Goal: Task Accomplishment & Management: Complete application form

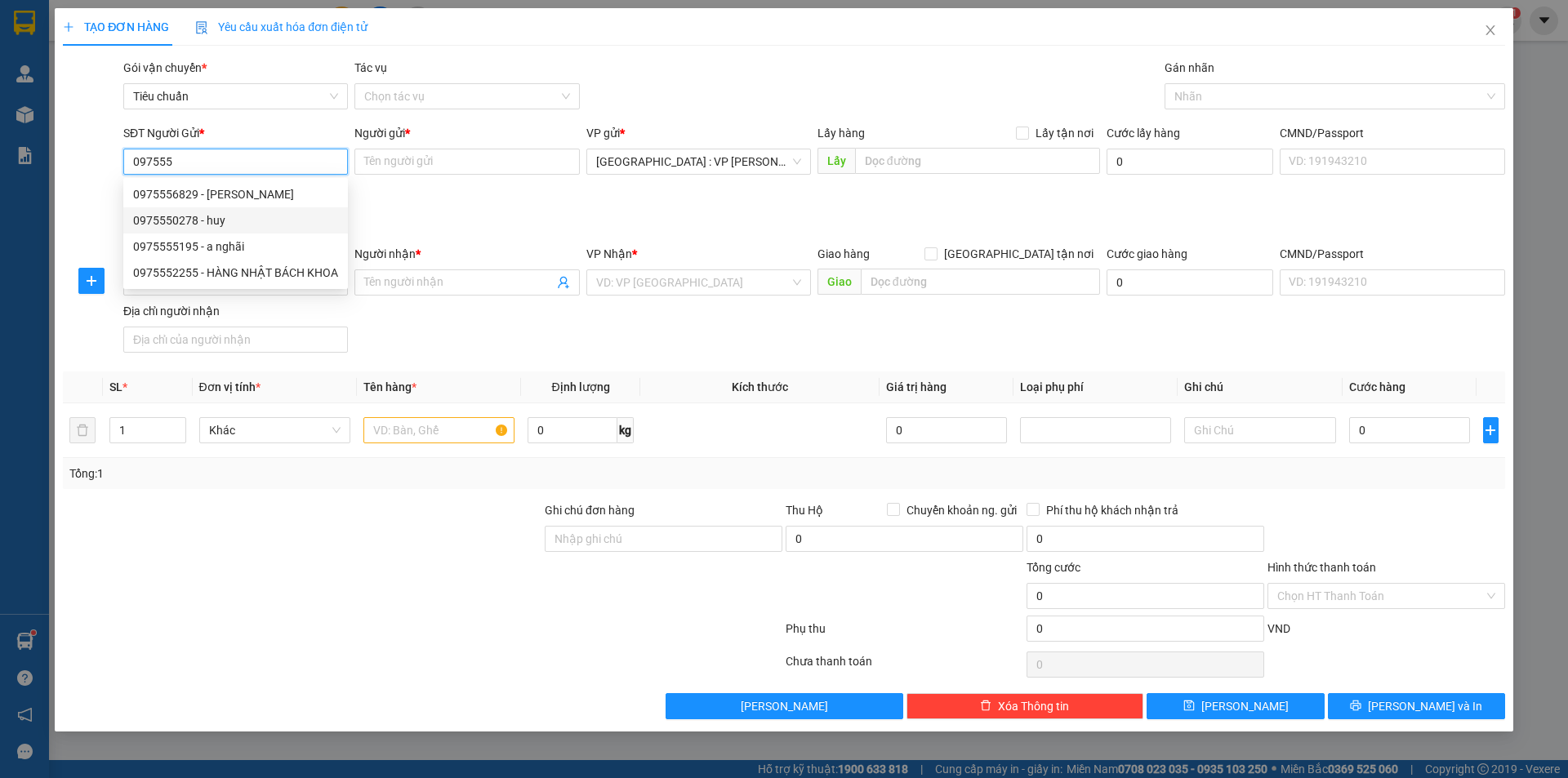
drag, startPoint x: 239, startPoint y: 226, endPoint x: 235, endPoint y: 180, distance: 46.2
click at [238, 226] on div "0975550278 - huy" at bounding box center [236, 220] width 205 height 18
type input "0975550278"
type input "huy"
checkbox input "true"
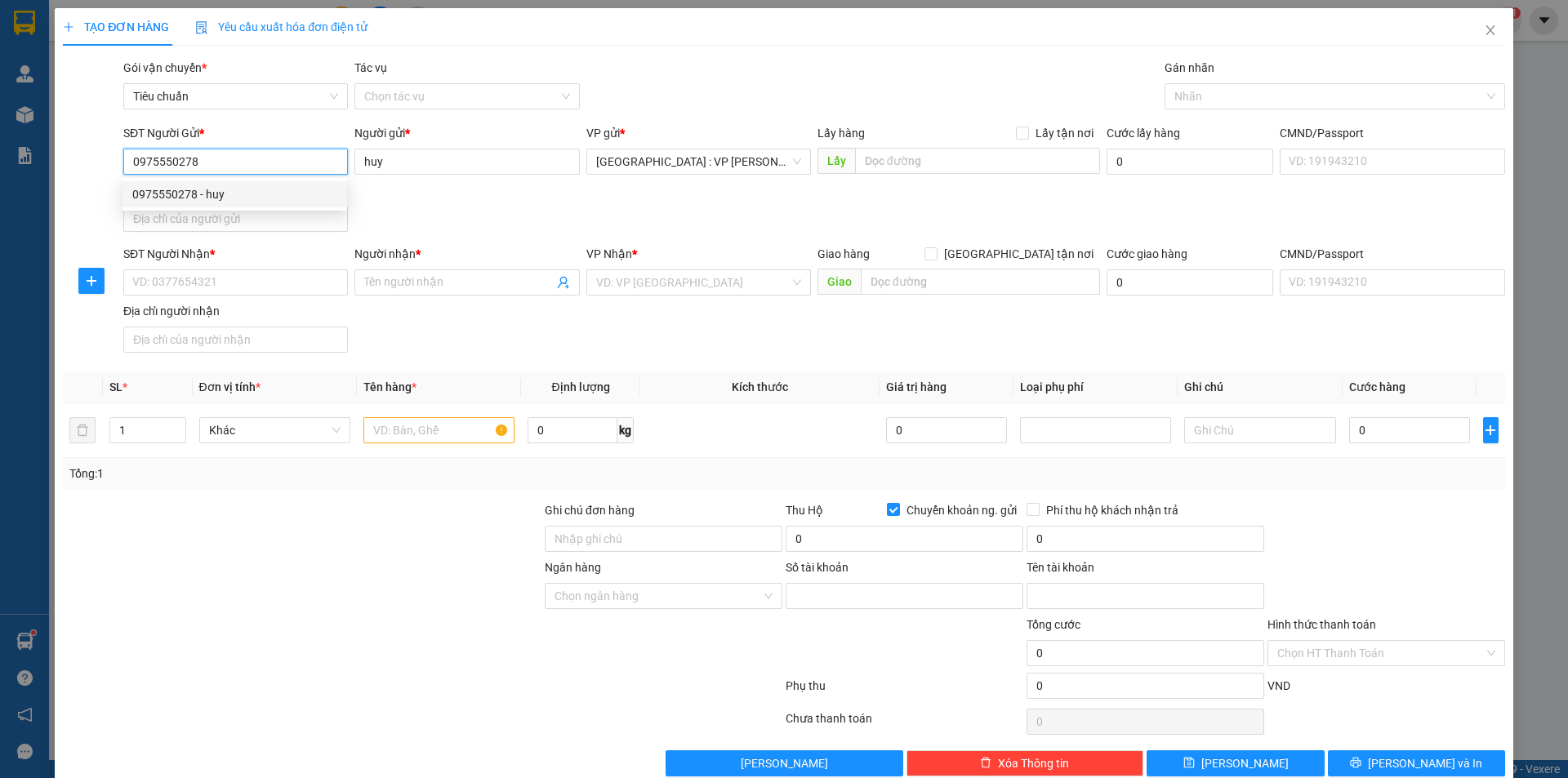
type input "2206165292"
type input "[PERSON_NAME]"
type input "0975550278"
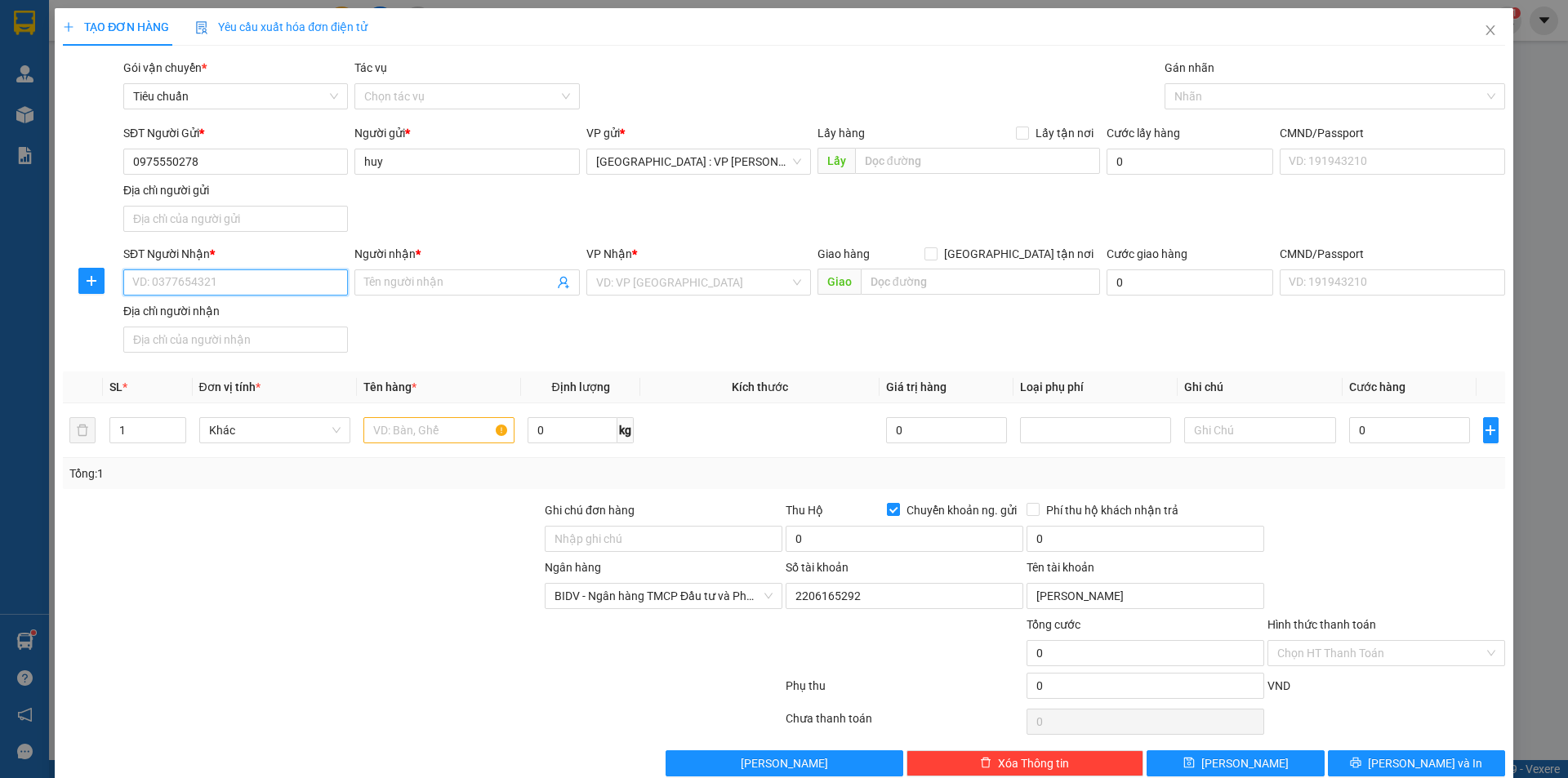
click at [294, 282] on input "SĐT Người Nhận *" at bounding box center [236, 282] width 225 height 27
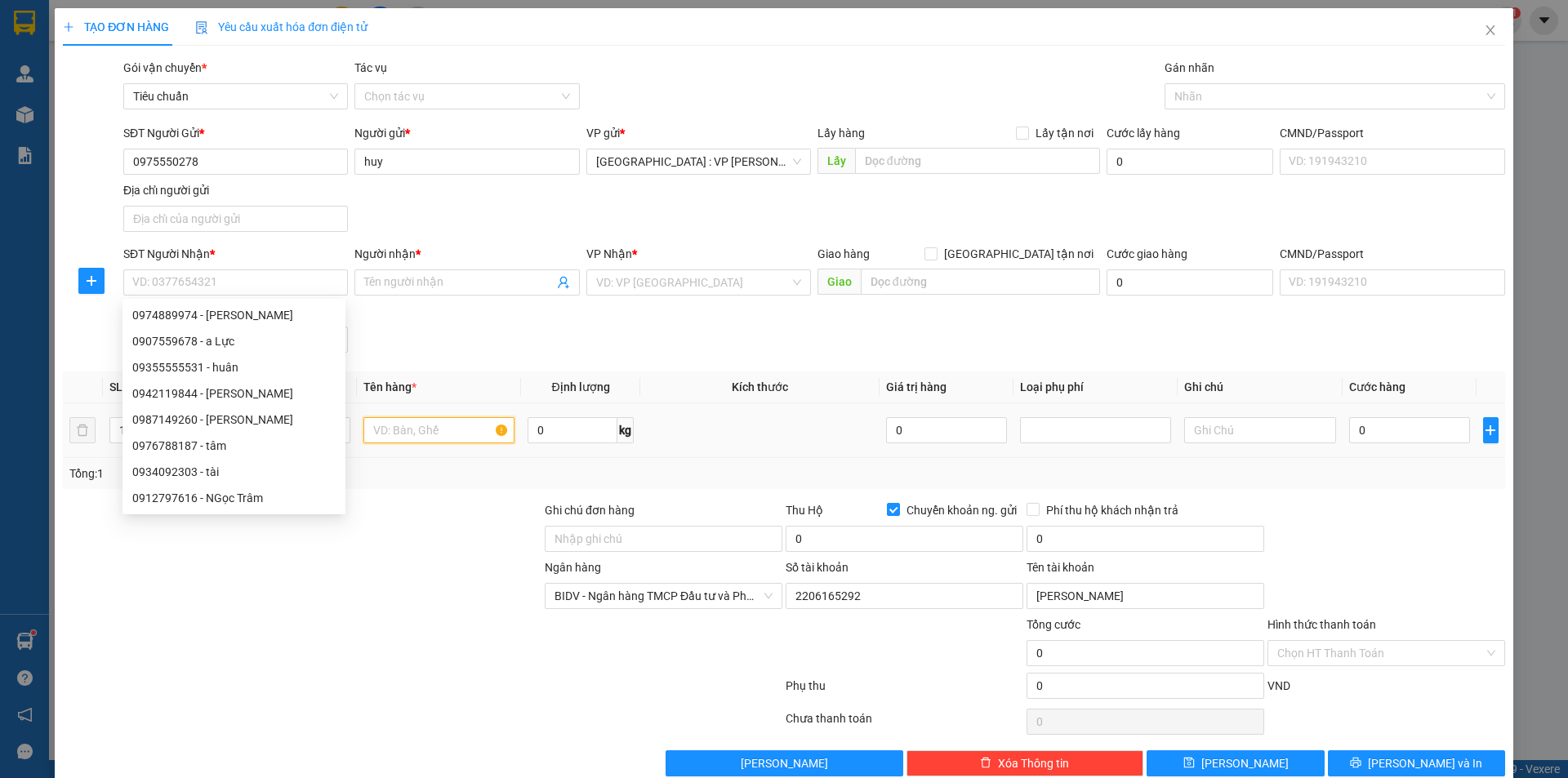
click at [455, 428] on input "text" at bounding box center [438, 430] width 151 height 27
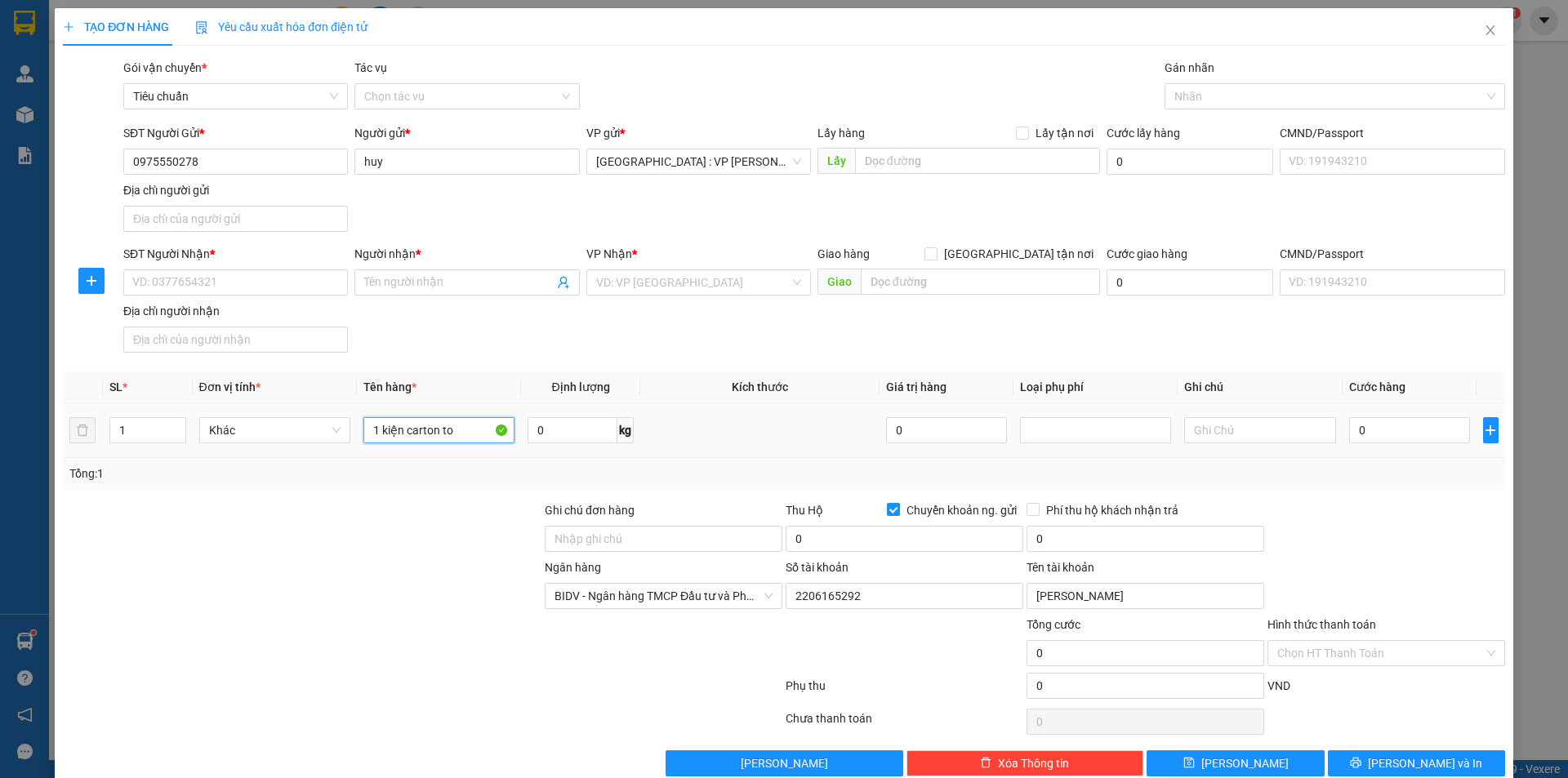
type input "1 kiện carton to"
click at [304, 275] on input "SĐT Người Nhận *" at bounding box center [236, 282] width 225 height 27
type input "0354493447"
click at [446, 282] on input "Người nhận *" at bounding box center [458, 282] width 188 height 18
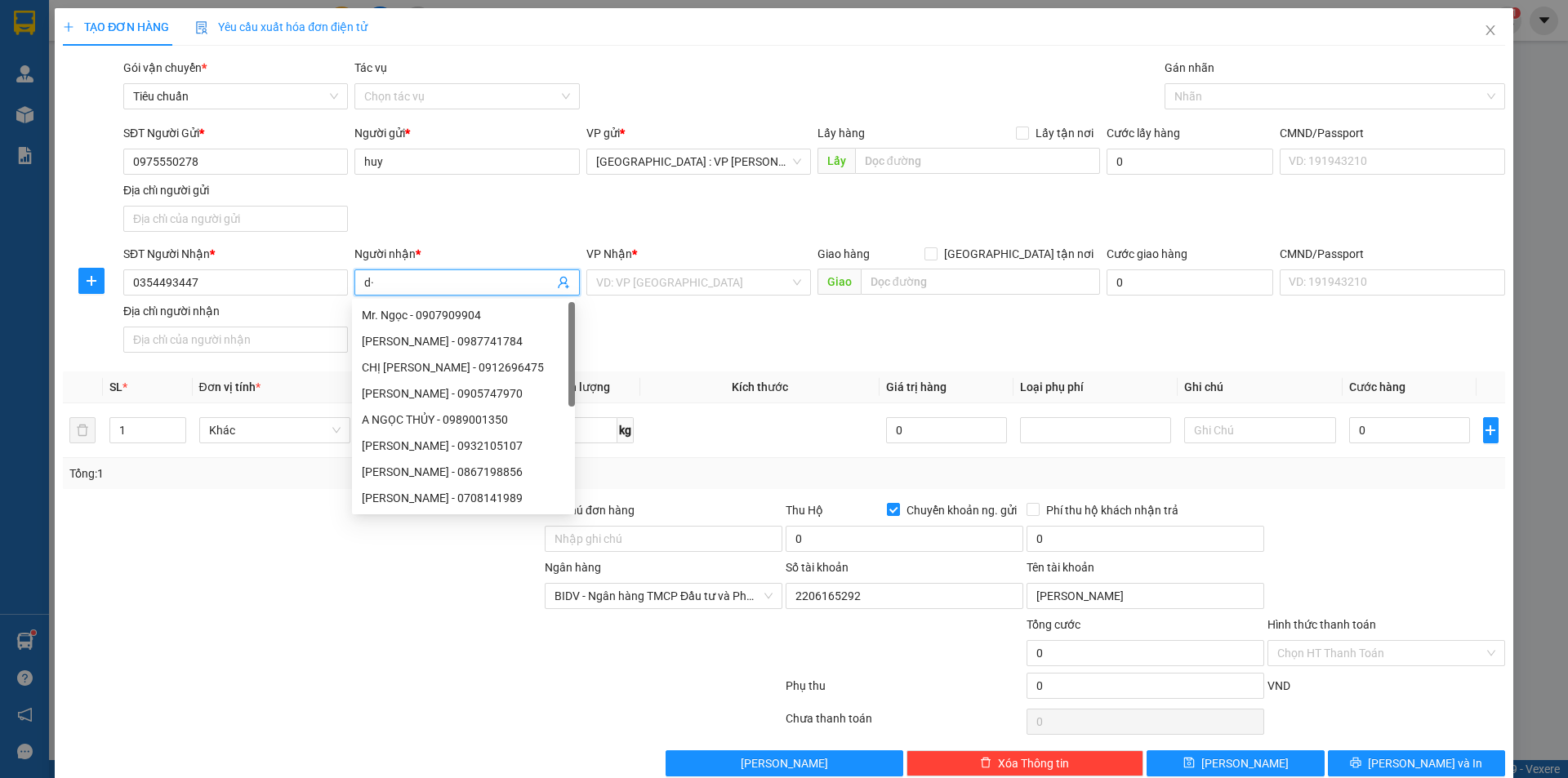
type input "d"
type input "đạt"
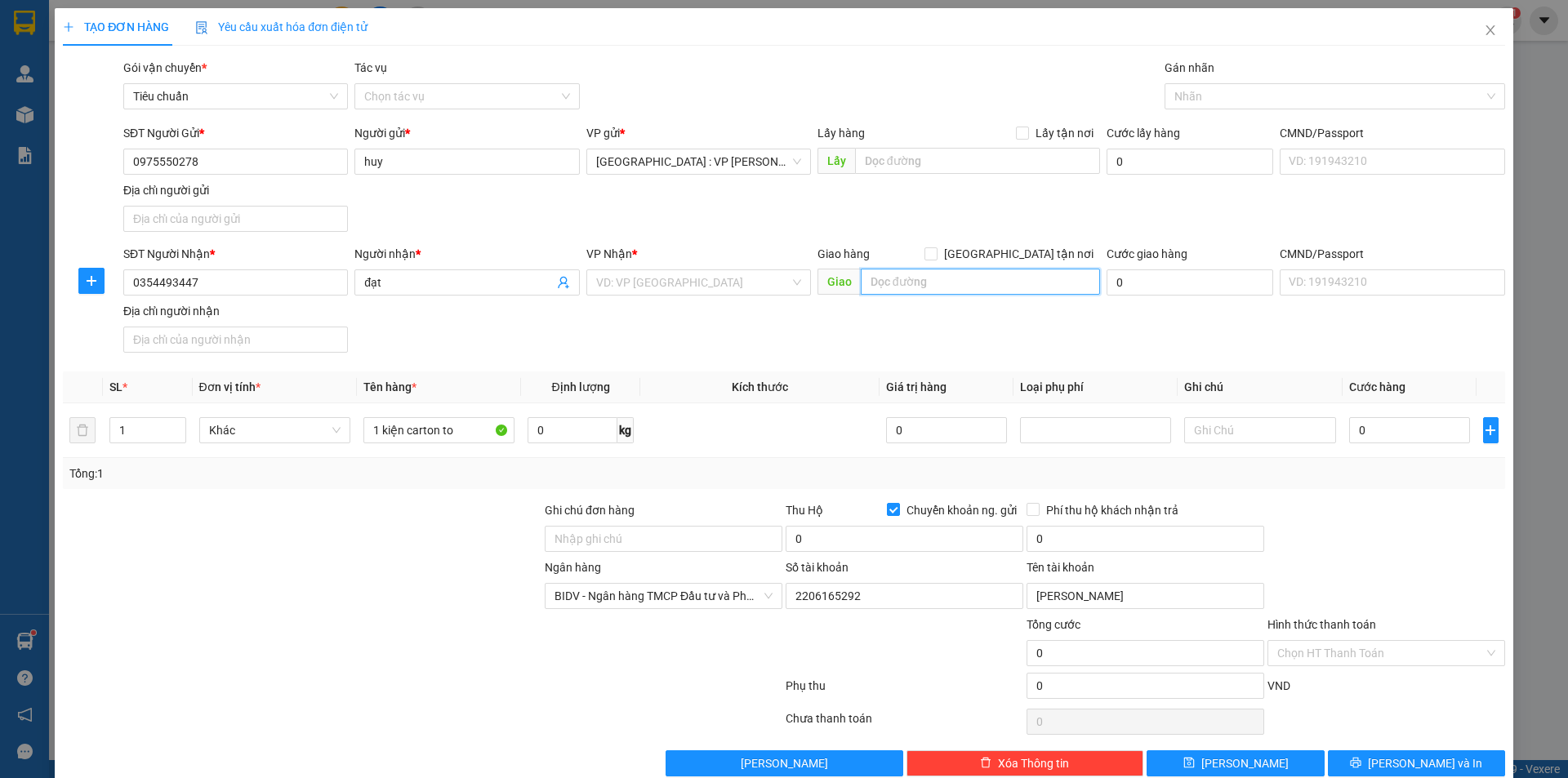
click at [919, 281] on input "text" at bounding box center [980, 282] width 240 height 27
paste input "230 Đại lộ [GEOGRAPHIC_DATA], [GEOGRAPHIC_DATA], [GEOGRAPHIC_DATA], [GEOGRAPHIC…"
type input "230 Đại lộ [GEOGRAPHIC_DATA], [GEOGRAPHIC_DATA], [GEOGRAPHIC_DATA], [GEOGRAPHIC…"
click at [936, 254] on input "[GEOGRAPHIC_DATA] tận nơi" at bounding box center [930, 253] width 12 height 12
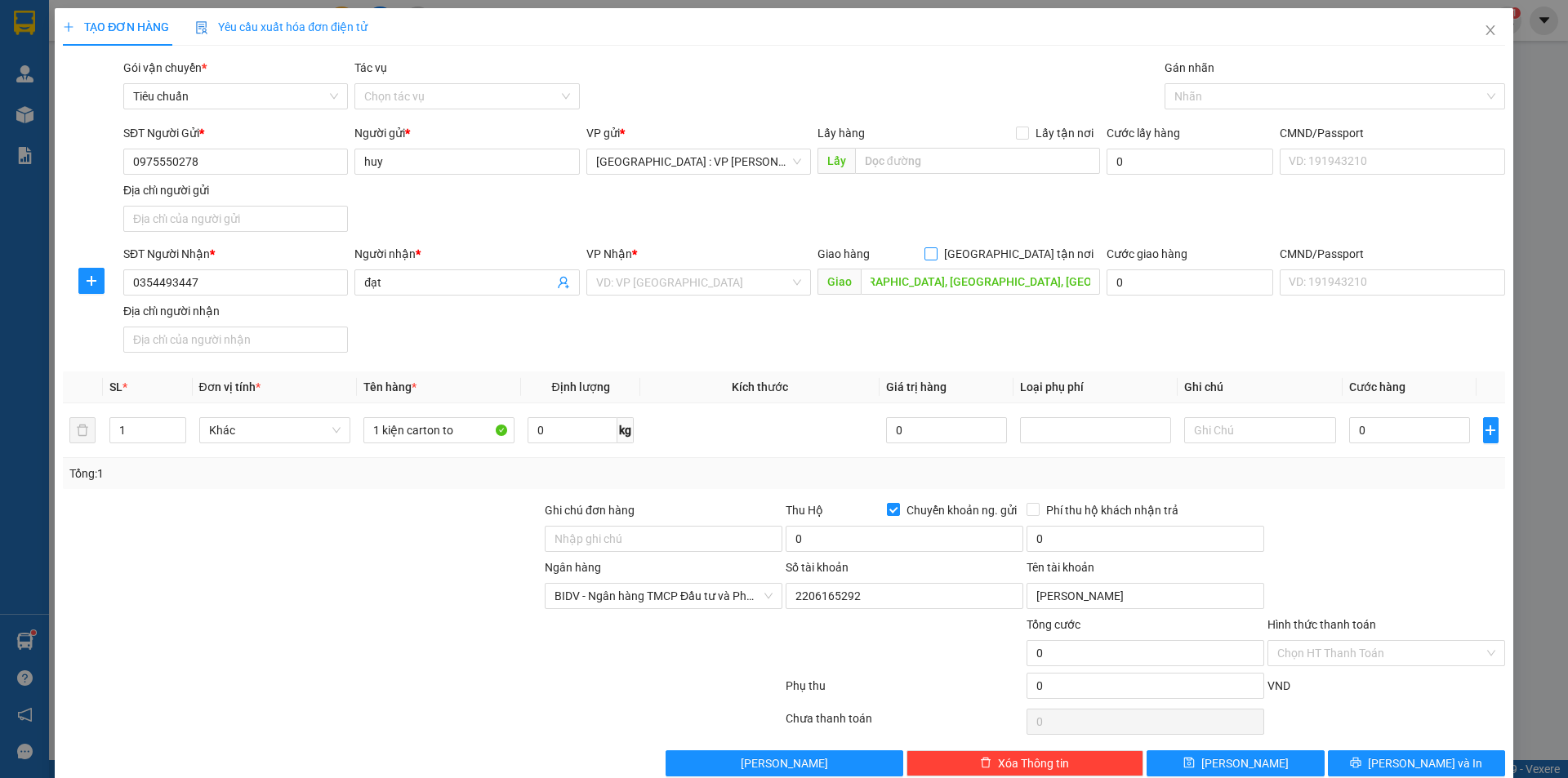
checkbox input "true"
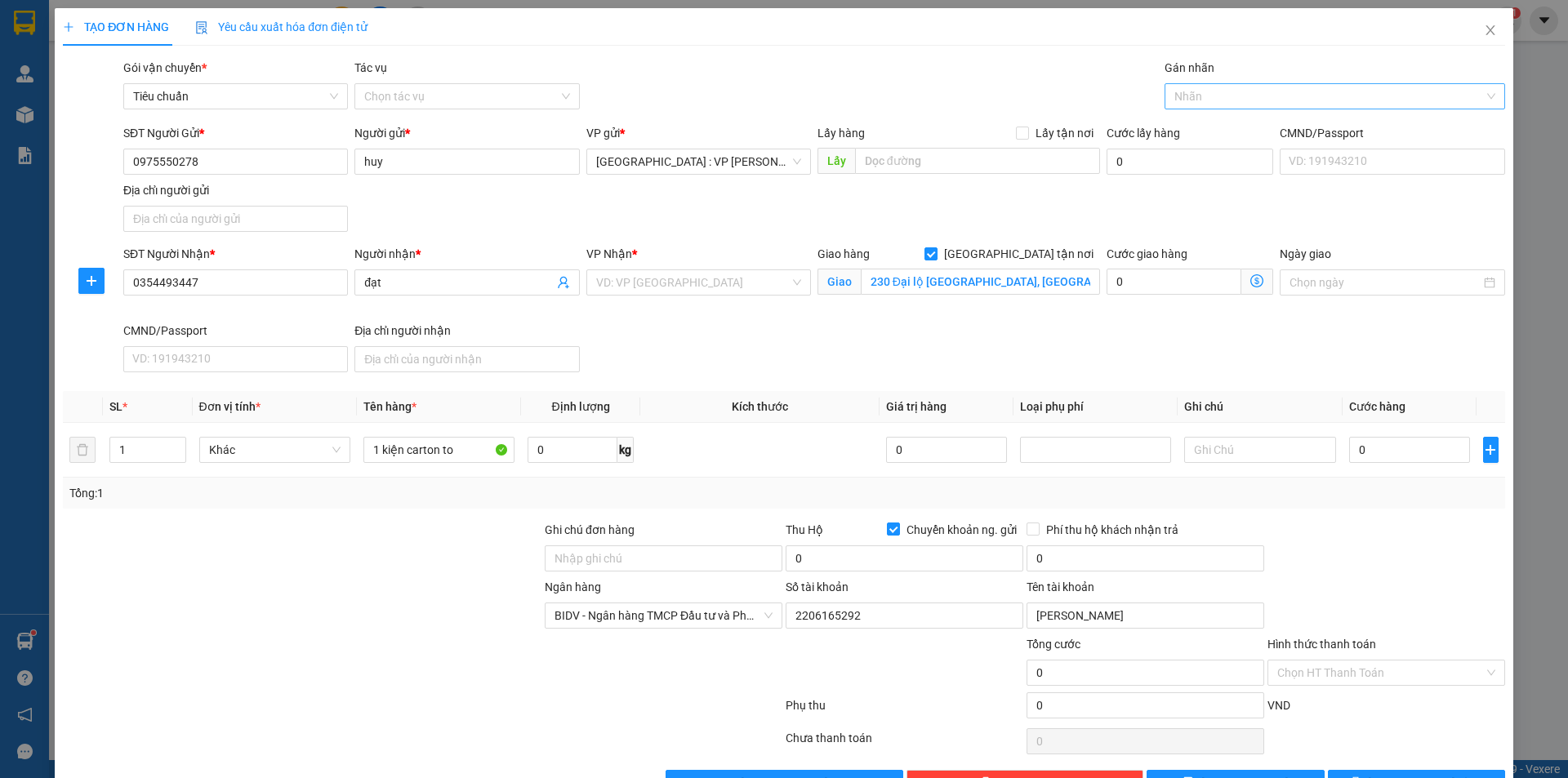
click at [1232, 100] on div at bounding box center [1327, 96] width 316 height 19
type input "gtn"
click at [1212, 128] on div "[GEOGRAPHIC_DATA] tận nơi" at bounding box center [1324, 129] width 318 height 18
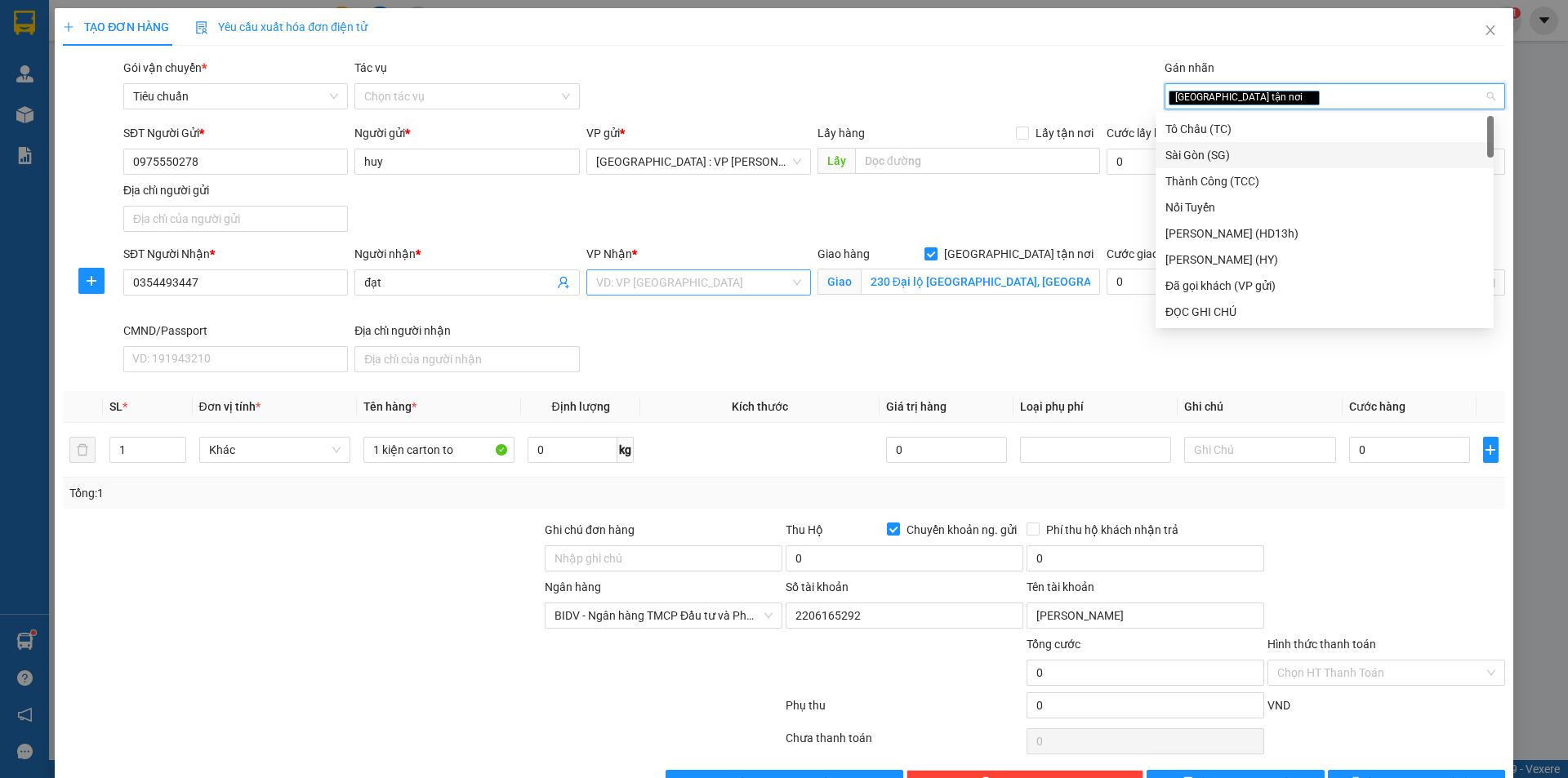
click at [692, 282] on input "search" at bounding box center [693, 282] width 194 height 25
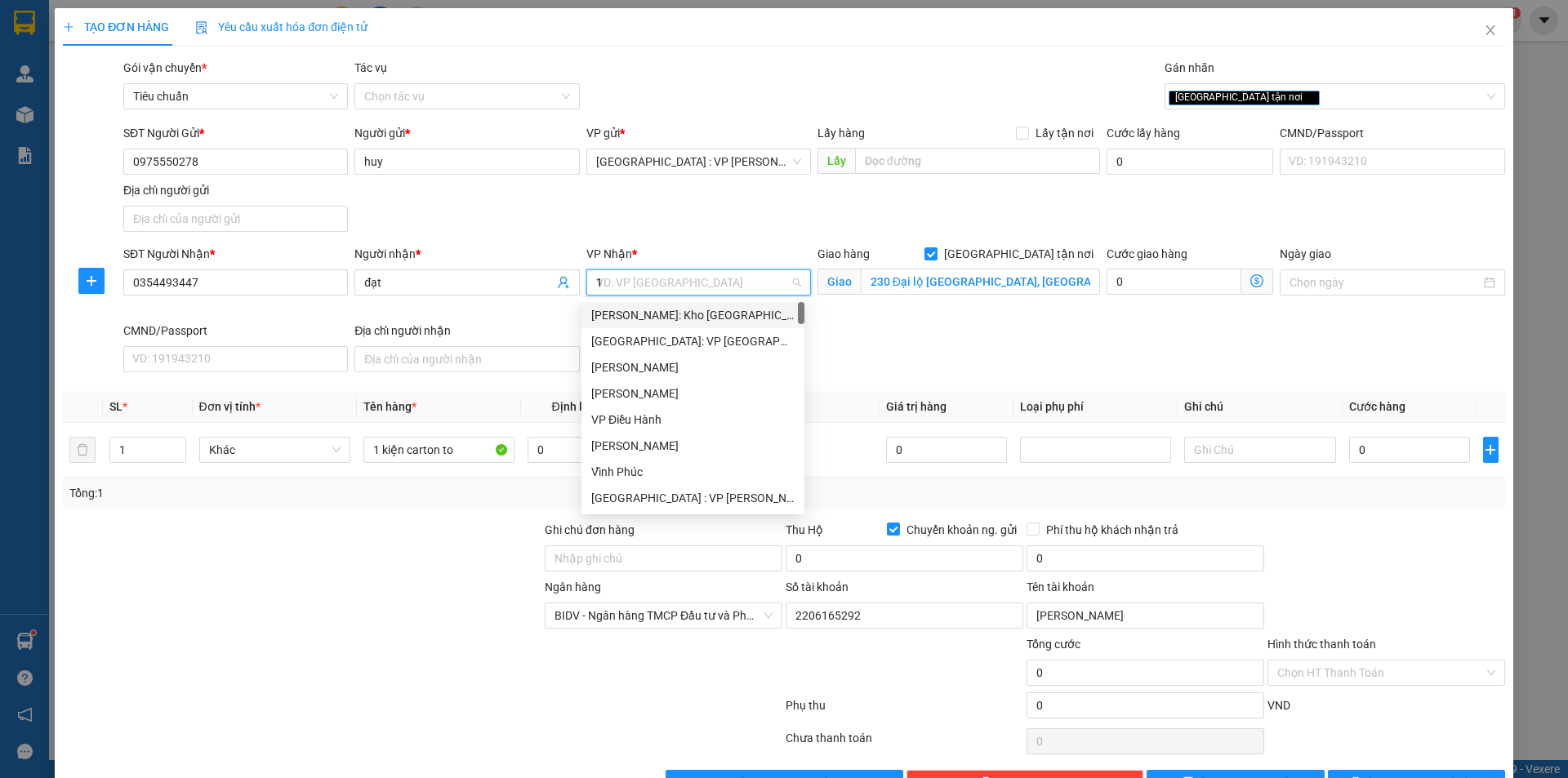
type input "12"
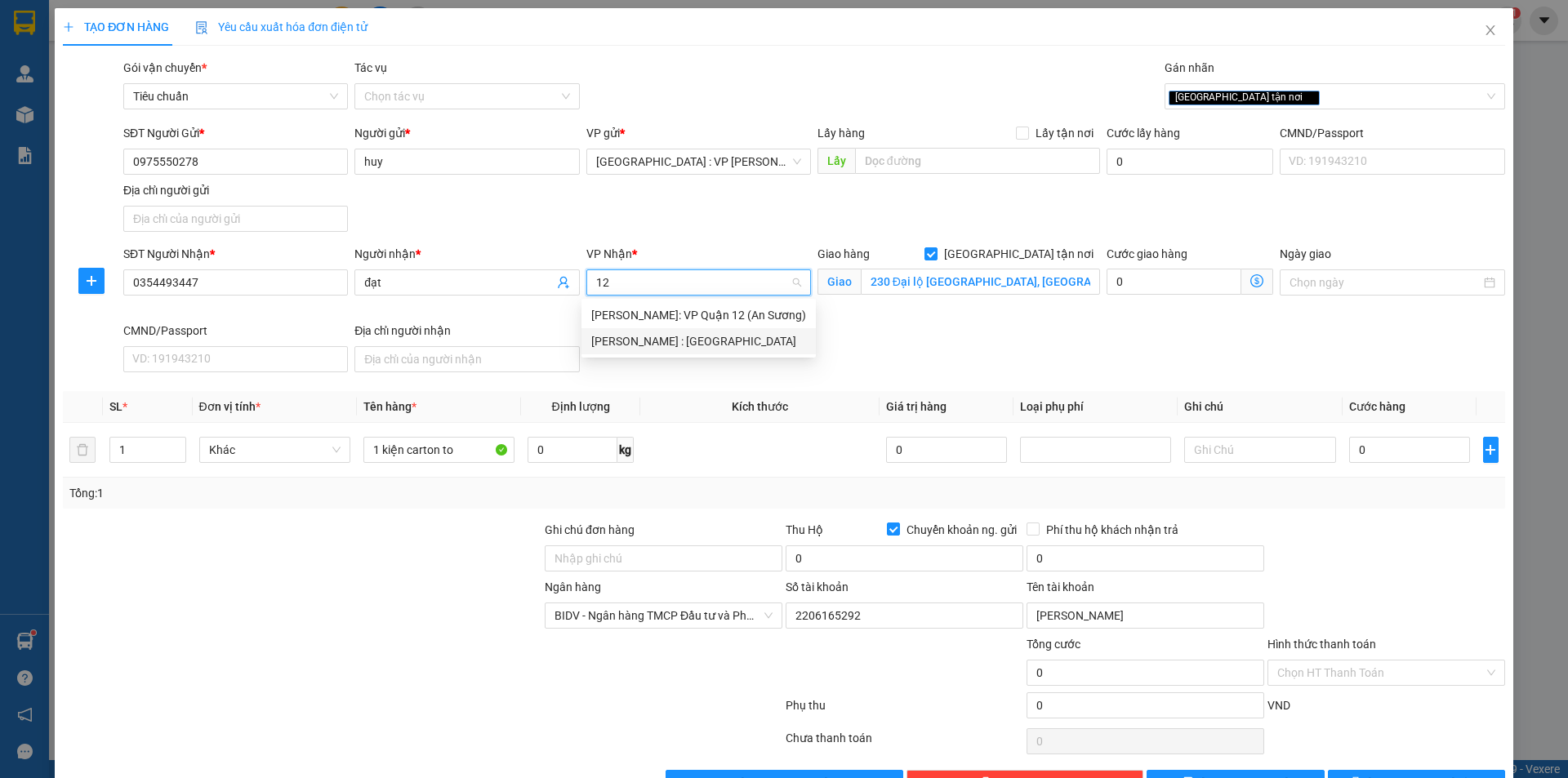
click at [706, 333] on div "[PERSON_NAME] : [GEOGRAPHIC_DATA]" at bounding box center [699, 341] width 215 height 18
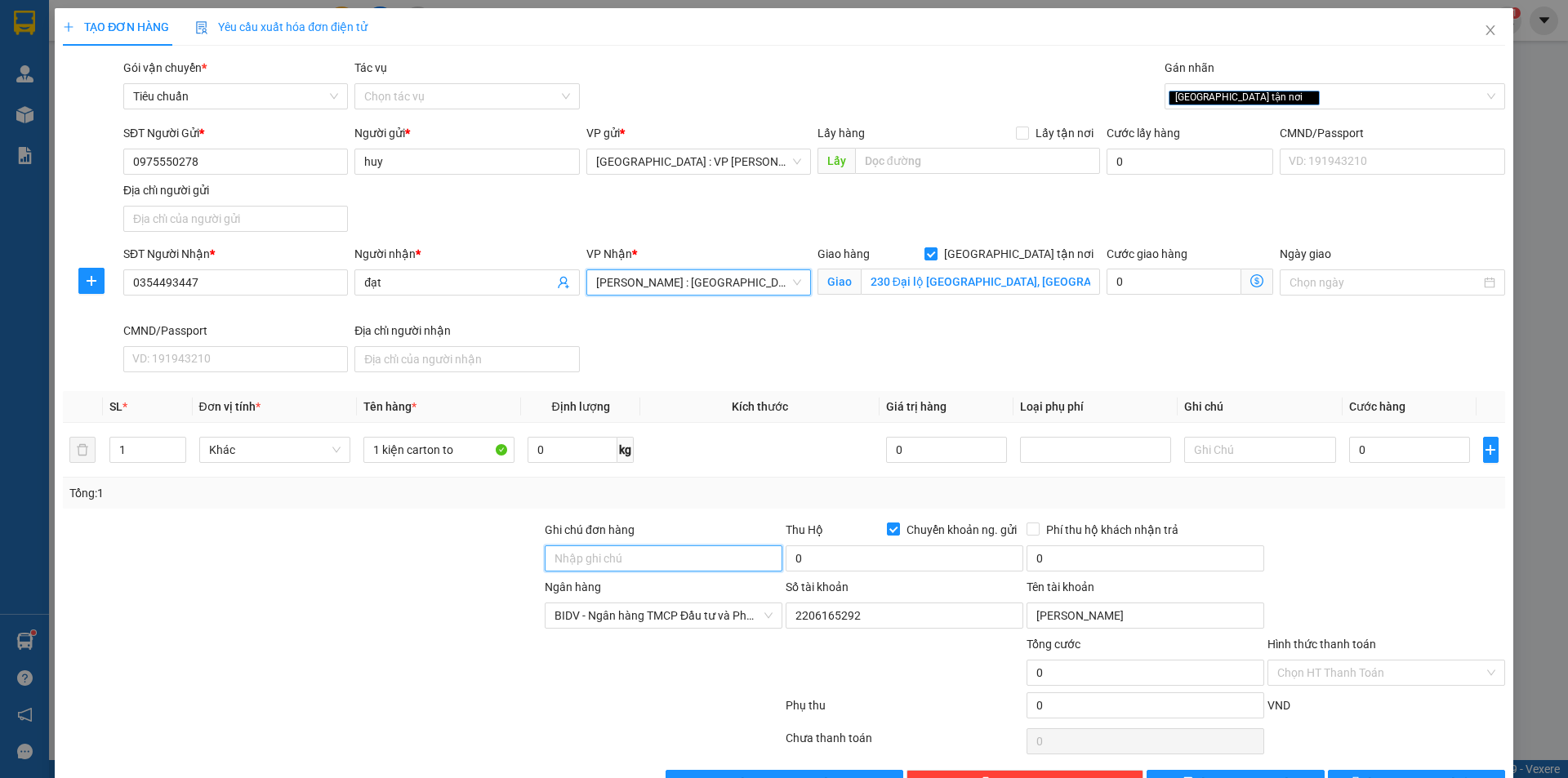
click at [687, 564] on input "Ghi chú đơn hàng" at bounding box center [664, 559] width 238 height 27
type input "nhận nguyên kiện,giao nguyên kiện,bể vỡ k đền"
click at [667, 485] on div "Tổng: 1" at bounding box center [784, 494] width 1429 height 18
click at [1410, 453] on input "0" at bounding box center [1409, 450] width 122 height 27
type input "2"
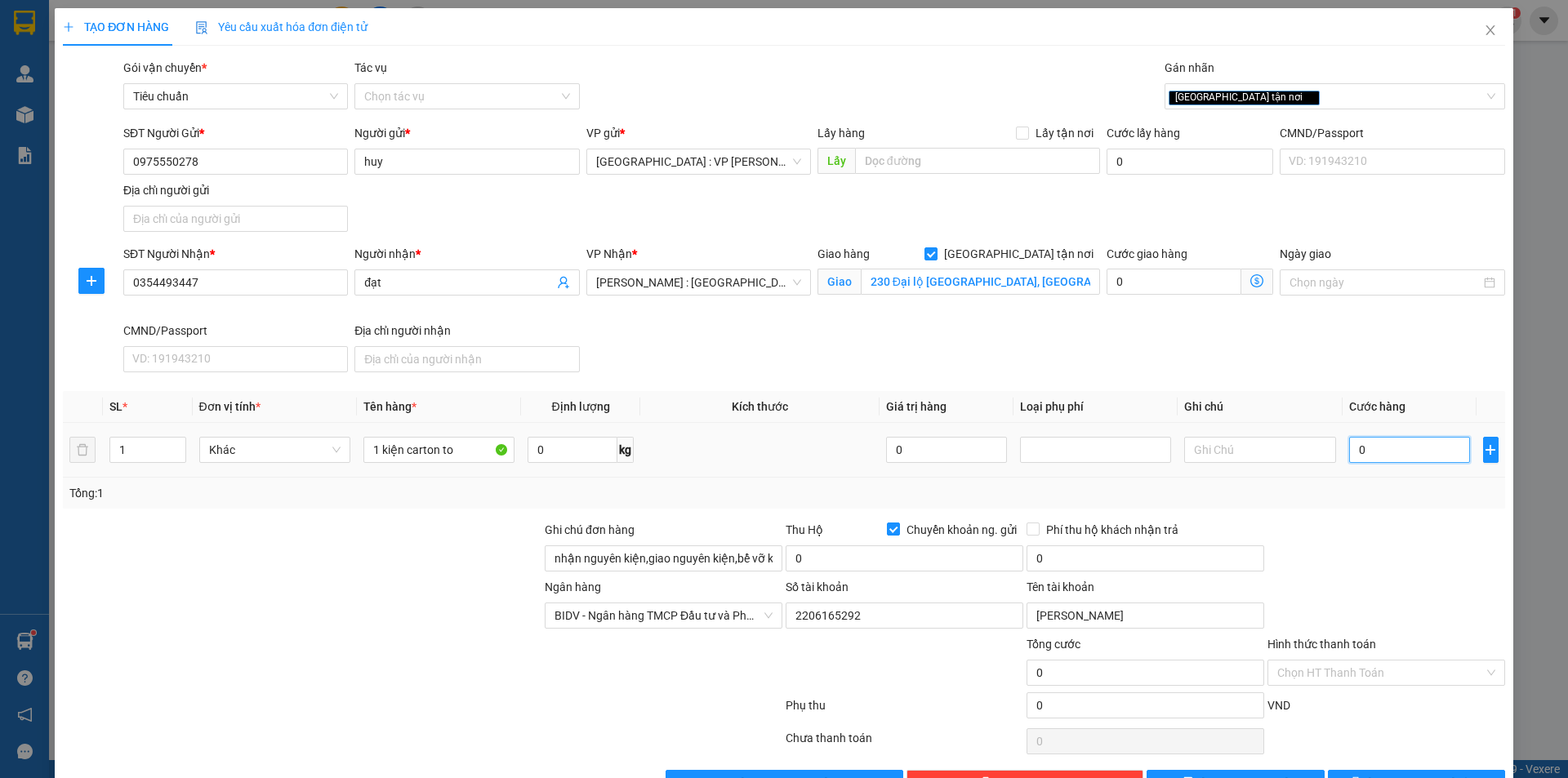
type input "2"
type input "20"
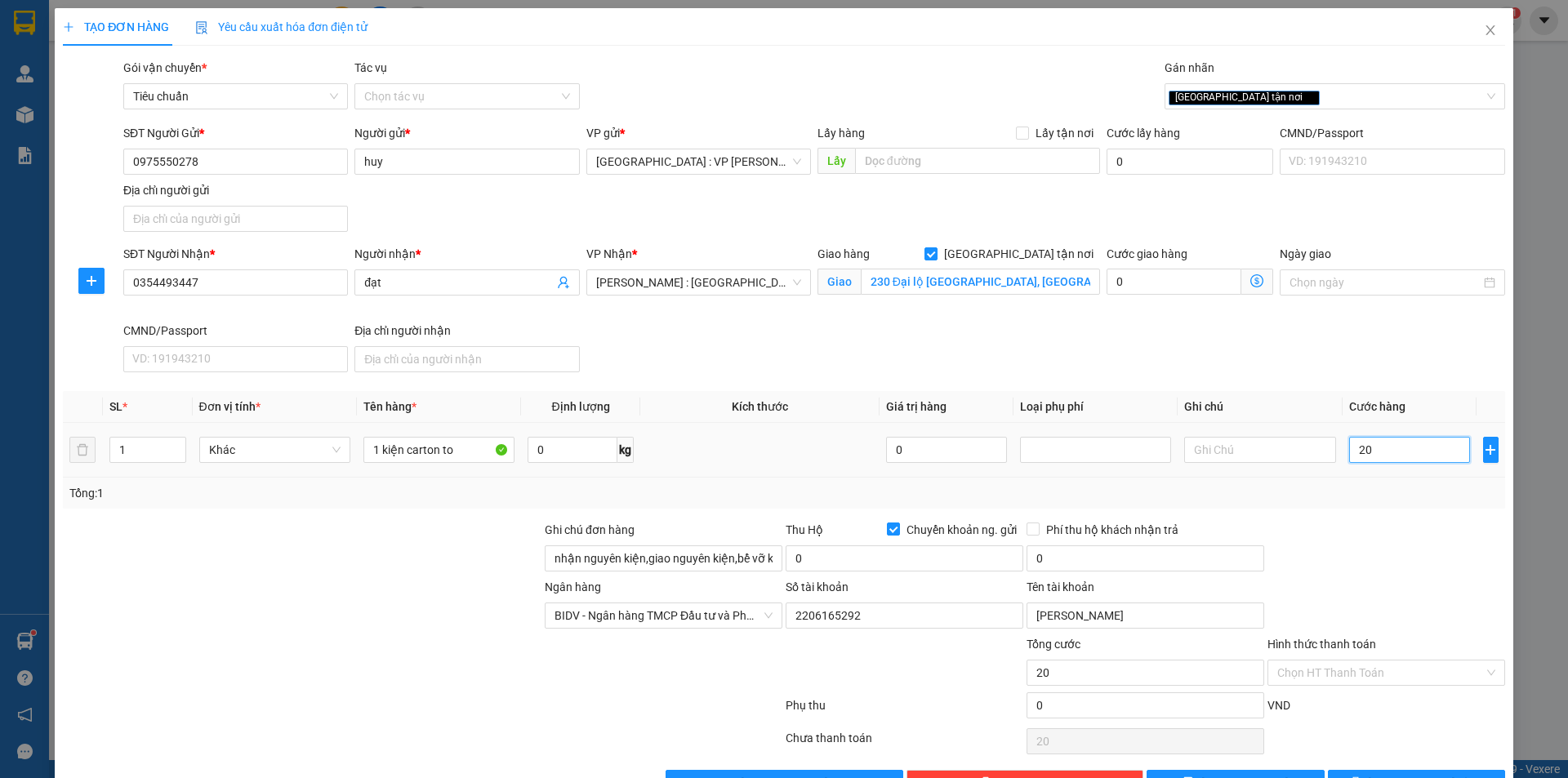
type input "200"
type input "2.000"
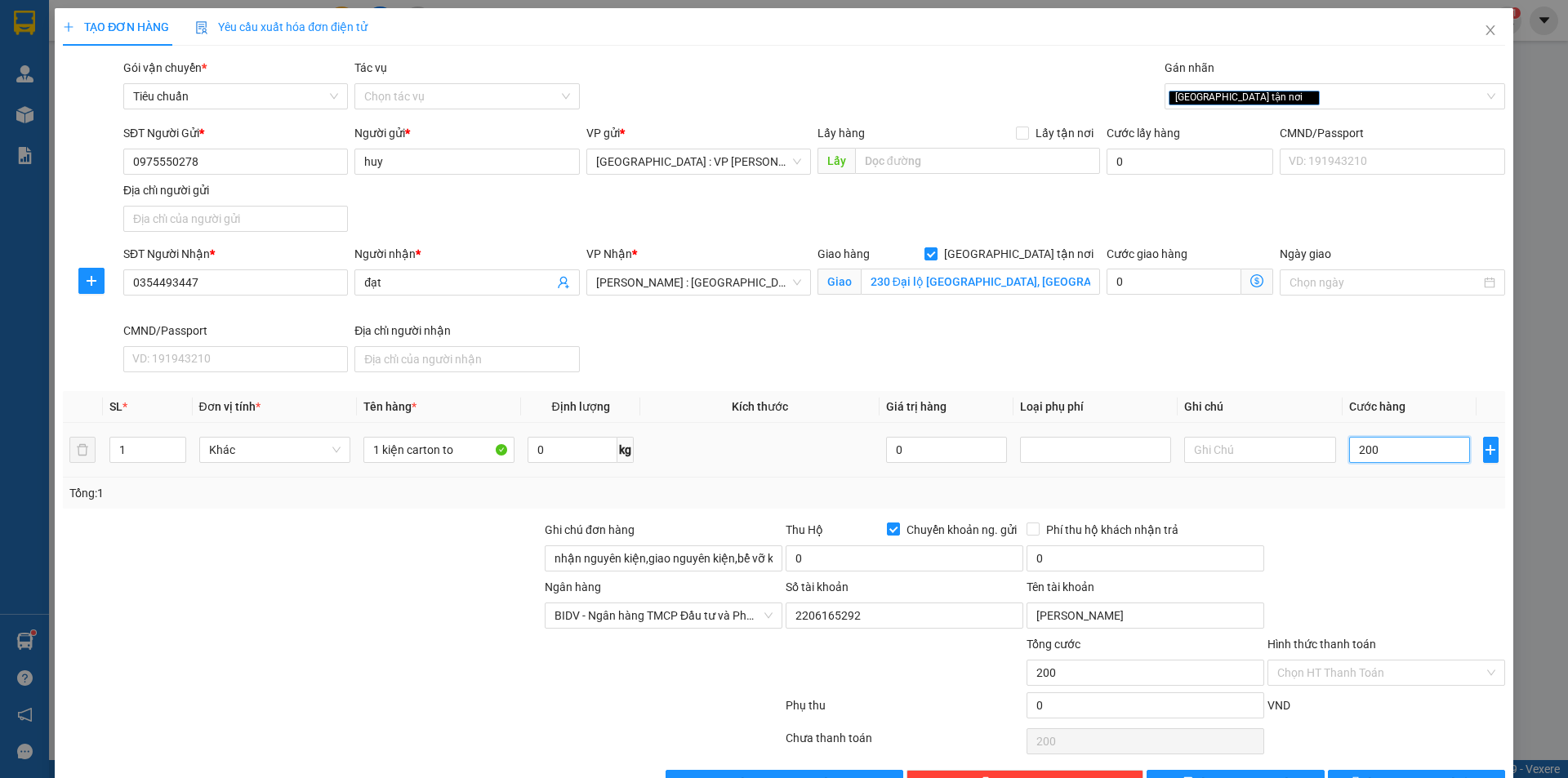
type input "2.000"
type input "20.000"
type input "200.000"
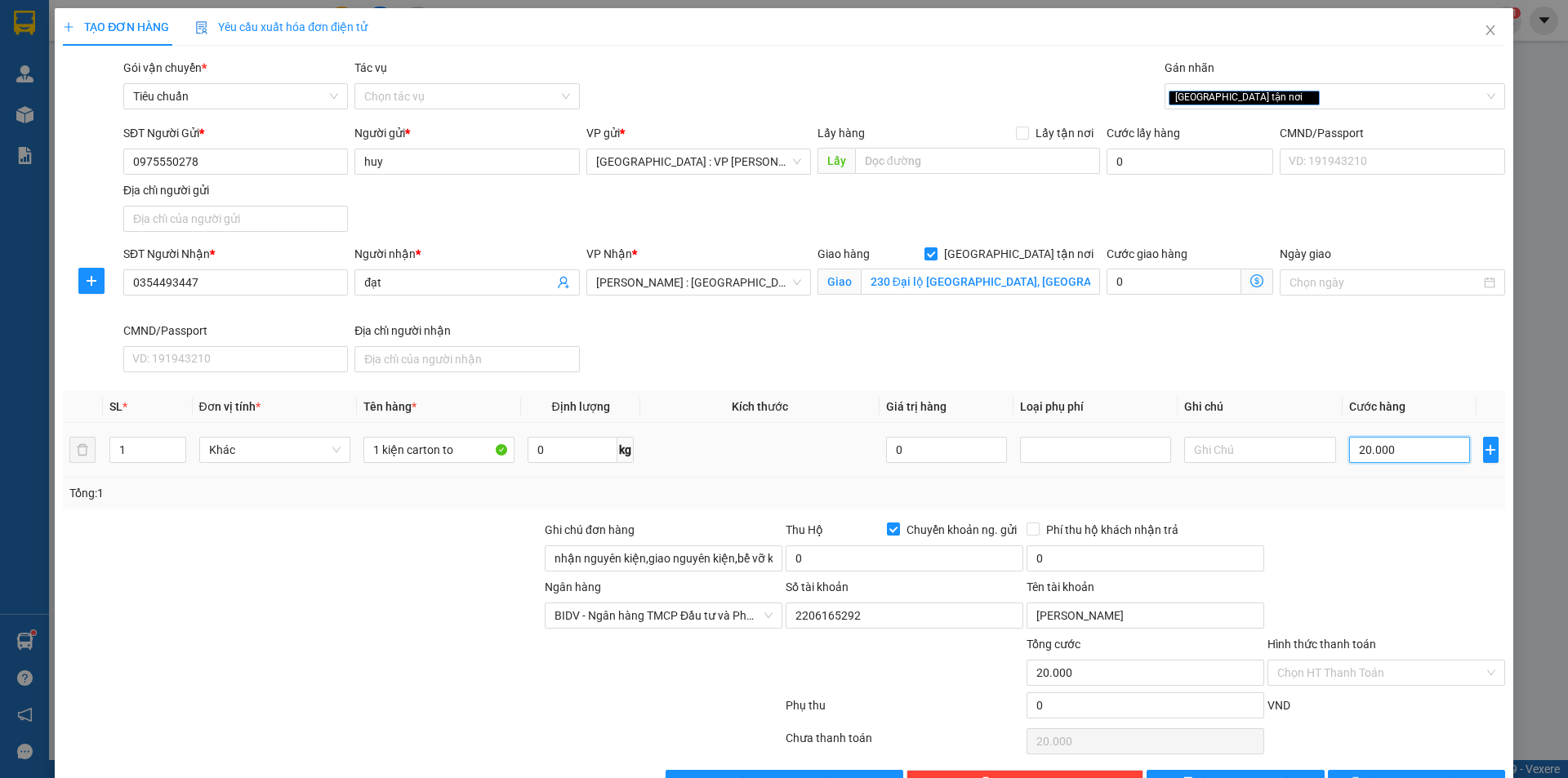
type input "200.000"
click at [966, 561] on input "0" at bounding box center [904, 559] width 238 height 27
type input "805.000"
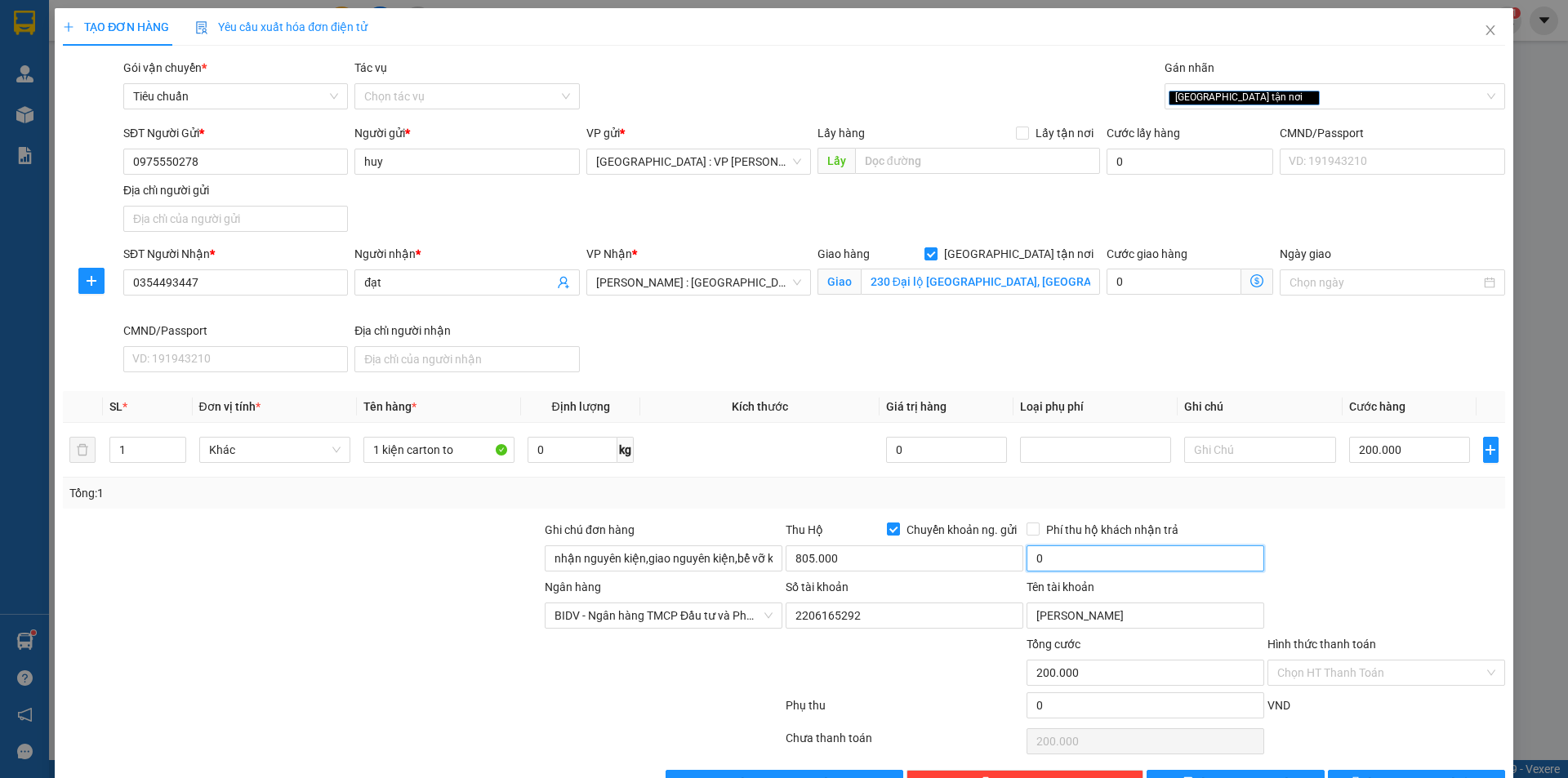
click at [1087, 560] on input "0" at bounding box center [1146, 559] width 238 height 27
type input "5.000"
click at [1423, 552] on div at bounding box center [1385, 549] width 240 height 58
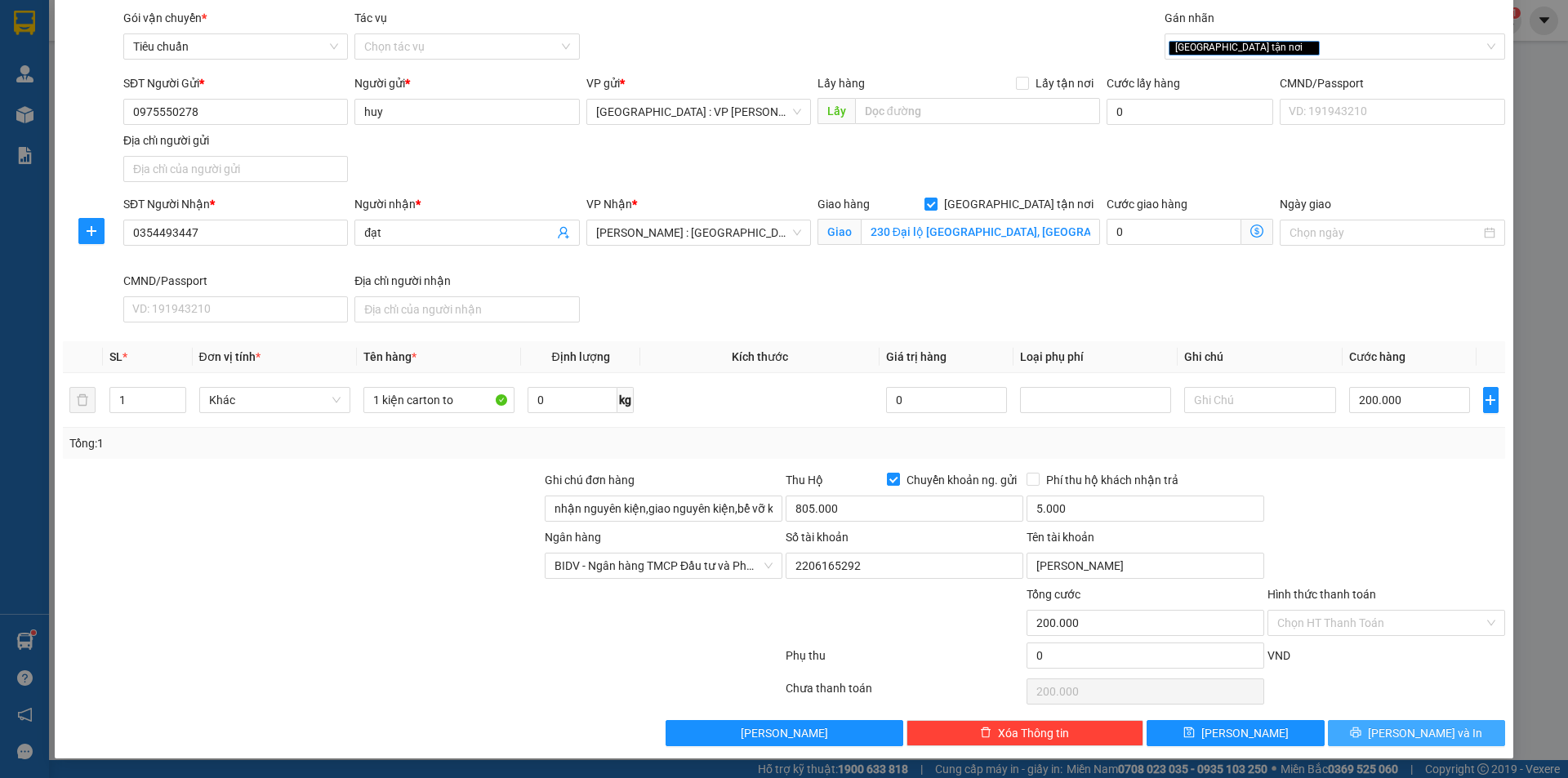
click at [1403, 734] on span "[PERSON_NAME] và In" at bounding box center [1424, 733] width 114 height 18
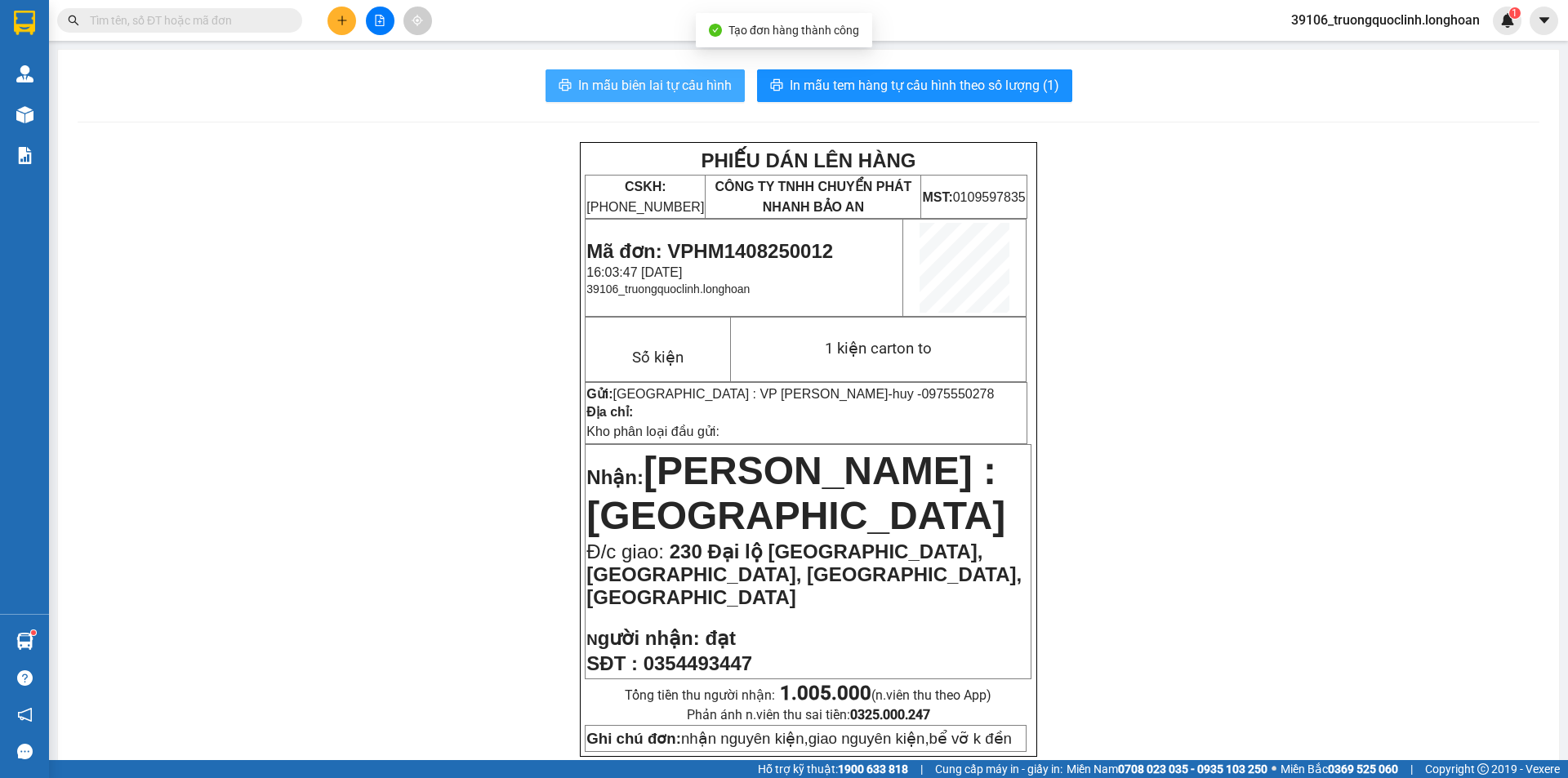
click at [594, 88] on span "In mẫu biên lai tự cấu hình" at bounding box center [655, 85] width 154 height 20
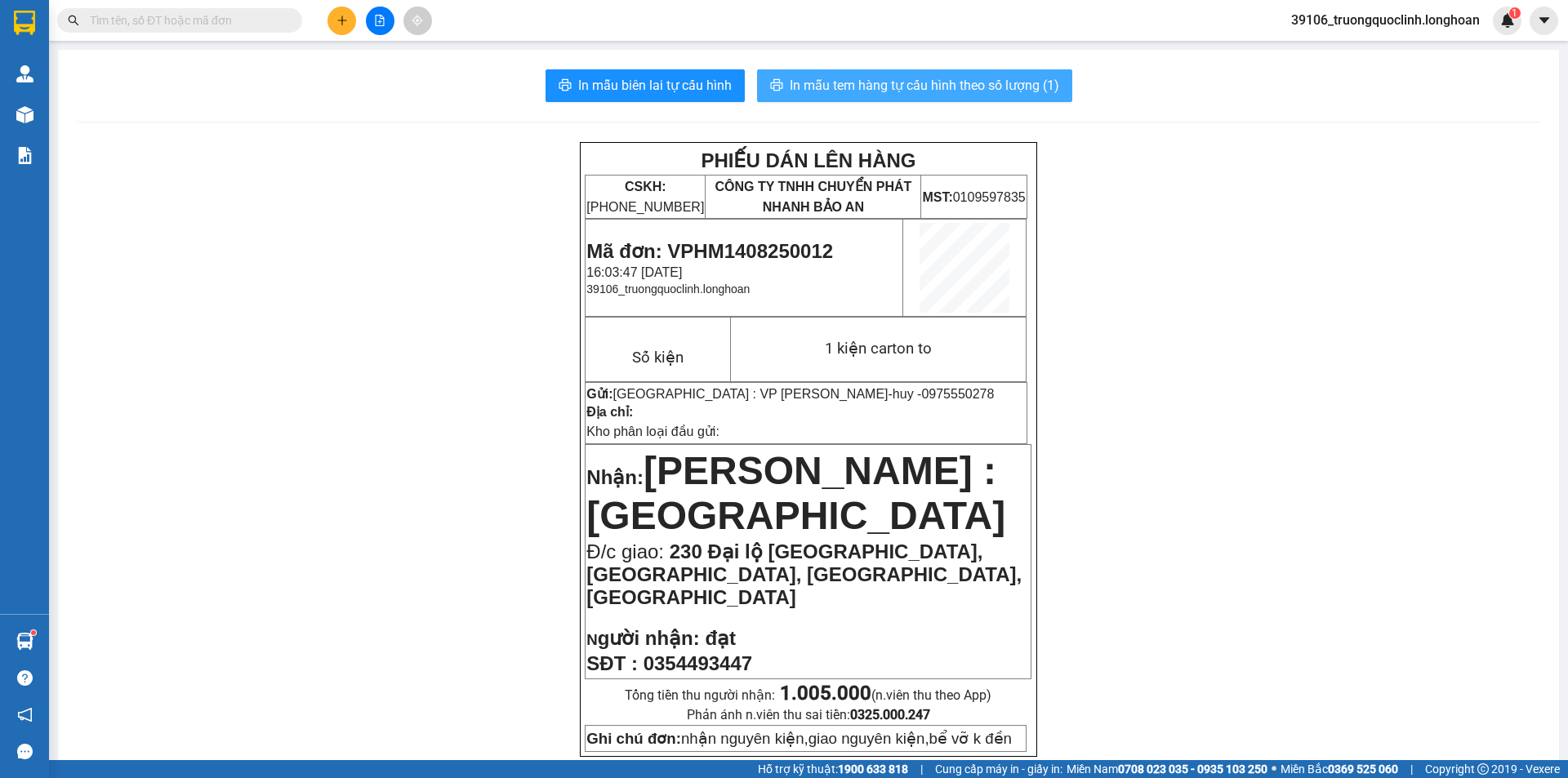
click at [898, 93] on span "In mẫu tem hàng tự cấu hình theo số lượng (1)" at bounding box center [924, 85] width 270 height 20
click at [795, 253] on span "Mã đơn: VPHM1408250012" at bounding box center [709, 251] width 247 height 22
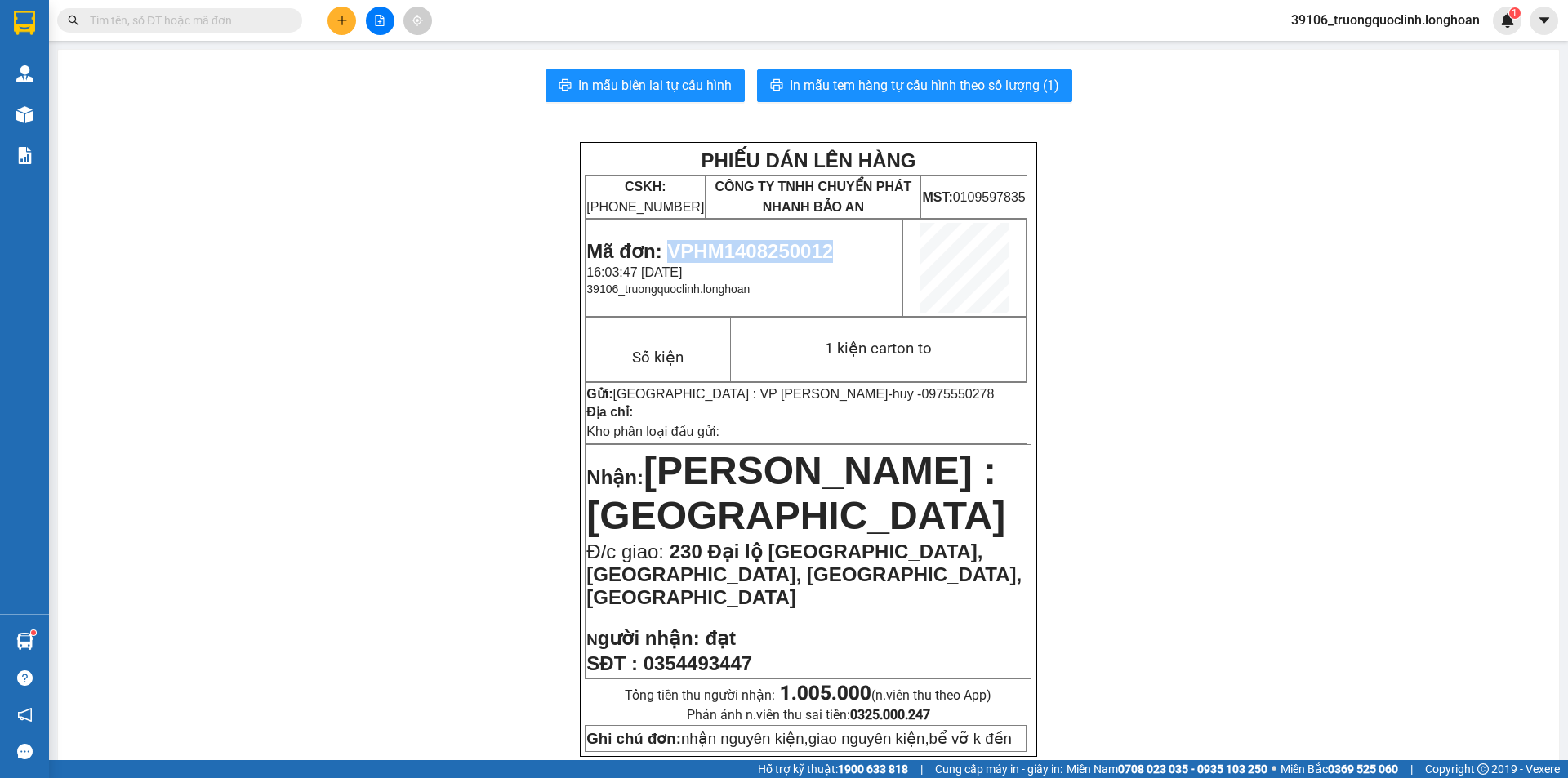
click at [795, 253] on span "Mã đơn: VPHM1408250012" at bounding box center [709, 251] width 247 height 22
copy span "VPHM1408250012"
click at [338, 25] on icon "plus" at bounding box center [342, 20] width 12 height 12
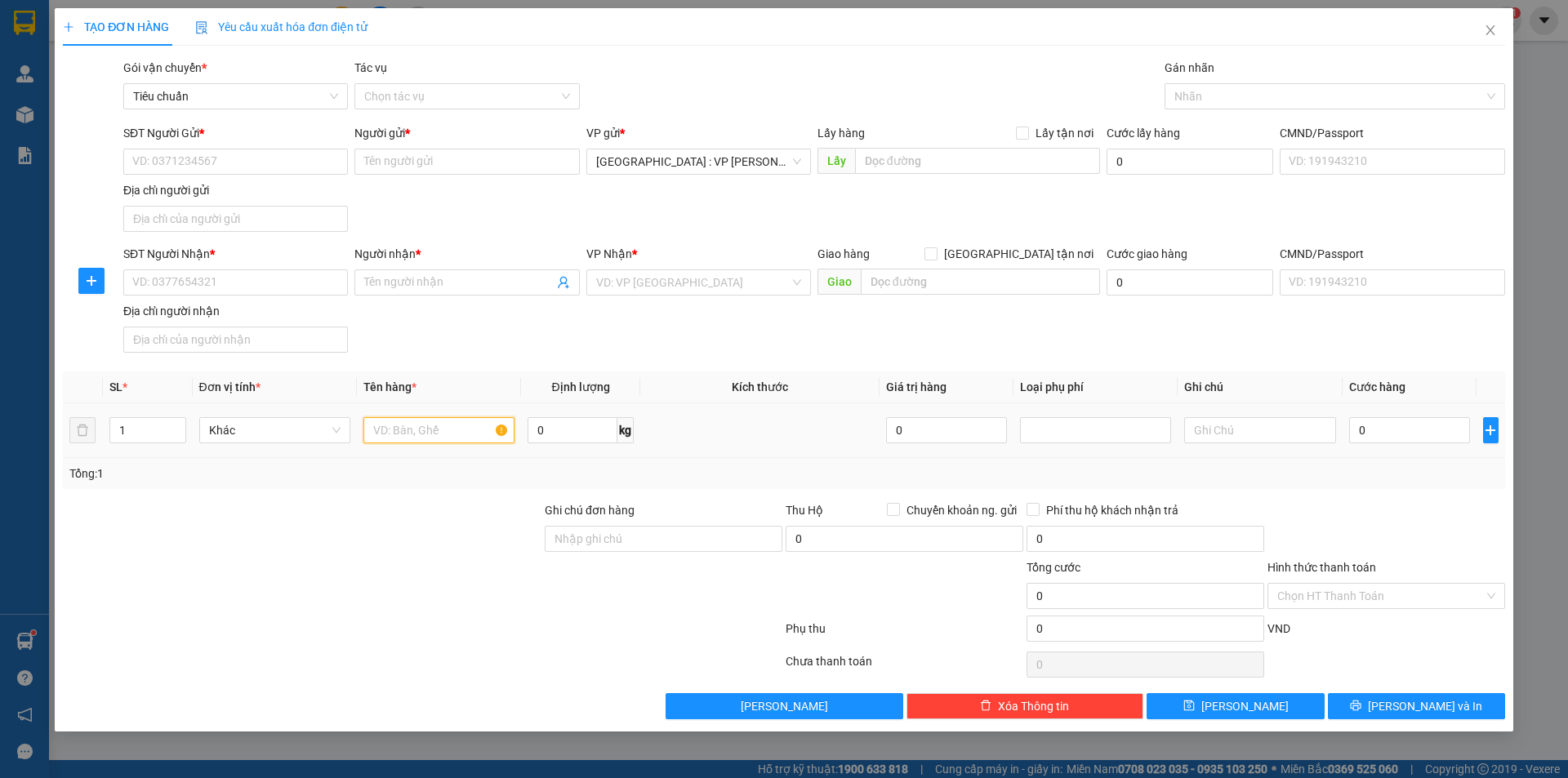
click at [437, 435] on input "text" at bounding box center [438, 430] width 151 height 27
type input "1 kiện bọc pe"
click at [266, 158] on input "SĐT Người Gửi *" at bounding box center [236, 162] width 225 height 27
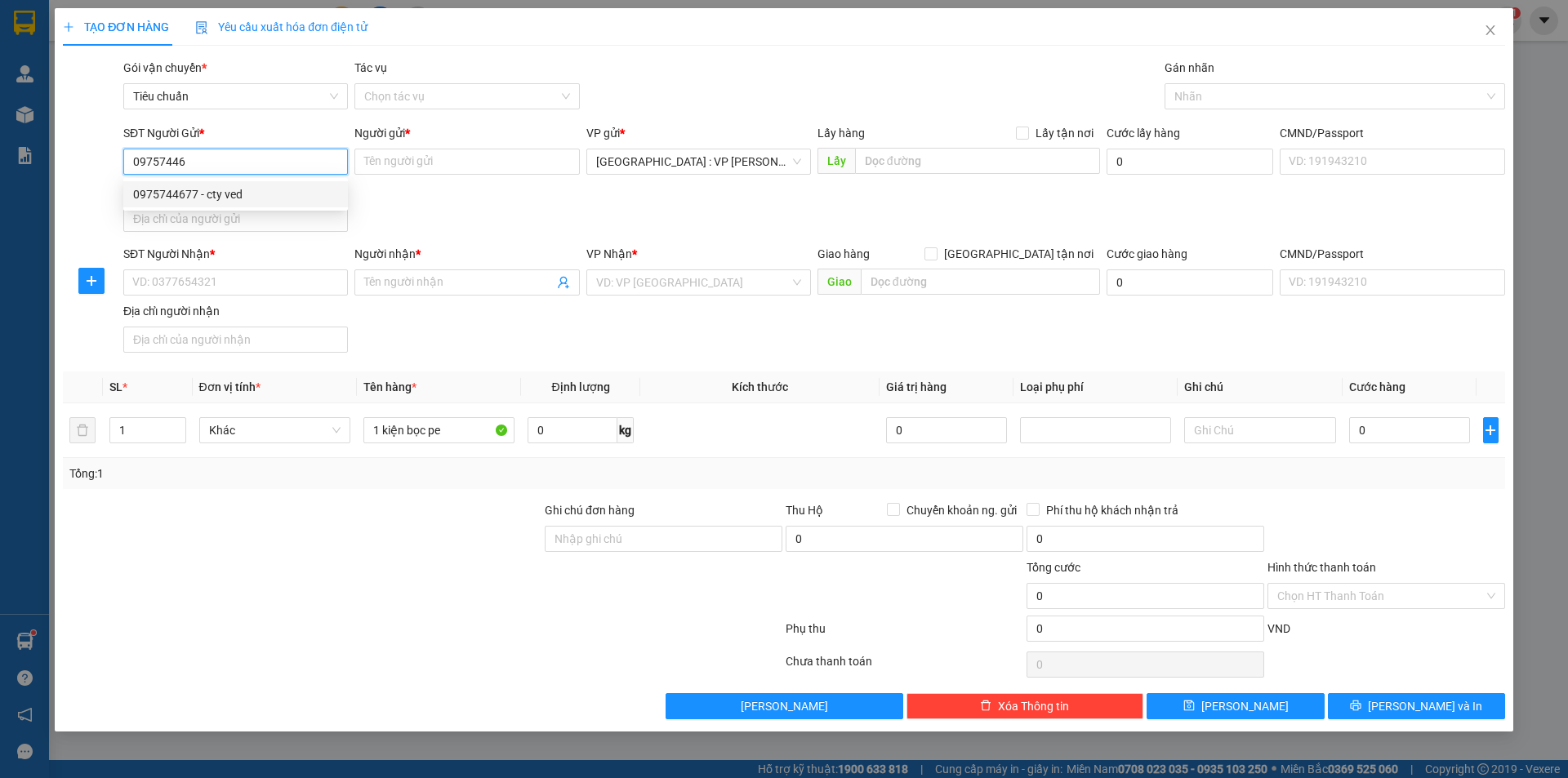
click at [220, 196] on div "0975744677 - cty ved" at bounding box center [236, 195] width 205 height 18
type input "0975744677"
type input "cty ved"
type input "0975744677"
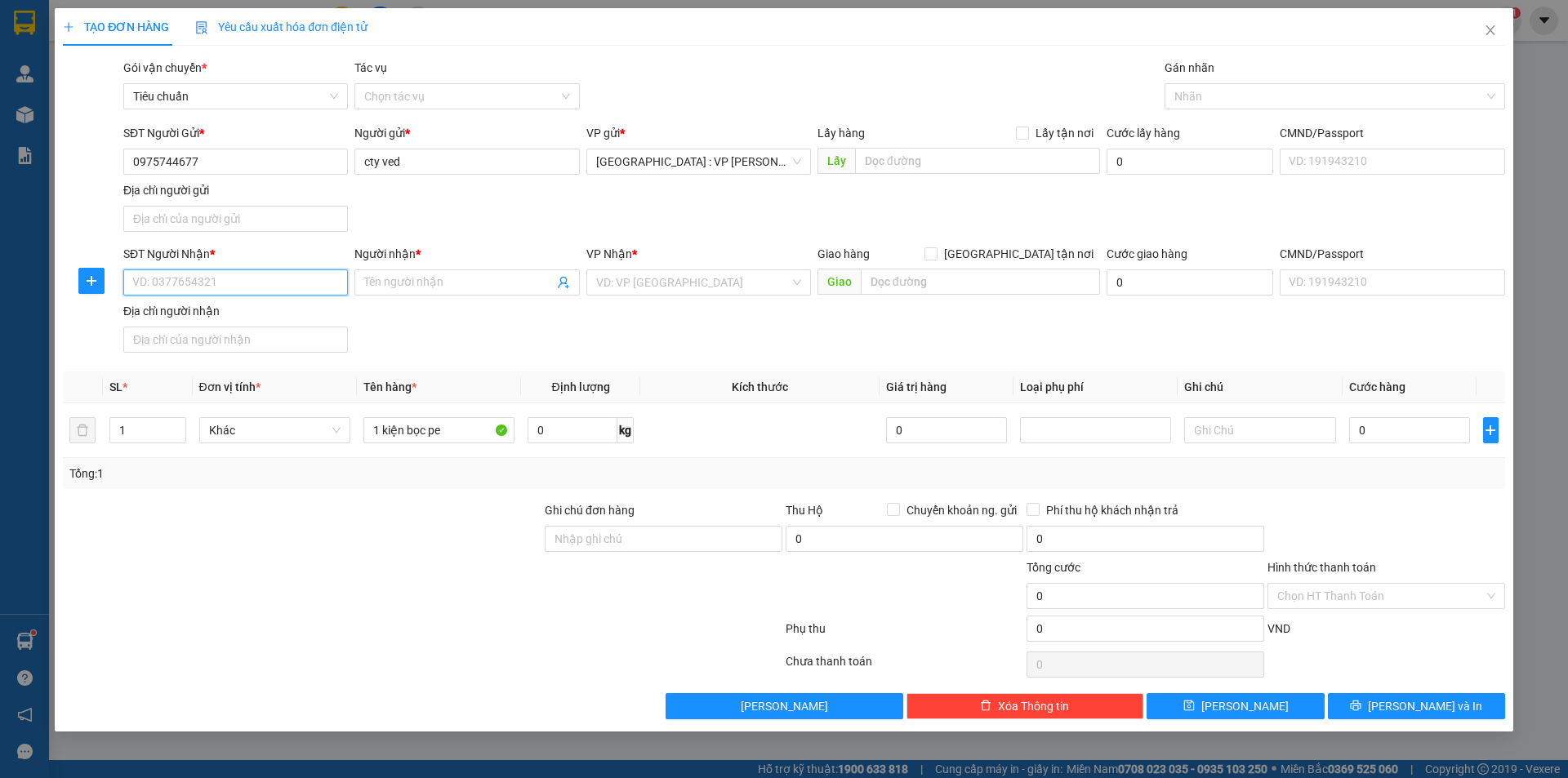
drag, startPoint x: 268, startPoint y: 282, endPoint x: 260, endPoint y: 270, distance: 14.4
click at [267, 282] on input "SĐT Người Nhận *" at bounding box center [236, 282] width 225 height 27
type input "0918205445"
click at [480, 286] on input "Người nhận *" at bounding box center [458, 282] width 188 height 18
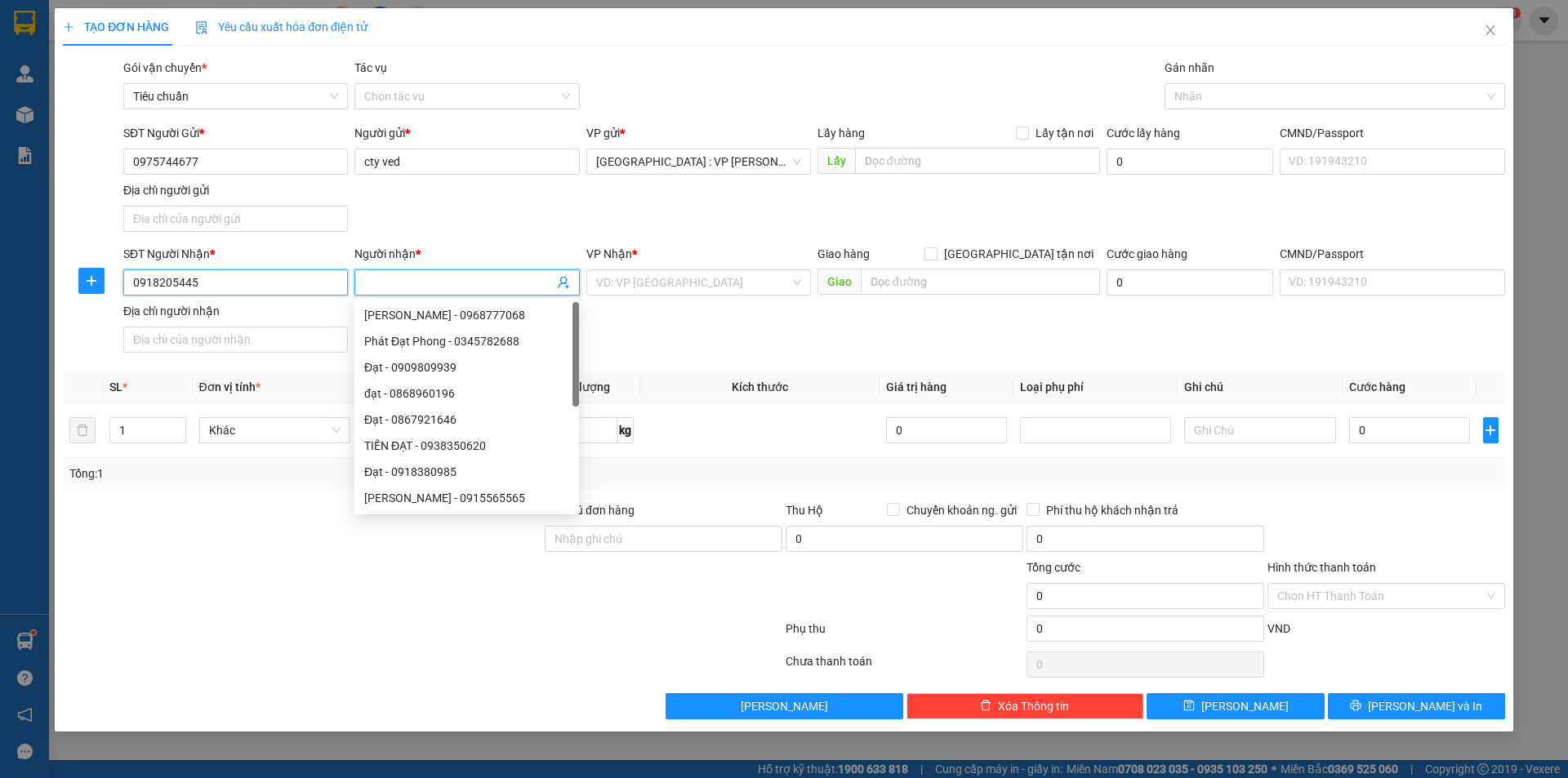
click at [283, 282] on input "0918205445" at bounding box center [236, 282] width 225 height 27
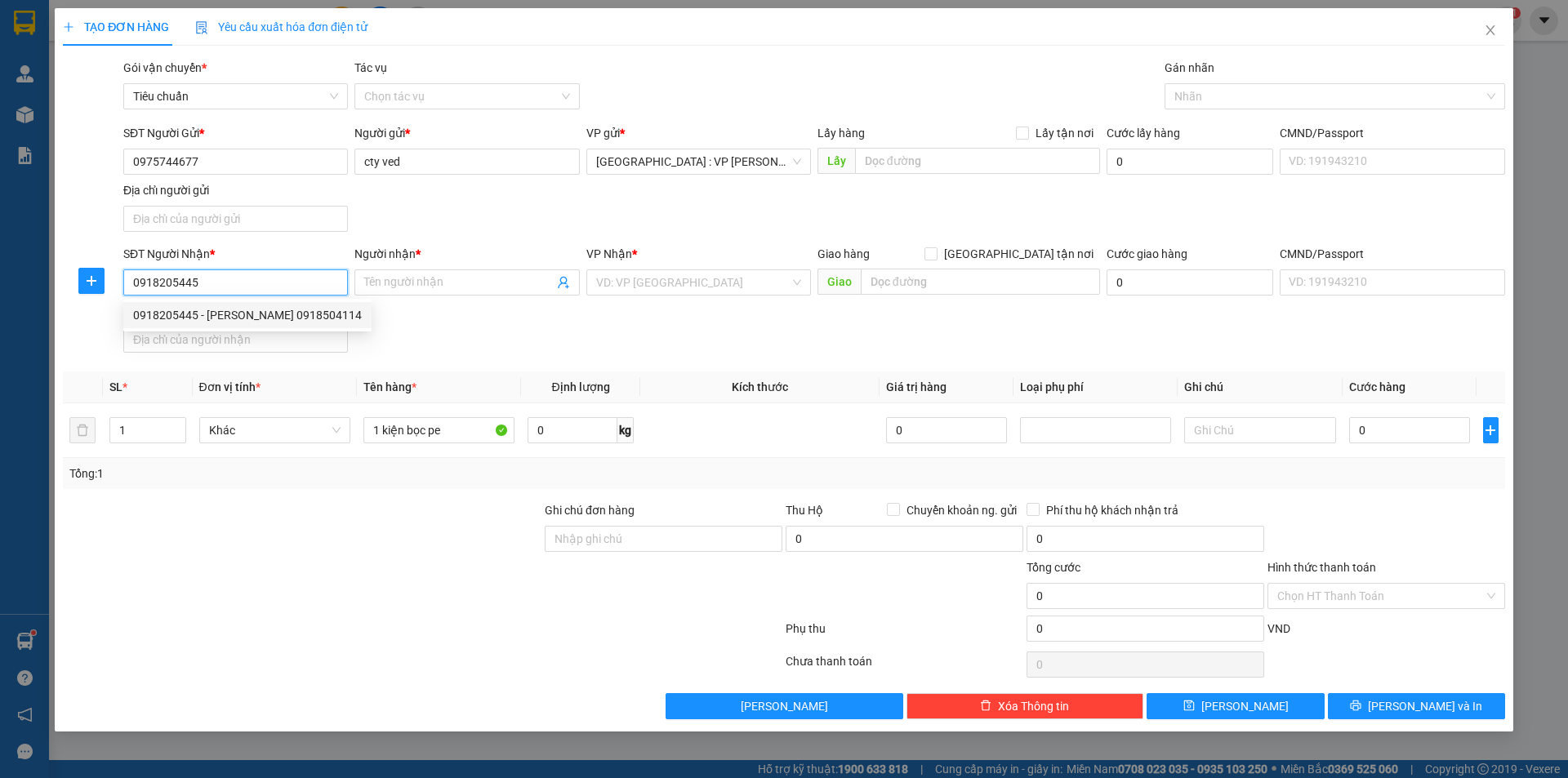
click at [234, 310] on div "0918205445 - [PERSON_NAME] 0918504114" at bounding box center [248, 315] width 229 height 18
type input "THANH LAN 0918504114"
type input "674 QL51 ẤP 2 XÃ [GEOGRAPHIC_DATA]"
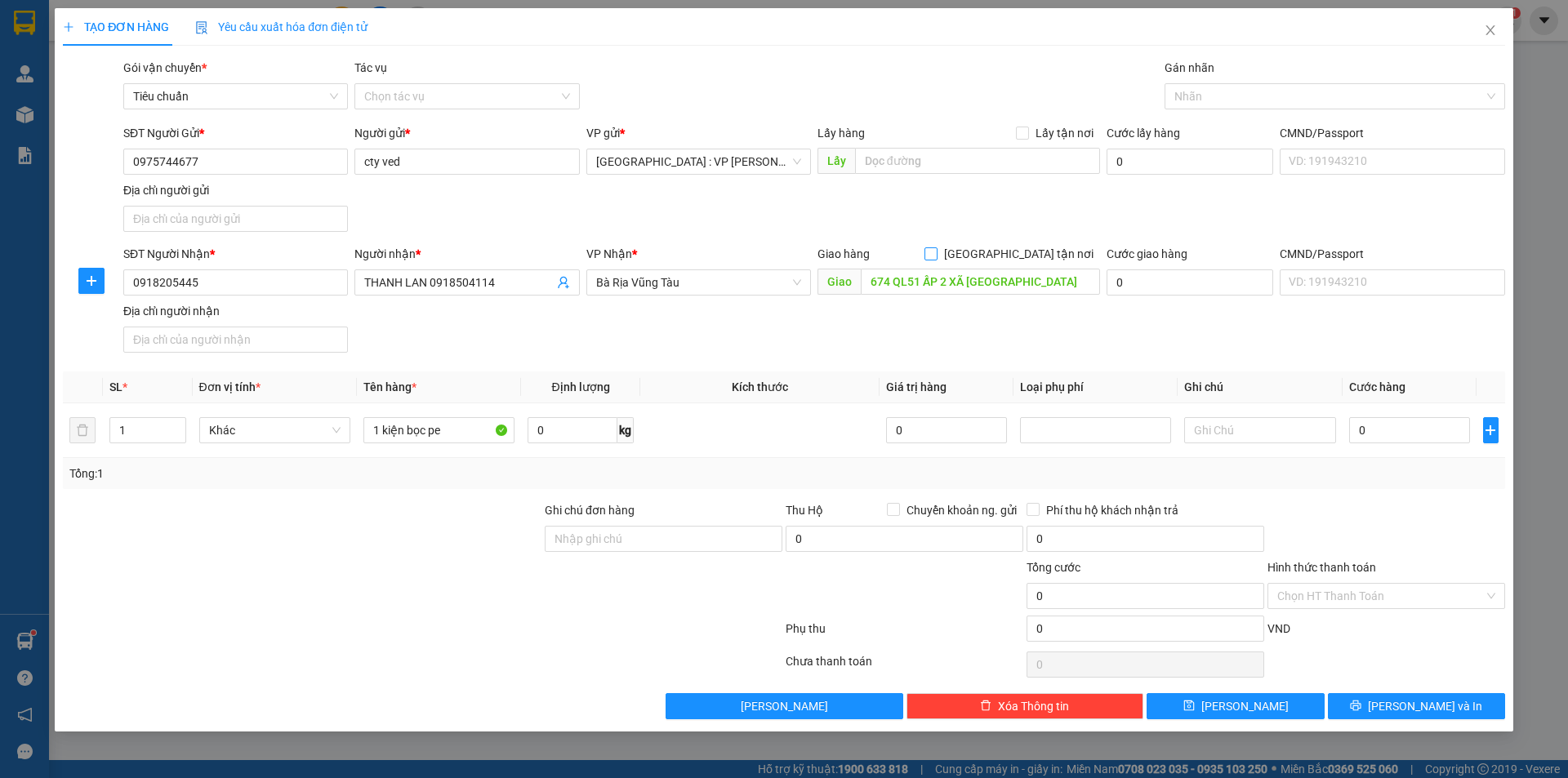
click at [936, 253] on input "[GEOGRAPHIC_DATA] tận nơi" at bounding box center [930, 253] width 12 height 12
checkbox input "true"
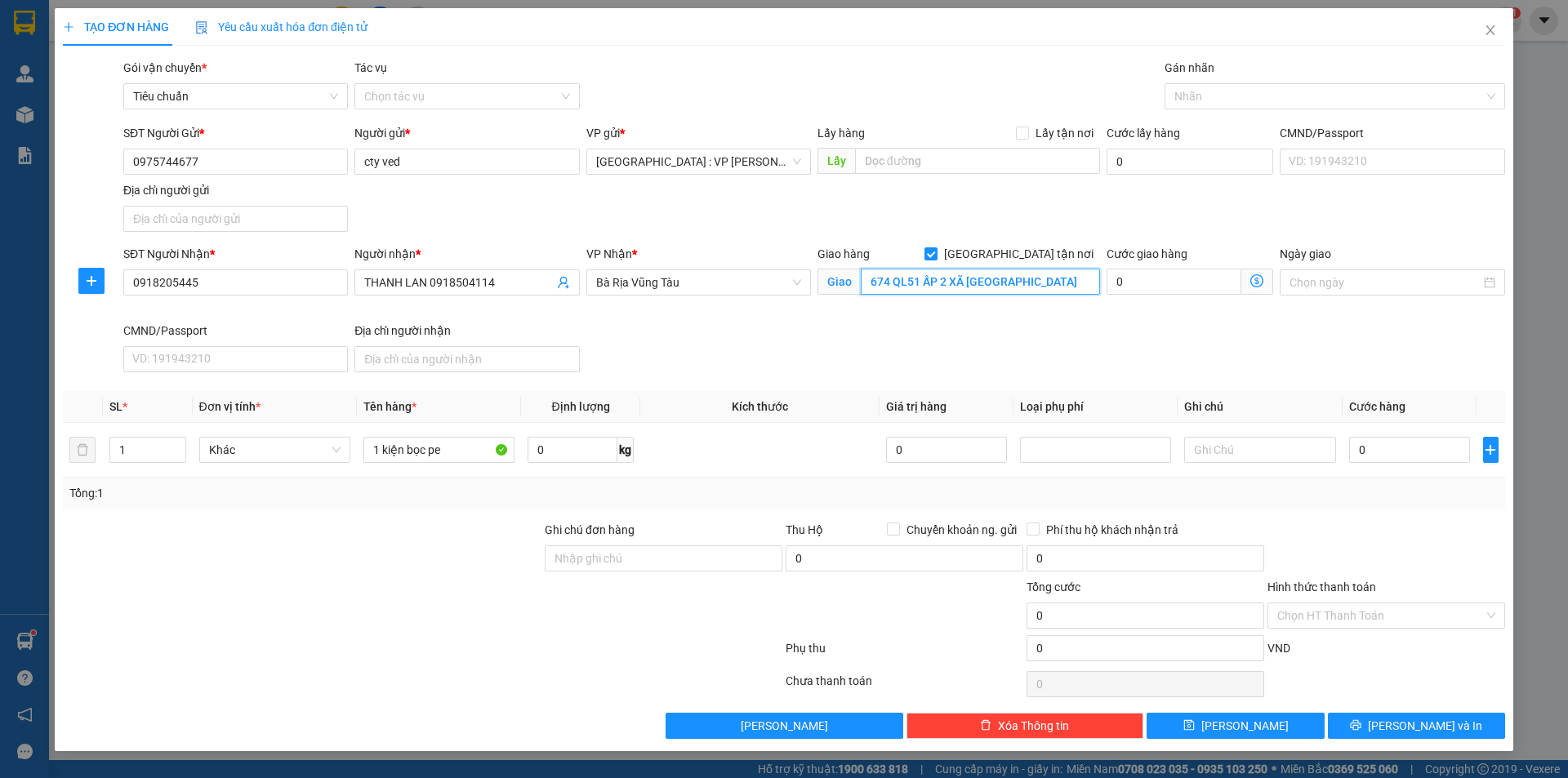
click at [1047, 285] on input "674 QL51 ẤP 2 XÃ [GEOGRAPHIC_DATA]" at bounding box center [980, 282] width 240 height 27
click at [1006, 279] on input "674 QL51 ẤP 2 XÃ [GEOGRAPHIC_DATA]" at bounding box center [980, 282] width 240 height 27
click at [1225, 96] on div at bounding box center [1327, 96] width 316 height 19
type input "674 QL51 ẤP 2 XÃ [GEOGRAPHIC_DATA],huyện [GEOGRAPHIC_DATA]"
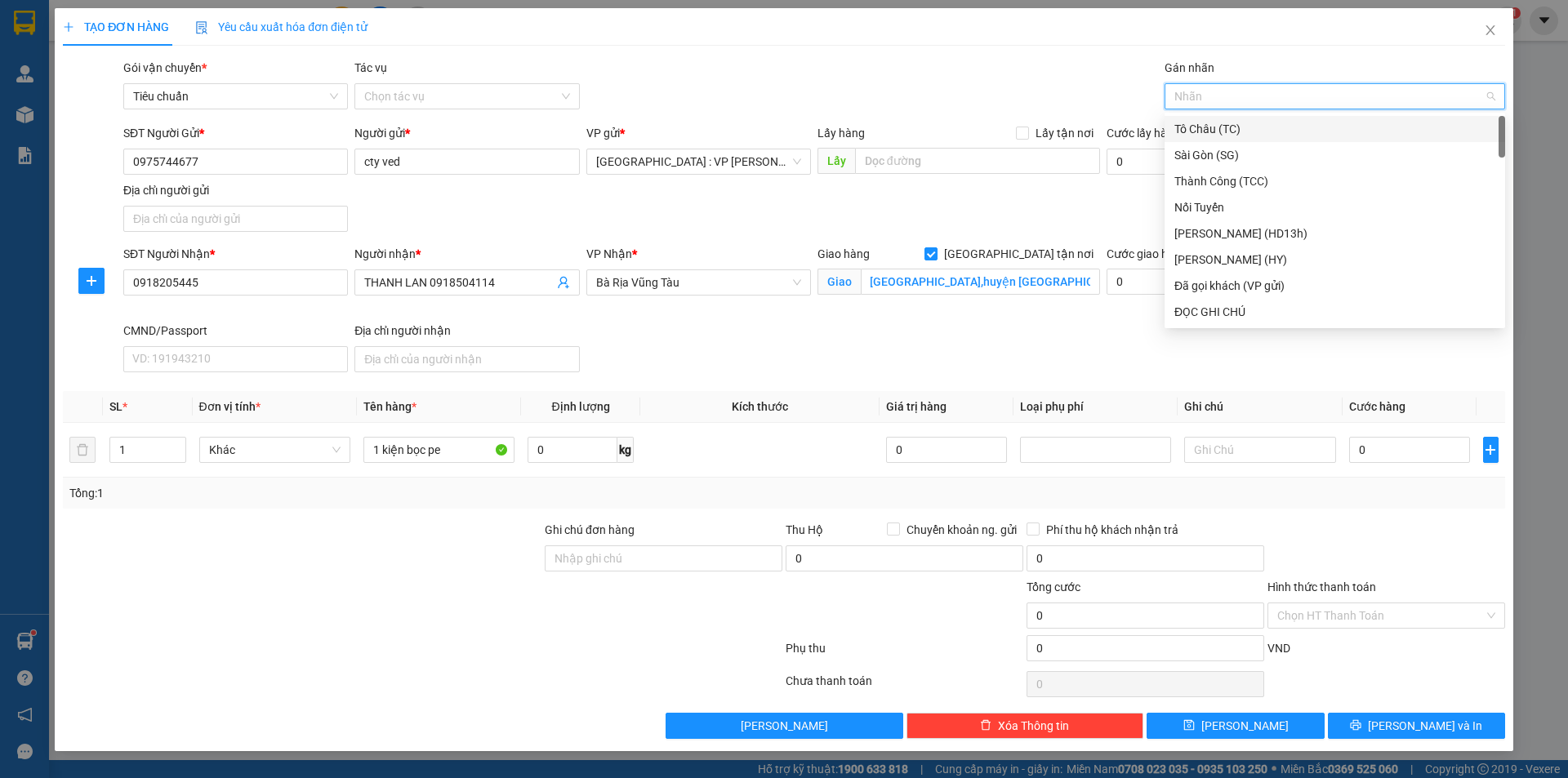
scroll to position [0, 0]
type input "gtn"
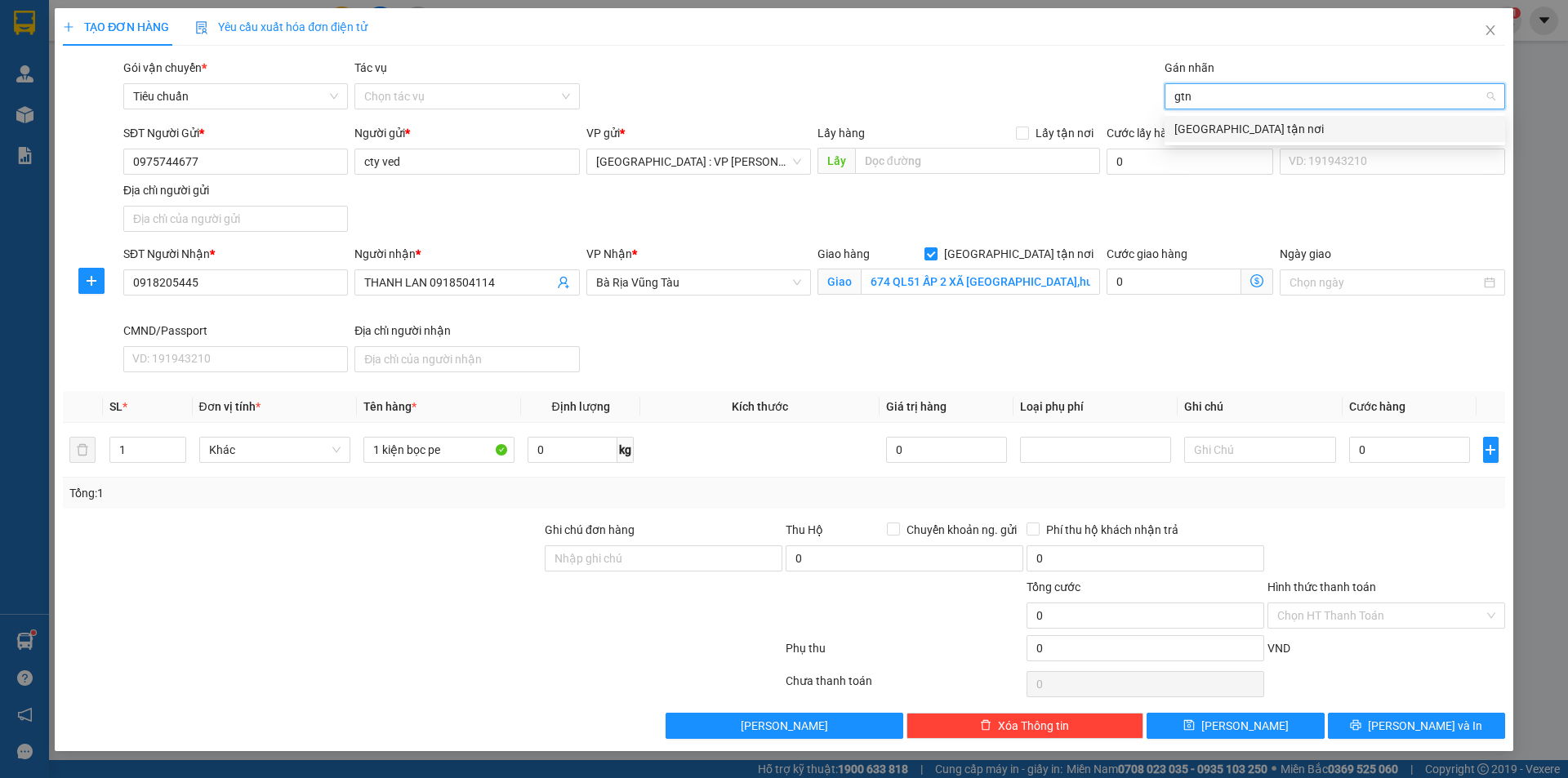
click at [1212, 128] on div "[GEOGRAPHIC_DATA] tận nơi" at bounding box center [1334, 129] width 321 height 18
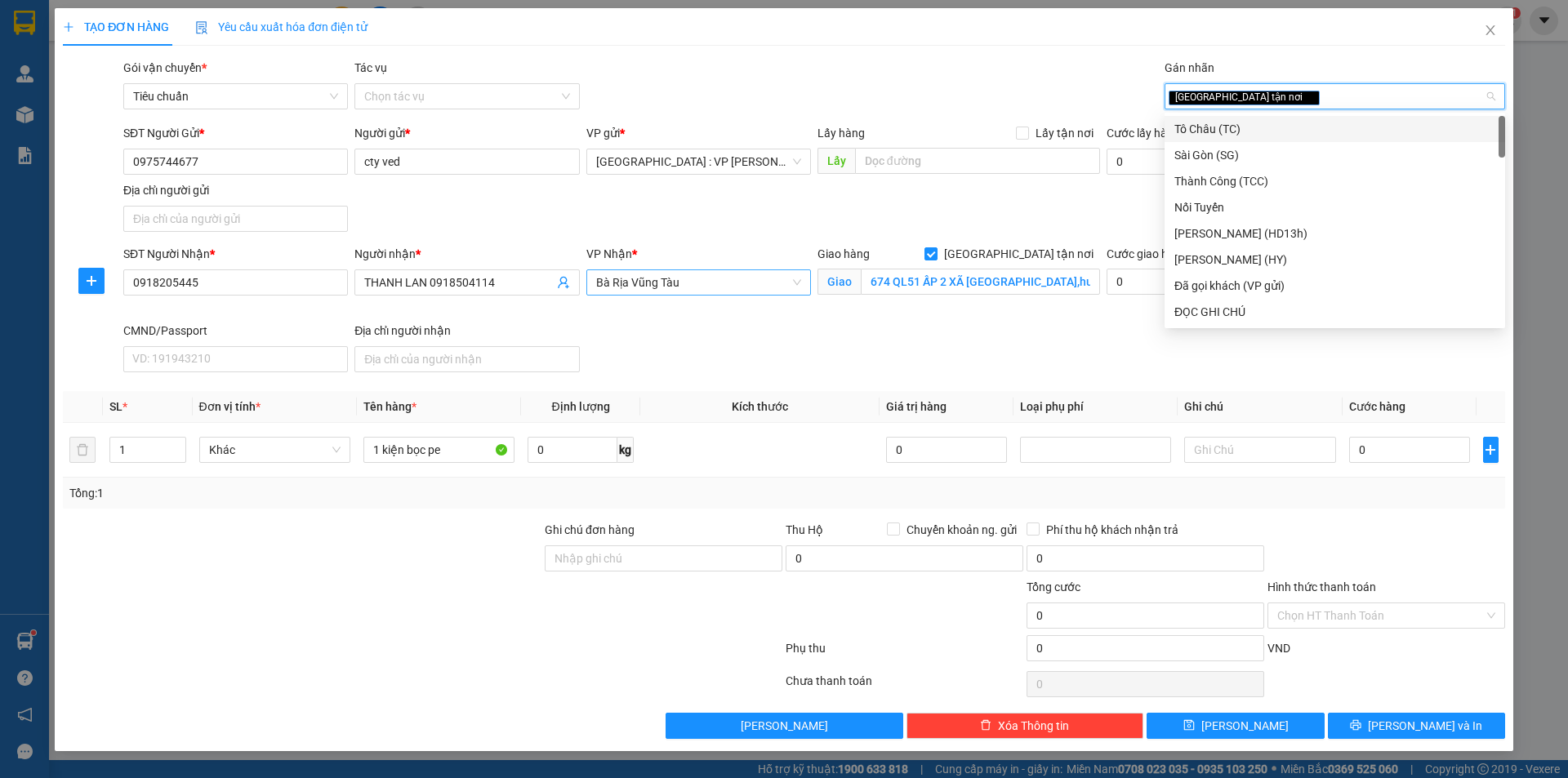
click at [699, 281] on span "Bà Rịa Vũng Tàu" at bounding box center [699, 282] width 205 height 25
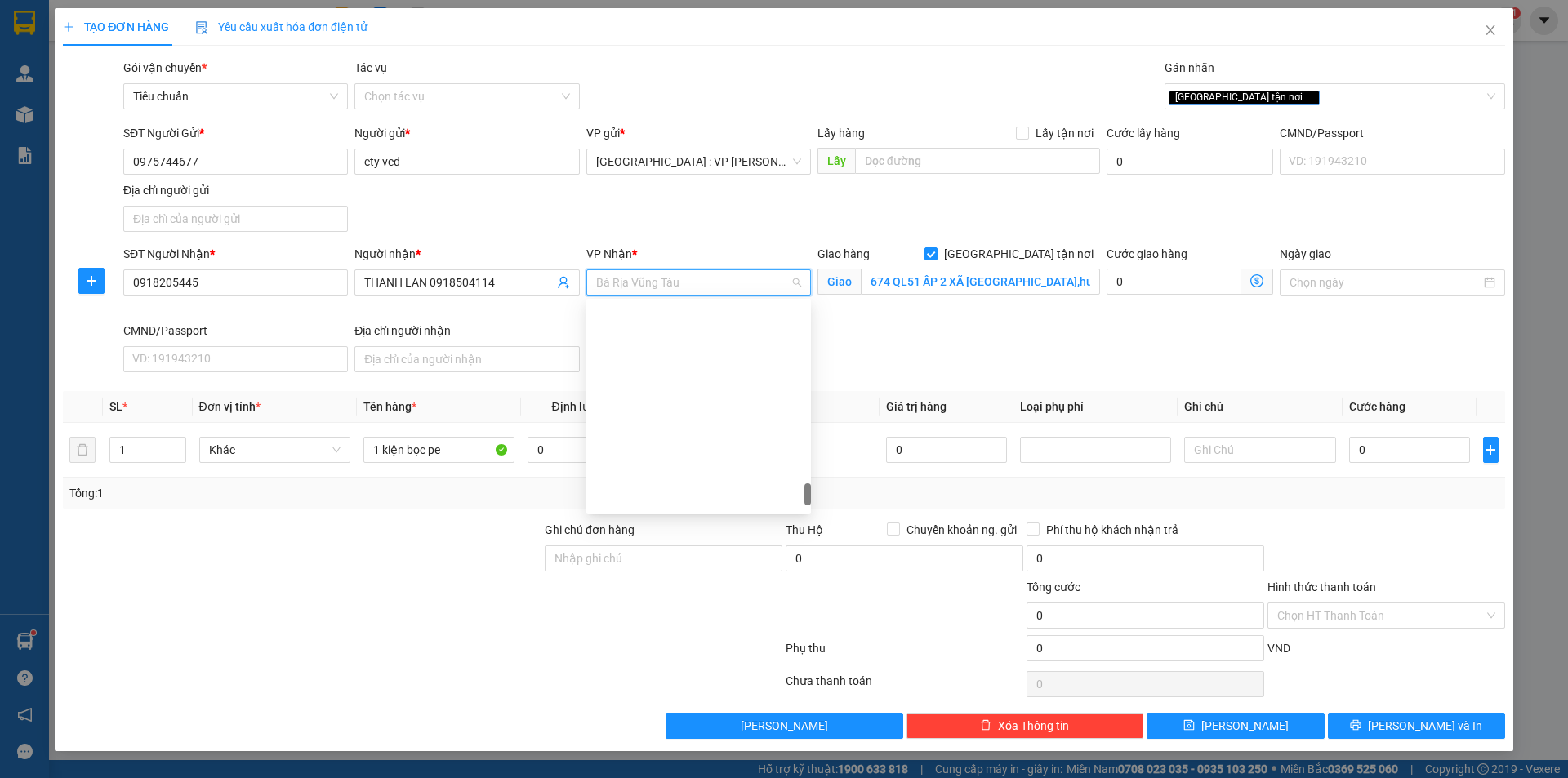
scroll to position [1744, 0]
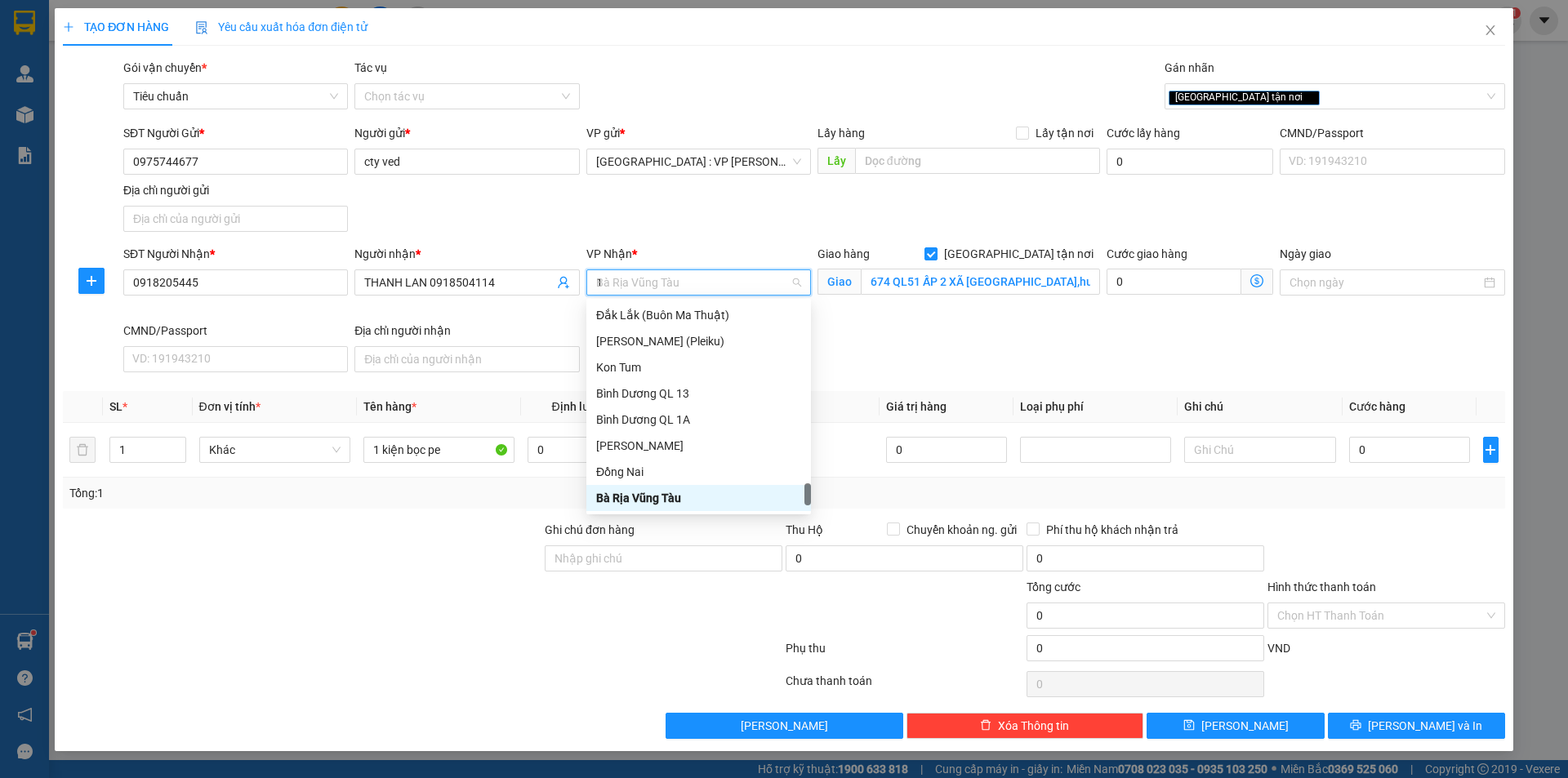
type input "12"
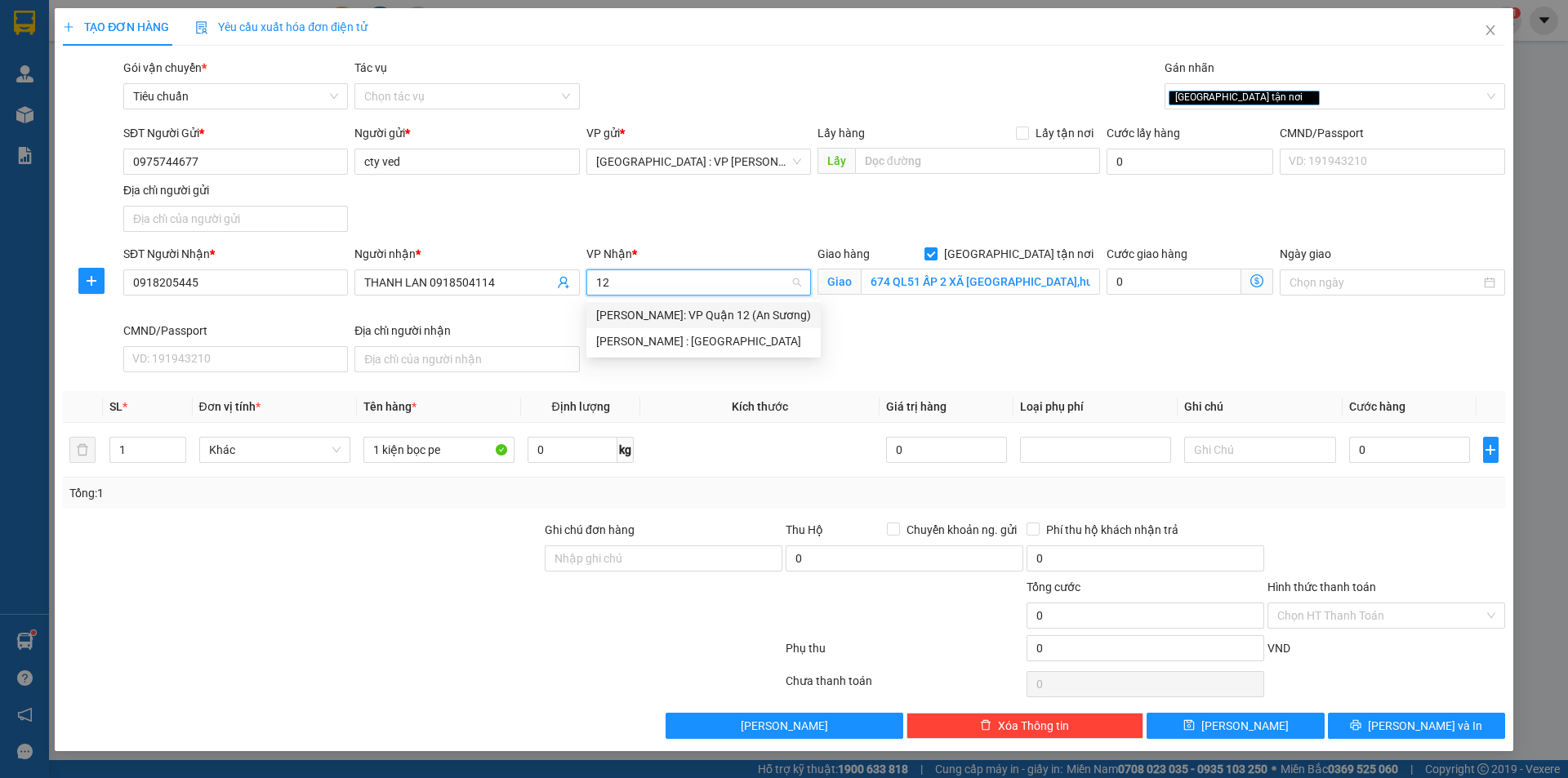
scroll to position [0, 0]
click at [700, 334] on div "[PERSON_NAME] : [GEOGRAPHIC_DATA]" at bounding box center [703, 341] width 215 height 18
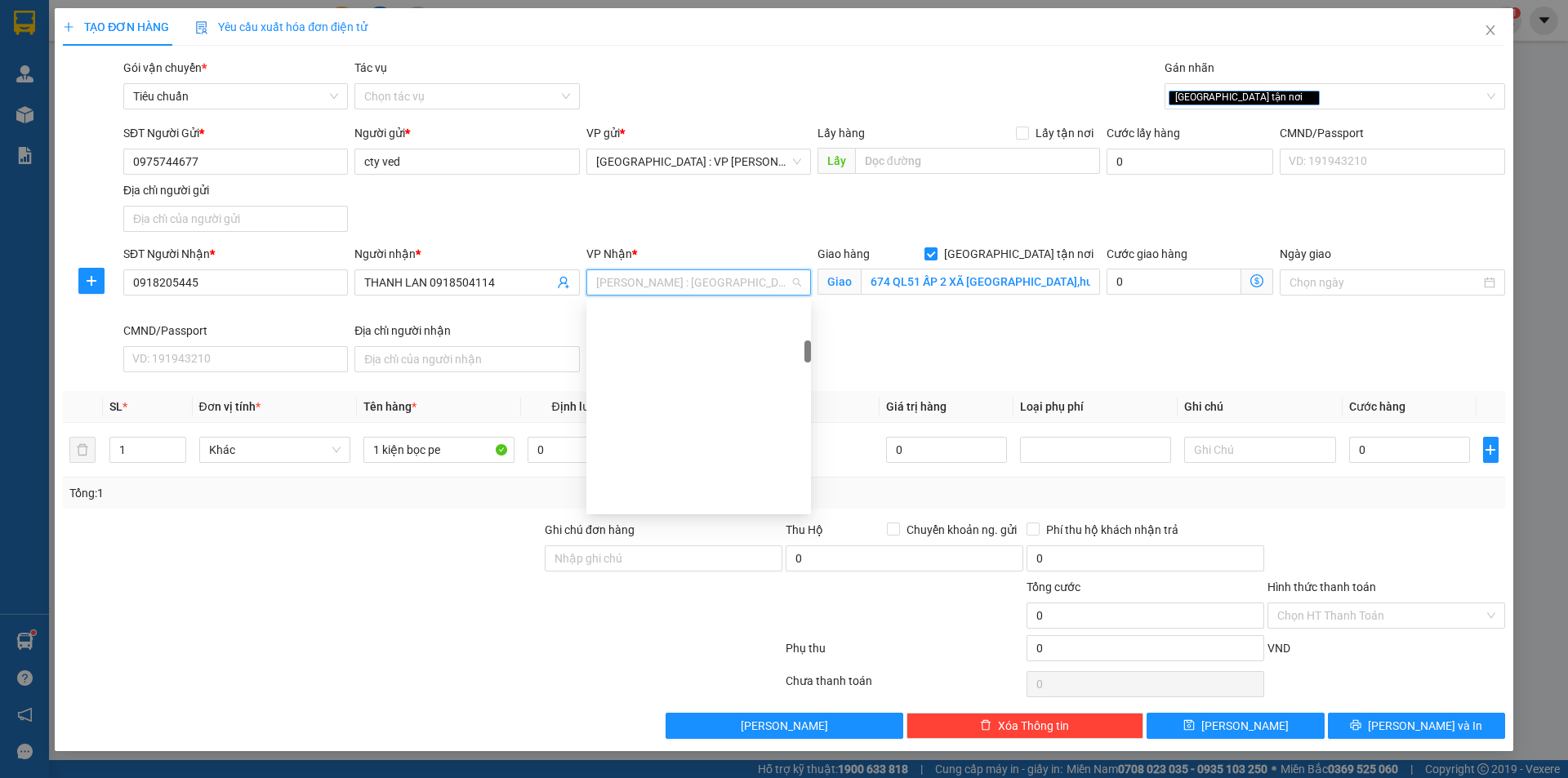
scroll to position [386, 0]
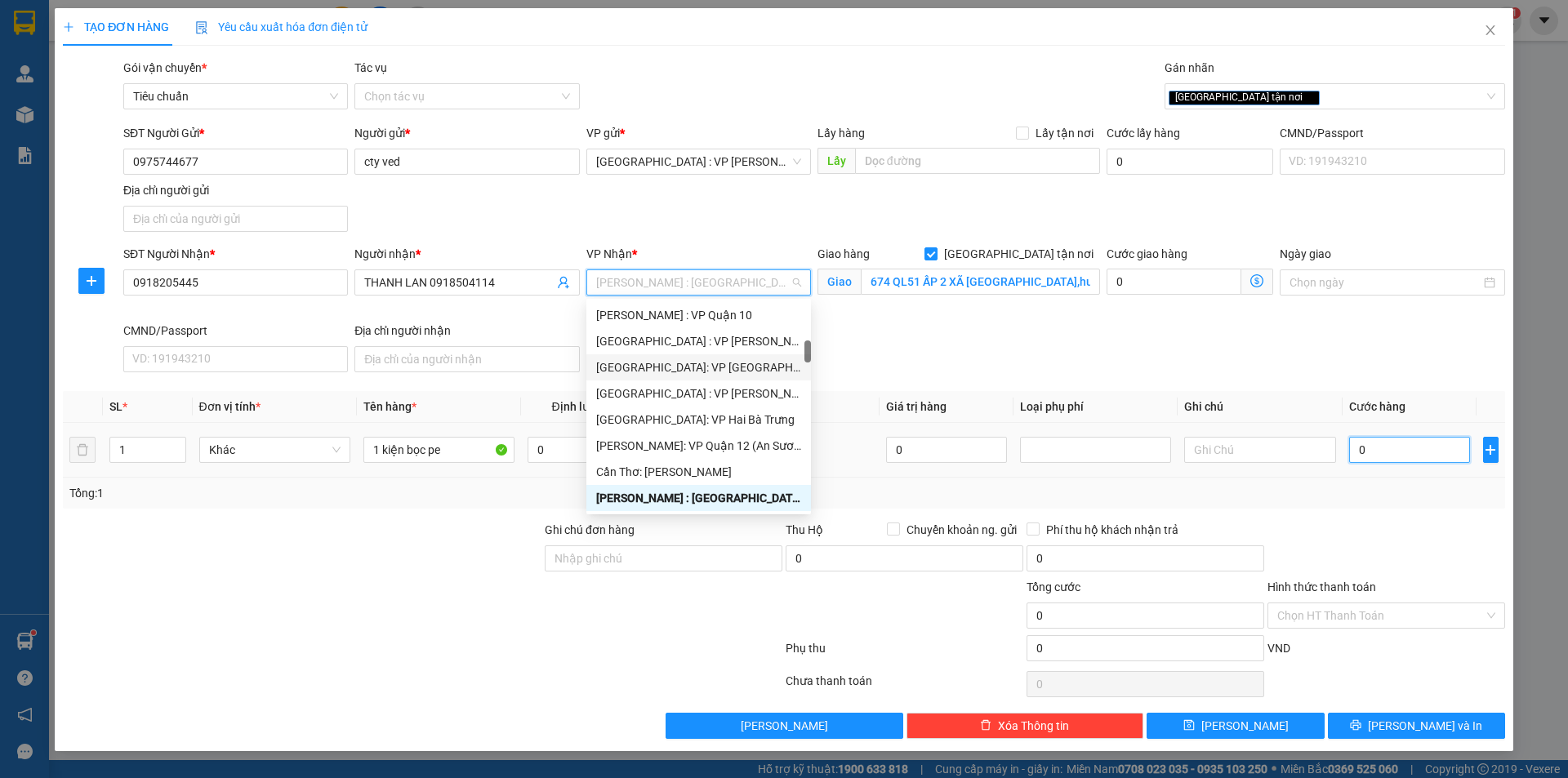
click at [1372, 442] on input "0" at bounding box center [1409, 450] width 122 height 27
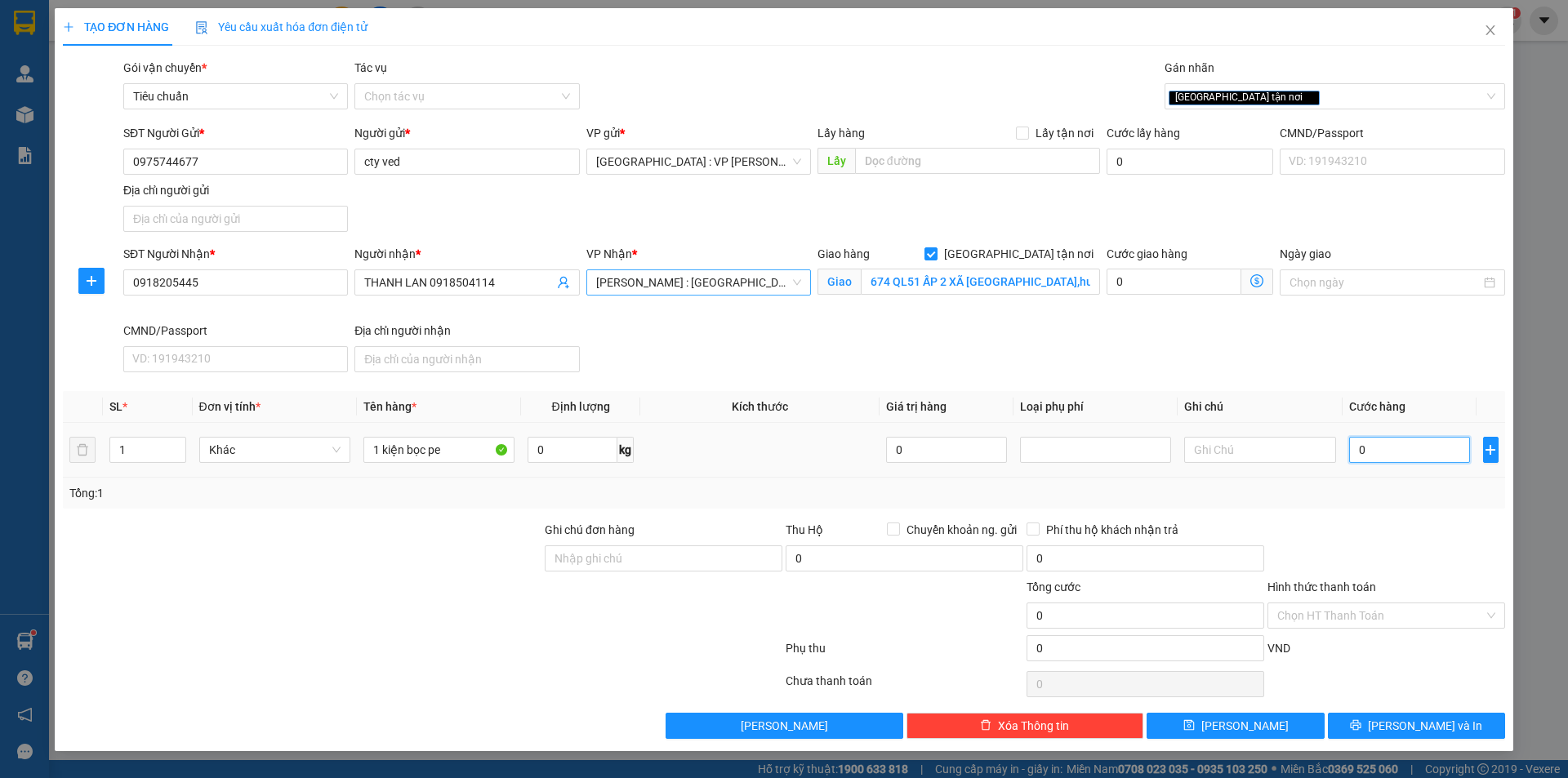
type input "1"
type input "16"
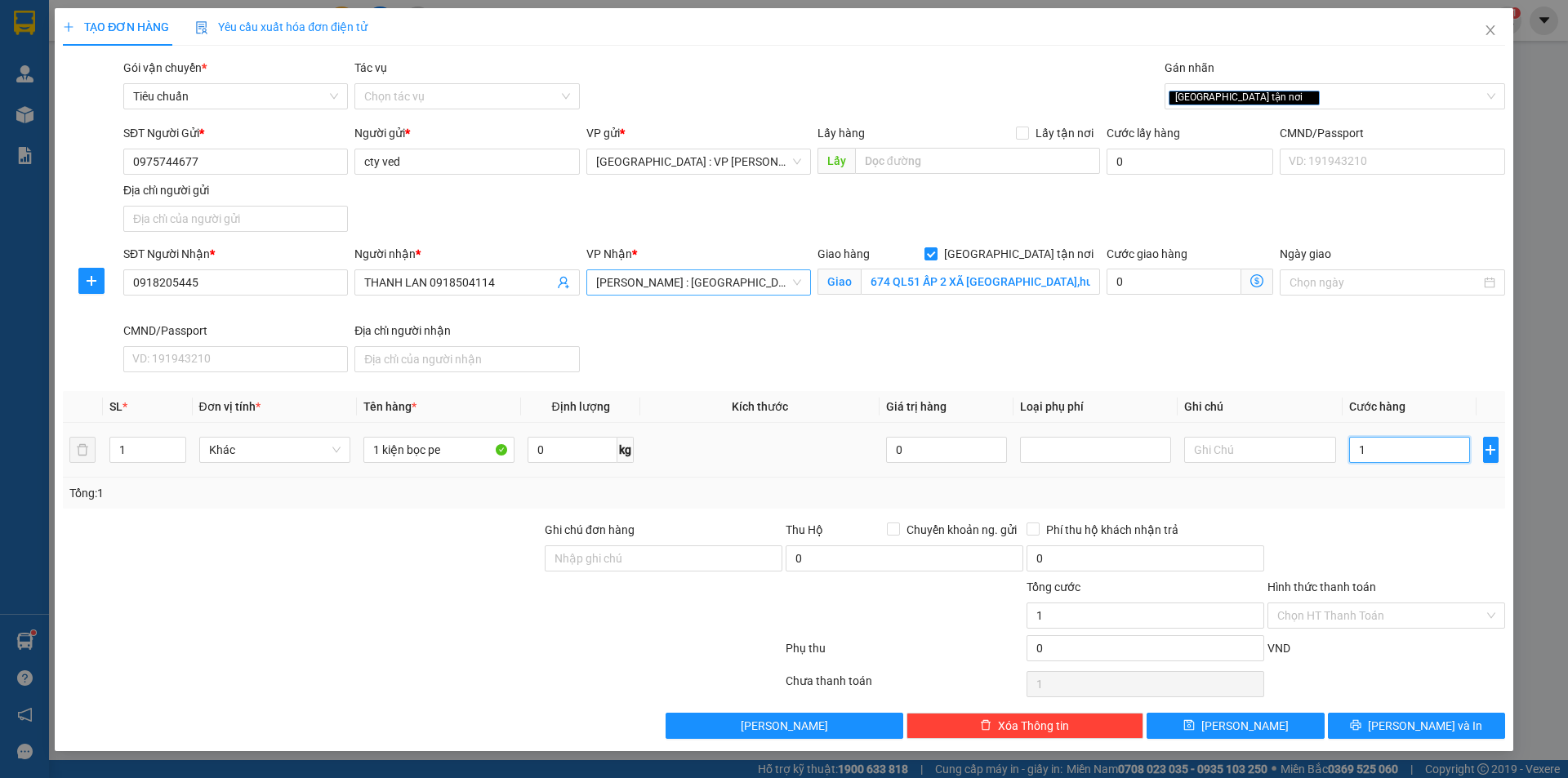
type input "16"
type input "160"
type input "1.600"
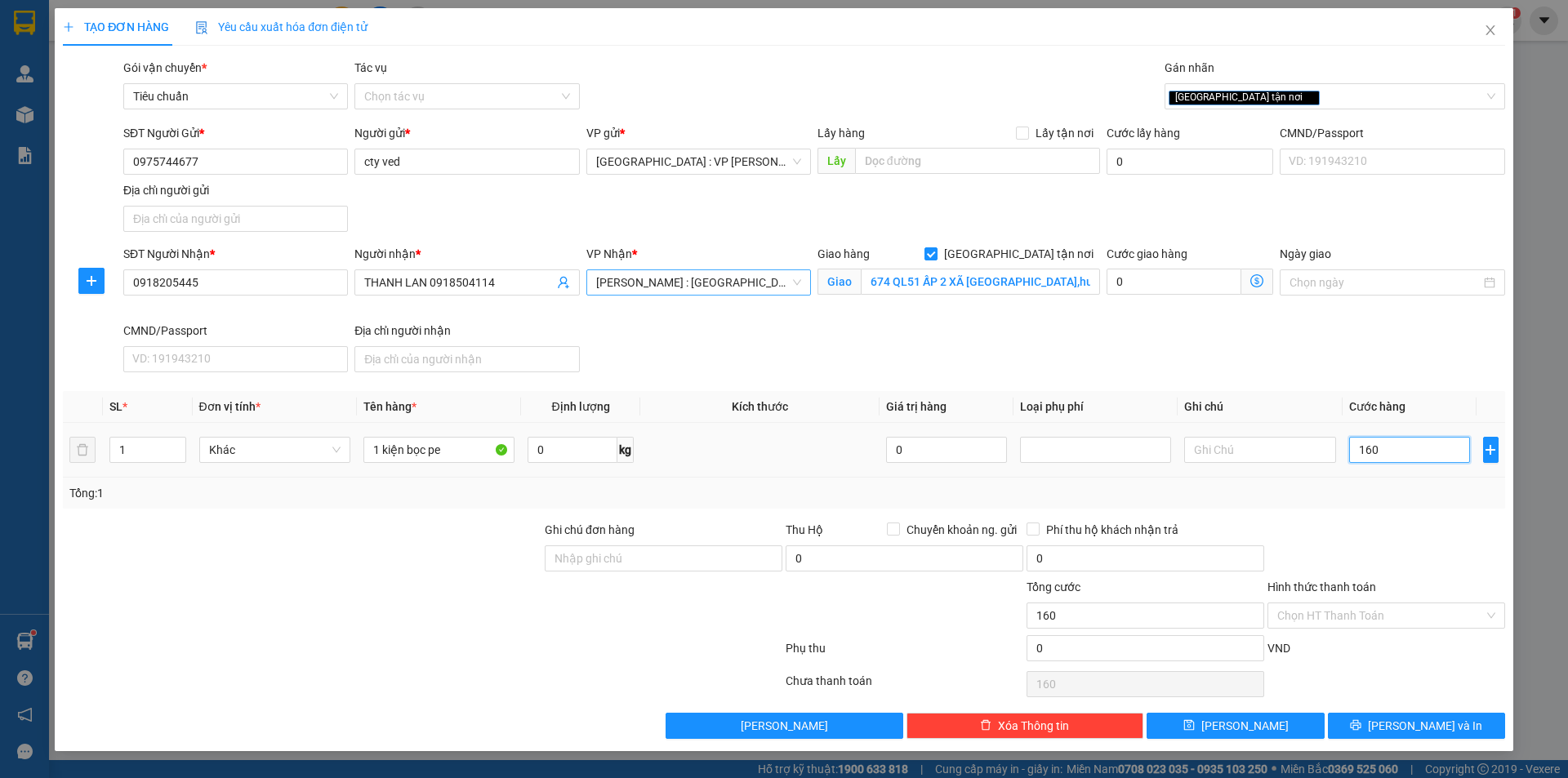
type input "1.600"
type input "16.000"
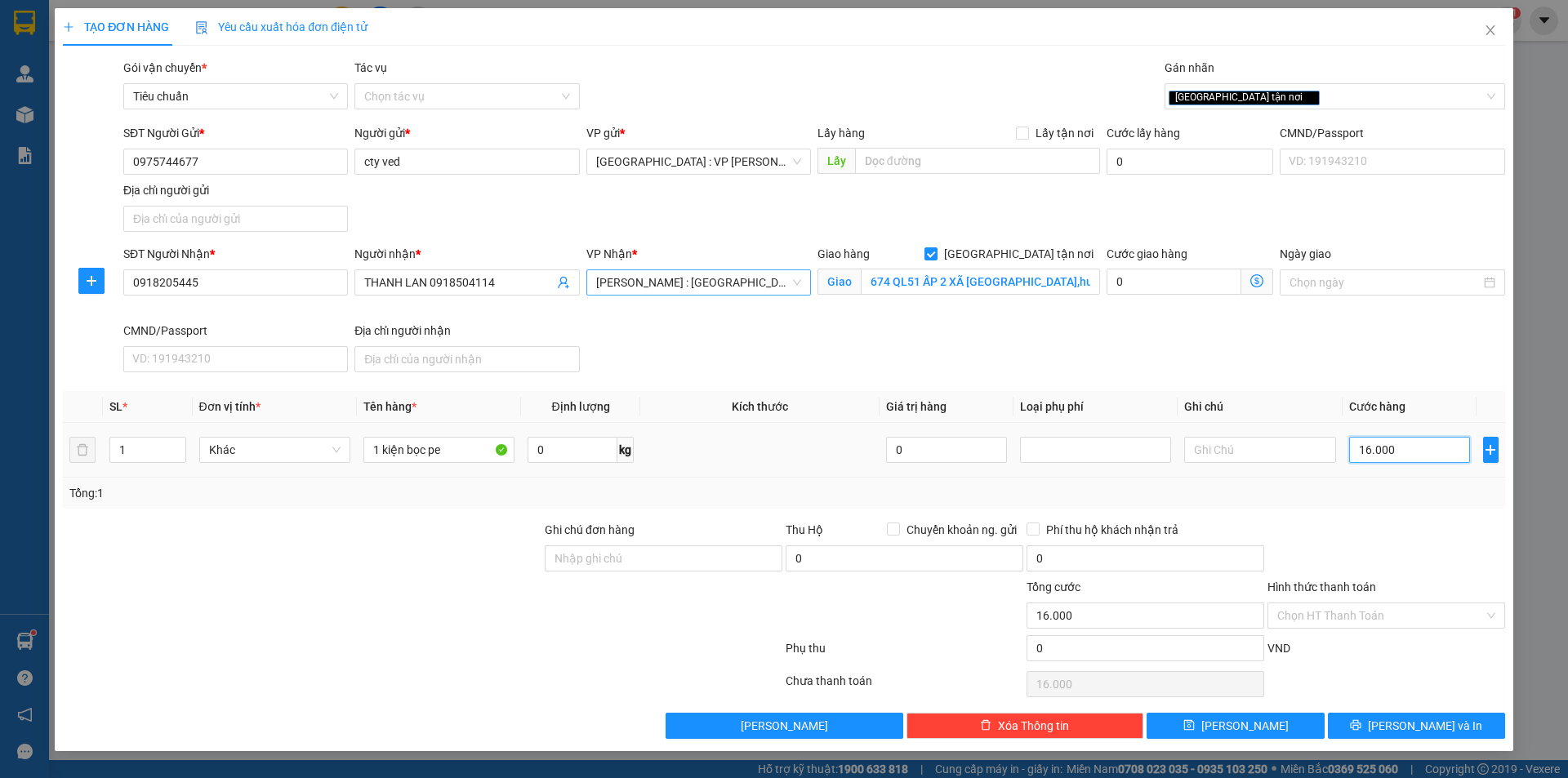
type input "160.000"
click at [1406, 729] on span "[PERSON_NAME] và In" at bounding box center [1424, 726] width 114 height 18
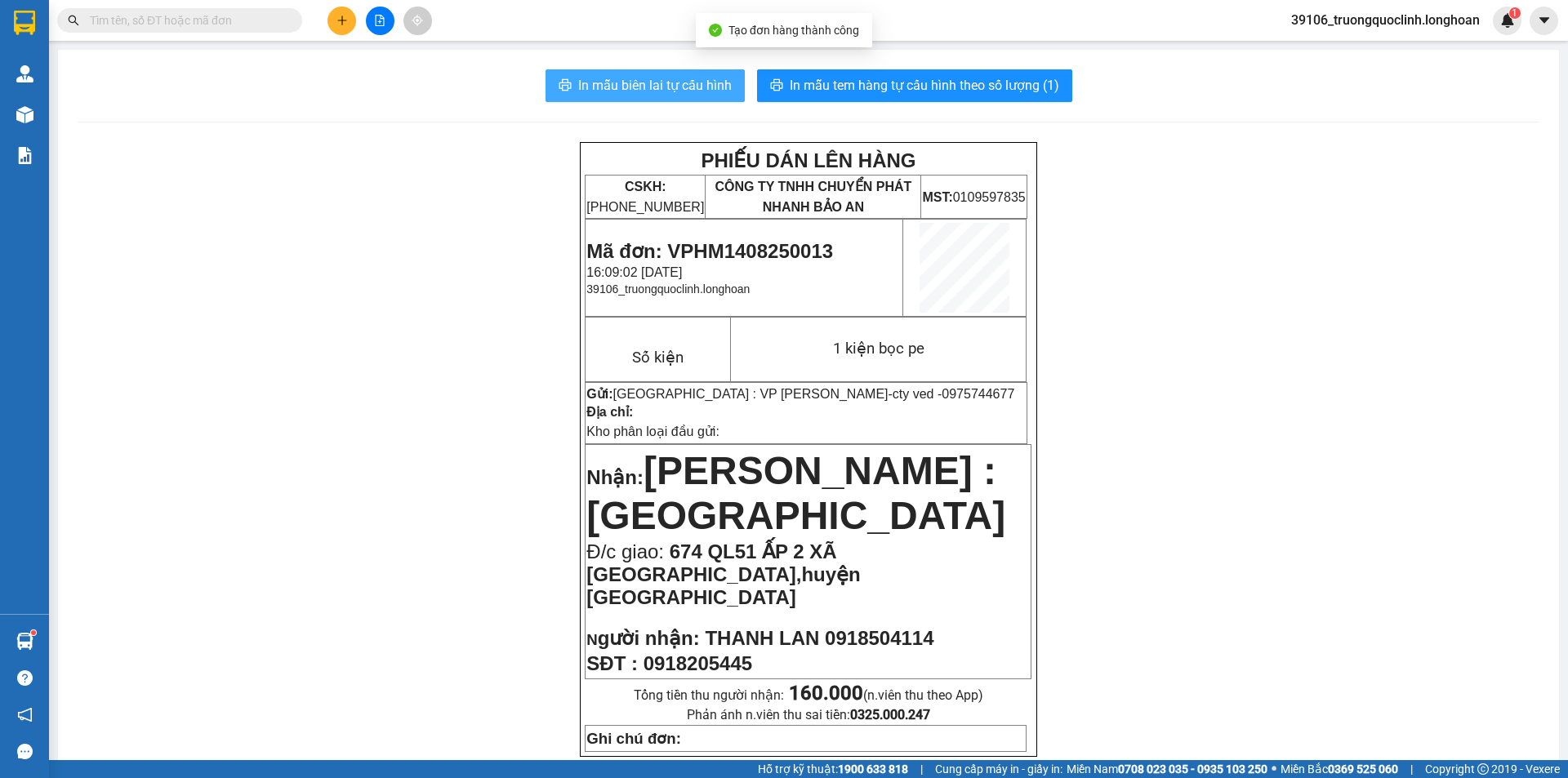
click at [685, 86] on span "In mẫu biên lai tự cấu hình" at bounding box center [655, 85] width 154 height 20
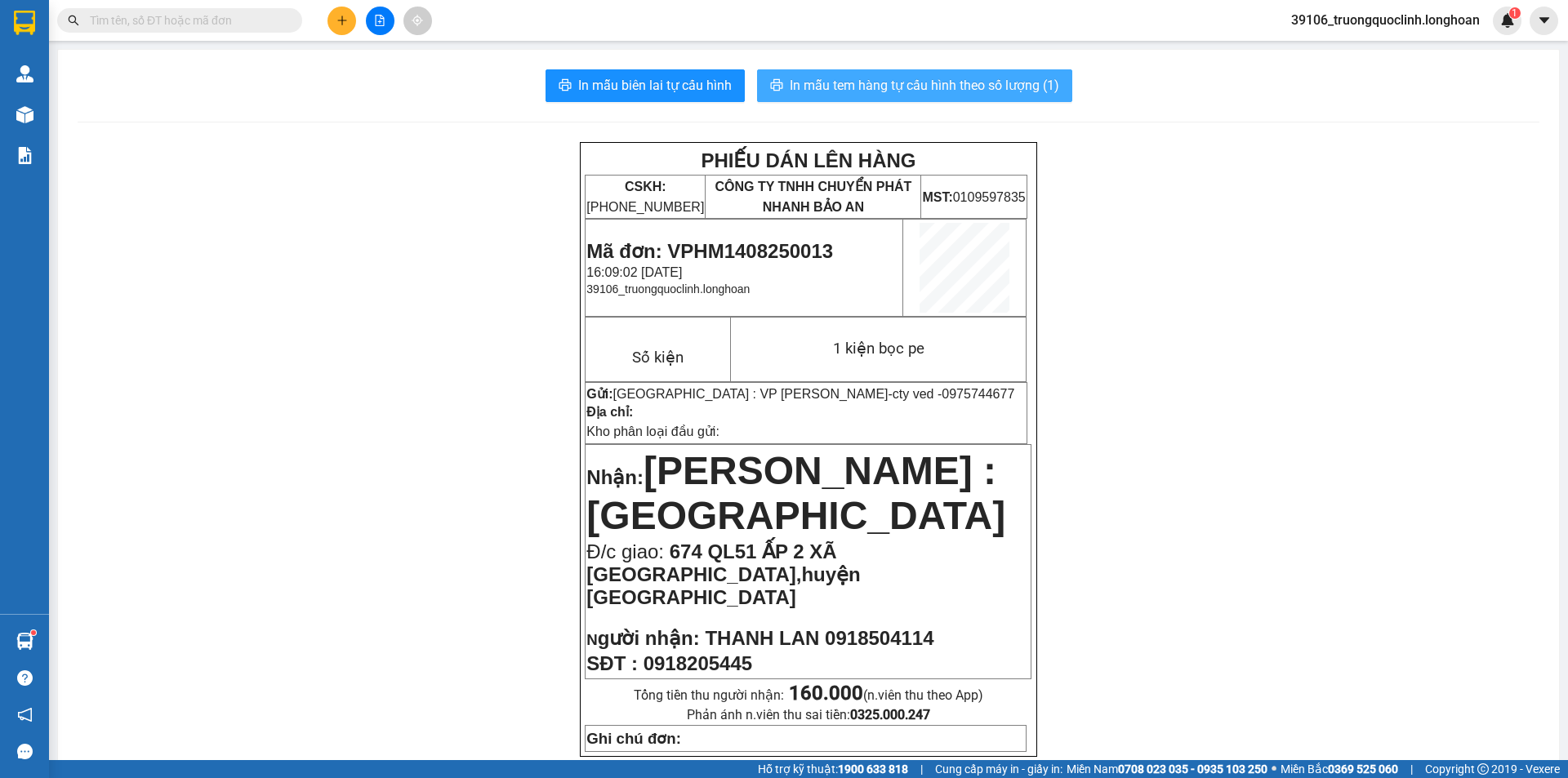
click at [970, 85] on span "In mẫu tem hàng tự cấu hình theo số lượng (1)" at bounding box center [924, 85] width 270 height 20
click at [740, 250] on span "Mã đơn: VPHM1408250013" at bounding box center [709, 251] width 247 height 22
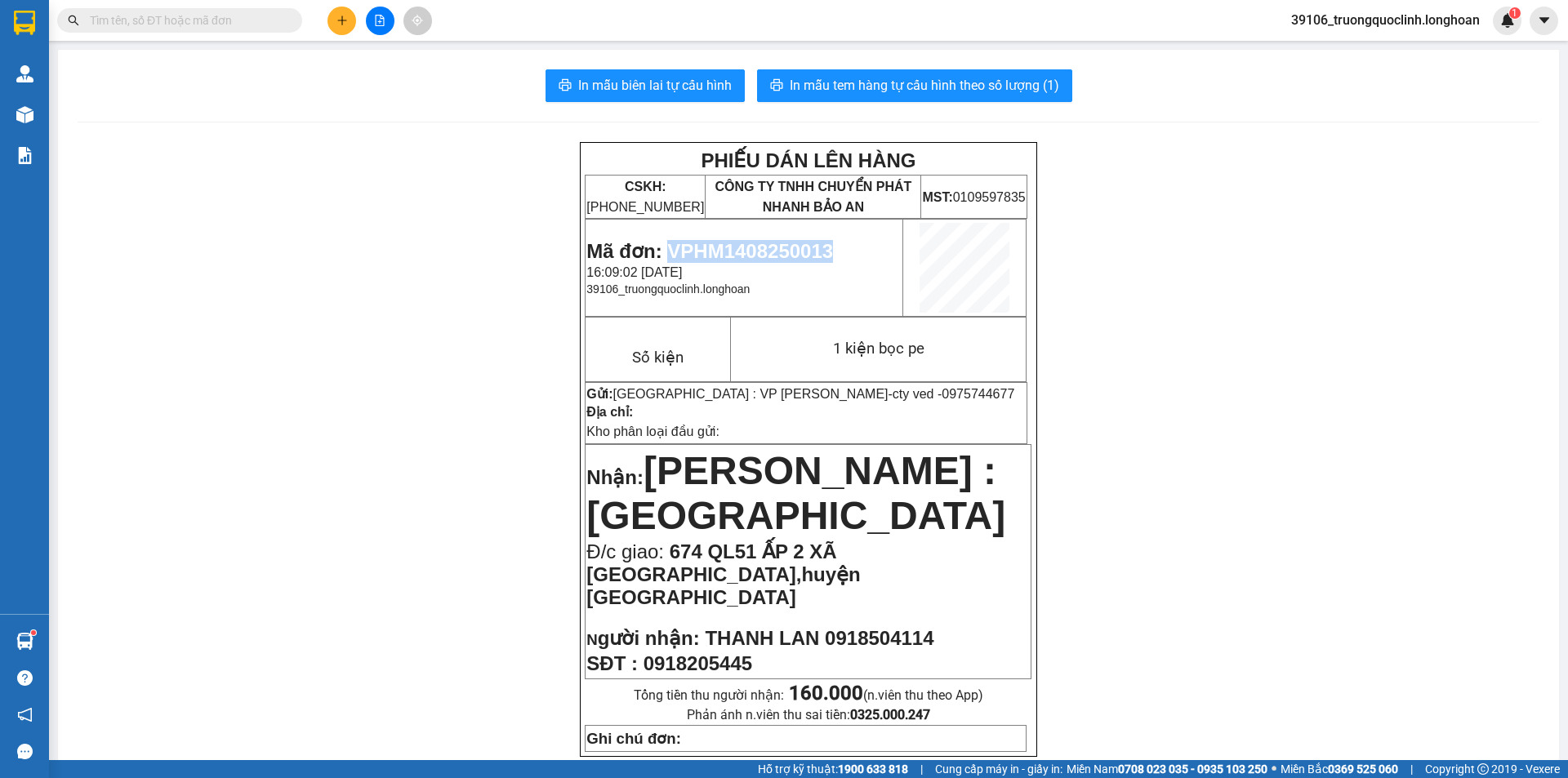
click at [740, 250] on span "Mã đơn: VPHM1408250013" at bounding box center [709, 251] width 247 height 22
copy span "VPHM1408250013"
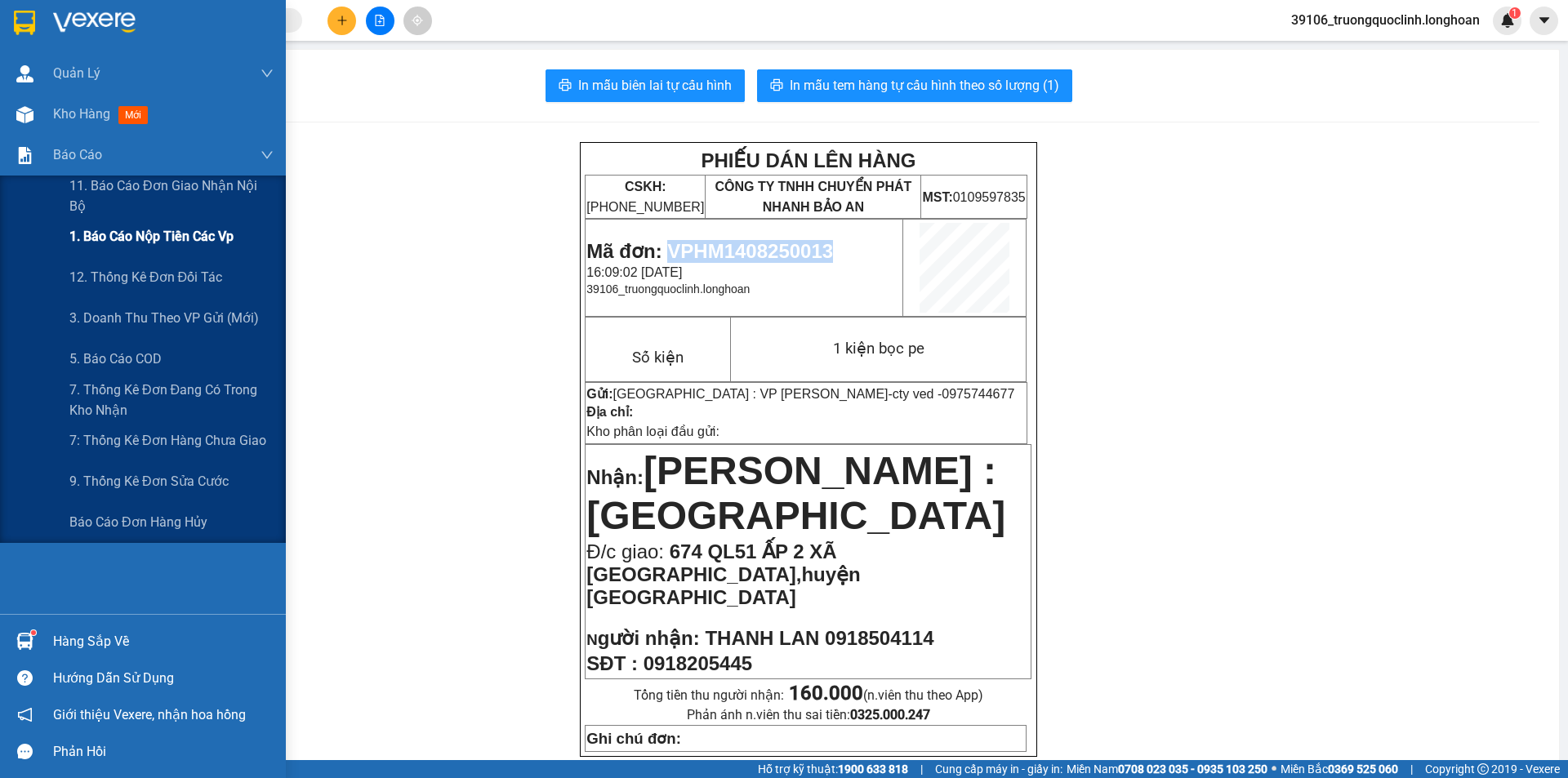
click at [156, 238] on span "1. Báo cáo nộp tiền các vp" at bounding box center [152, 236] width 165 height 20
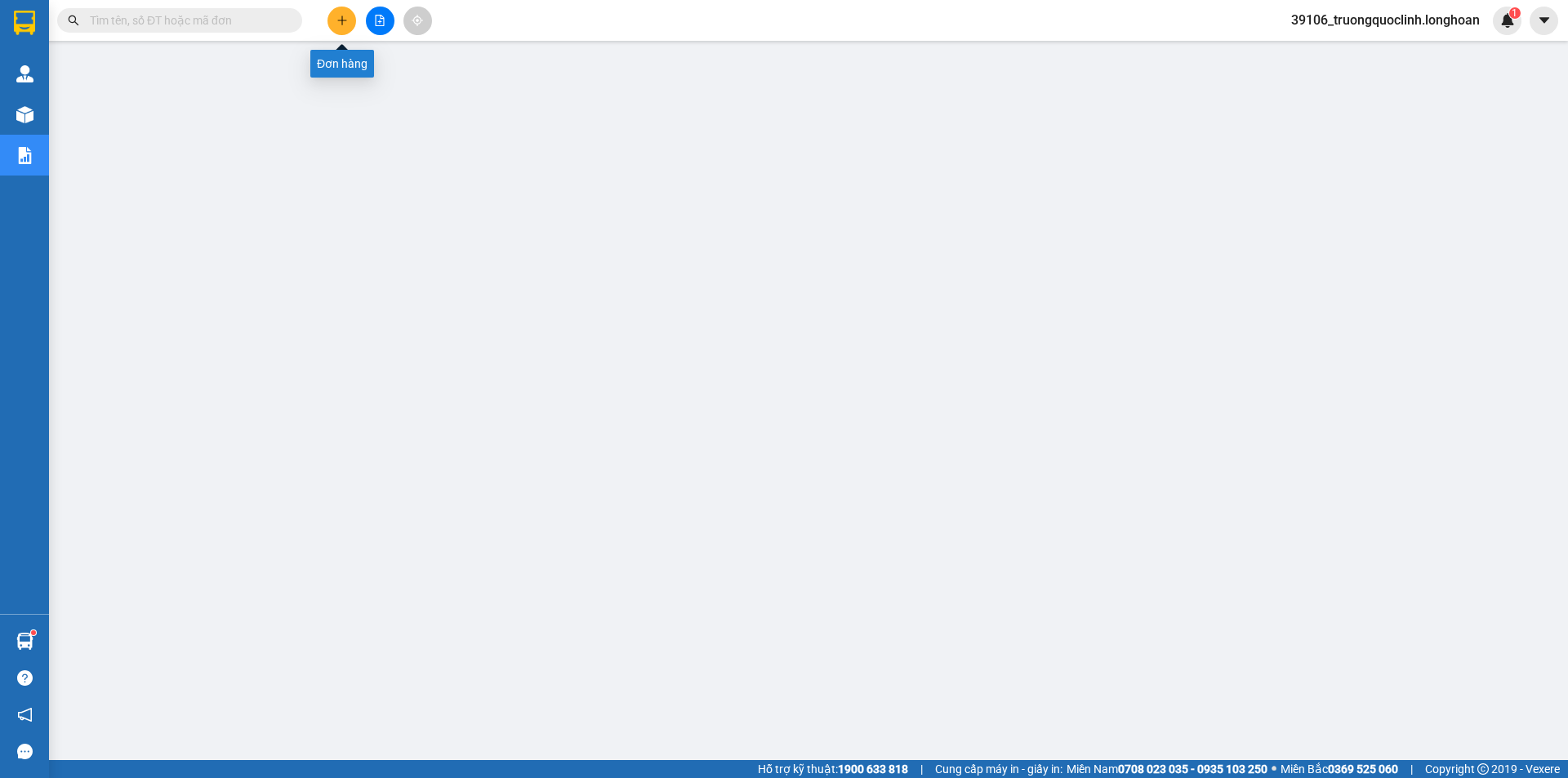
click at [341, 27] on button at bounding box center [341, 20] width 28 height 28
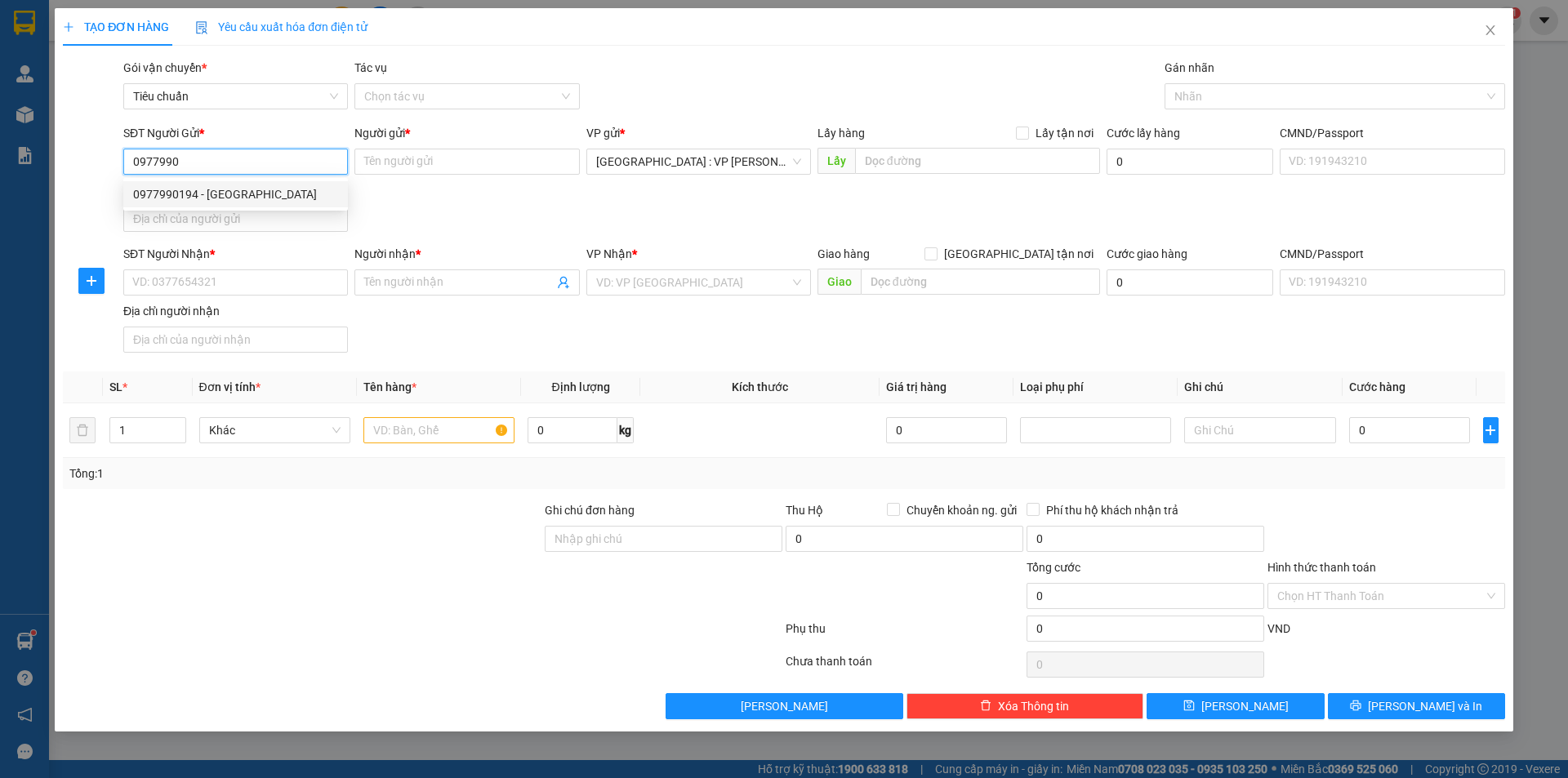
click at [211, 195] on div "0977990194 - [GEOGRAPHIC_DATA]" at bounding box center [236, 195] width 205 height 18
type input "0977990194"
type input "Hà"
checkbox input "true"
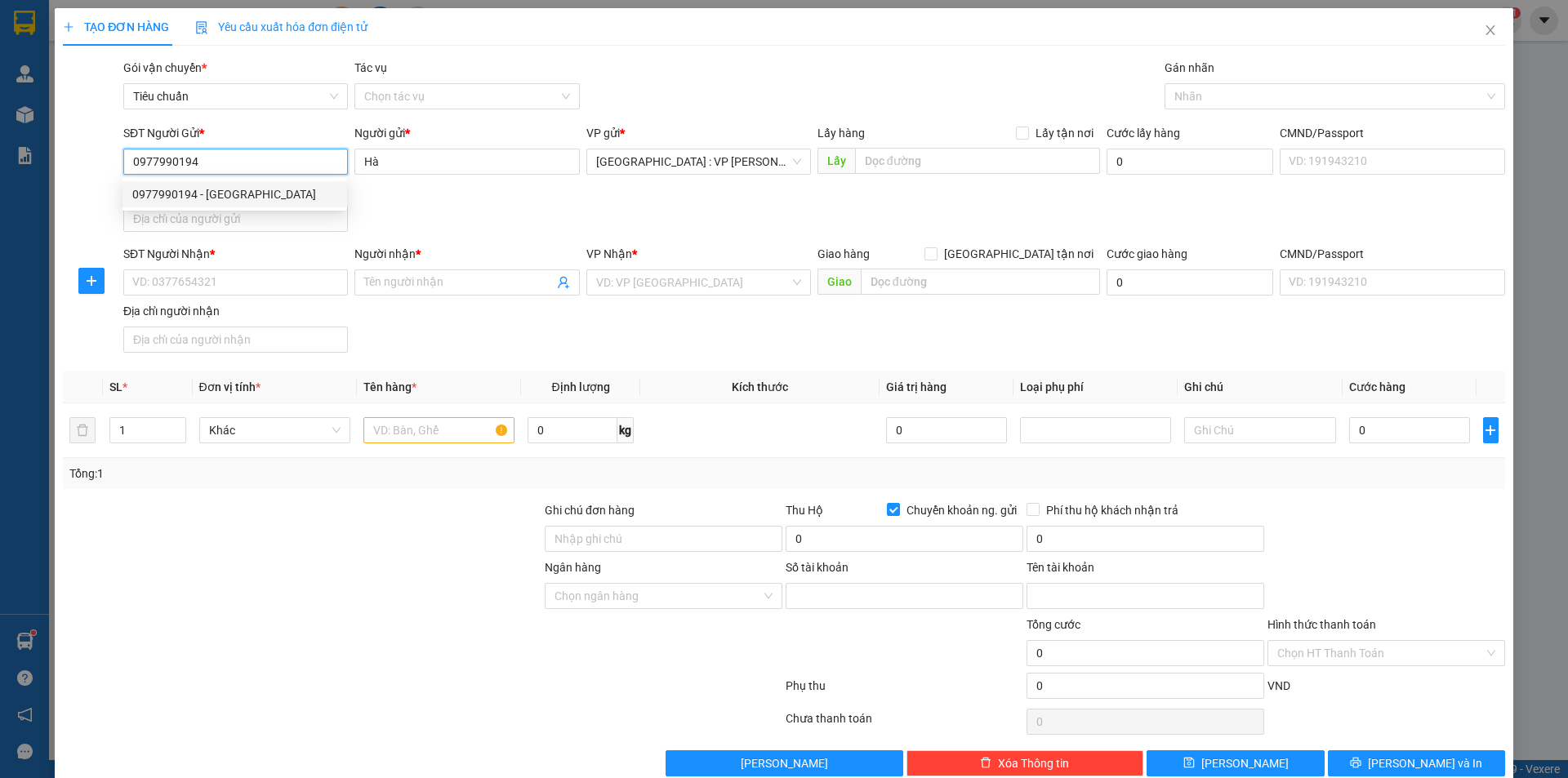
type input "9956966666"
type input "bui van tuong"
type input "0977990194"
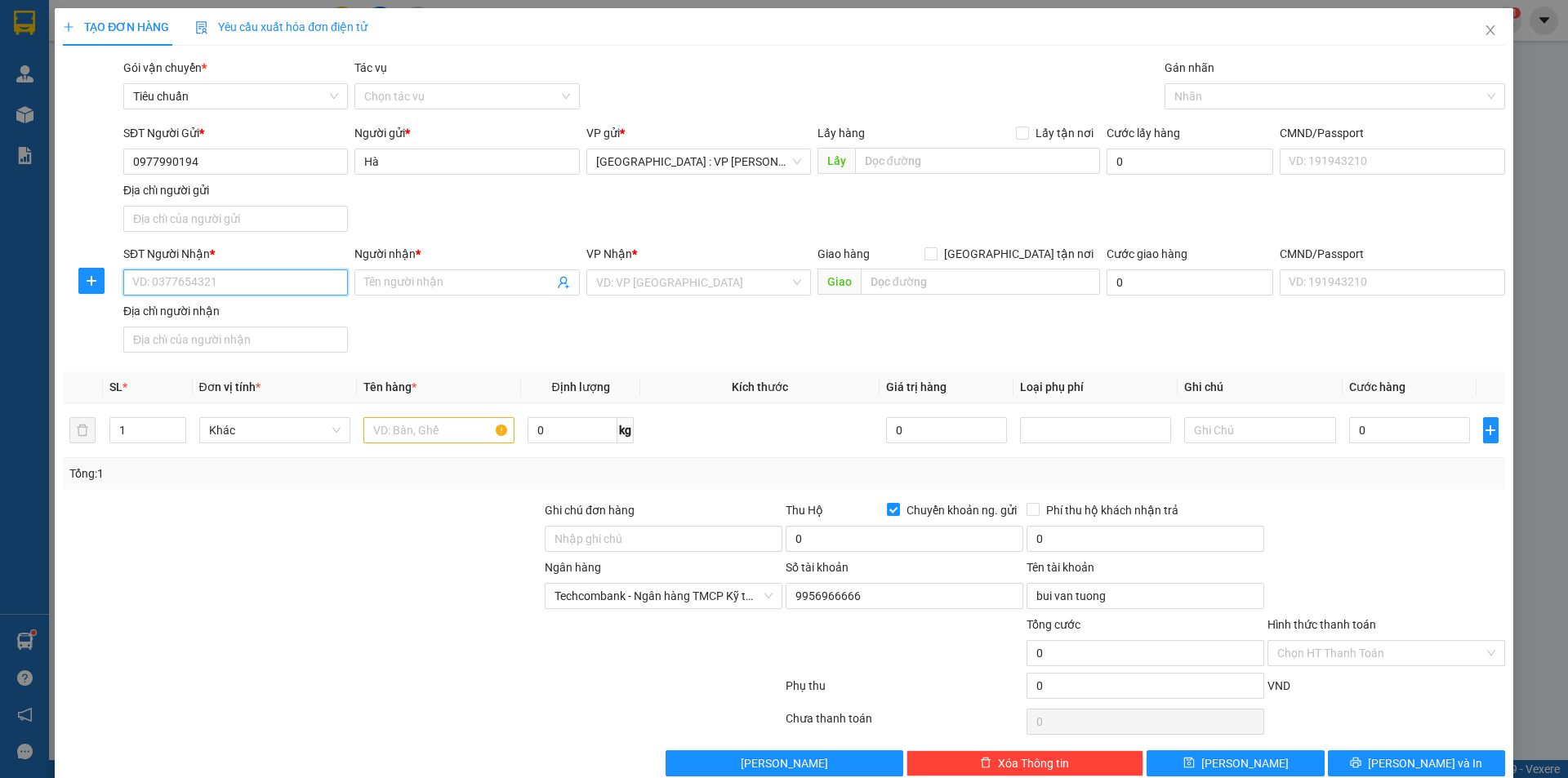
click at [280, 286] on input "SĐT Người Nhận *" at bounding box center [236, 282] width 225 height 27
type input "0373205686"
click at [451, 288] on input "Người nhận *" at bounding box center [458, 282] width 188 height 18
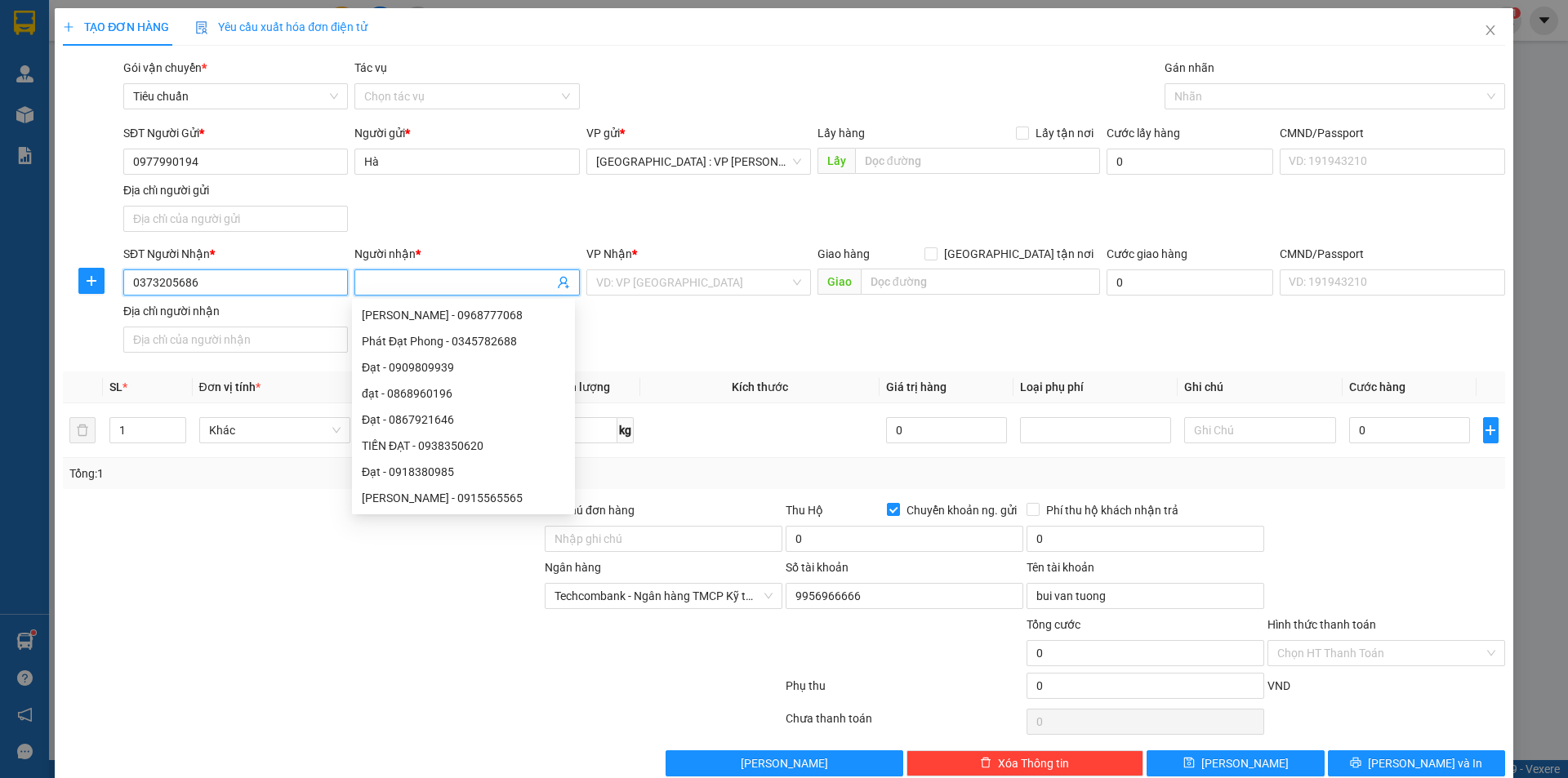
click at [218, 291] on input "0373205686" at bounding box center [236, 282] width 225 height 27
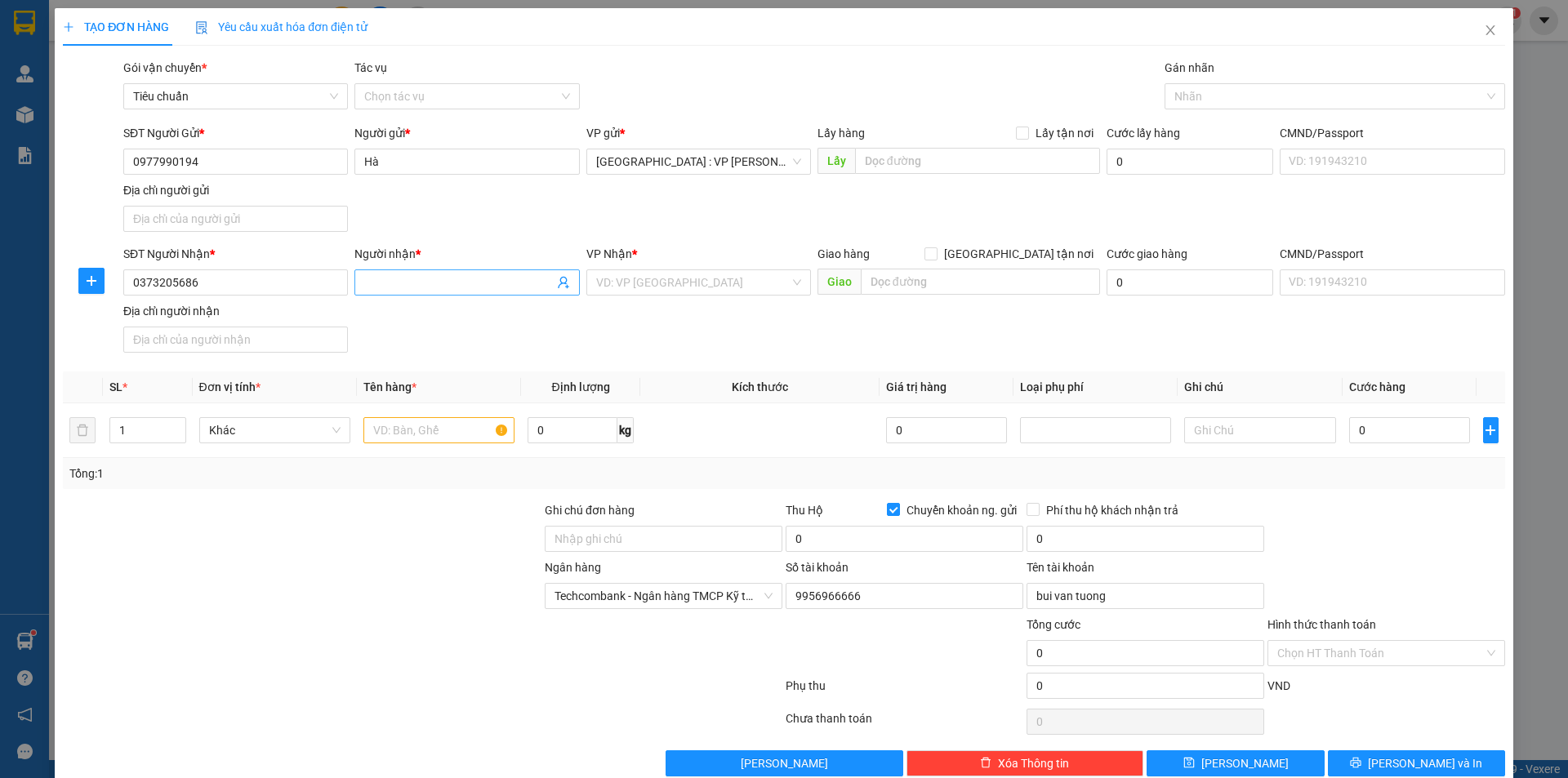
click at [448, 278] on input "Người nhận *" at bounding box center [458, 282] width 188 height 18
type input "sỹ soan"
click at [879, 282] on input "text" at bounding box center [980, 282] width 240 height 27
type input "thôn a"
drag, startPoint x: 1471, startPoint y: 35, endPoint x: 1248, endPoint y: 37, distance: 223.0
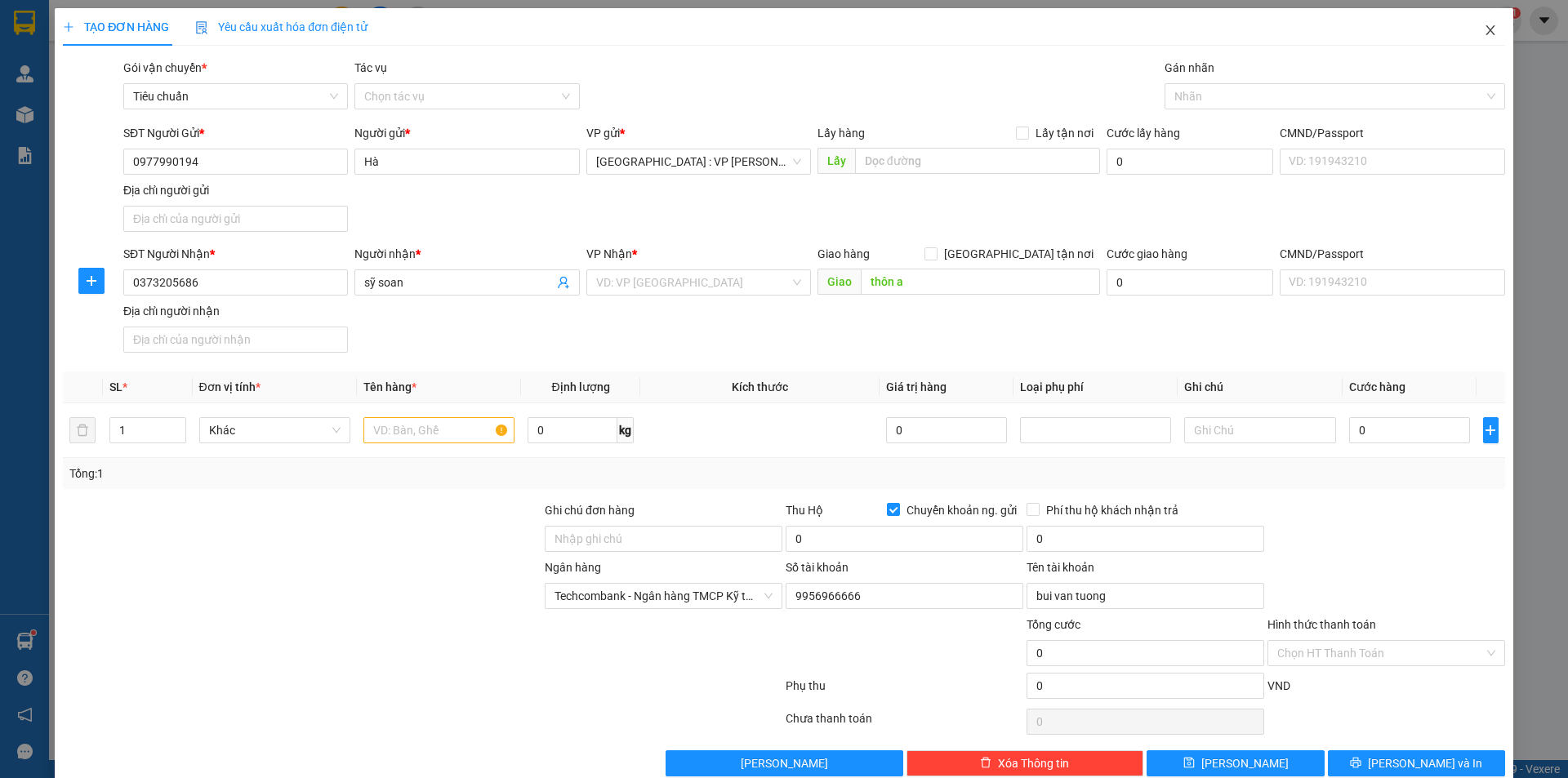
click at [1470, 36] on span "Close" at bounding box center [1490, 31] width 46 height 46
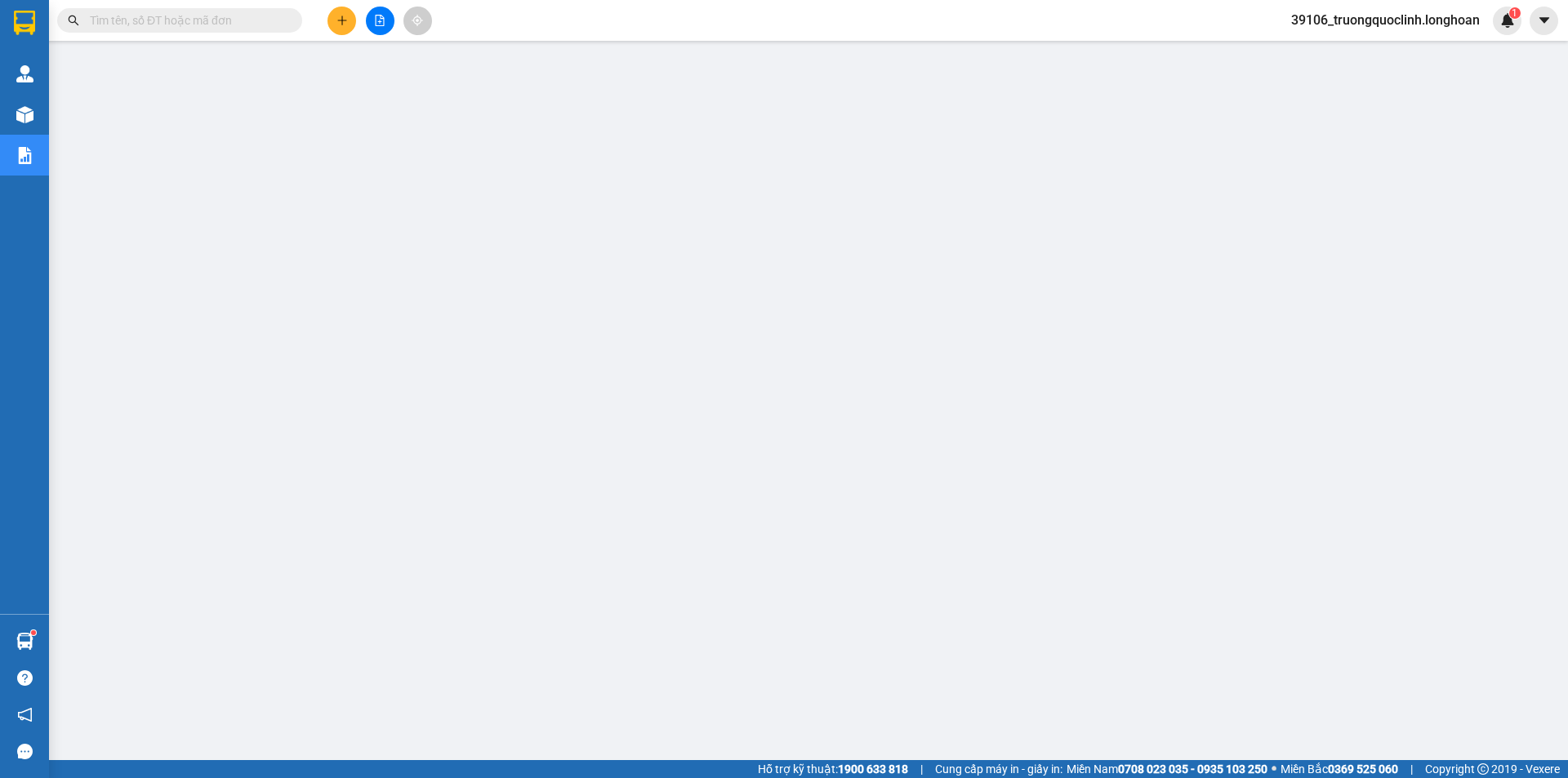
click at [344, 22] on icon "plus" at bounding box center [342, 20] width 12 height 12
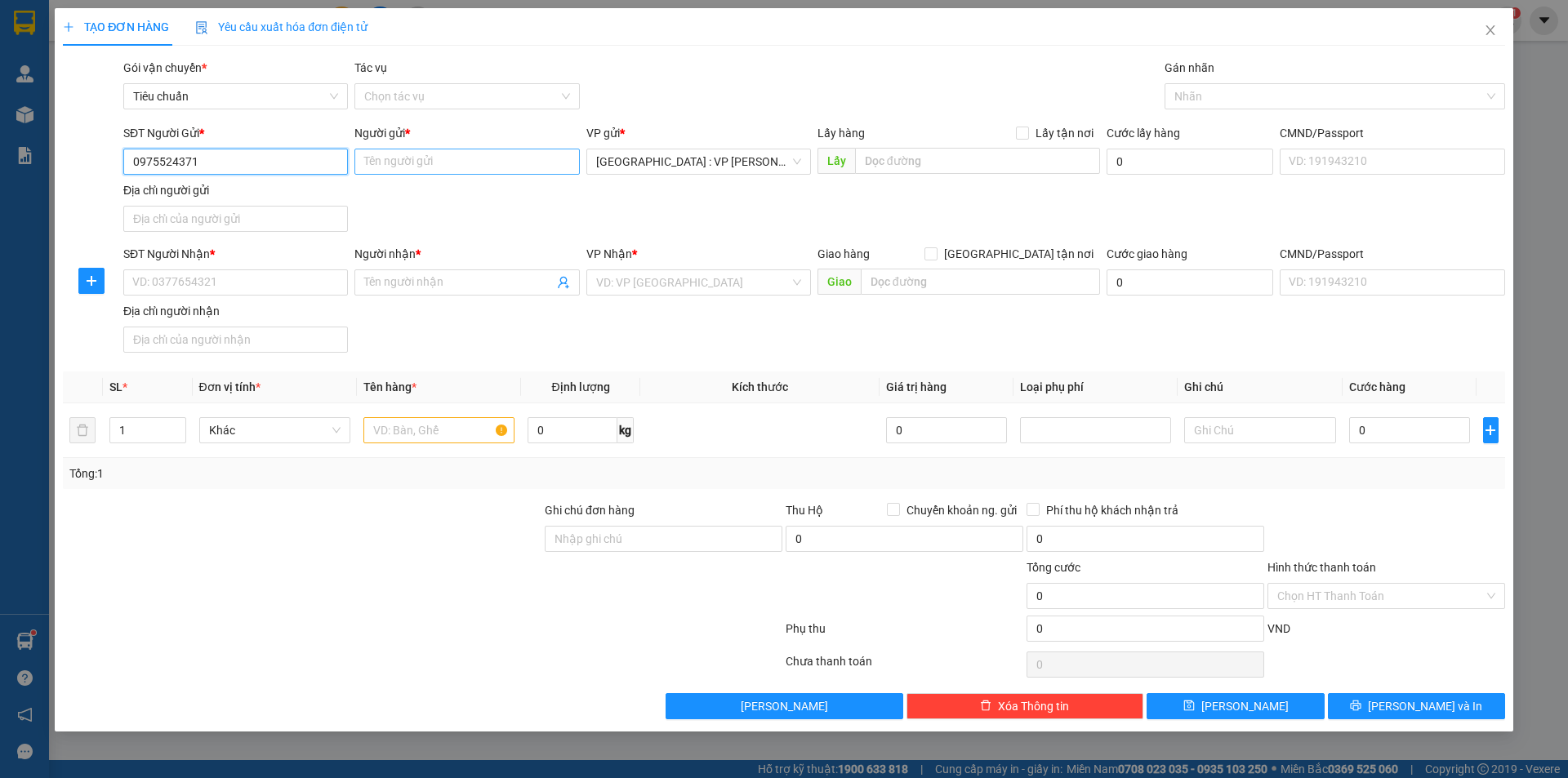
type input "0975524371"
click at [413, 156] on input "Người gửi *" at bounding box center [467, 162] width 225 height 27
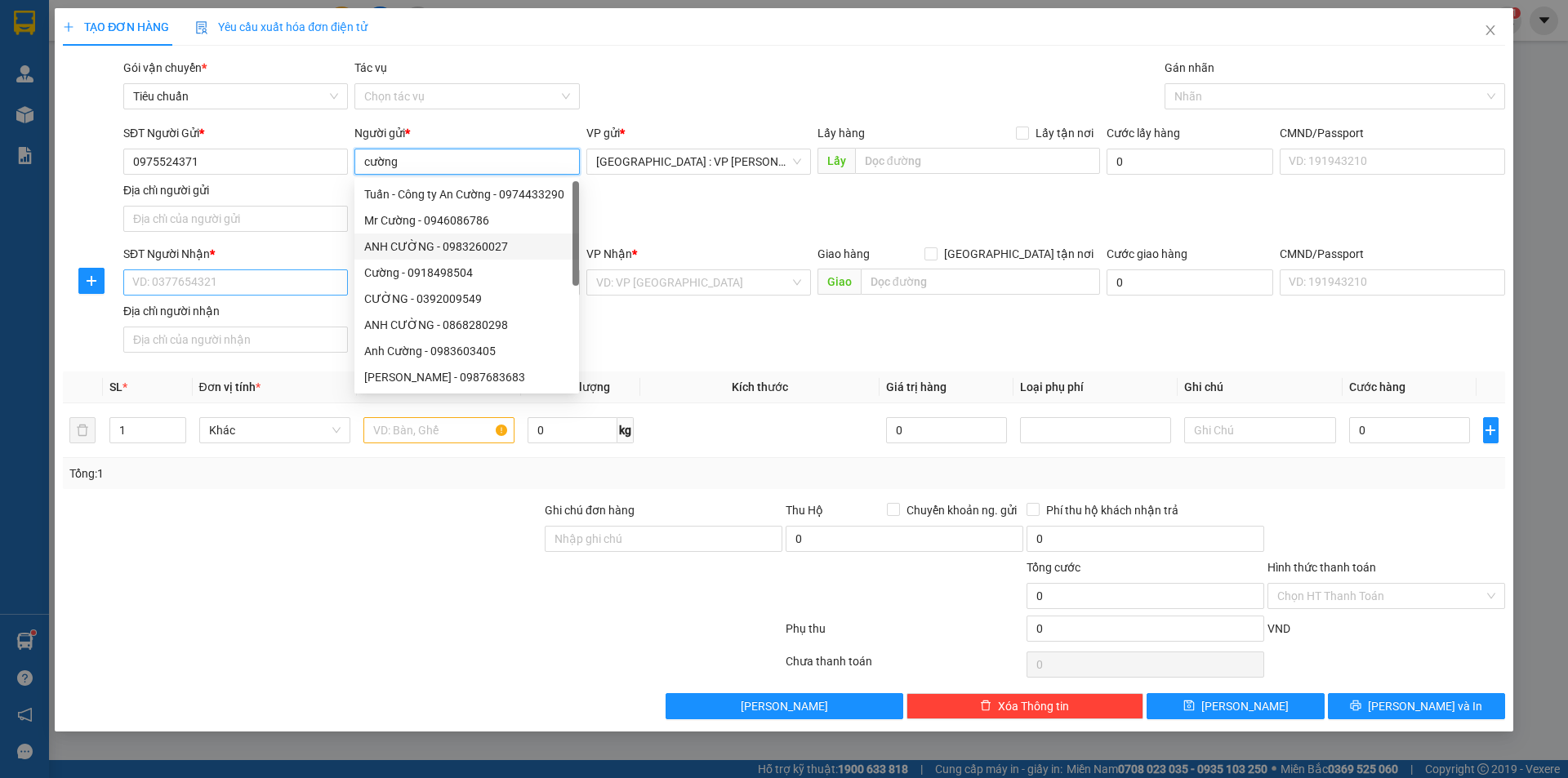
type input "cường"
click at [302, 278] on input "SĐT Người Nhận *" at bounding box center [236, 282] width 225 height 27
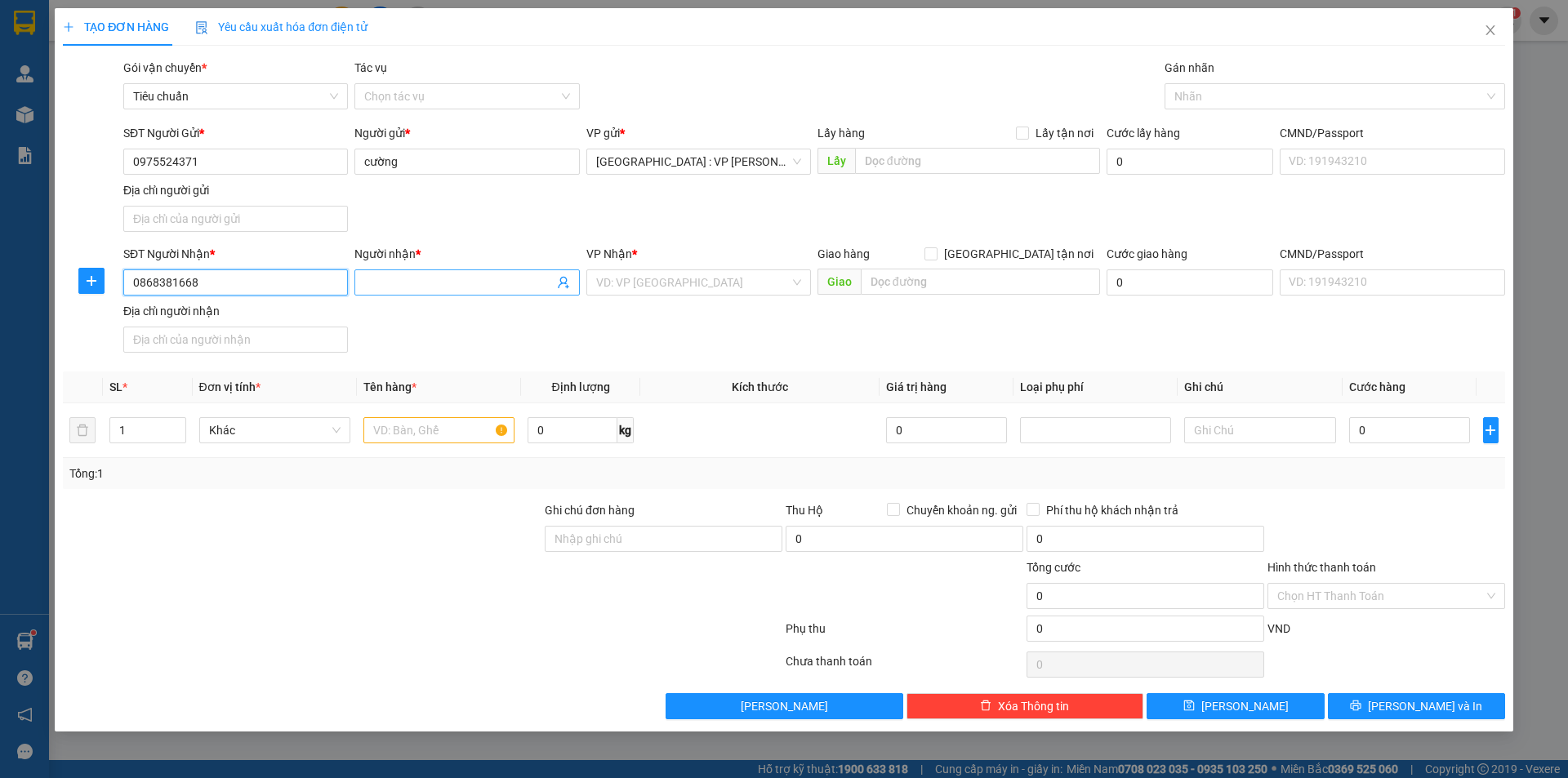
type input "0868381668"
click at [426, 281] on input "Người nhận *" at bounding box center [458, 282] width 188 height 18
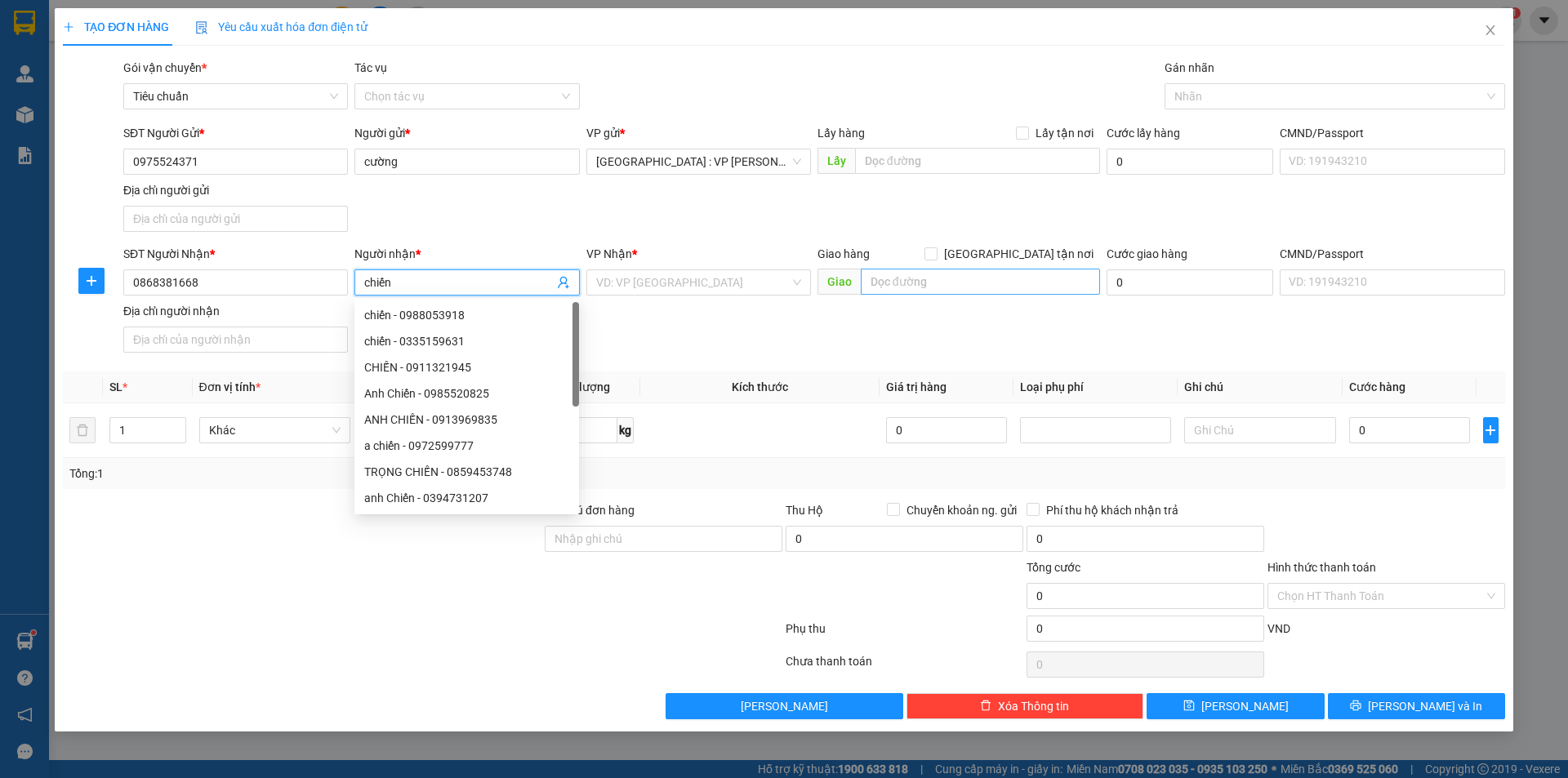
type input "chiến"
click at [927, 293] on input "text" at bounding box center [980, 282] width 240 height 27
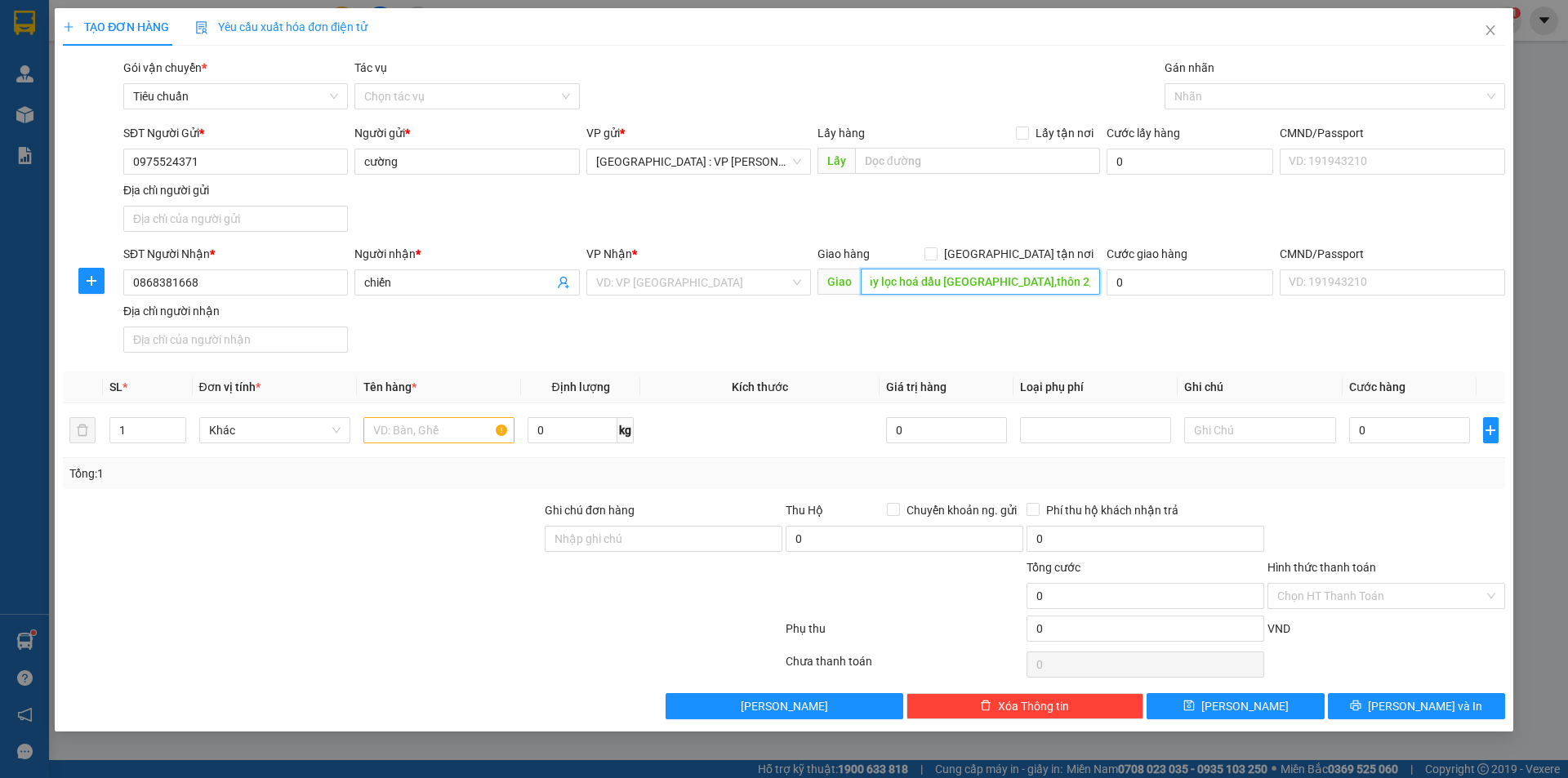
scroll to position [0, 72]
click at [967, 277] on input "cổng 2 nhà máy lọc hoá dầu [GEOGRAPHIC_DATA],thôn 2,xã [GEOGRAPHIC_DATA]" at bounding box center [980, 282] width 240 height 27
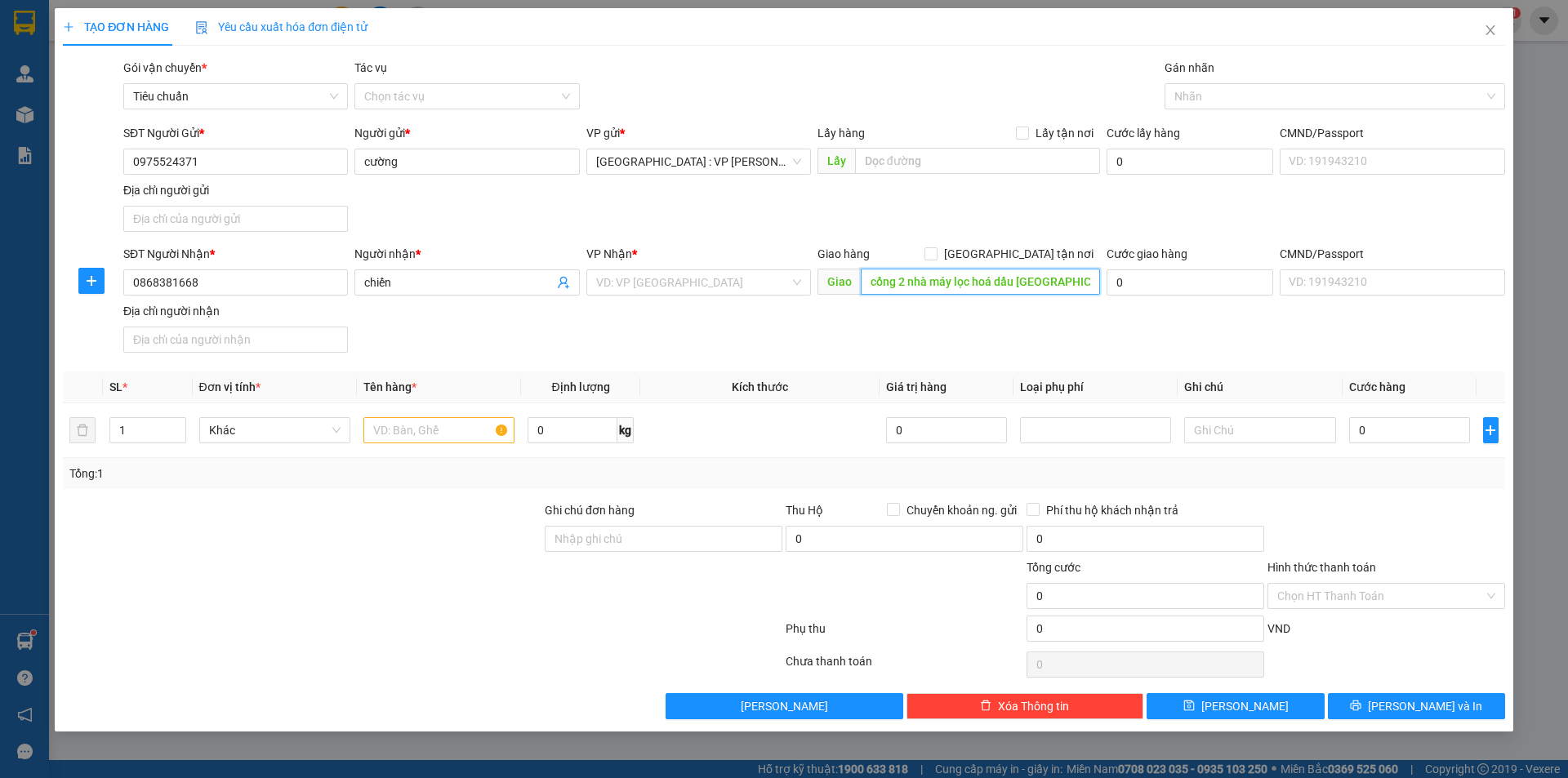
click at [1093, 282] on input "cổng 2 nhà máy lọc hoá dầu [GEOGRAPHIC_DATA],thôn 2,xã [GEOGRAPHIC_DATA]" at bounding box center [980, 282] width 240 height 27
type input "cổng 2 nhà máy lọc hoá dầu [GEOGRAPHIC_DATA],thôn 2,xã [GEOGRAPHIC_DATA],[GEOGR…"
click at [1034, 250] on span "[GEOGRAPHIC_DATA] tận nơi" at bounding box center [1019, 254] width 163 height 18
click at [936, 250] on input "[GEOGRAPHIC_DATA] tận nơi" at bounding box center [930, 253] width 12 height 12
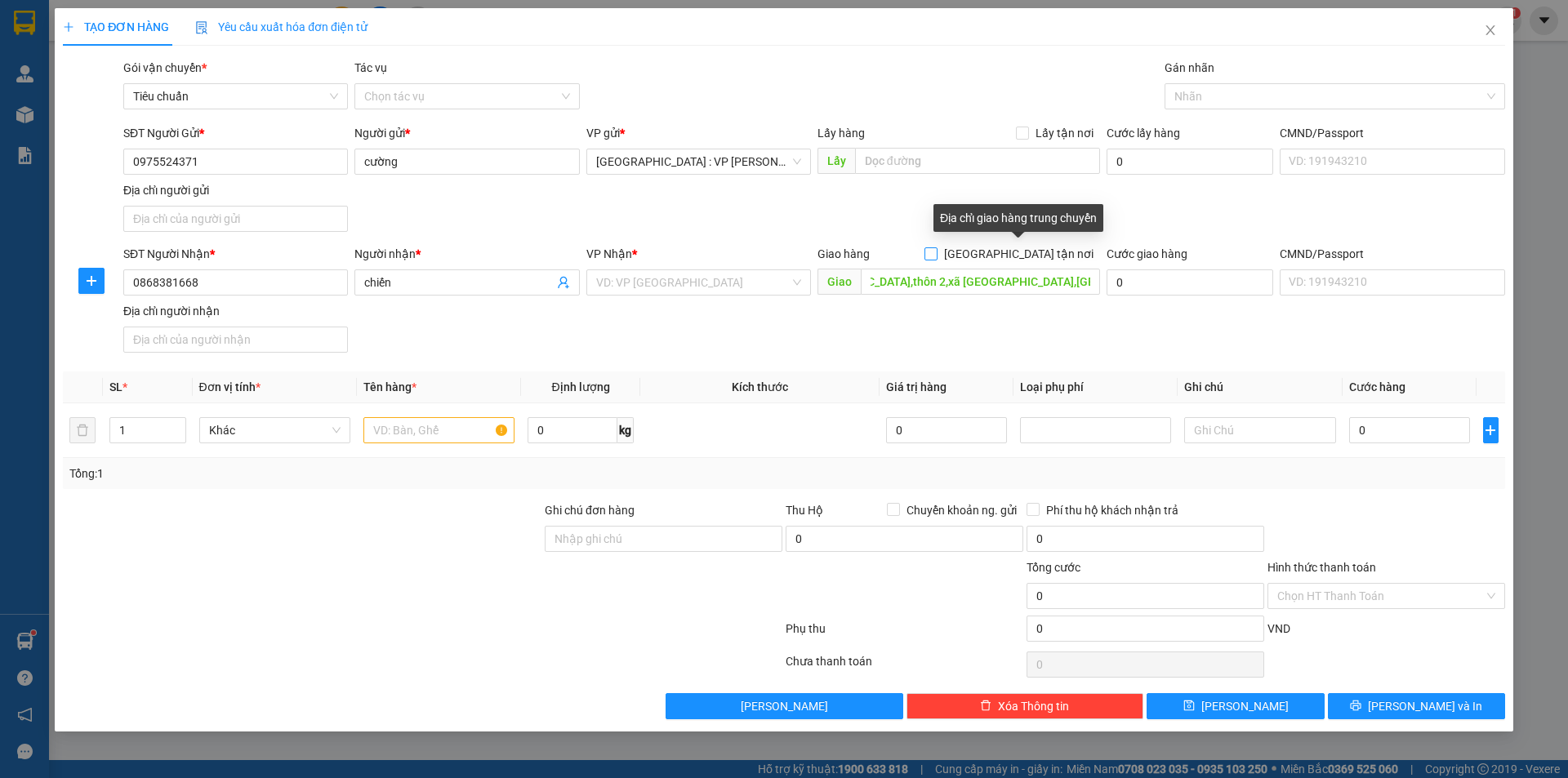
checkbox input "true"
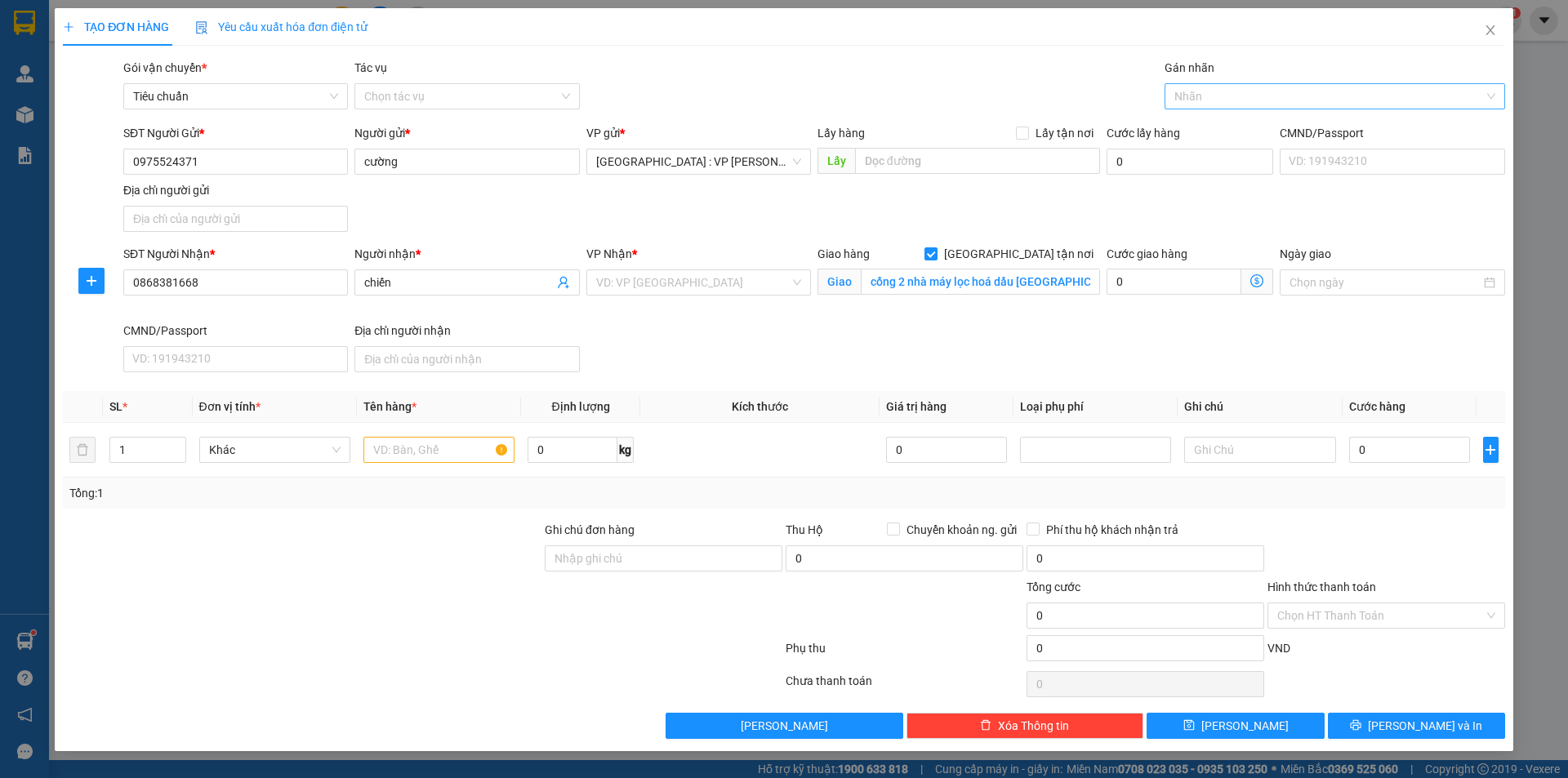
click at [1222, 99] on div at bounding box center [1327, 96] width 316 height 19
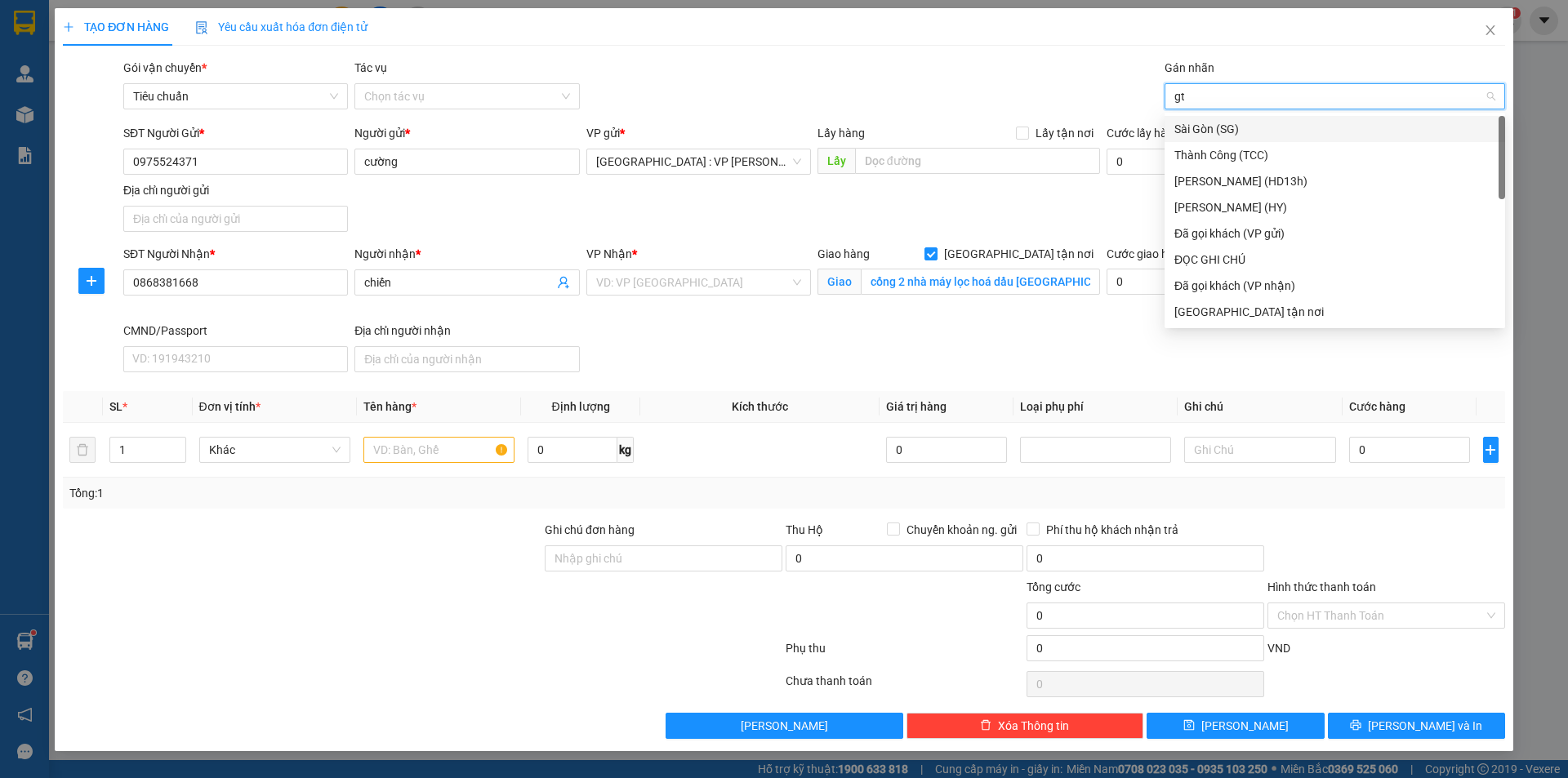
type input "gtn"
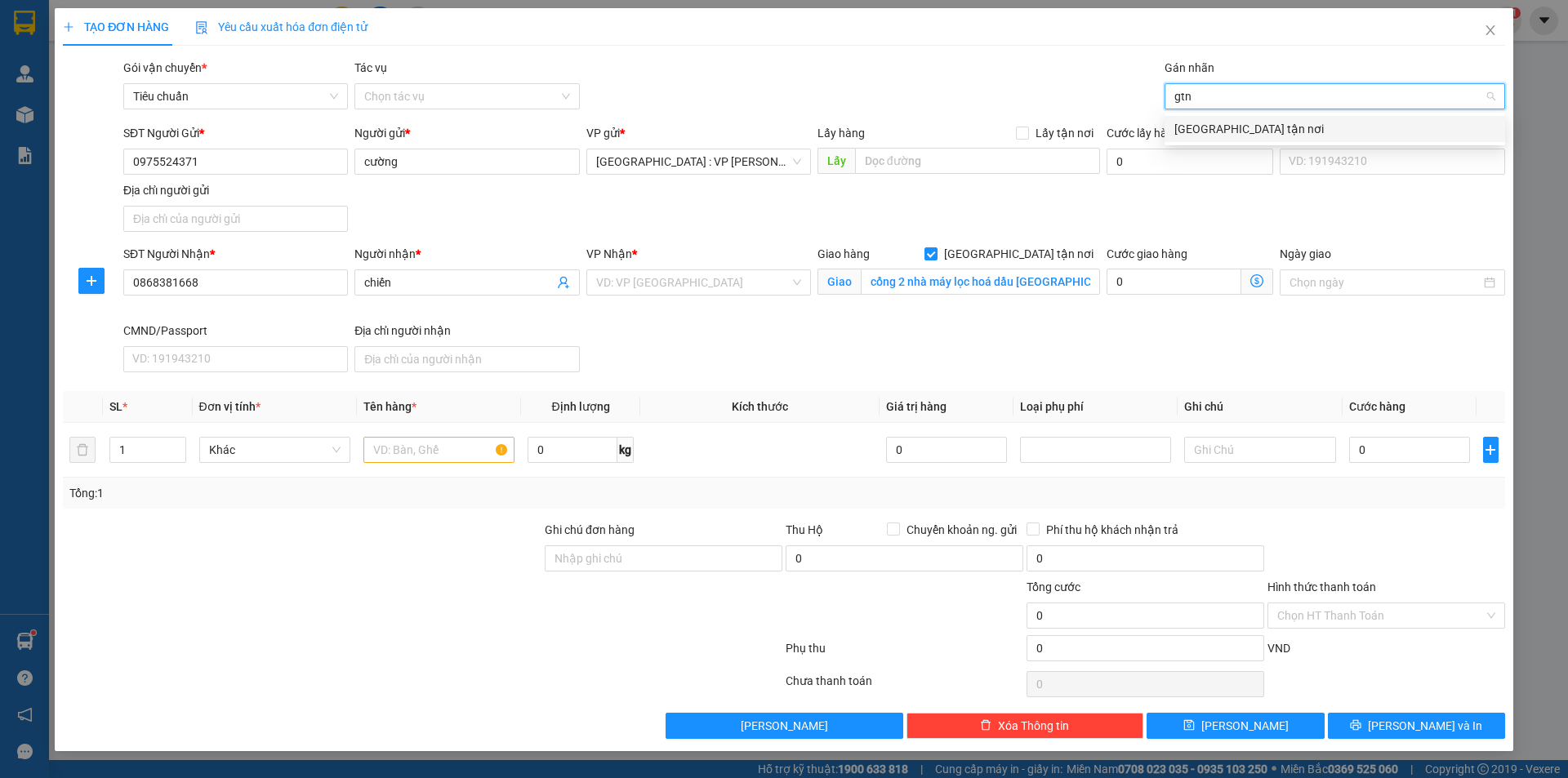
drag, startPoint x: 1209, startPoint y: 129, endPoint x: 1130, endPoint y: 123, distance: 79.2
click at [1208, 130] on div "[GEOGRAPHIC_DATA] tận nơi" at bounding box center [1334, 129] width 321 height 18
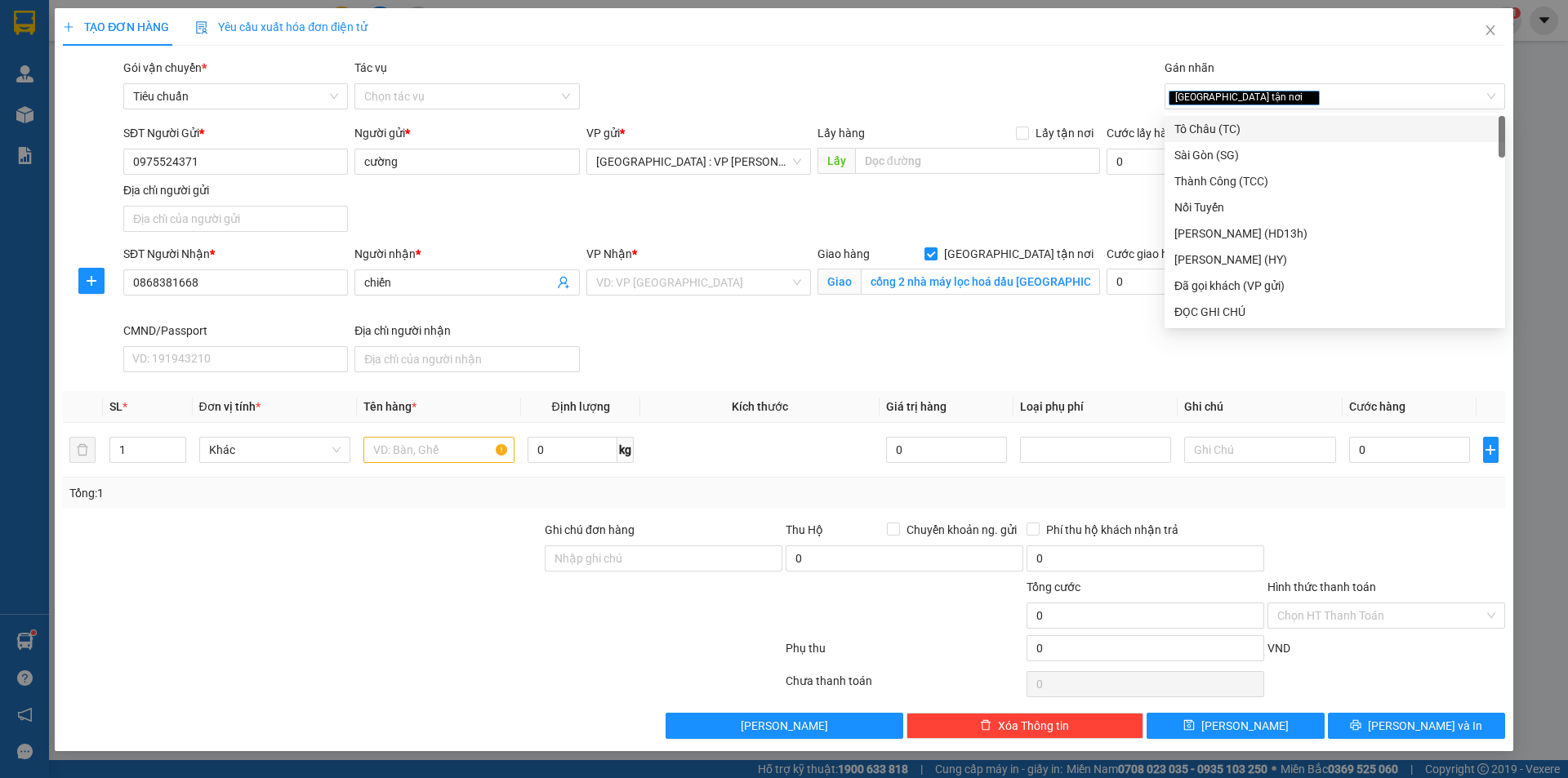
drag, startPoint x: 929, startPoint y: 77, endPoint x: 904, endPoint y: 80, distance: 25.2
click at [928, 77] on div "Gói vận chuyển * Tiêu chuẩn Tác vụ Chọn tác vụ Gán nhãn Giao tận nơi" at bounding box center [814, 87] width 1388 height 58
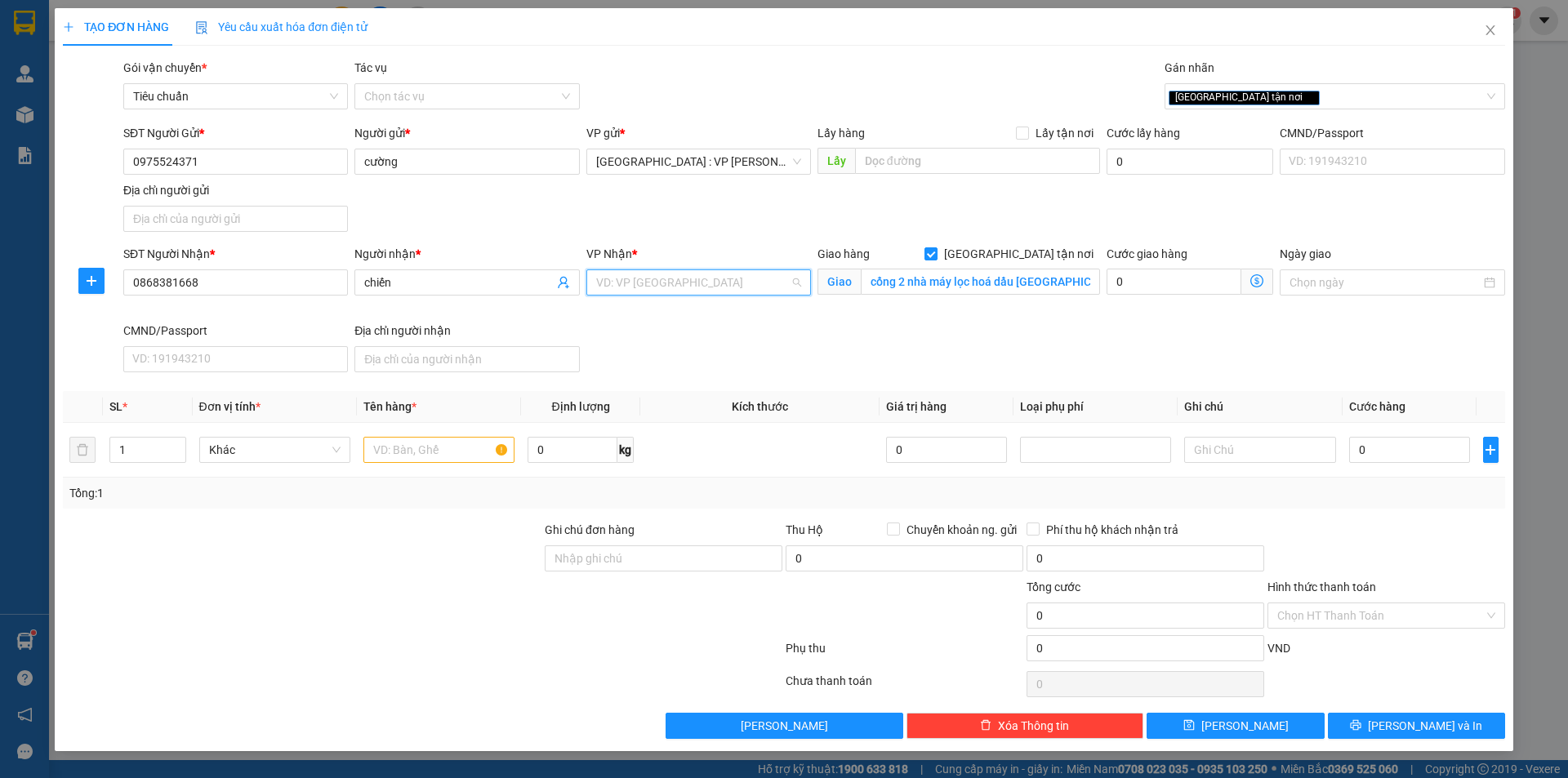
click at [673, 292] on input "search" at bounding box center [693, 282] width 194 height 25
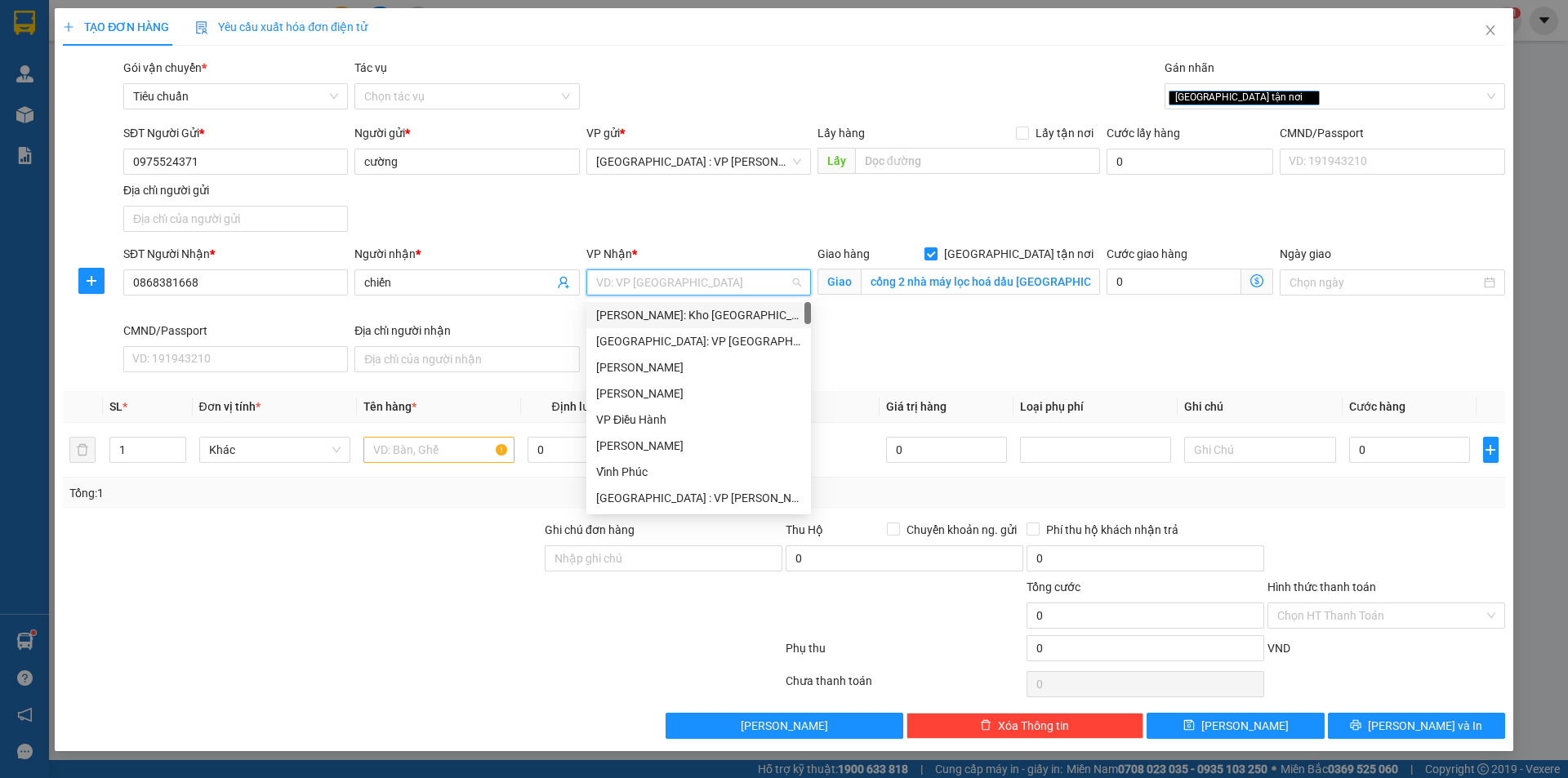
type input "2"
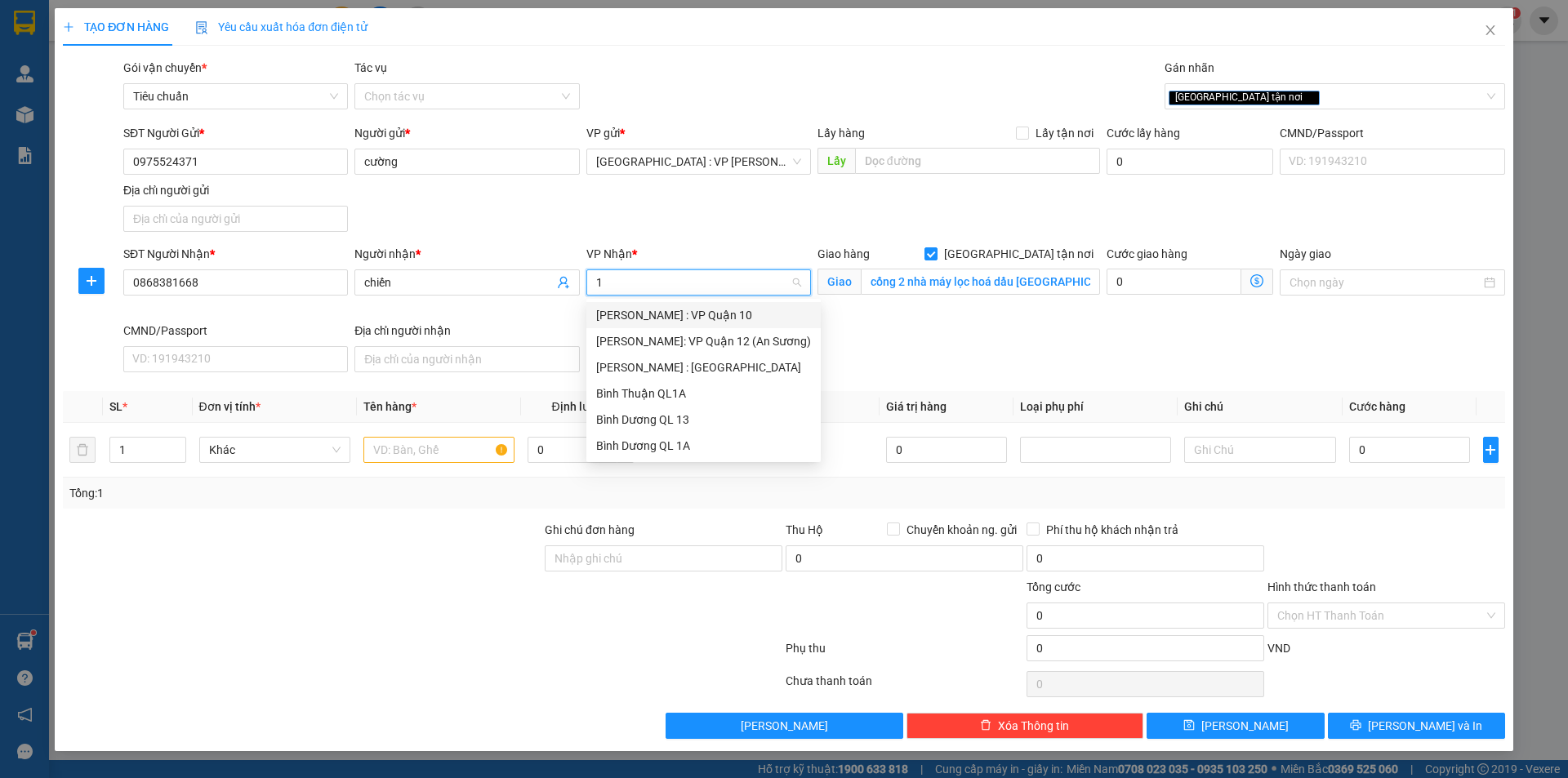
type input "12"
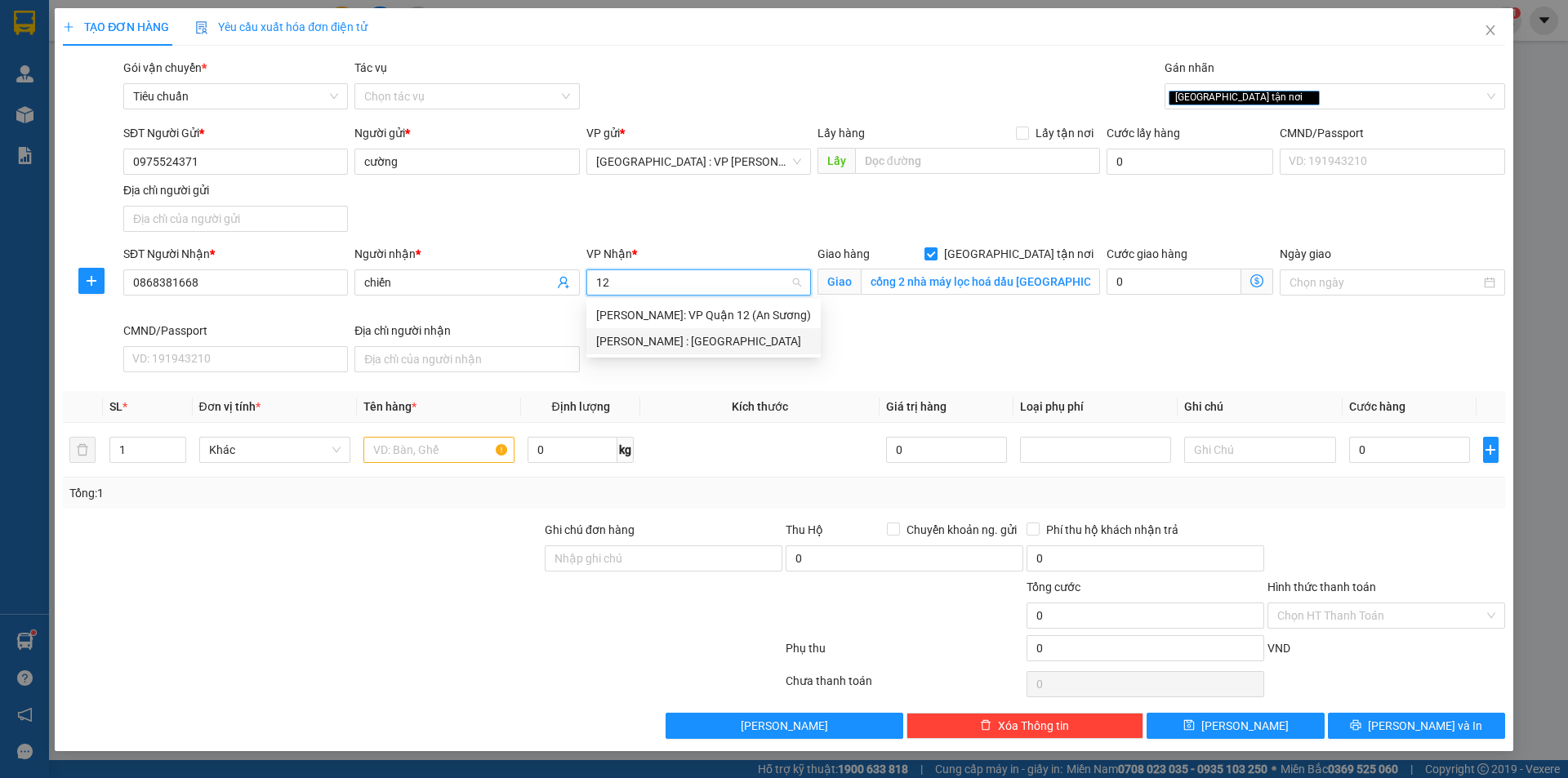
drag, startPoint x: 682, startPoint y: 344, endPoint x: 541, endPoint y: 409, distance: 155.3
click at [681, 343] on div "[PERSON_NAME] : [GEOGRAPHIC_DATA]" at bounding box center [703, 341] width 215 height 18
click at [460, 447] on input "text" at bounding box center [438, 450] width 151 height 27
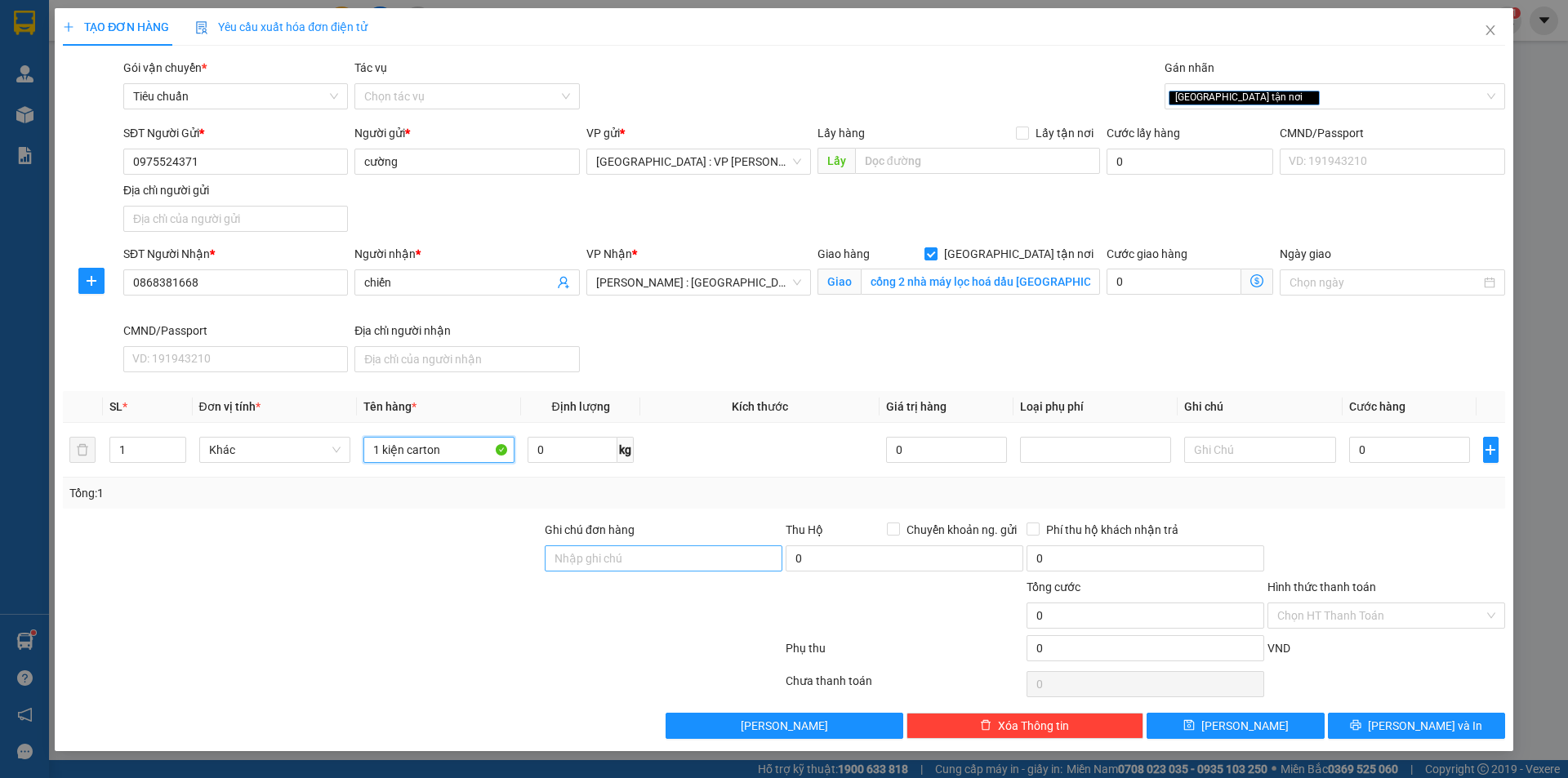
type input "1 kiện carton"
click at [651, 560] on input "Ghi chú đơn hàng" at bounding box center [664, 559] width 238 height 27
type input "nhận nguyên kiện,giao nguyên kiện,bể vỡ k đền"
click at [443, 602] on div at bounding box center [302, 606] width 482 height 58
click at [1405, 452] on input "0" at bounding box center [1409, 450] width 122 height 27
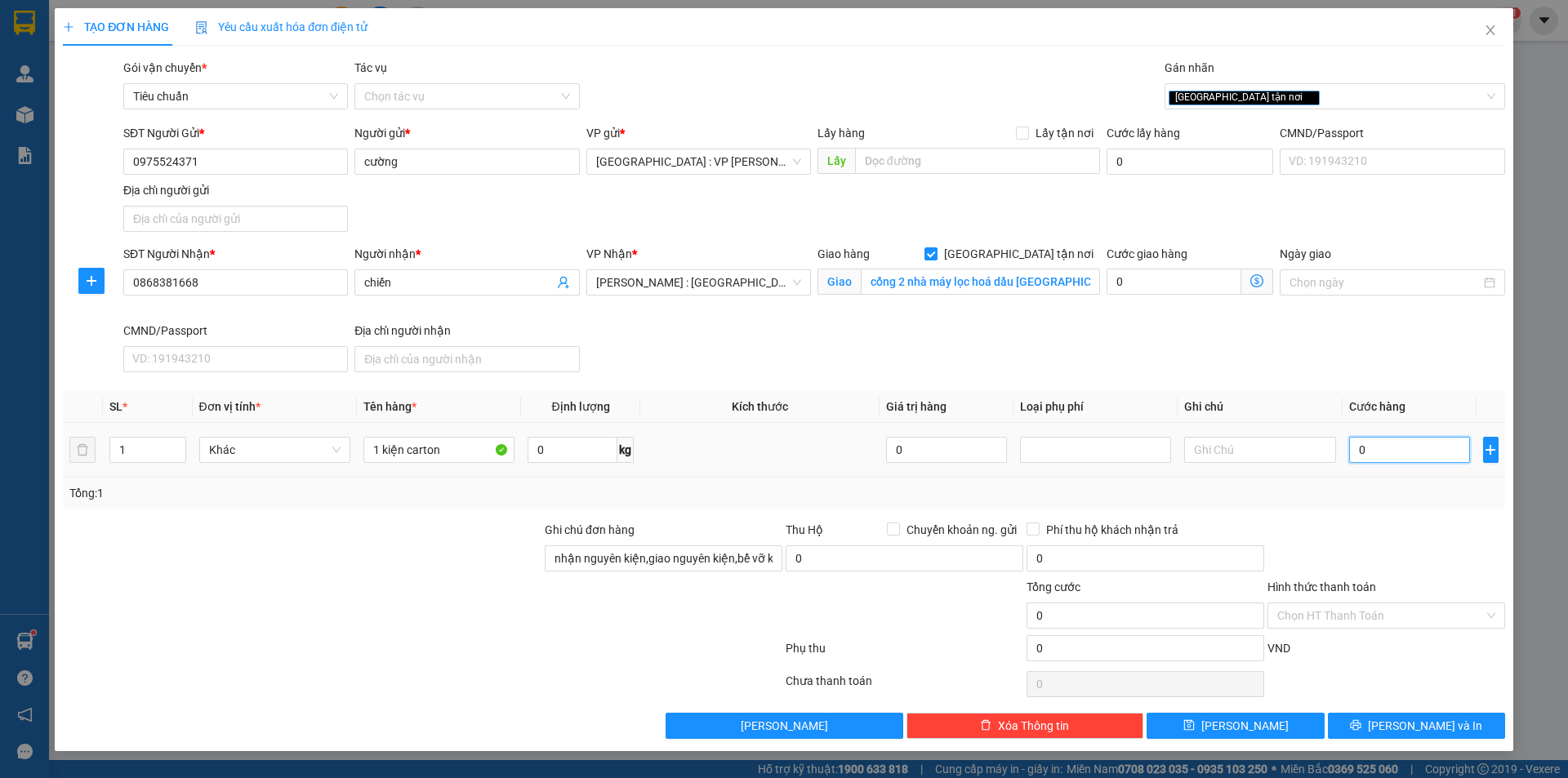
type input "1"
type input "10"
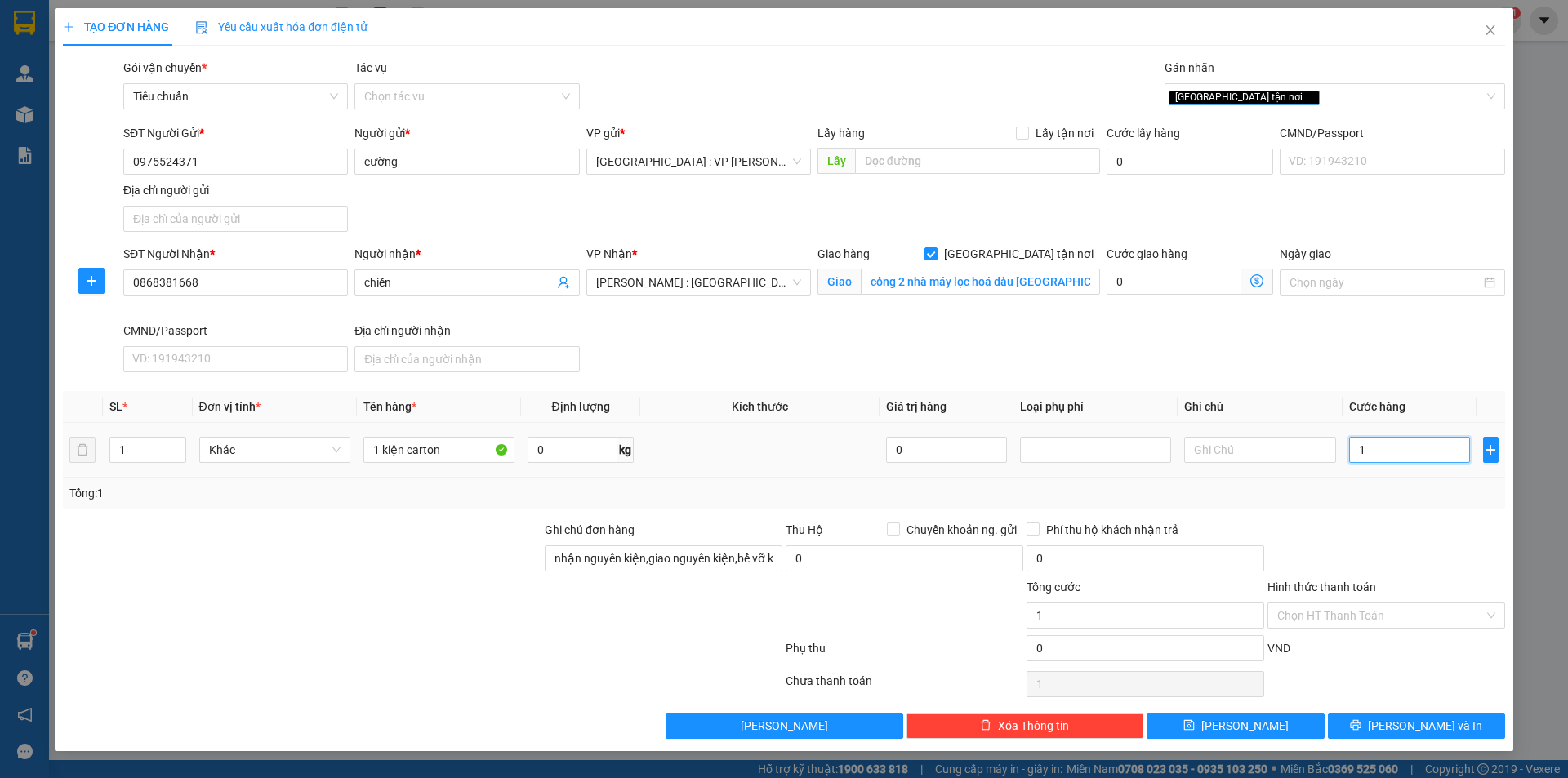
type input "10"
type input "100"
type input "1.000"
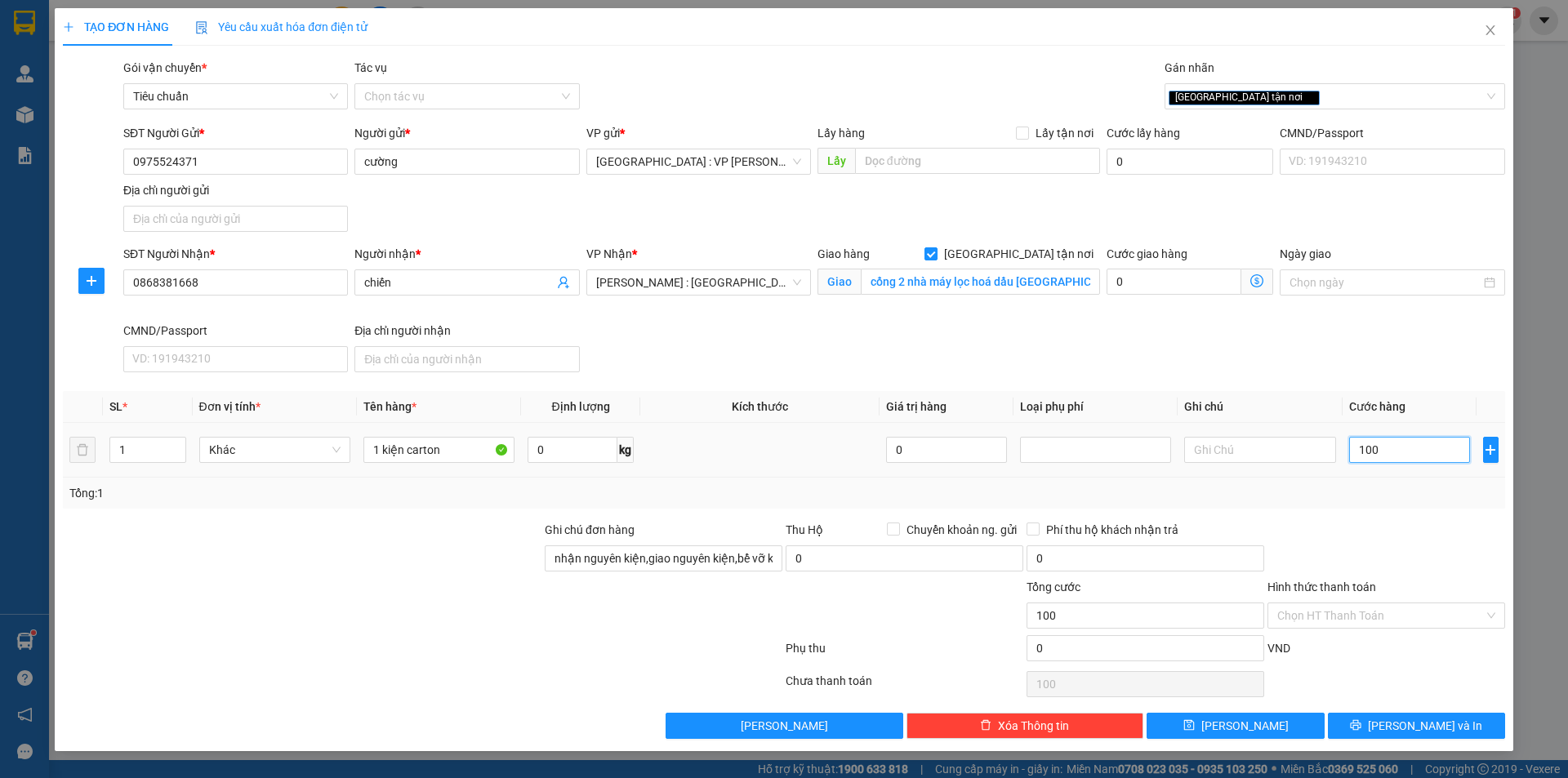
type input "1.000"
type input "10.000"
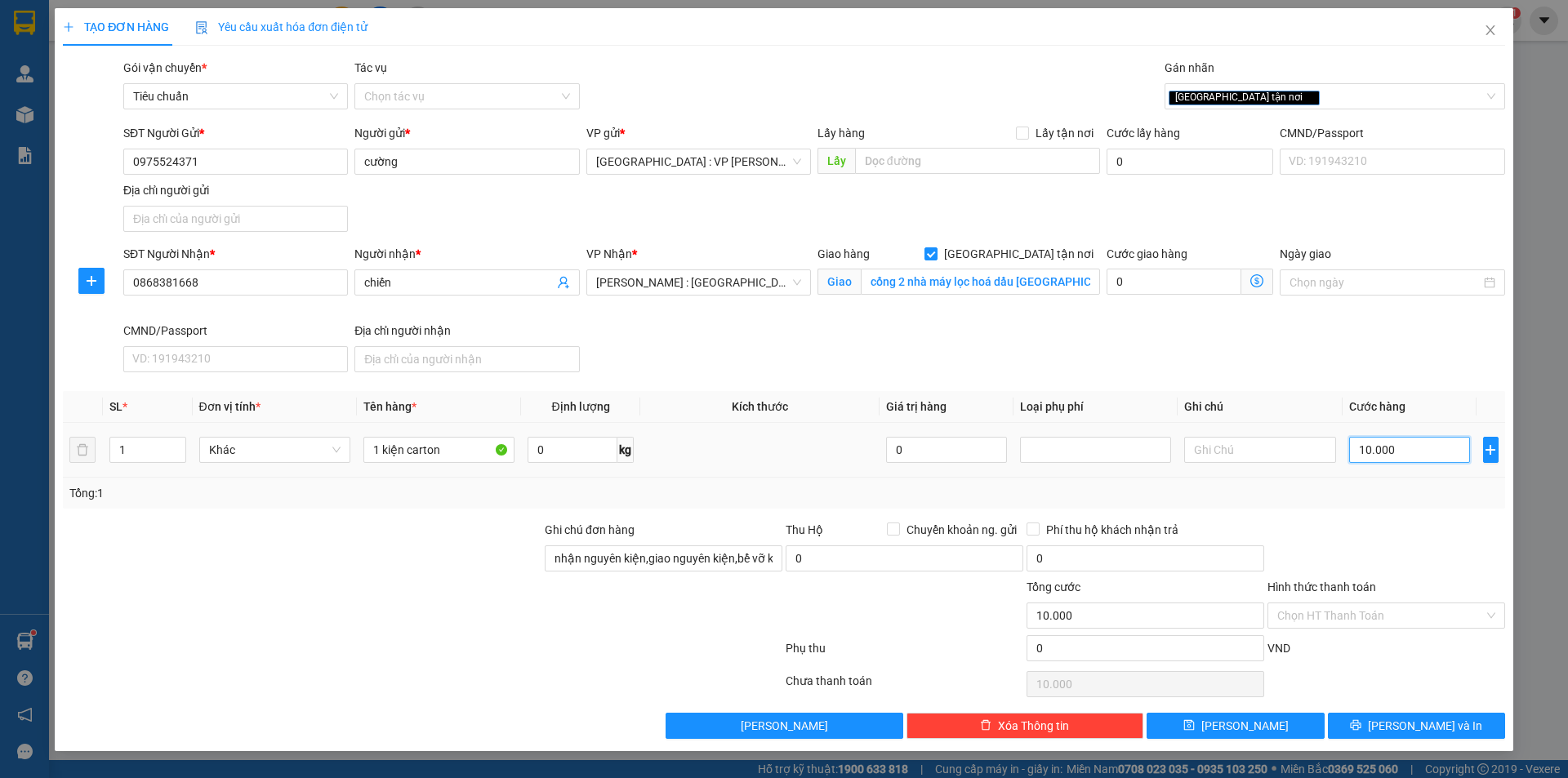
type input "100.000"
click at [1384, 618] on input "Hình thức thanh toán" at bounding box center [1381, 615] width 207 height 25
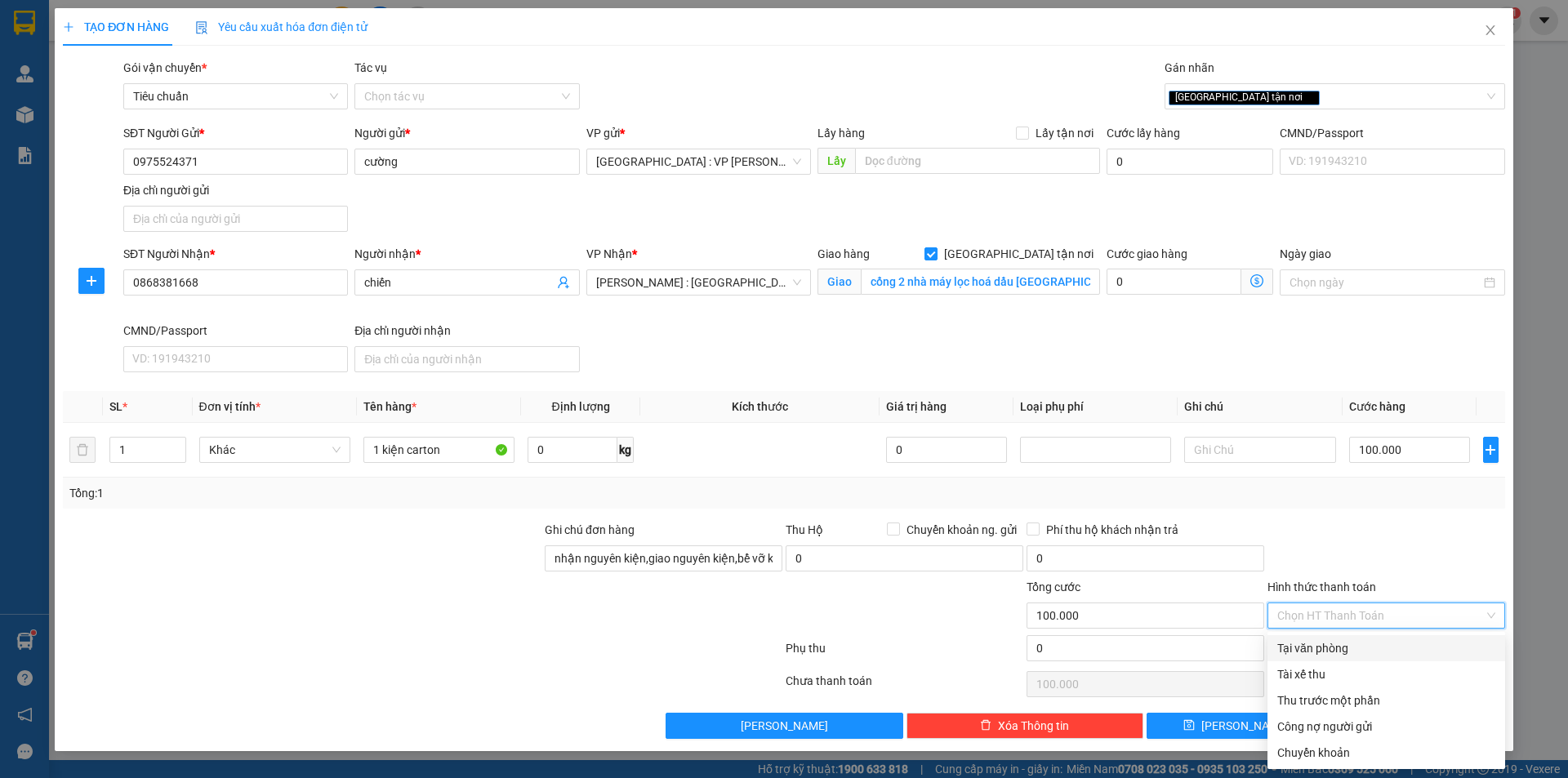
drag, startPoint x: 1356, startPoint y: 645, endPoint x: 1393, endPoint y: 647, distance: 37.1
click at [1356, 645] on div "Tại văn phòng" at bounding box center [1386, 648] width 218 height 18
type input "0"
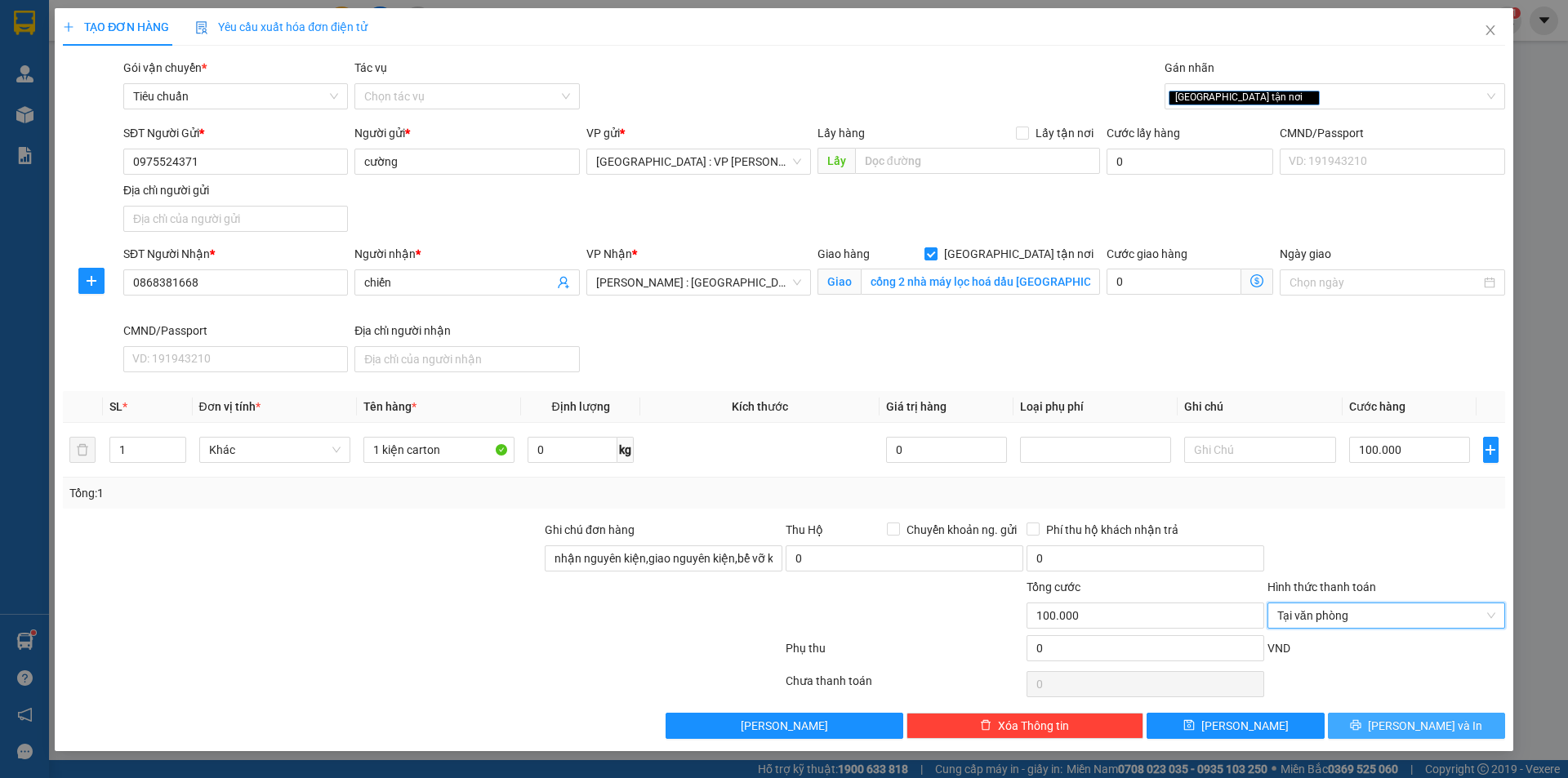
click at [1361, 721] on icon "printer" at bounding box center [1355, 725] width 12 height 12
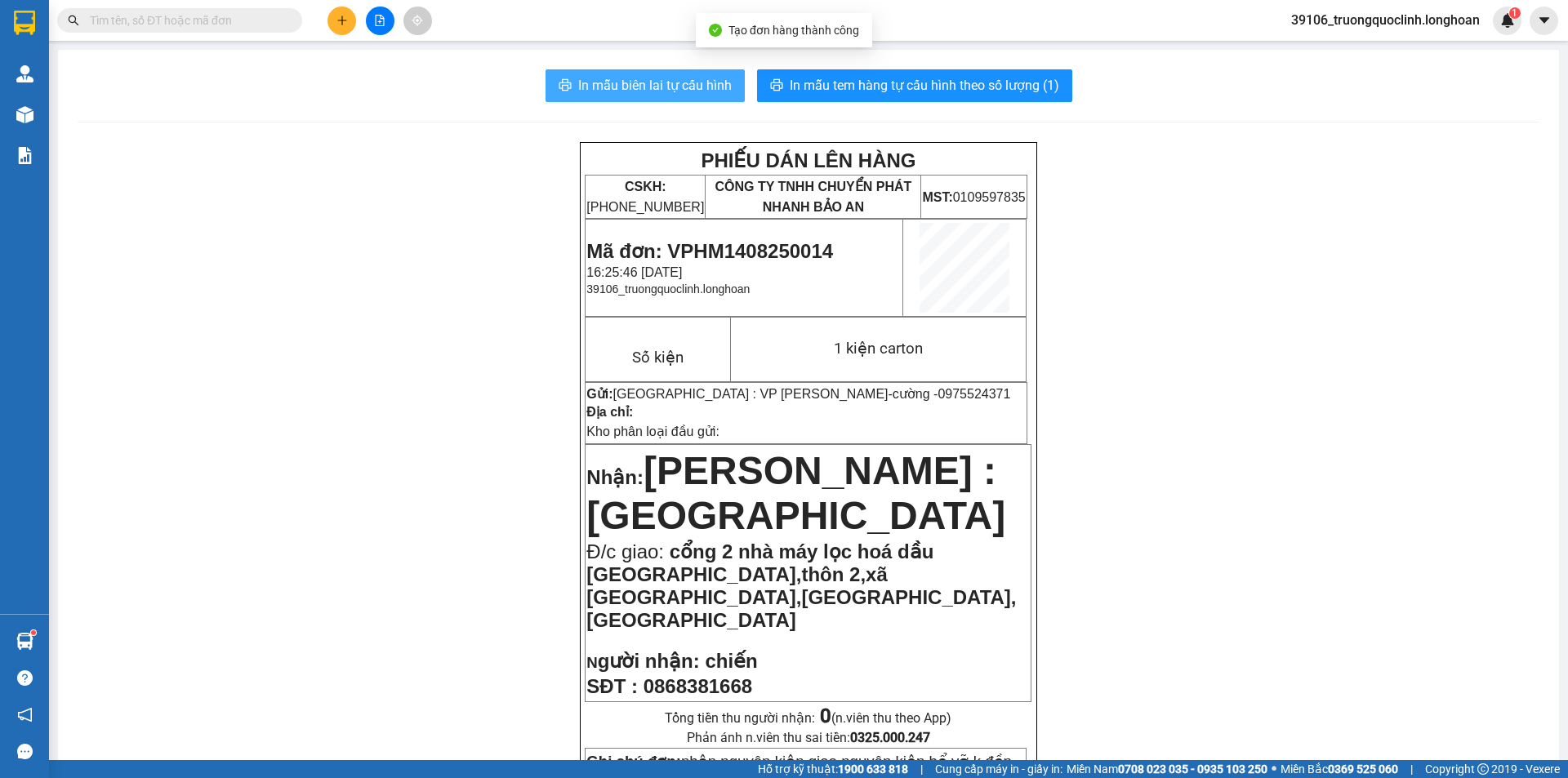
click at [651, 87] on span "In mẫu biên lai tự cấu hình" at bounding box center [655, 85] width 154 height 20
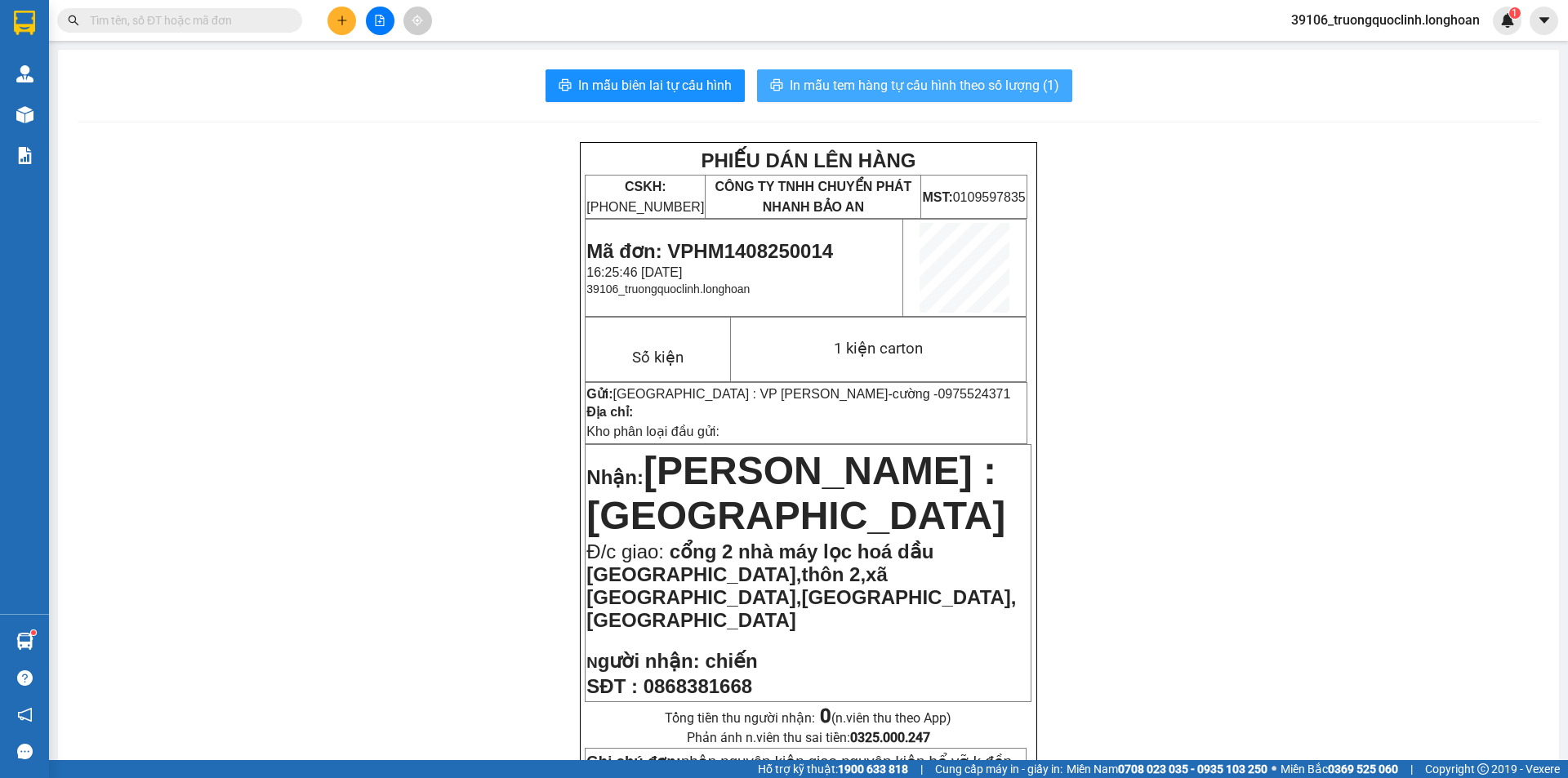
click at [1003, 86] on span "In mẫu tem hàng tự cấu hình theo số lượng (1)" at bounding box center [924, 85] width 270 height 20
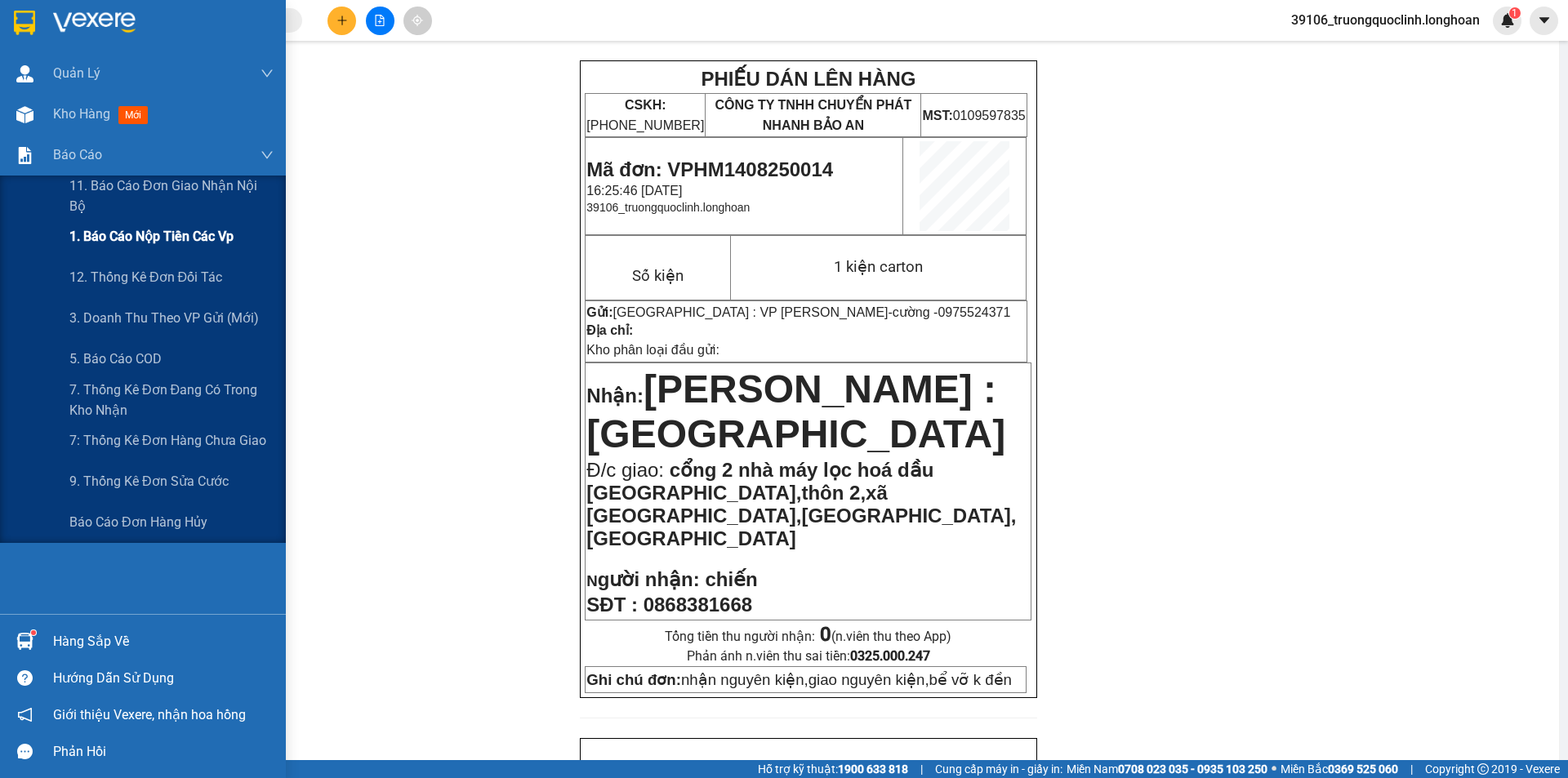
click at [165, 242] on span "1. Báo cáo nộp tiền các vp" at bounding box center [152, 236] width 165 height 20
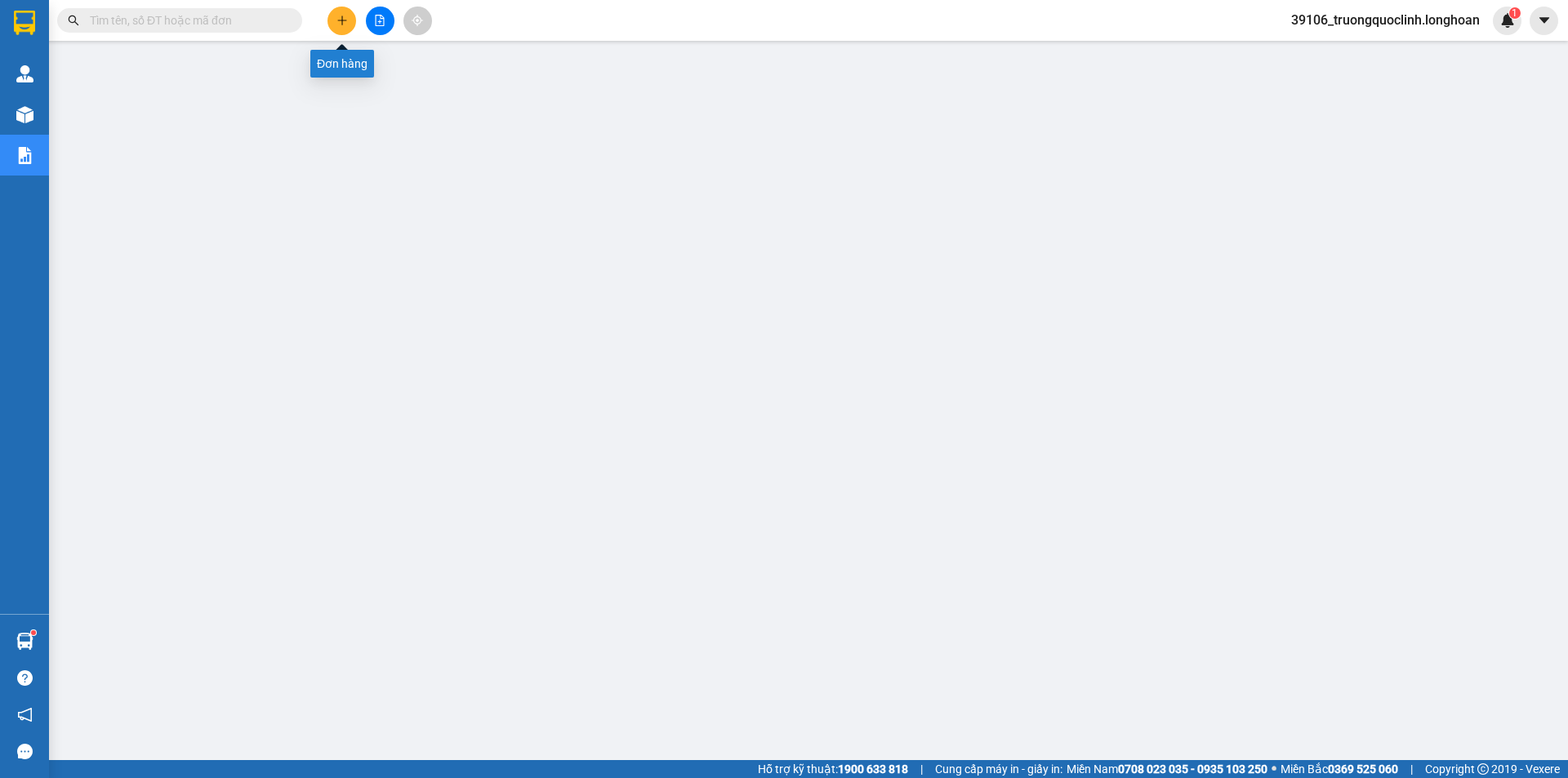
click at [338, 12] on button at bounding box center [341, 20] width 28 height 28
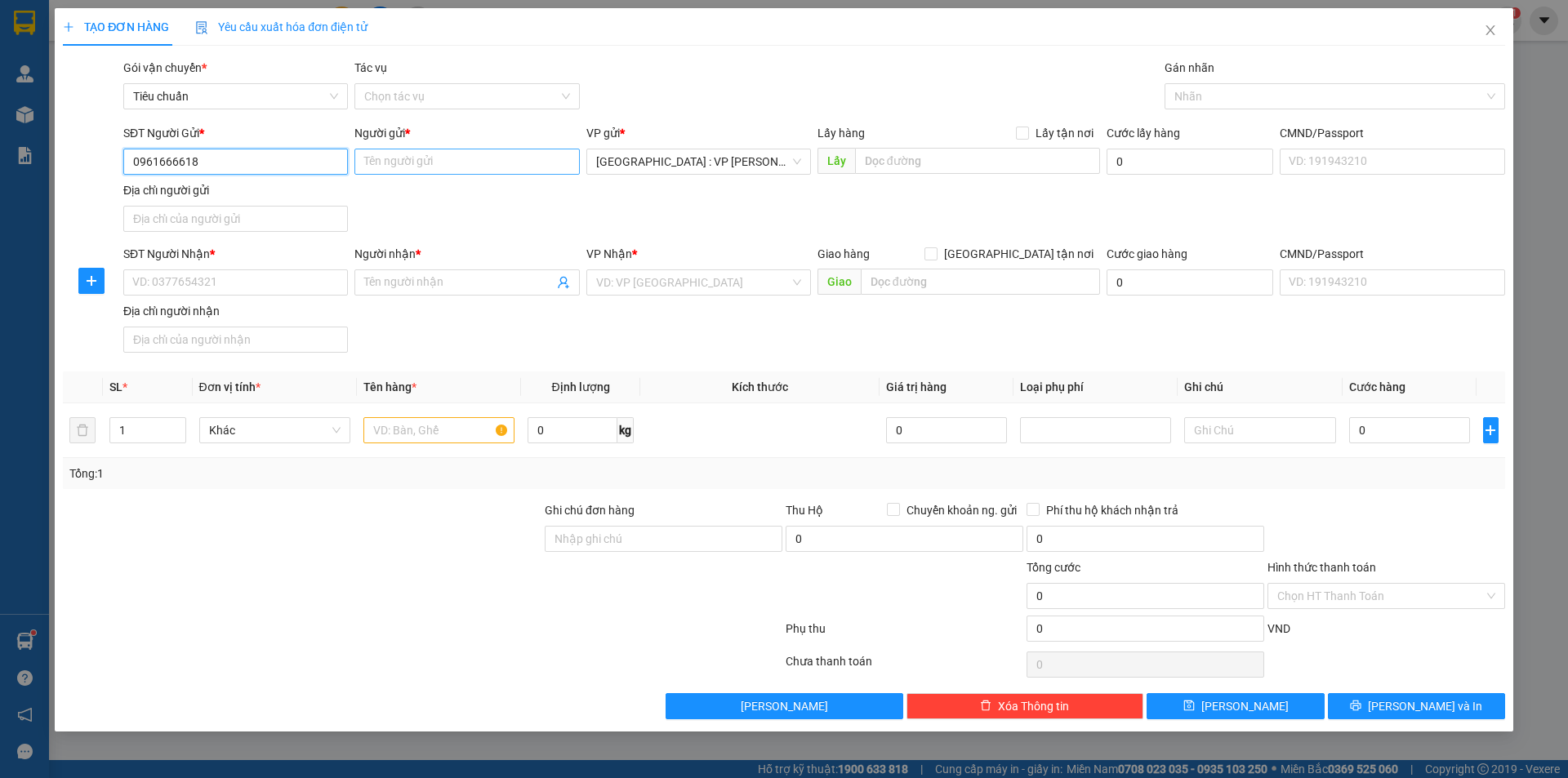
type input "0961666618"
click at [395, 159] on input "Người gửi *" at bounding box center [467, 162] width 225 height 27
type input "cty [PERSON_NAME]"
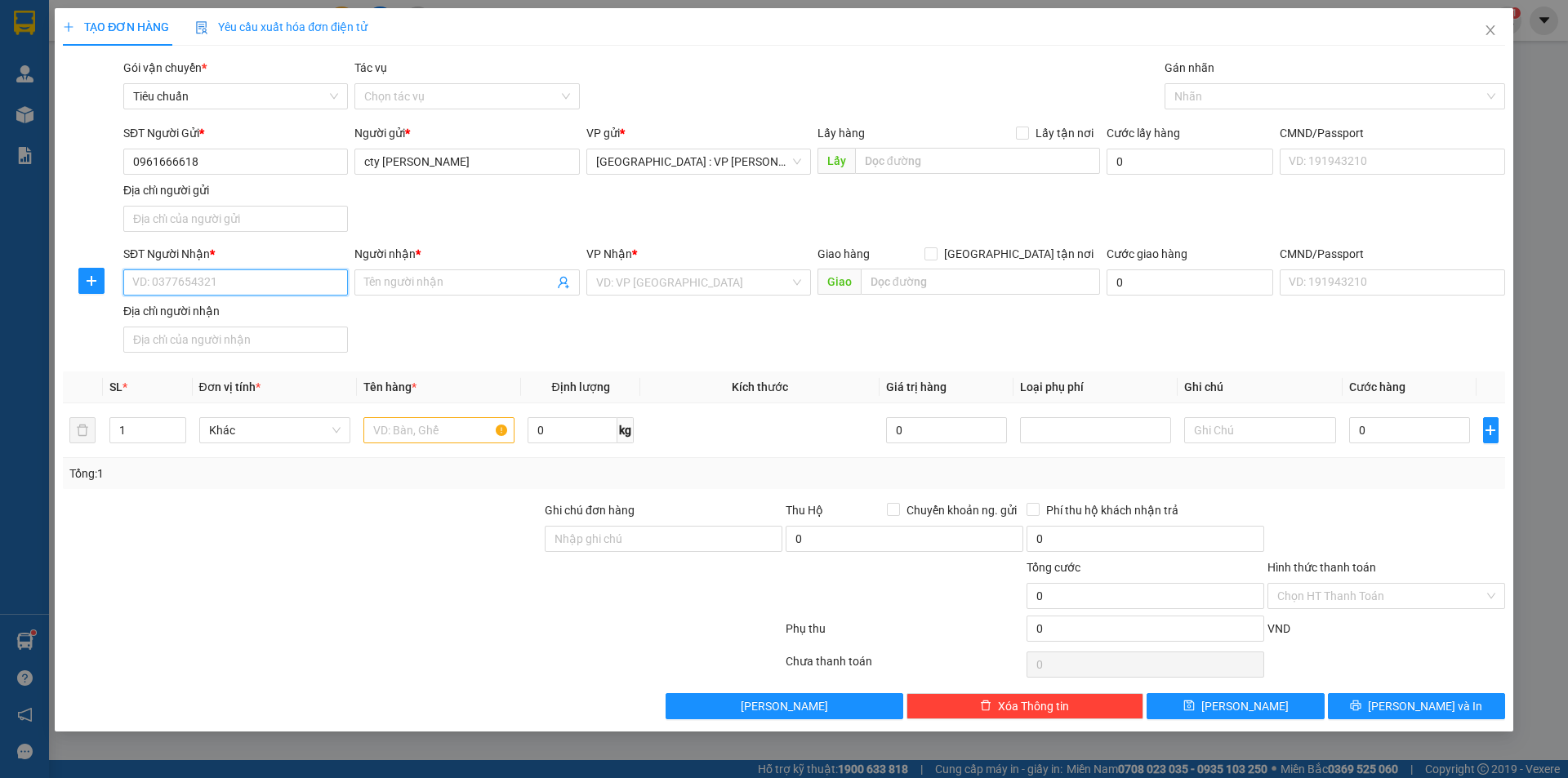
drag, startPoint x: 240, startPoint y: 282, endPoint x: 224, endPoint y: 258, distance: 28.8
click at [240, 281] on input "SĐT Người Nhận *" at bounding box center [236, 282] width 225 height 27
type input "0919523668"
click at [417, 279] on input "Người nhận *" at bounding box center [458, 282] width 188 height 18
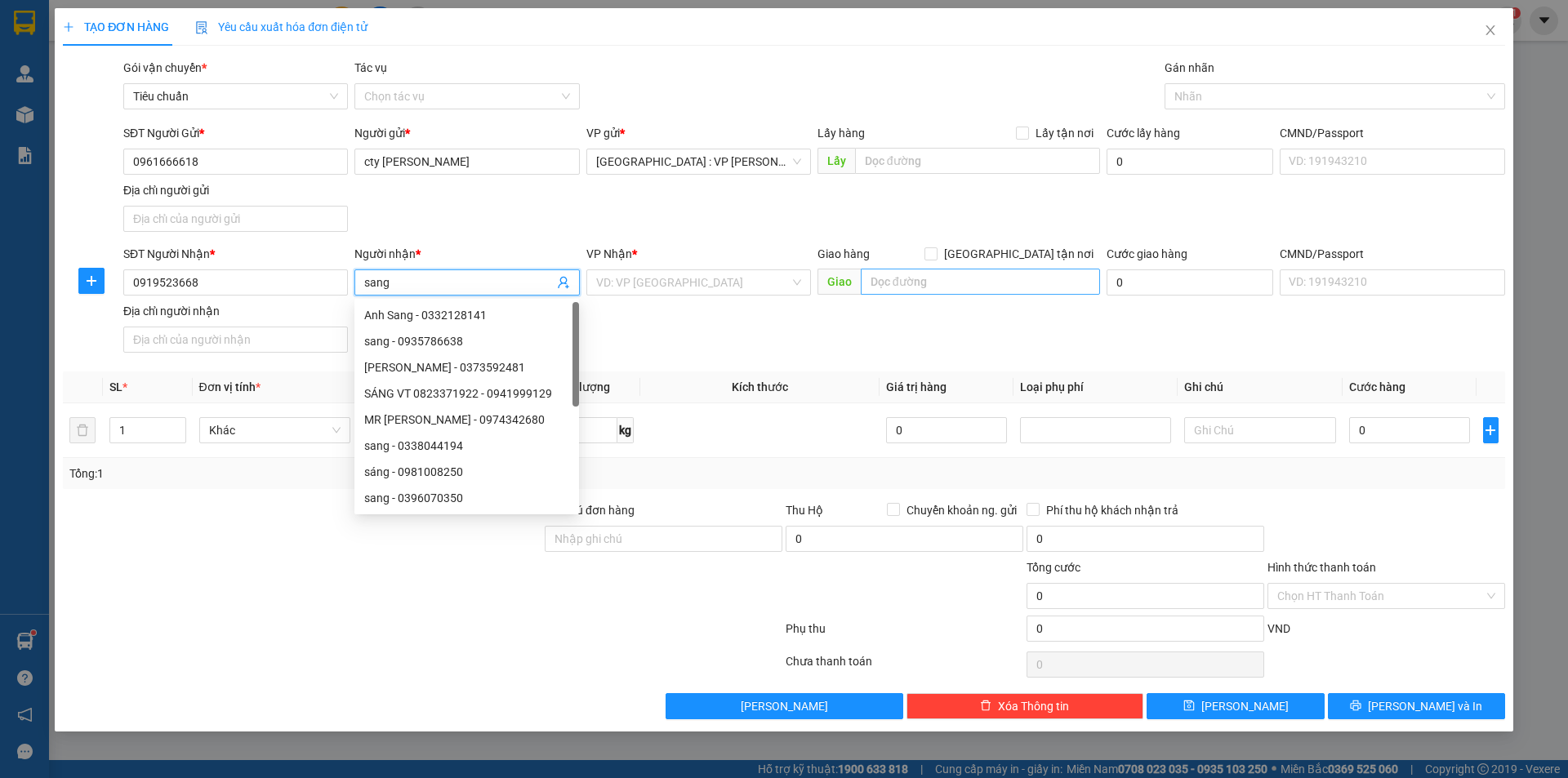
type input "sang"
click at [936, 283] on input "text" at bounding box center [980, 282] width 240 height 27
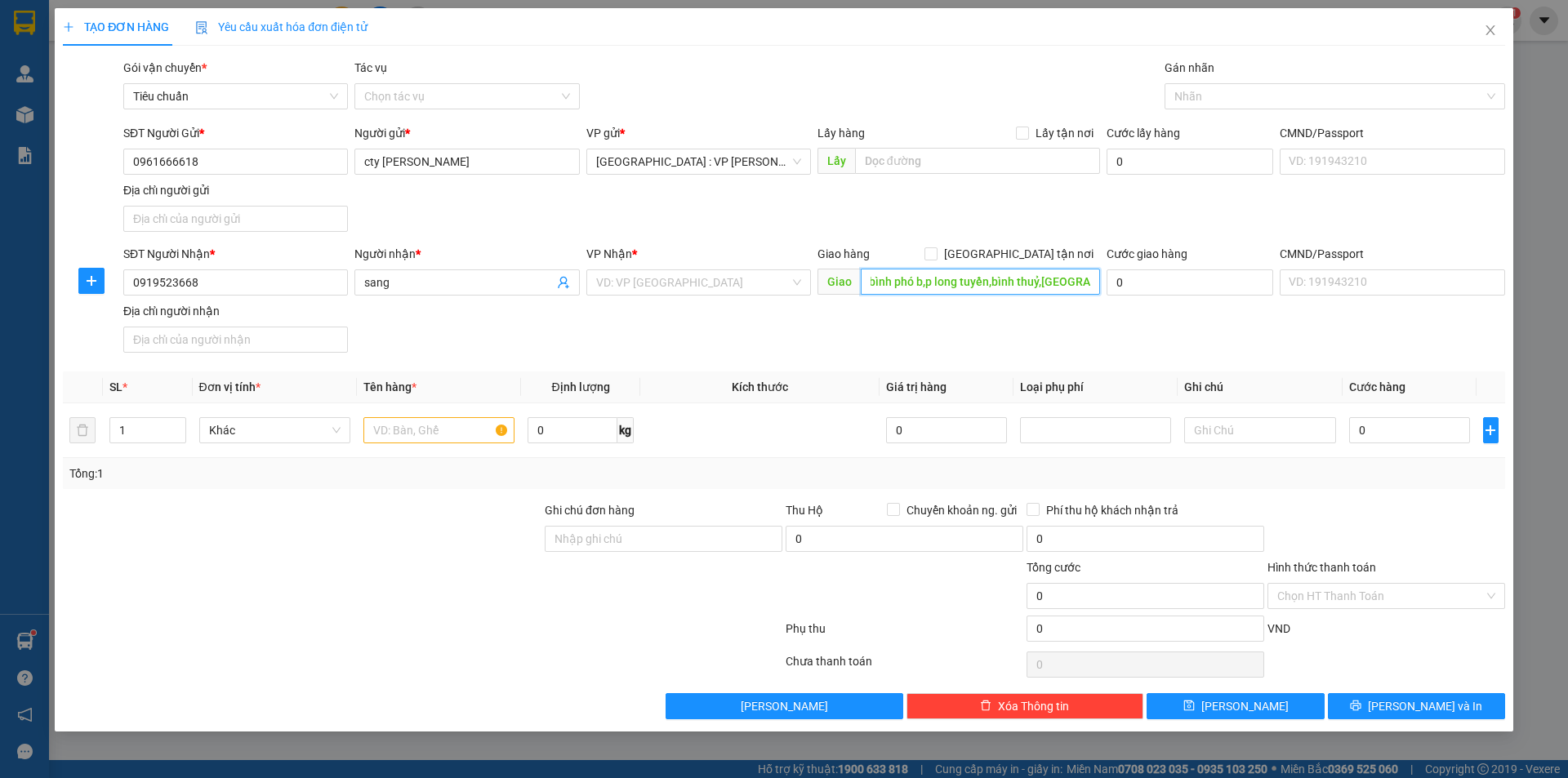
scroll to position [0, 131]
type input "79 kdc quân báo,khu vực bình phó b,p long tuyền,bình thuỷ,[GEOGRAPHIC_DATA]"
click at [937, 250] on span at bounding box center [931, 254] width 13 height 13
click at [936, 250] on input "[GEOGRAPHIC_DATA] tận nơi" at bounding box center [930, 253] width 12 height 12
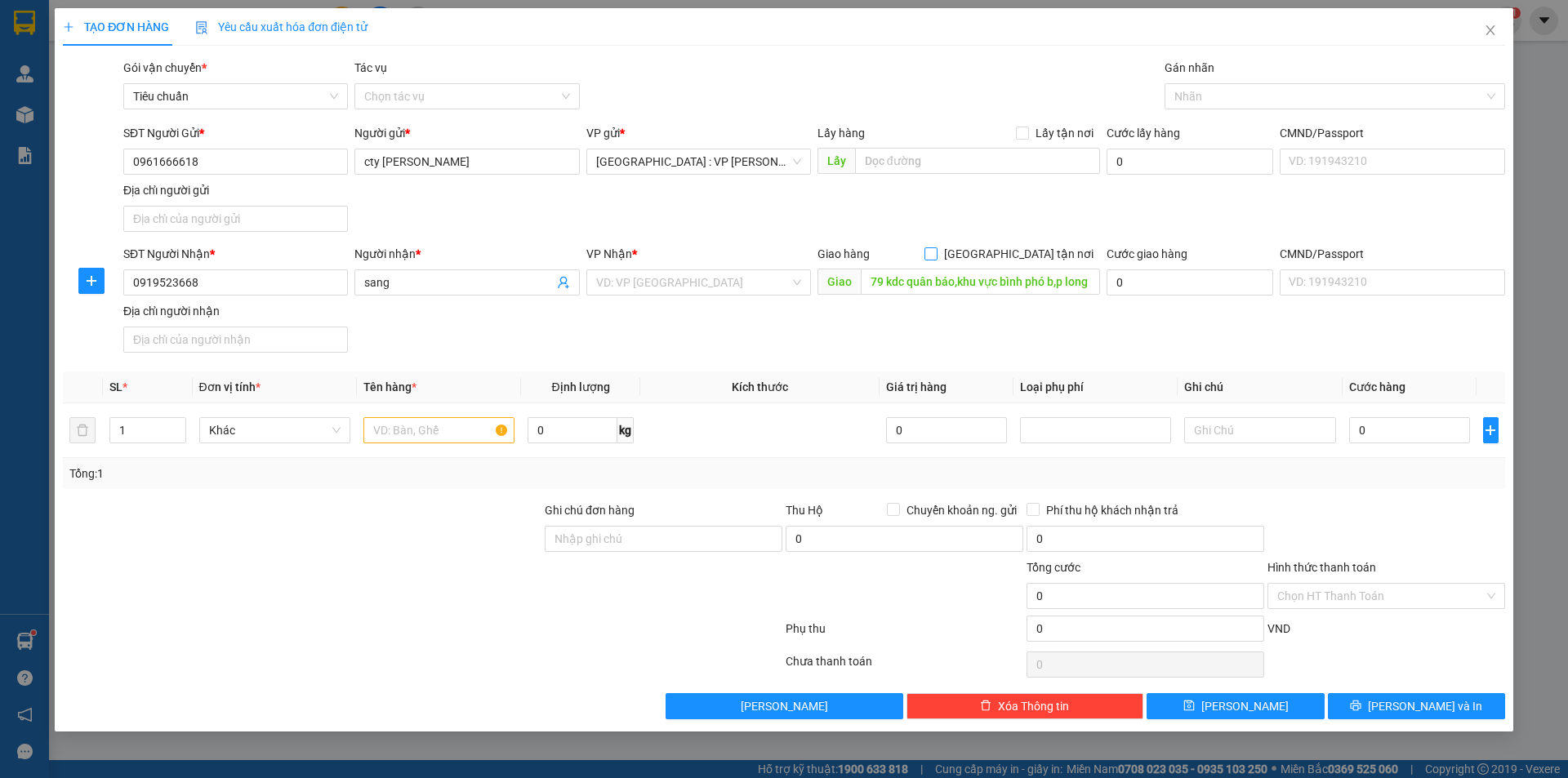
checkbox input "true"
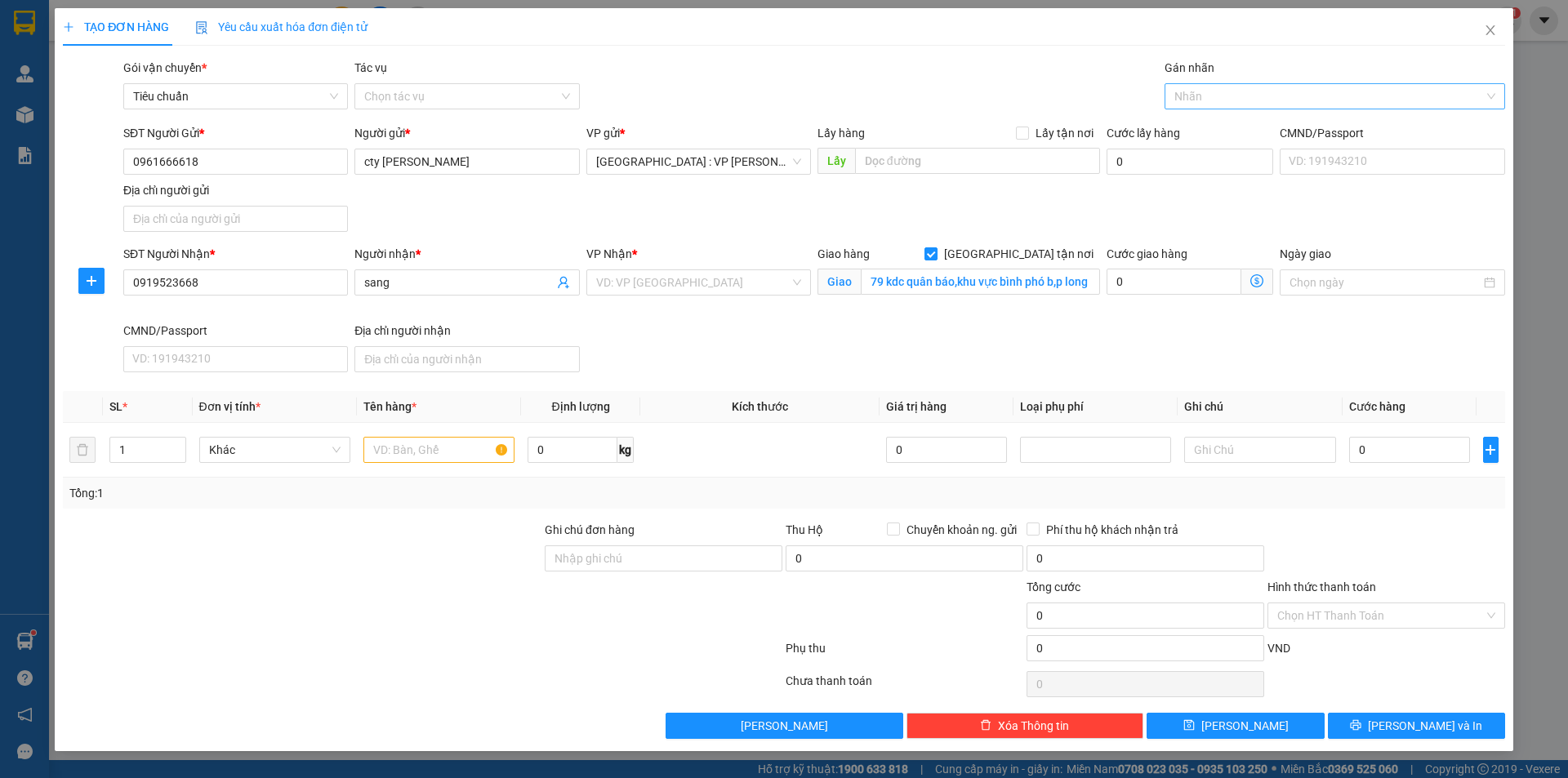
click at [1206, 95] on div at bounding box center [1327, 96] width 316 height 19
type input "gtn"
click at [1208, 125] on div "[GEOGRAPHIC_DATA] tận nơi" at bounding box center [1334, 129] width 321 height 18
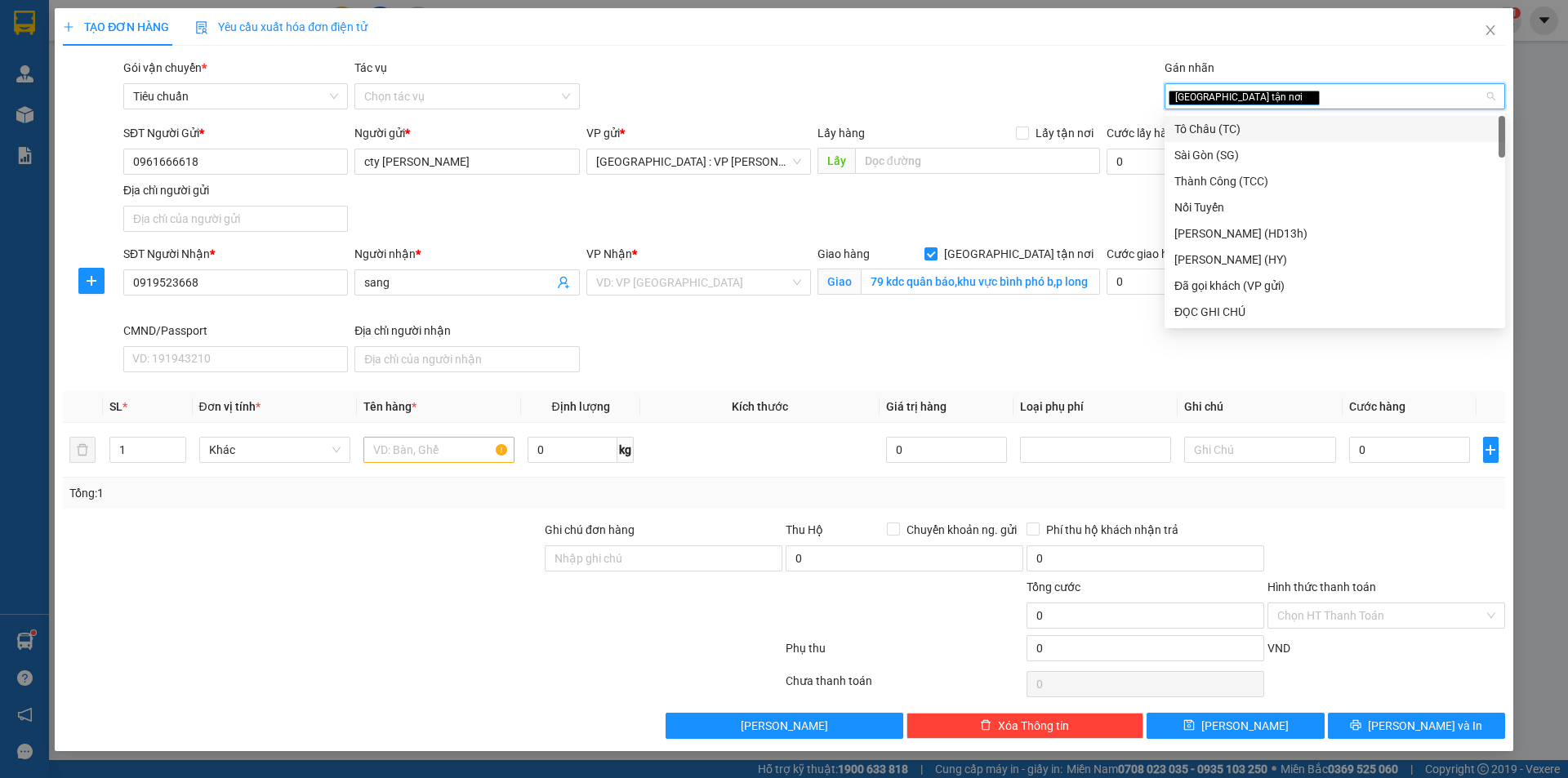
drag, startPoint x: 933, startPoint y: 137, endPoint x: 848, endPoint y: 115, distance: 87.8
click at [931, 136] on div "Lấy hàng Lấy tận nơi" at bounding box center [958, 133] width 283 height 18
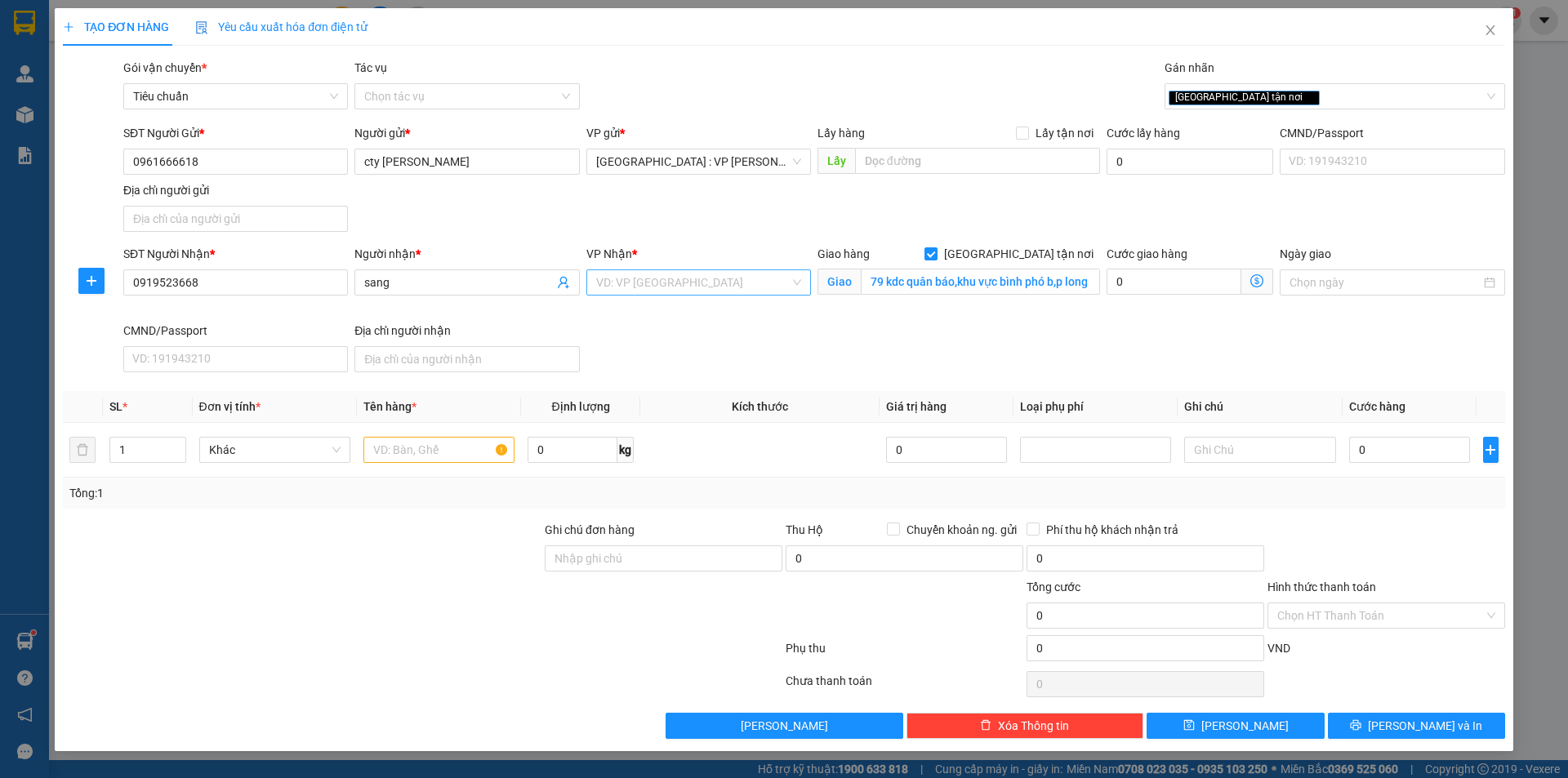
click at [699, 275] on input "search" at bounding box center [693, 282] width 194 height 25
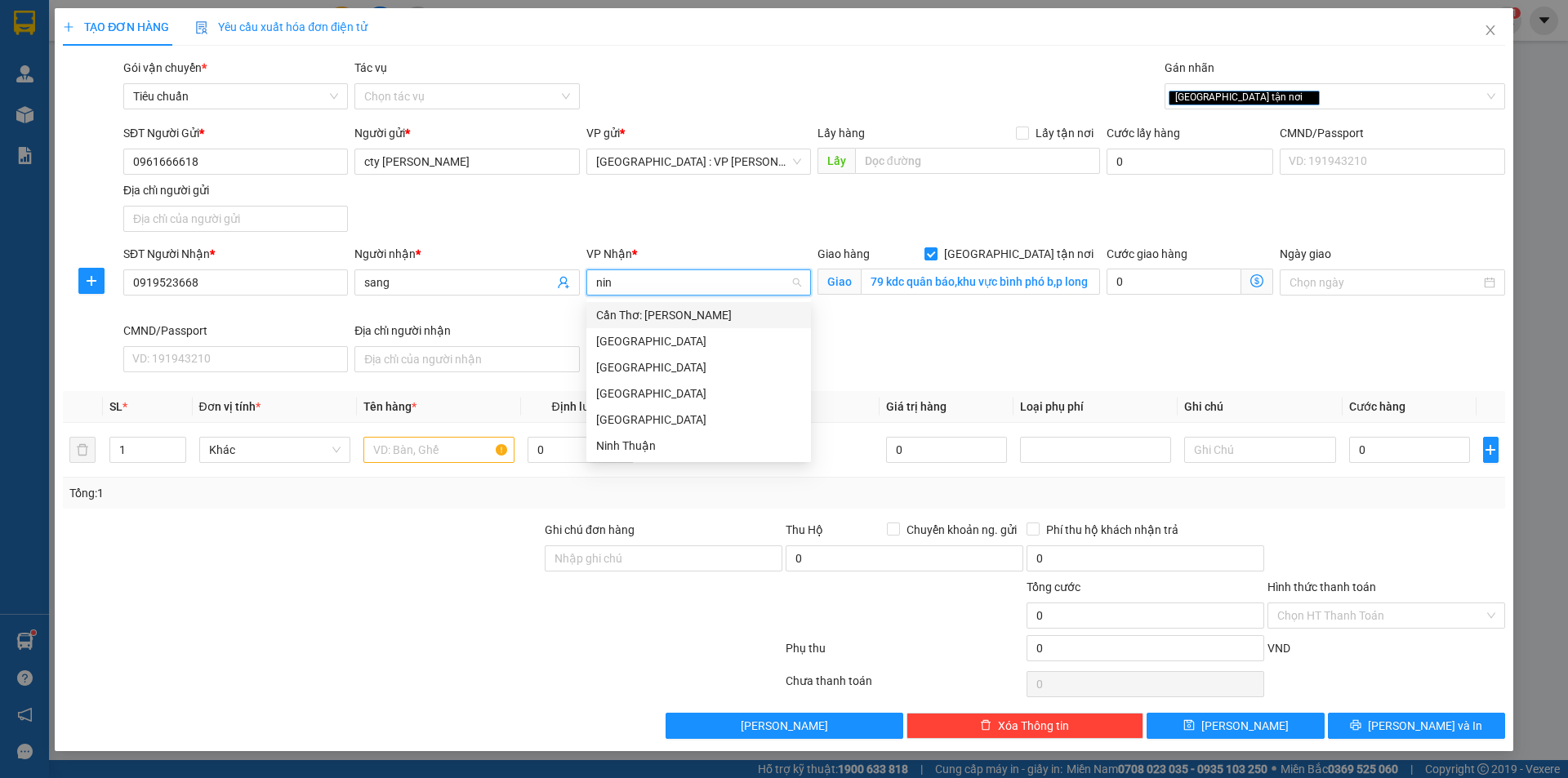
type input "ninh"
drag, startPoint x: 698, startPoint y: 311, endPoint x: 409, endPoint y: 425, distance: 310.7
click at [697, 312] on div "Cần Thơ: [PERSON_NAME]" at bounding box center [699, 315] width 205 height 18
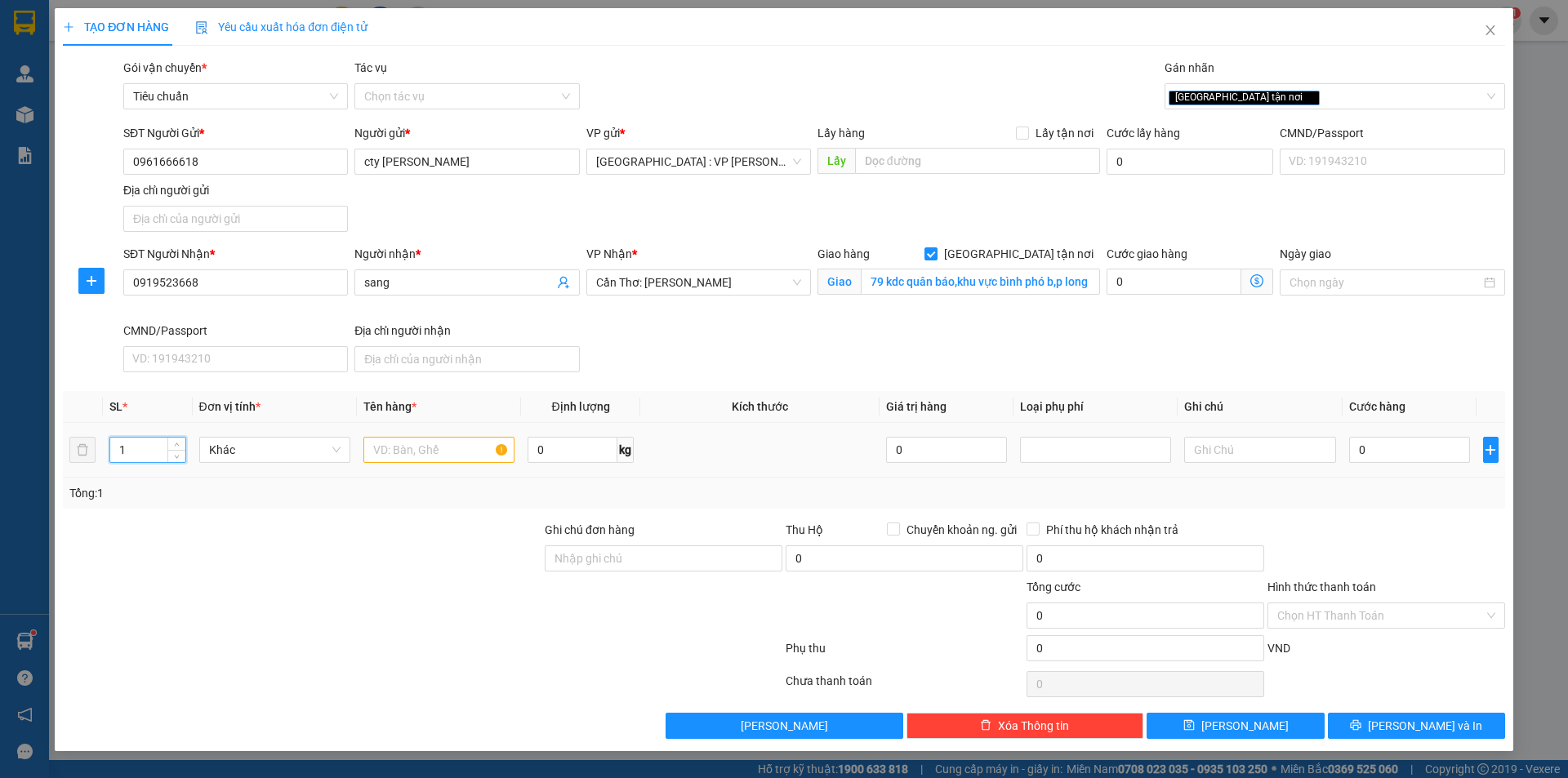
drag, startPoint x: 142, startPoint y: 452, endPoint x: 99, endPoint y: 445, distance: 43.6
click at [99, 445] on tr "1 Khác 0 kg 0 0" at bounding box center [784, 451] width 1442 height 55
type input "5"
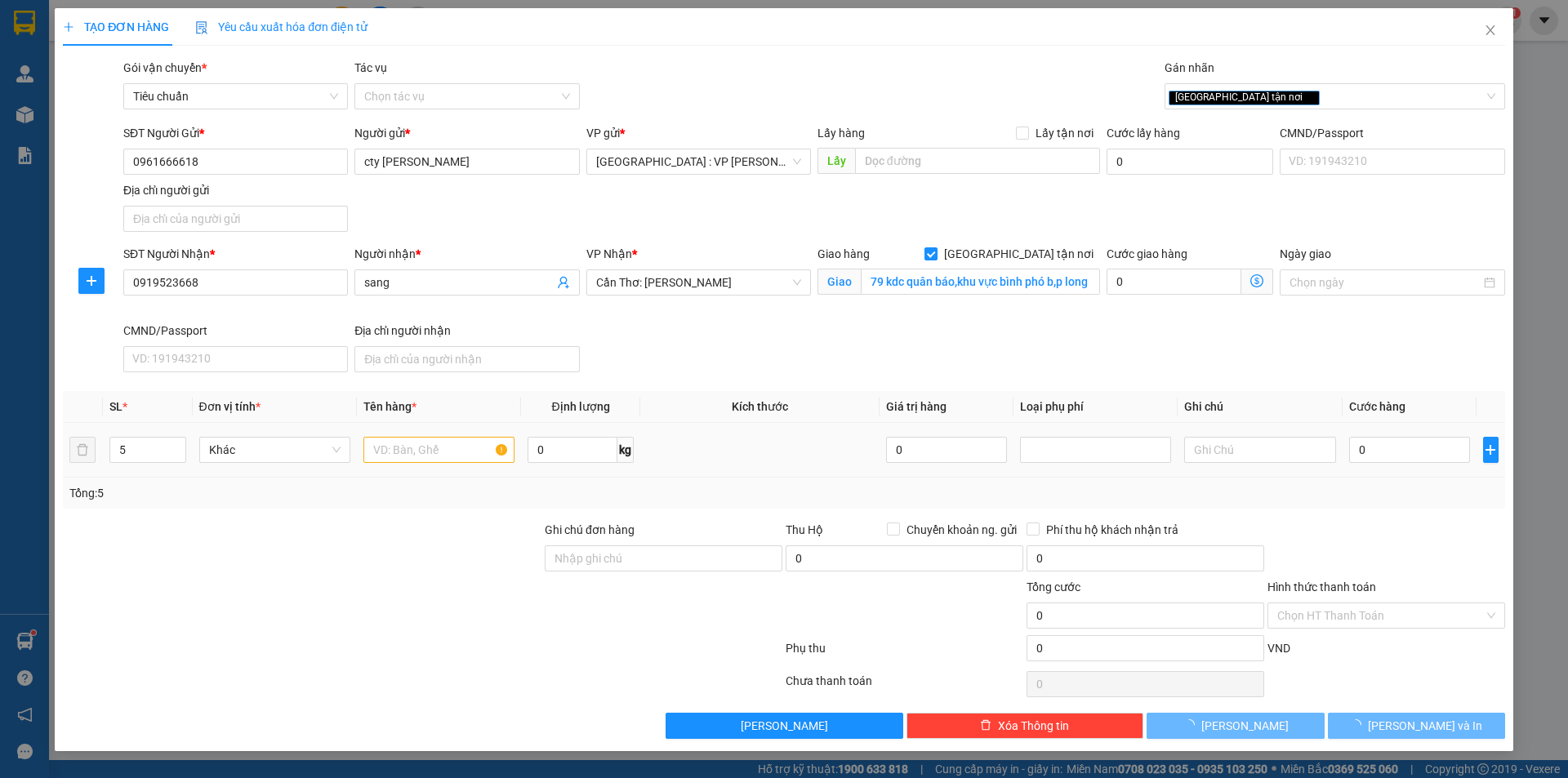
click at [434, 432] on td at bounding box center [439, 451] width 165 height 55
click at [431, 454] on input "text" at bounding box center [438, 450] width 151 height 27
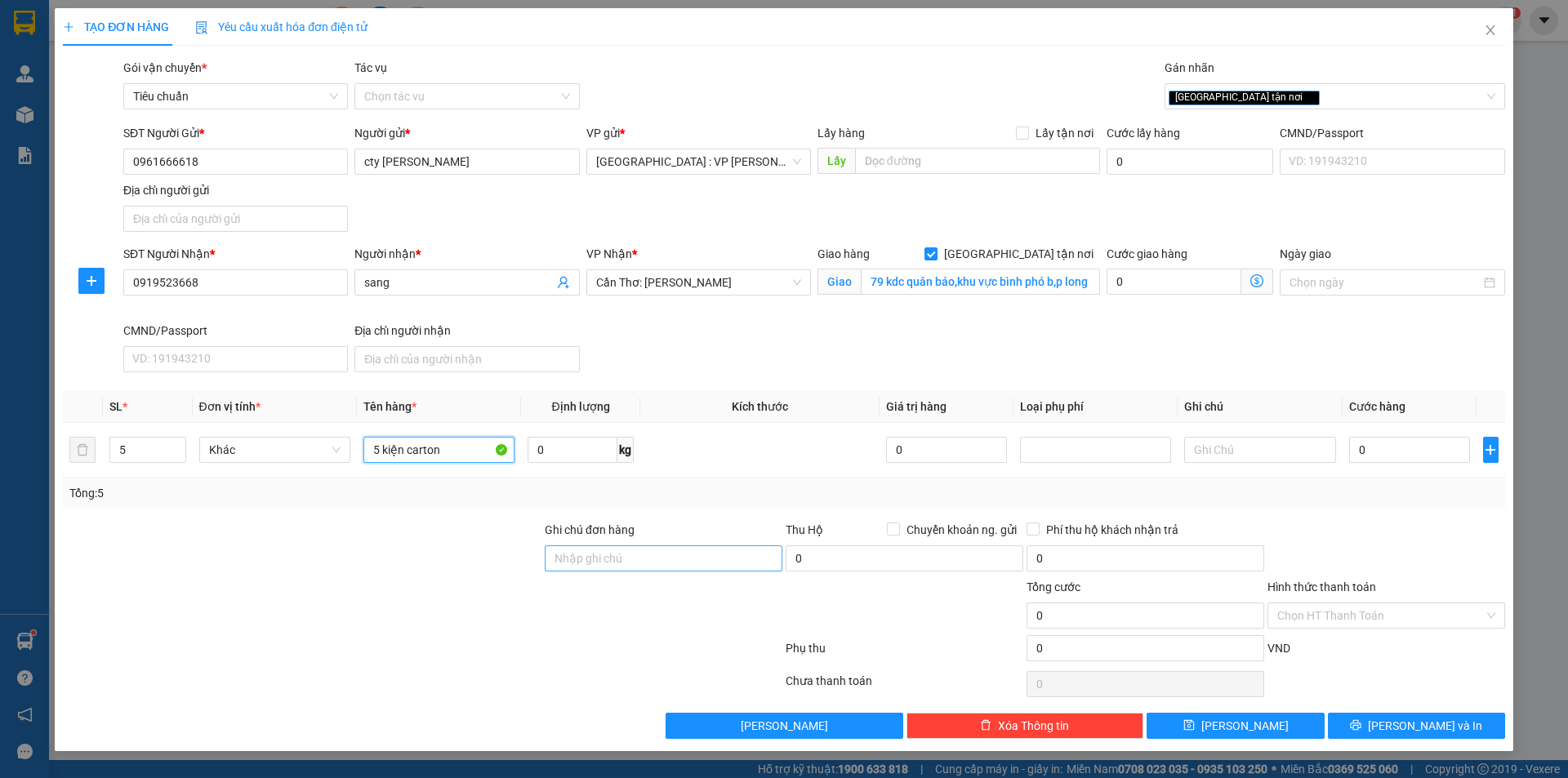
type input "5 kiện carton"
click at [630, 562] on input "Ghi chú đơn hàng" at bounding box center [664, 559] width 238 height 27
type input "nhận nguyên kiện,giao nguyên kiện,bể vỡ k đền"
click at [571, 455] on input "0" at bounding box center [572, 450] width 90 height 27
type input "40"
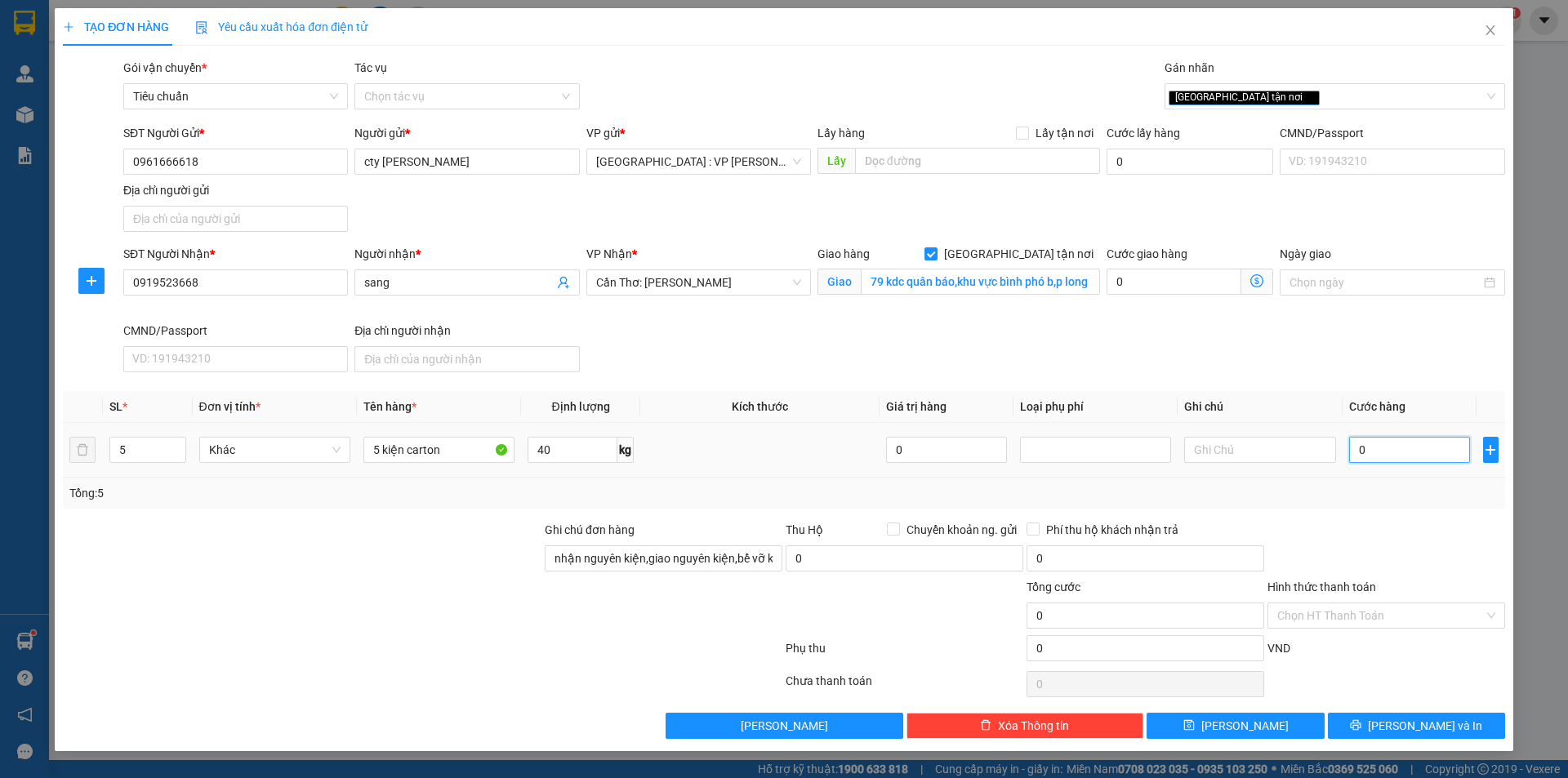
click at [1429, 453] on input "0" at bounding box center [1409, 450] width 122 height 27
type input "3"
type input "35"
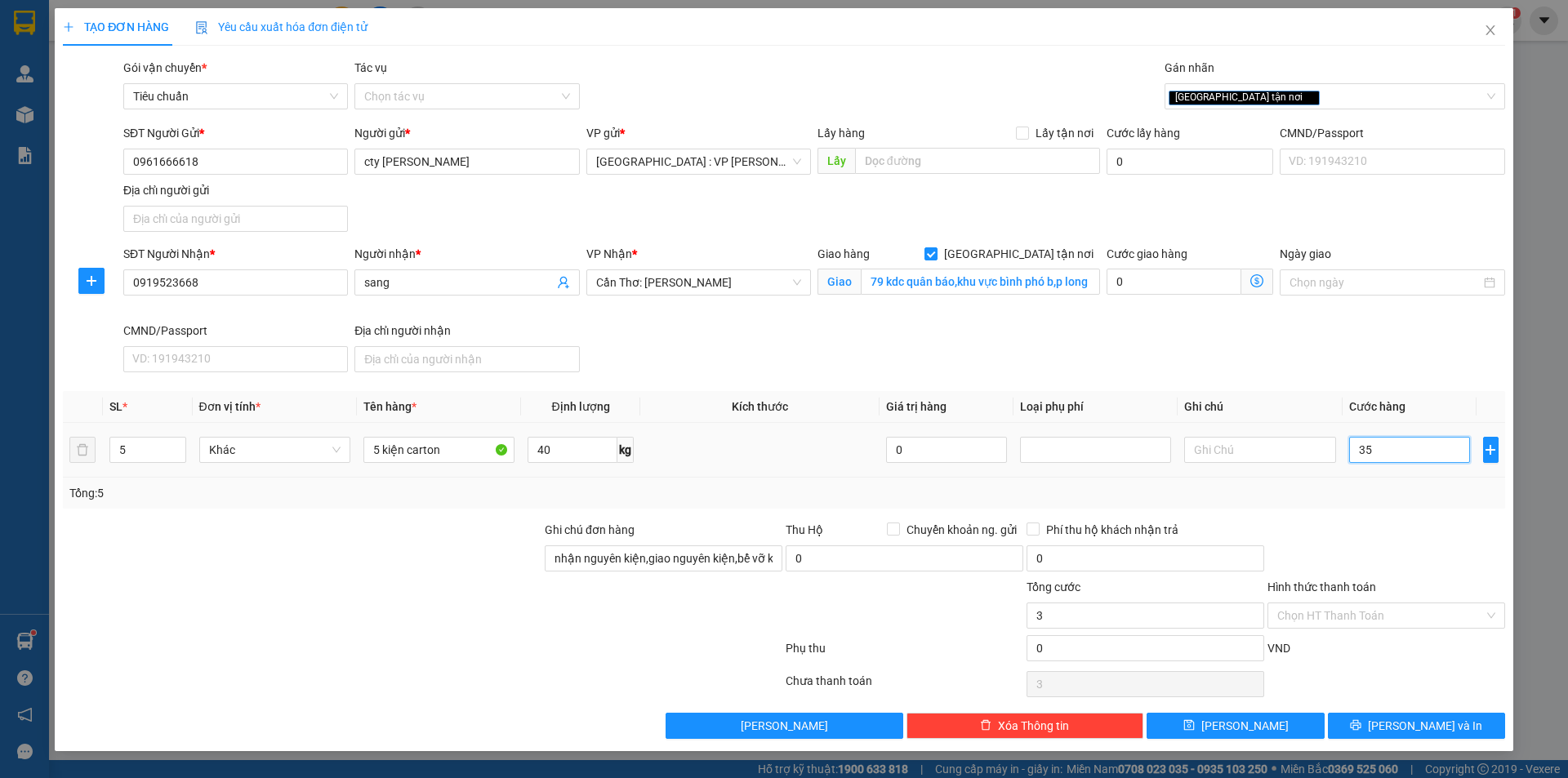
type input "35"
type input "350"
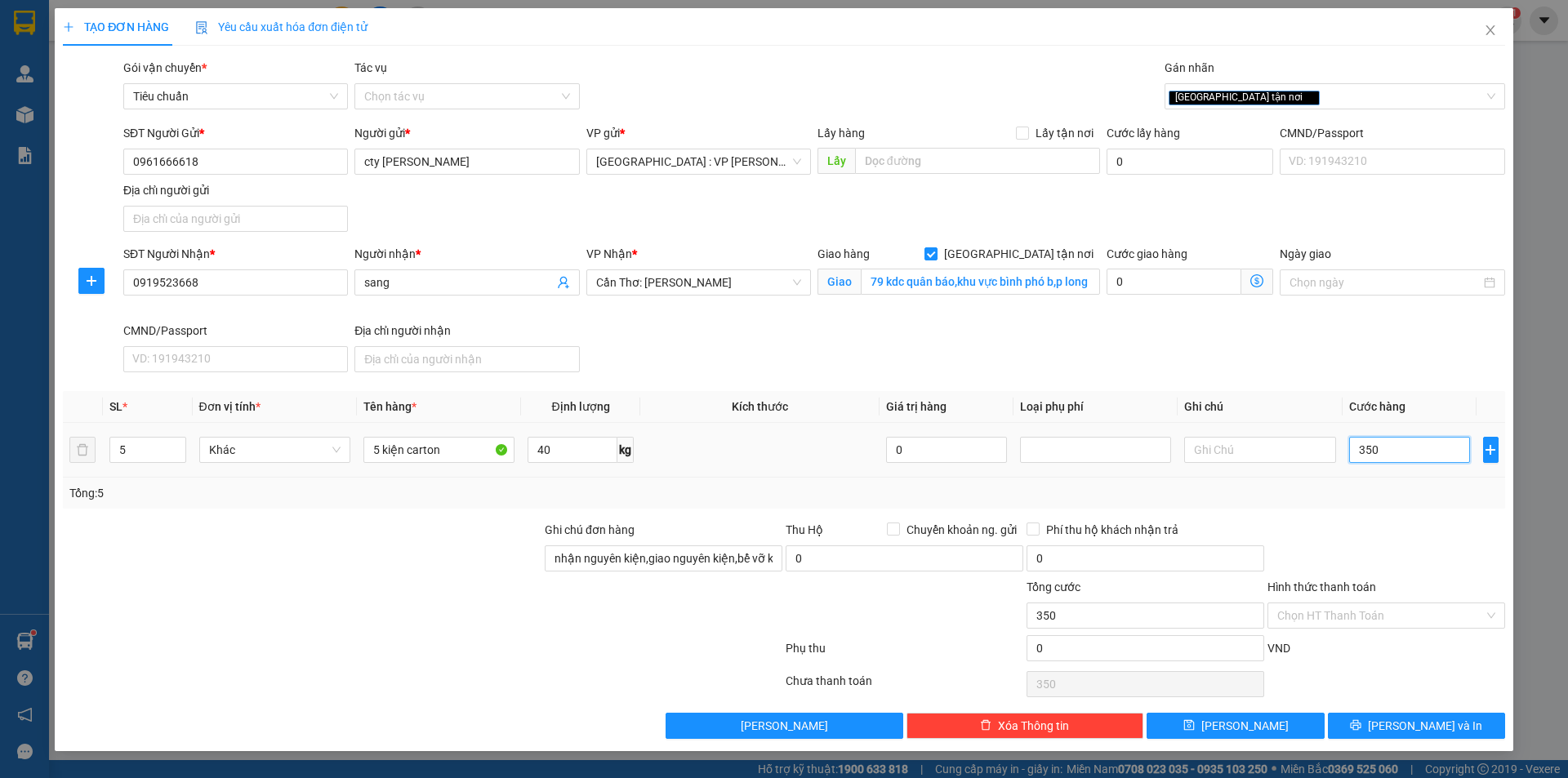
type input "3.500"
type input "35.000"
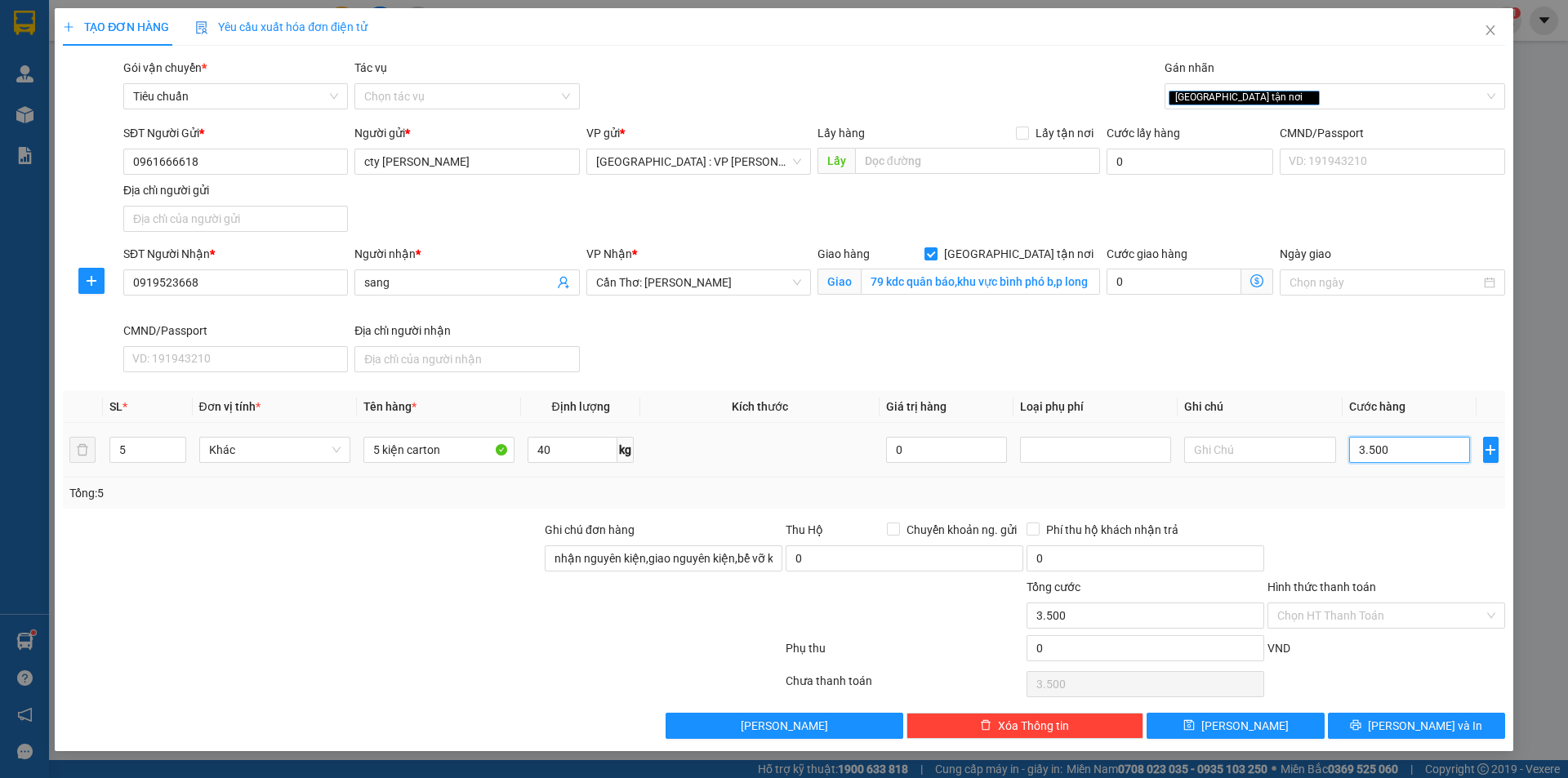
type input "35.000"
type input "350.000"
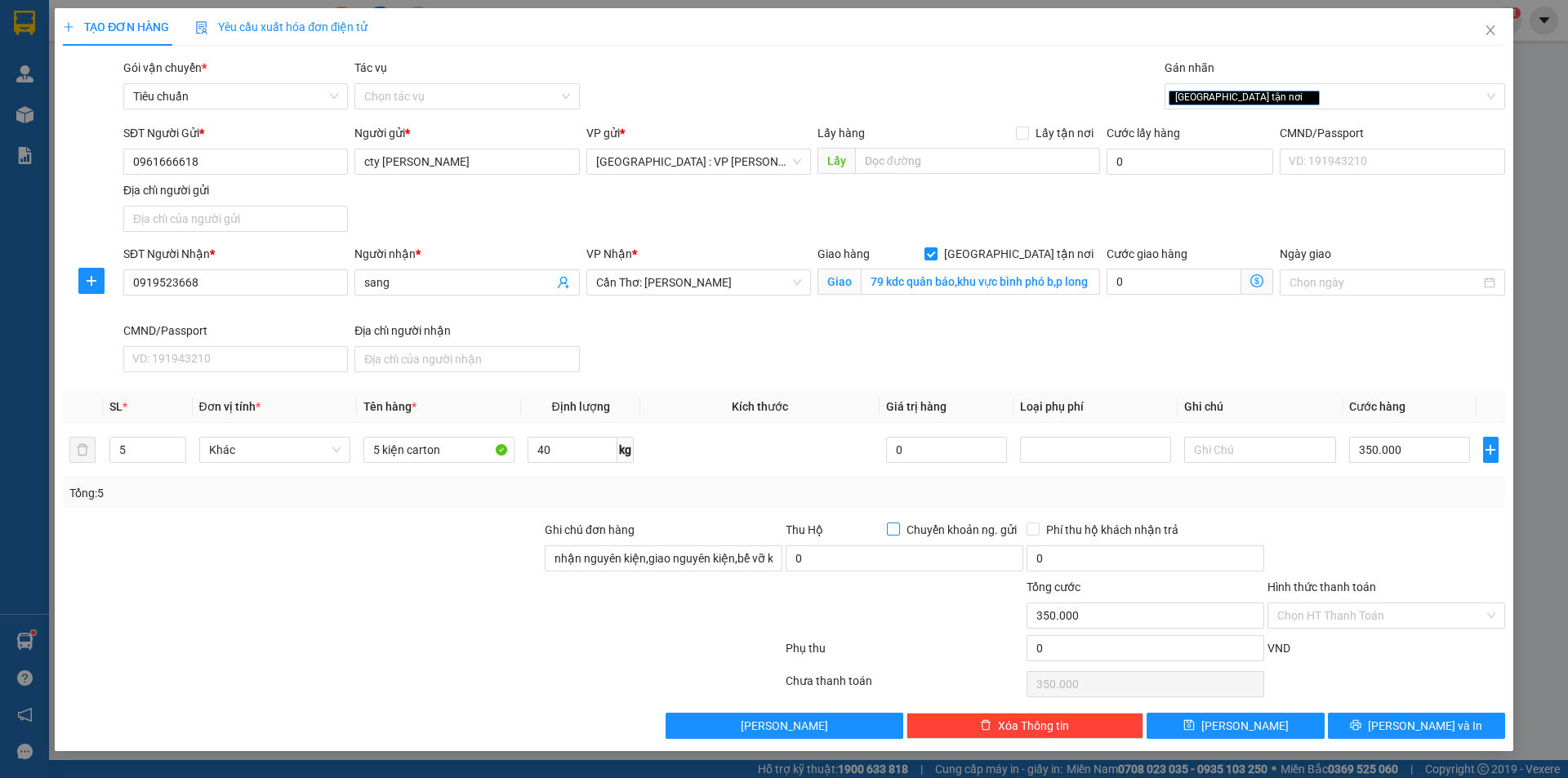
click at [895, 530] on input "Chuyển khoản ng. gửi" at bounding box center [892, 528] width 12 height 12
checkbox input "true"
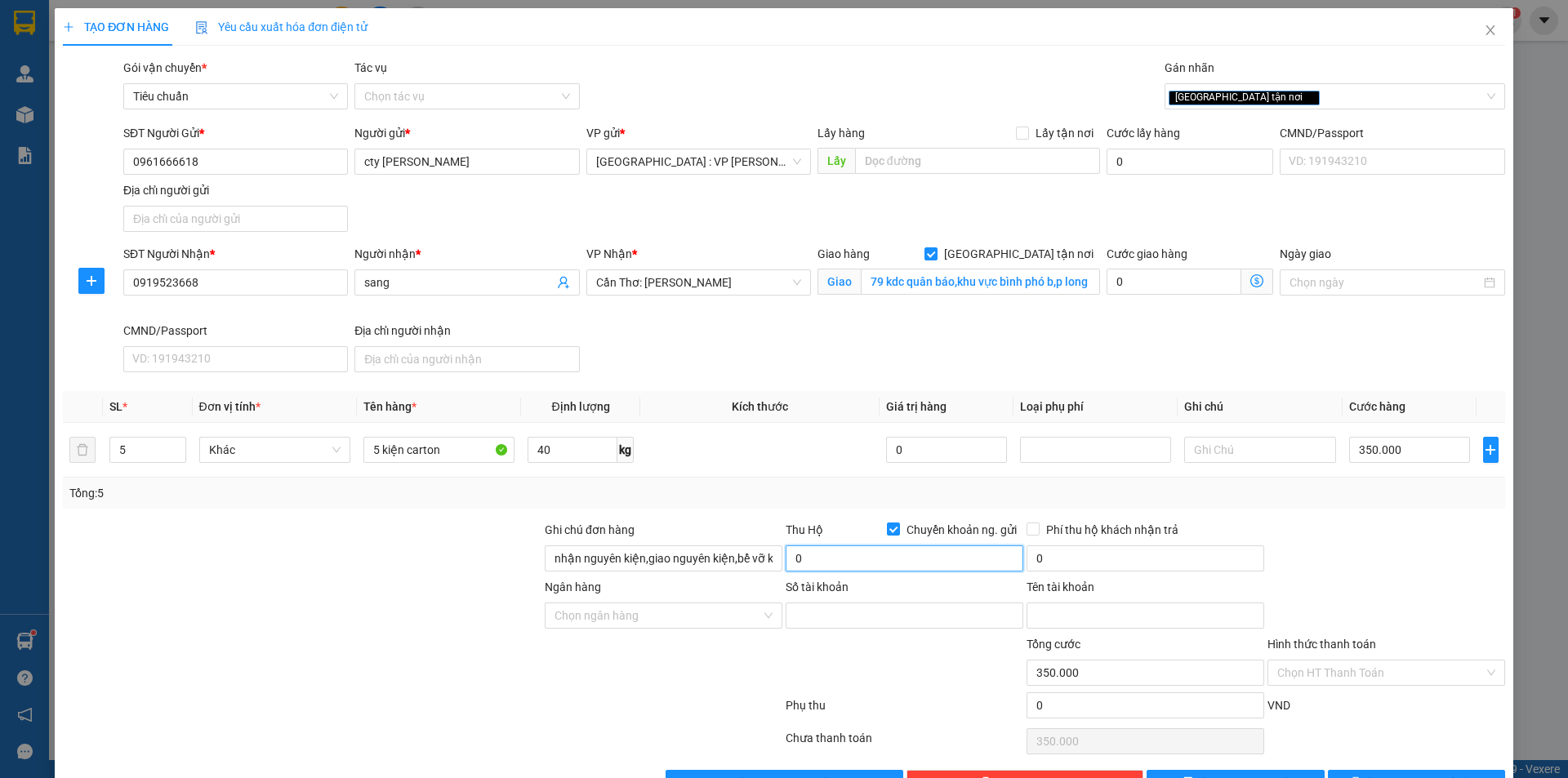
click at [882, 555] on input "0" at bounding box center [904, 559] width 238 height 27
type input "7.450.000"
click at [886, 614] on input "Số tài khoản" at bounding box center [904, 615] width 238 height 27
type input "059959839999"
click at [1053, 616] on input "Tên tài khoản" at bounding box center [1146, 615] width 238 height 27
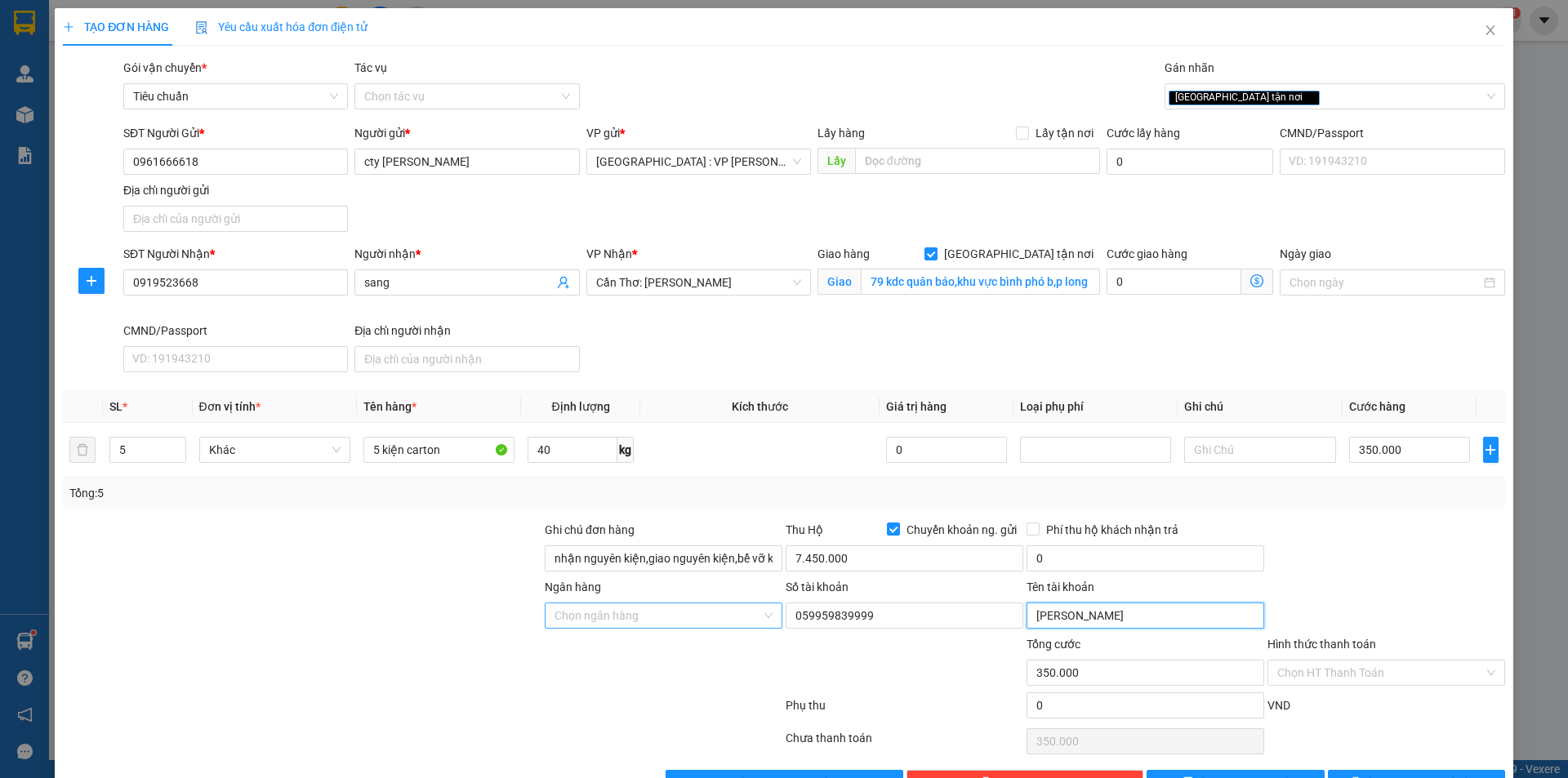
type input "[PERSON_NAME]"
click at [711, 623] on input "Ngân hàng" at bounding box center [657, 615] width 207 height 25
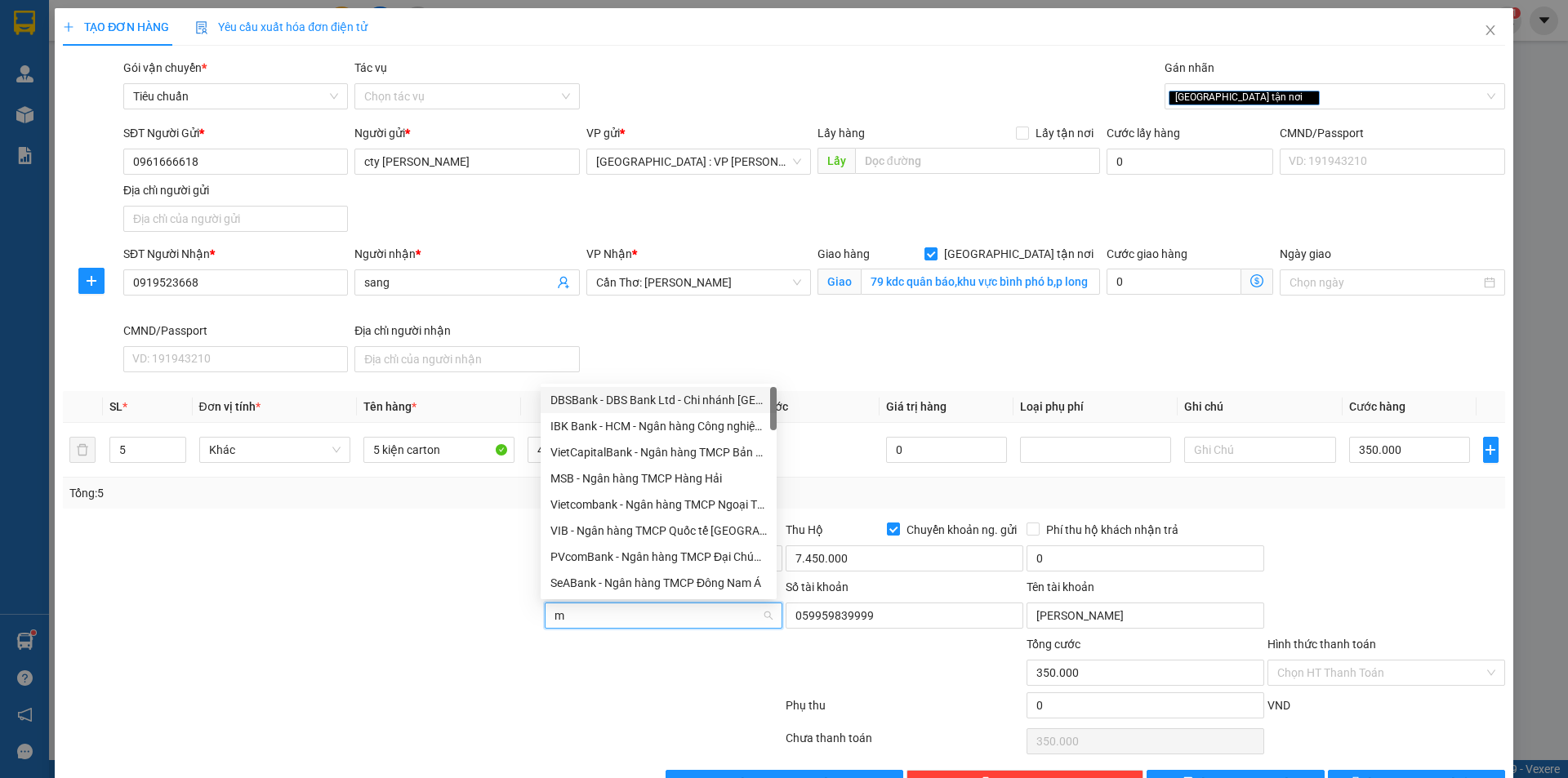
type input "mb"
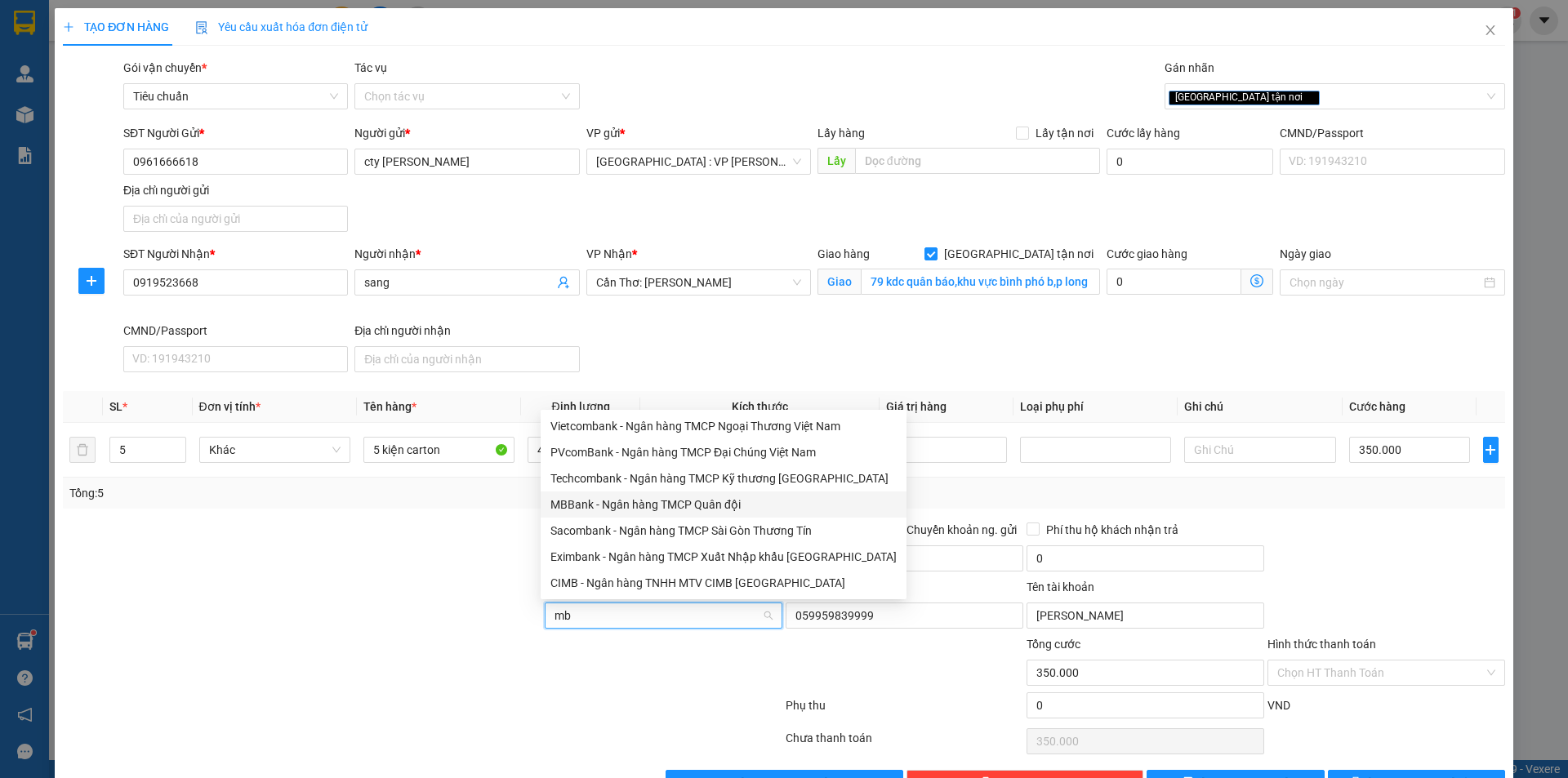
click at [601, 497] on div "MBBank - Ngân hàng TMCP Quân đội" at bounding box center [723, 505] width 347 height 18
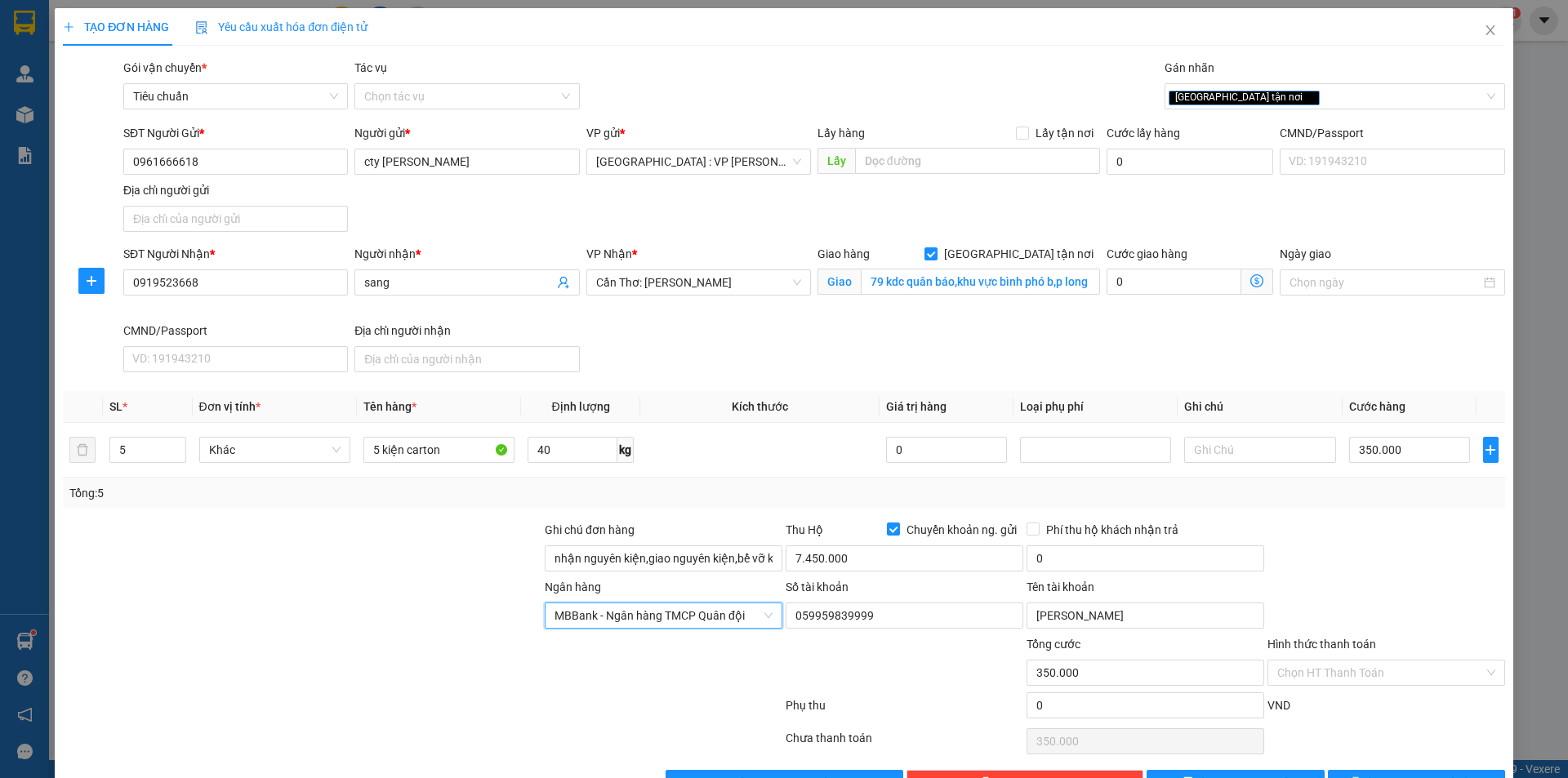
click at [362, 561] on div at bounding box center [302, 549] width 482 height 58
click at [1072, 551] on input "0" at bounding box center [1146, 559] width 238 height 27
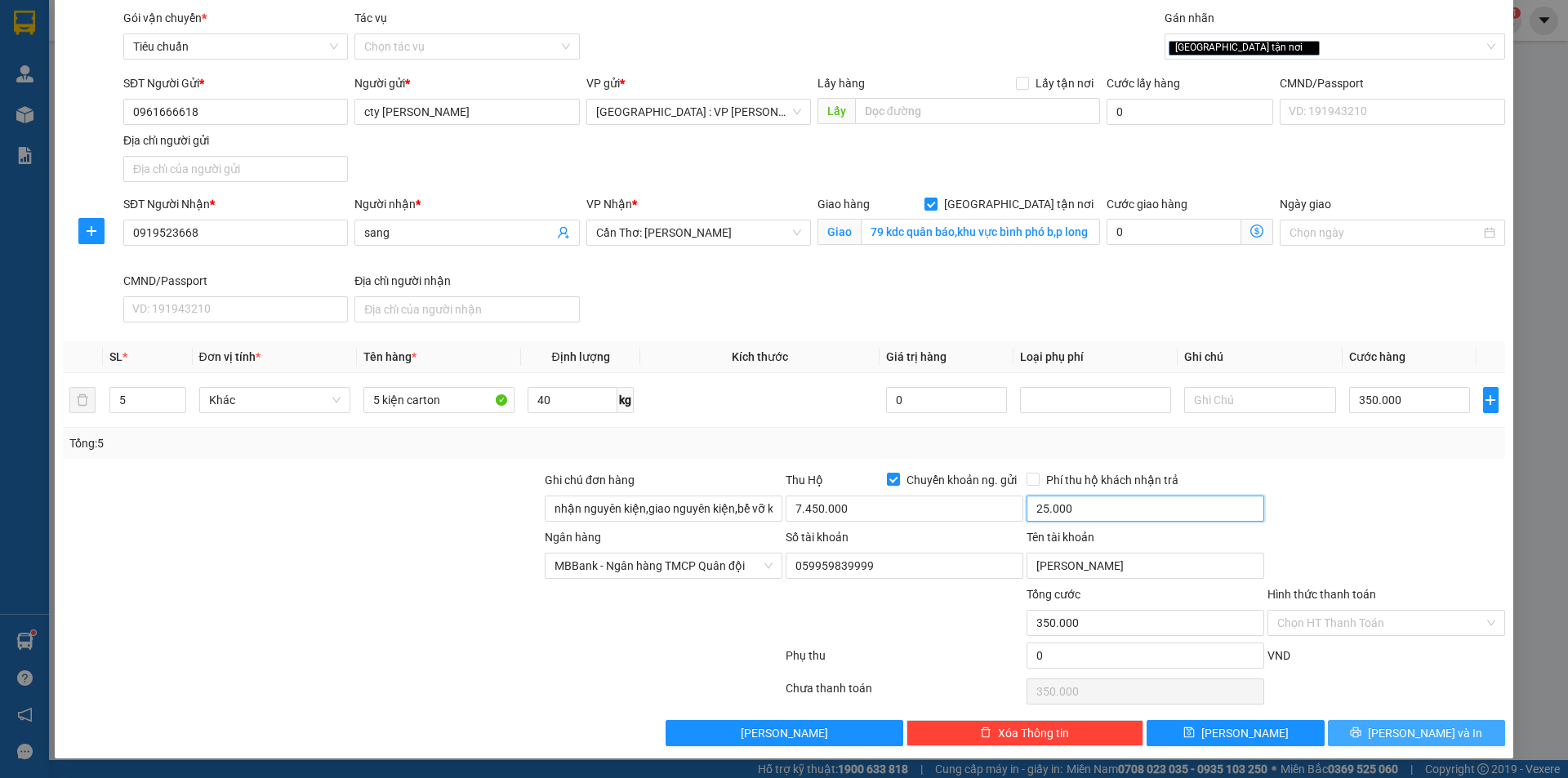
type input "25.000"
drag, startPoint x: 1408, startPoint y: 738, endPoint x: 1339, endPoint y: 723, distance: 70.6
click at [1407, 738] on span "[PERSON_NAME] và In" at bounding box center [1424, 733] width 114 height 18
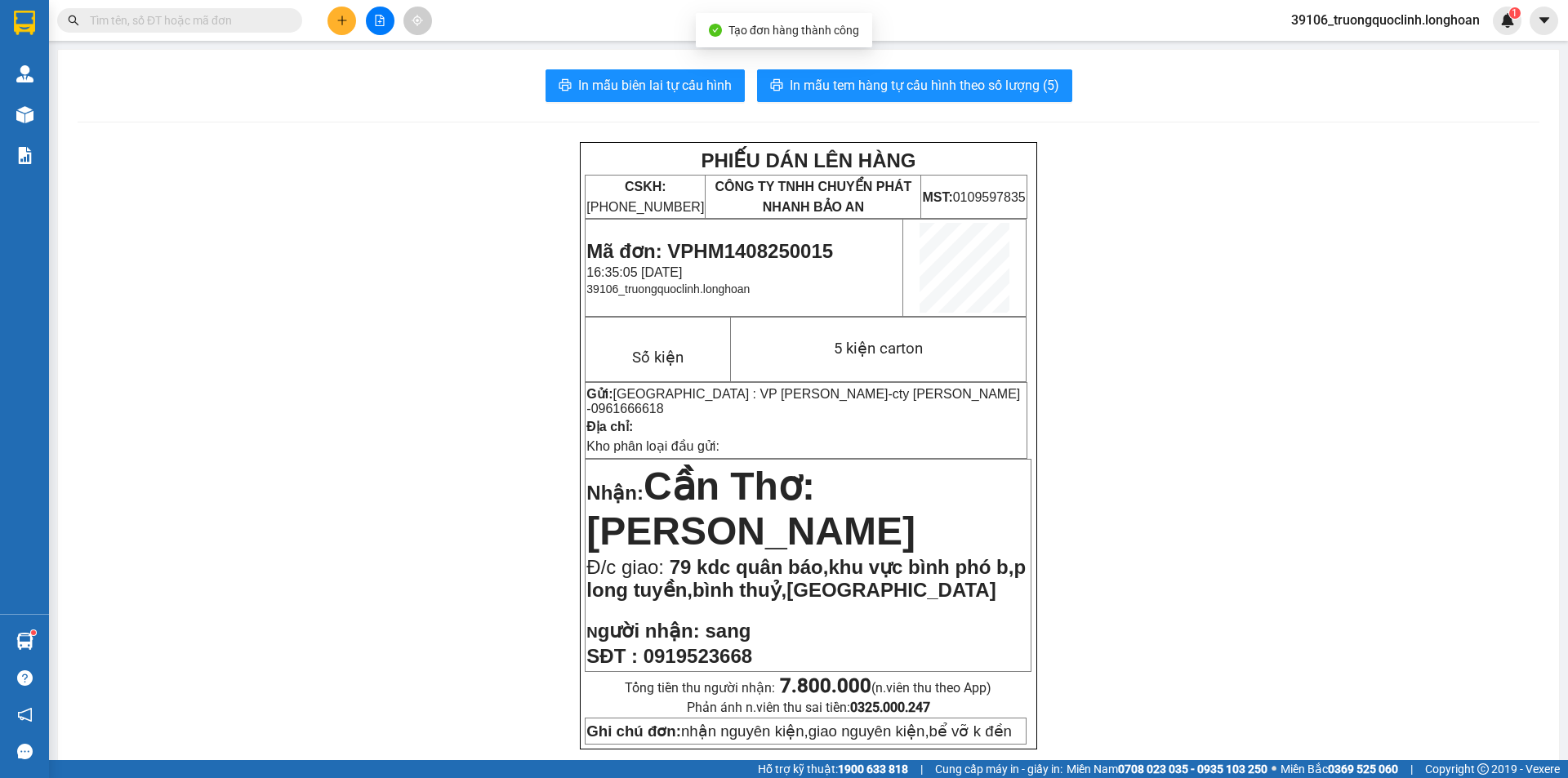
click at [667, 78] on span "In mẫu biên lai tự cấu hình" at bounding box center [655, 85] width 154 height 20
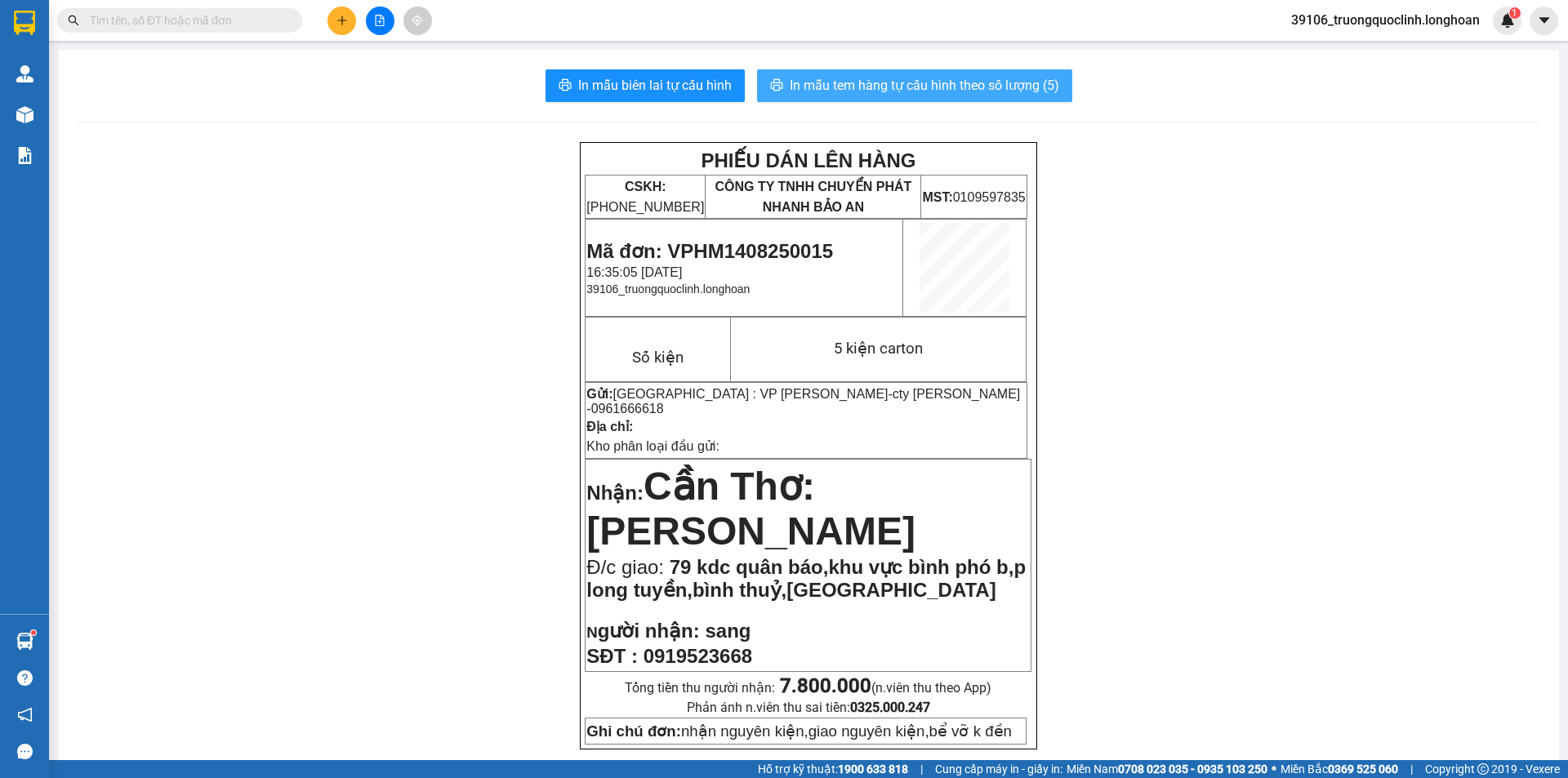
click at [888, 80] on span "In mẫu tem hàng tự cấu hình theo số lượng (5)" at bounding box center [924, 85] width 270 height 20
click at [797, 249] on span "Mã đơn: VPHM1408250015" at bounding box center [709, 251] width 247 height 22
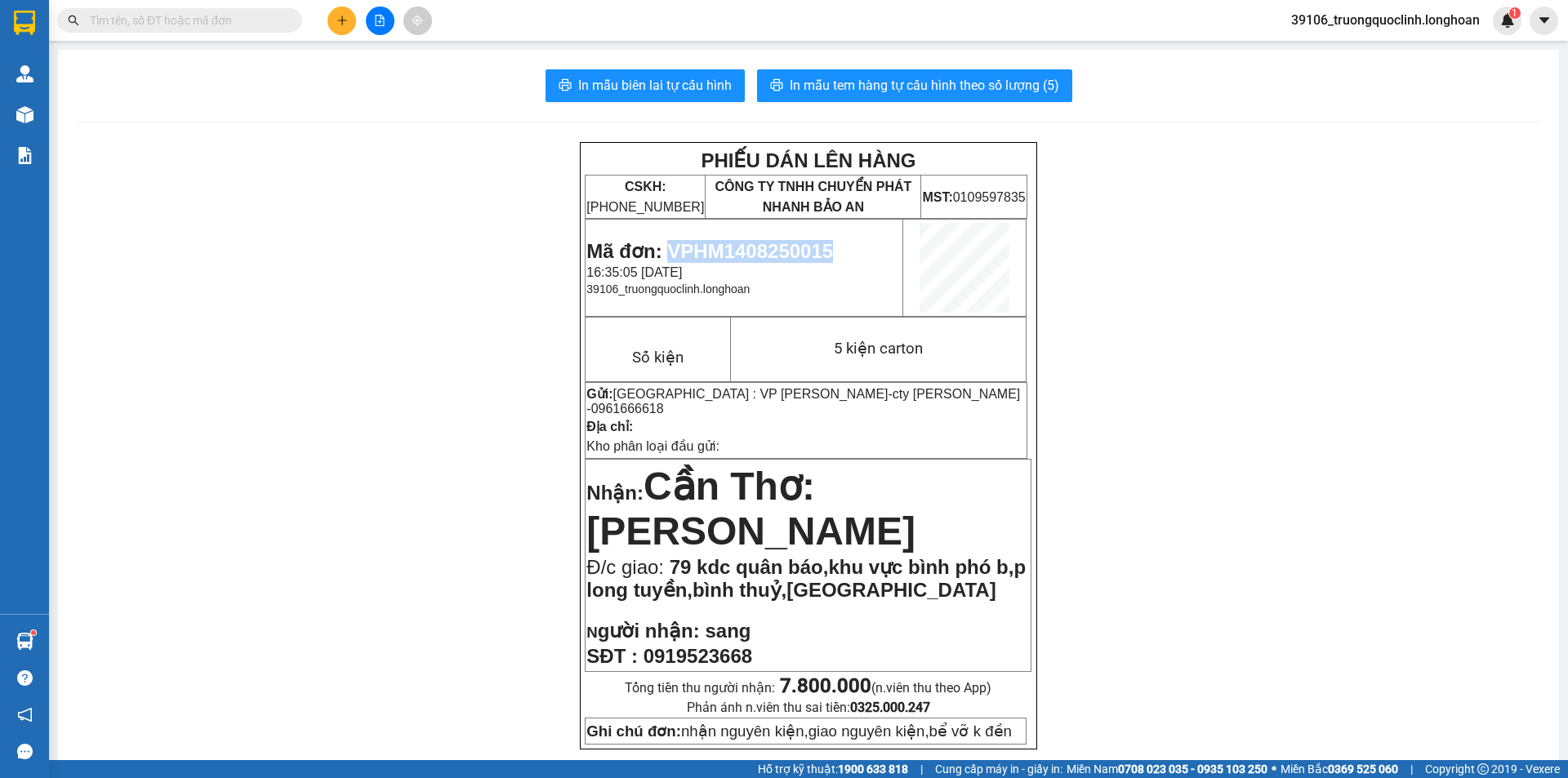
click at [797, 249] on span "Mã đơn: VPHM1408250015" at bounding box center [709, 251] width 247 height 22
copy span "VPHM1408250015"
click at [347, 16] on icon "plus" at bounding box center [342, 20] width 12 height 12
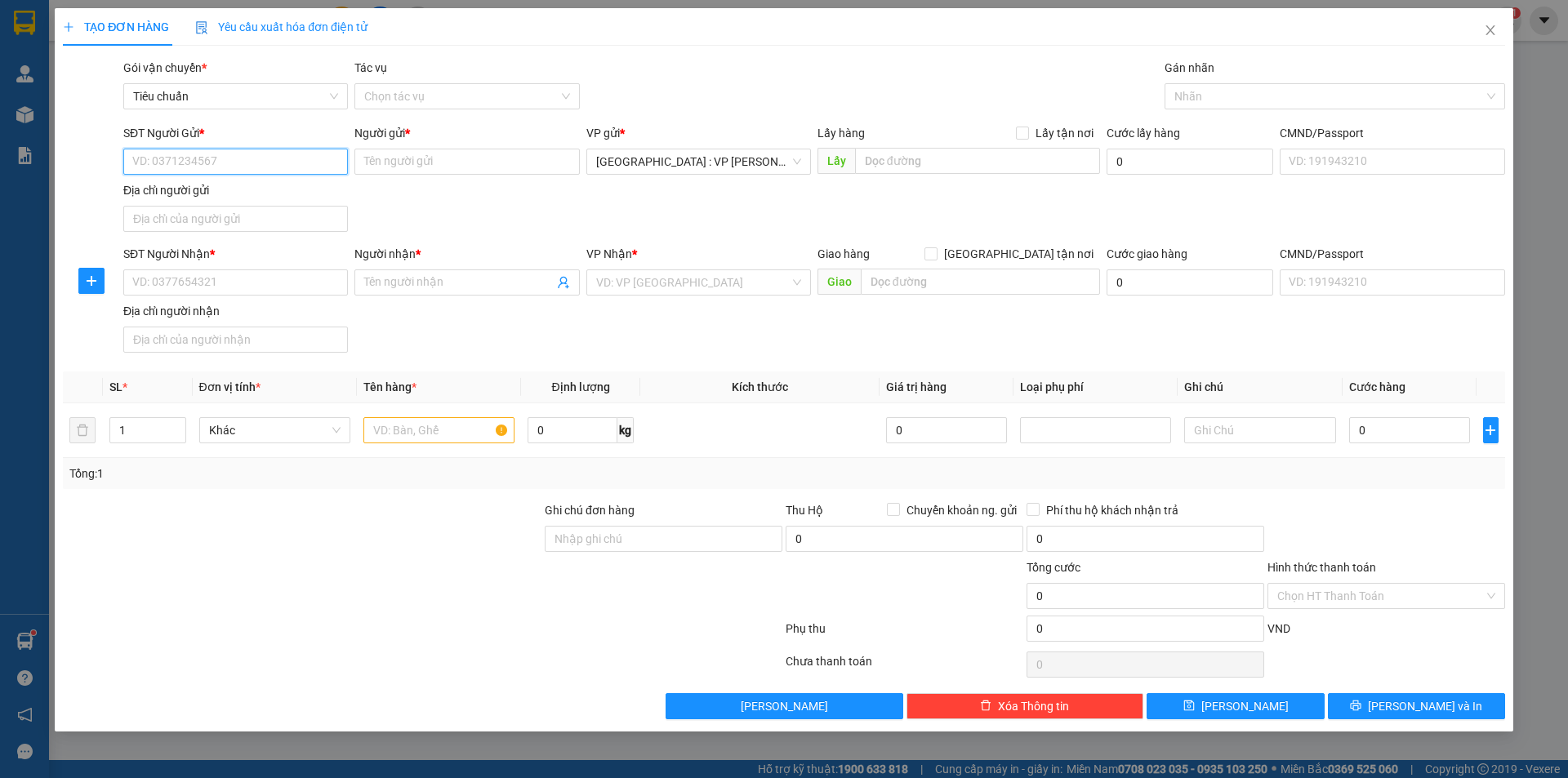
click at [238, 164] on input "SĐT Người Gửi *" at bounding box center [236, 162] width 225 height 27
click at [222, 209] on div "0904986680 0904986680 - chị [PERSON_NAME]" at bounding box center [236, 195] width 225 height 33
click at [227, 204] on div "Địa chỉ người gửi" at bounding box center [236, 193] width 225 height 25
click at [241, 163] on input "0904986" at bounding box center [236, 162] width 225 height 27
click at [233, 190] on div "0904986680 - chị Hằng" at bounding box center [236, 195] width 205 height 18
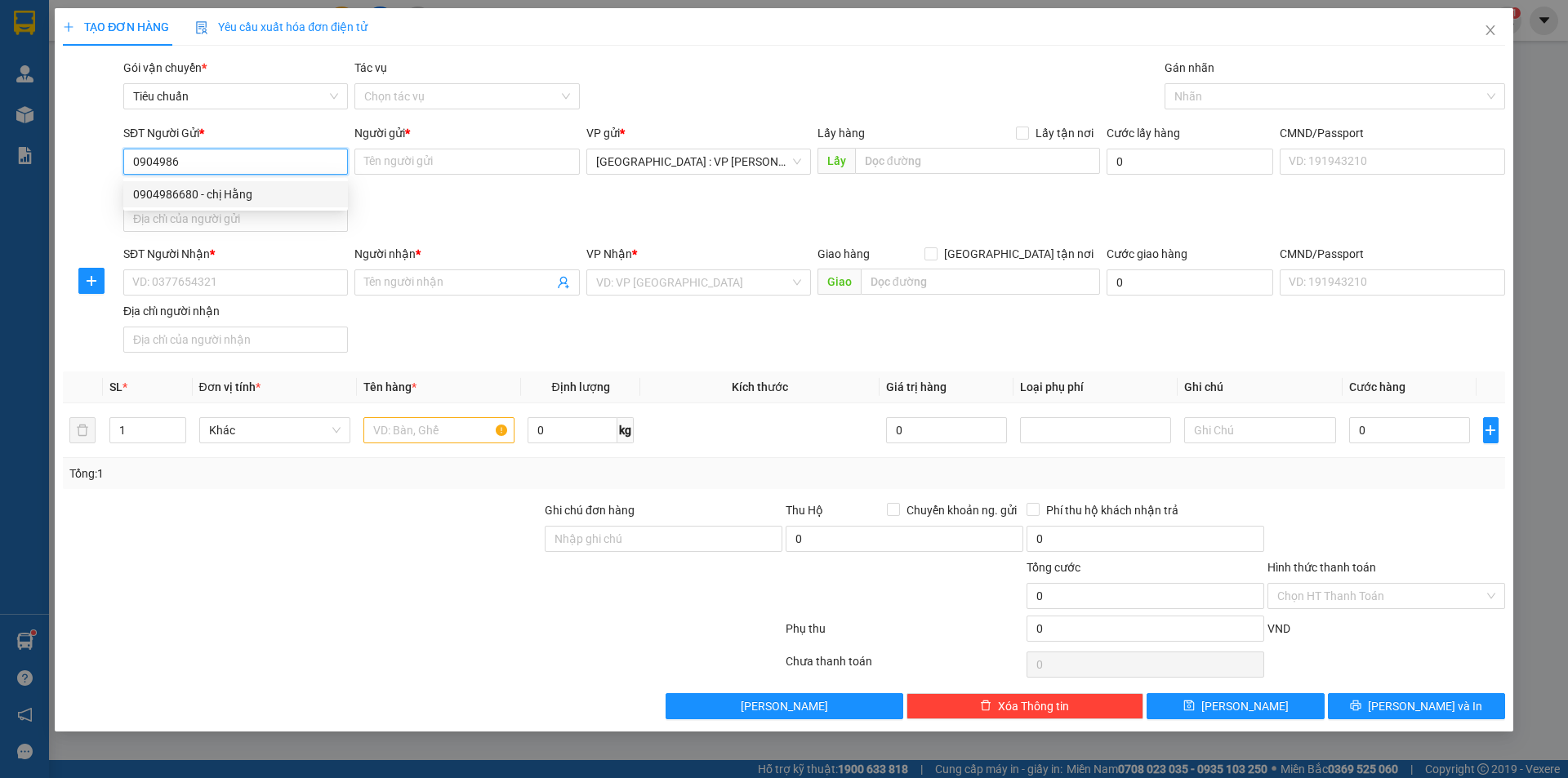
type input "0904986680"
type input "chị [PERSON_NAME]"
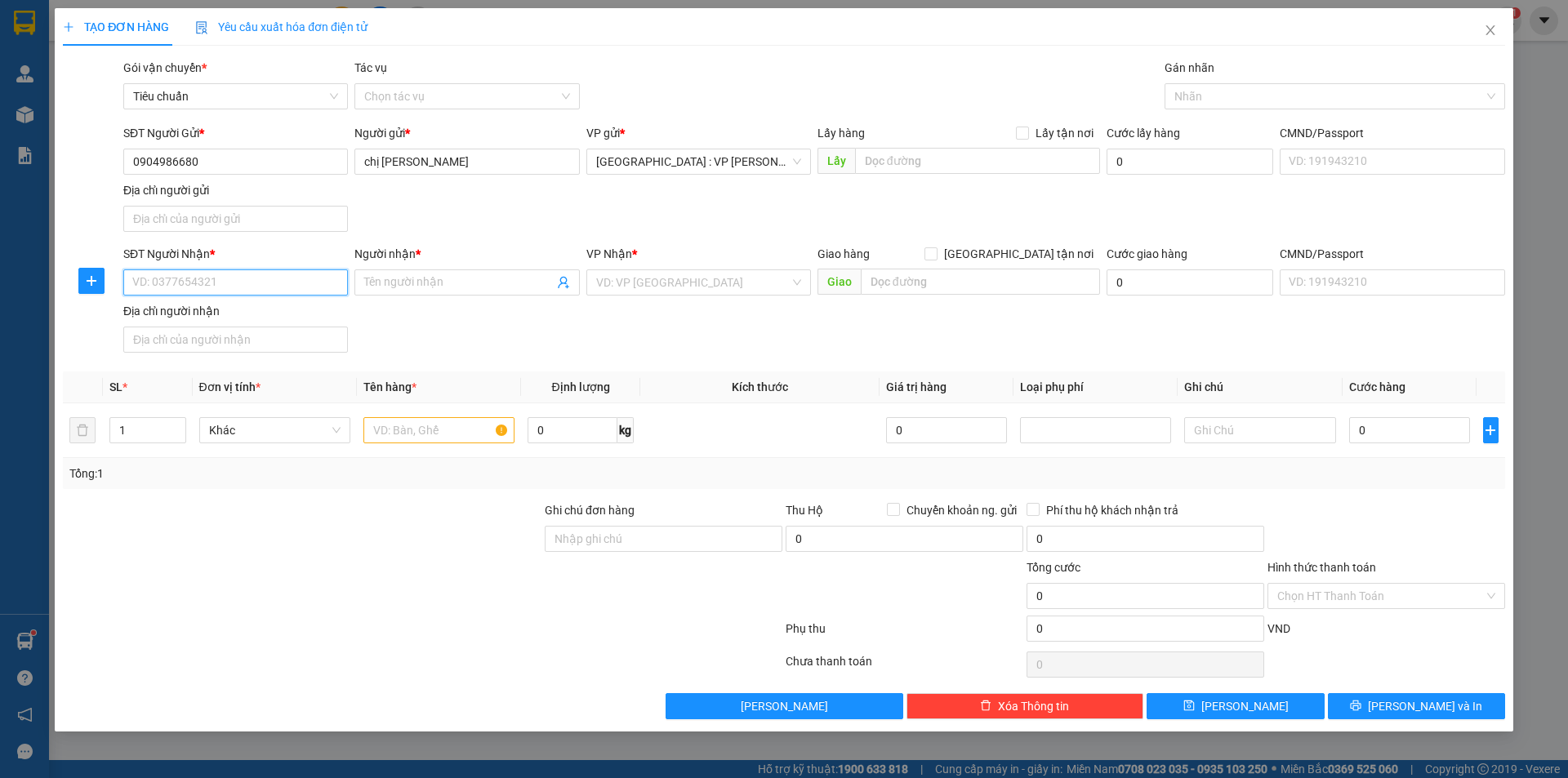
click at [297, 283] on input "SĐT Người Nhận *" at bounding box center [236, 282] width 225 height 27
click at [210, 343] on div "0935489299 - toàn" at bounding box center [236, 341] width 205 height 18
type input "0935489299"
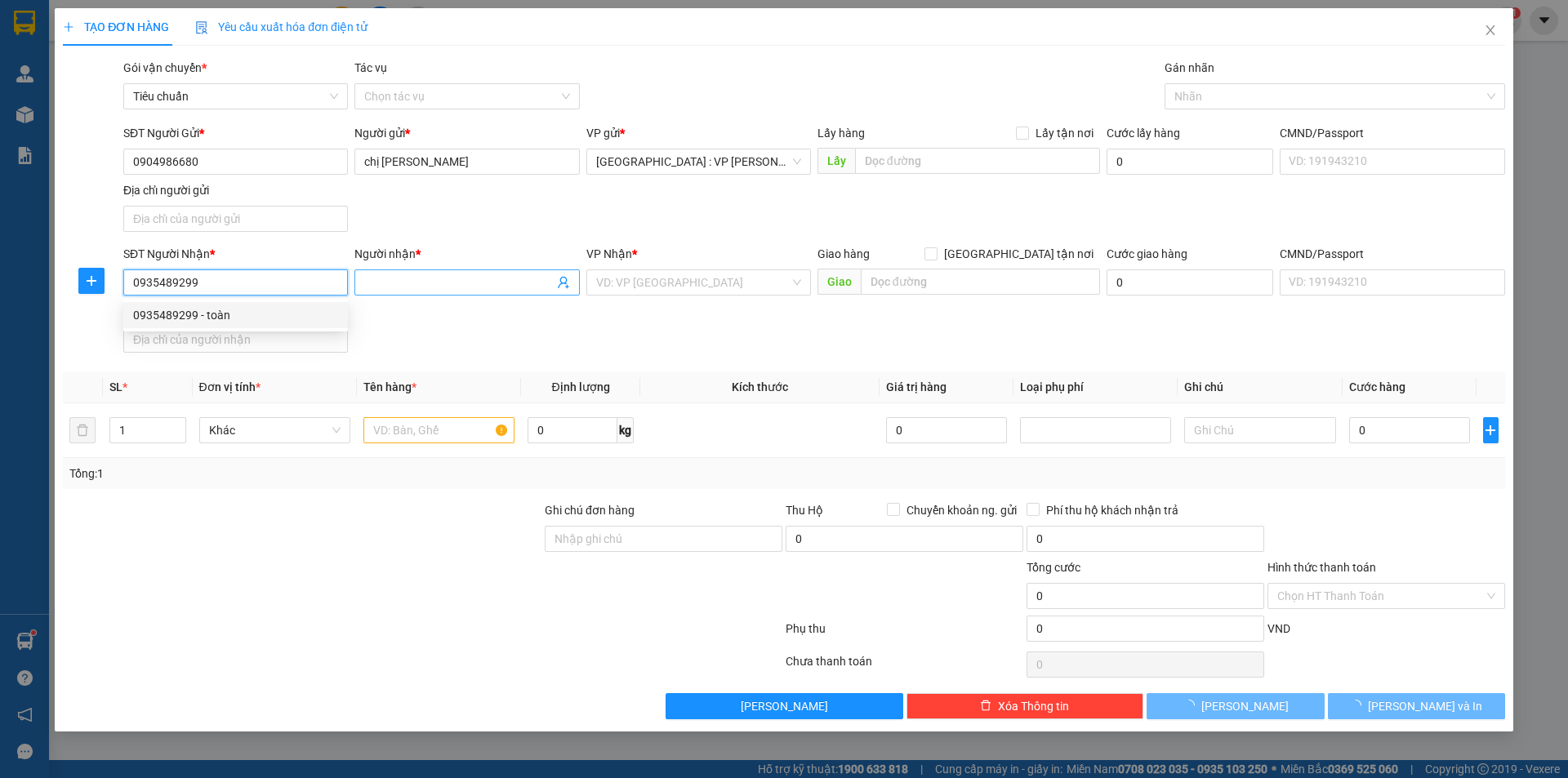
type input "toàn"
checkbox input "true"
type input "39 [PERSON_NAME],[PERSON_NAME], quy nhơn,bình định"
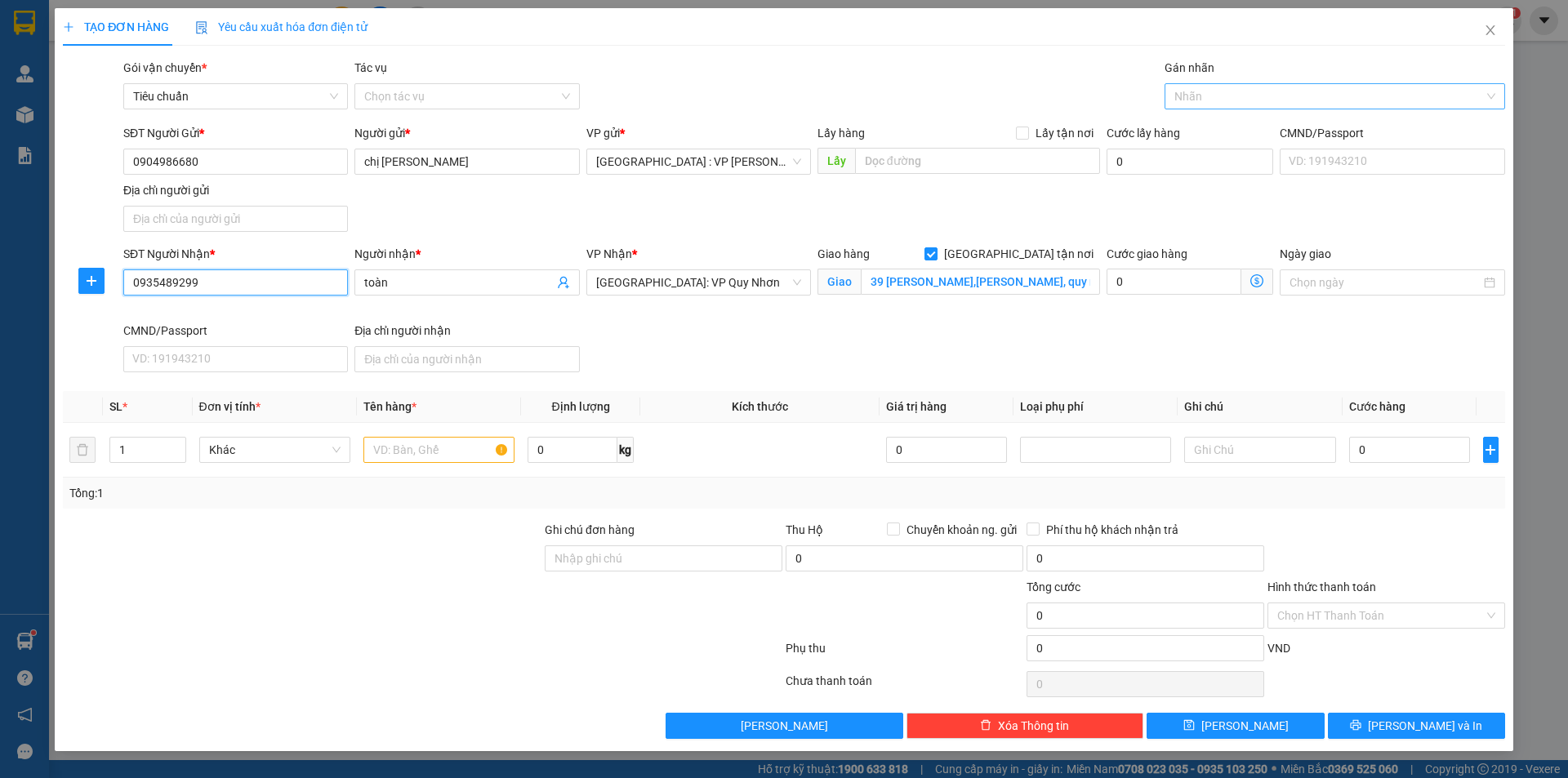
click at [1203, 88] on div at bounding box center [1327, 96] width 316 height 19
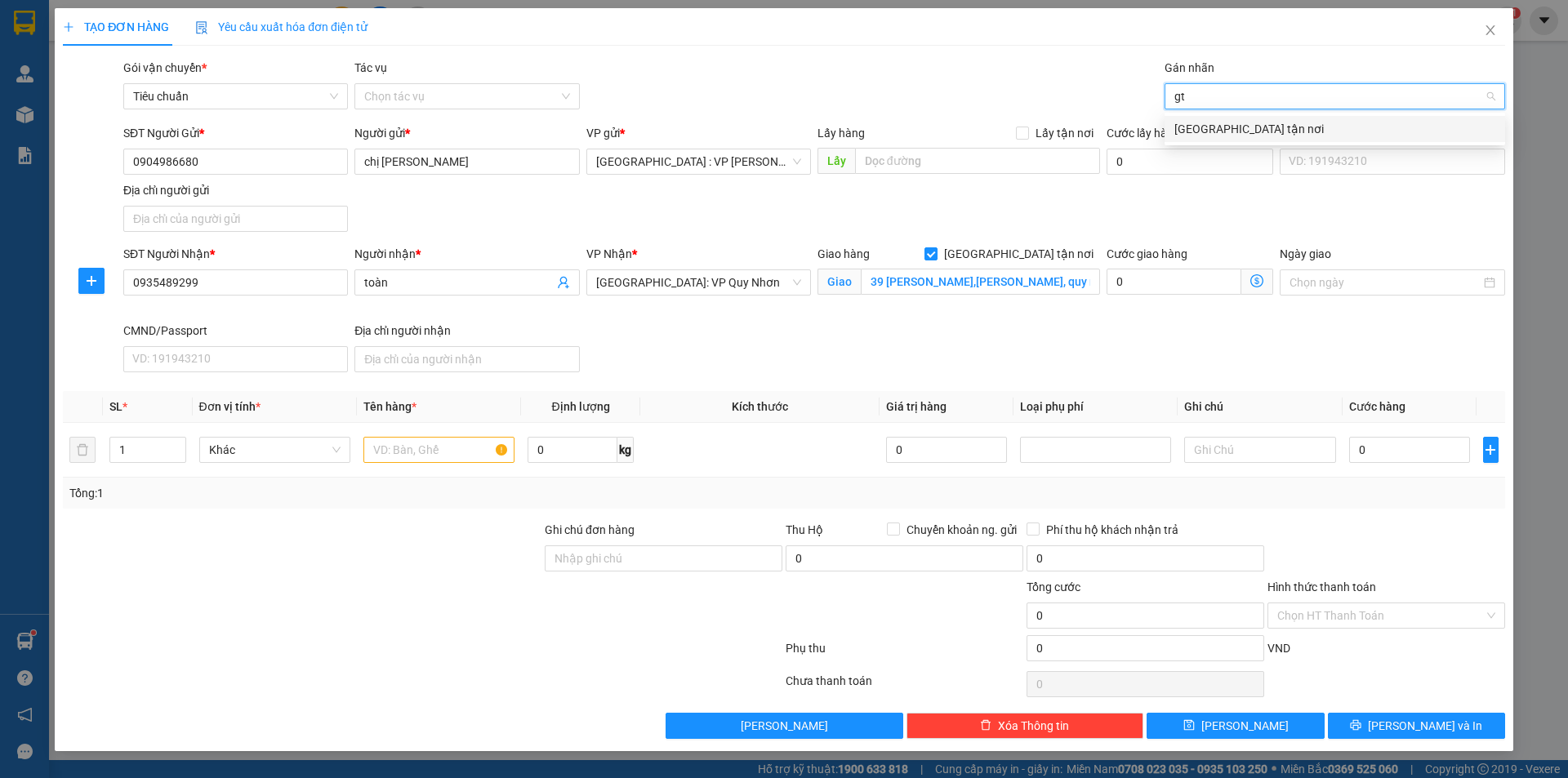
type input "gtn"
click at [1195, 120] on div "[GEOGRAPHIC_DATA] tận nơi" at bounding box center [1334, 129] width 321 height 18
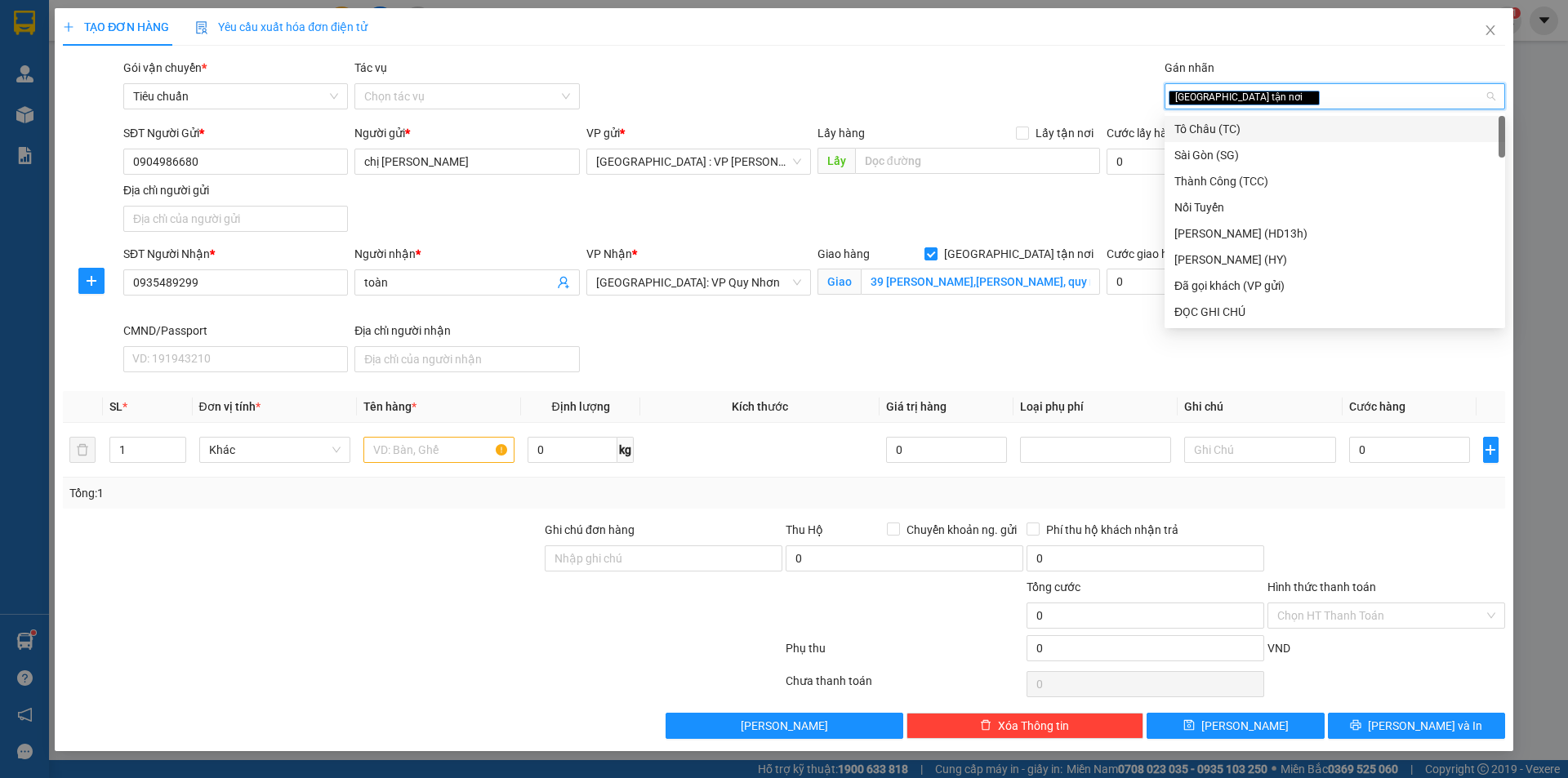
click at [1010, 88] on div "Gói vận chuyển * Tiêu chuẩn Tác vụ Chọn tác vụ Gán nhãn Giao tận nơi" at bounding box center [814, 87] width 1388 height 58
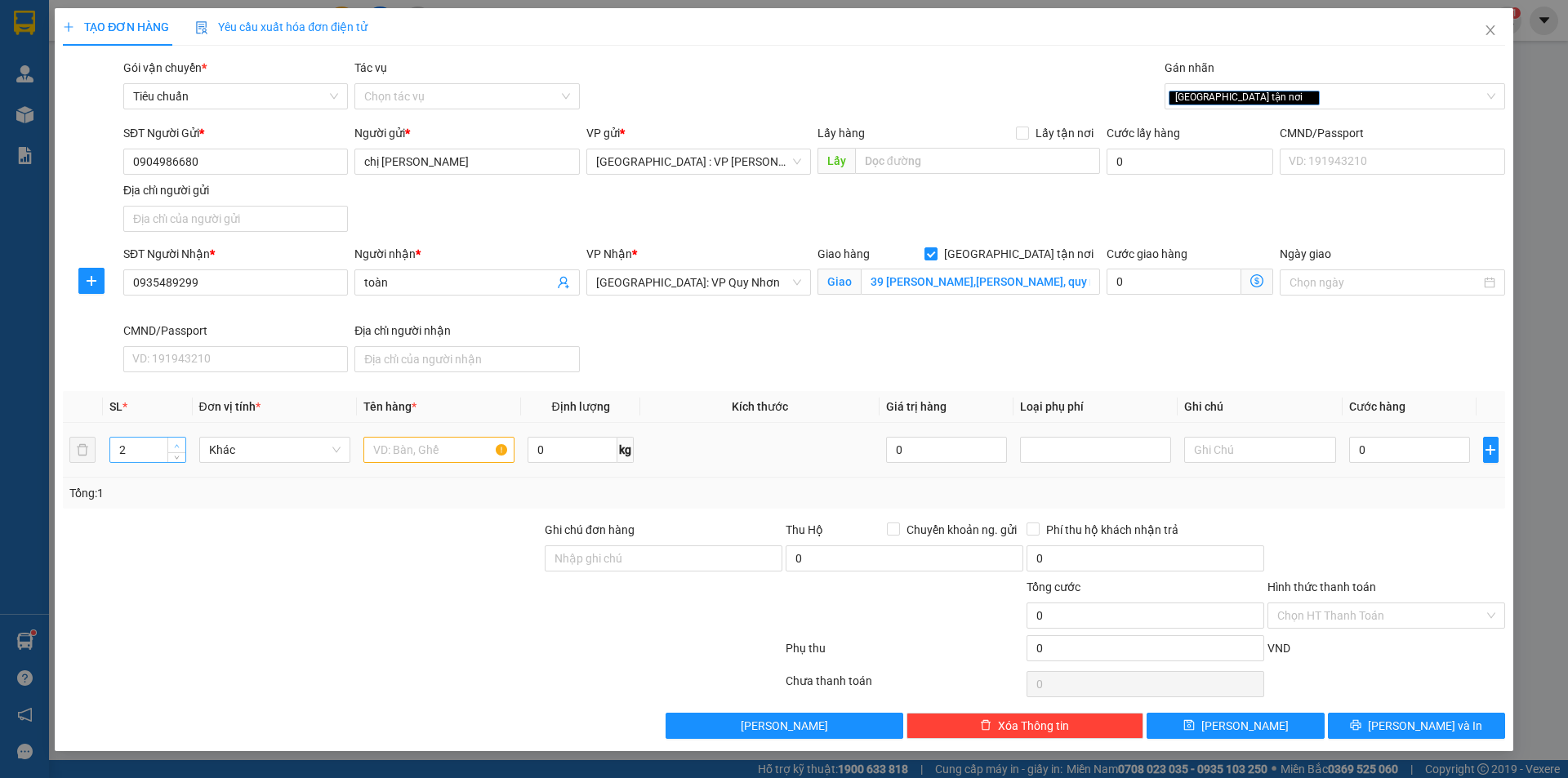
click at [172, 441] on span "up" at bounding box center [176, 445] width 10 height 10
type input "3"
click at [172, 441] on span "up" at bounding box center [176, 445] width 10 height 10
click at [400, 451] on input "text" at bounding box center [438, 450] width 151 height 27
type input "3 kiện bọc pe"
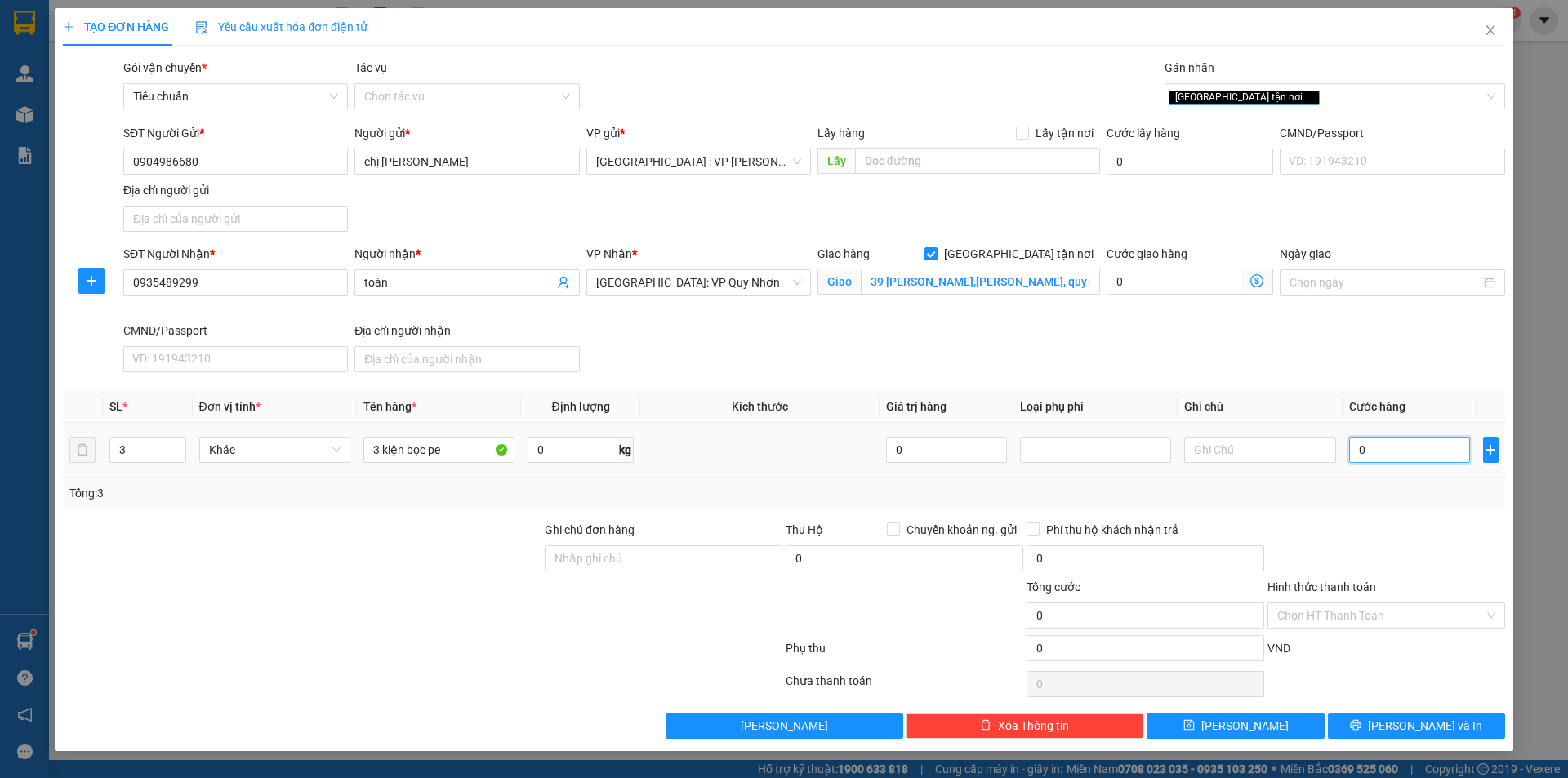
click at [1401, 448] on input "0" at bounding box center [1409, 450] width 122 height 27
type input "3"
type input "33"
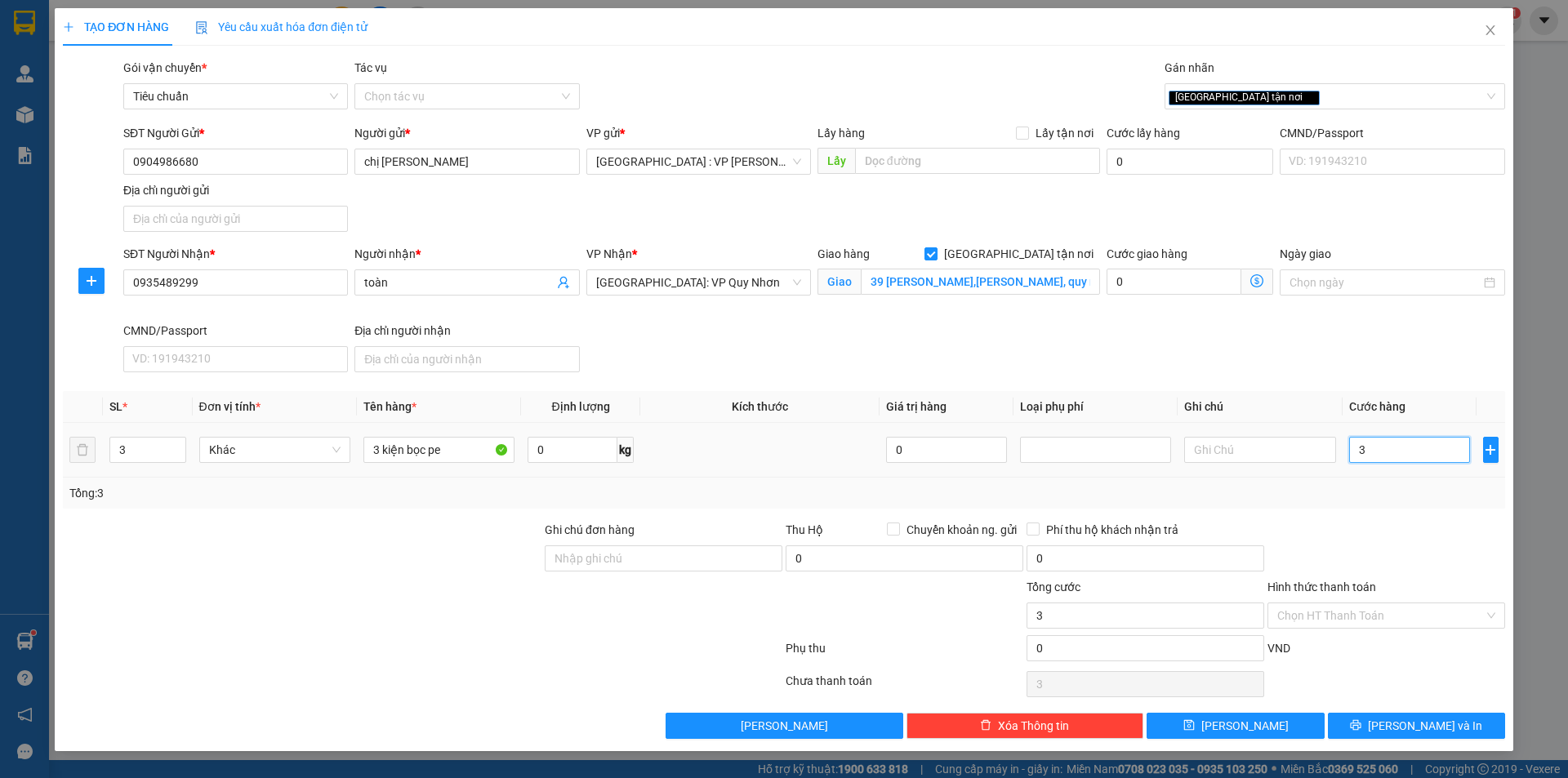
type input "33"
type input "330"
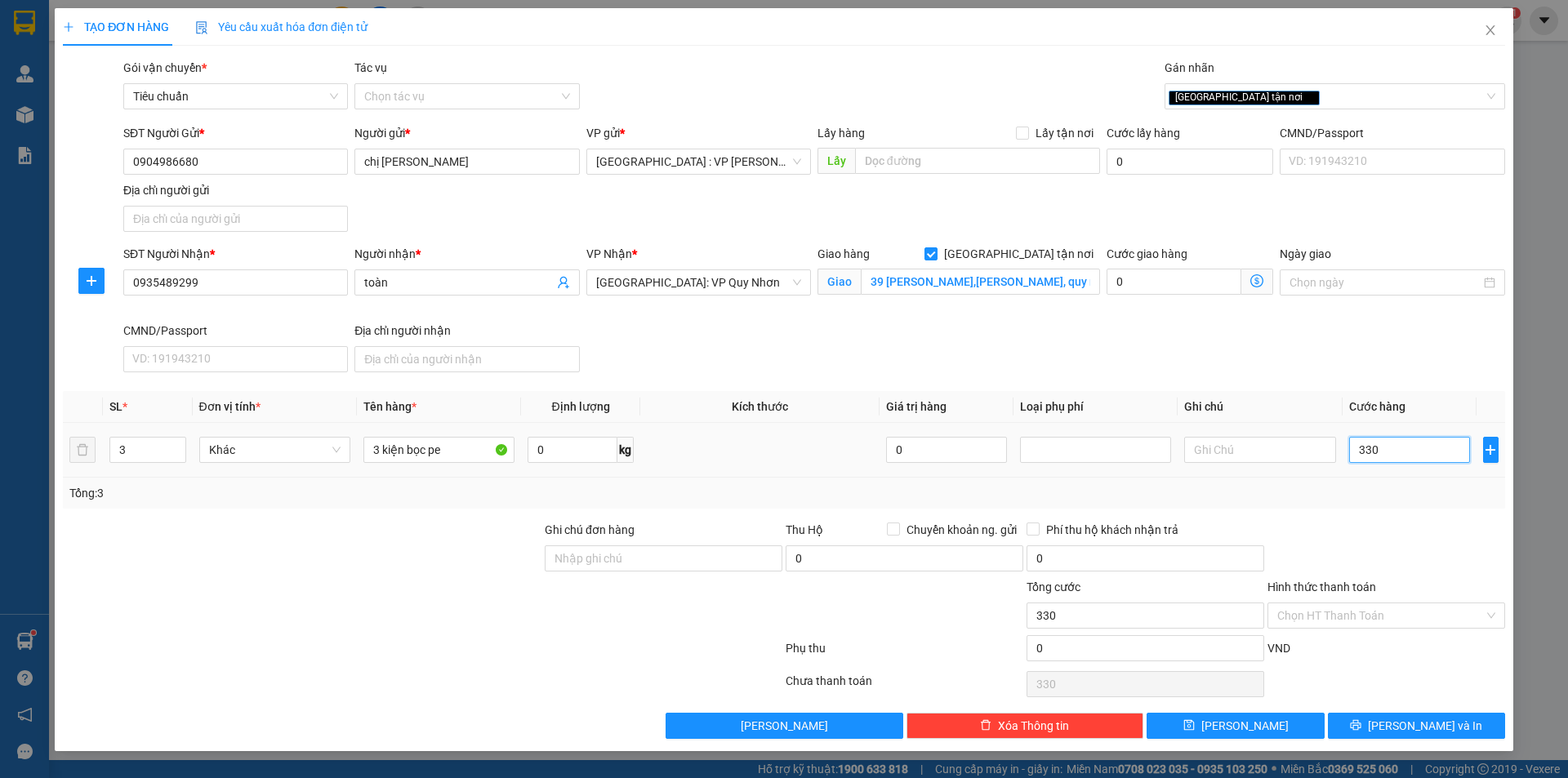
type input "3.300"
type input "33.000"
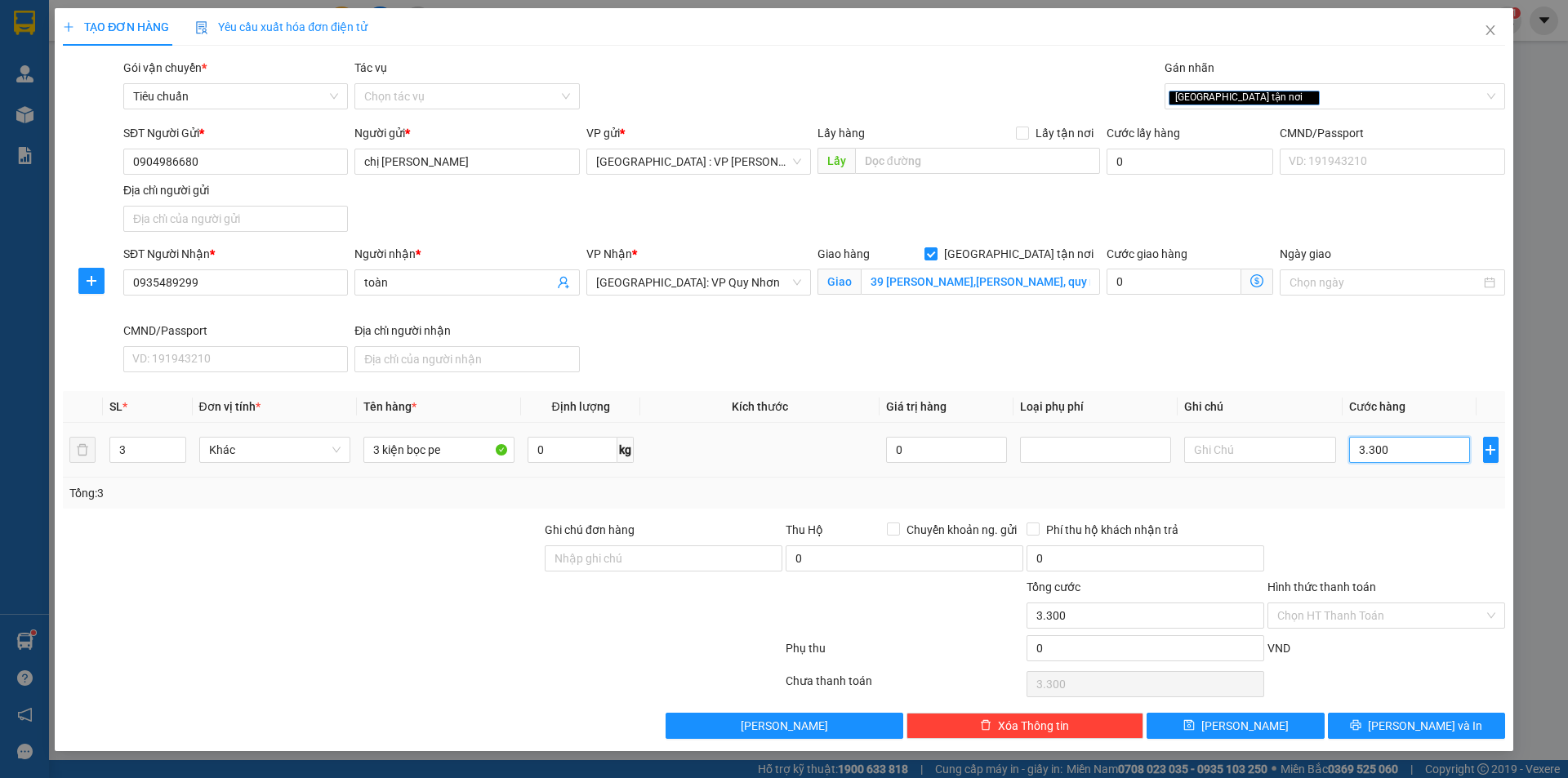
type input "33.000"
type input "330.000"
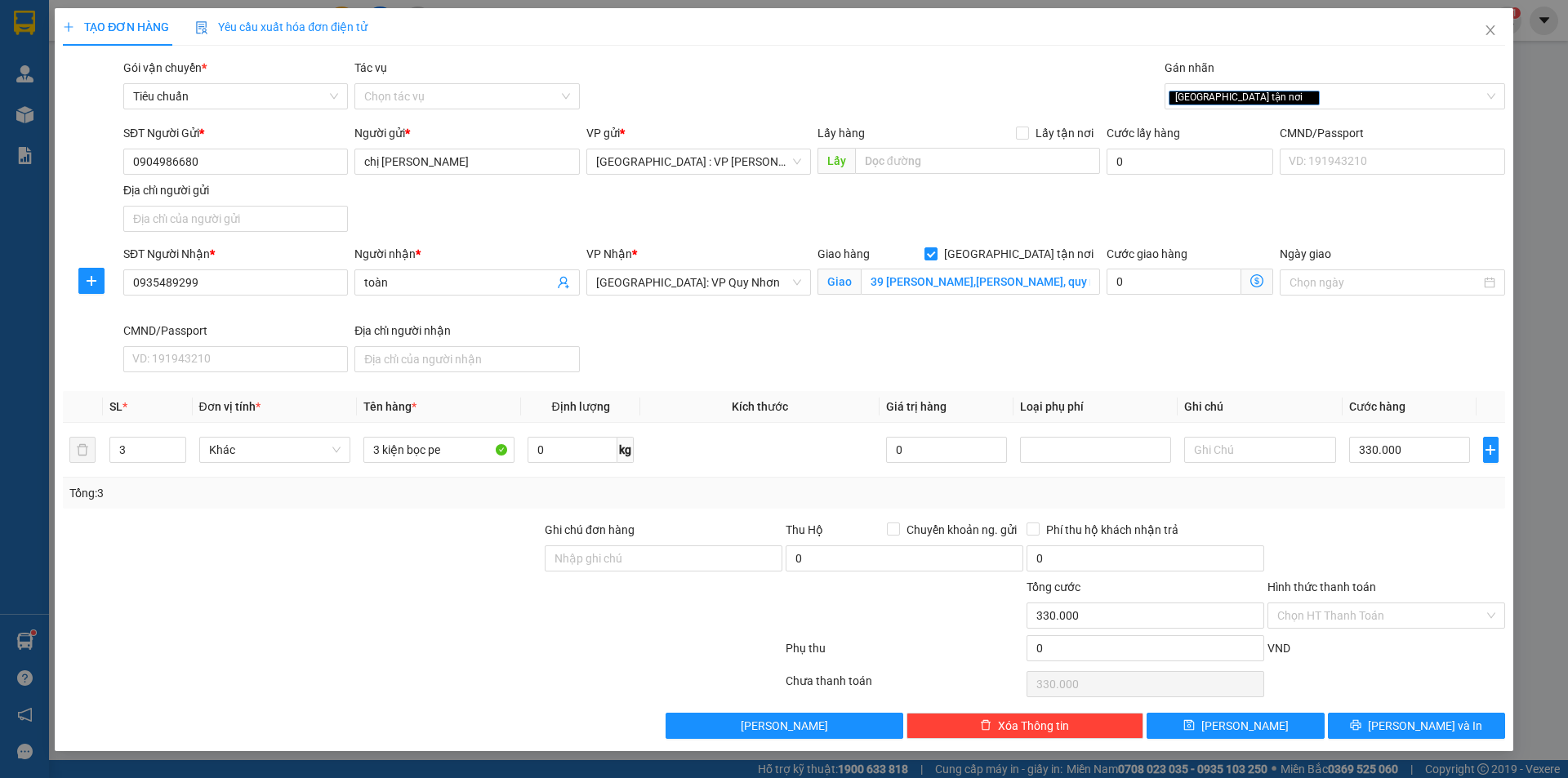
click at [1371, 528] on div at bounding box center [1385, 549] width 240 height 58
click at [1347, 615] on input "Hình thức thanh toán" at bounding box center [1381, 615] width 207 height 25
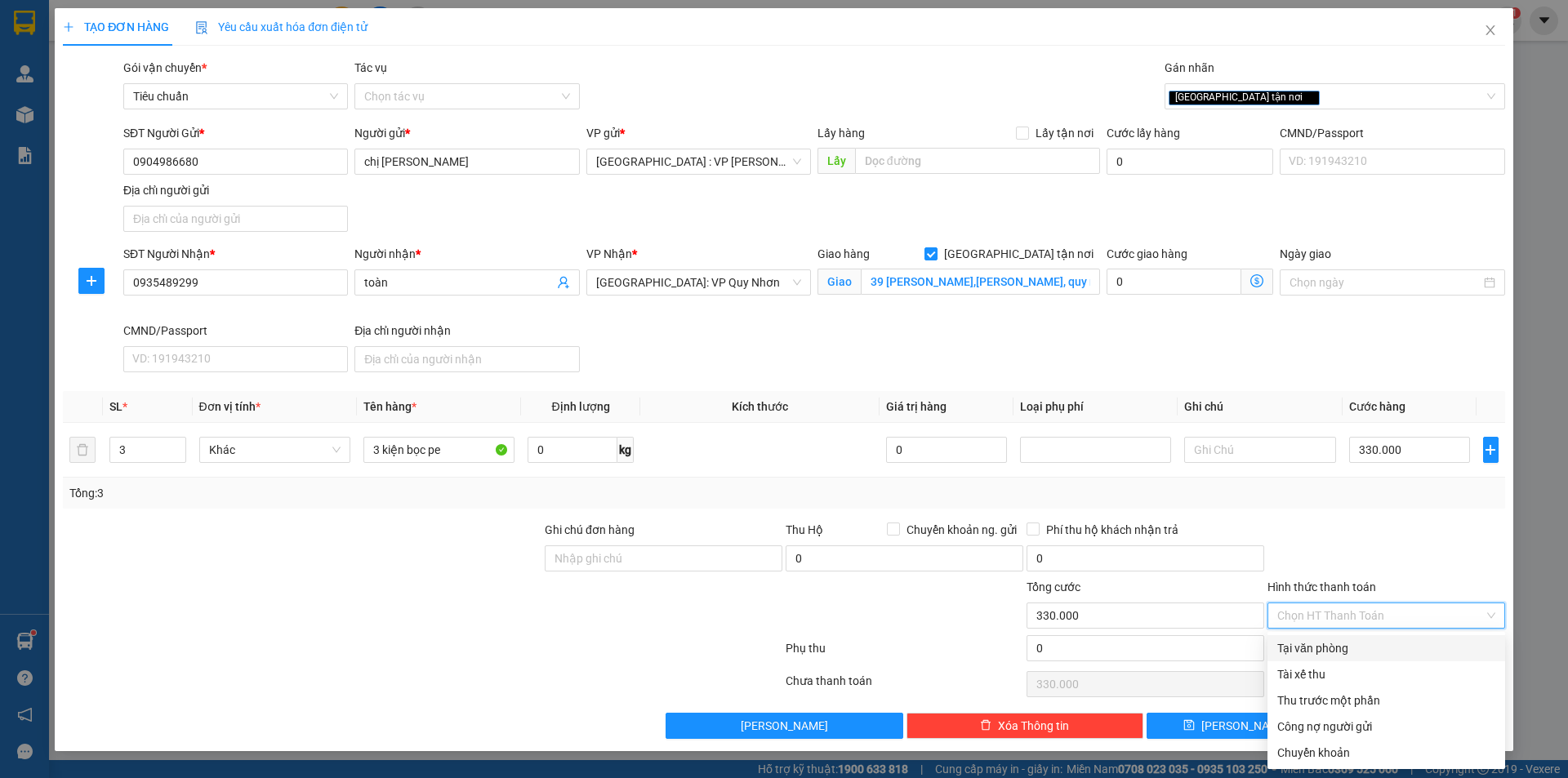
click at [1339, 646] on div "Tại văn phòng" at bounding box center [1386, 648] width 218 height 18
type input "0"
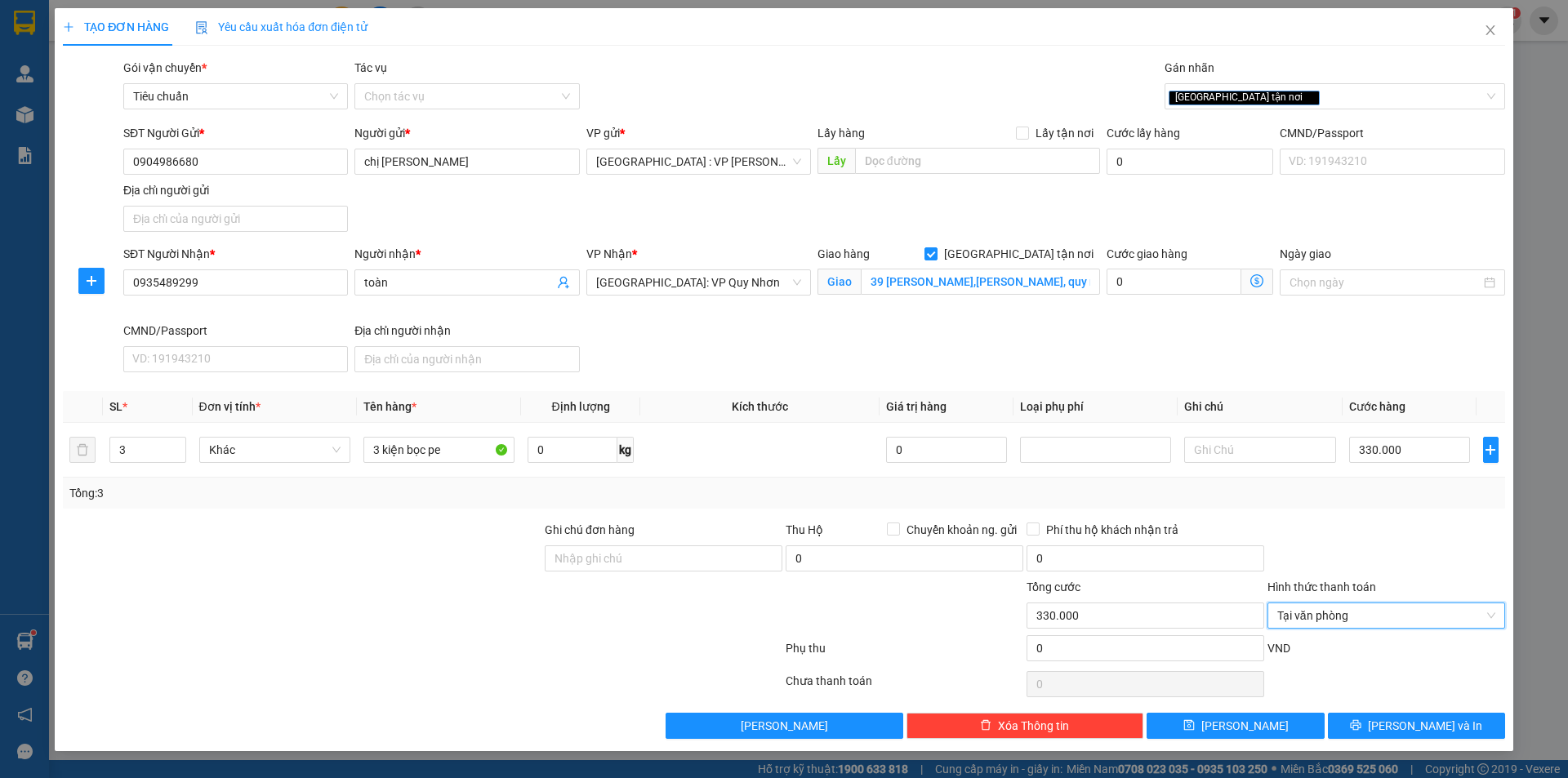
click at [1368, 562] on div at bounding box center [1385, 549] width 240 height 58
click at [1423, 718] on span "[PERSON_NAME] và In" at bounding box center [1424, 726] width 114 height 18
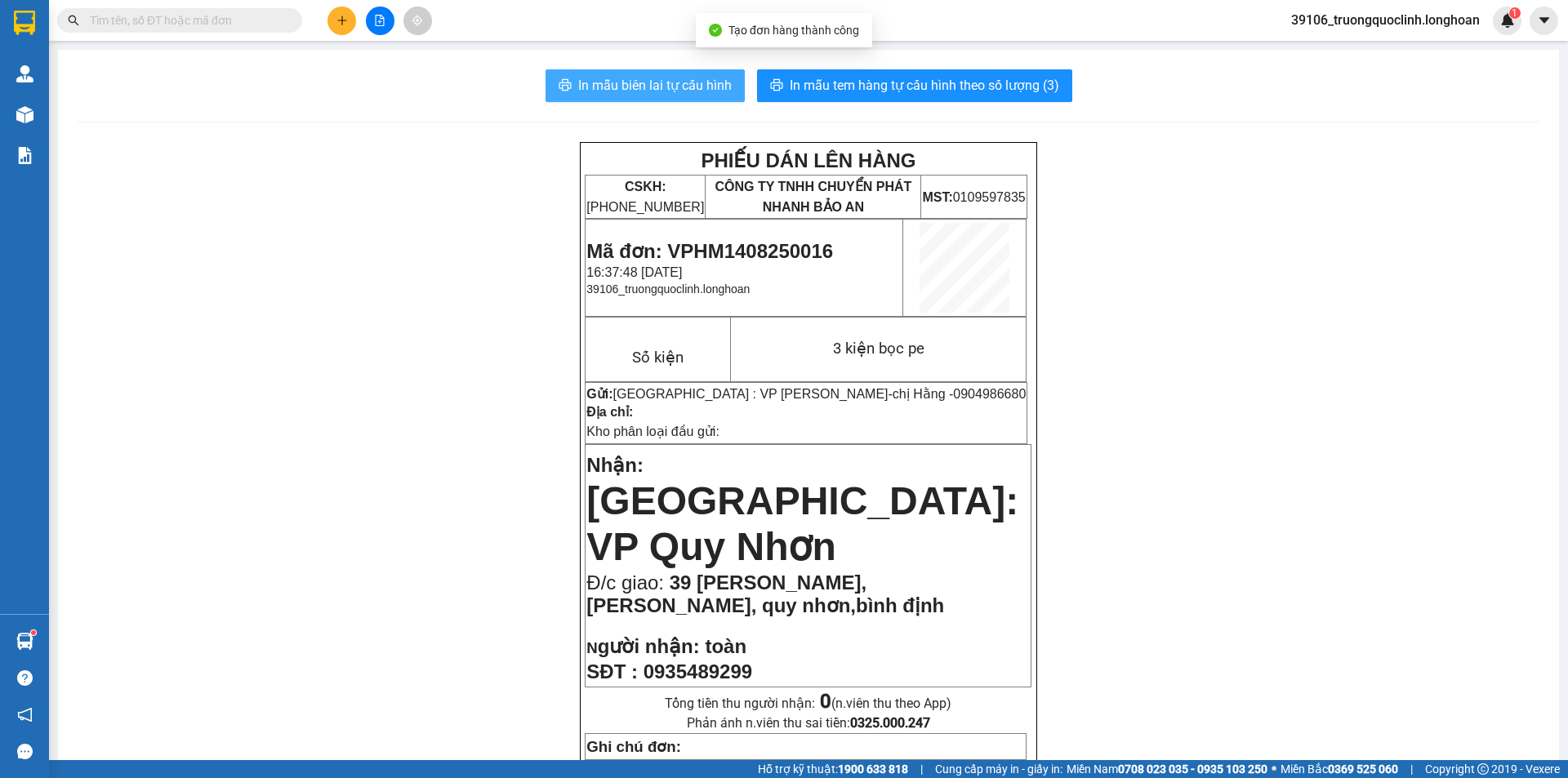
click at [644, 95] on span "In mẫu biên lai tự cấu hình" at bounding box center [655, 85] width 154 height 20
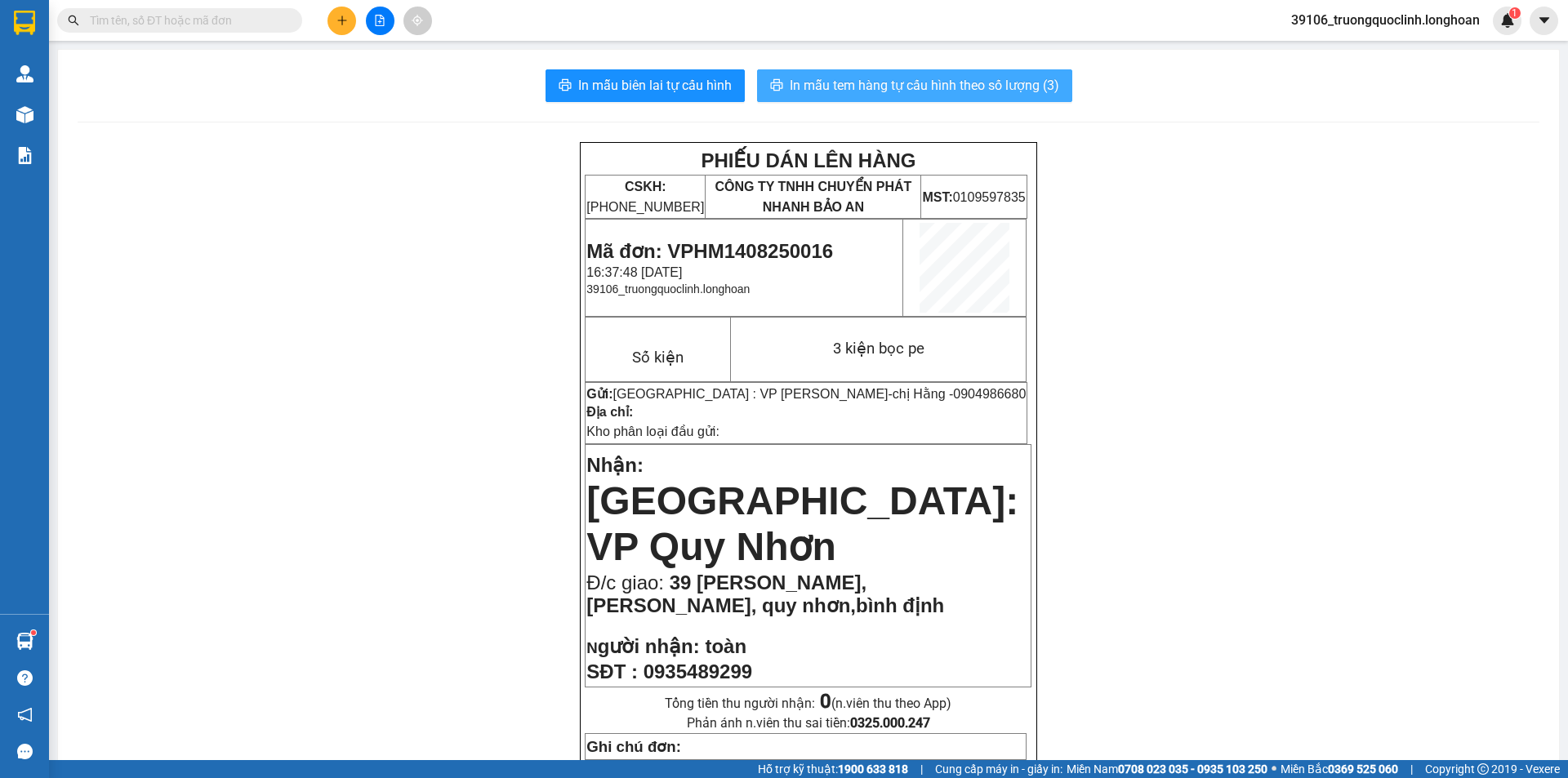
click at [958, 93] on span "In mẫu tem hàng tự cấu hình theo số lượng (3)" at bounding box center [924, 85] width 270 height 20
click at [767, 253] on span "Mã đơn: VPHM1408250016" at bounding box center [709, 251] width 247 height 22
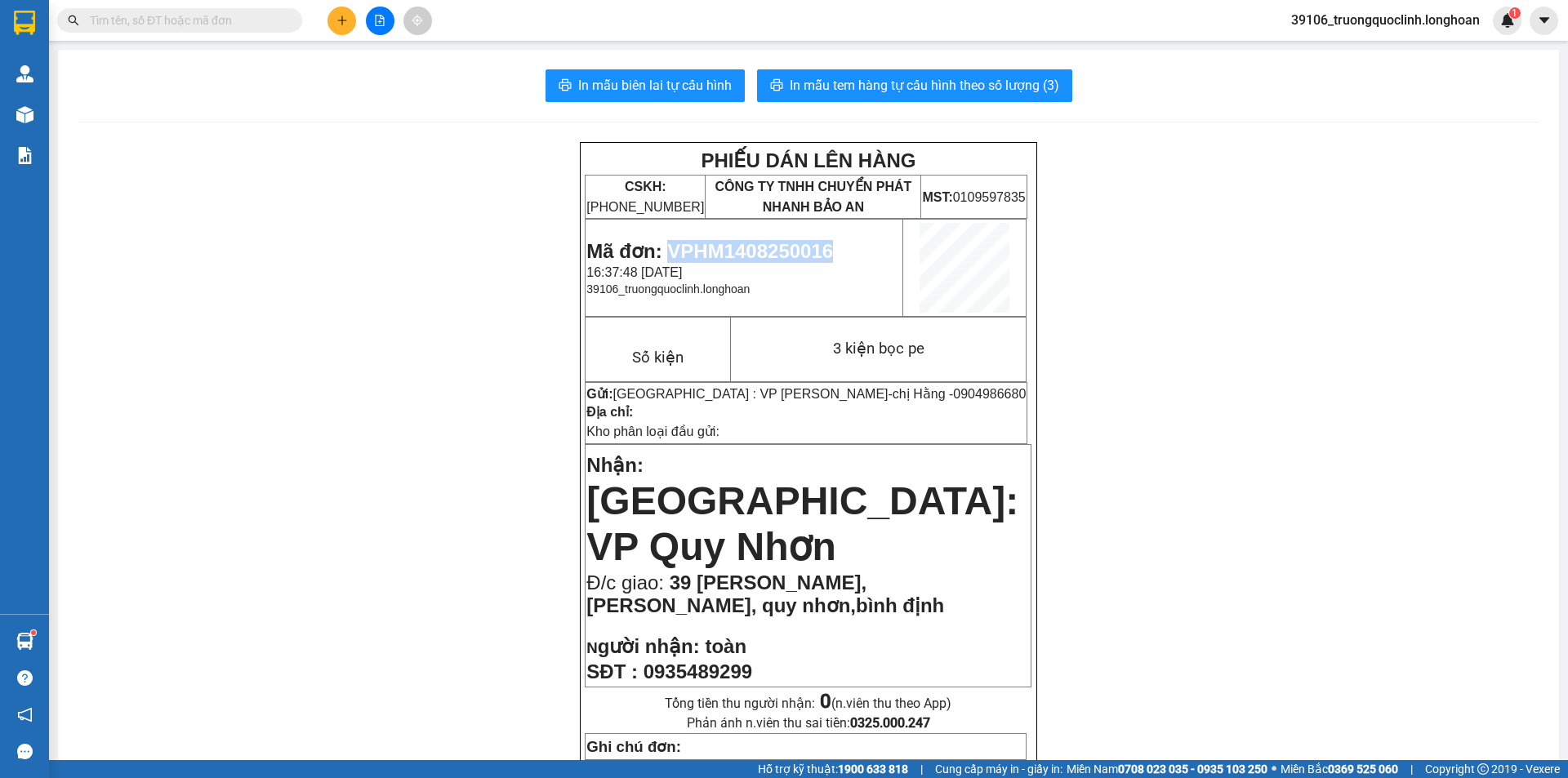
click at [767, 253] on span "Mã đơn: VPHM1408250016" at bounding box center [709, 251] width 247 height 22
copy span "VPHM1408250016"
click at [347, 20] on icon "plus" at bounding box center [342, 19] width 9 height 1
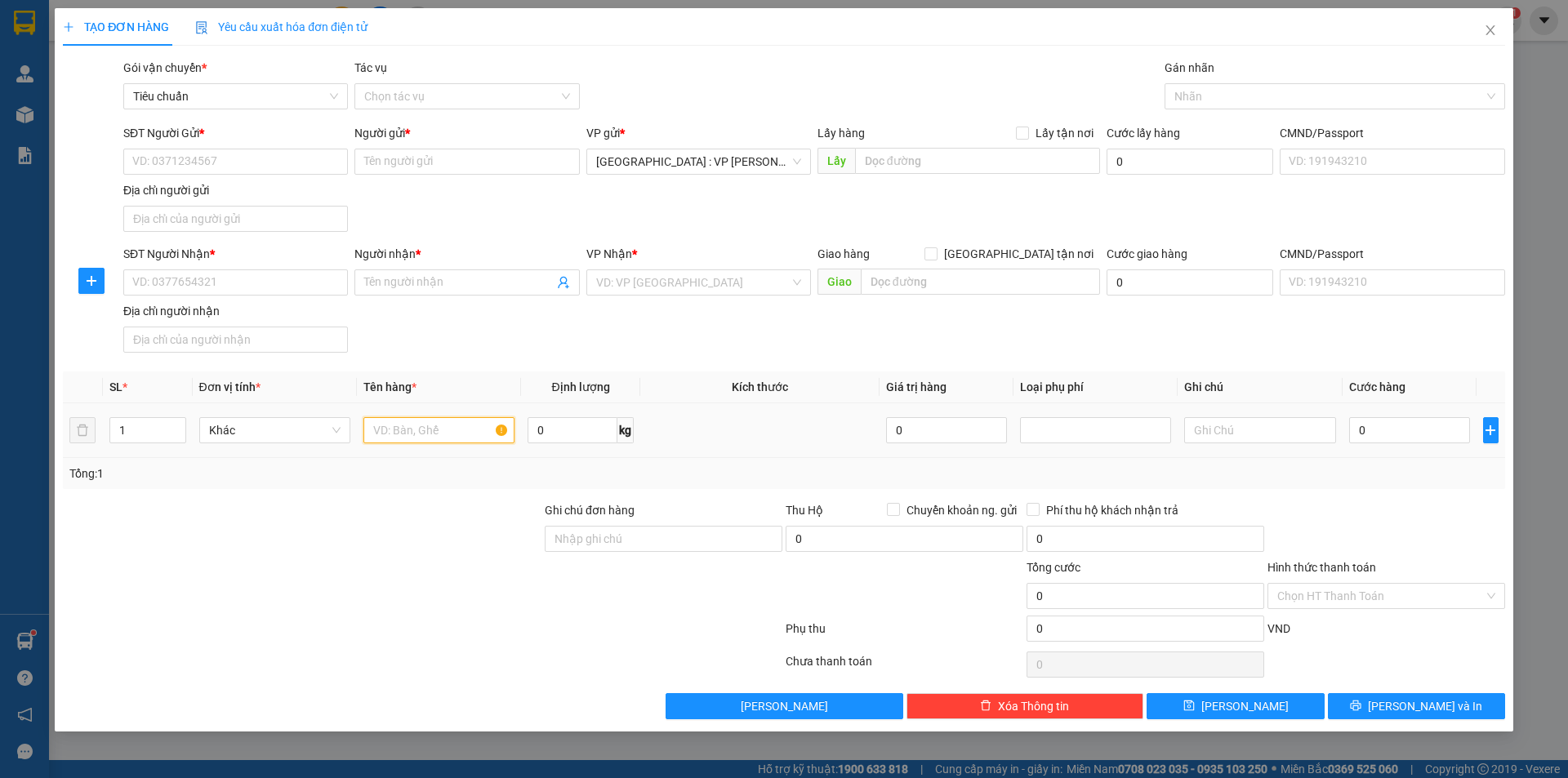
click at [447, 429] on input "text" at bounding box center [438, 430] width 151 height 27
click at [233, 152] on div "SĐT Người Gửi * VD: 0371234567" at bounding box center [236, 153] width 225 height 58
click at [234, 158] on input "SĐT Người Gửi *" at bounding box center [236, 162] width 225 height 27
type input "0377021032"
click at [452, 162] on input "Người gửi *" at bounding box center [467, 162] width 225 height 27
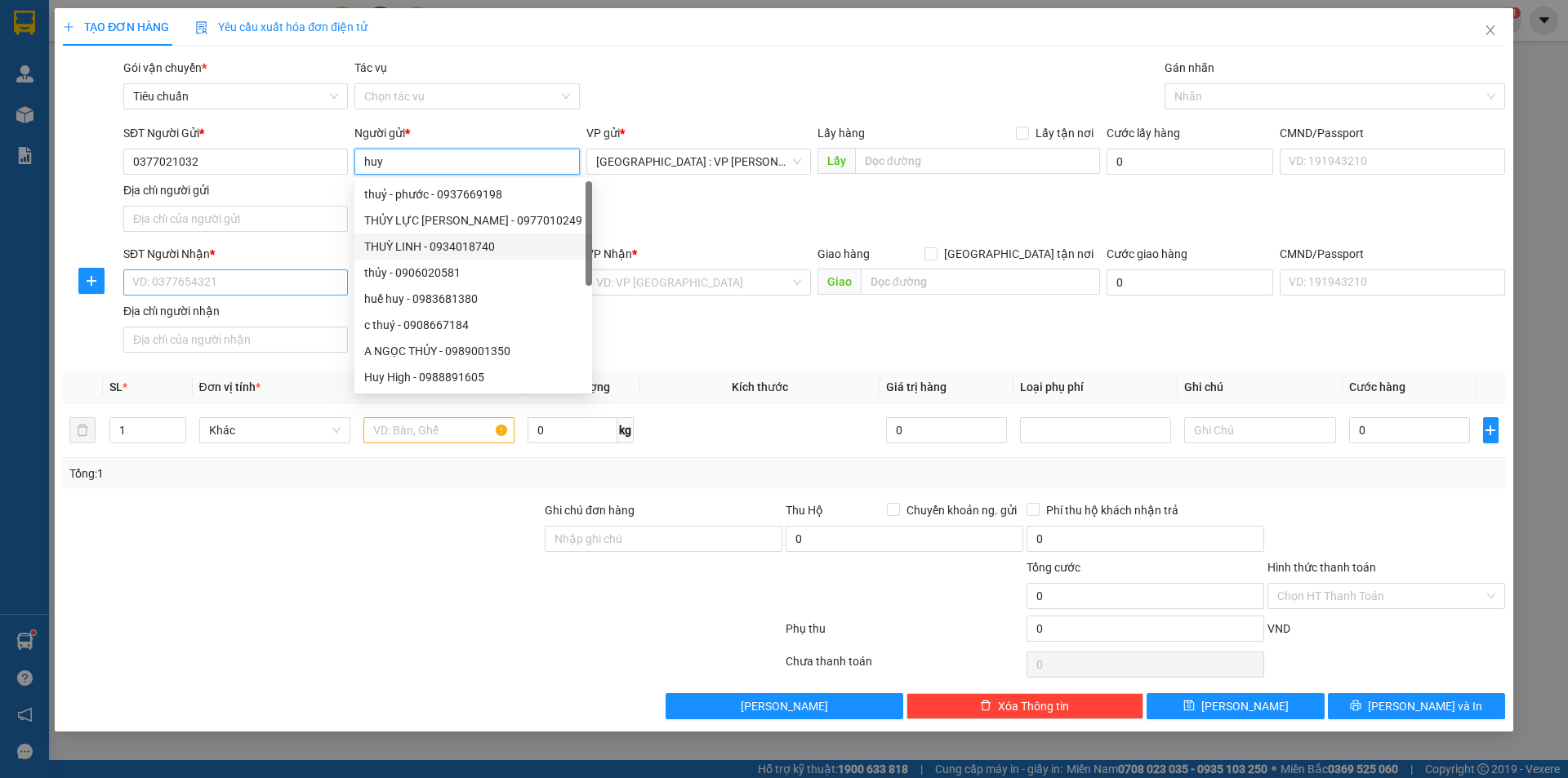
type input "huy"
click at [305, 284] on input "SĐT Người Nhận *" at bounding box center [236, 282] width 225 height 27
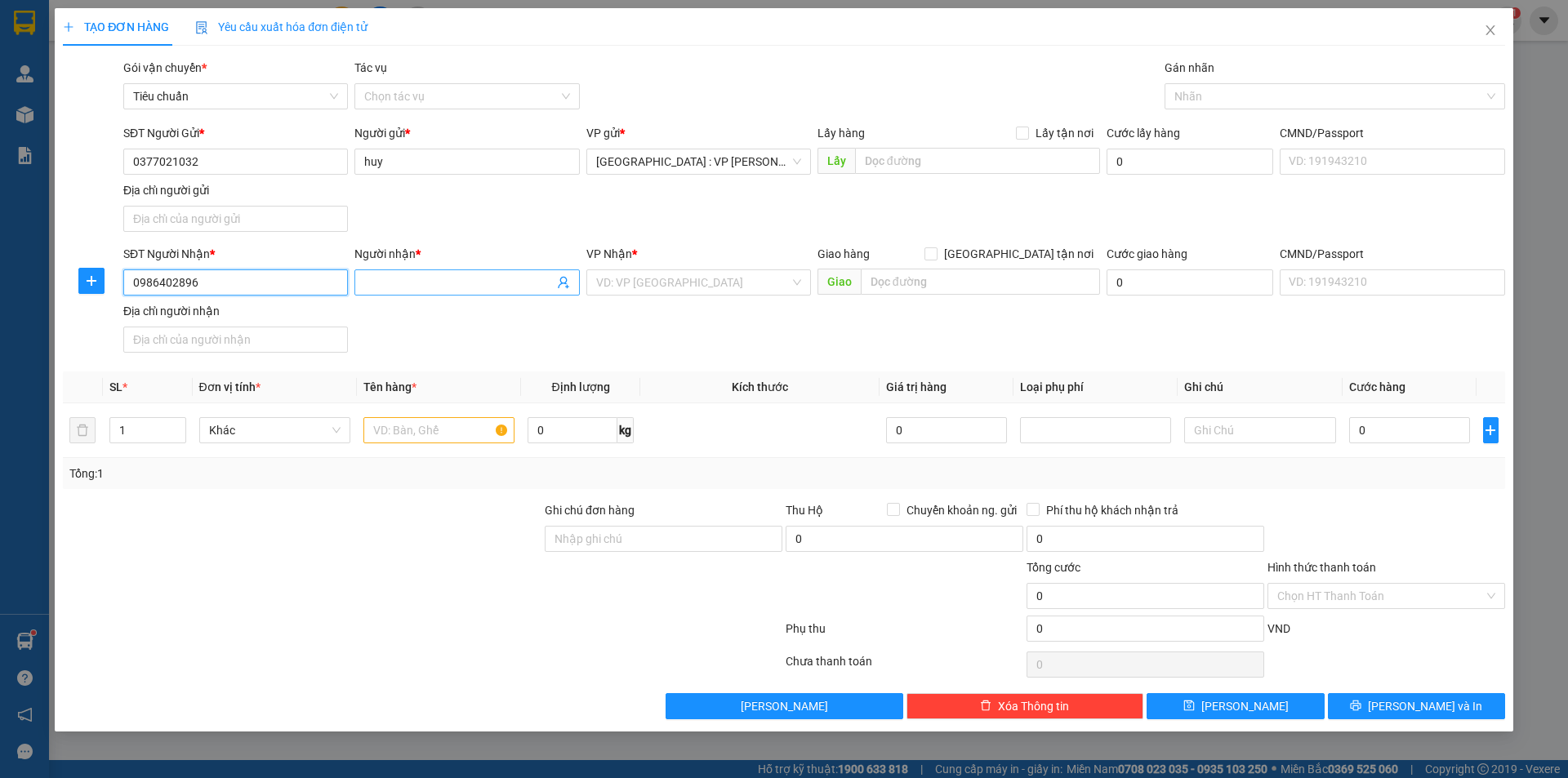
type input "0986402896"
click at [421, 281] on input "Người nhận *" at bounding box center [458, 282] width 188 height 18
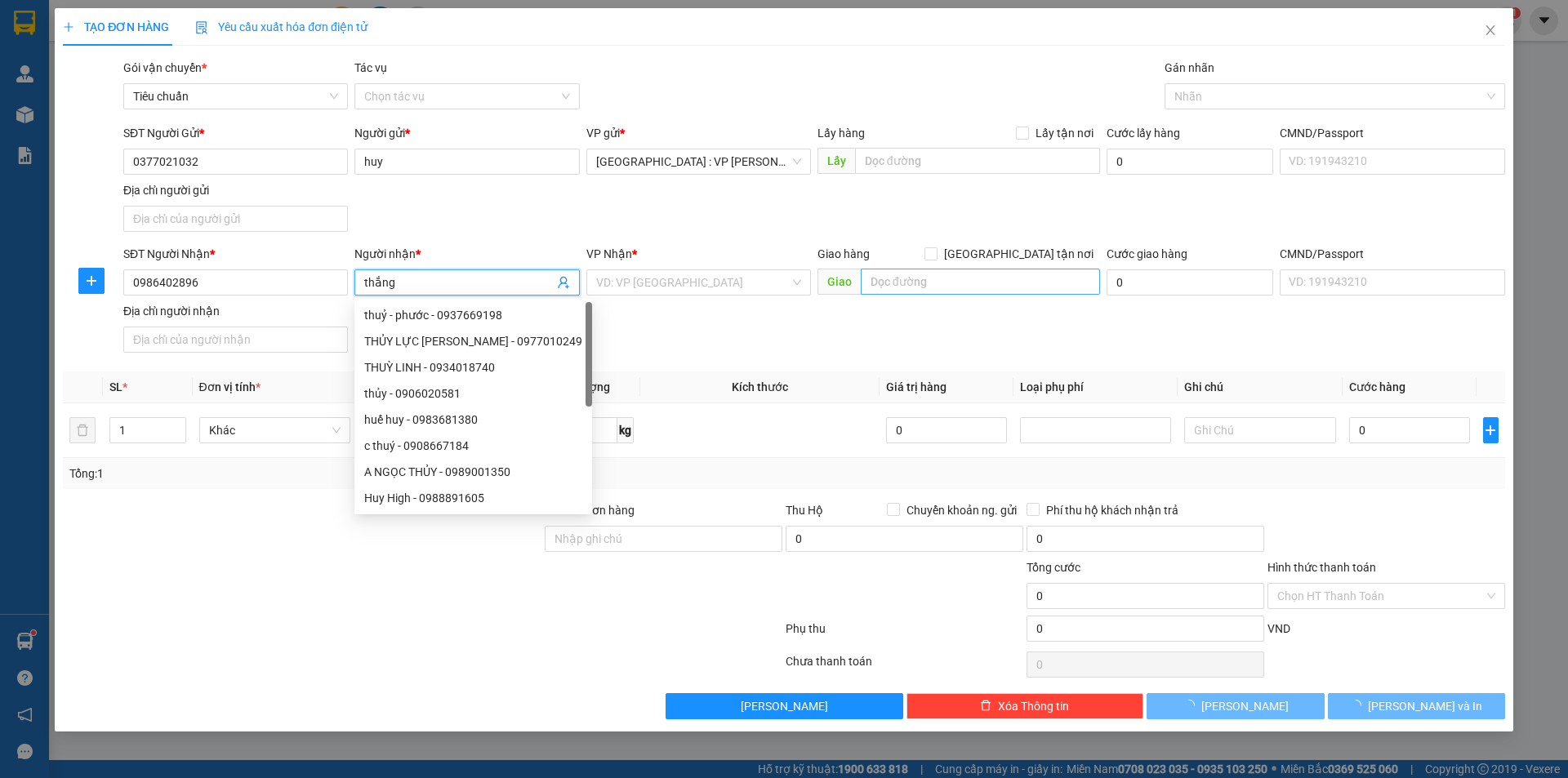
type input "thắng"
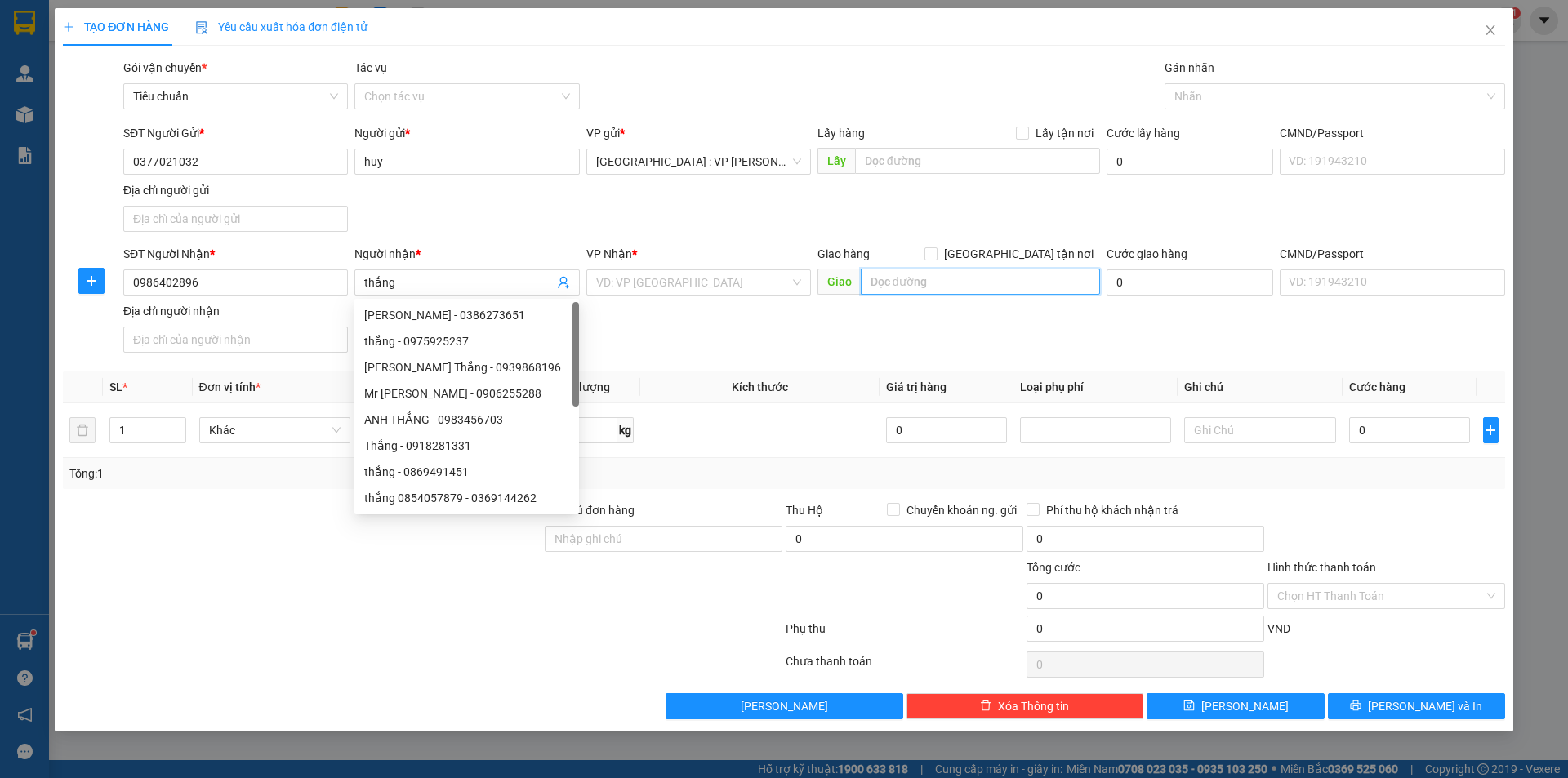
click at [920, 286] on input "text" at bounding box center [980, 282] width 240 height 27
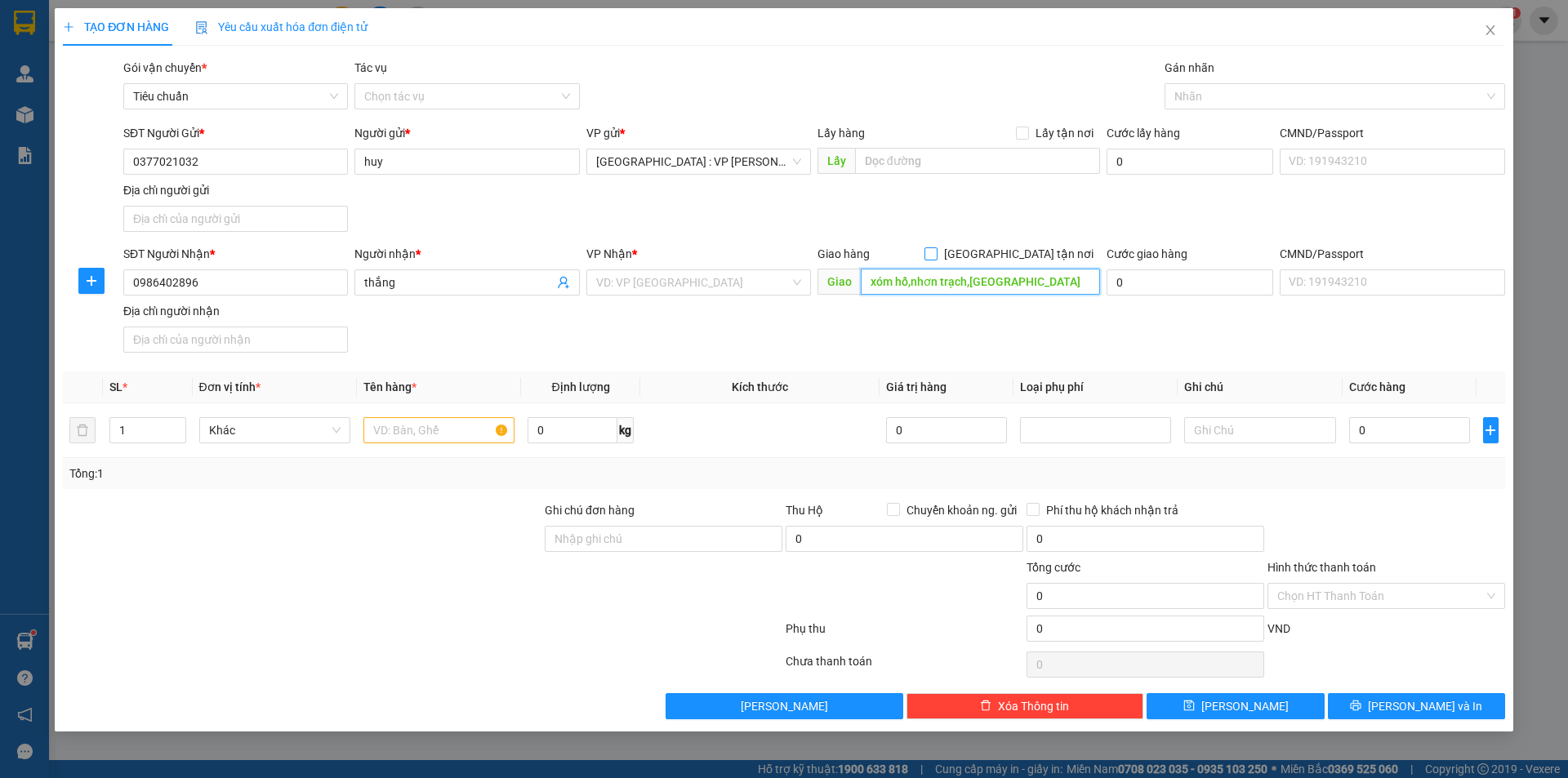
type input "xóm hố,nhơn trạch,[GEOGRAPHIC_DATA]"
click at [936, 253] on input "[GEOGRAPHIC_DATA] tận nơi" at bounding box center [930, 253] width 12 height 12
checkbox input "true"
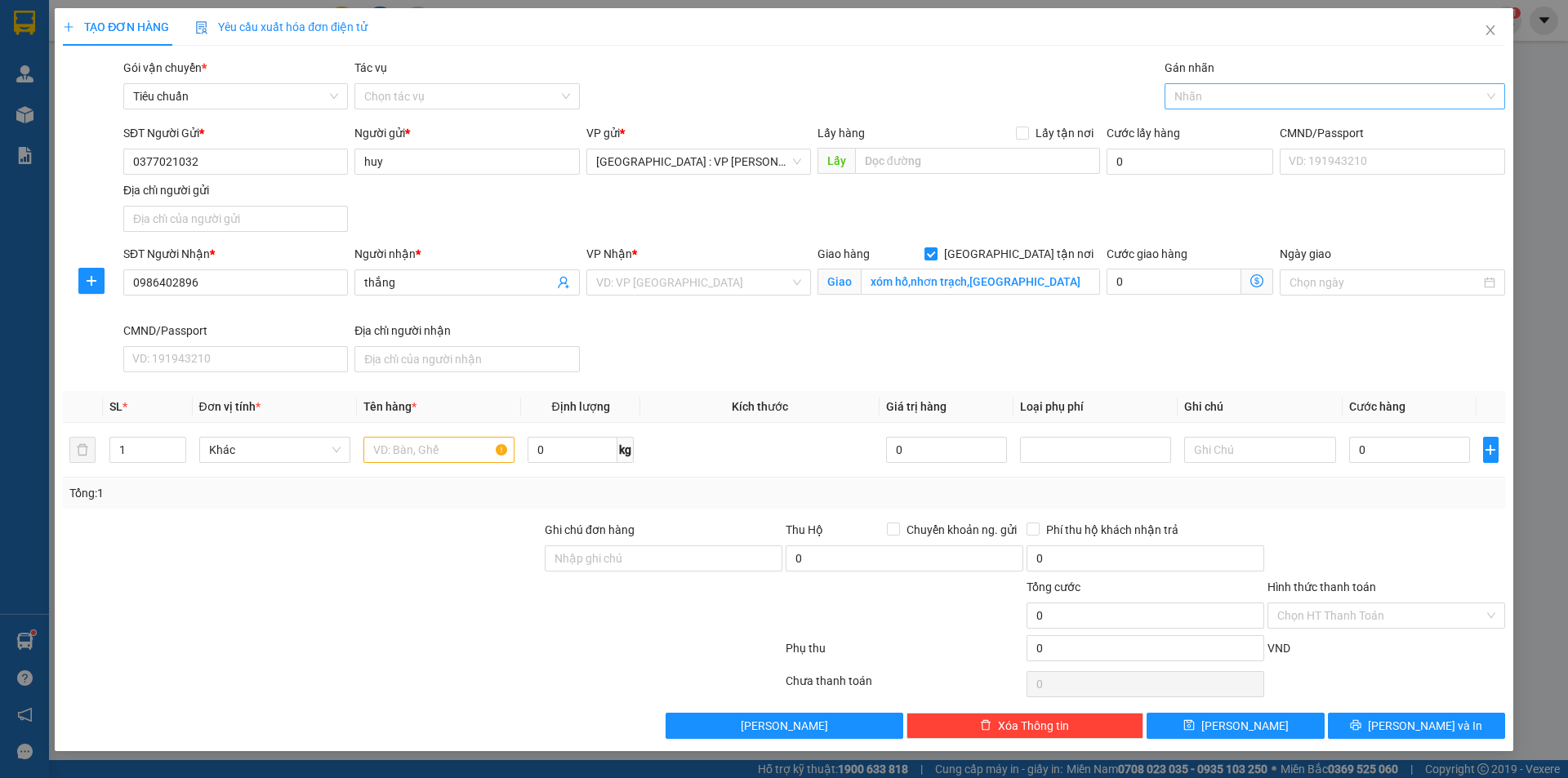
click at [1233, 91] on div at bounding box center [1327, 96] width 316 height 19
type input "gtn"
click at [1222, 130] on div "[GEOGRAPHIC_DATA] tận nơi" at bounding box center [1334, 129] width 321 height 18
click at [741, 290] on input "search" at bounding box center [693, 282] width 194 height 25
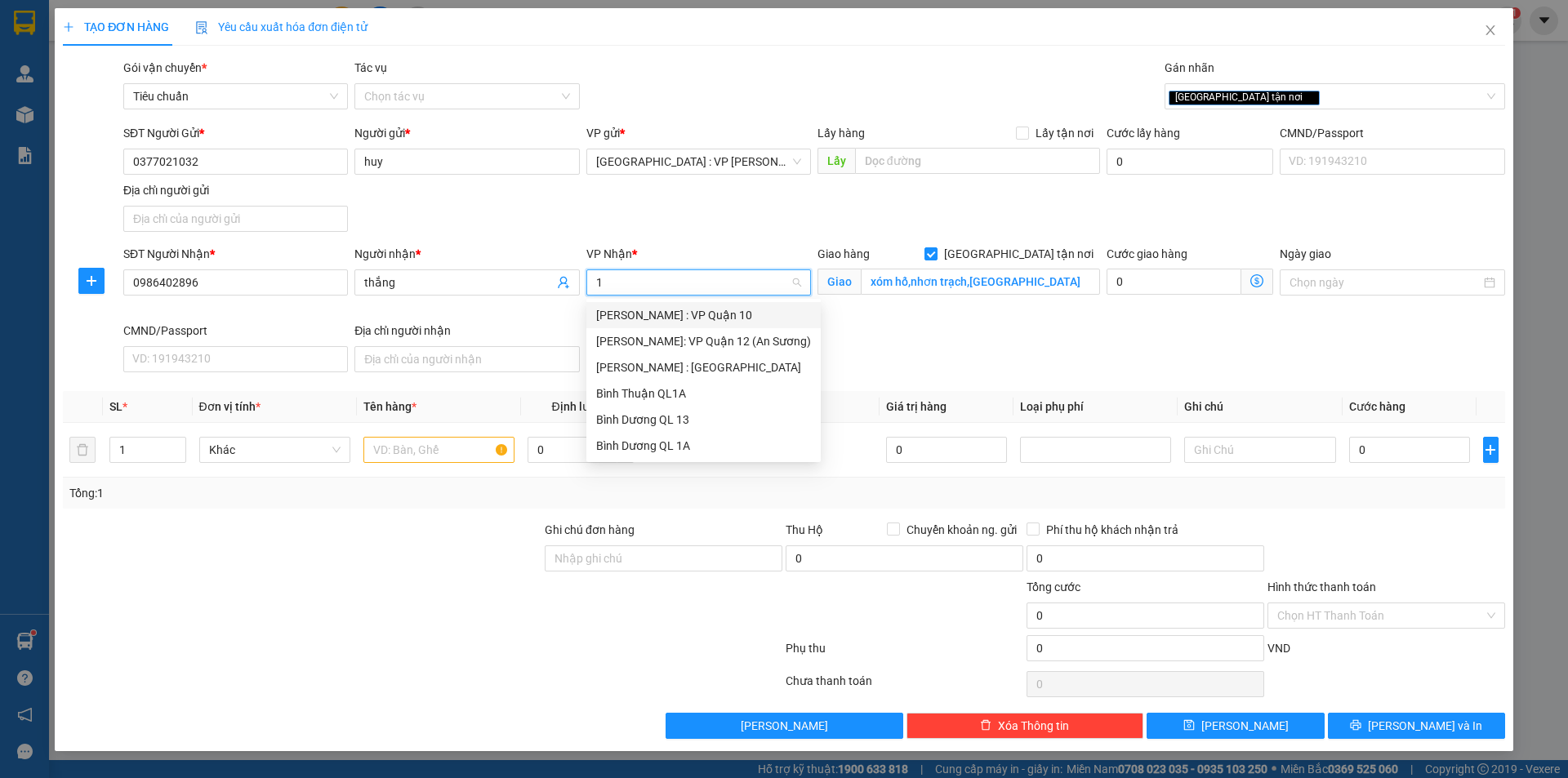
type input "12"
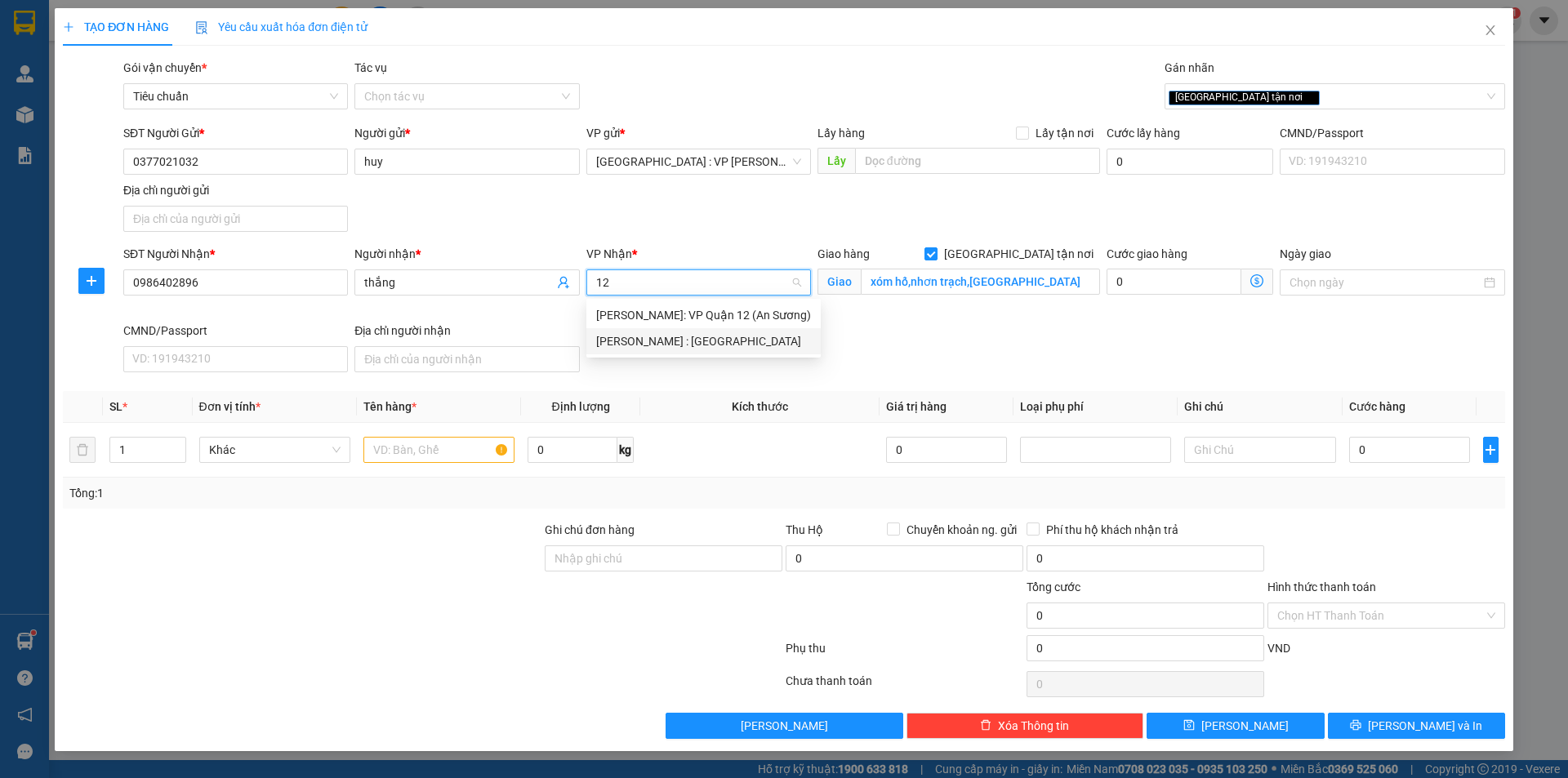
drag, startPoint x: 730, startPoint y: 338, endPoint x: 455, endPoint y: 460, distance: 300.8
click at [729, 339] on div "[PERSON_NAME] : [GEOGRAPHIC_DATA]" at bounding box center [703, 341] width 215 height 18
click at [443, 454] on input "text" at bounding box center [438, 450] width 151 height 27
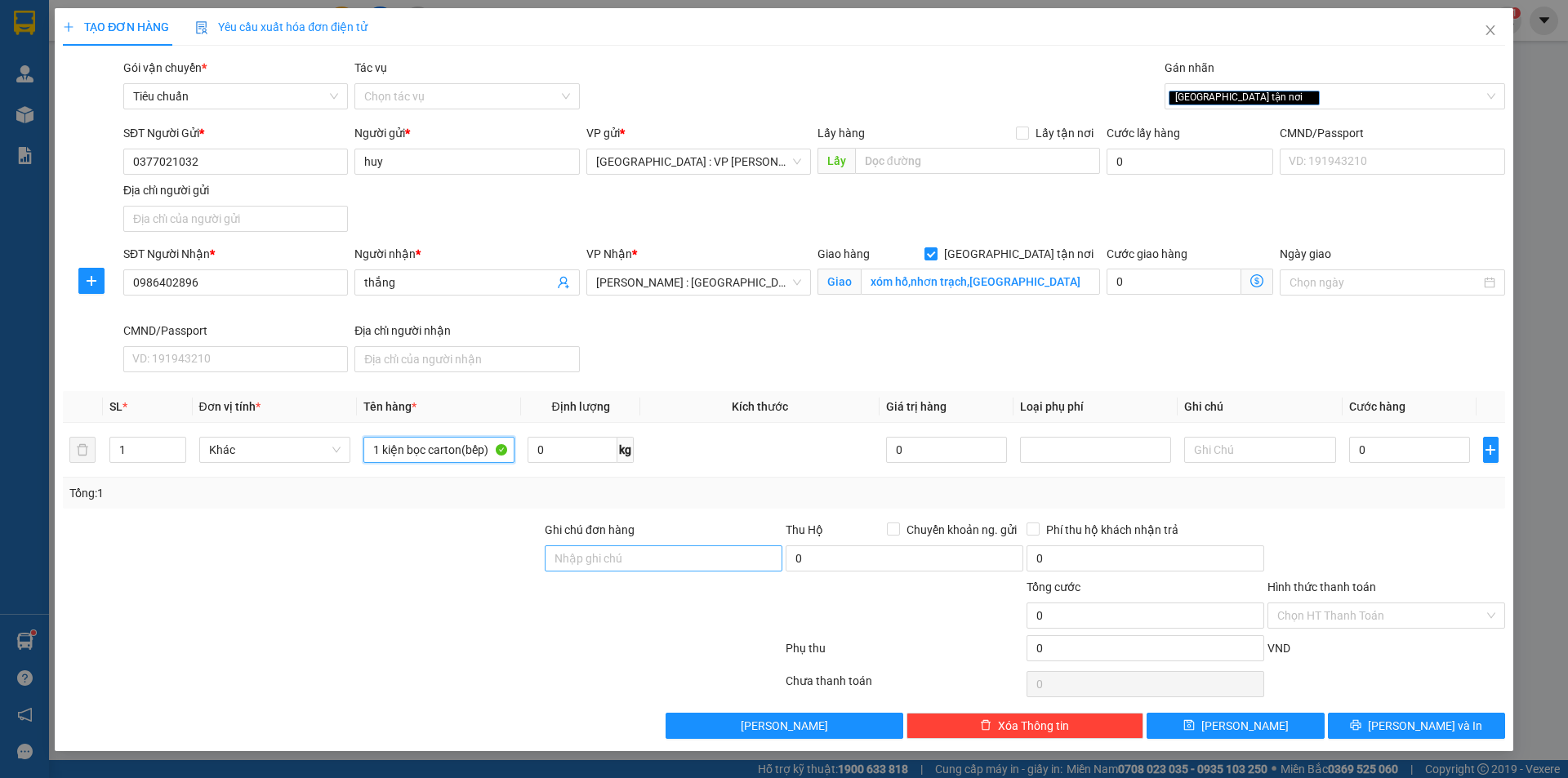
type input "1 kiện bọc carton(bếp)"
click at [617, 554] on input "Ghi chú đơn hàng" at bounding box center [664, 559] width 238 height 27
type input "nhận nguyên kiện,giao nguyên kiện,bể vỡ k đền"
drag, startPoint x: 411, startPoint y: 616, endPoint x: 435, endPoint y: 285, distance: 331.9
click at [408, 604] on div at bounding box center [302, 606] width 482 height 58
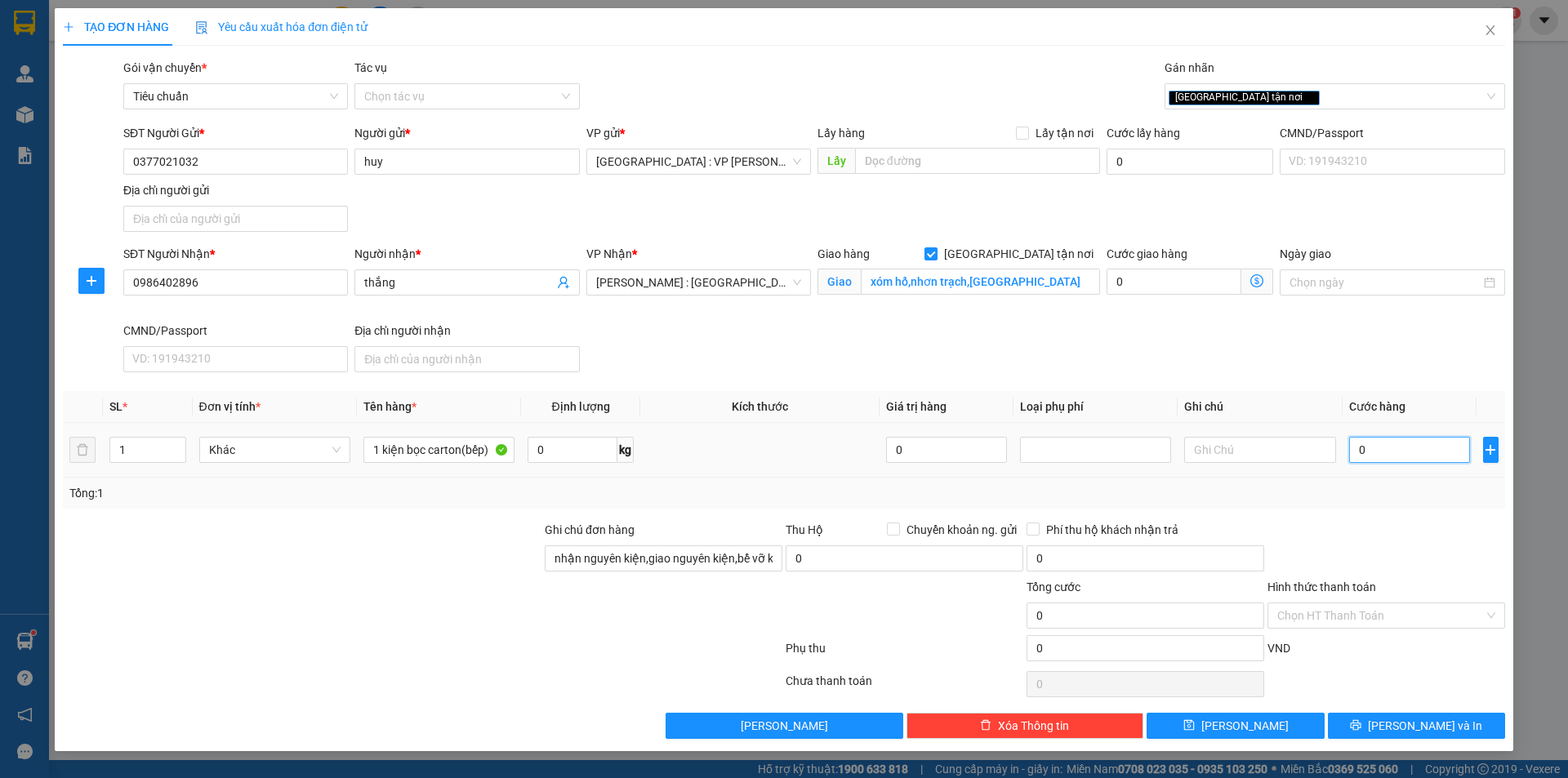
click at [1427, 453] on input "0" at bounding box center [1409, 450] width 122 height 27
type input "1"
type input "10"
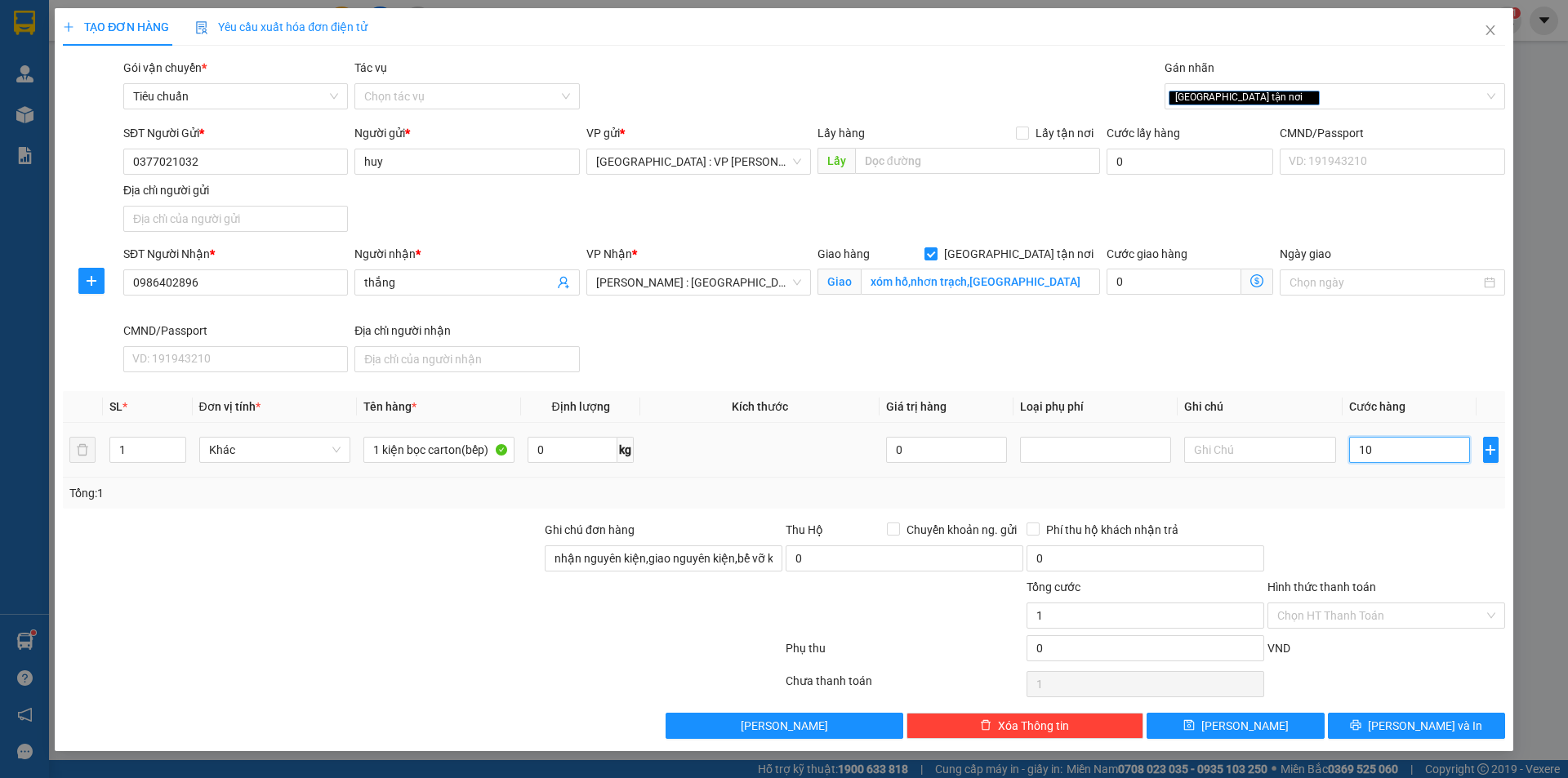
type input "10"
click at [1435, 729] on span "[PERSON_NAME] và In" at bounding box center [1424, 726] width 114 height 18
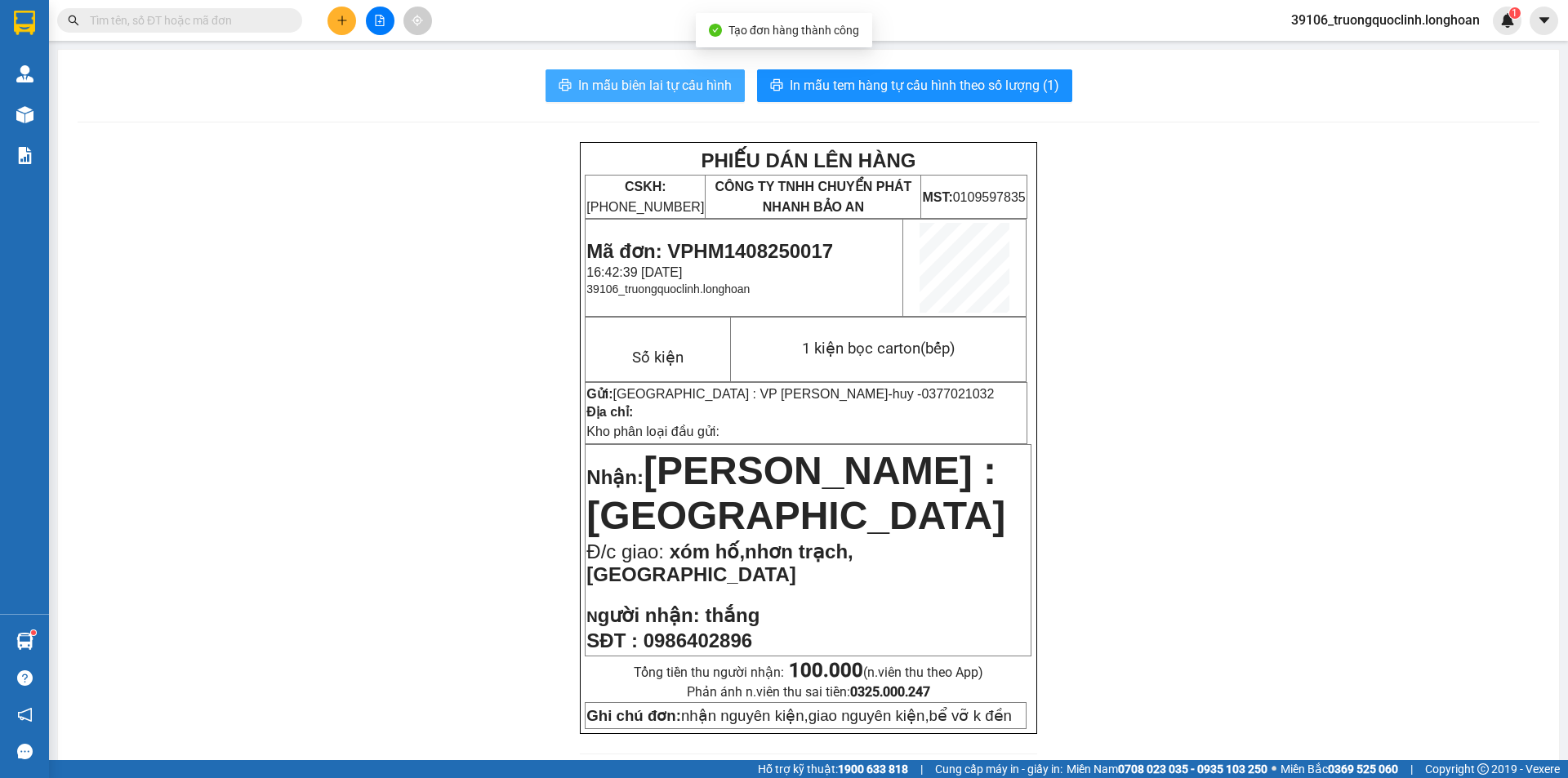
click at [694, 90] on span "In mẫu biên lai tự cấu hình" at bounding box center [655, 85] width 154 height 20
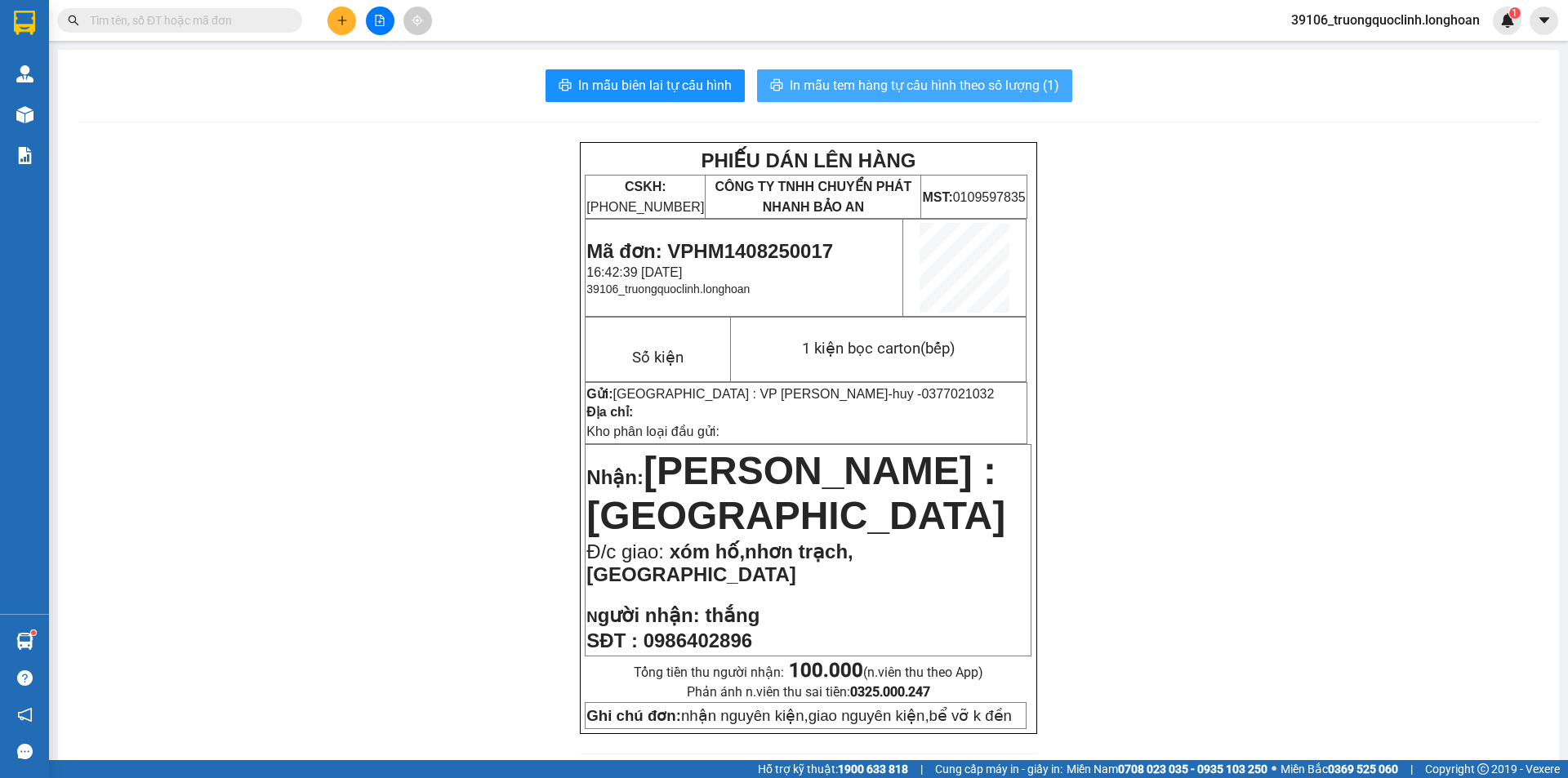
click at [944, 89] on span "In mẫu tem hàng tự cấu hình theo số lượng (1)" at bounding box center [924, 85] width 270 height 20
click at [768, 253] on span "Mã đơn: VPHM1408250017" at bounding box center [709, 251] width 247 height 22
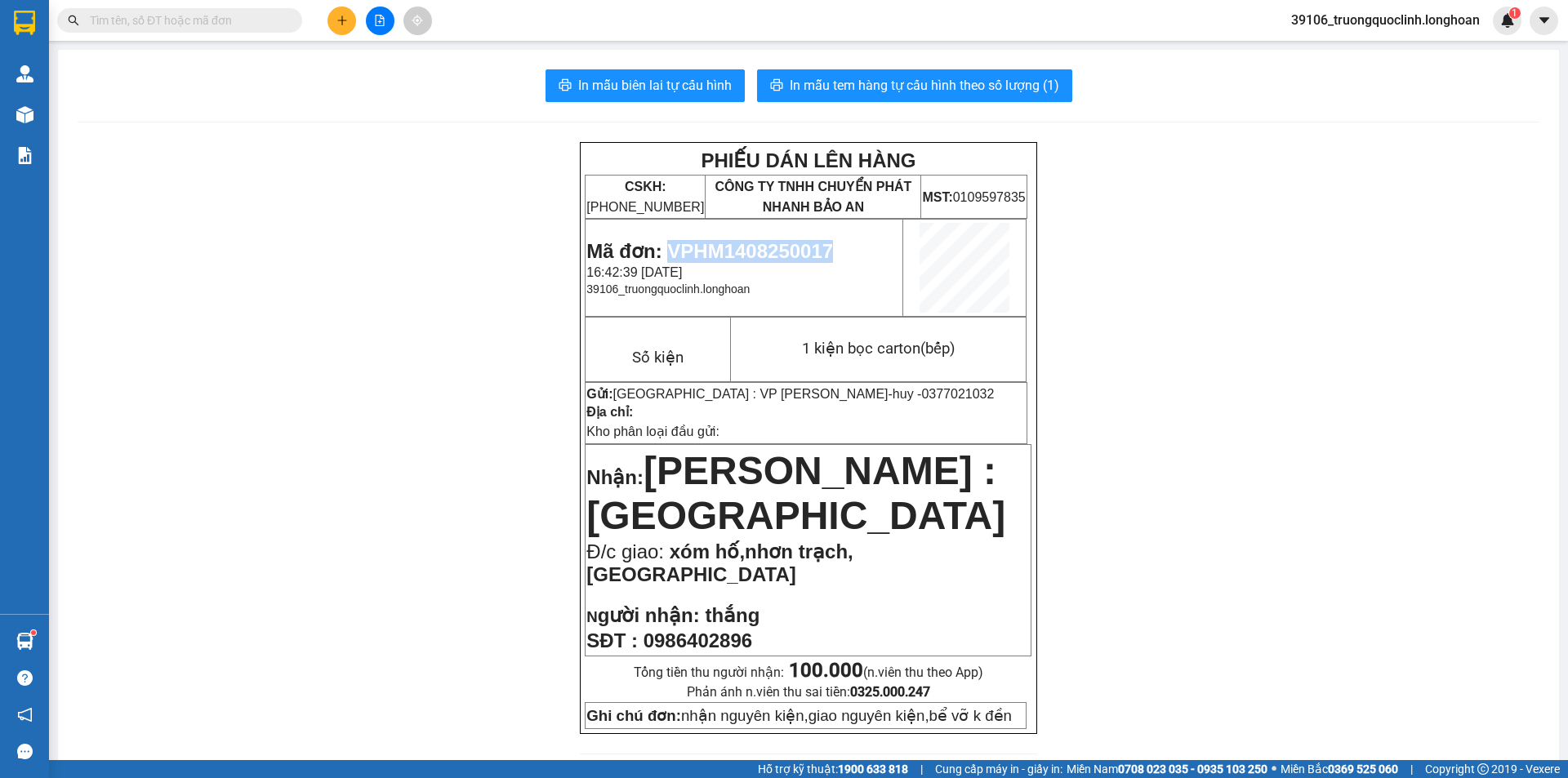
click at [768, 253] on span "Mã đơn: VPHM1408250017" at bounding box center [709, 251] width 247 height 22
copy span "VPHM1408250017"
click at [342, 26] on icon "plus" at bounding box center [342, 20] width 12 height 12
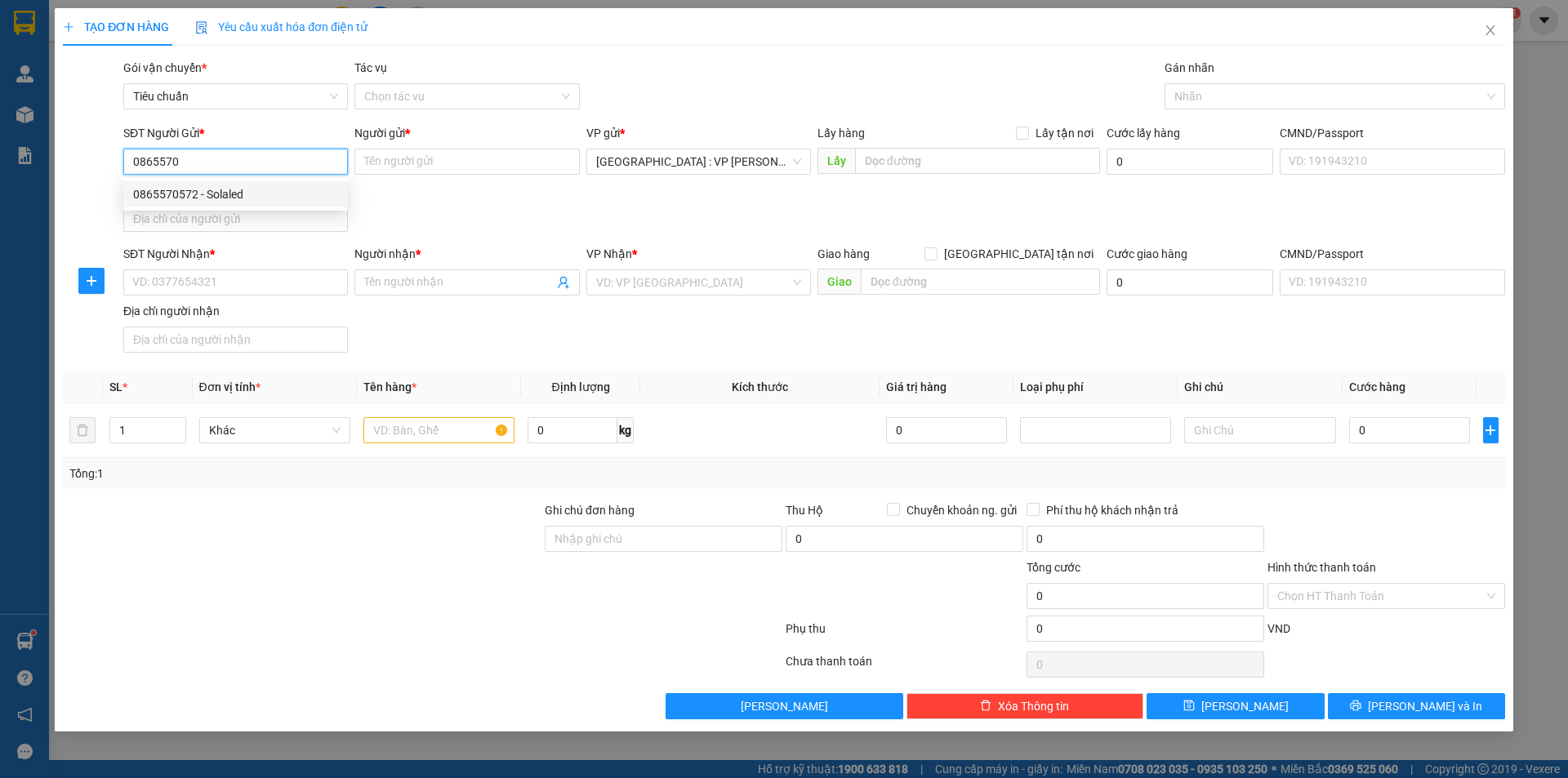
click at [247, 202] on div "0865570572 - Solaled" at bounding box center [236, 195] width 205 height 18
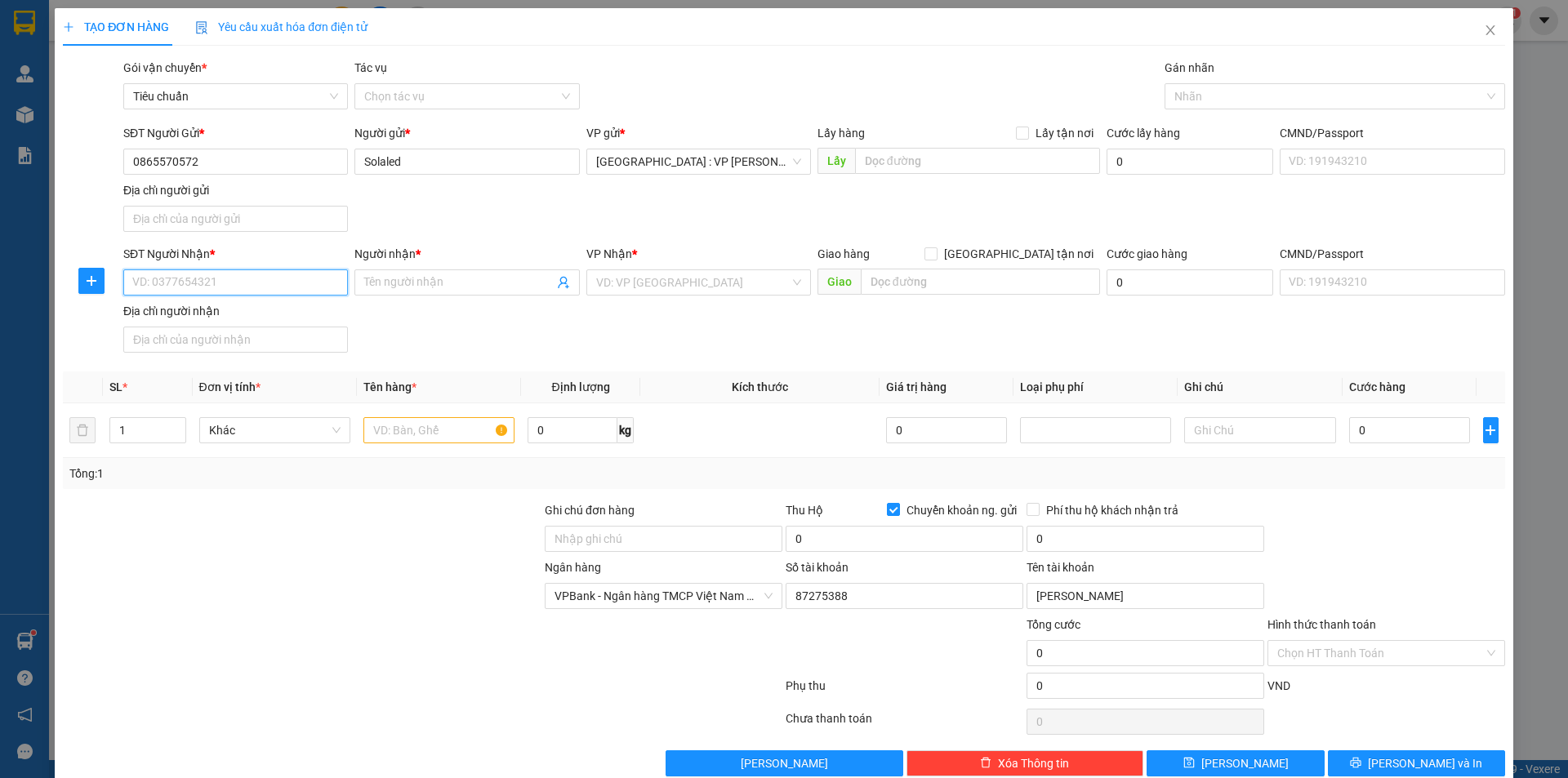
click at [239, 273] on input "SĐT Người Nhận *" at bounding box center [236, 282] width 225 height 27
click at [422, 282] on input "Người nhận *" at bounding box center [458, 282] width 188 height 18
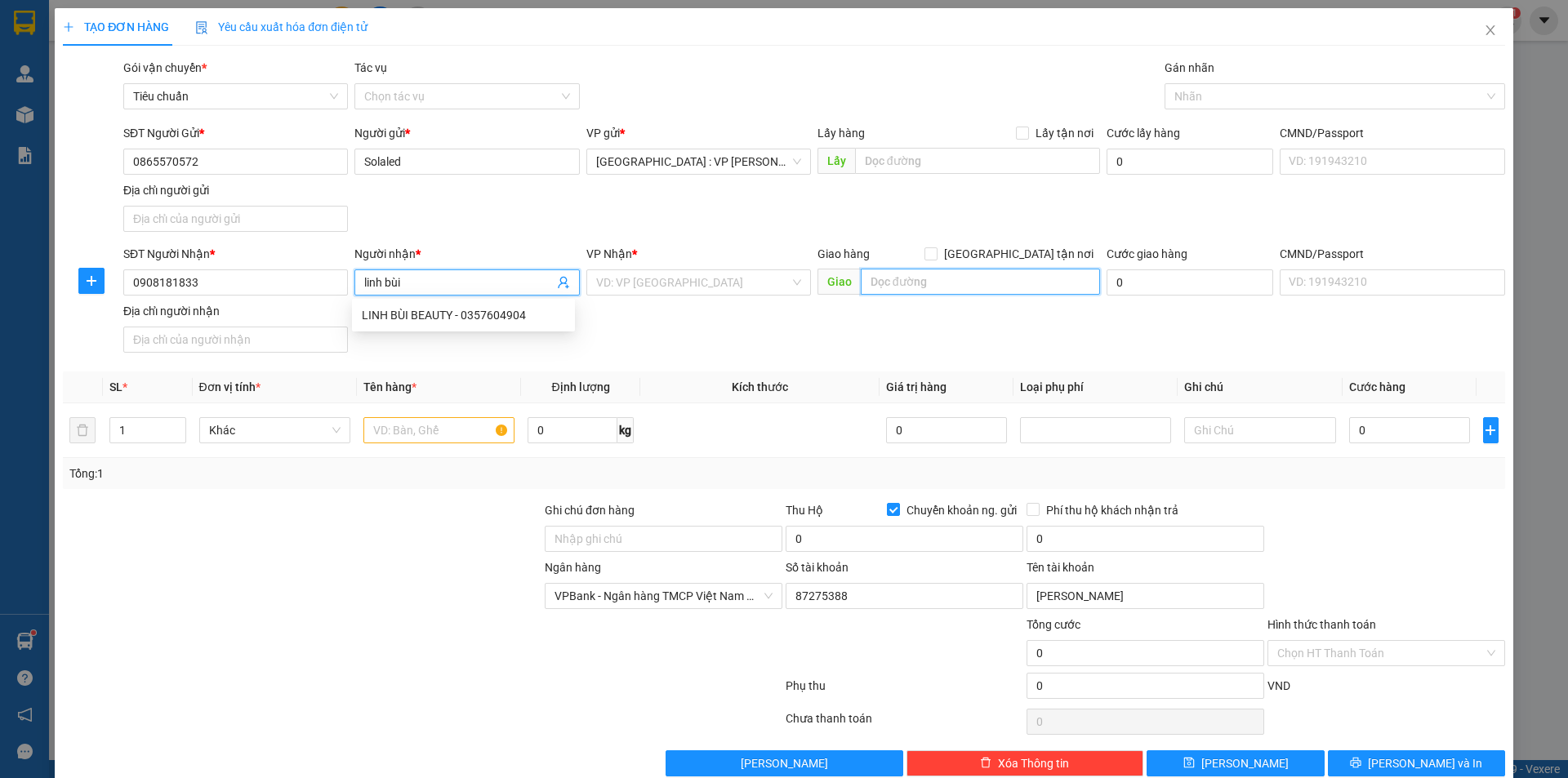
click at [950, 291] on input "text" at bounding box center [980, 282] width 240 height 27
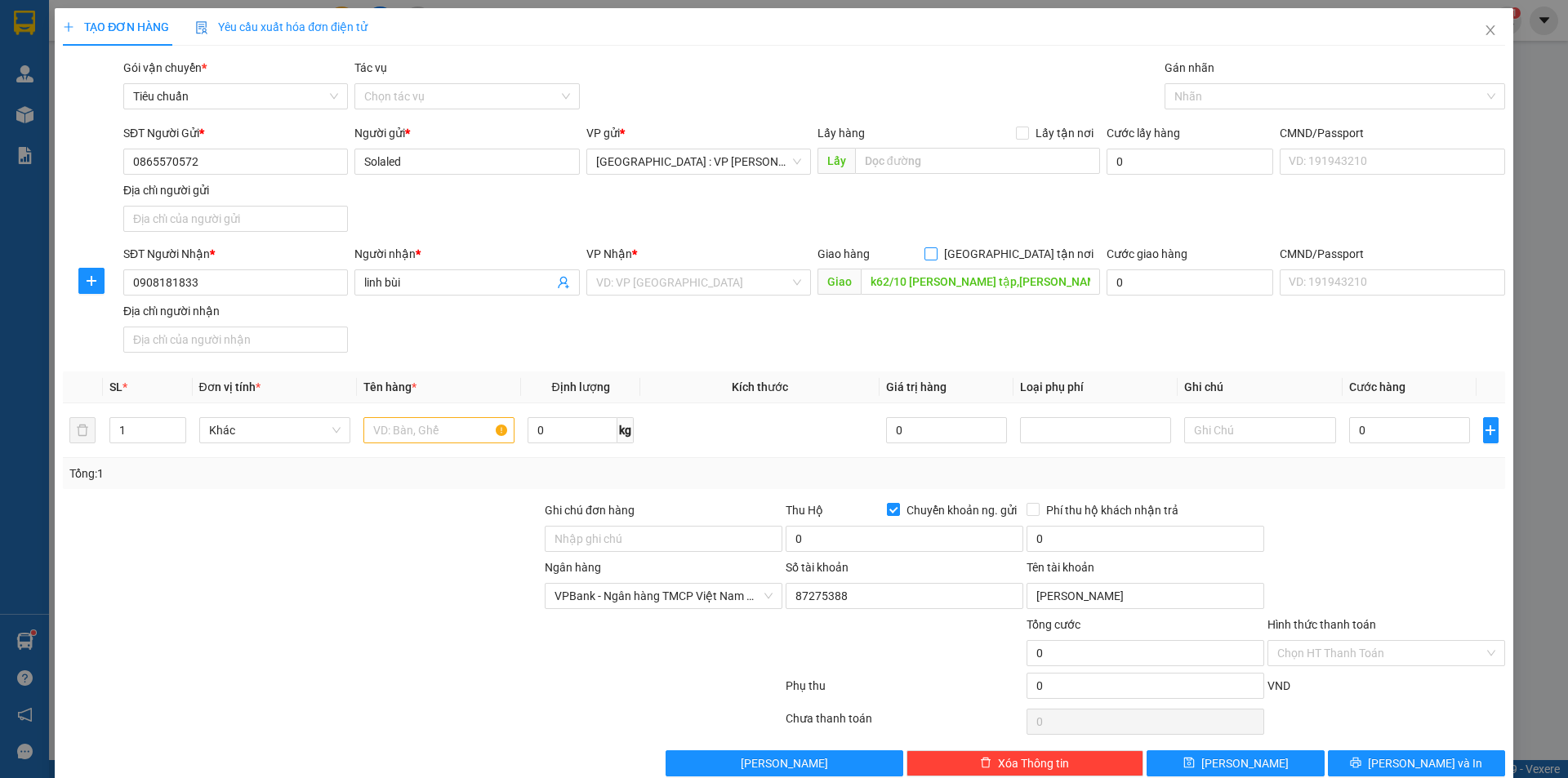
click at [936, 256] on input "[GEOGRAPHIC_DATA] tận nơi" at bounding box center [930, 253] width 12 height 12
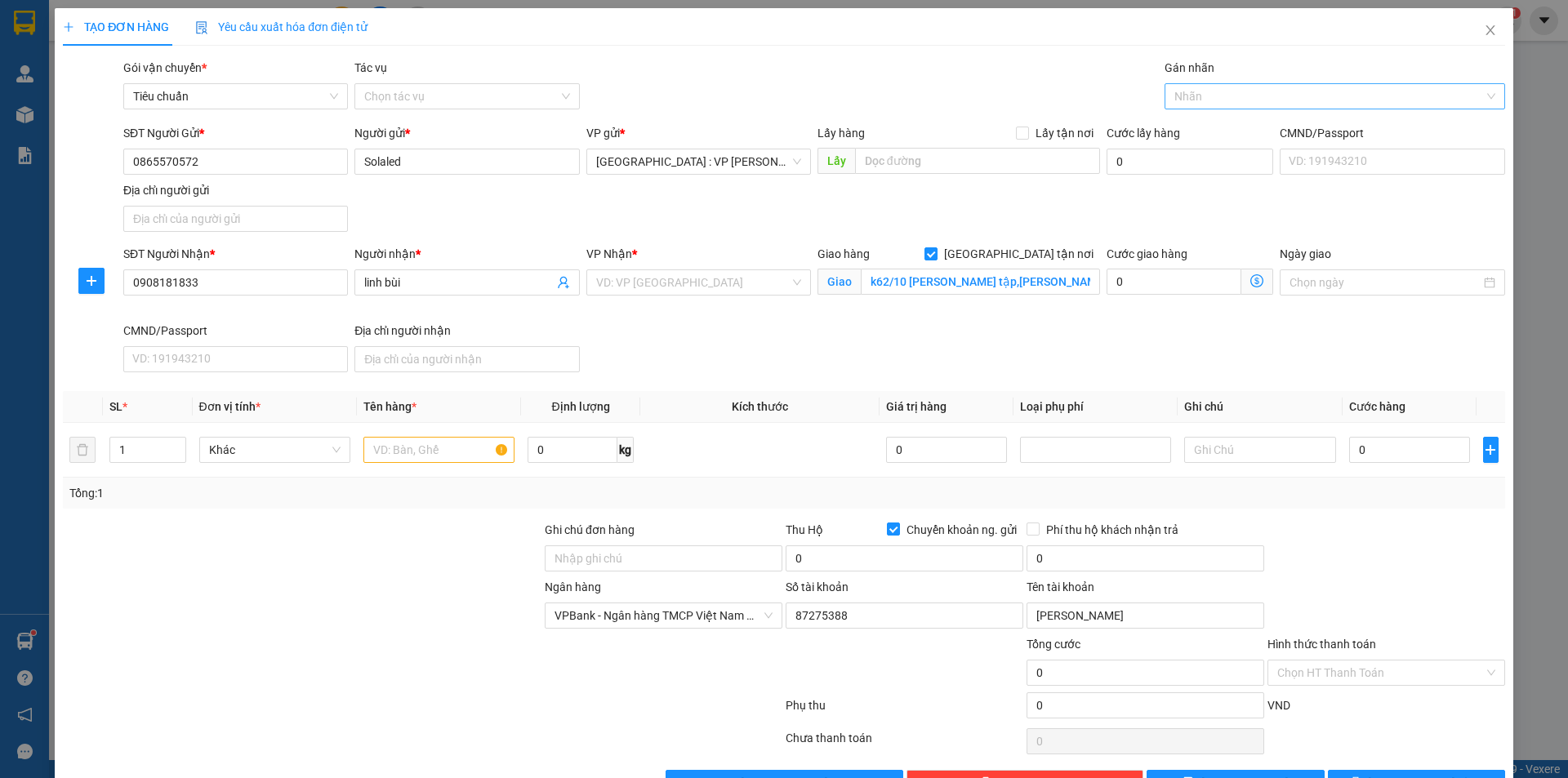
click at [1198, 98] on div at bounding box center [1327, 96] width 316 height 19
click at [1195, 126] on div "[GEOGRAPHIC_DATA] tận nơi" at bounding box center [1324, 129] width 318 height 18
click at [708, 283] on input "search" at bounding box center [693, 282] width 194 height 25
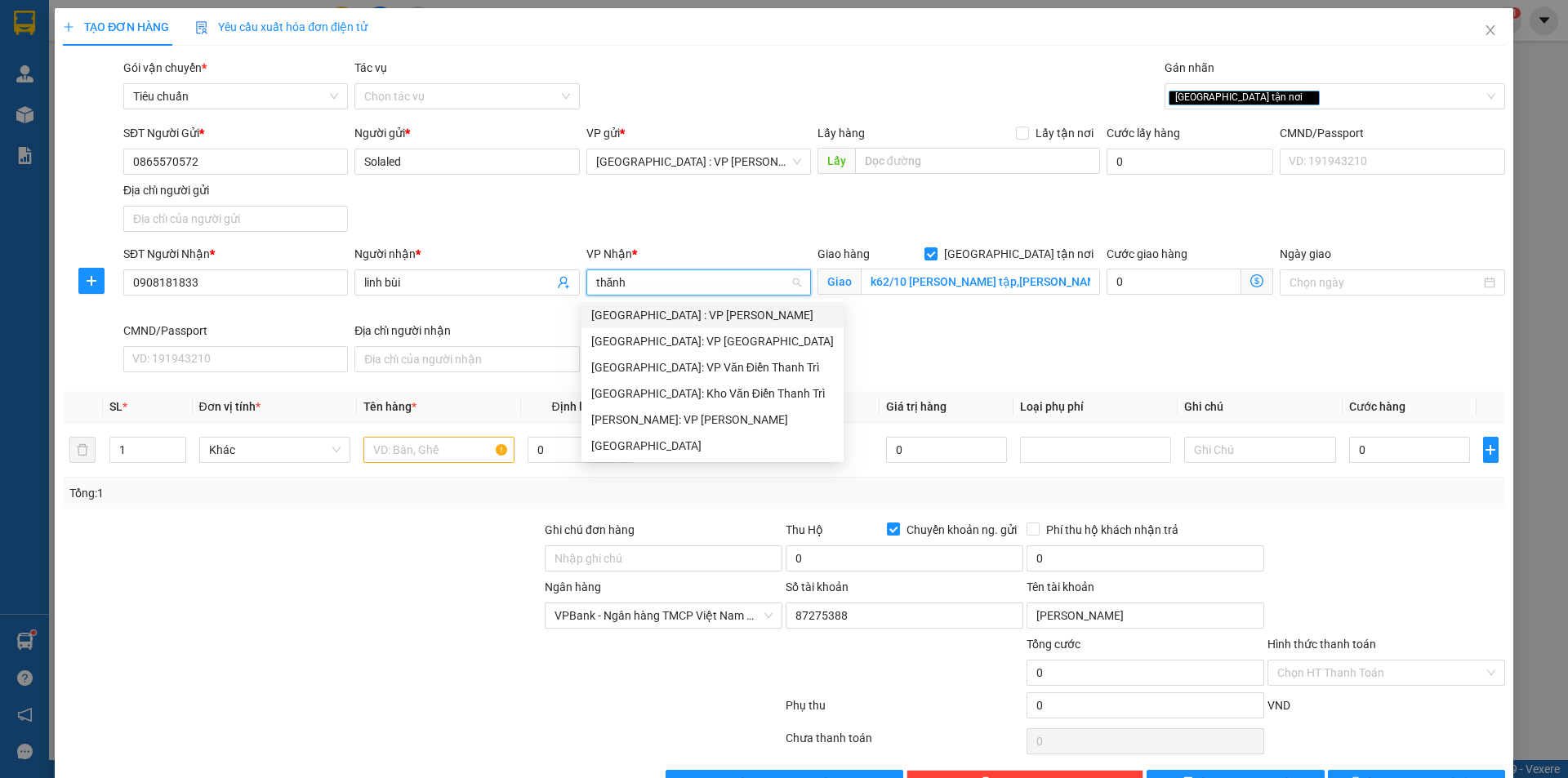
click at [714, 317] on div "[GEOGRAPHIC_DATA] : VP [PERSON_NAME]" at bounding box center [712, 315] width 242 height 18
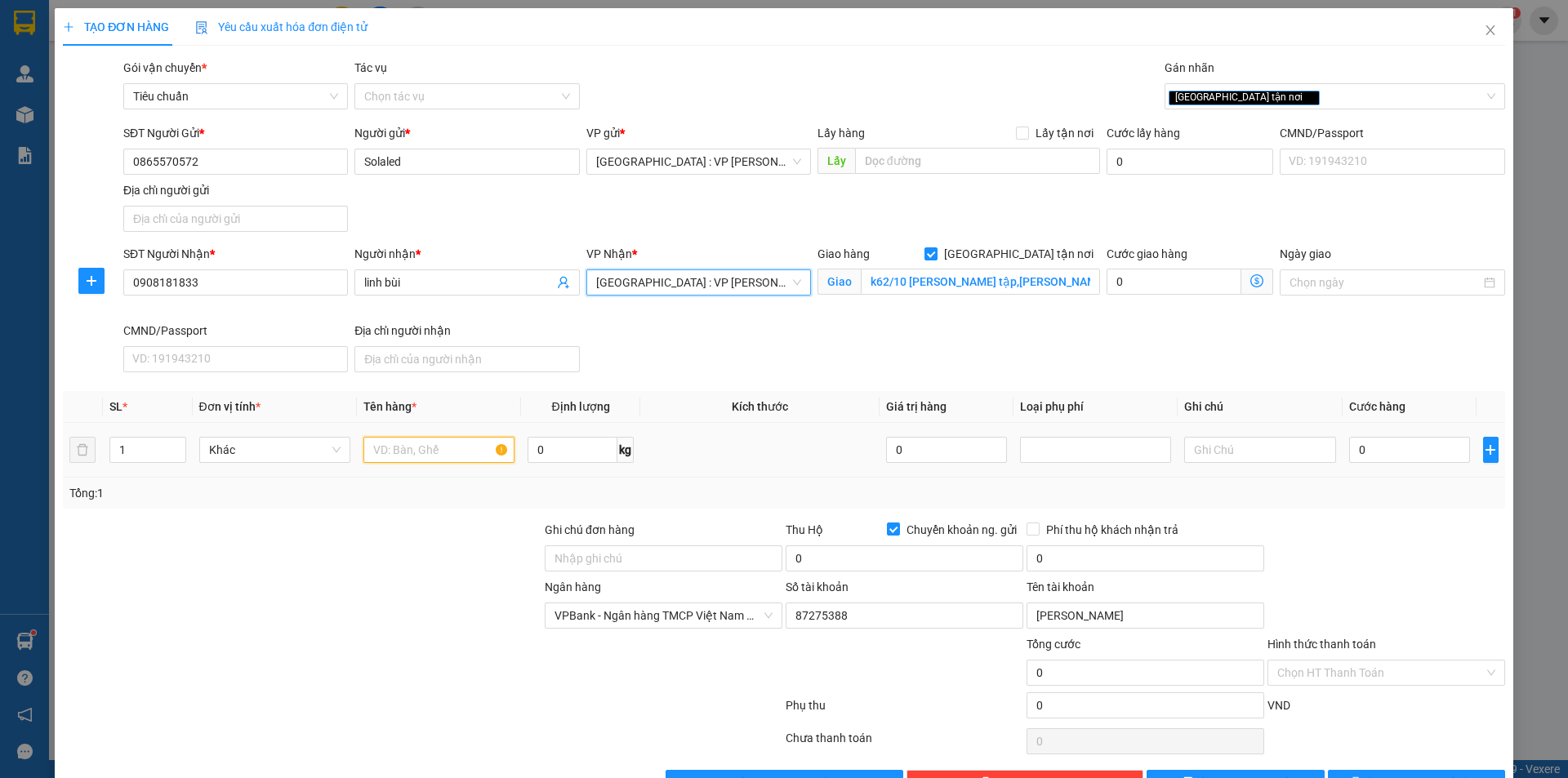
drag, startPoint x: 404, startPoint y: 448, endPoint x: 411, endPoint y: 437, distance: 13.0
click at [404, 449] on input "text" at bounding box center [438, 450] width 151 height 27
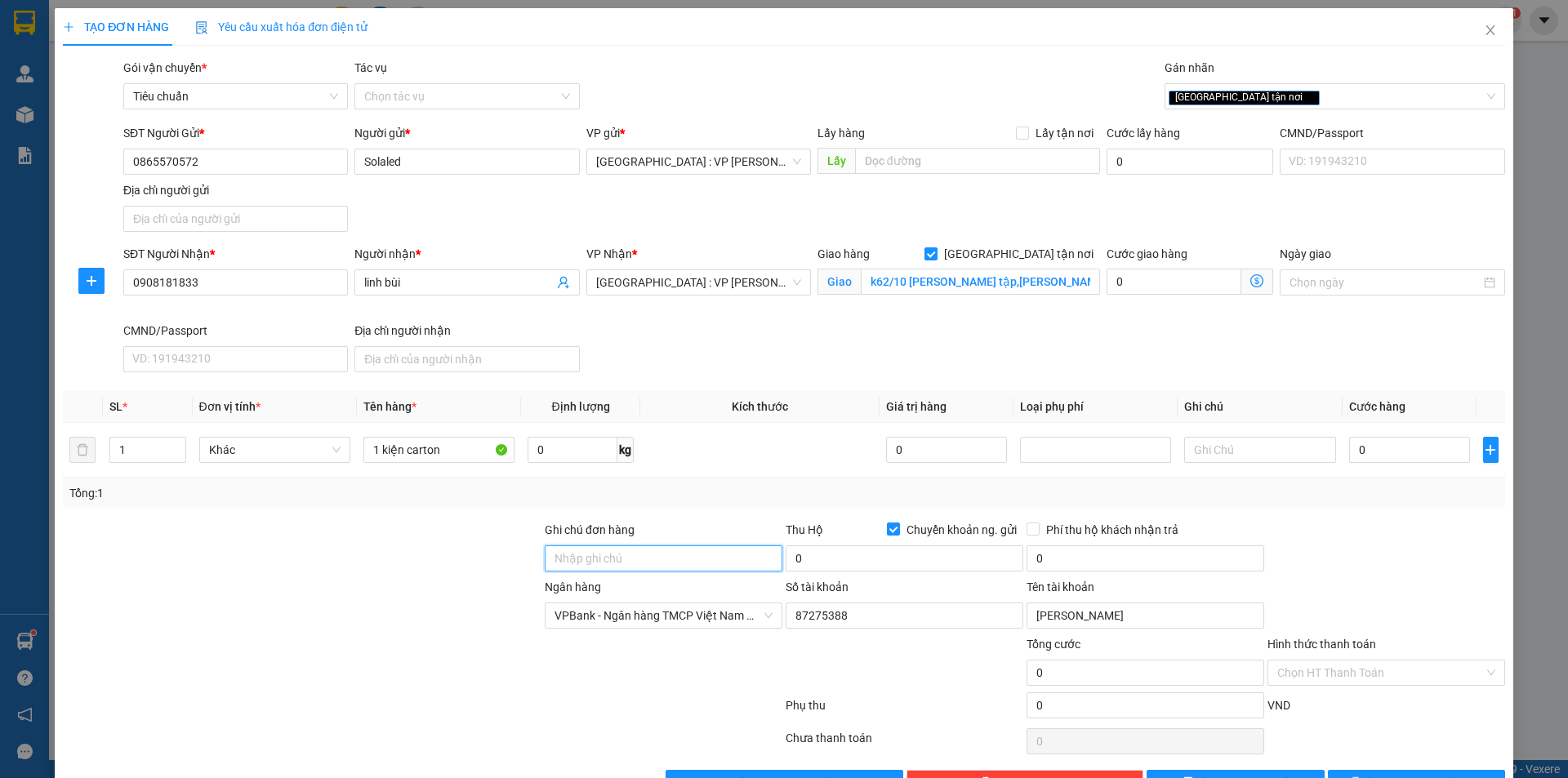
click at [611, 567] on input "Ghi chú đơn hàng" at bounding box center [664, 559] width 238 height 27
drag, startPoint x: 388, startPoint y: 523, endPoint x: 406, endPoint y: 497, distance: 31.6
click at [386, 521] on div at bounding box center [302, 549] width 482 height 58
click at [953, 555] on input "0" at bounding box center [904, 559] width 238 height 27
click at [1428, 442] on input "0" at bounding box center [1409, 450] width 122 height 27
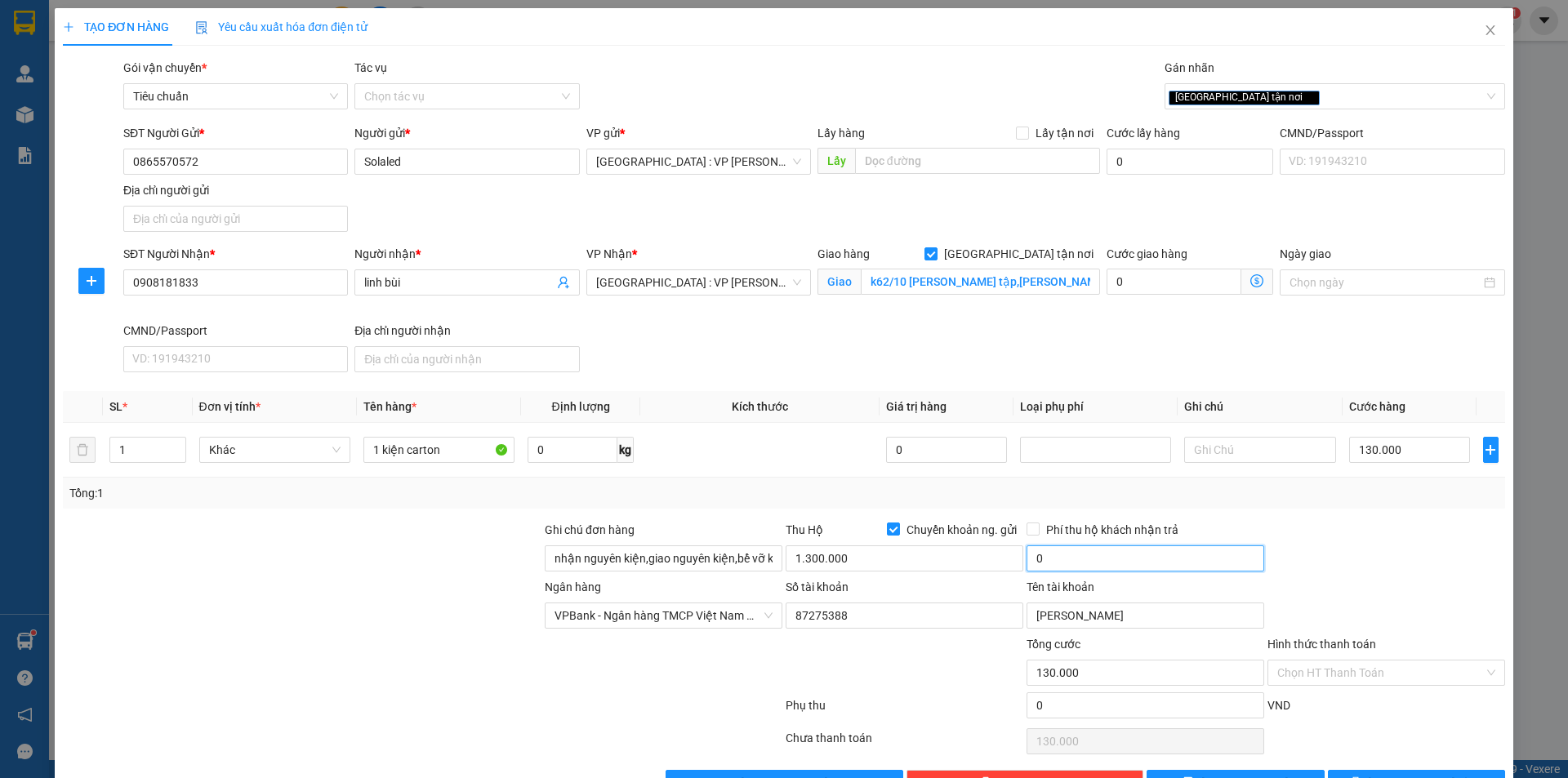
click at [1132, 561] on input "0" at bounding box center [1146, 559] width 238 height 27
click at [1027, 526] on input "Phí thu hộ khách nhận trả" at bounding box center [1032, 528] width 12 height 12
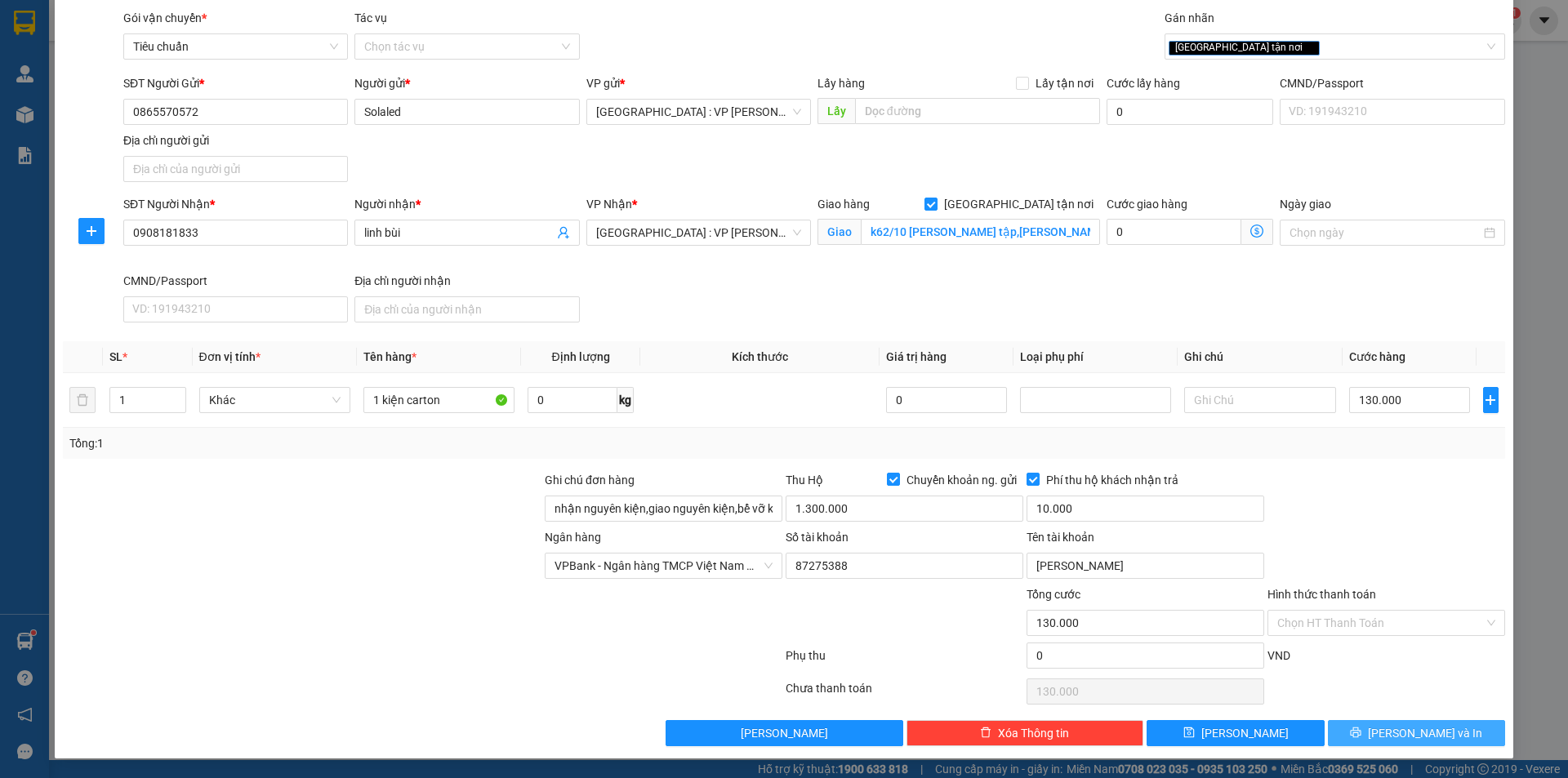
drag, startPoint x: 1432, startPoint y: 724, endPoint x: 1417, endPoint y: 720, distance: 15.5
click at [1431, 724] on span "[PERSON_NAME] và In" at bounding box center [1424, 733] width 114 height 18
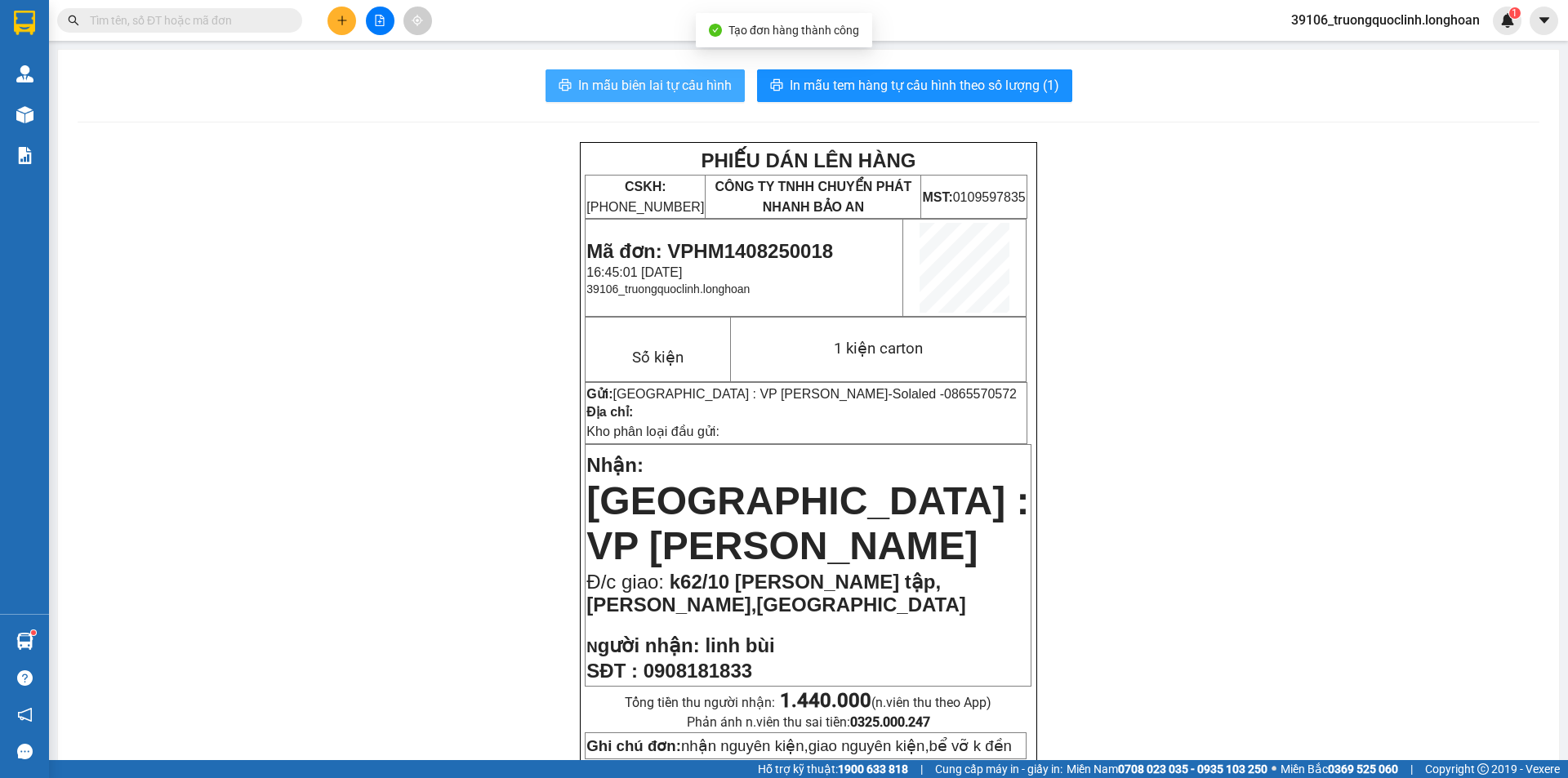
click at [613, 89] on span "In mẫu biên lai tự cấu hình" at bounding box center [655, 85] width 154 height 20
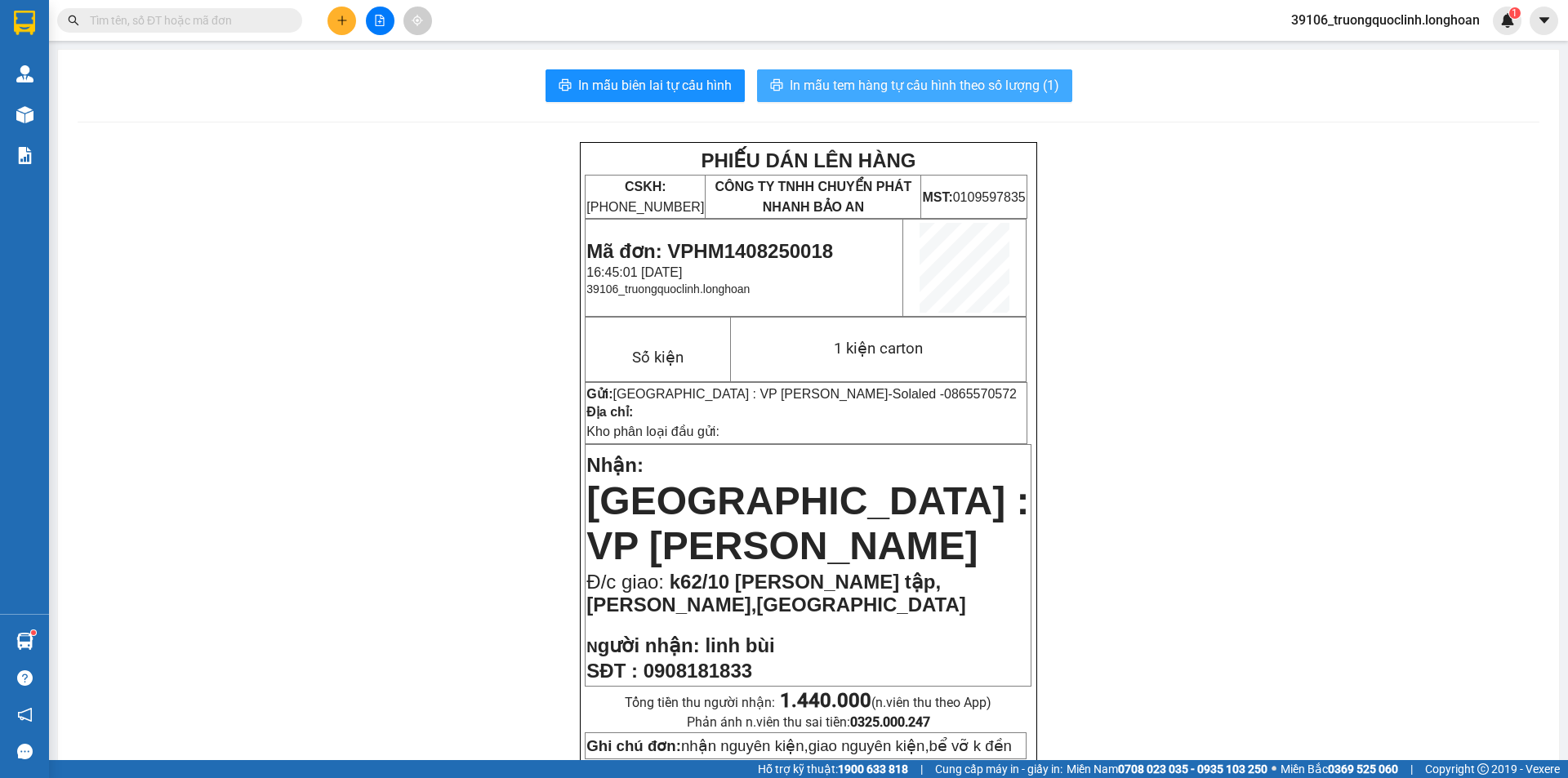
click at [975, 88] on span "In mẫu tem hàng tự cấu hình theo số lượng (1)" at bounding box center [924, 85] width 270 height 20
click at [794, 252] on span "Mã đơn: VPHM1408250018" at bounding box center [709, 251] width 247 height 22
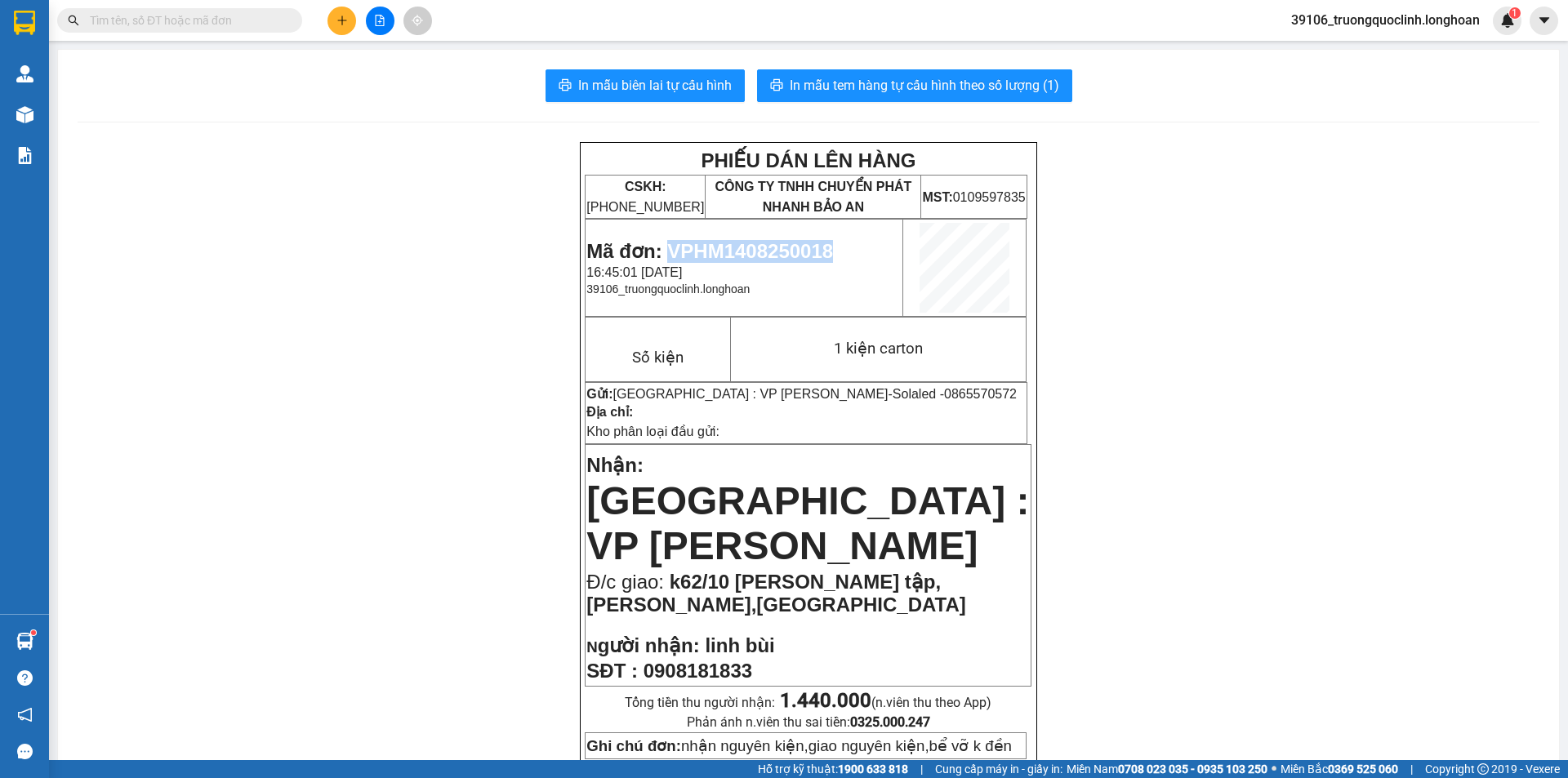
click at [794, 252] on span "Mã đơn: VPHM1408250018" at bounding box center [709, 251] width 247 height 22
copy span "VPHM1408250018"
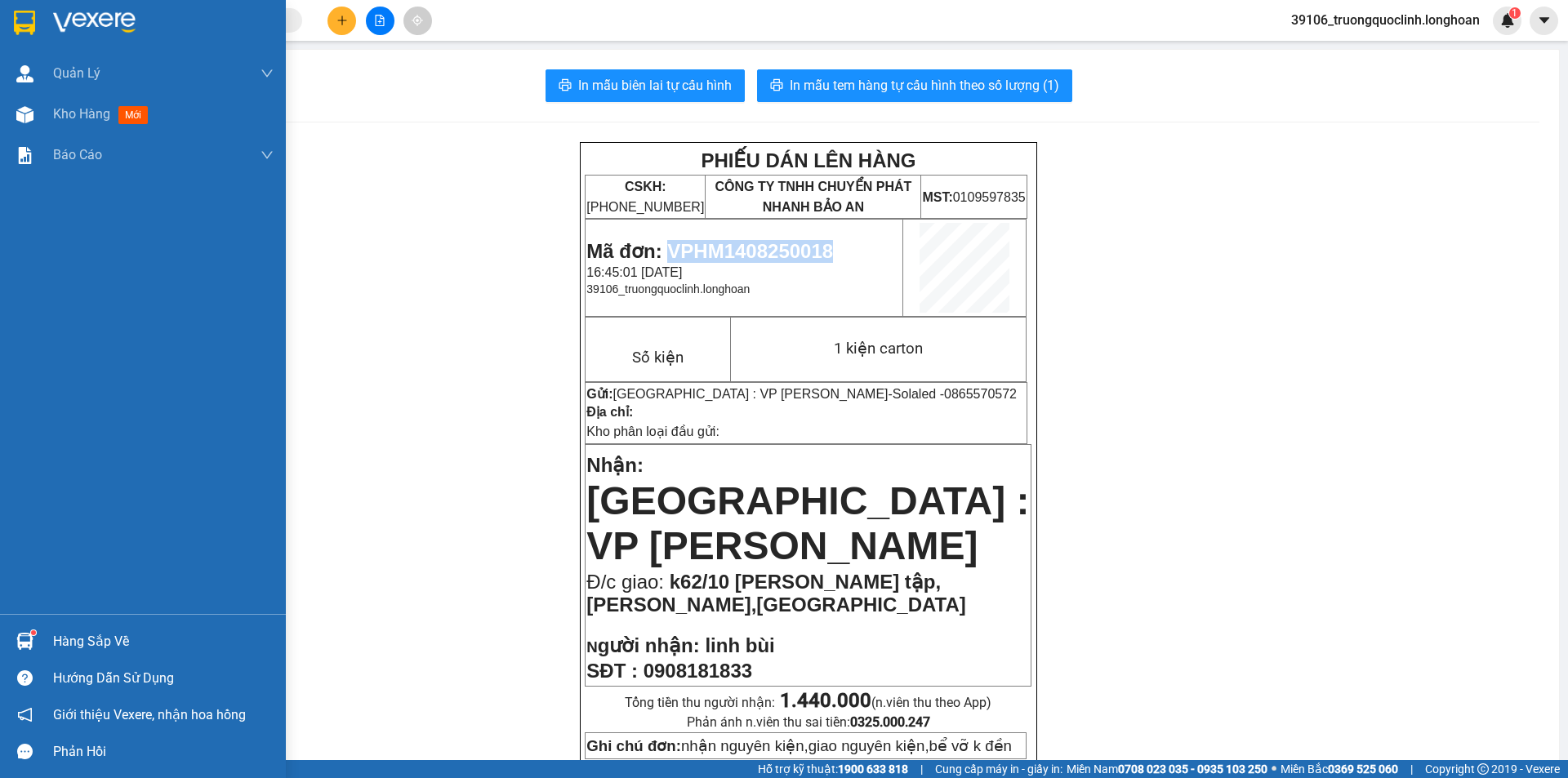
click at [28, 27] on img at bounding box center [24, 23] width 21 height 25
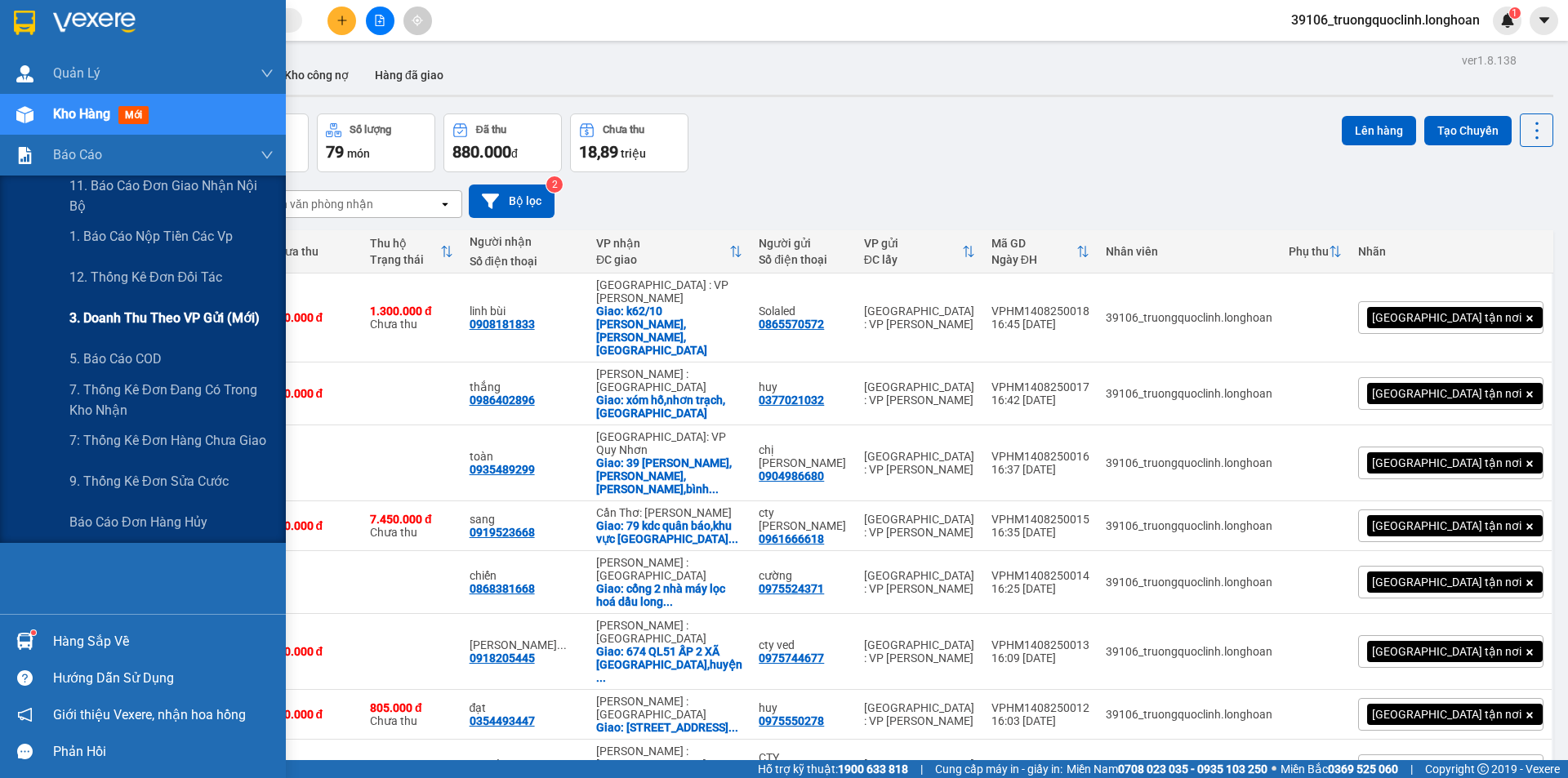
click at [127, 312] on span "3. Doanh Thu theo VP Gửi (mới)" at bounding box center [165, 318] width 190 height 20
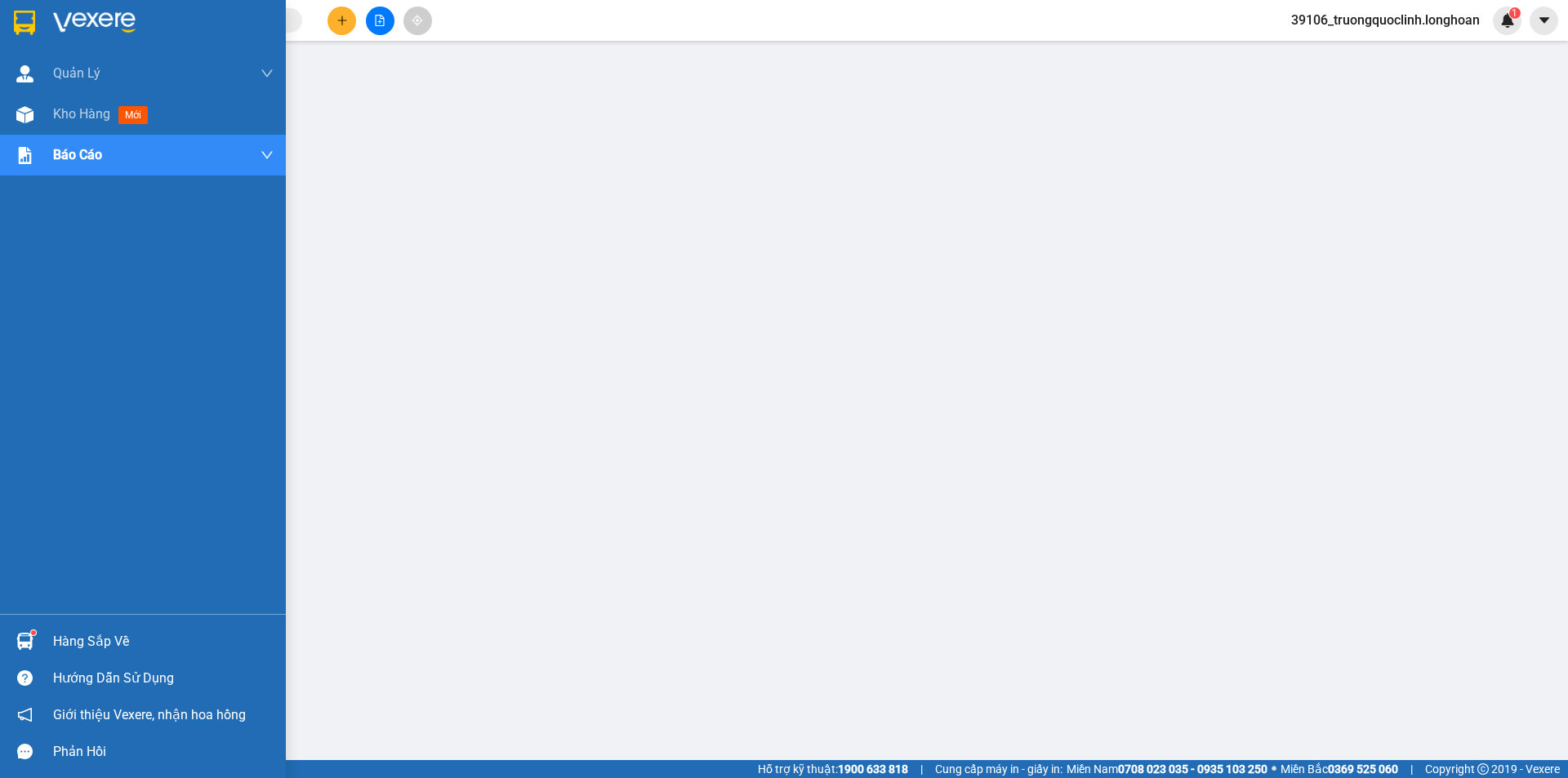
click at [16, 19] on img at bounding box center [24, 23] width 21 height 25
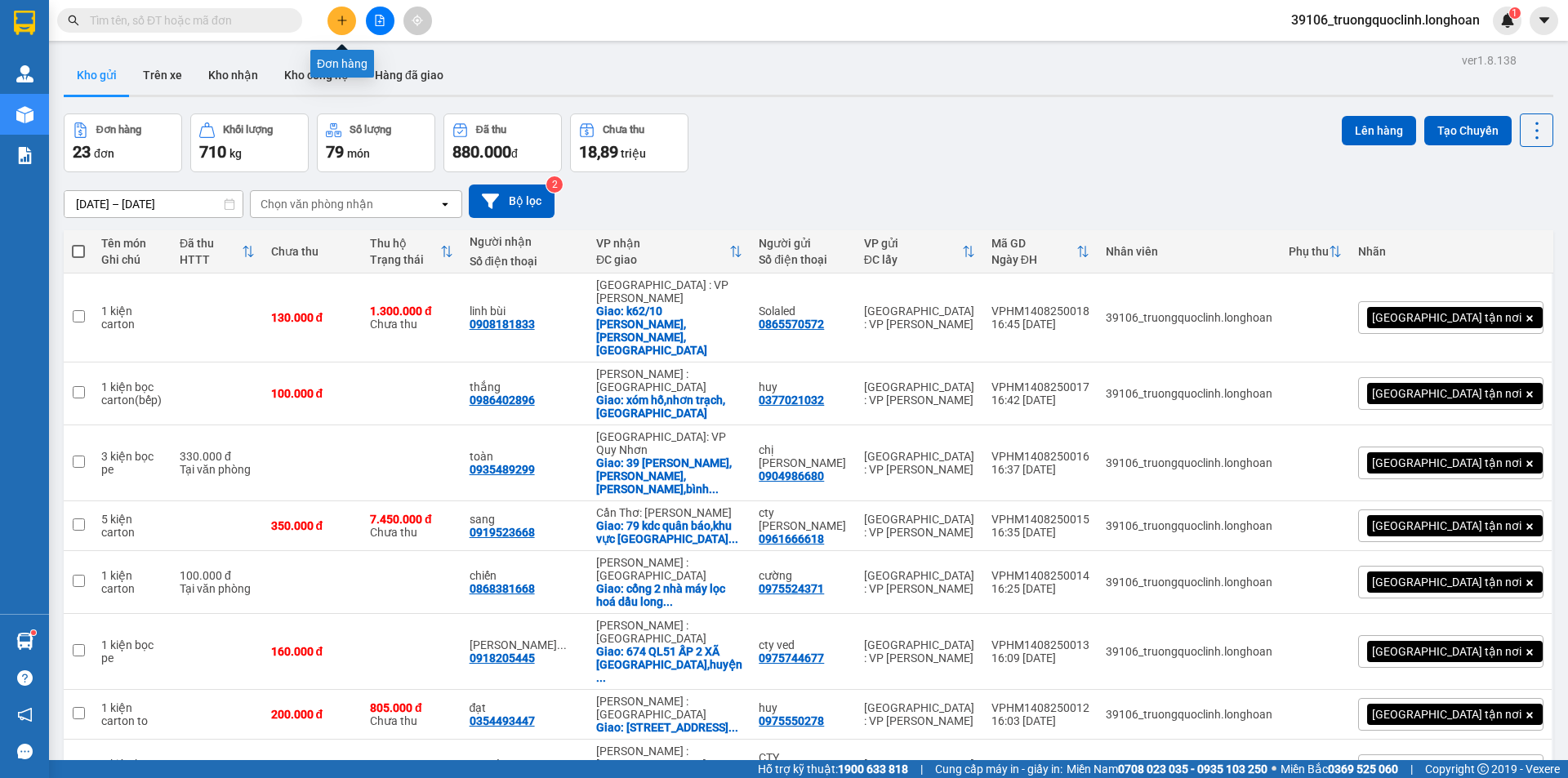
click at [347, 23] on icon "plus" at bounding box center [342, 20] width 12 height 12
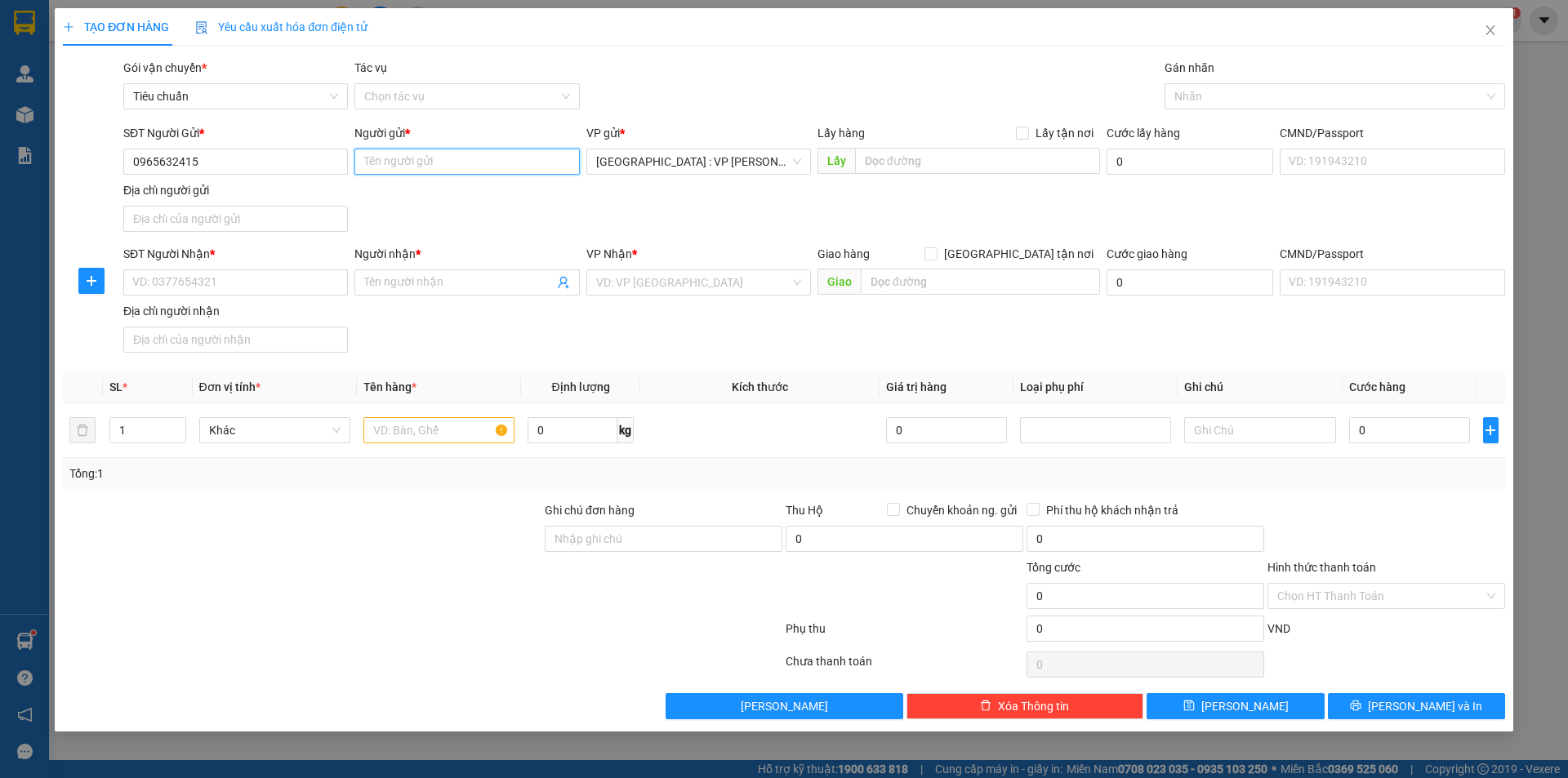
click at [462, 162] on input "Người gửi *" at bounding box center [467, 162] width 225 height 27
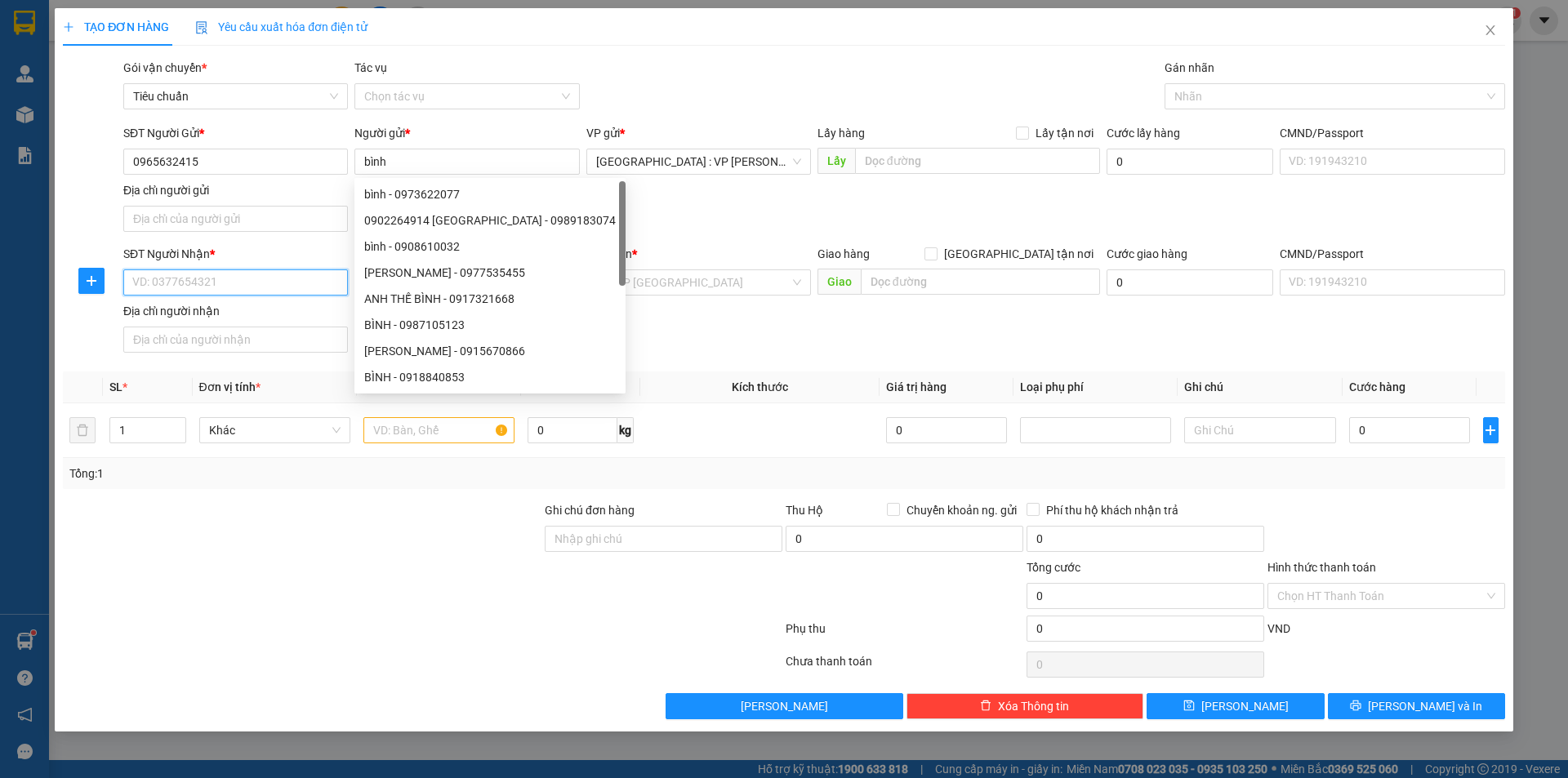
drag, startPoint x: 309, startPoint y: 288, endPoint x: 275, endPoint y: 269, distance: 38.9
click at [307, 288] on input "SĐT Người Nhận *" at bounding box center [236, 282] width 225 height 27
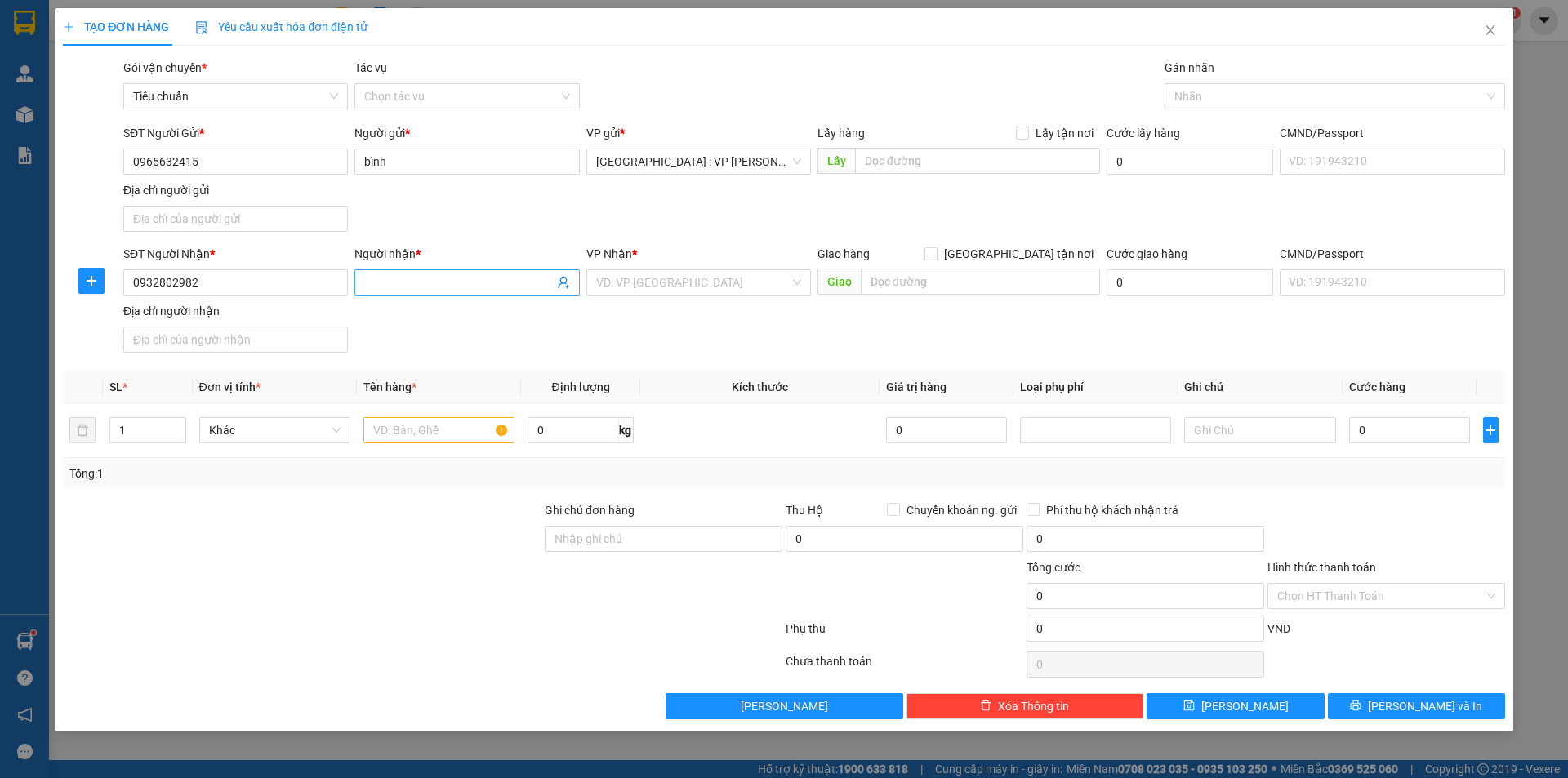
click at [464, 283] on input "Người nhận *" at bounding box center [458, 282] width 188 height 18
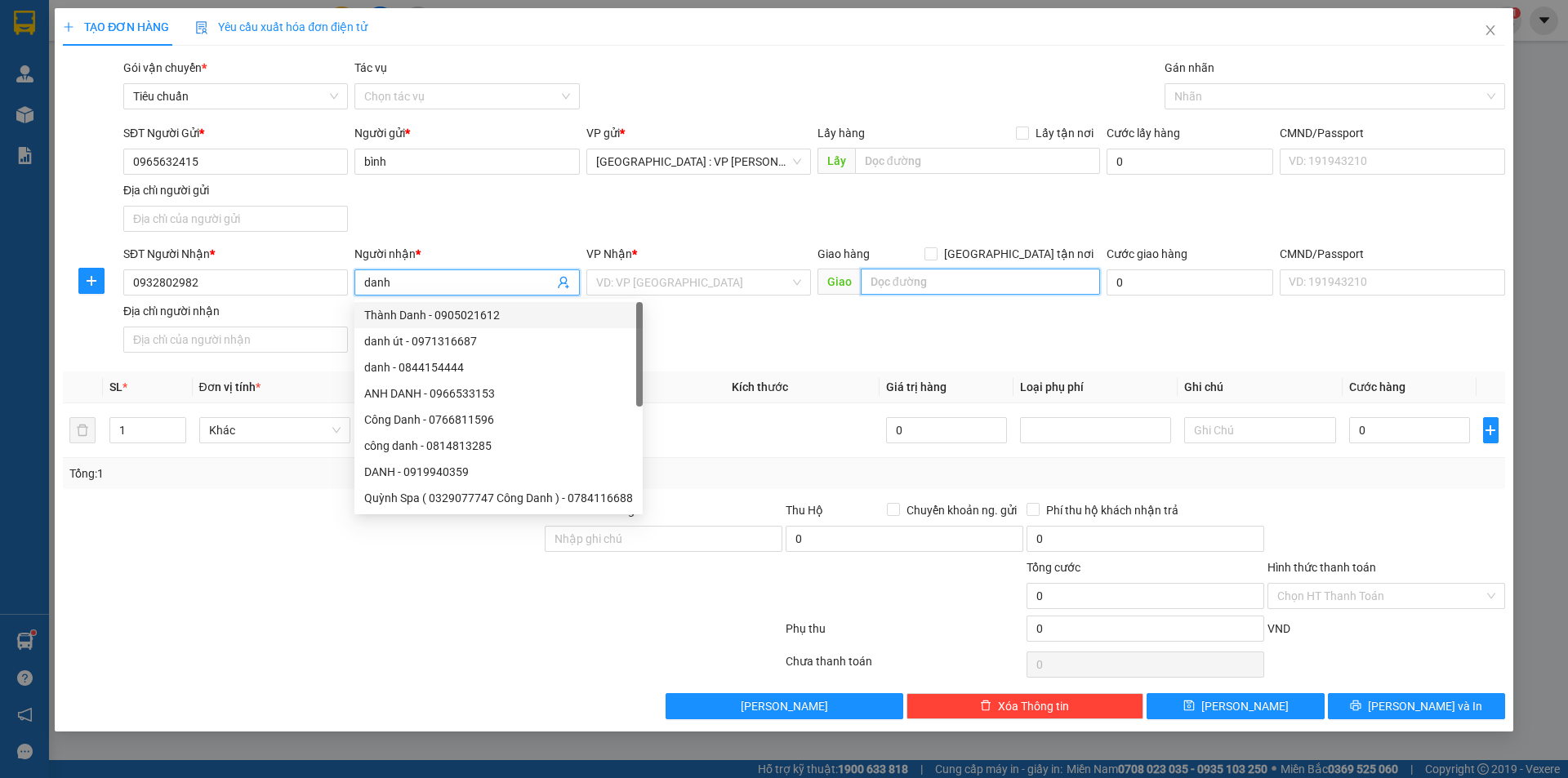
click at [916, 286] on input "text" at bounding box center [980, 282] width 240 height 27
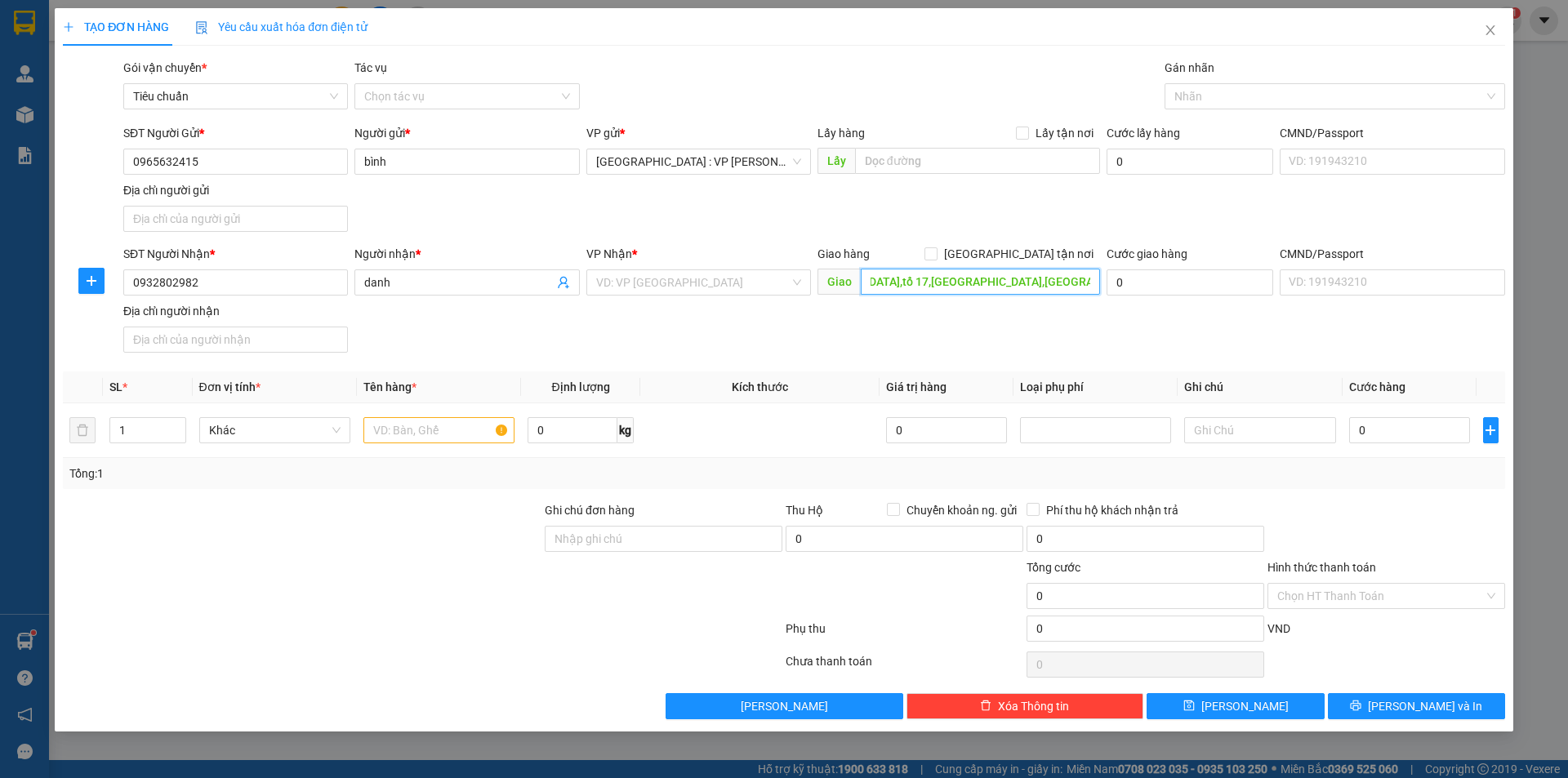
scroll to position [0, 182]
click at [1008, 252] on div "Giao hàng [GEOGRAPHIC_DATA] tận nơi" at bounding box center [958, 254] width 283 height 18
drag, startPoint x: 1035, startPoint y: 241, endPoint x: 1026, endPoint y: 255, distance: 16.6
click at [1028, 251] on form "SĐT Người Gửi * 0965632415 Người gửi * bình VP gửi * [GEOGRAPHIC_DATA] : VP [PE…" at bounding box center [784, 241] width 1442 height 235
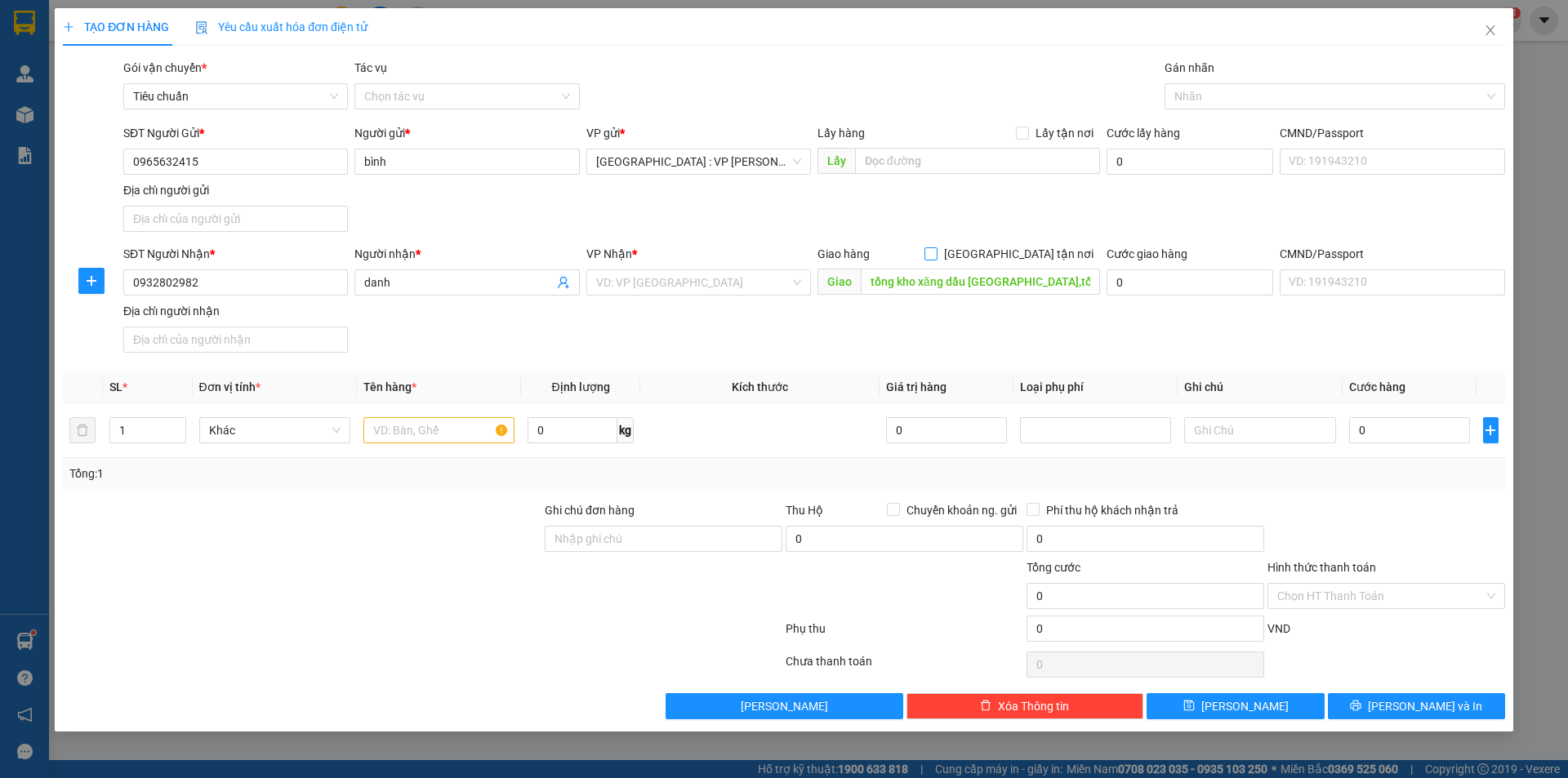
click at [1026, 255] on span "[GEOGRAPHIC_DATA] tận nơi" at bounding box center [1019, 254] width 163 height 18
click at [936, 255] on input "[GEOGRAPHIC_DATA] tận nơi" at bounding box center [930, 253] width 12 height 12
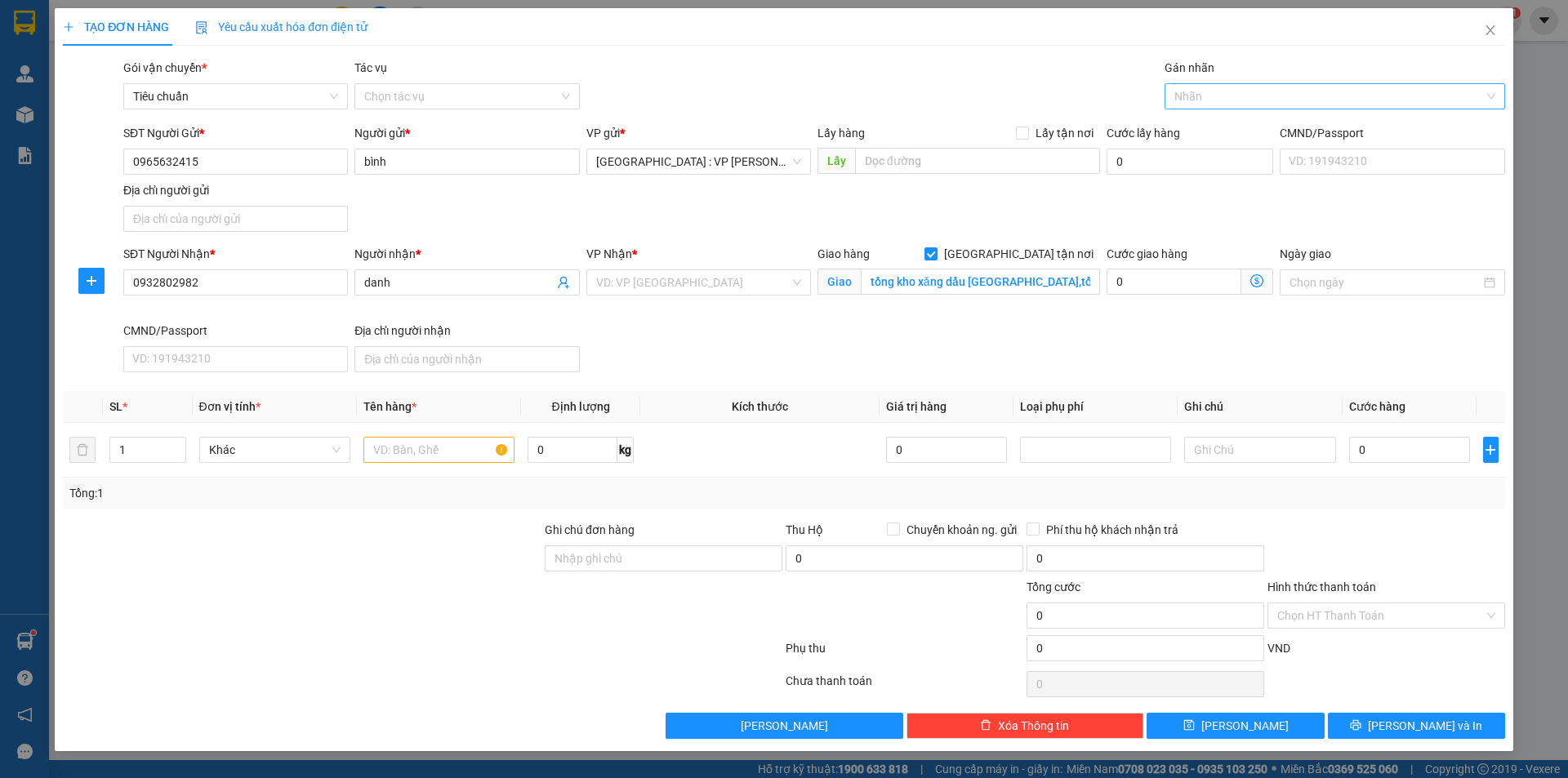
click at [1226, 101] on div at bounding box center [1327, 96] width 316 height 19
click at [1219, 125] on div "[GEOGRAPHIC_DATA] tận nơi" at bounding box center [1334, 129] width 321 height 18
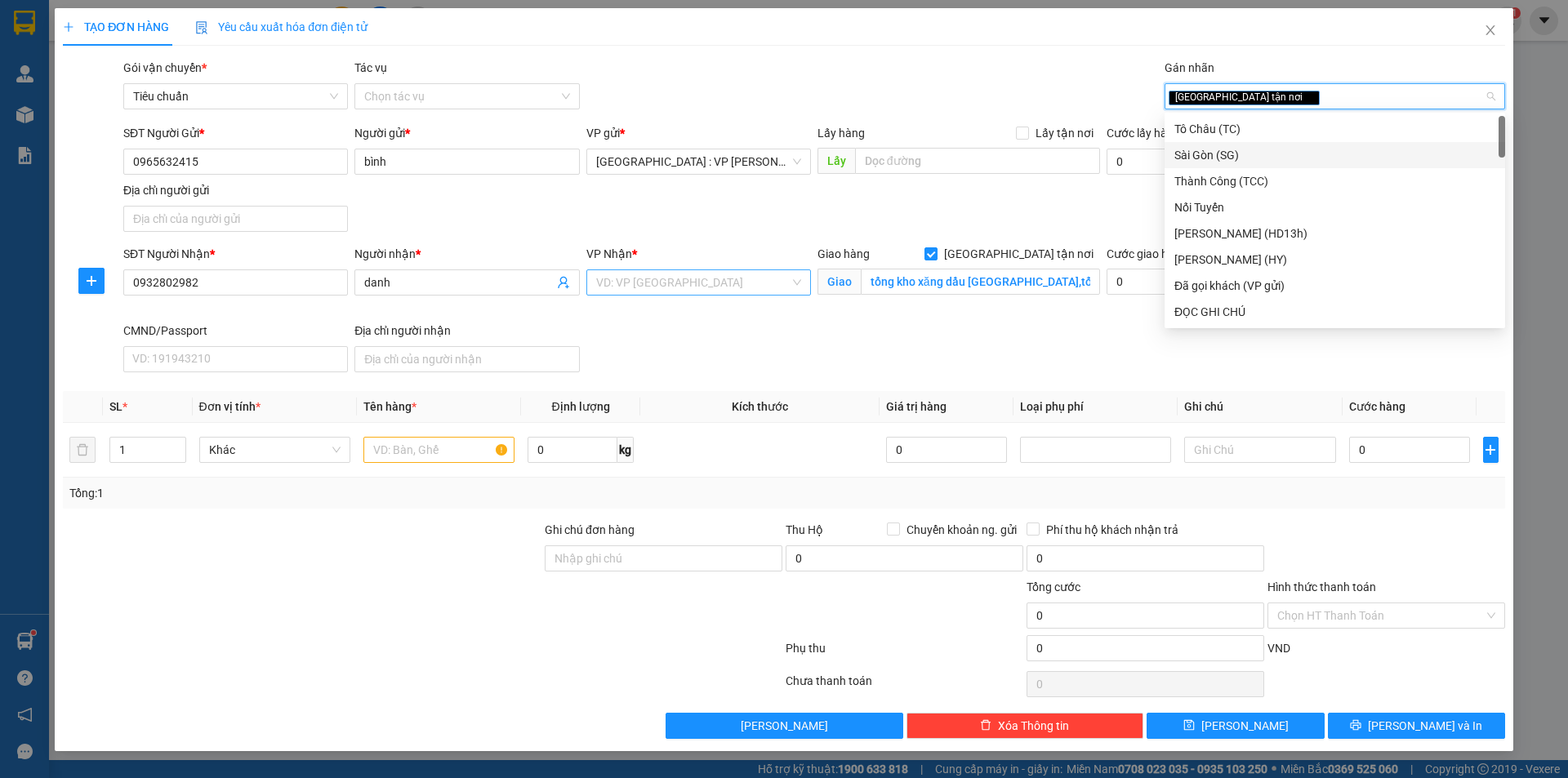
click at [652, 280] on input "search" at bounding box center [693, 282] width 194 height 25
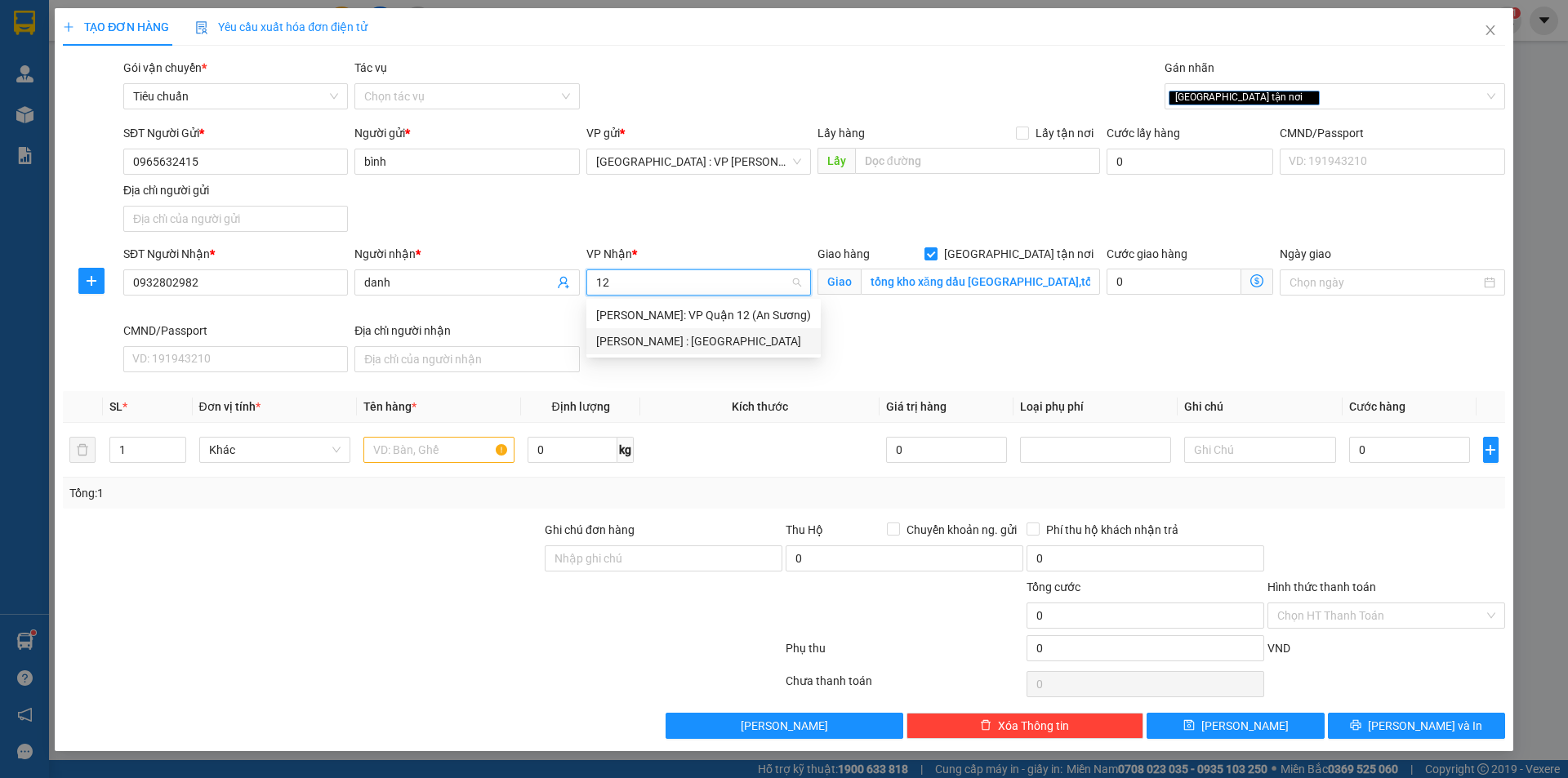
click at [741, 341] on div "[PERSON_NAME] : [GEOGRAPHIC_DATA]" at bounding box center [703, 341] width 215 height 18
click at [439, 449] on input "text" at bounding box center [438, 450] width 151 height 27
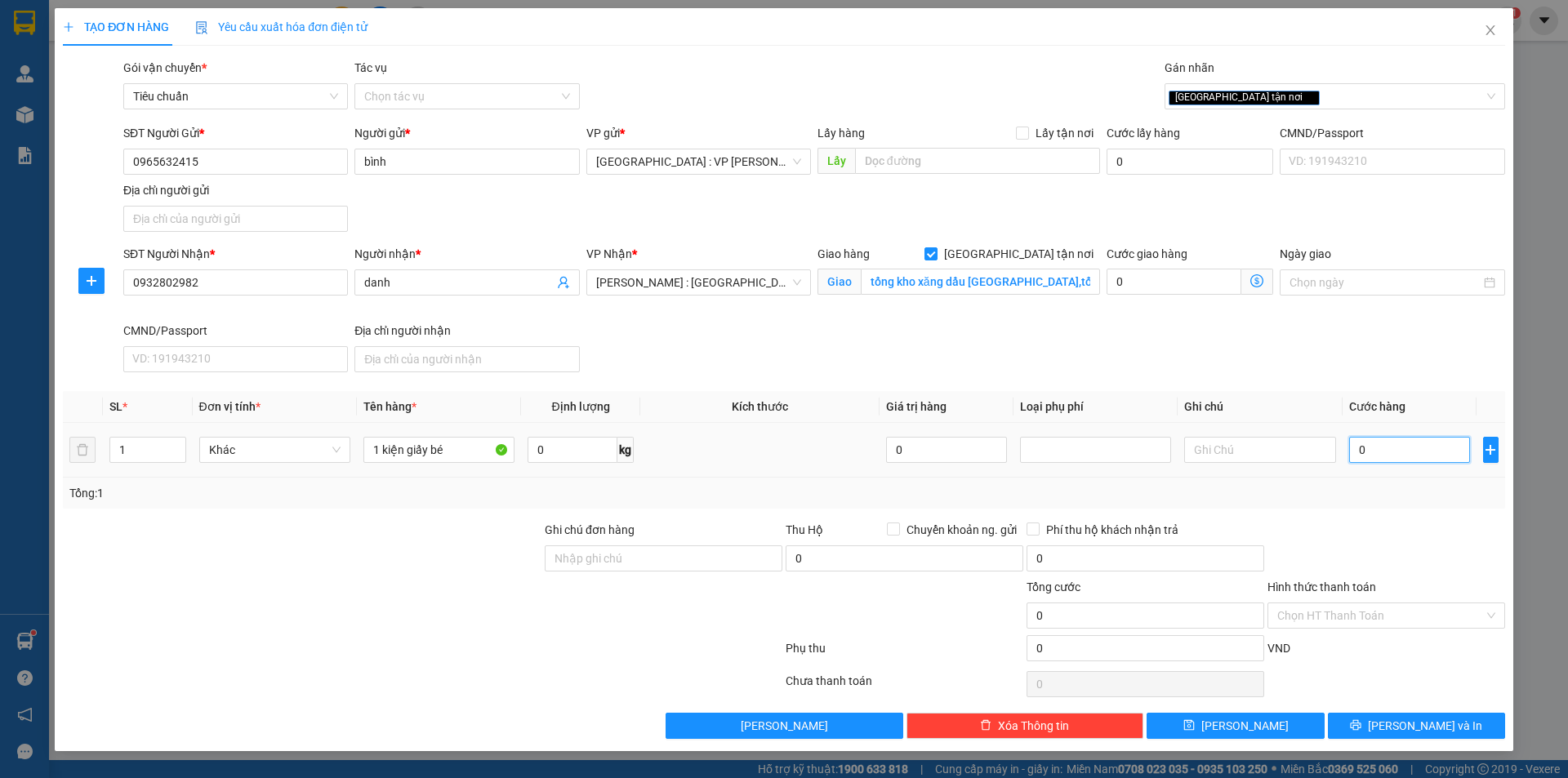
click at [1403, 458] on input "0" at bounding box center [1409, 450] width 122 height 27
drag, startPoint x: 1381, startPoint y: 619, endPoint x: 1383, endPoint y: 629, distance: 10.2
click at [1381, 620] on input "Hình thức thanh toán" at bounding box center [1381, 615] width 207 height 25
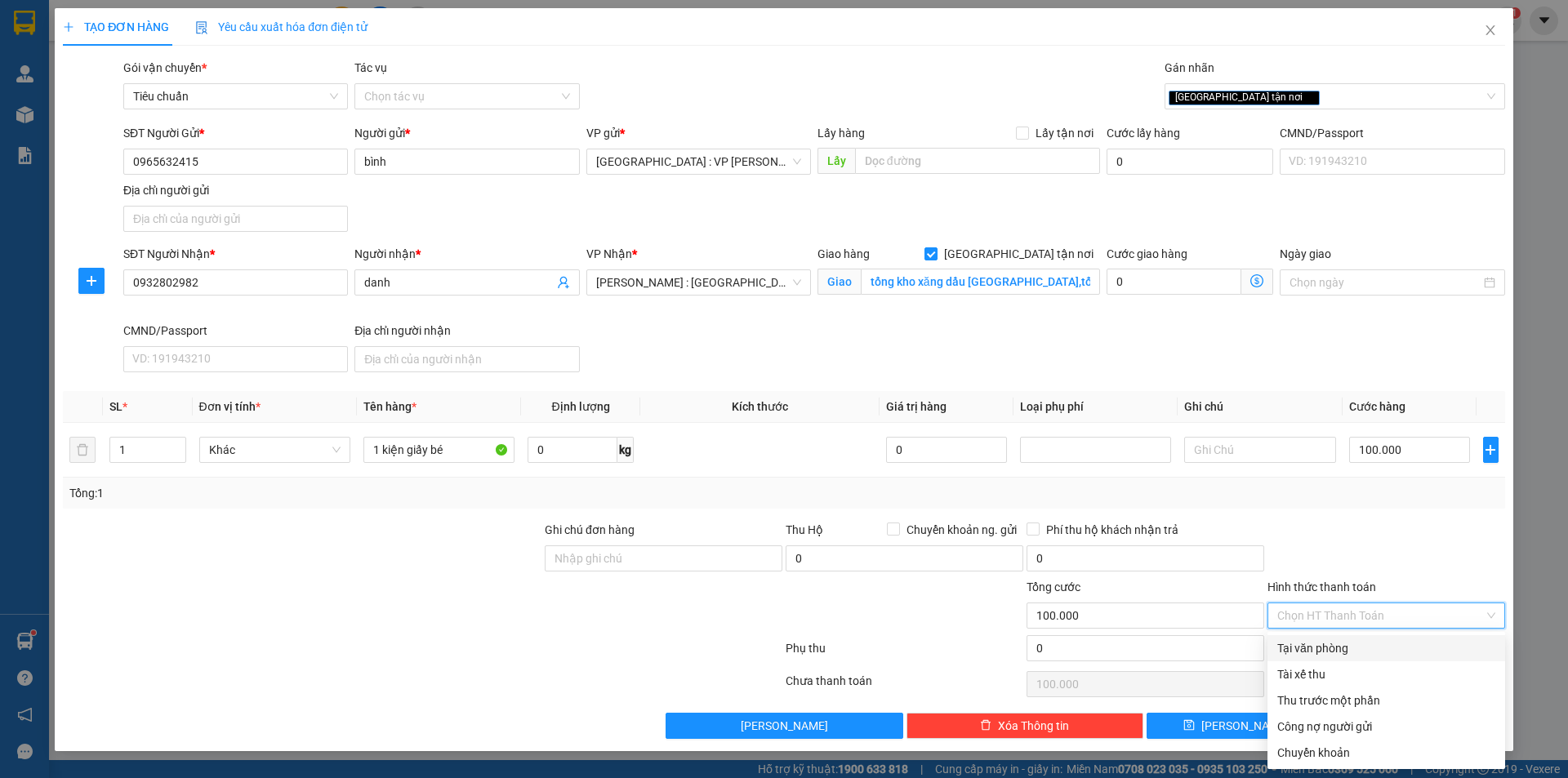
click at [1378, 654] on div "Tại văn phòng" at bounding box center [1386, 648] width 218 height 18
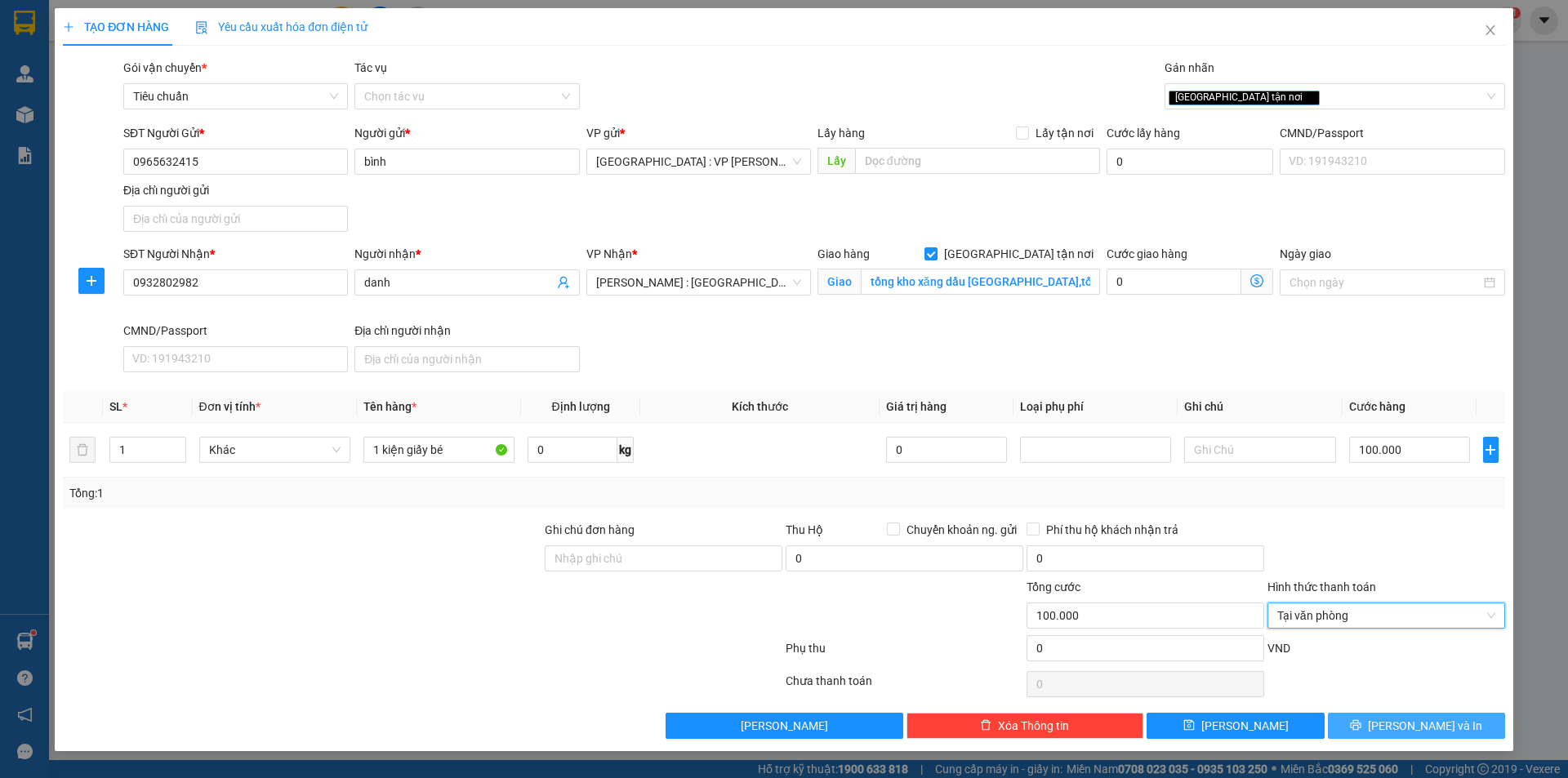
click at [1420, 731] on span "[PERSON_NAME] và In" at bounding box center [1424, 726] width 114 height 18
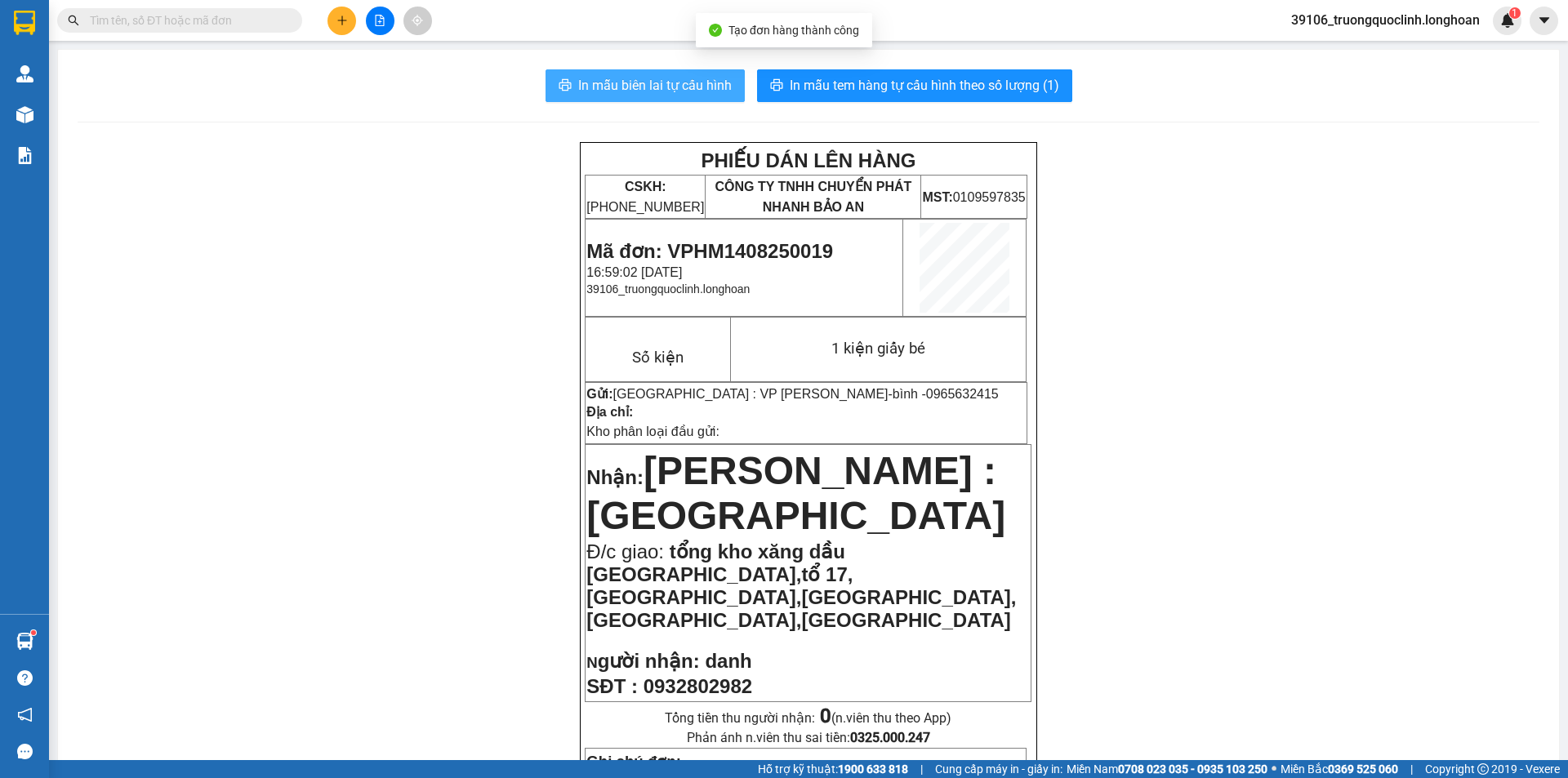
click at [635, 83] on span "In mẫu biên lai tự cấu hình" at bounding box center [655, 85] width 154 height 20
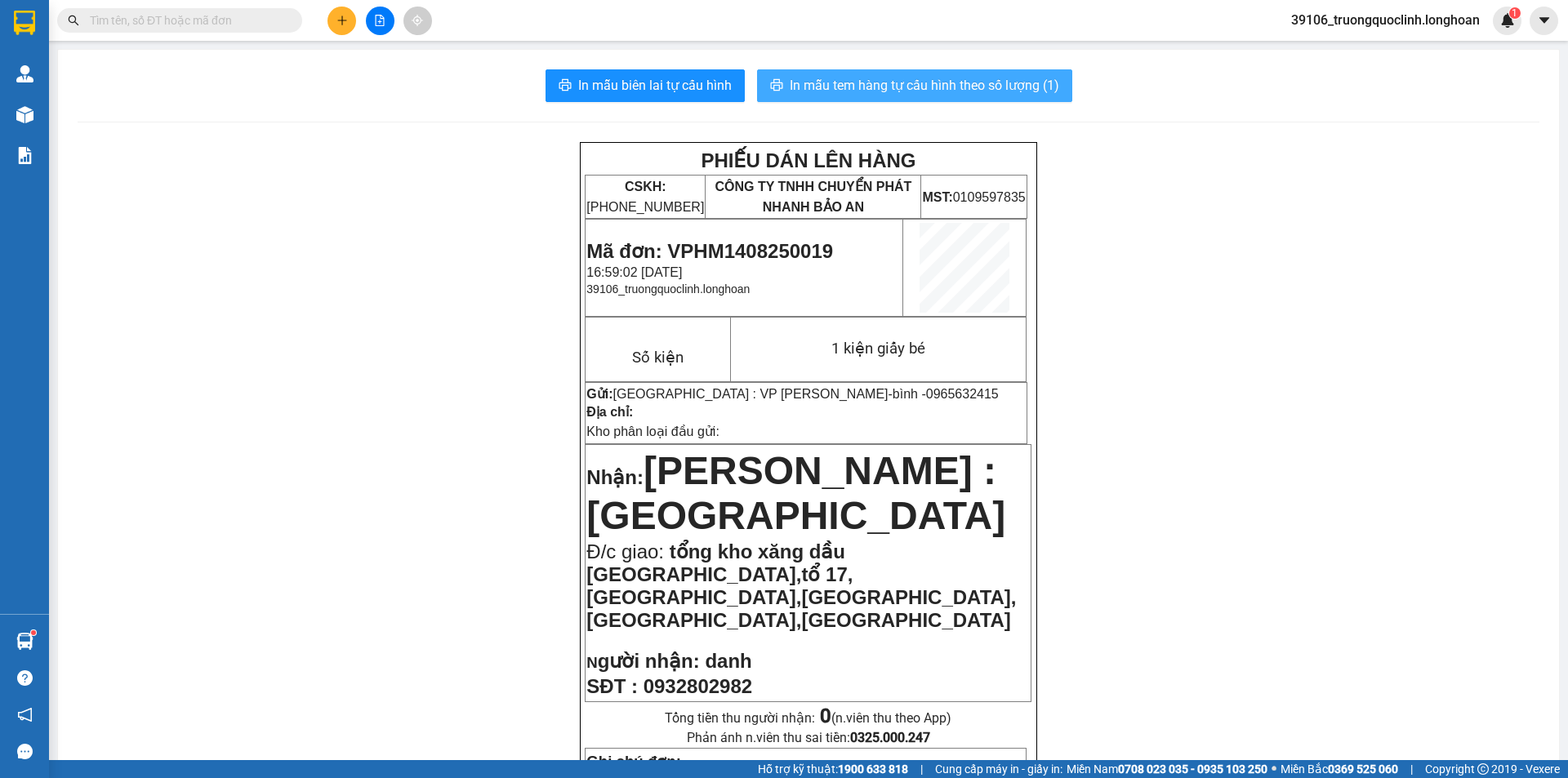
click at [955, 88] on span "In mẫu tem hàng tự cấu hình theo số lượng (1)" at bounding box center [924, 85] width 270 height 20
click at [791, 250] on span "Mã đơn: VPHM1408250019" at bounding box center [709, 251] width 247 height 22
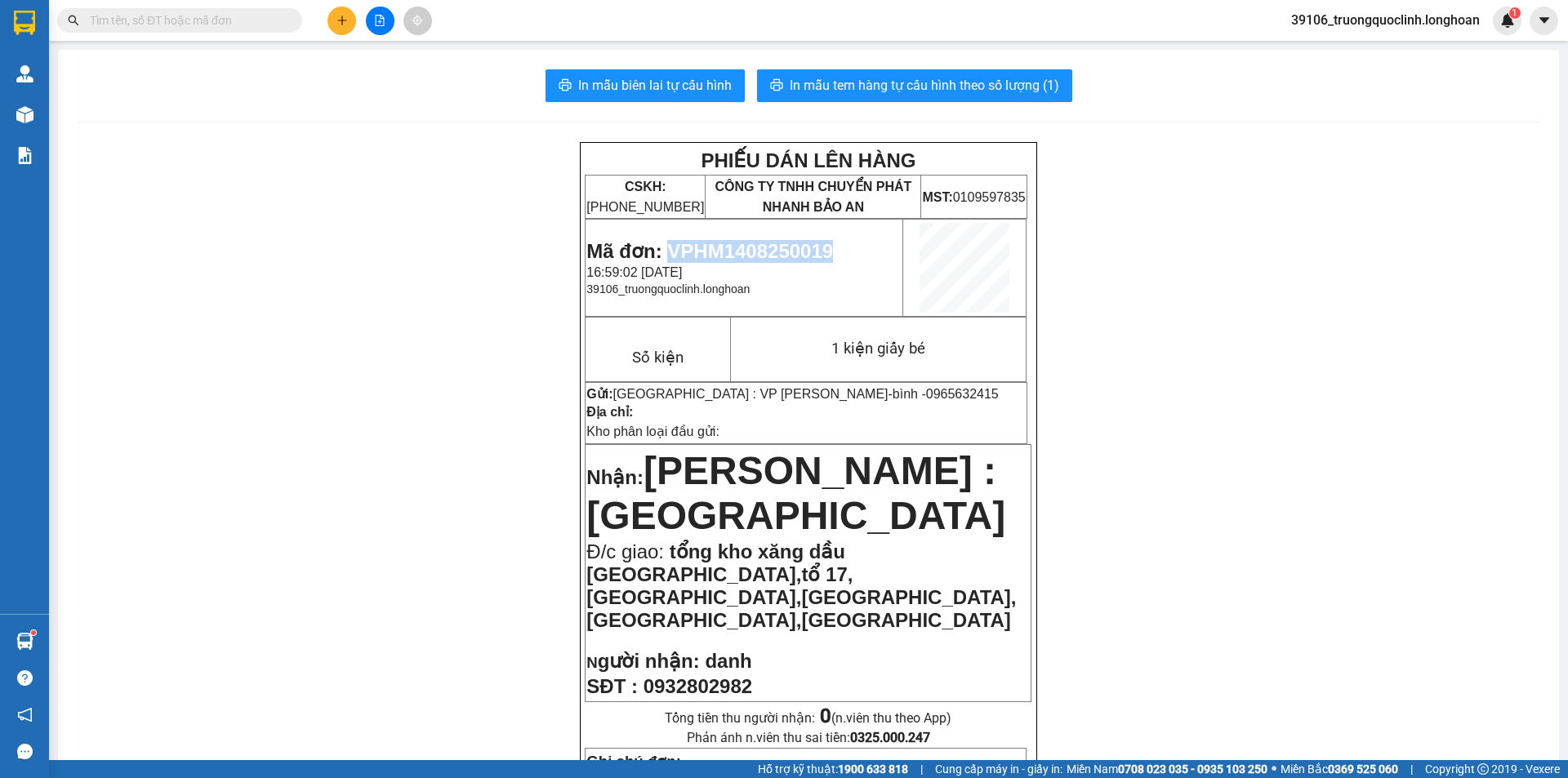
click at [791, 249] on span "Mã đơn: VPHM1408250019" at bounding box center [709, 251] width 247 height 22
click at [785, 240] on td "Mã đơn: VPHM1408250019 16:59:02 [DATE] 39106_truongquoclinh.longhoan" at bounding box center [743, 268] width 317 height 97
click at [785, 240] on span "Mã đơn: VPHM1408250019" at bounding box center [709, 251] width 247 height 22
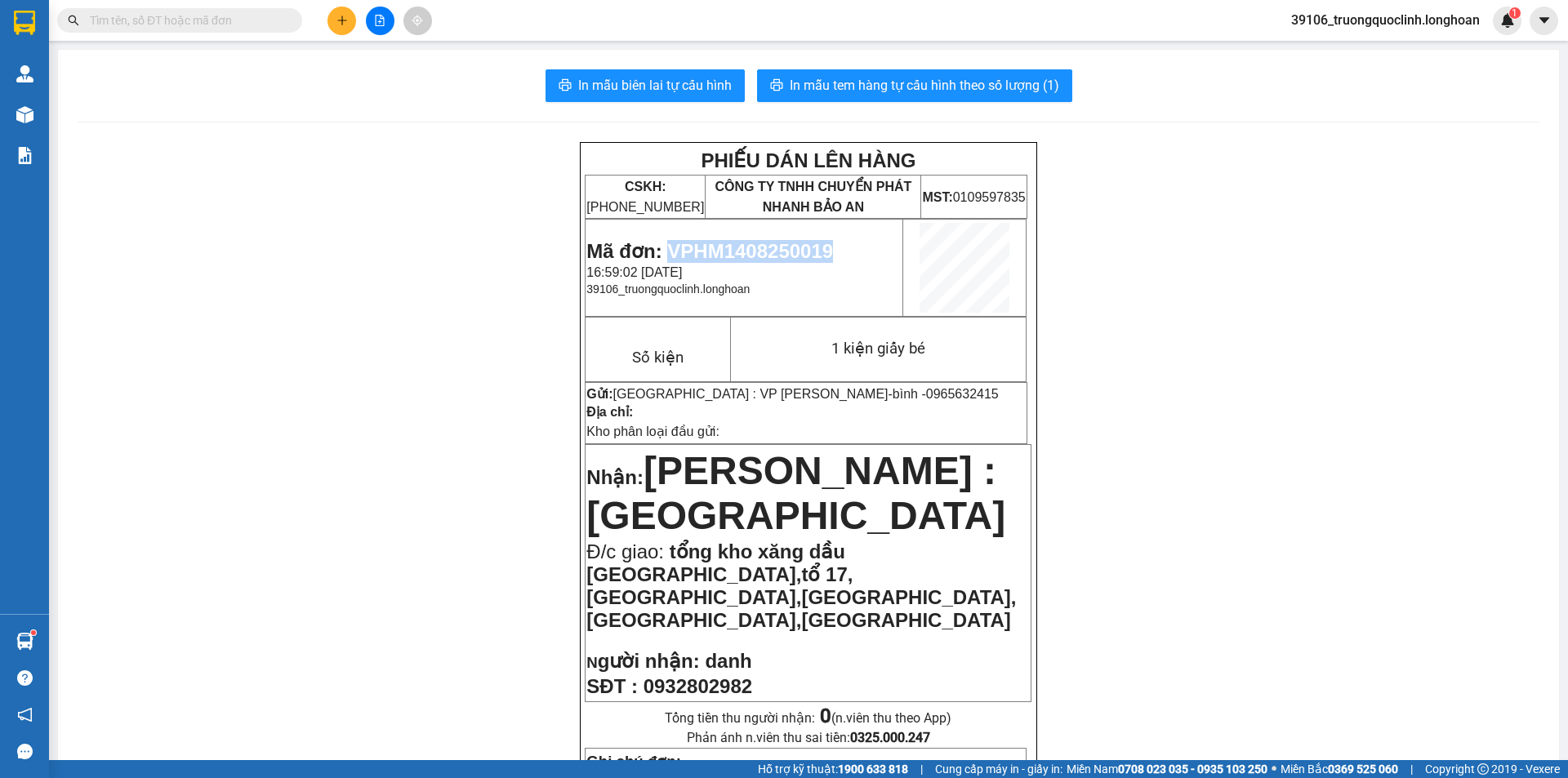
click at [342, 21] on icon "plus" at bounding box center [341, 20] width 1 height 9
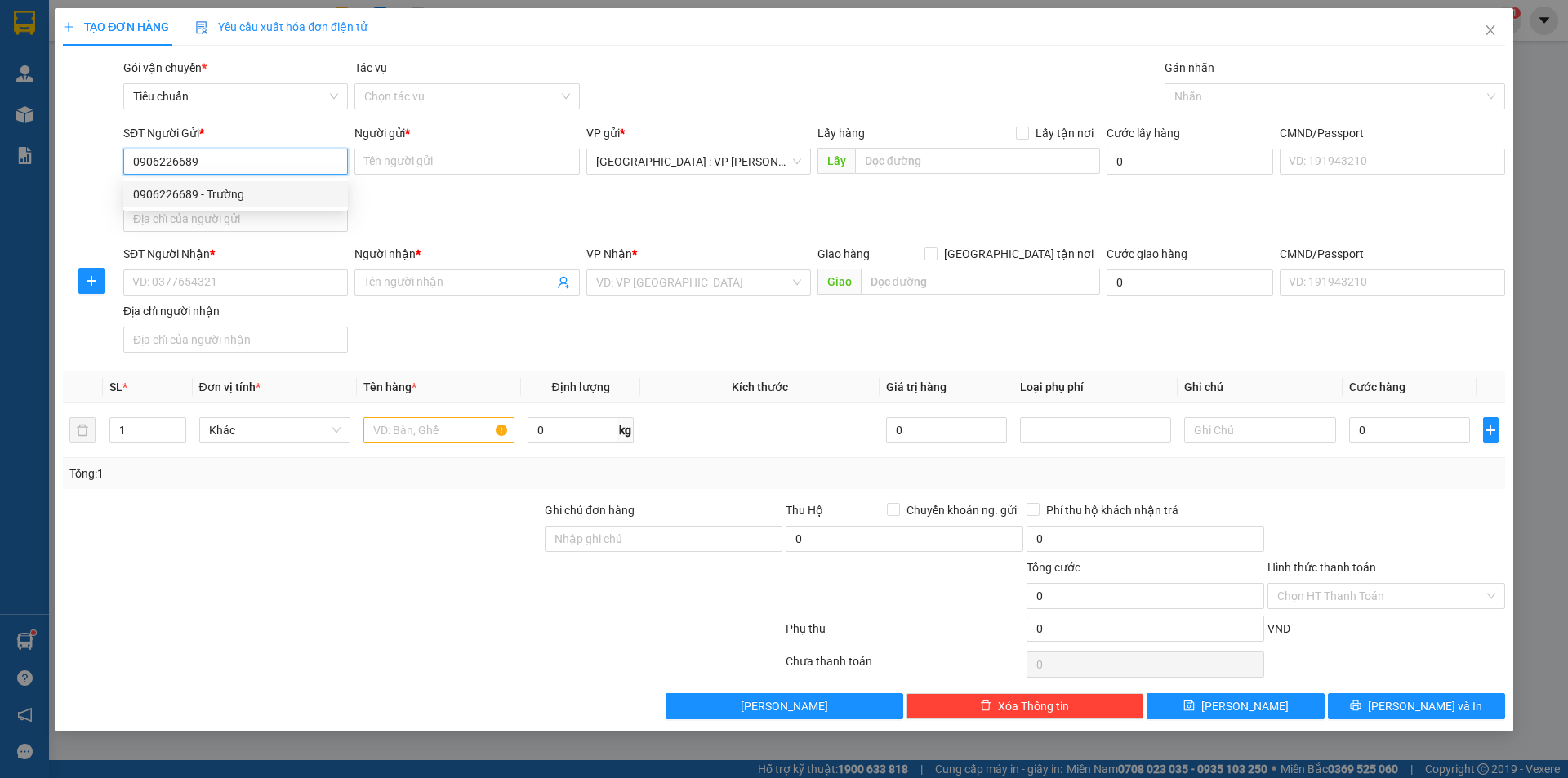
click at [299, 190] on div "0906226689 - Trường" at bounding box center [236, 195] width 205 height 18
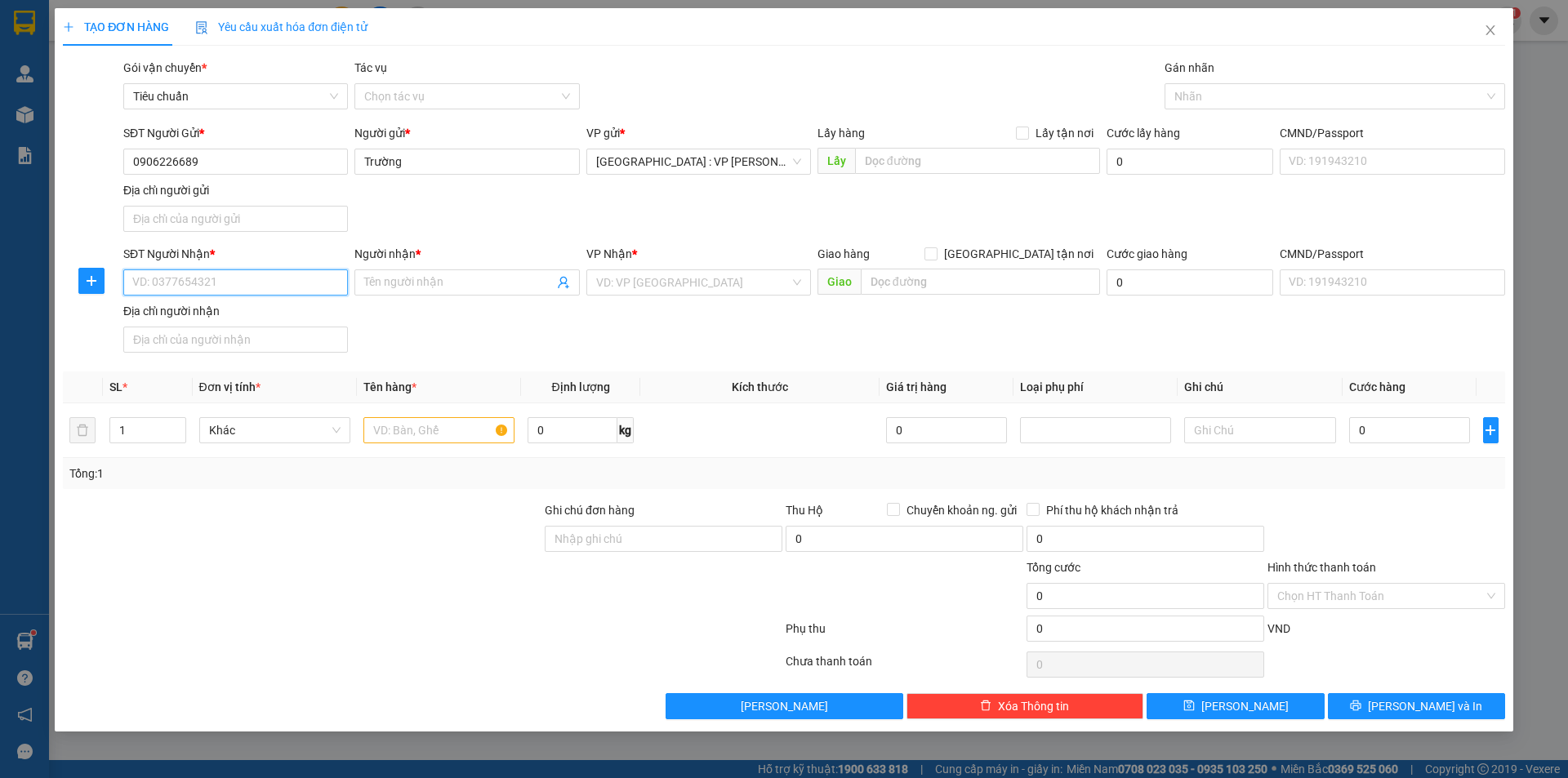
drag, startPoint x: 294, startPoint y: 278, endPoint x: 293, endPoint y: 253, distance: 25.0
click at [293, 278] on input "SĐT Người Nhận *" at bounding box center [236, 282] width 225 height 27
click at [485, 285] on input "Người nhận *" at bounding box center [458, 282] width 188 height 18
click at [959, 280] on input "text" at bounding box center [980, 282] width 240 height 27
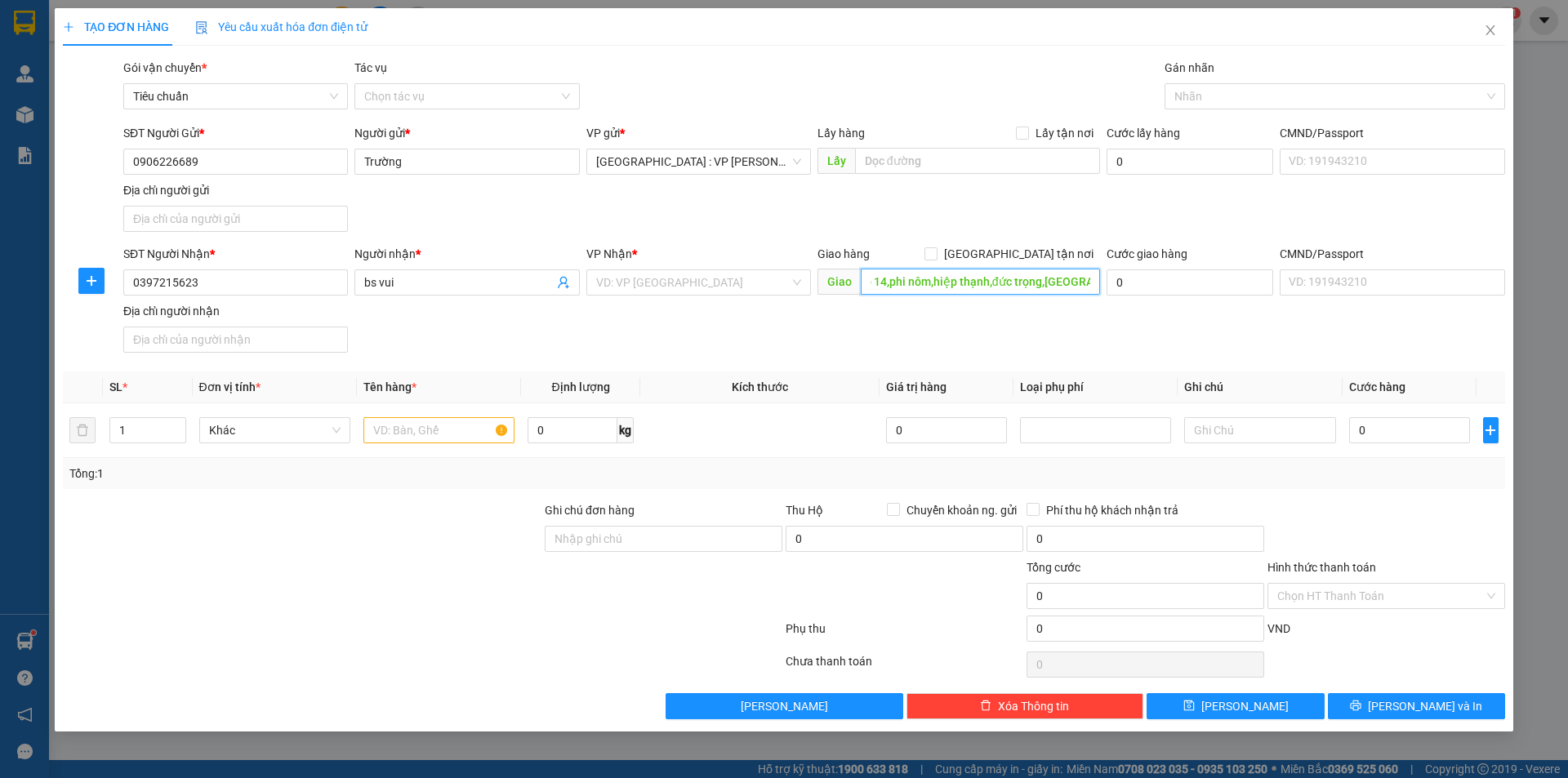
scroll to position [0, 39]
click at [937, 255] on span at bounding box center [931, 254] width 13 height 13
click at [936, 255] on input "[GEOGRAPHIC_DATA] tận nơi" at bounding box center [930, 253] width 12 height 12
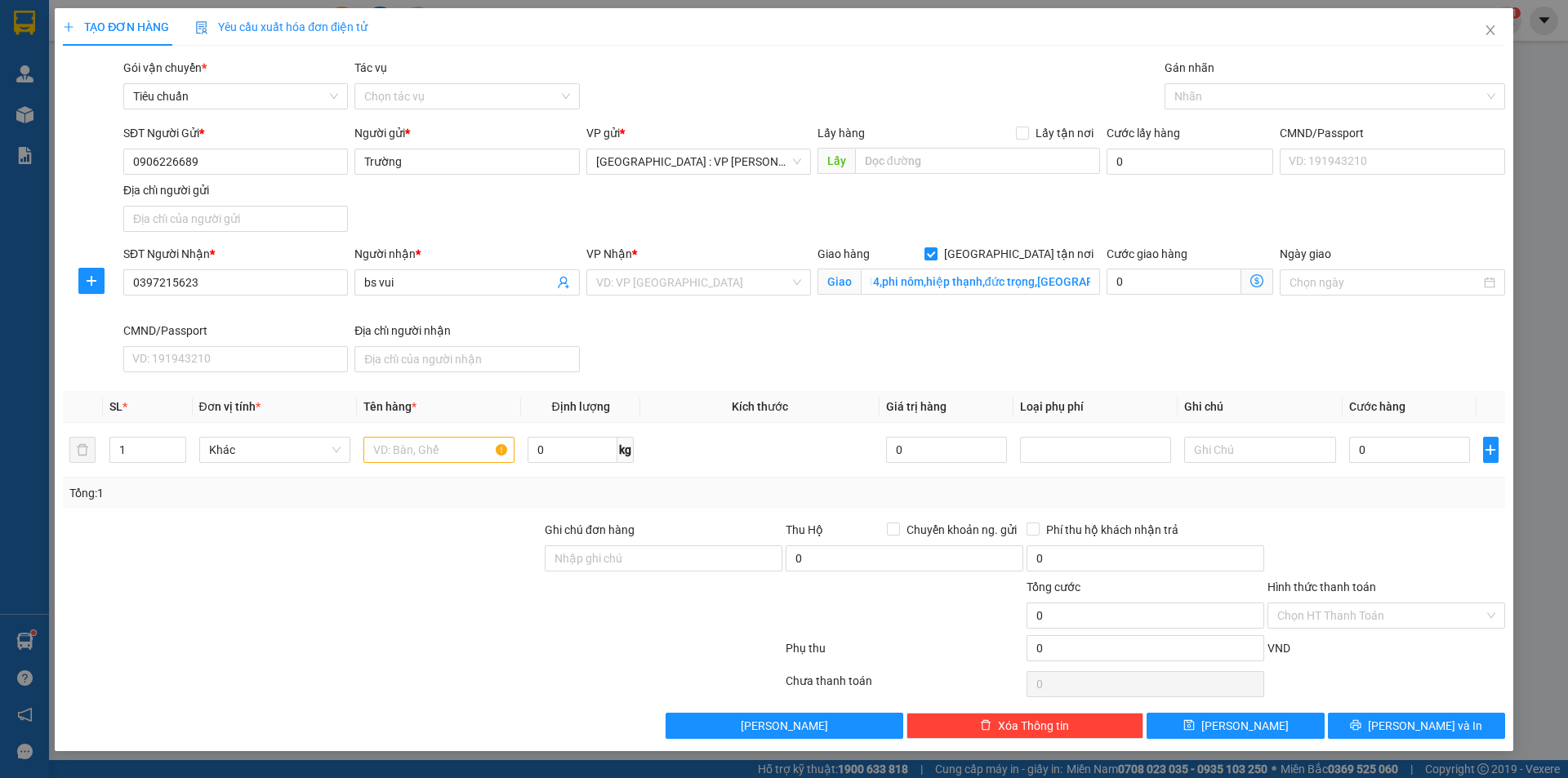
scroll to position [0, 0]
click at [1195, 102] on div at bounding box center [1327, 96] width 316 height 19
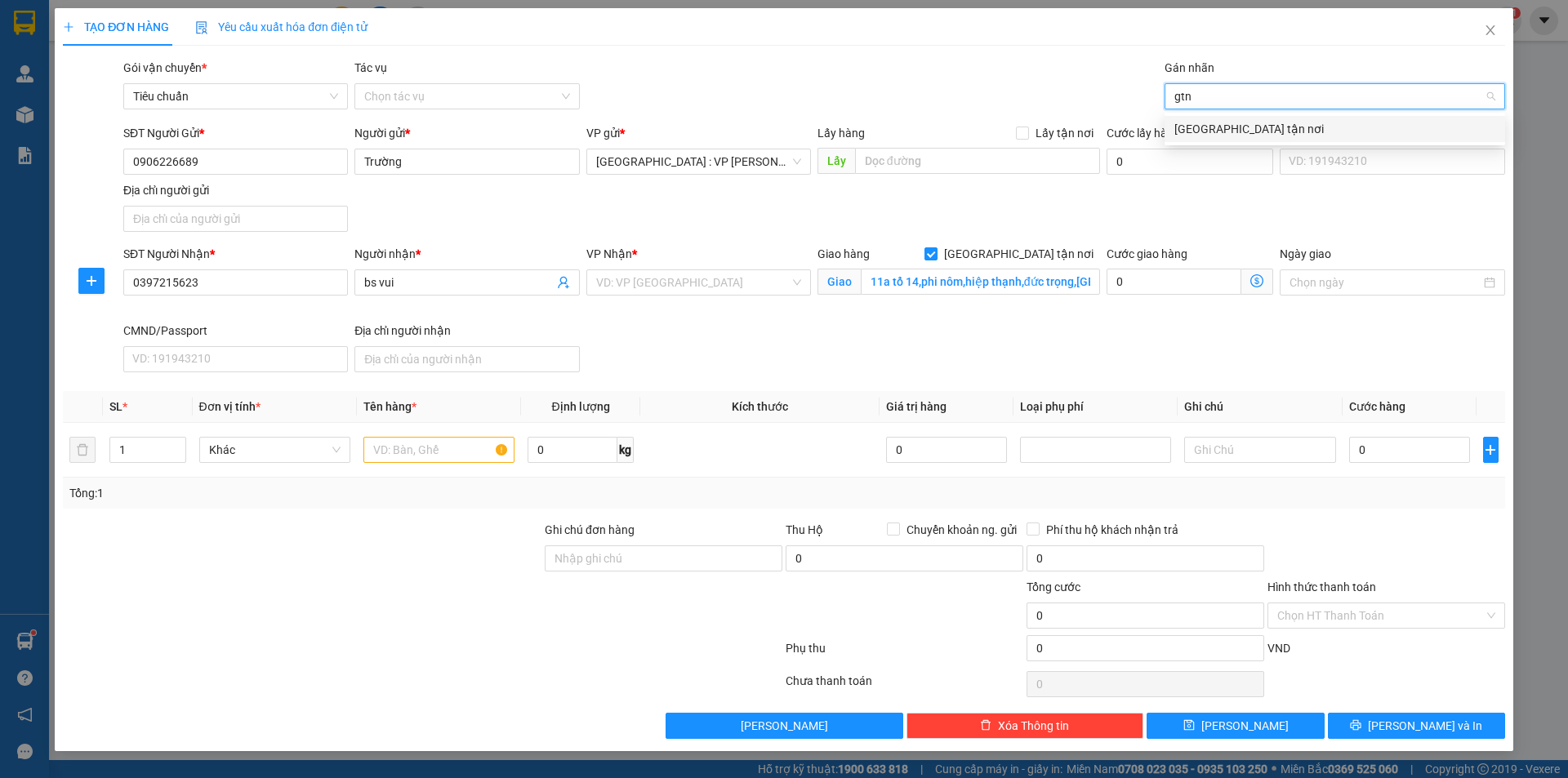
click at [1183, 128] on div "[GEOGRAPHIC_DATA] tận nơi" at bounding box center [1334, 129] width 321 height 18
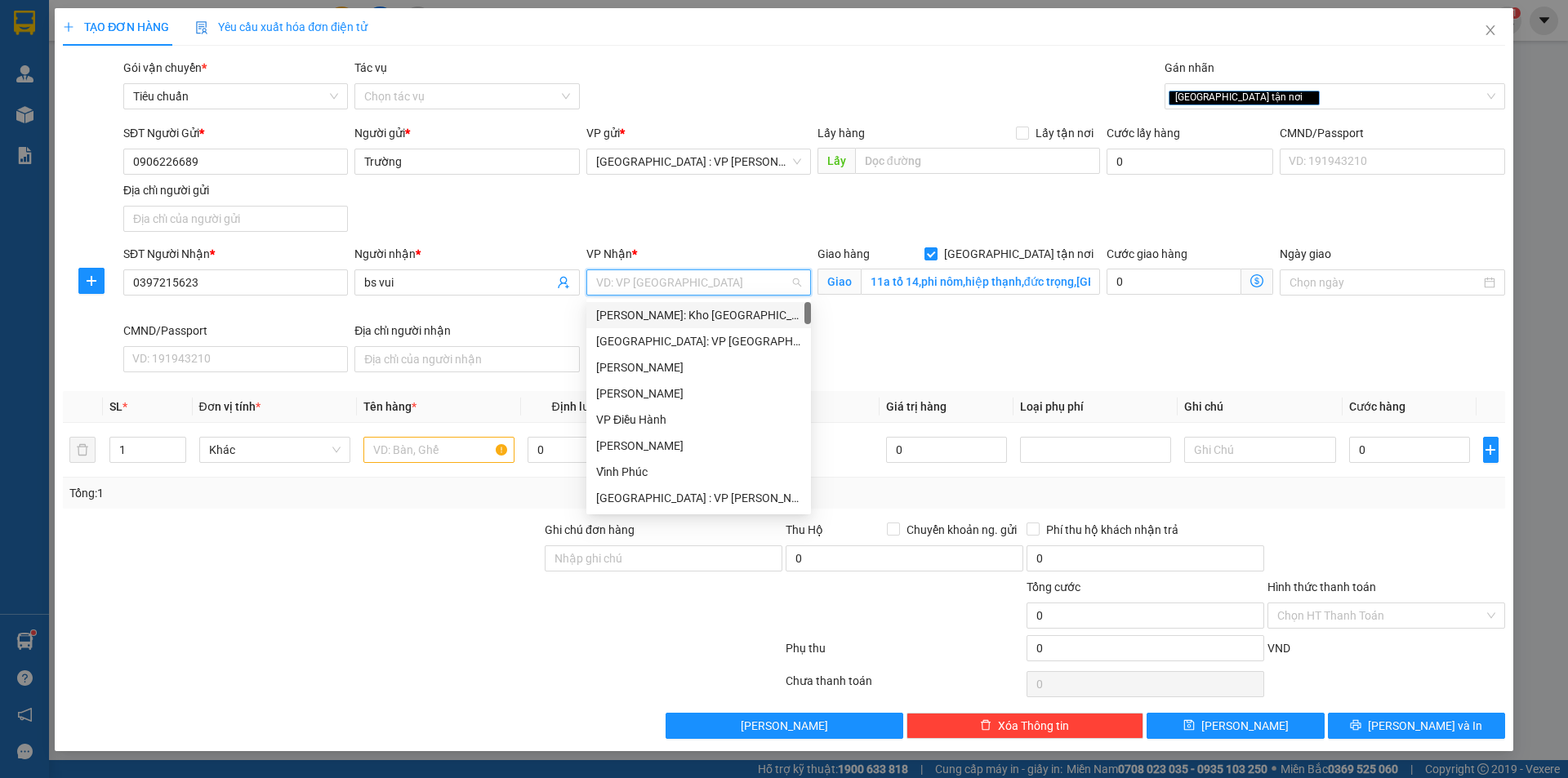
click at [699, 276] on input "search" at bounding box center [693, 282] width 194 height 25
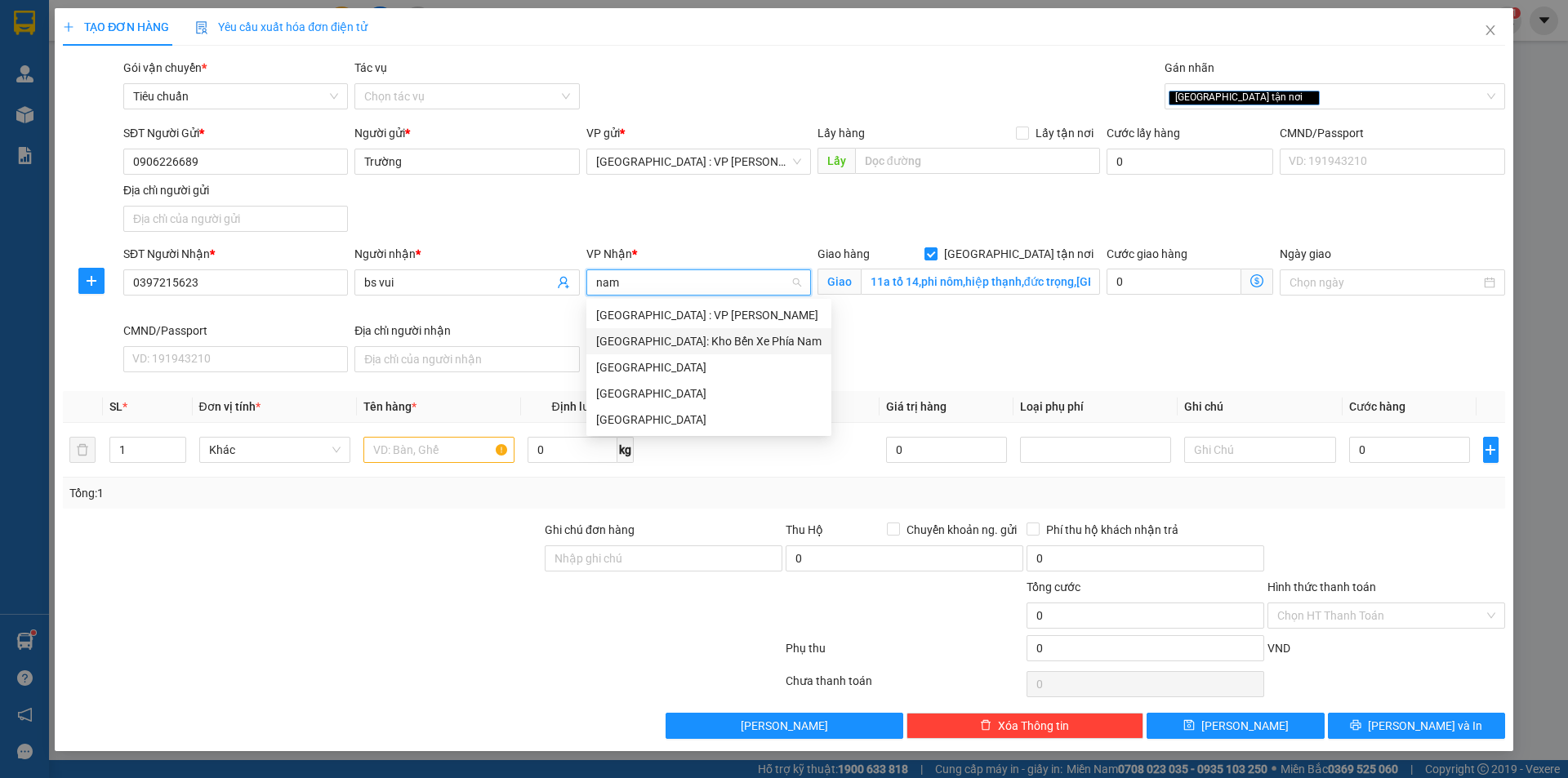
drag, startPoint x: 684, startPoint y: 336, endPoint x: 616, endPoint y: 364, distance: 73.5
click at [683, 336] on div "[GEOGRAPHIC_DATA]: Kho Bến Xe Phía Nam" at bounding box center [709, 341] width 225 height 18
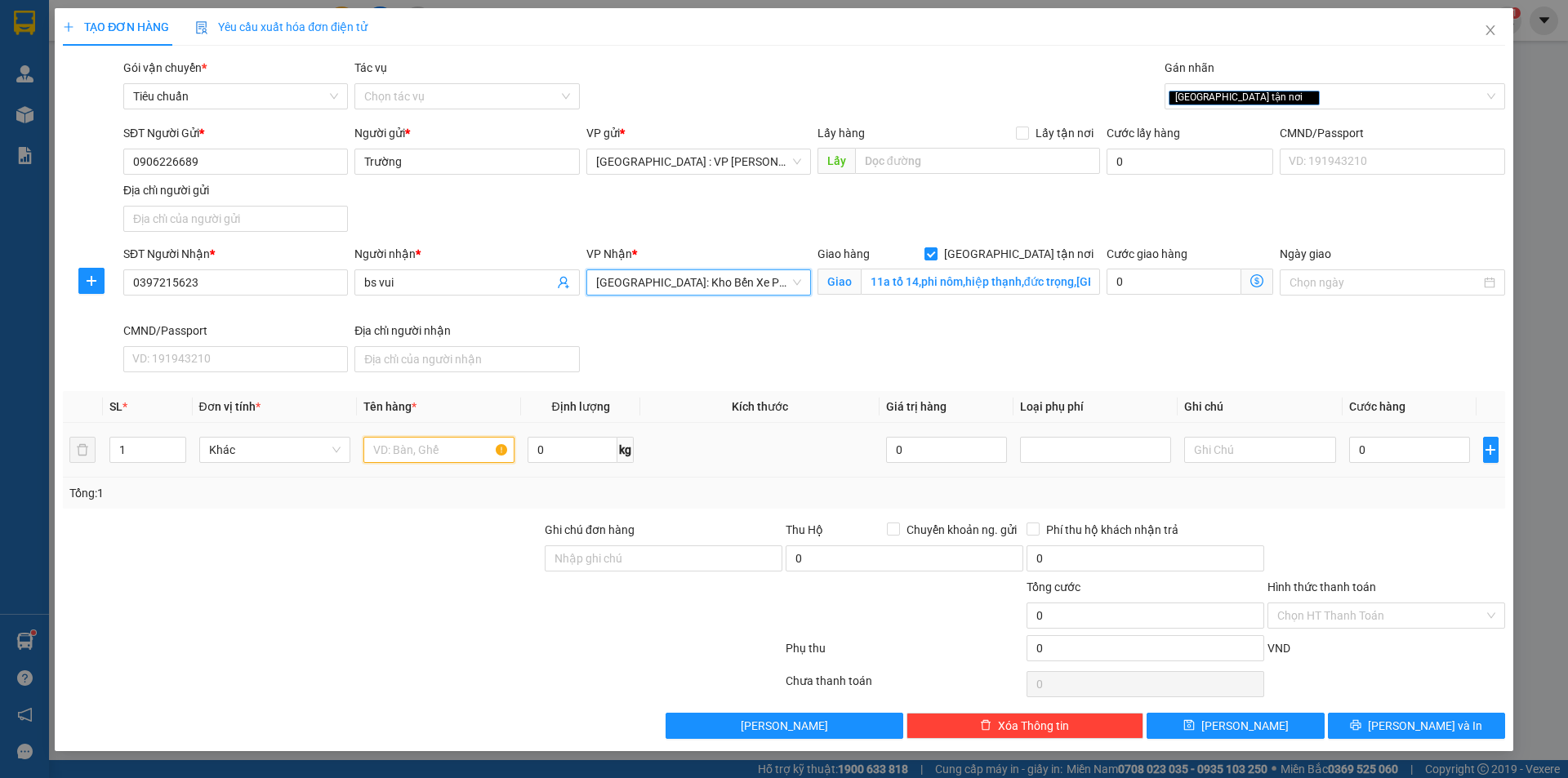
click at [472, 448] on input "text" at bounding box center [438, 450] width 151 height 27
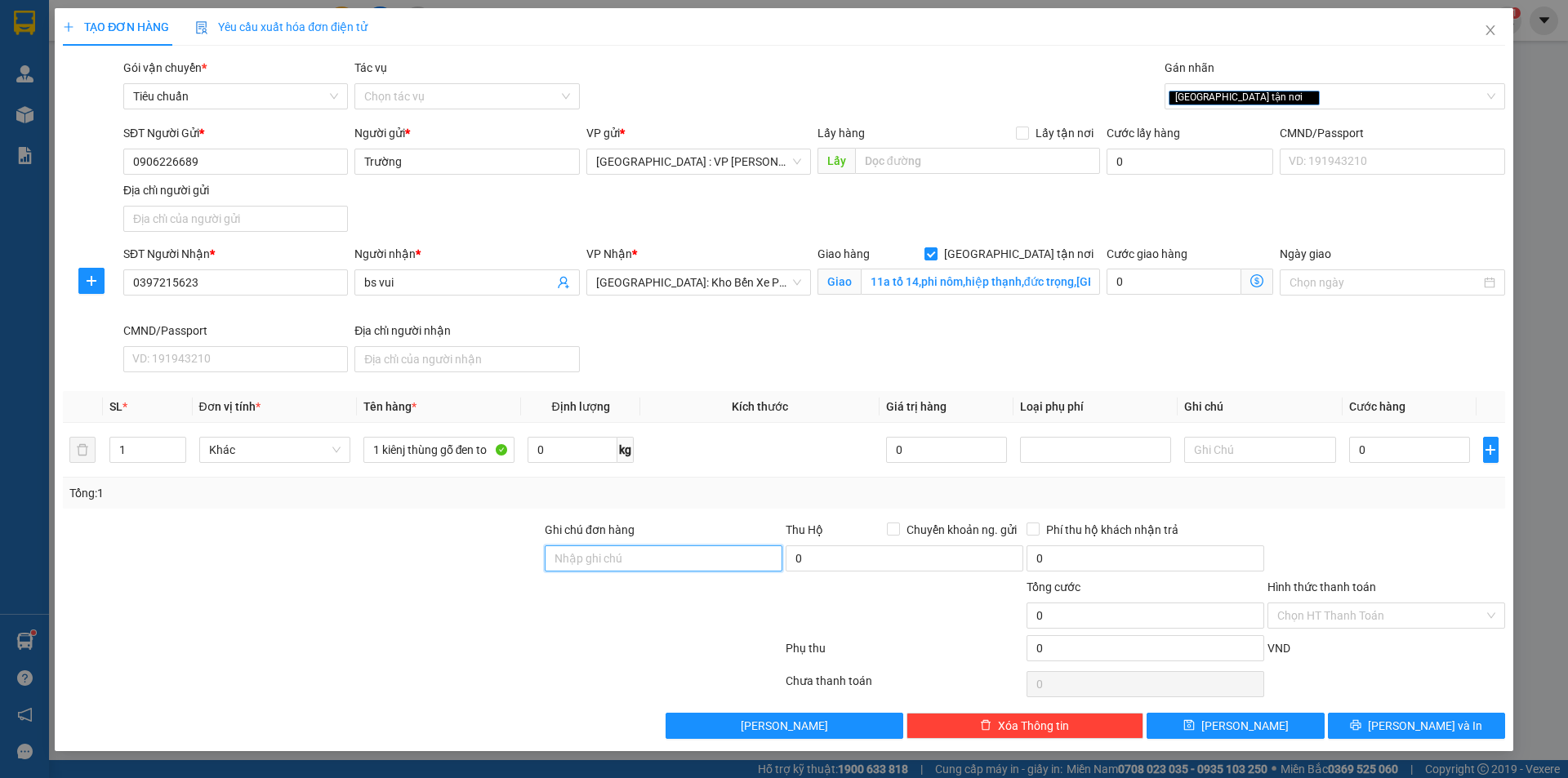
click at [667, 549] on input "Ghi chú đơn hàng" at bounding box center [664, 559] width 238 height 27
click at [540, 589] on div at bounding box center [302, 606] width 482 height 58
click at [1422, 446] on input "0" at bounding box center [1409, 450] width 122 height 27
drag, startPoint x: 1371, startPoint y: 536, endPoint x: 1371, endPoint y: 553, distance: 17.0
click at [1371, 537] on div at bounding box center [1385, 549] width 240 height 58
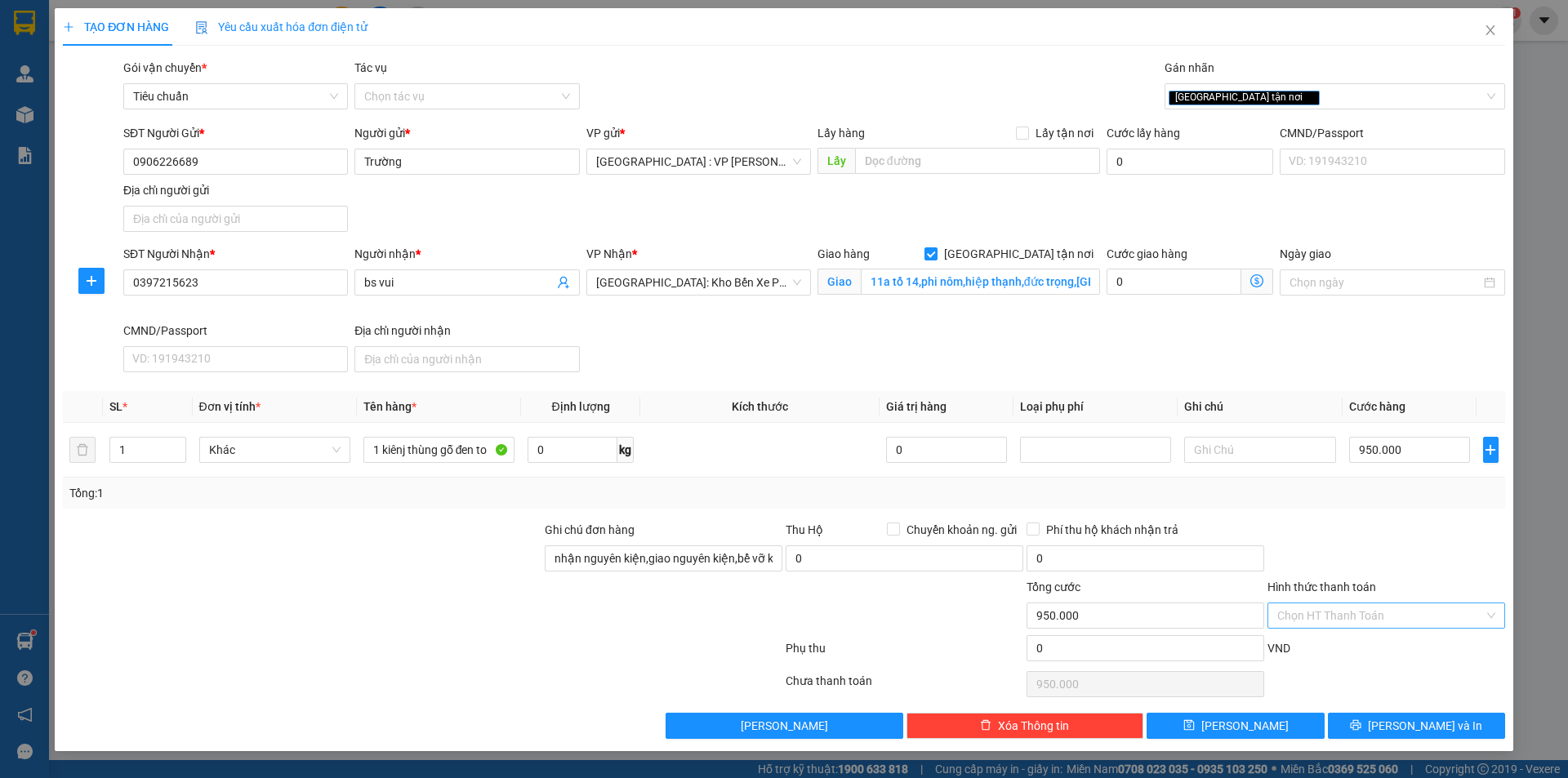
click at [1366, 613] on input "Hình thức thanh toán" at bounding box center [1381, 615] width 207 height 25
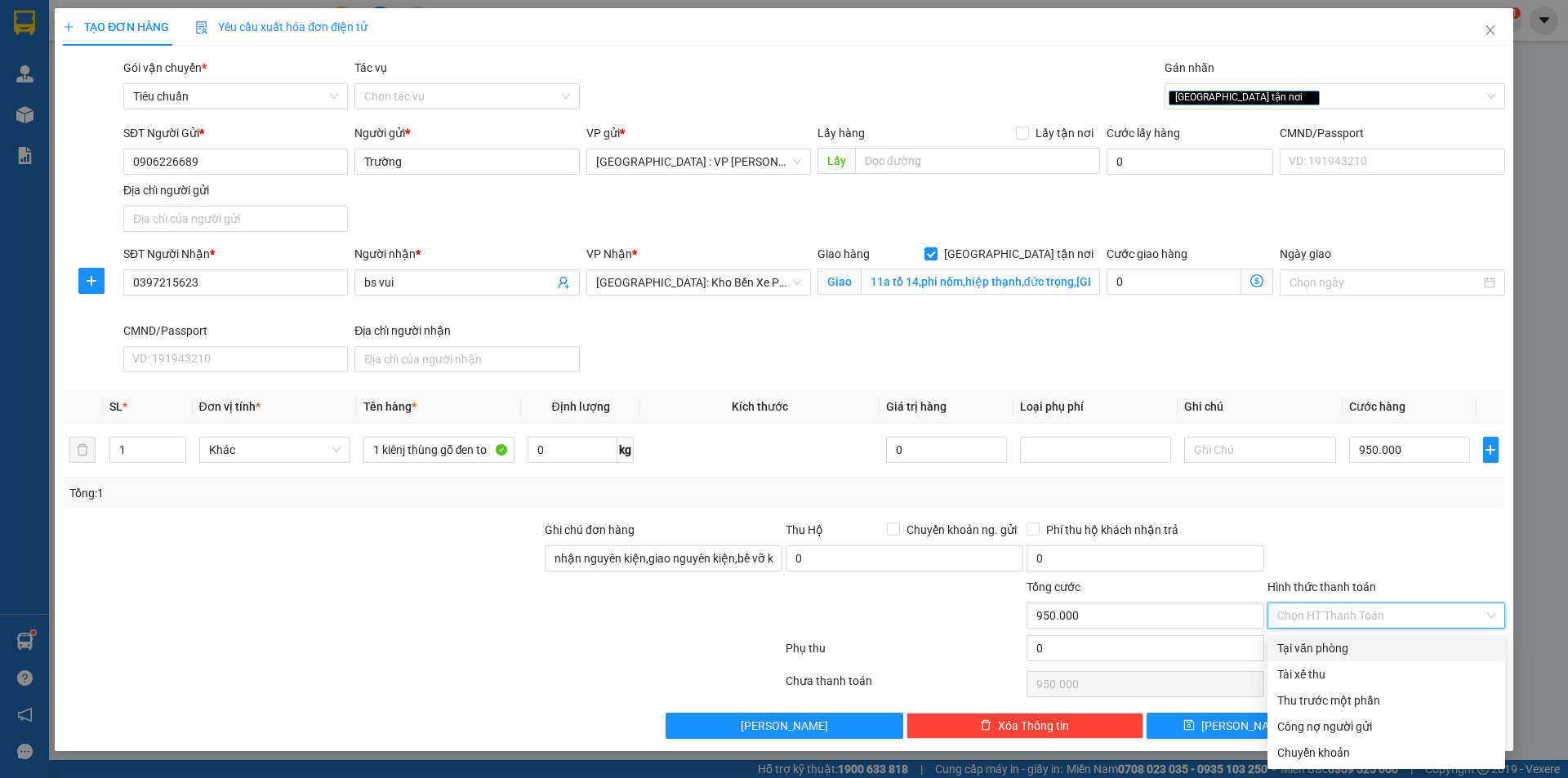
drag, startPoint x: 1323, startPoint y: 647, endPoint x: 1363, endPoint y: 569, distance: 87.7
click at [1321, 647] on div "Tại văn phòng" at bounding box center [1386, 648] width 218 height 18
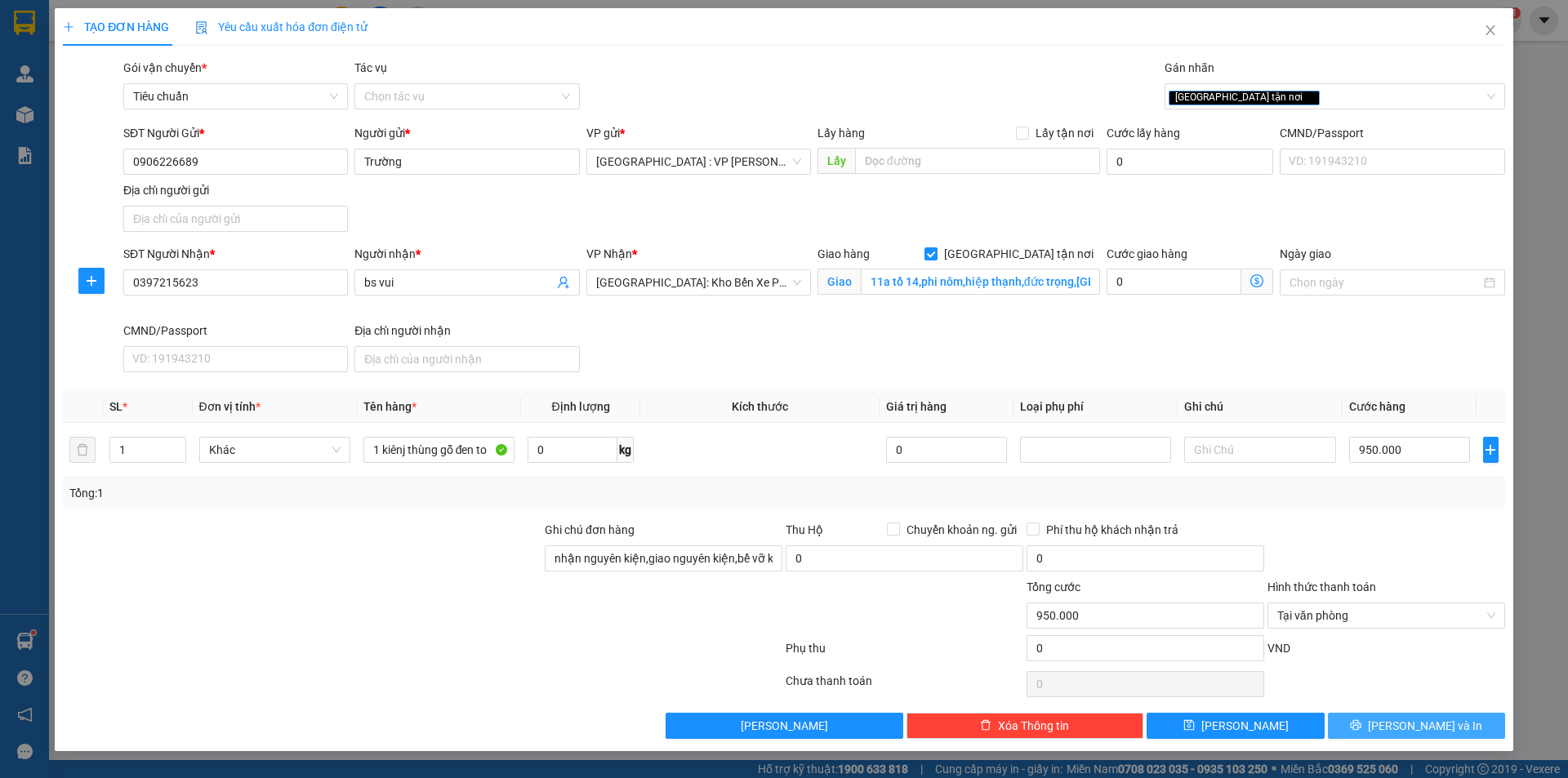
drag, startPoint x: 1412, startPoint y: 722, endPoint x: 1399, endPoint y: 687, distance: 37.3
click at [1413, 722] on span "[PERSON_NAME] và In" at bounding box center [1424, 726] width 114 height 18
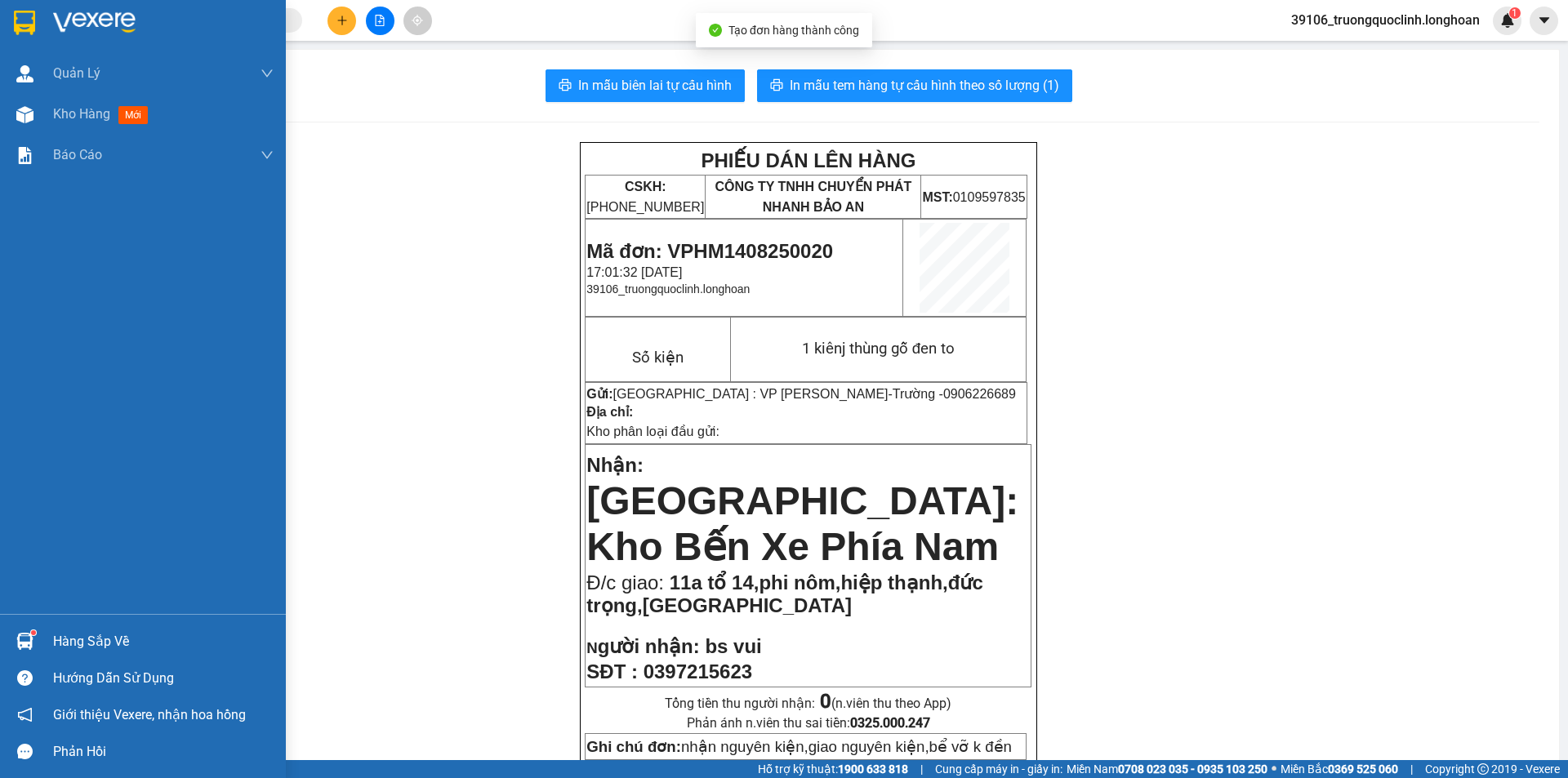
click at [19, 19] on img at bounding box center [24, 23] width 21 height 25
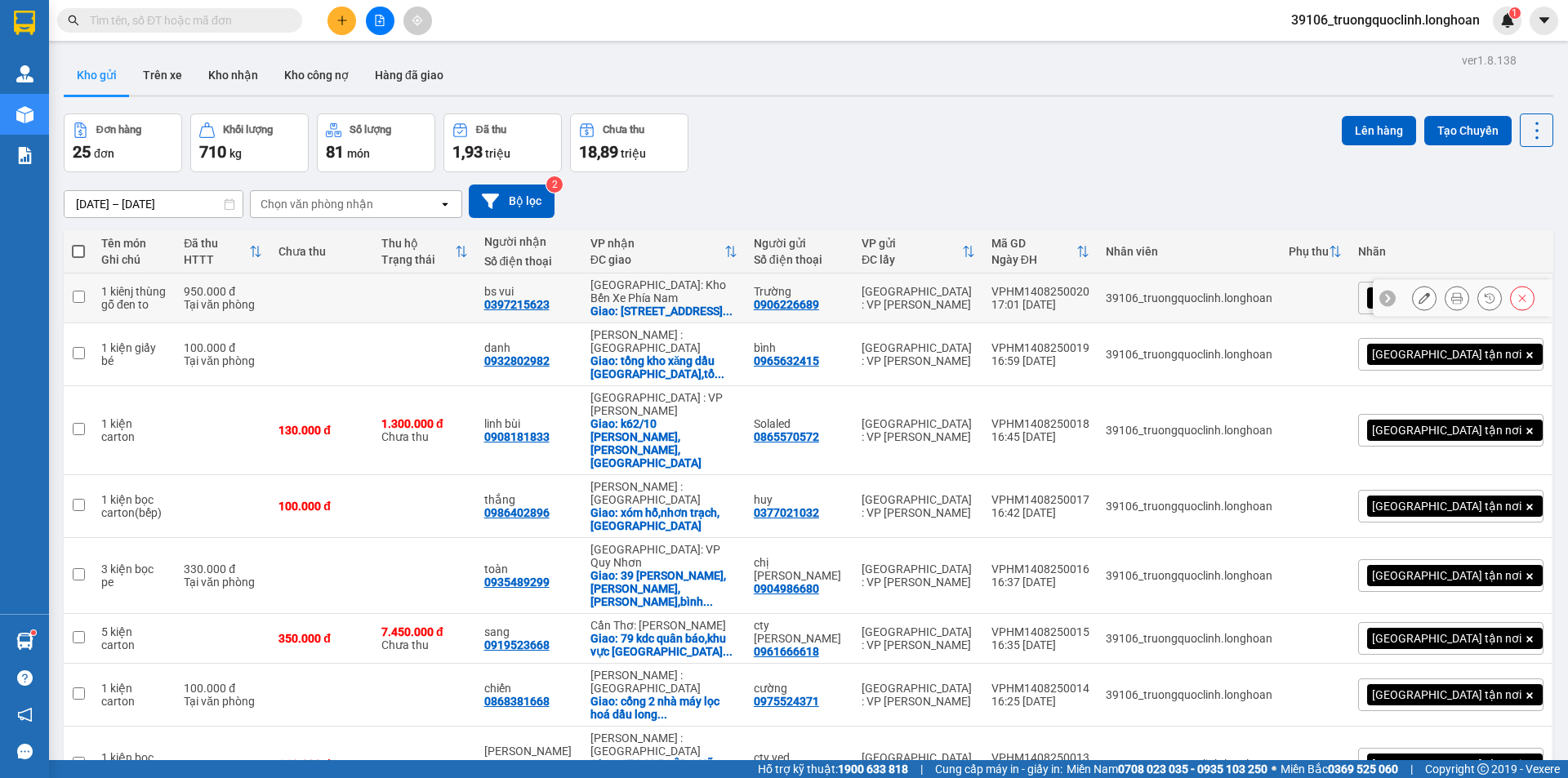
click at [1418, 304] on icon at bounding box center [1424, 298] width 12 height 12
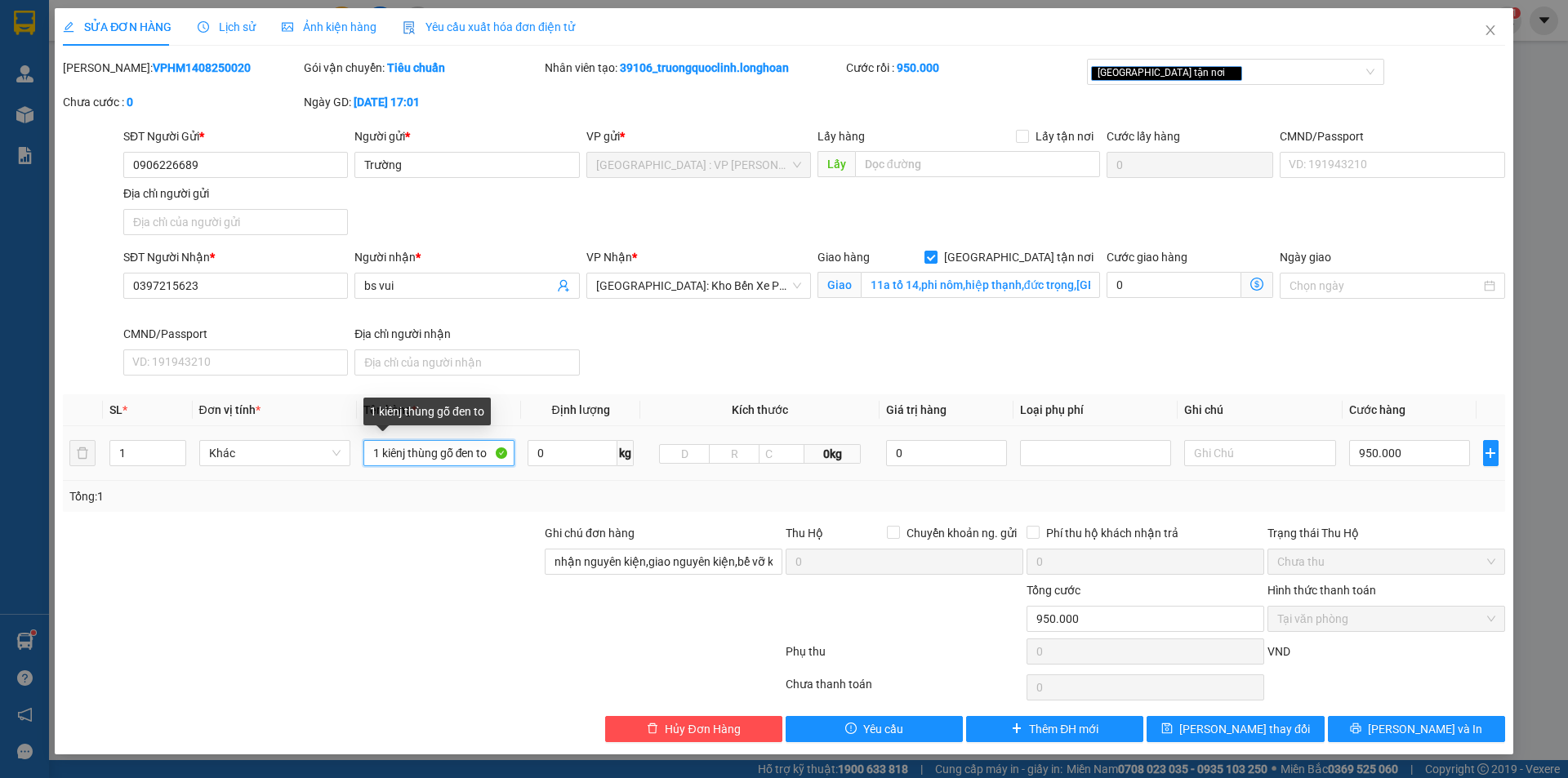
click at [407, 448] on input "1 kiênj thùng gỗ đen to" at bounding box center [438, 453] width 151 height 27
click at [1414, 729] on span "[PERSON_NAME] và In" at bounding box center [1424, 730] width 114 height 18
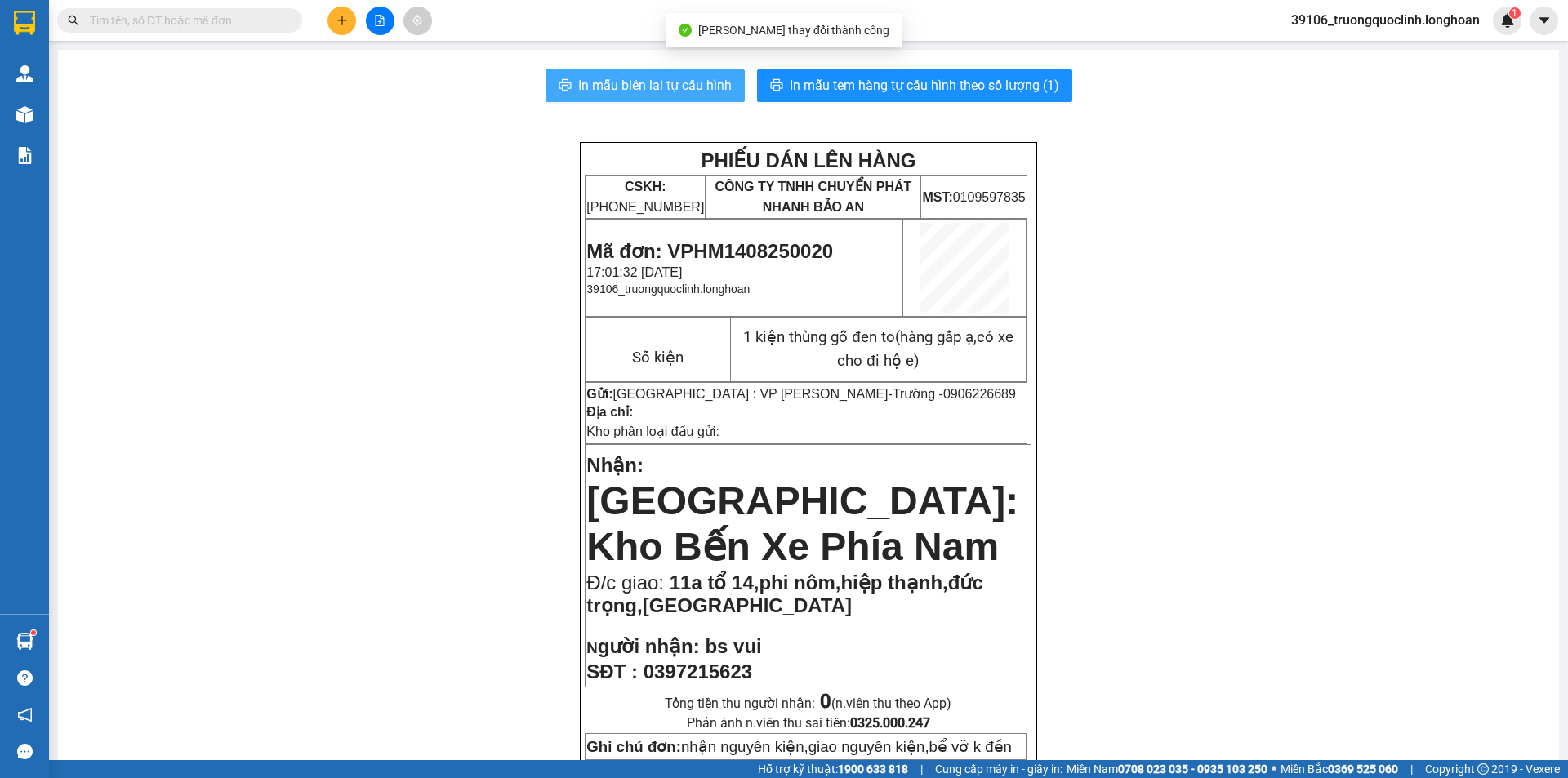
click at [668, 84] on span "In mẫu biên lai tự cấu hình" at bounding box center [655, 85] width 154 height 20
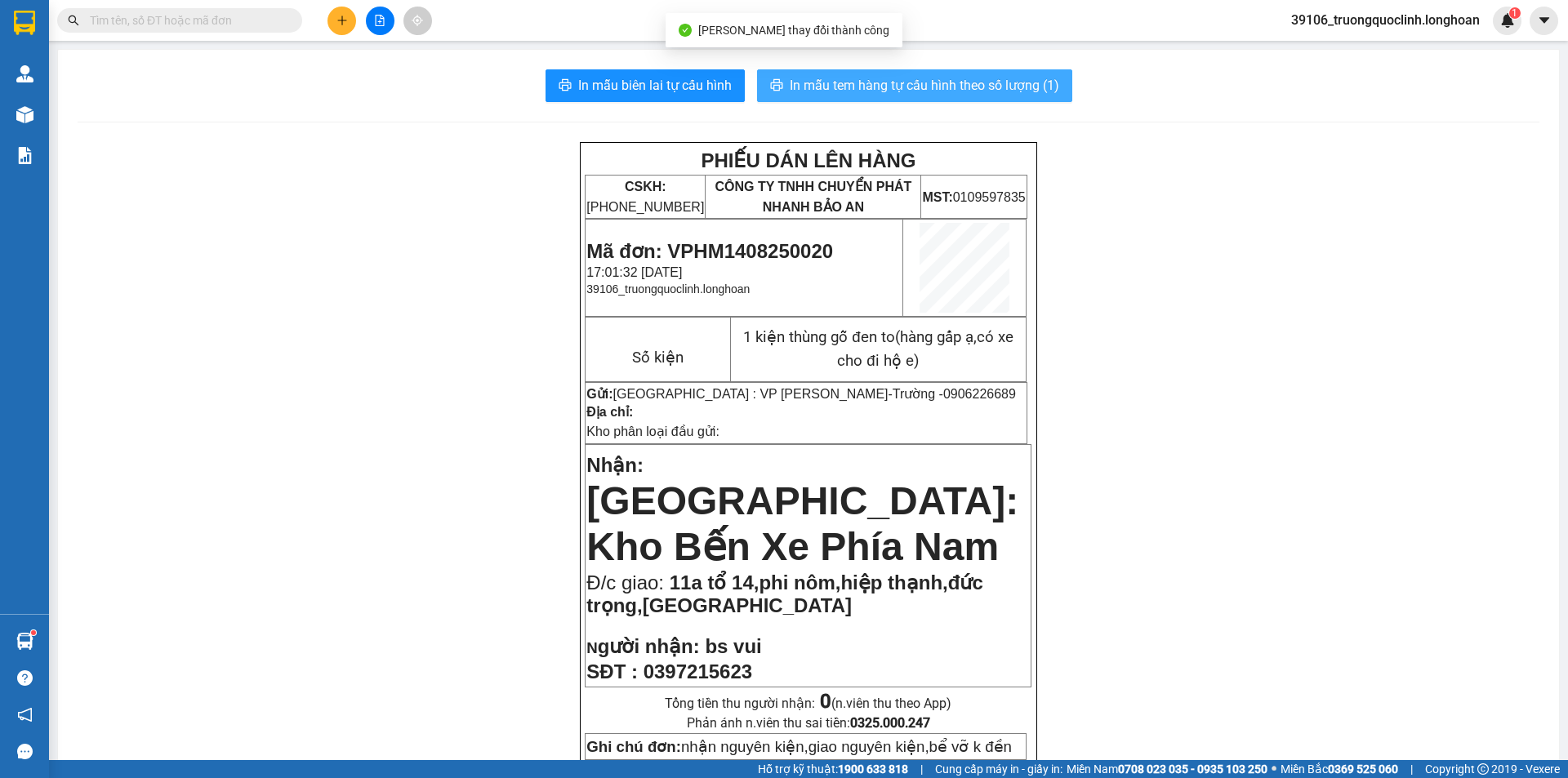
click at [995, 85] on span "In mẫu tem hàng tự cấu hình theo số lượng (1)" at bounding box center [924, 85] width 270 height 20
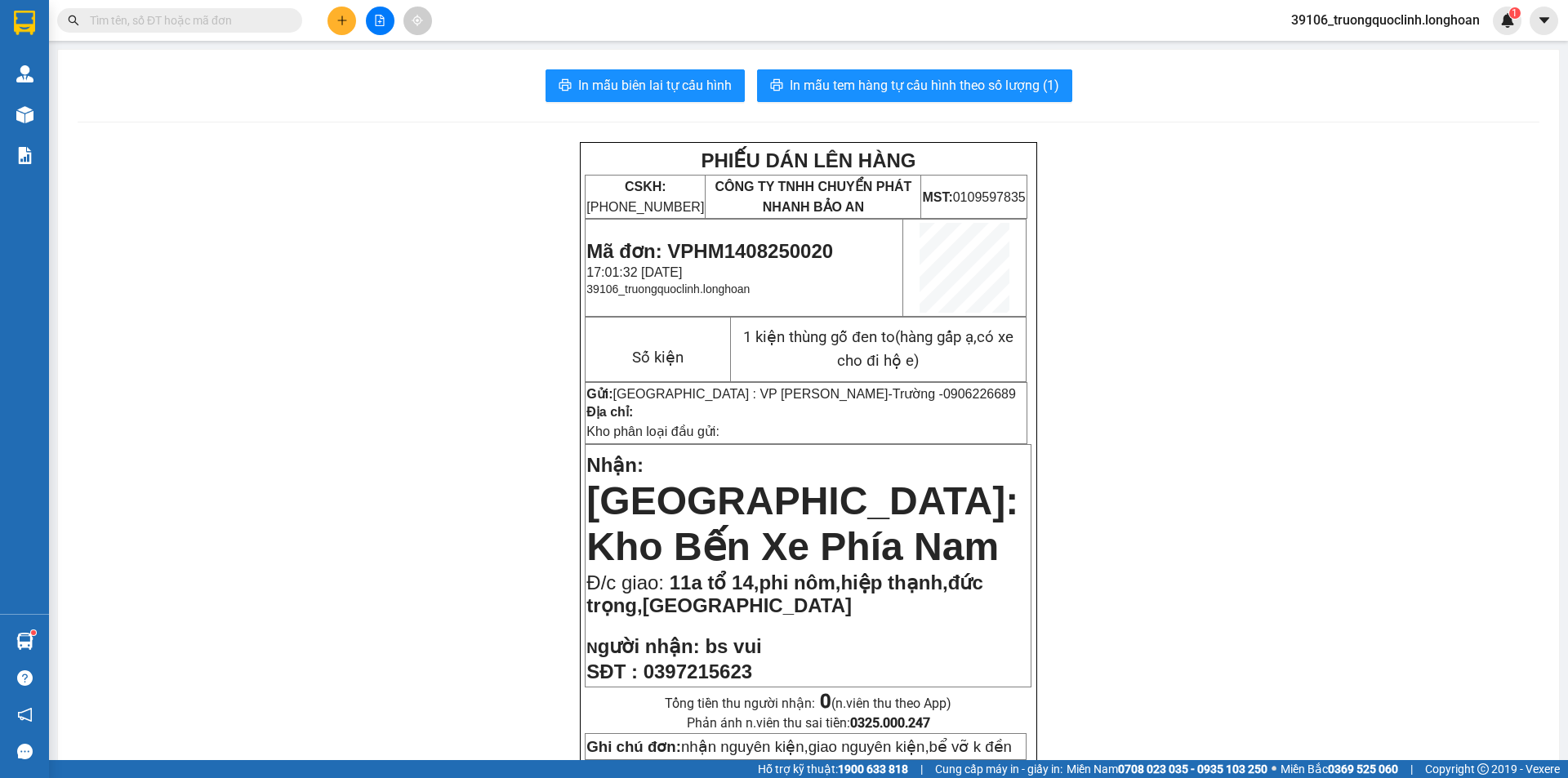
click at [743, 249] on span "Mã đơn: VPHM1408250020" at bounding box center [709, 251] width 247 height 22
copy span "VPHM1408250020"
click at [344, 15] on icon "plus" at bounding box center [342, 20] width 12 height 12
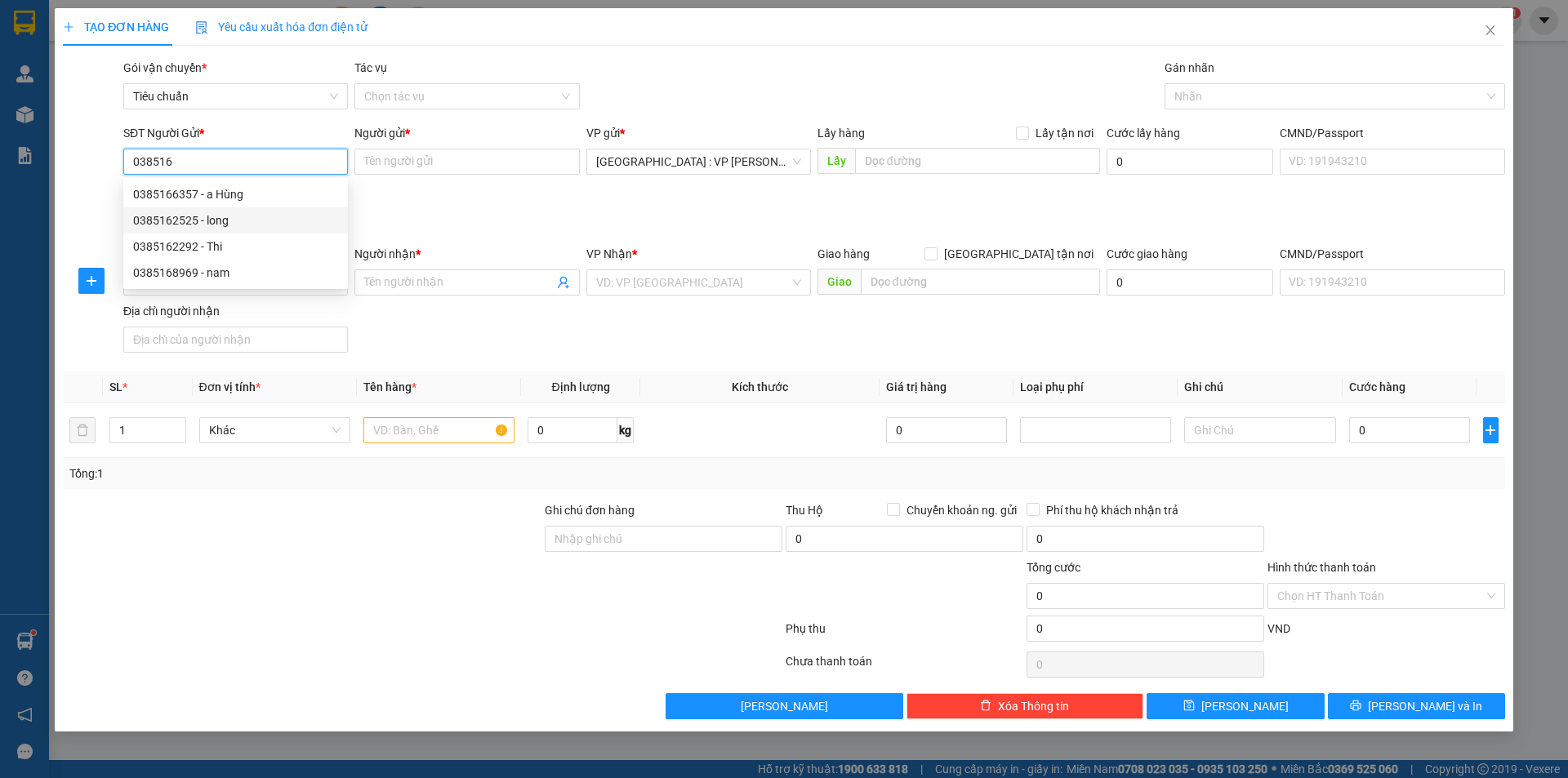
click at [226, 226] on div "0385162525 - long" at bounding box center [236, 220] width 205 height 18
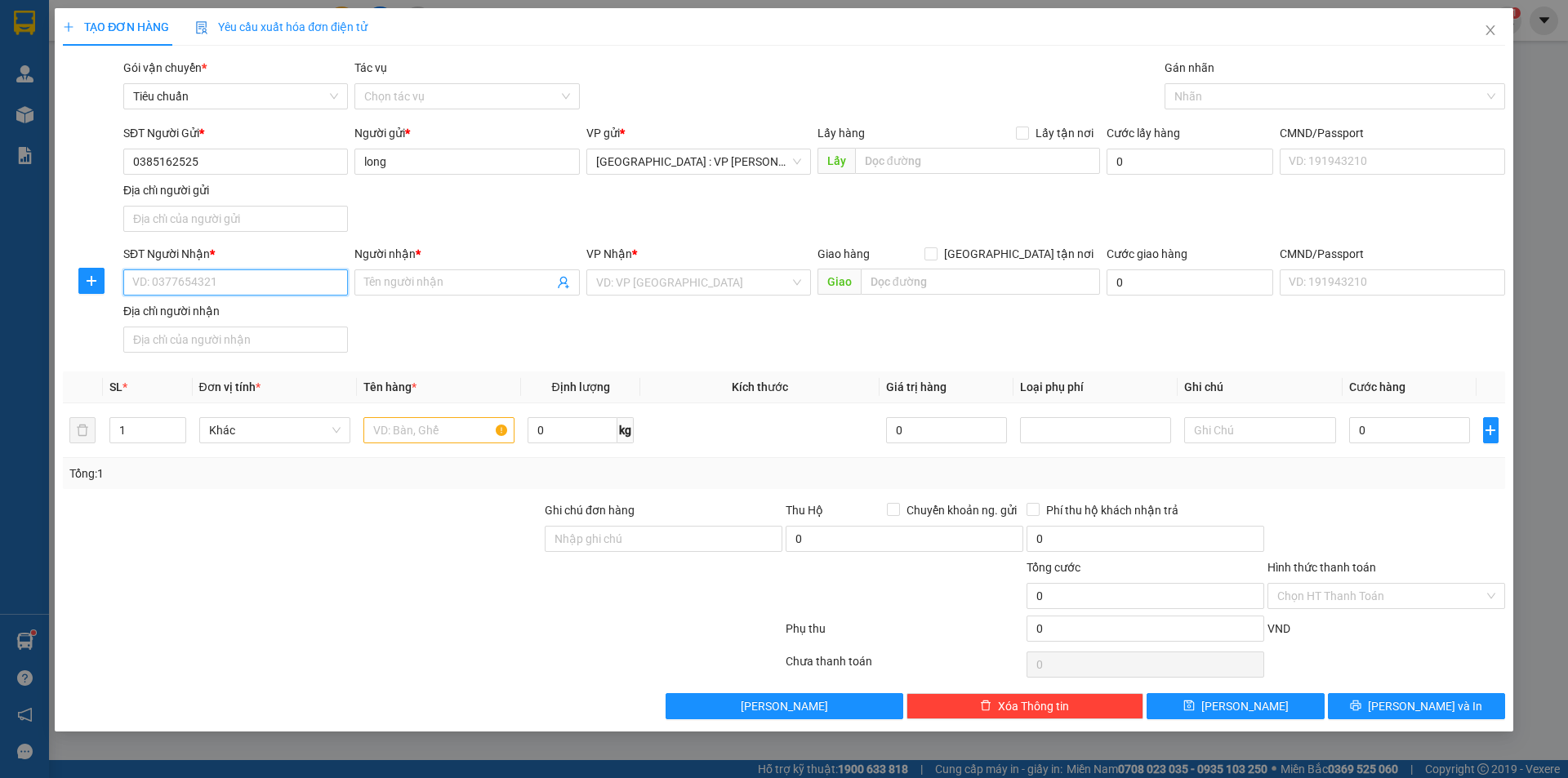
click at [231, 289] on input "SĐT Người Nhận *" at bounding box center [236, 282] width 225 height 27
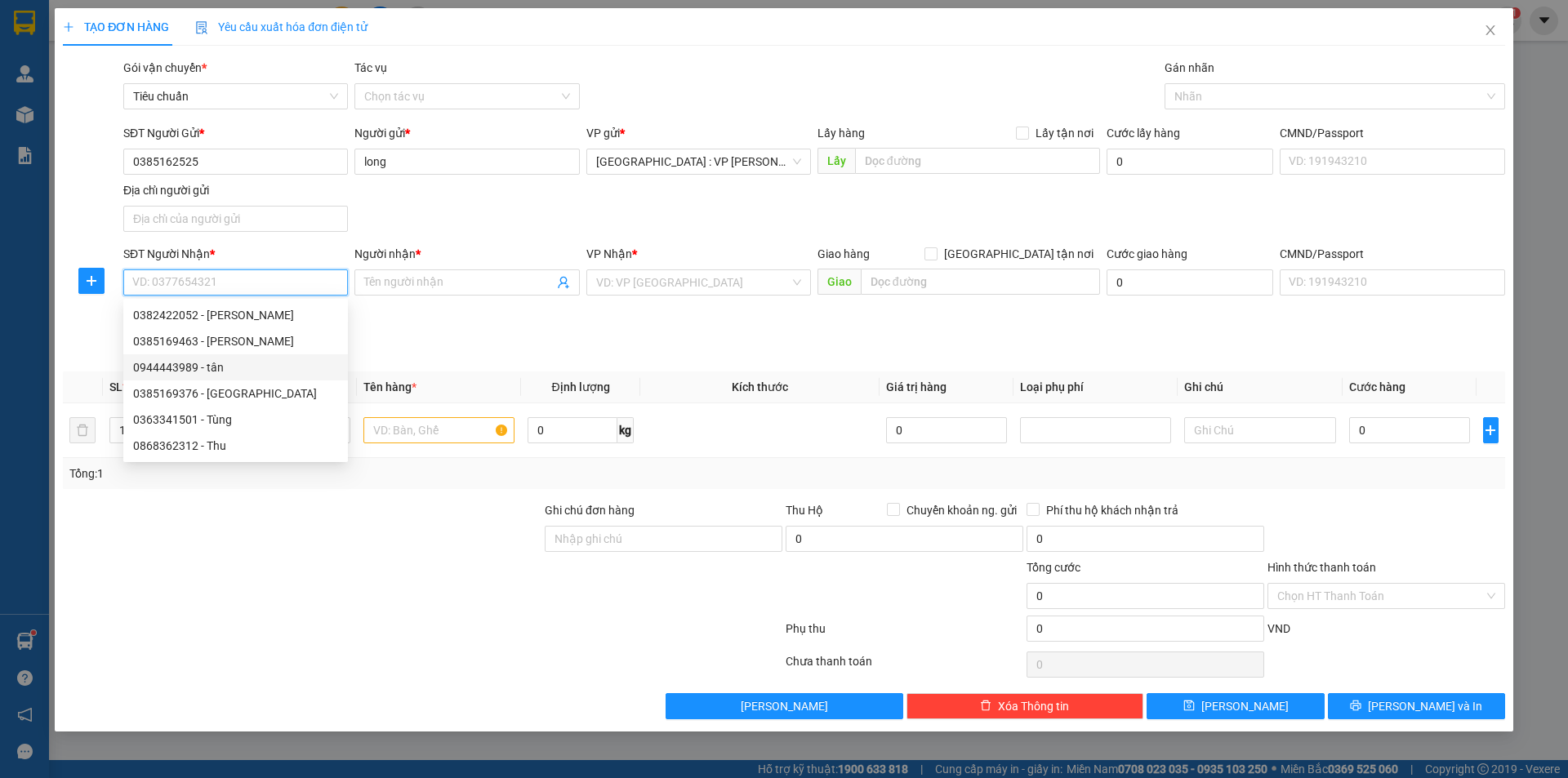
click at [225, 378] on div "0944443989 - tân" at bounding box center [236, 368] width 225 height 27
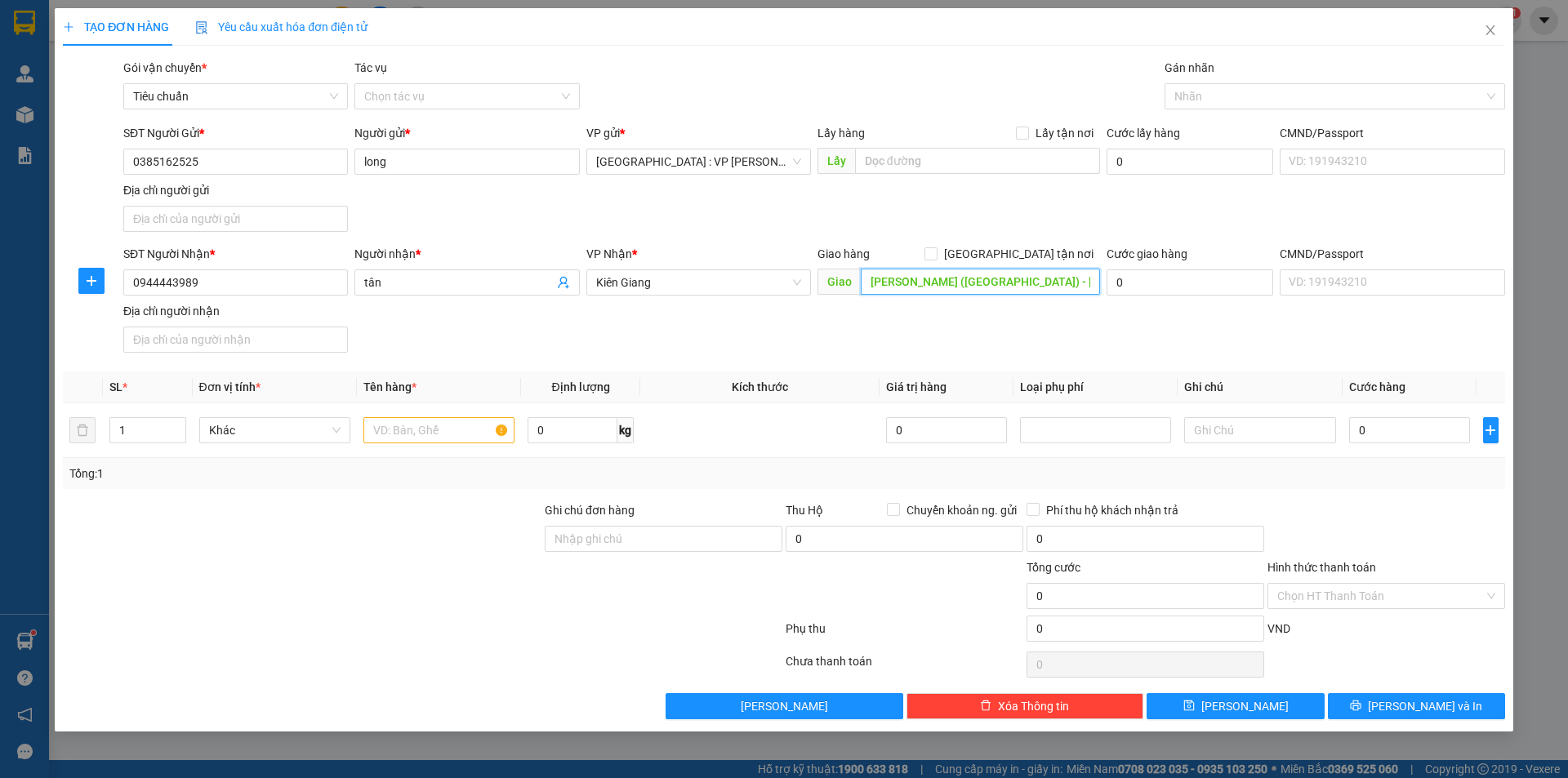
click at [1022, 282] on input "[PERSON_NAME] ([GEOGRAPHIC_DATA]) - [GEOGRAPHIC_DATA] ([GEOGRAPHIC_DATA]): 260A…" at bounding box center [980, 282] width 240 height 27
click at [937, 250] on span at bounding box center [931, 254] width 13 height 13
click at [936, 250] on input "[GEOGRAPHIC_DATA] tận nơi" at bounding box center [930, 253] width 12 height 12
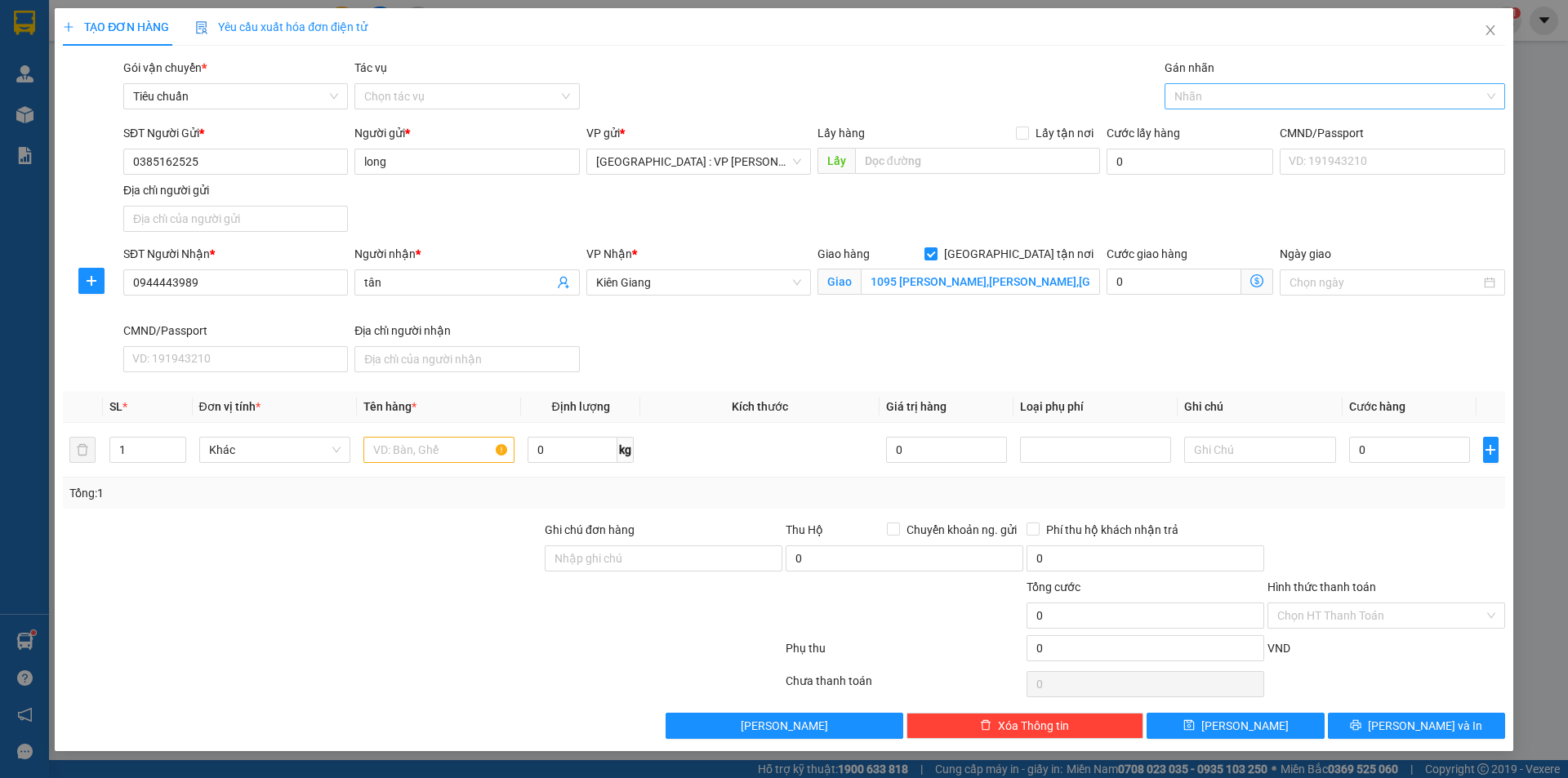
click at [1206, 101] on div at bounding box center [1327, 96] width 316 height 19
click at [1196, 124] on div "[GEOGRAPHIC_DATA] tận nơi" at bounding box center [1334, 129] width 321 height 18
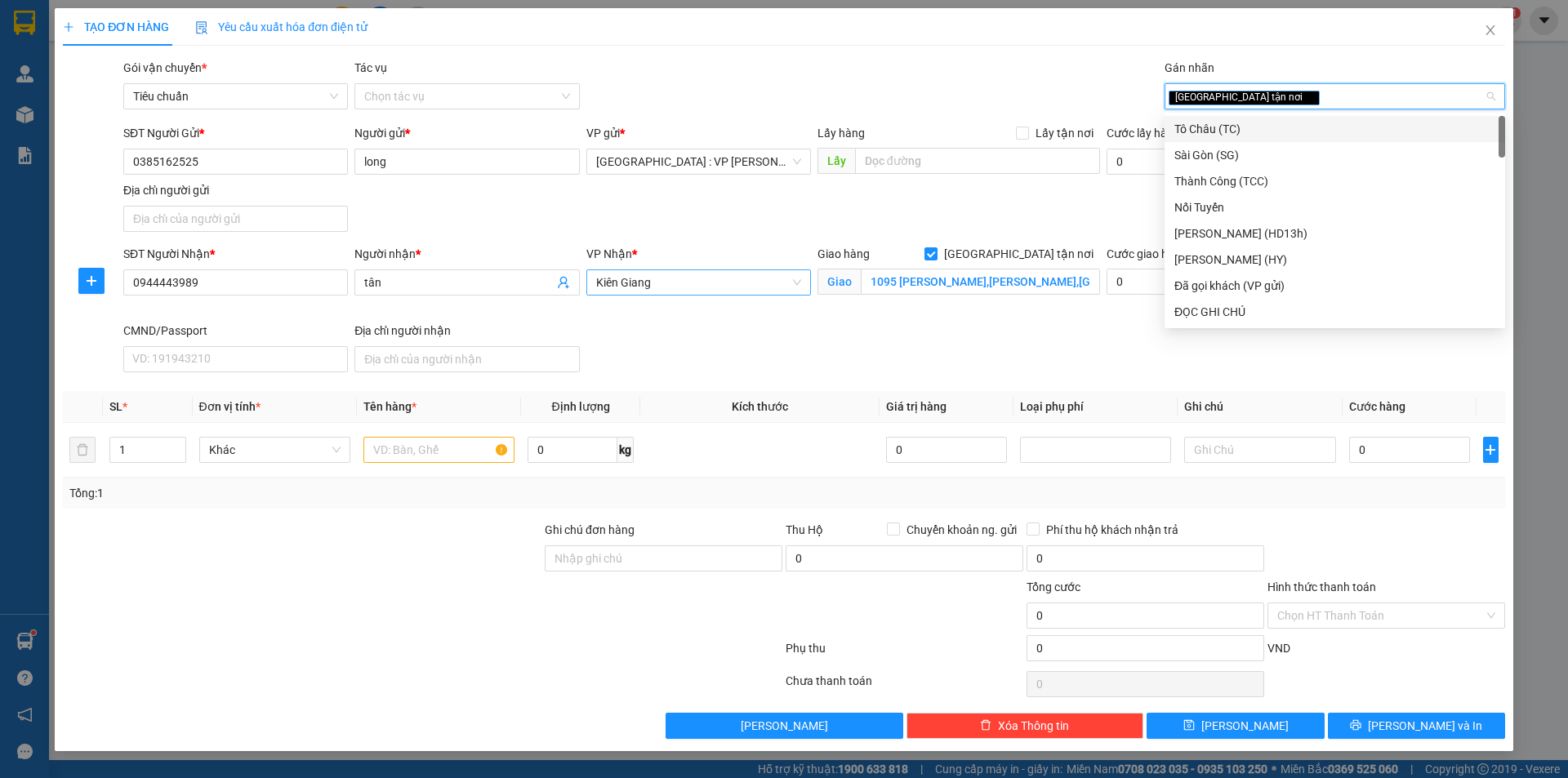
click at [726, 280] on span "Kiên Giang" at bounding box center [699, 282] width 205 height 25
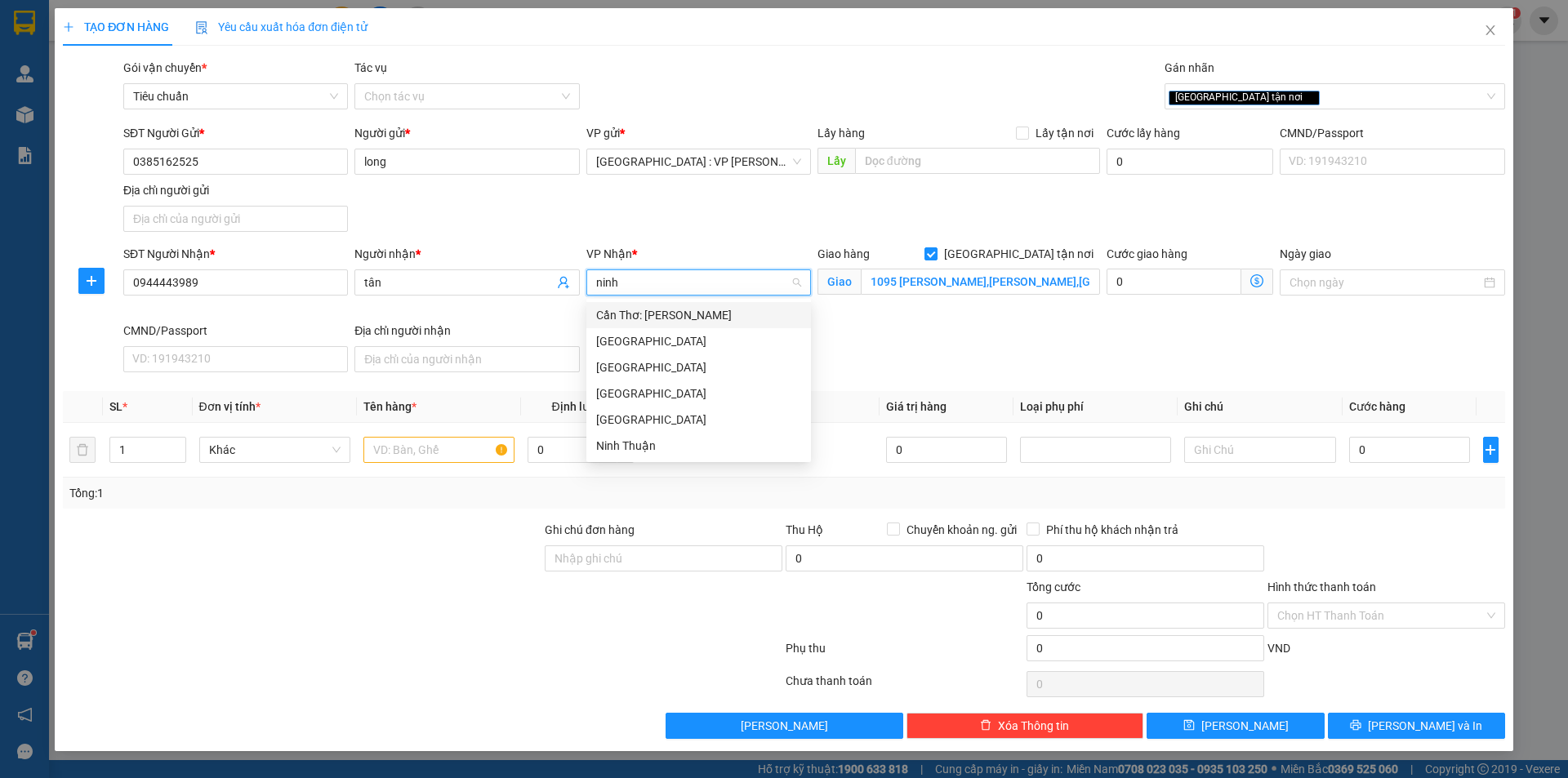
click at [707, 312] on div "Cần Thơ: [PERSON_NAME]" at bounding box center [699, 315] width 205 height 18
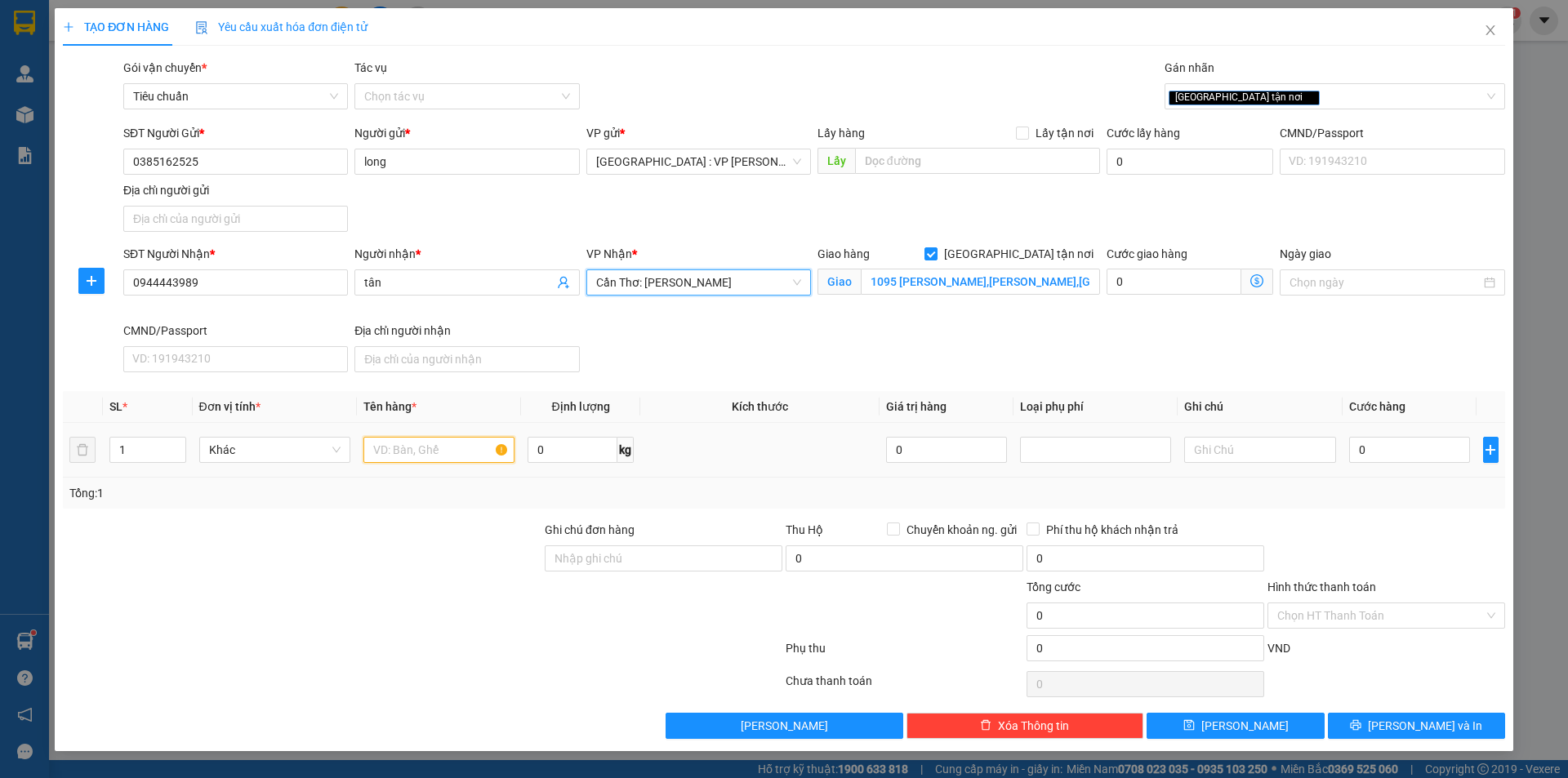
click at [457, 453] on input "text" at bounding box center [438, 450] width 151 height 27
click at [560, 454] on input "0" at bounding box center [572, 450] width 90 height 27
click at [614, 558] on input "Ghi chú đơn hàng" at bounding box center [664, 559] width 238 height 27
click at [1408, 453] on input "0" at bounding box center [1409, 450] width 122 height 27
drag, startPoint x: 1408, startPoint y: 725, endPoint x: 1296, endPoint y: 607, distance: 162.7
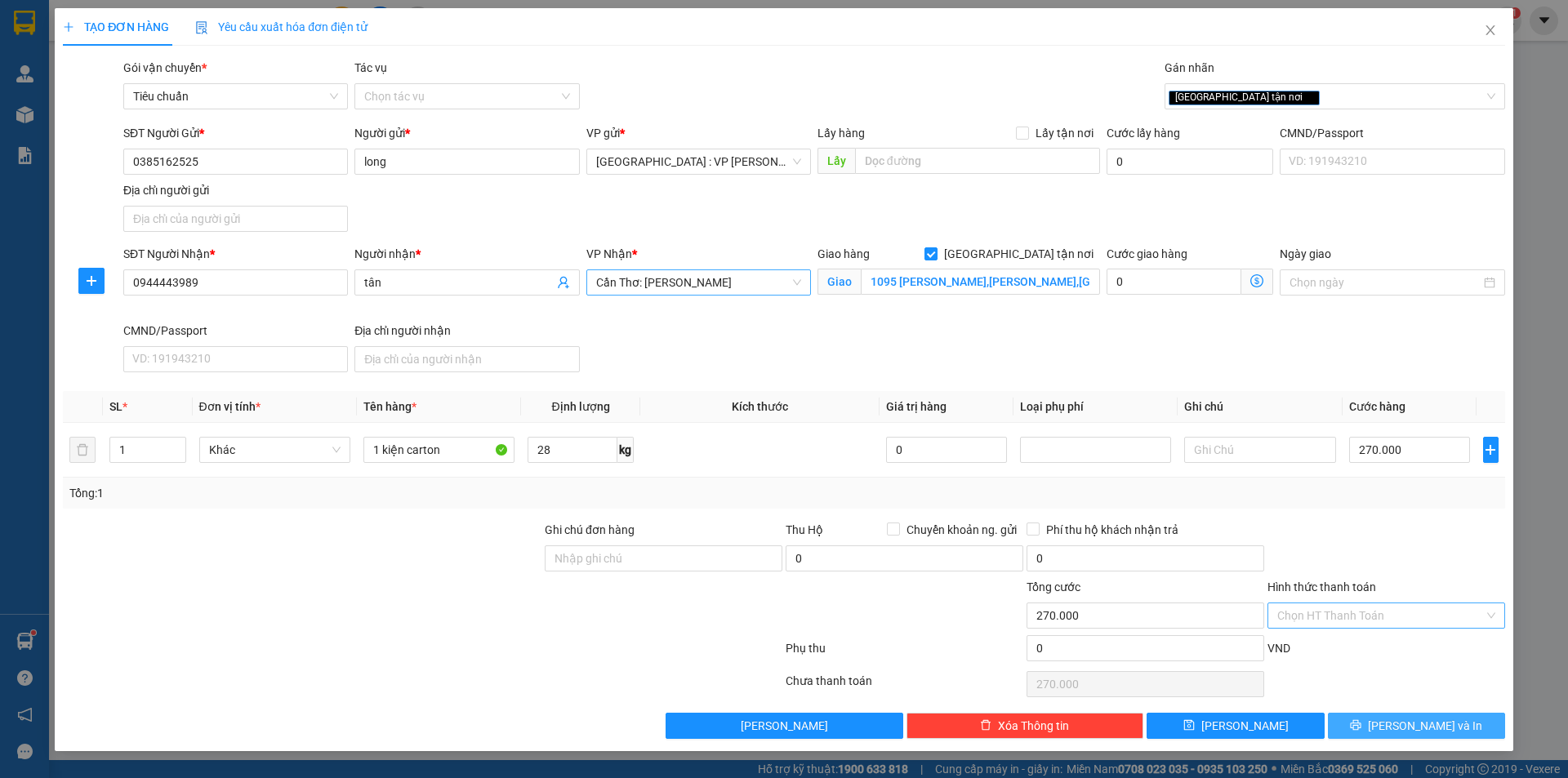
click at [1406, 724] on span "[PERSON_NAME] và In" at bounding box center [1424, 726] width 114 height 18
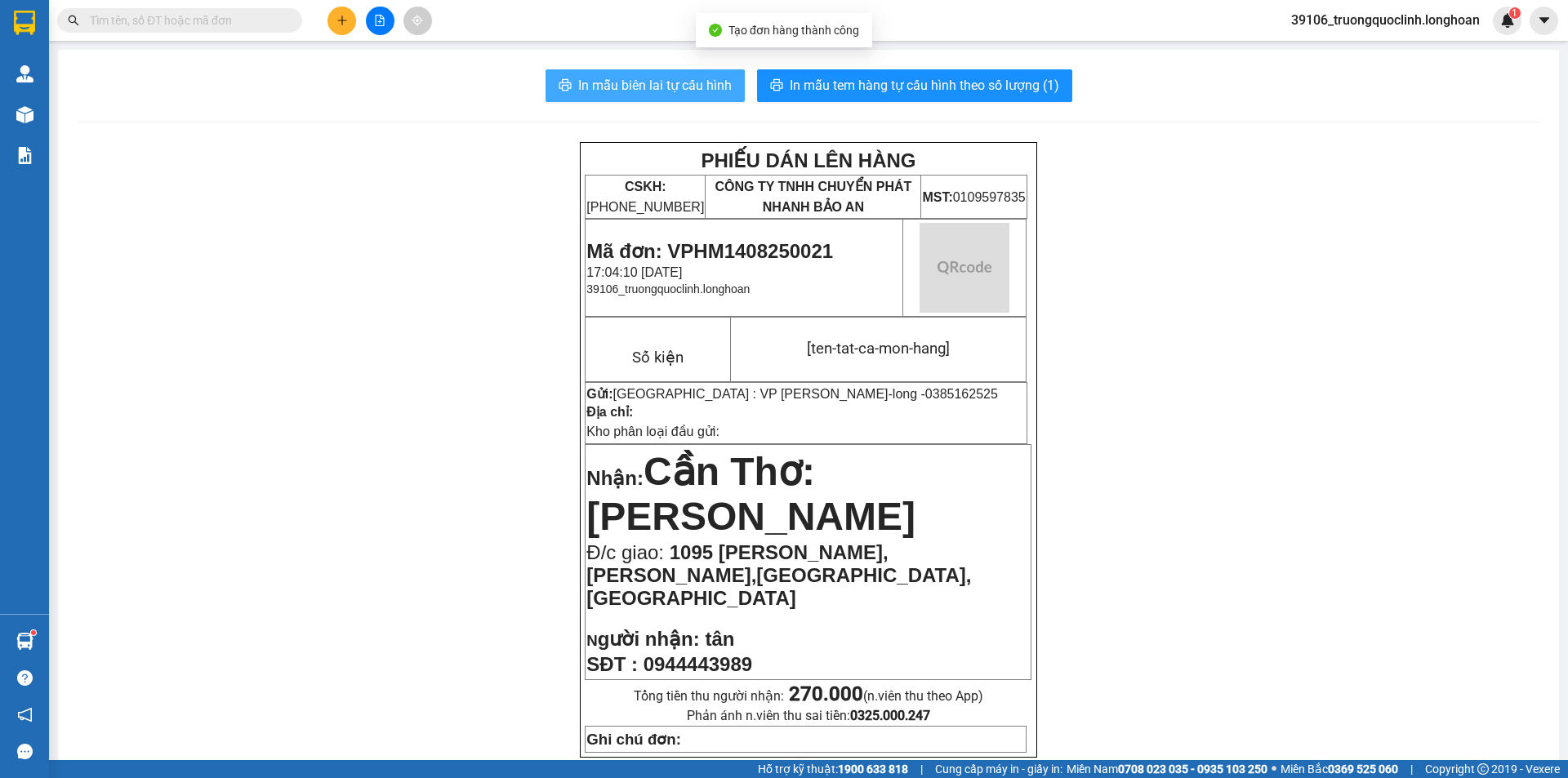
click at [666, 89] on span "In mẫu biên lai tự cấu hình" at bounding box center [655, 85] width 154 height 20
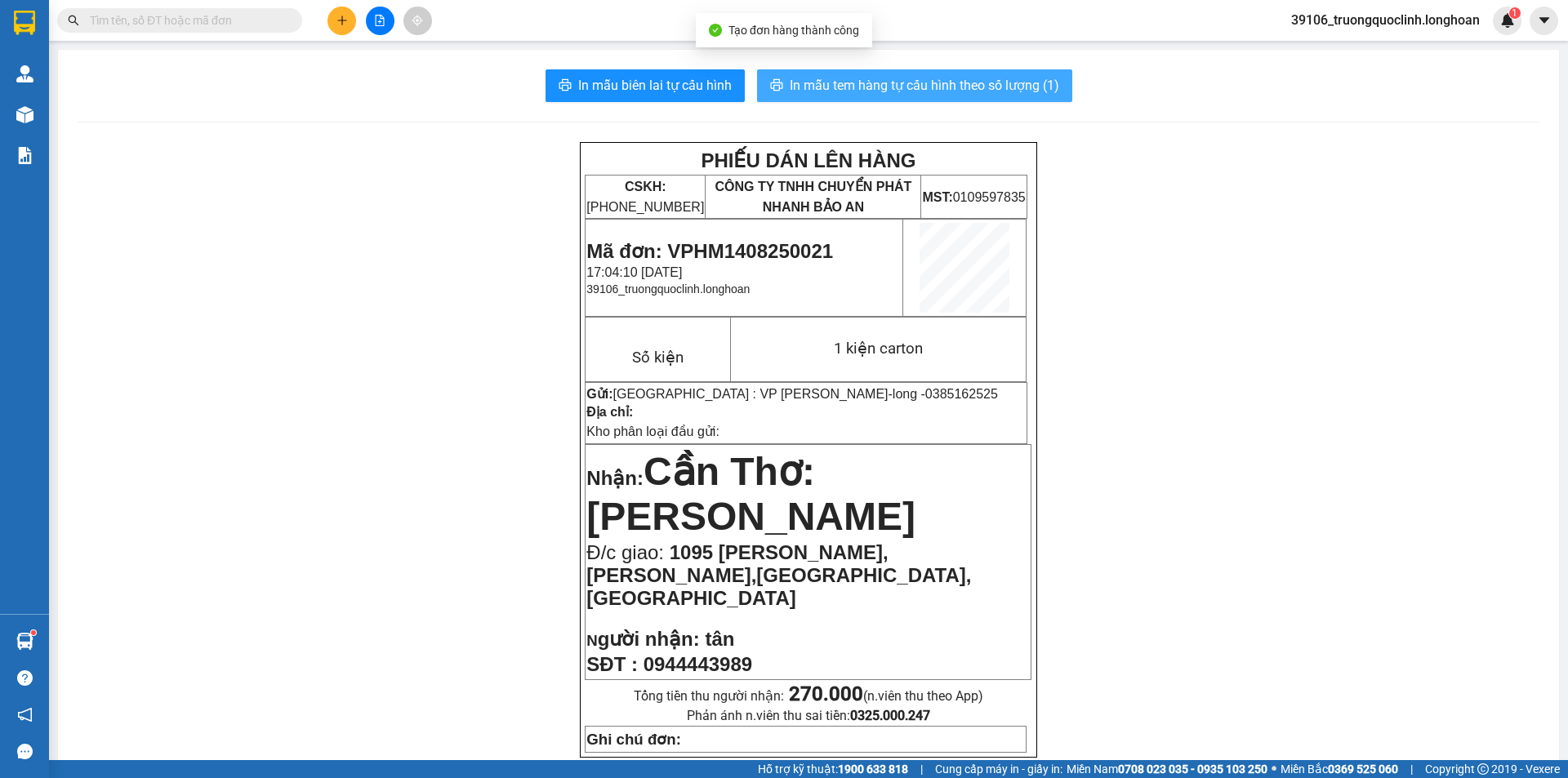
click at [937, 80] on span "In mẫu tem hàng tự cấu hình theo số lượng (1)" at bounding box center [924, 85] width 270 height 20
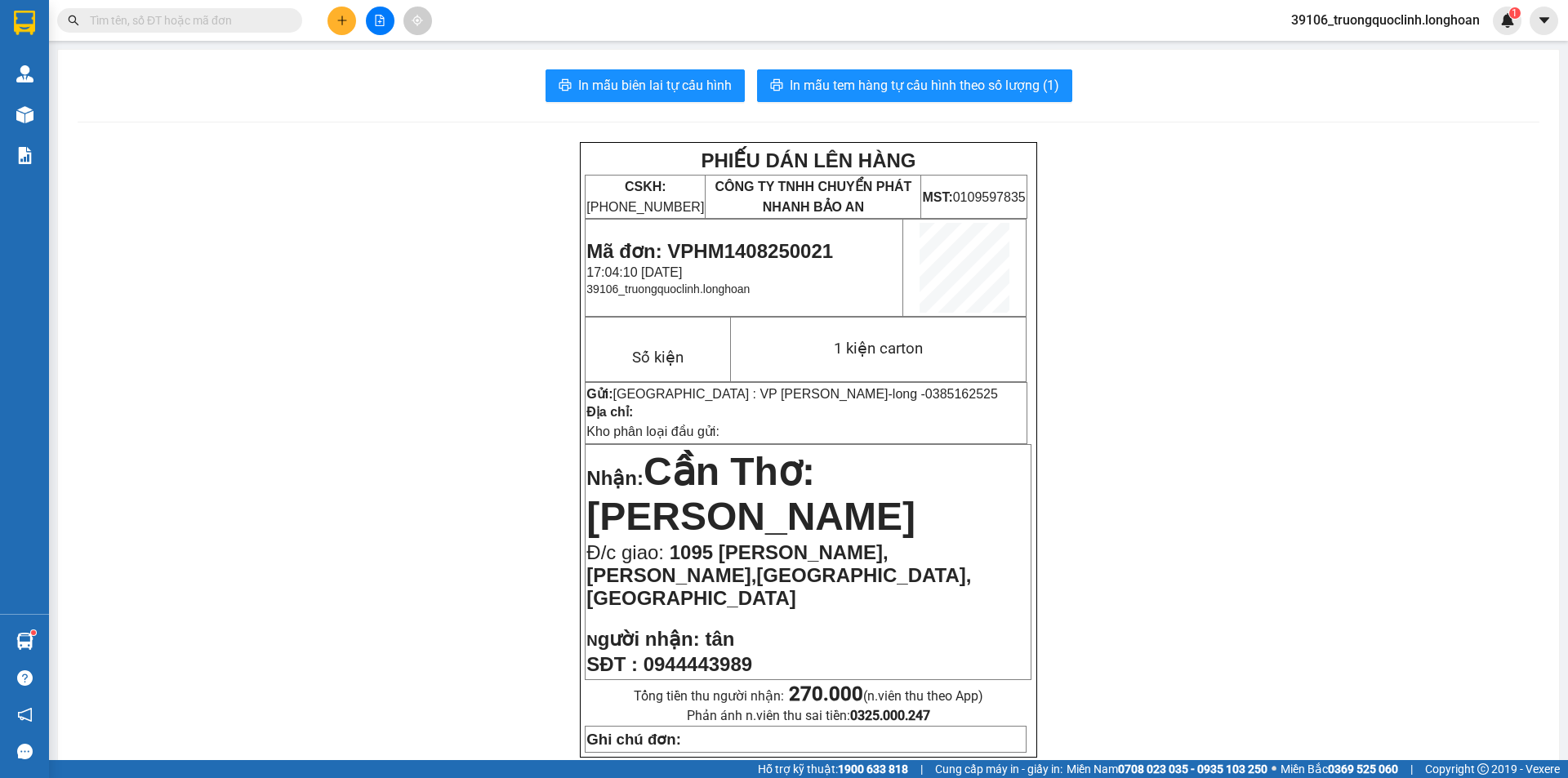
click at [745, 250] on span "Mã đơn: VPHM1408250021" at bounding box center [709, 251] width 247 height 22
copy span "VPHM1408250021"
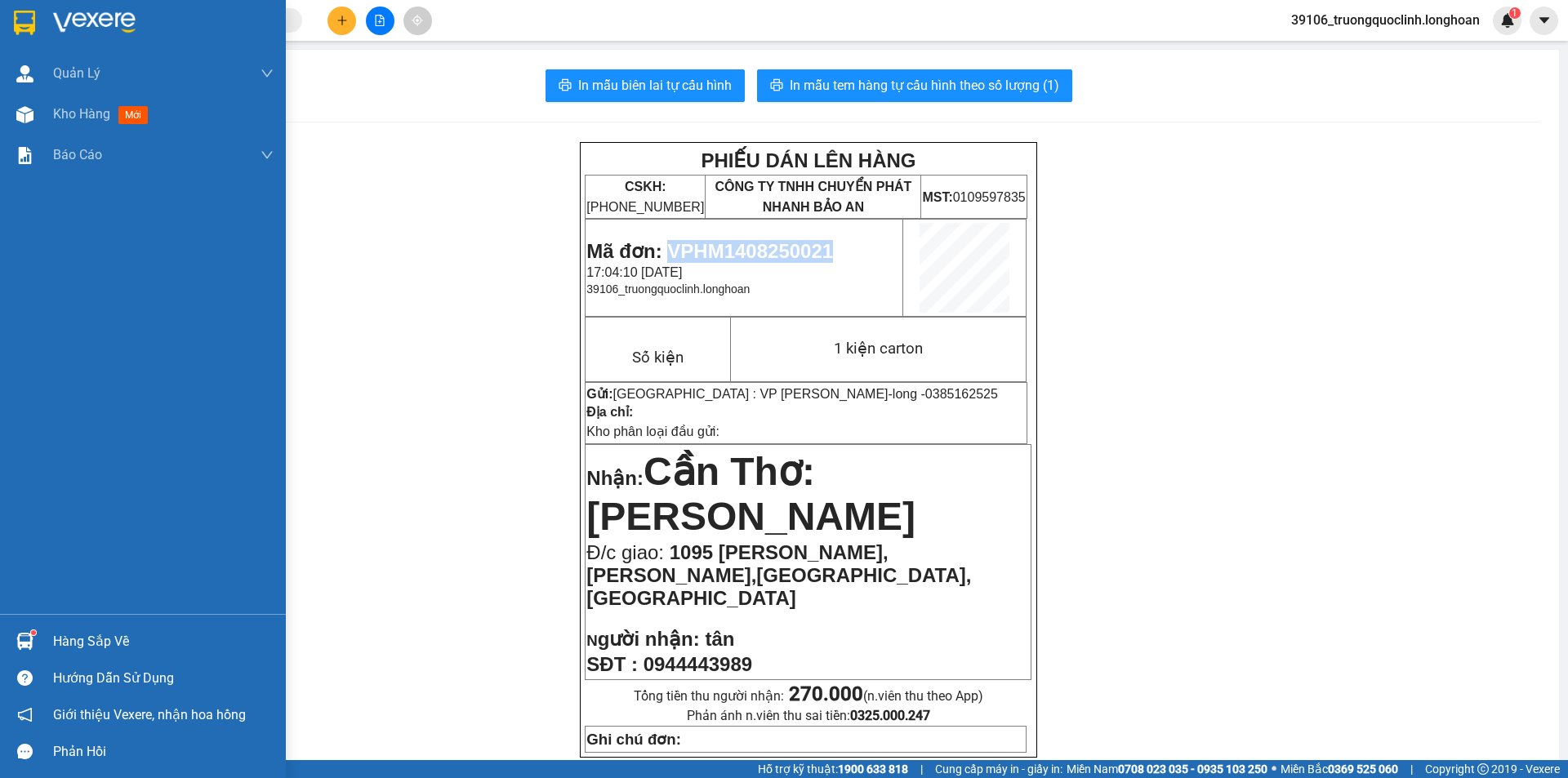
click at [33, 31] on img at bounding box center [24, 23] width 21 height 25
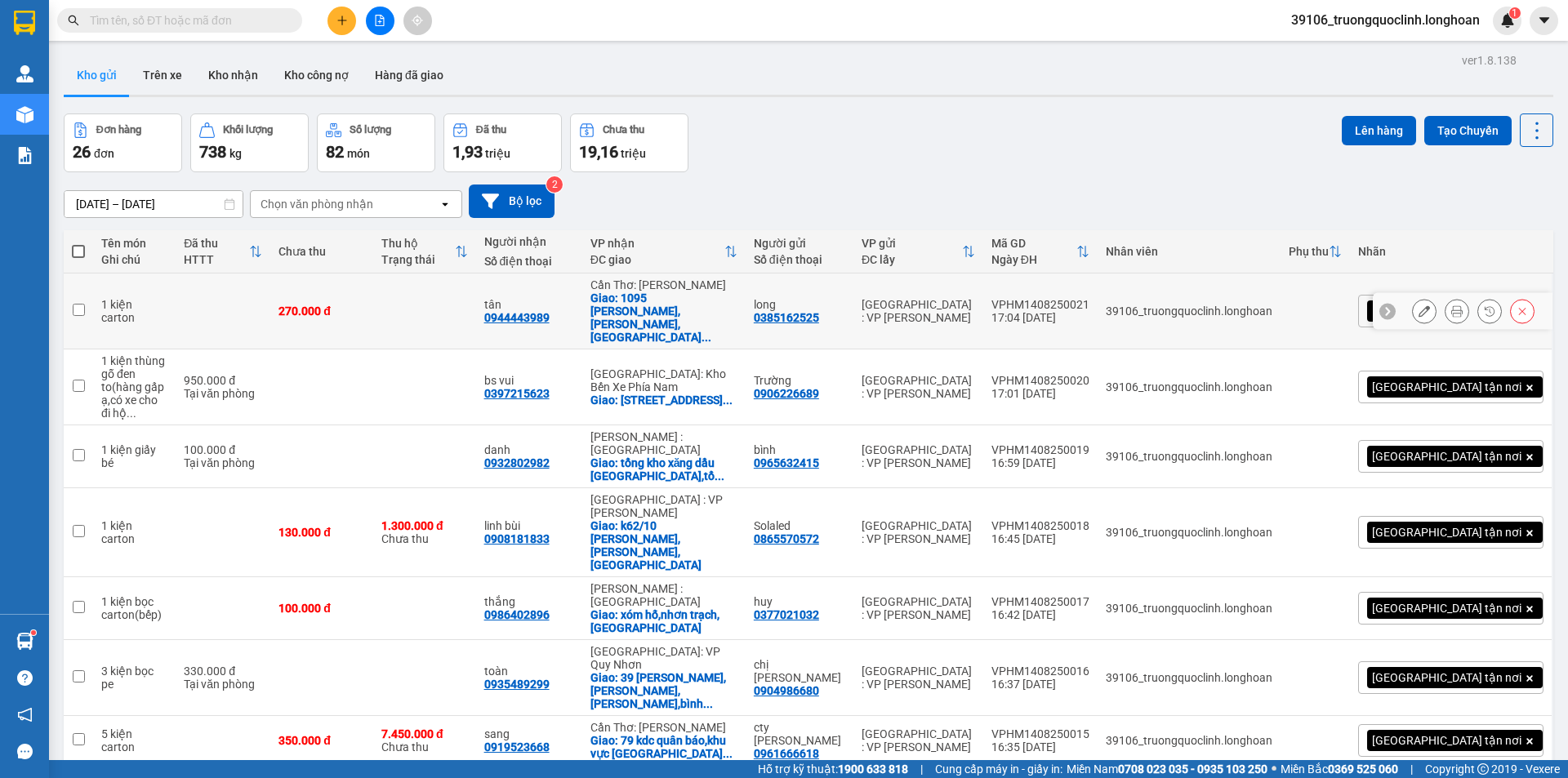
click at [1414, 304] on button at bounding box center [1424, 311] width 23 height 28
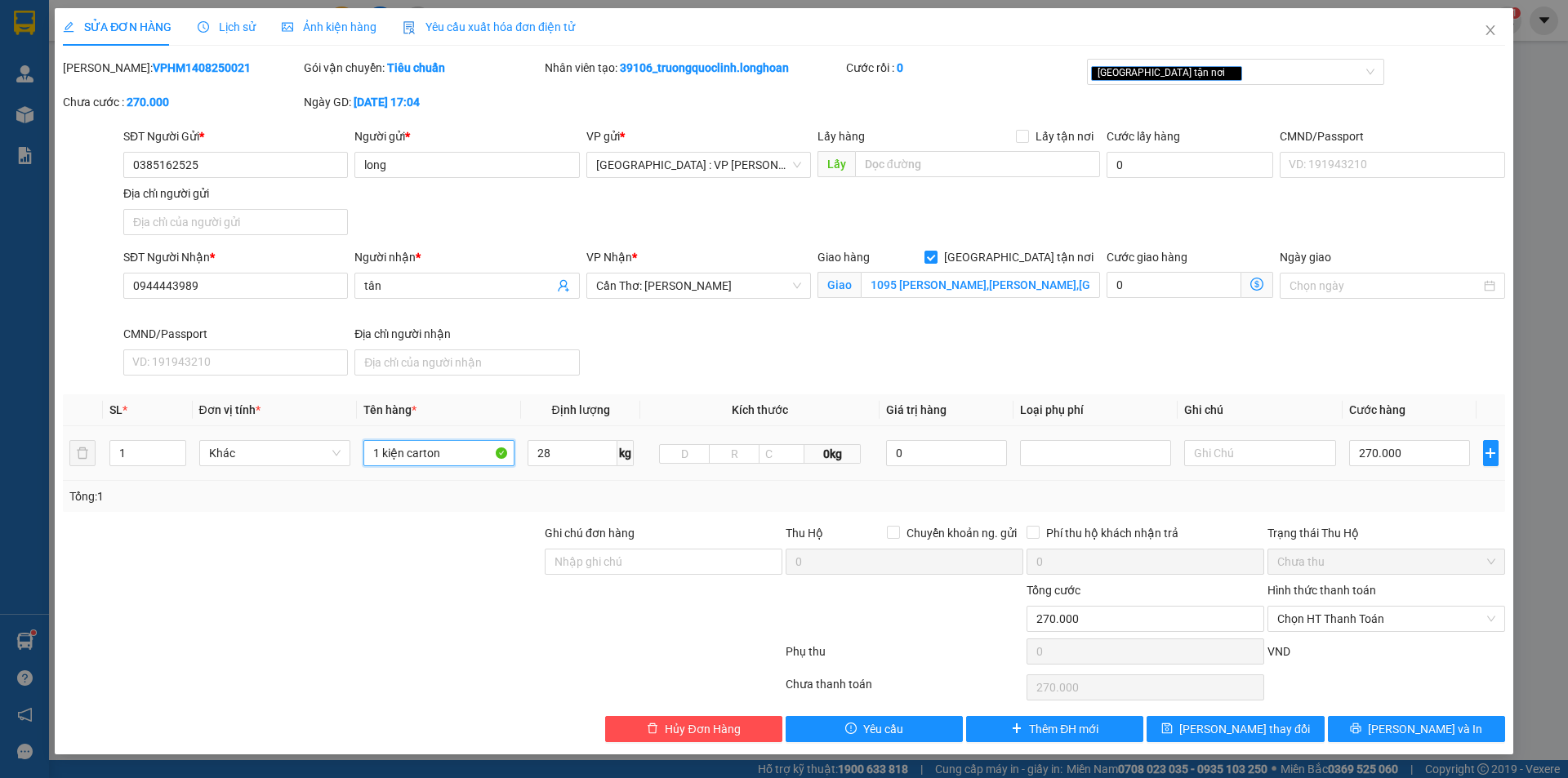
drag, startPoint x: 464, startPoint y: 457, endPoint x: 453, endPoint y: 452, distance: 12.1
click at [463, 458] on input "1 kiện carton" at bounding box center [438, 453] width 151 height 27
click at [1268, 733] on span "[PERSON_NAME] thay đổi" at bounding box center [1244, 730] width 131 height 18
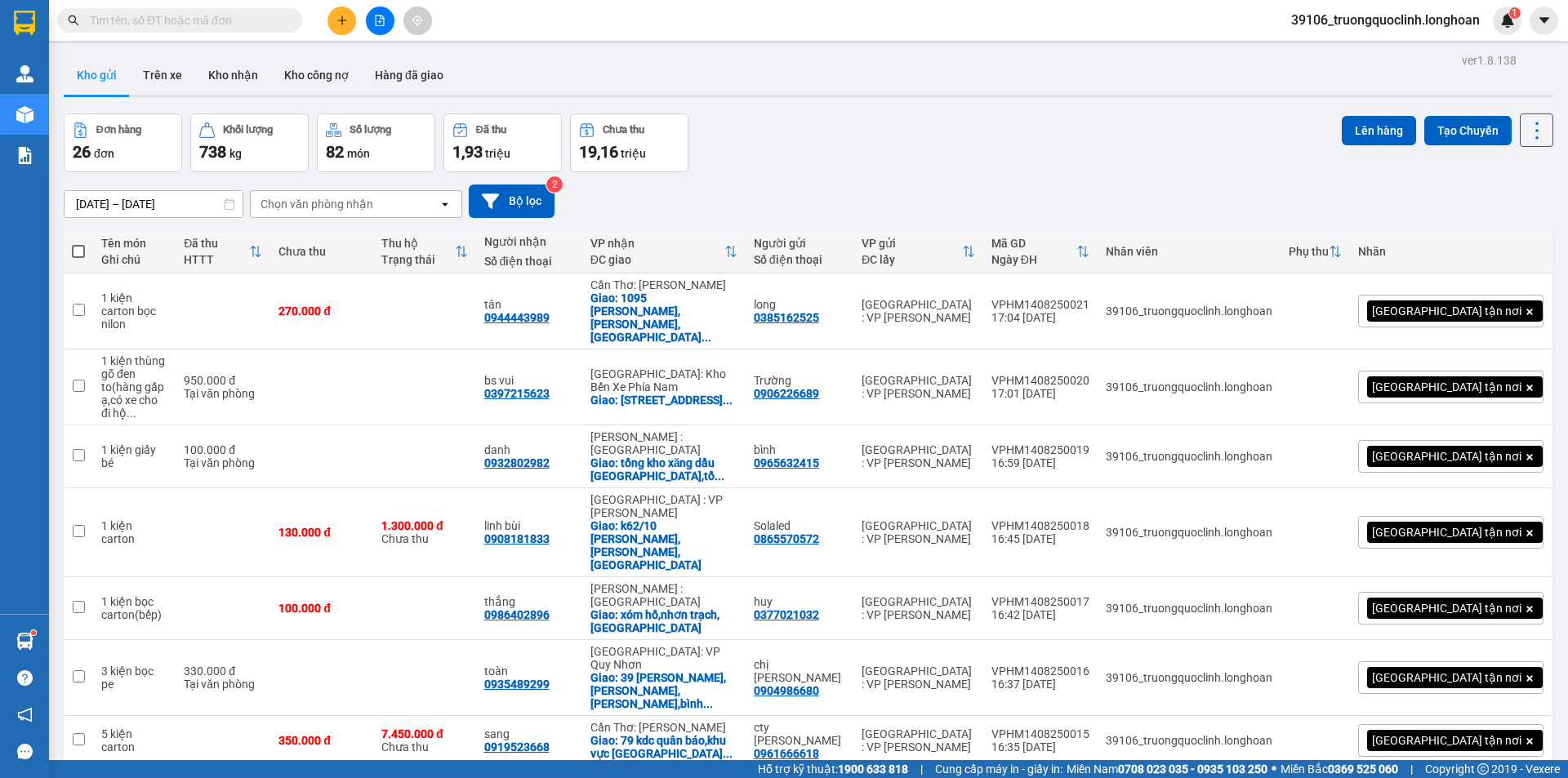
click at [258, 7] on div "Kết quả tìm kiếm ( 0 ) Bộ lọc No Data" at bounding box center [159, 20] width 318 height 28
click at [265, 10] on span at bounding box center [180, 20] width 245 height 25
click at [271, 18] on input "text" at bounding box center [186, 21] width 193 height 18
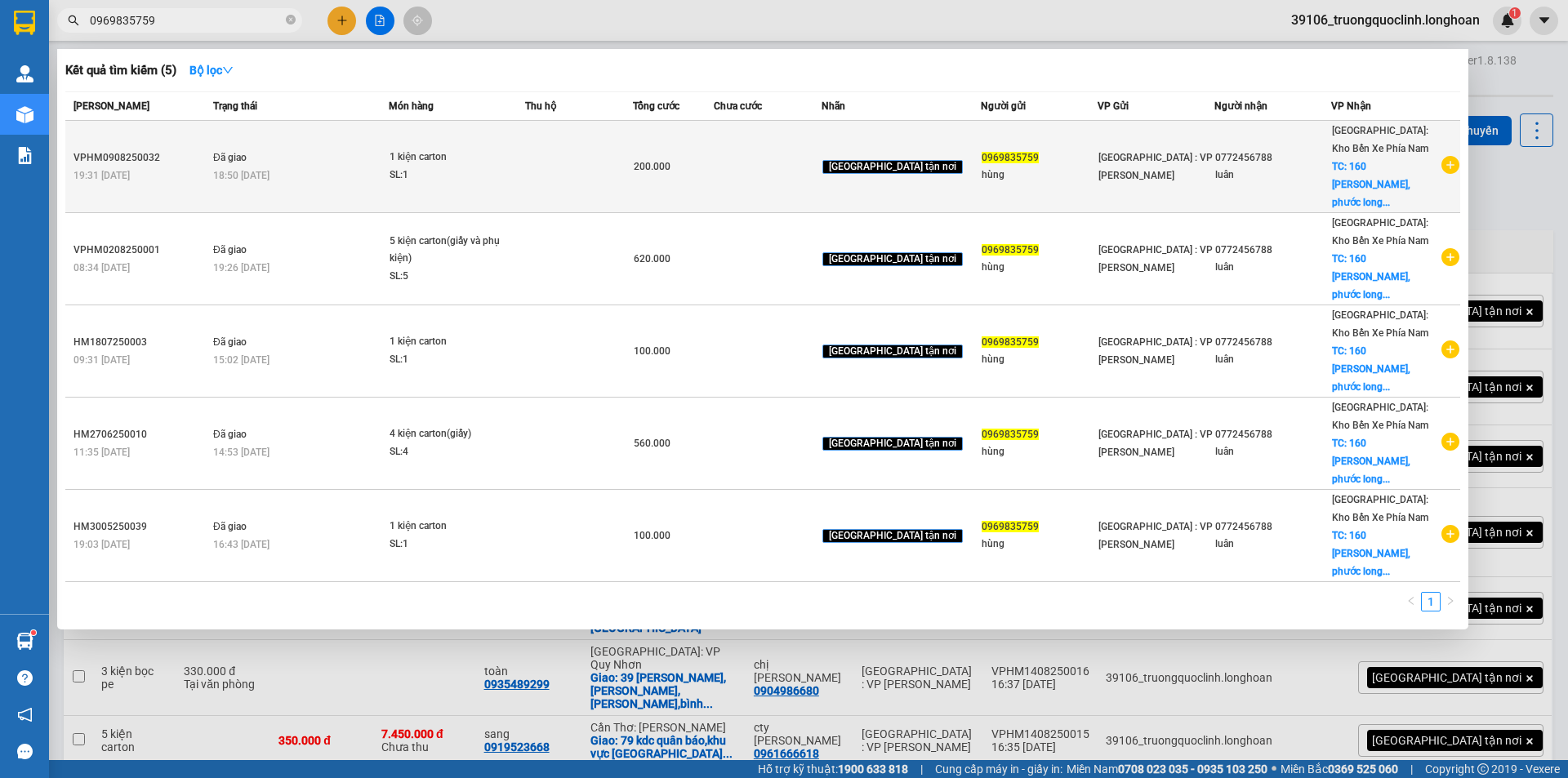
click at [1445, 157] on icon "plus-circle" at bounding box center [1450, 165] width 18 height 18
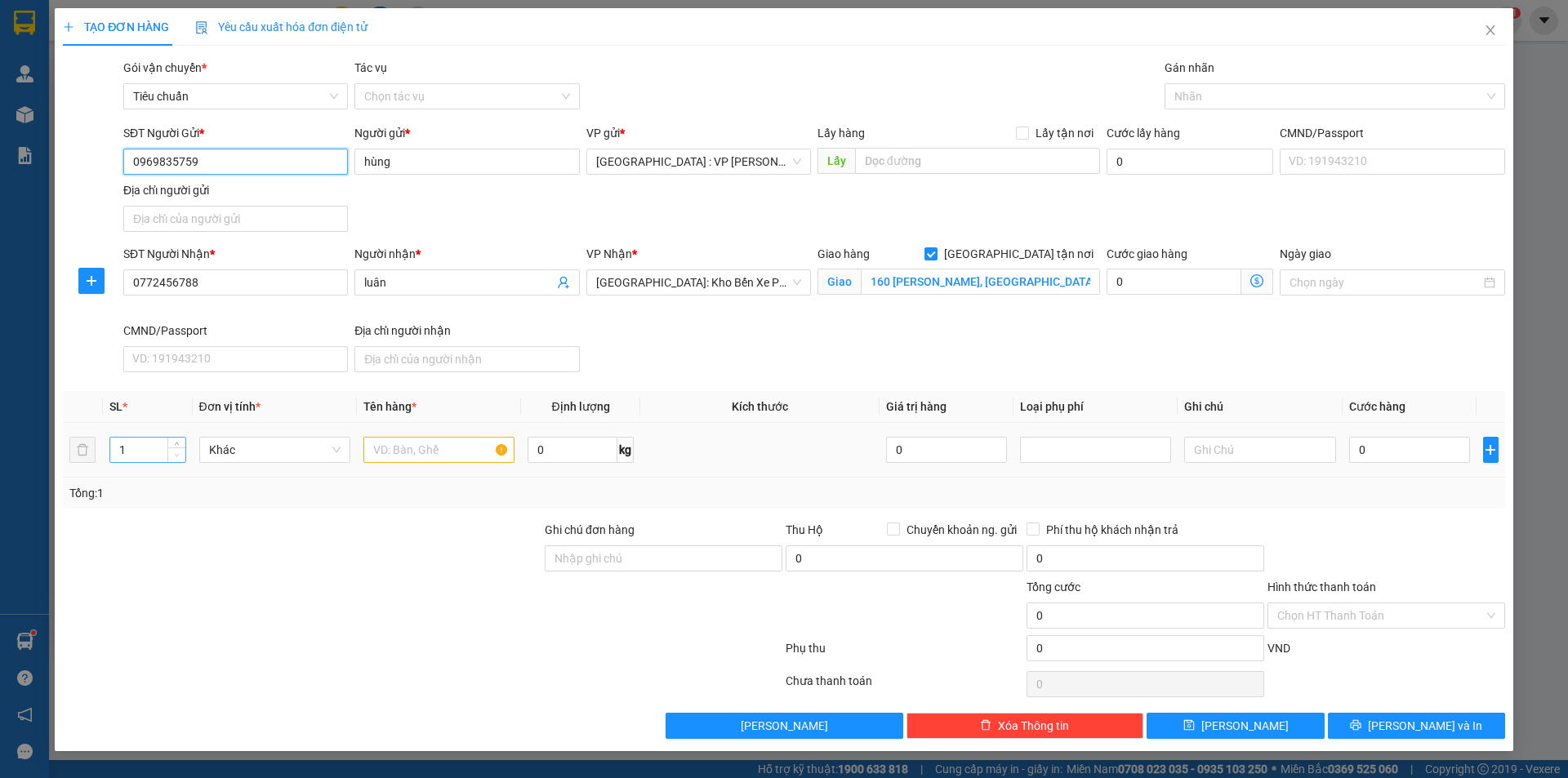
click at [176, 451] on span "down" at bounding box center [176, 455] width 10 height 10
click at [175, 448] on span "Decrease Value" at bounding box center [176, 454] width 18 height 15
click at [176, 445] on icon "up" at bounding box center [176, 446] width 5 height 4
click at [419, 452] on input "text" at bounding box center [438, 450] width 151 height 27
click at [588, 458] on input "0" at bounding box center [572, 450] width 90 height 27
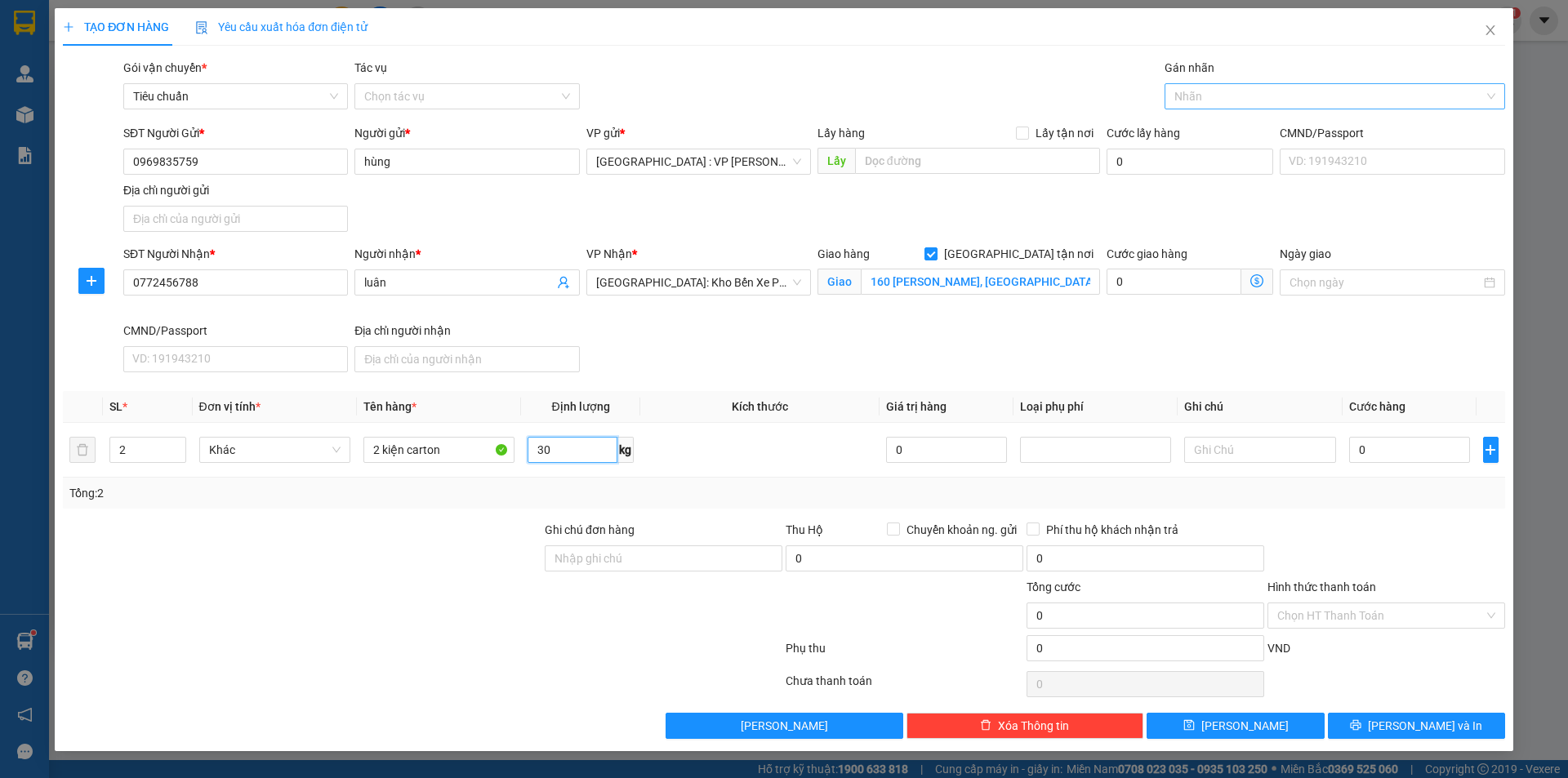
click at [1215, 87] on div at bounding box center [1327, 96] width 316 height 19
drag, startPoint x: 1223, startPoint y: 111, endPoint x: 1225, endPoint y: 119, distance: 8.2
click at [1225, 114] on div "Gán nhãn gtn" at bounding box center [1335, 87] width 340 height 58
click at [1216, 95] on div at bounding box center [1327, 96] width 316 height 19
click at [1229, 130] on div "[GEOGRAPHIC_DATA] tận nơi" at bounding box center [1334, 129] width 321 height 18
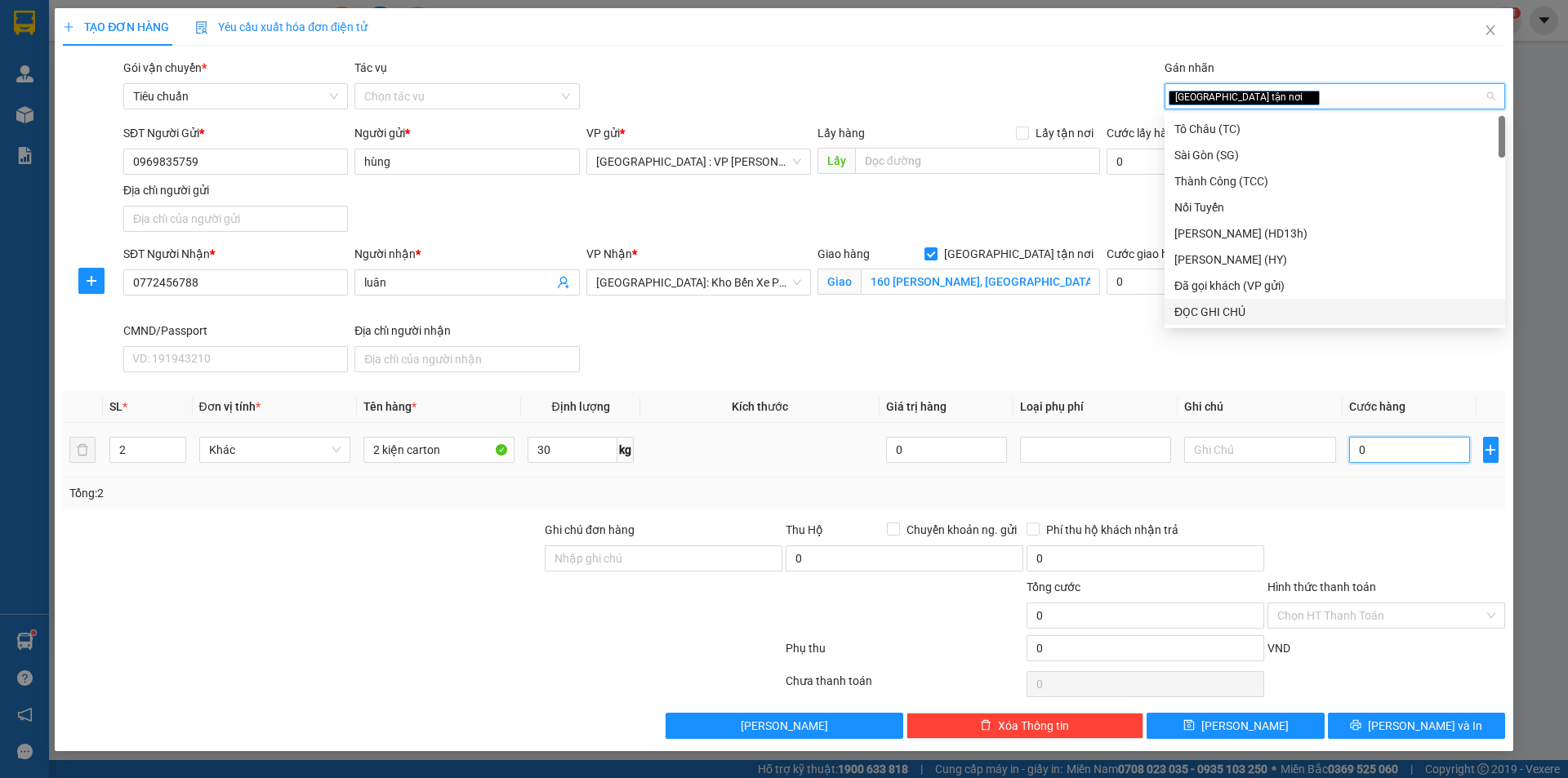
click at [1428, 452] on input "0" at bounding box center [1409, 450] width 122 height 27
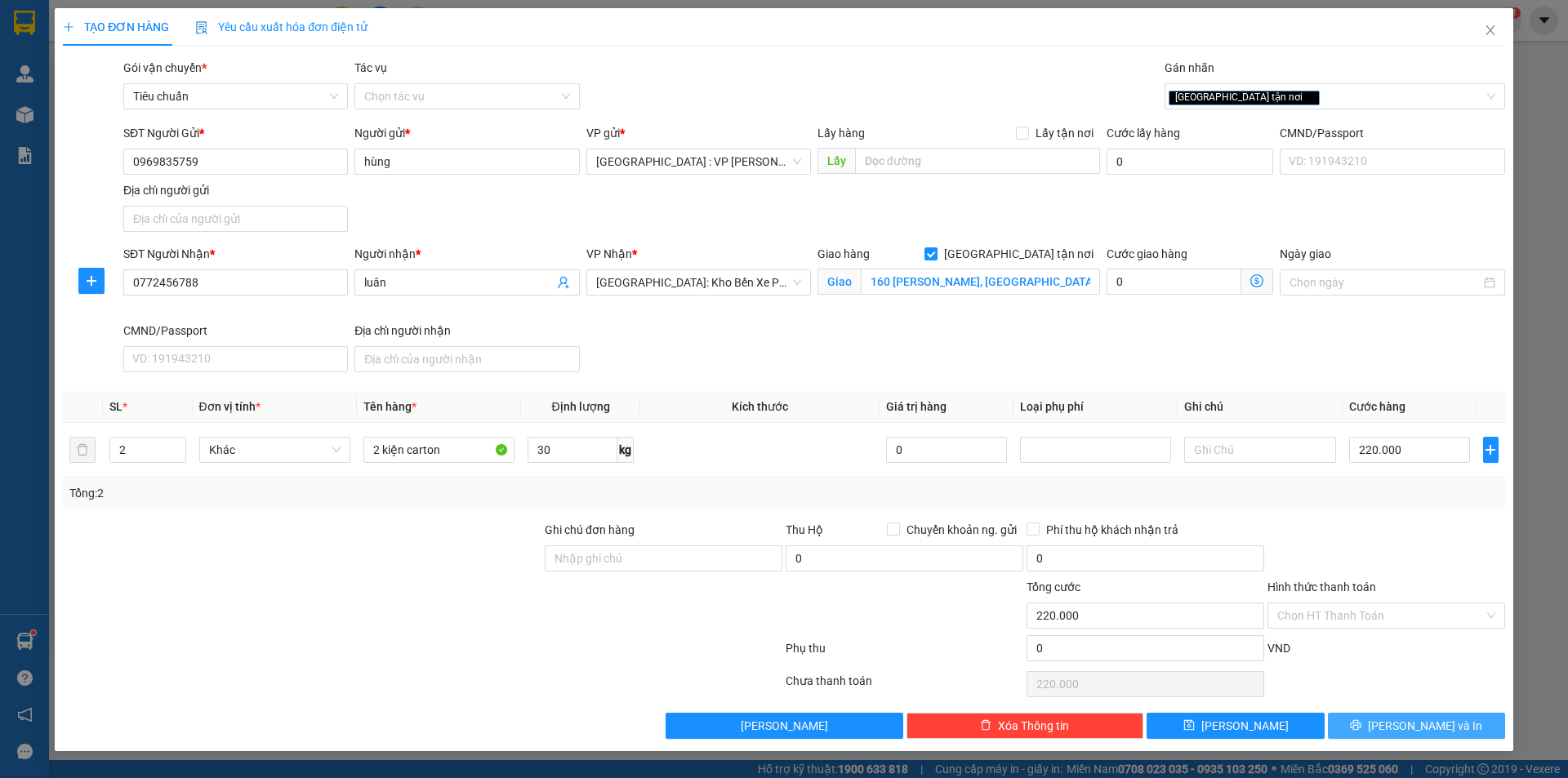
click at [1434, 719] on span "[PERSON_NAME] và In" at bounding box center [1424, 726] width 114 height 18
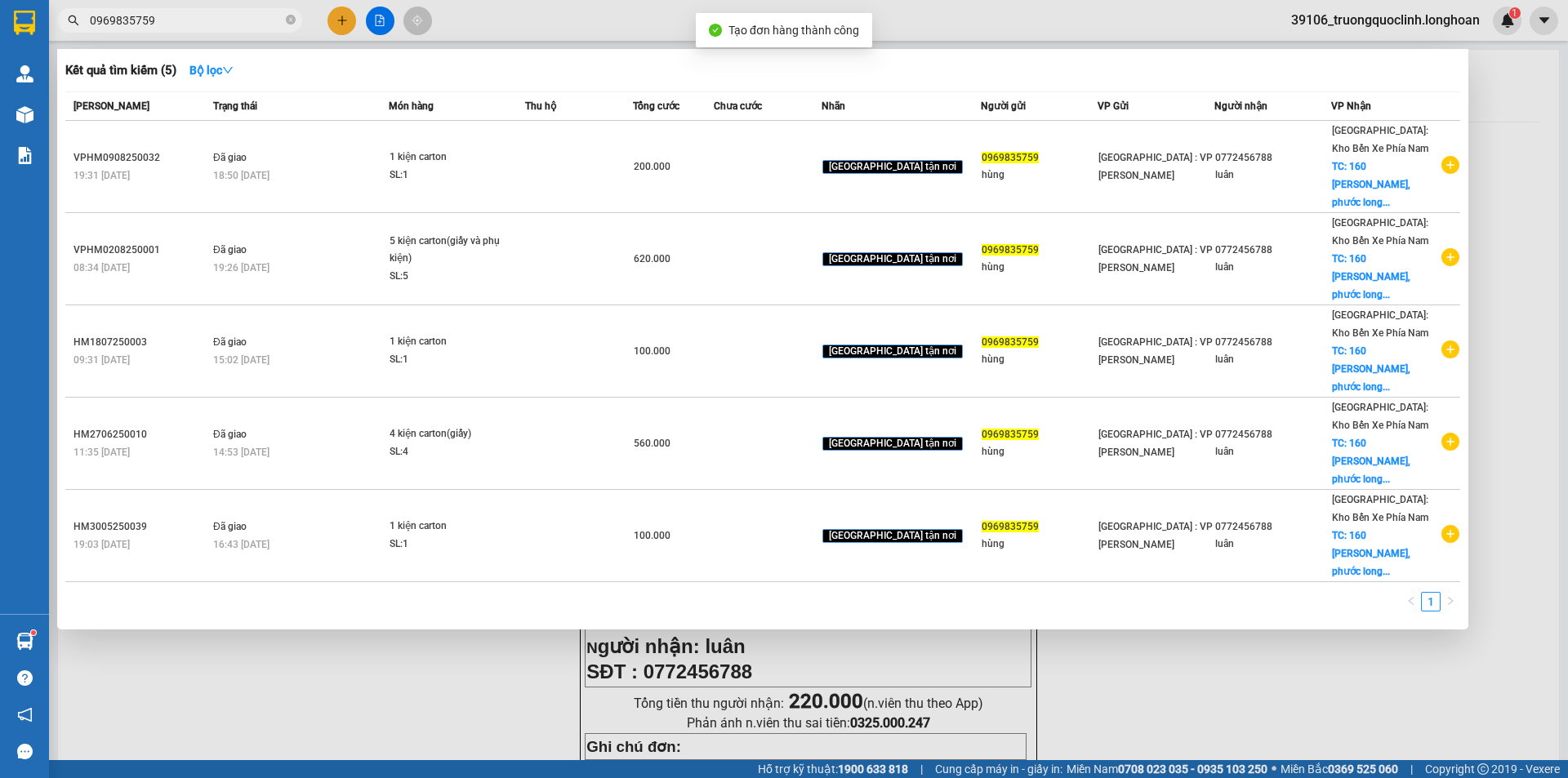
drag, startPoint x: 473, startPoint y: 602, endPoint x: 582, endPoint y: 299, distance: 322.0
click at [472, 601] on div at bounding box center [784, 389] width 1568 height 778
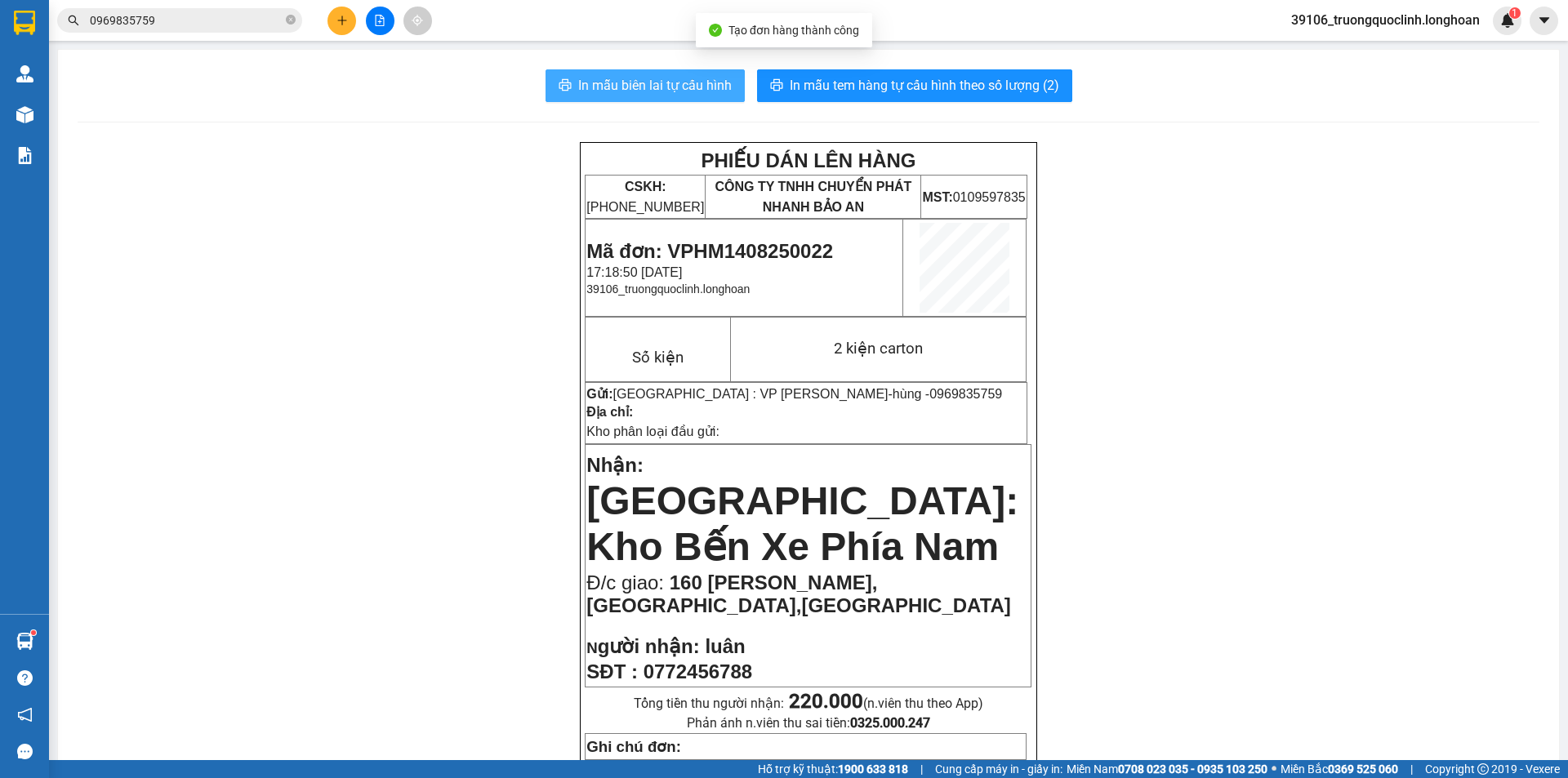
click at [659, 81] on span "In mẫu biên lai tự cấu hình" at bounding box center [655, 85] width 154 height 20
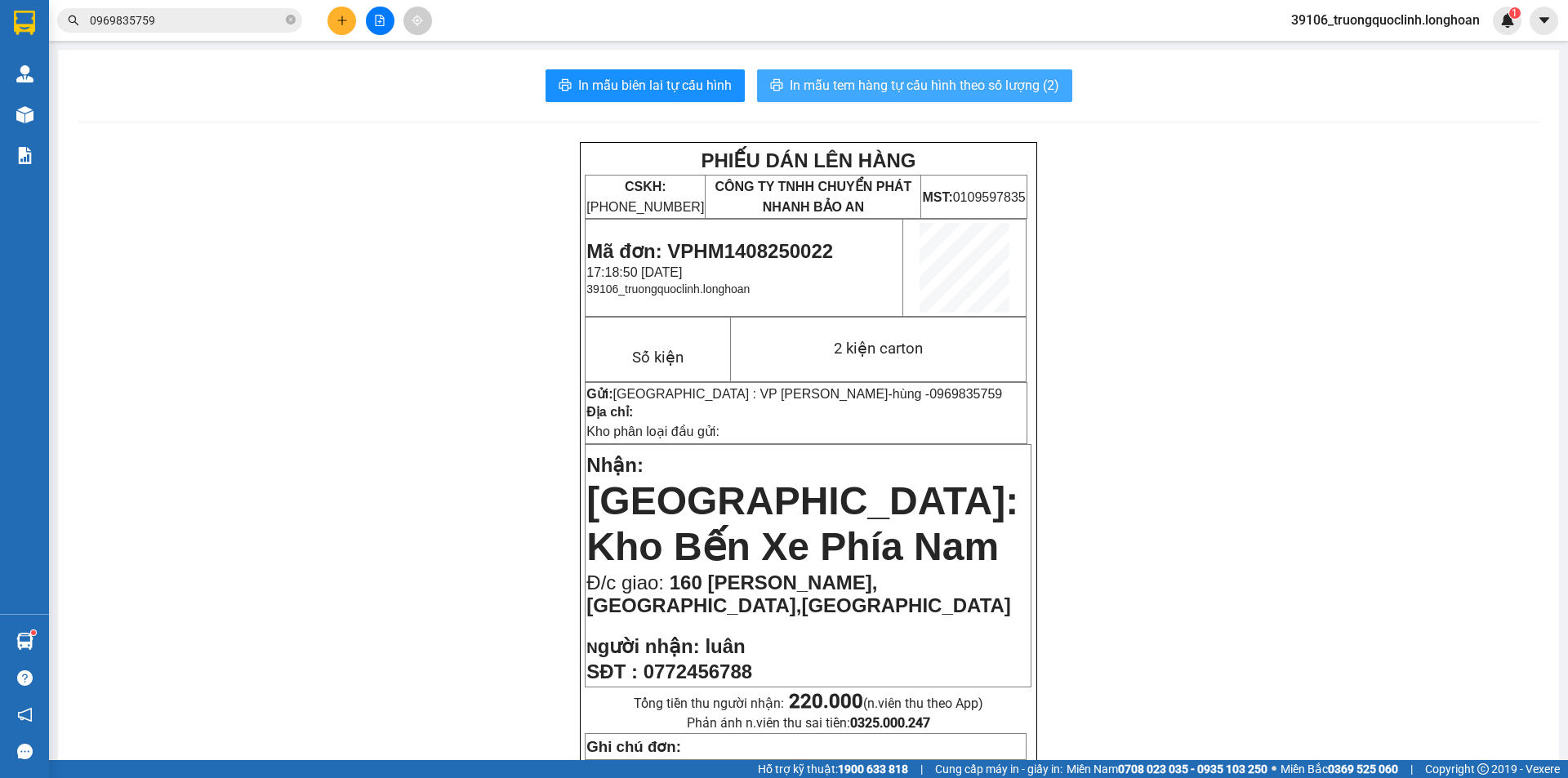
click at [806, 85] on span "In mẫu tem hàng tự cấu hình theo số lượng (2)" at bounding box center [924, 85] width 270 height 20
click at [792, 251] on span "Mã đơn: VPHM1408250022" at bounding box center [709, 251] width 247 height 22
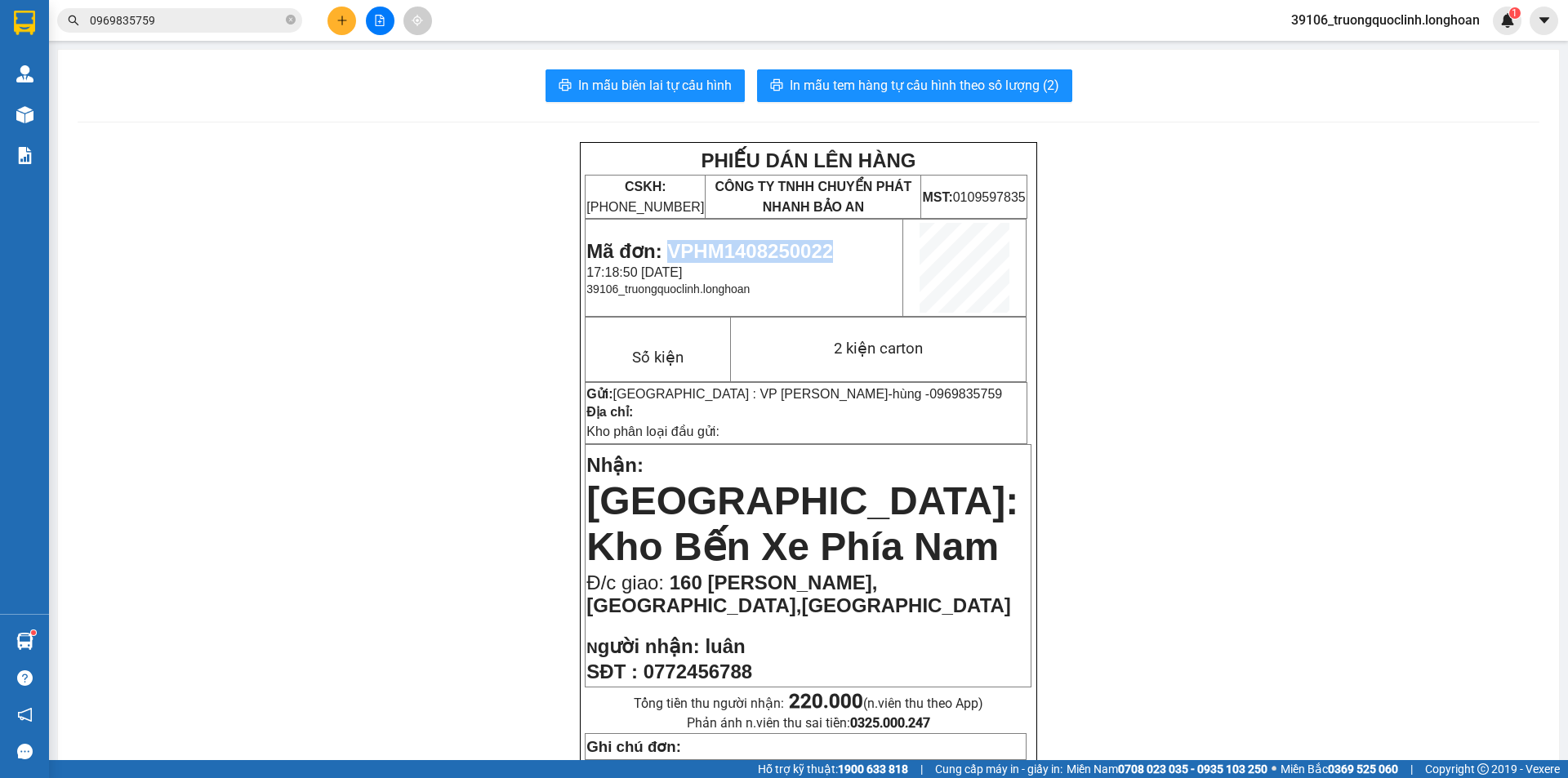
click at [792, 251] on span "Mã đơn: VPHM1408250022" at bounding box center [709, 251] width 247 height 22
copy span "VPHM1408250022"
click at [347, 12] on button at bounding box center [341, 20] width 28 height 28
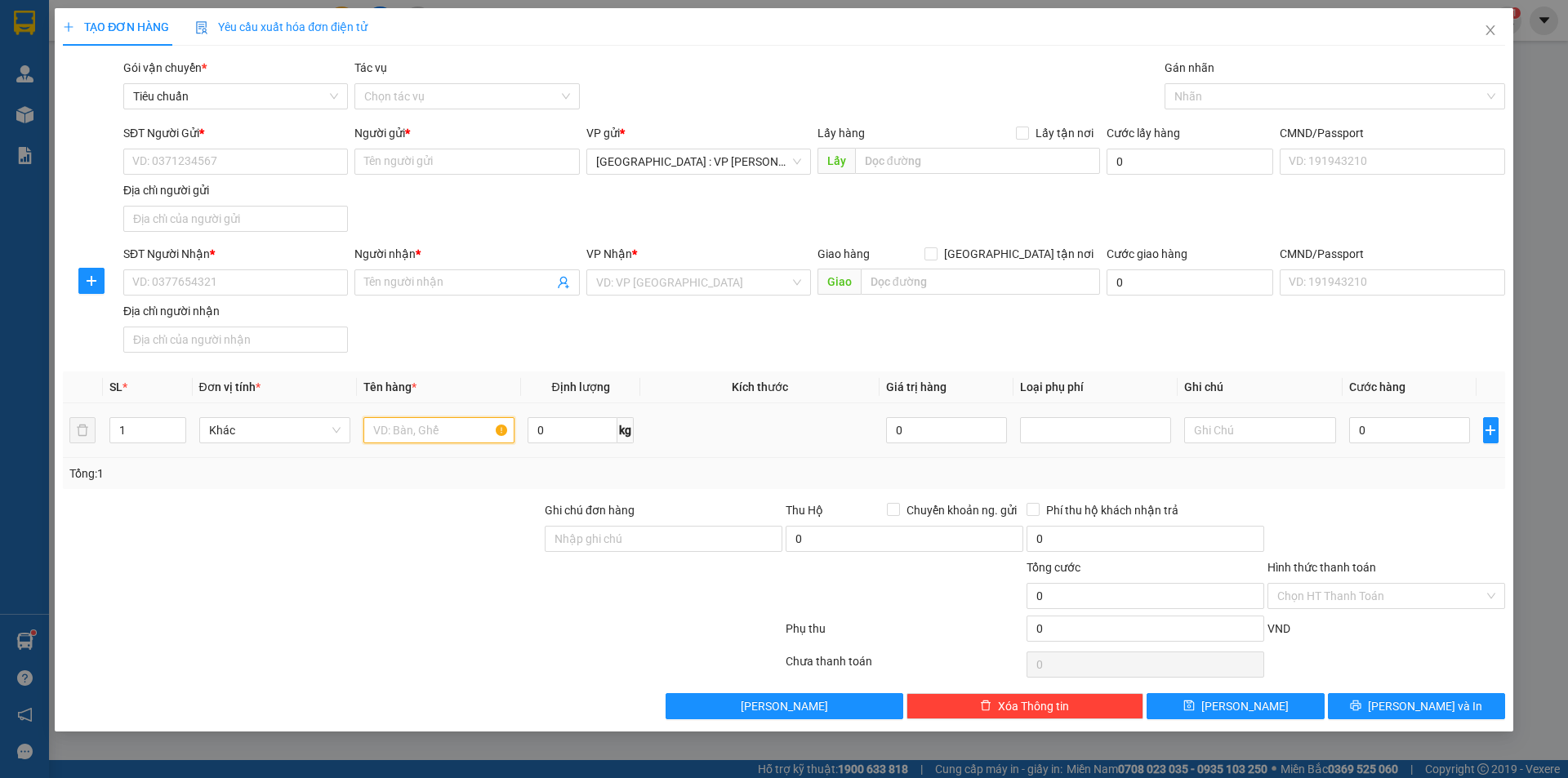
click at [410, 434] on input "text" at bounding box center [438, 430] width 151 height 27
click at [199, 170] on input "SĐT Người Gửi *" at bounding box center [236, 162] width 225 height 27
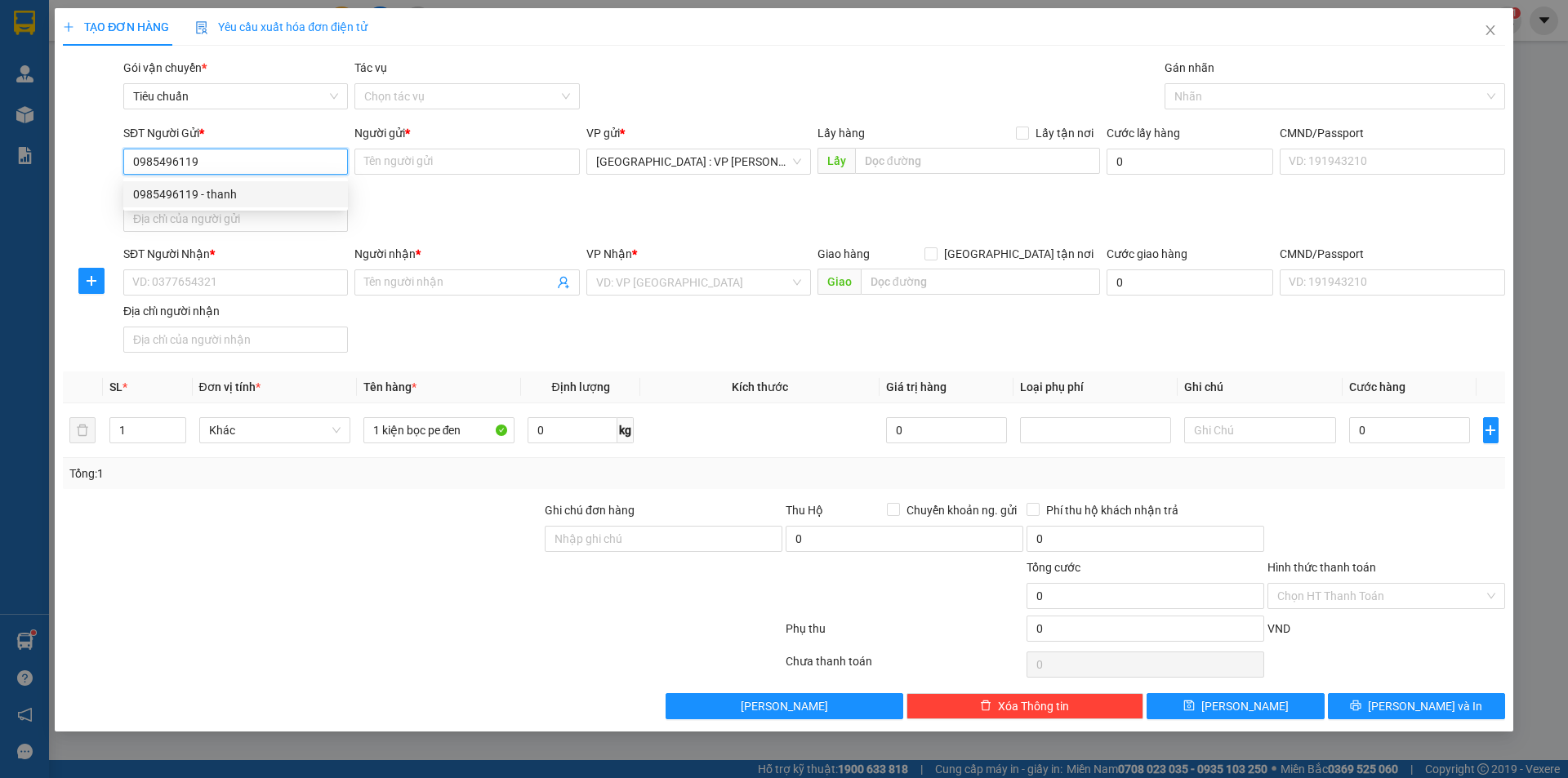
click at [211, 195] on div "0985496119 - thanh" at bounding box center [236, 195] width 205 height 18
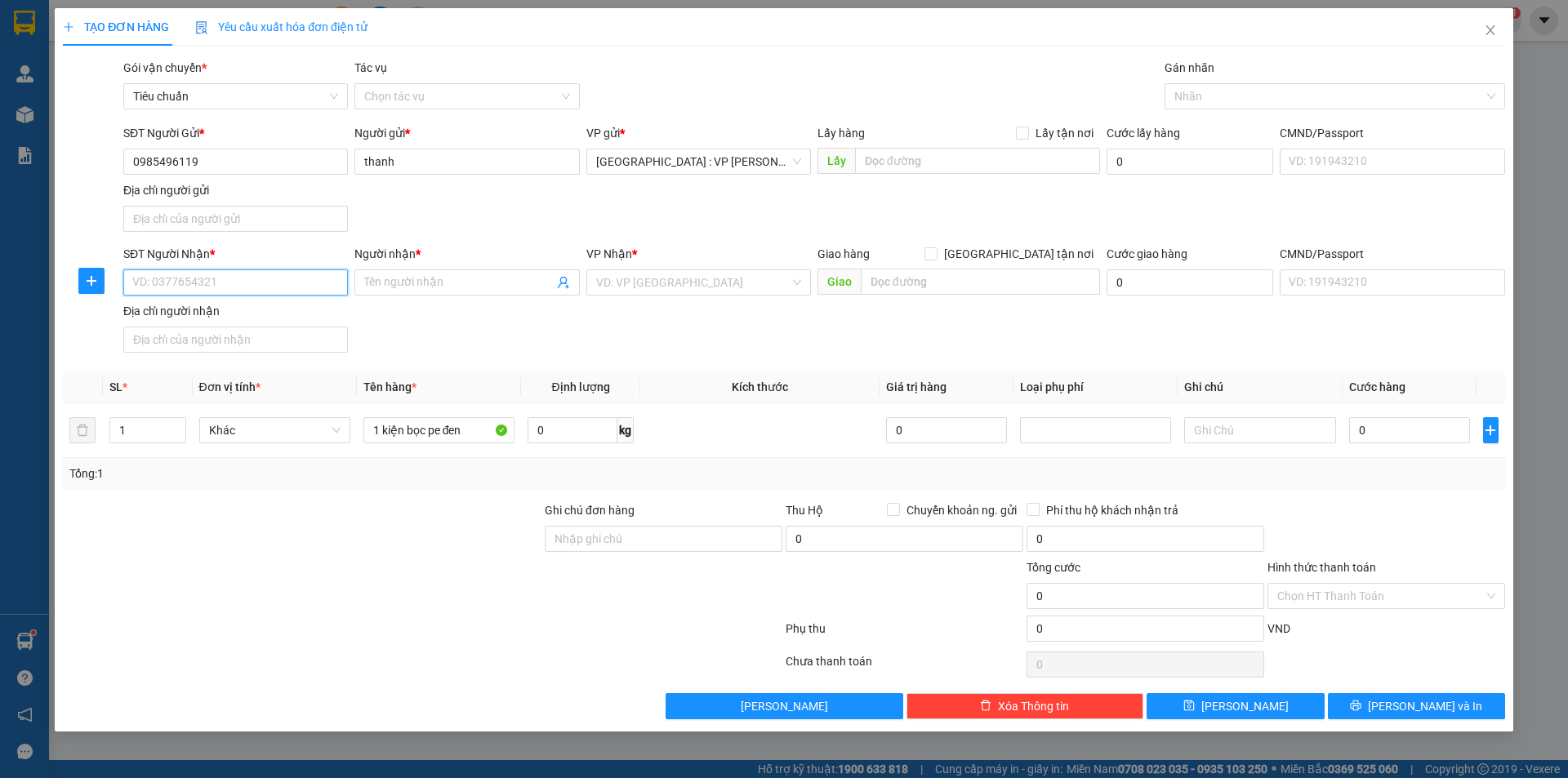
drag, startPoint x: 266, startPoint y: 289, endPoint x: 272, endPoint y: 259, distance: 30.6
click at [268, 289] on input "SĐT Người Nhận *" at bounding box center [236, 282] width 225 height 27
click at [271, 315] on div "0971552440 - [GEOGRAPHIC_DATA]" at bounding box center [236, 315] width 205 height 18
click at [1033, 256] on span "[GEOGRAPHIC_DATA] tận nơi" at bounding box center [1019, 254] width 163 height 18
click at [936, 256] on input "[GEOGRAPHIC_DATA] tận nơi" at bounding box center [930, 253] width 12 height 12
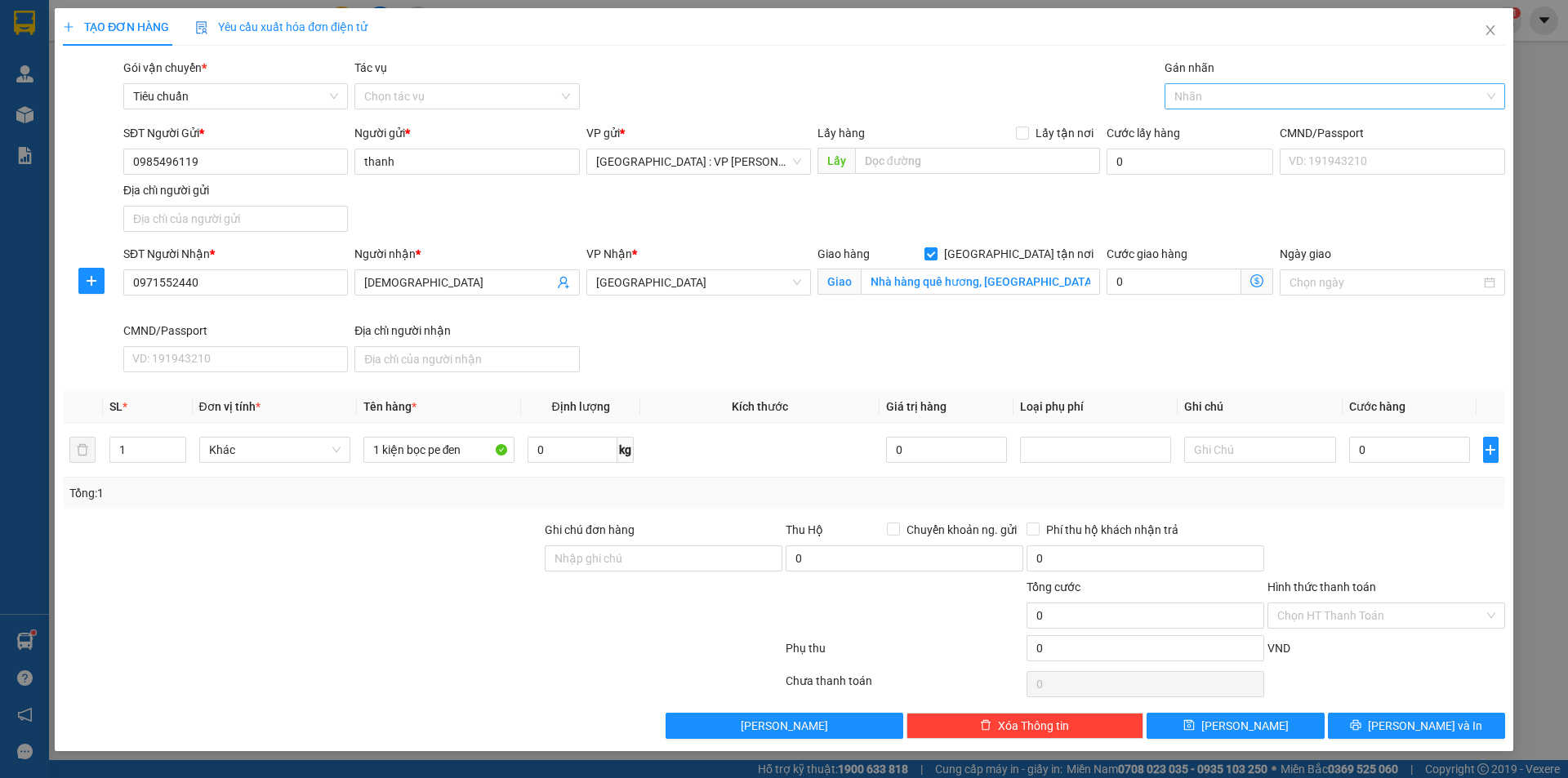
click at [1207, 101] on div at bounding box center [1327, 96] width 316 height 19
click at [1198, 128] on div "[GEOGRAPHIC_DATA] tận nơi" at bounding box center [1334, 129] width 321 height 18
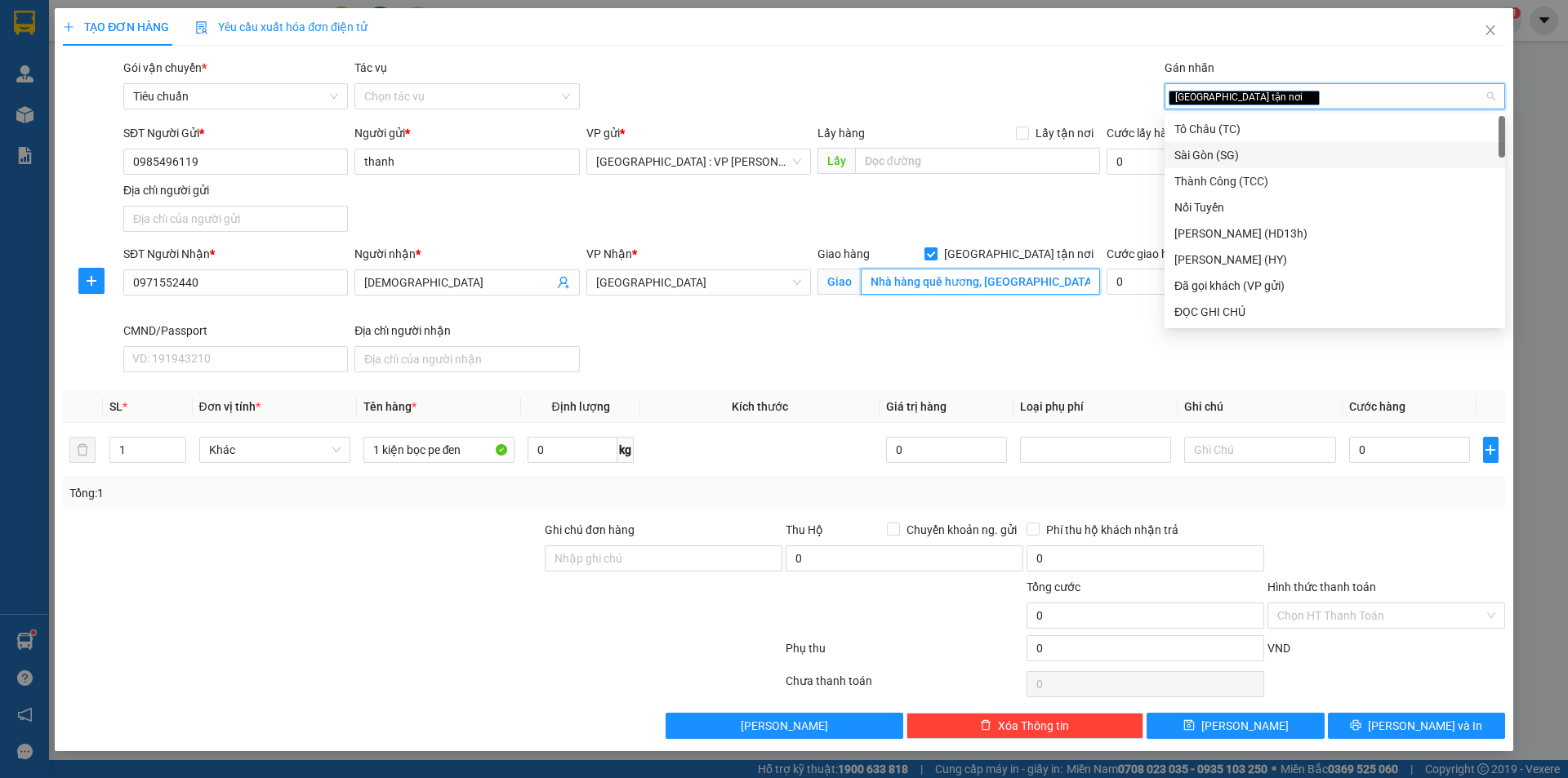
click at [1033, 274] on input "Nhà hàng quê hương, [GEOGRAPHIC_DATA], [GEOGRAPHIC_DATA], [GEOGRAPHIC_DATA]" at bounding box center [980, 282] width 240 height 27
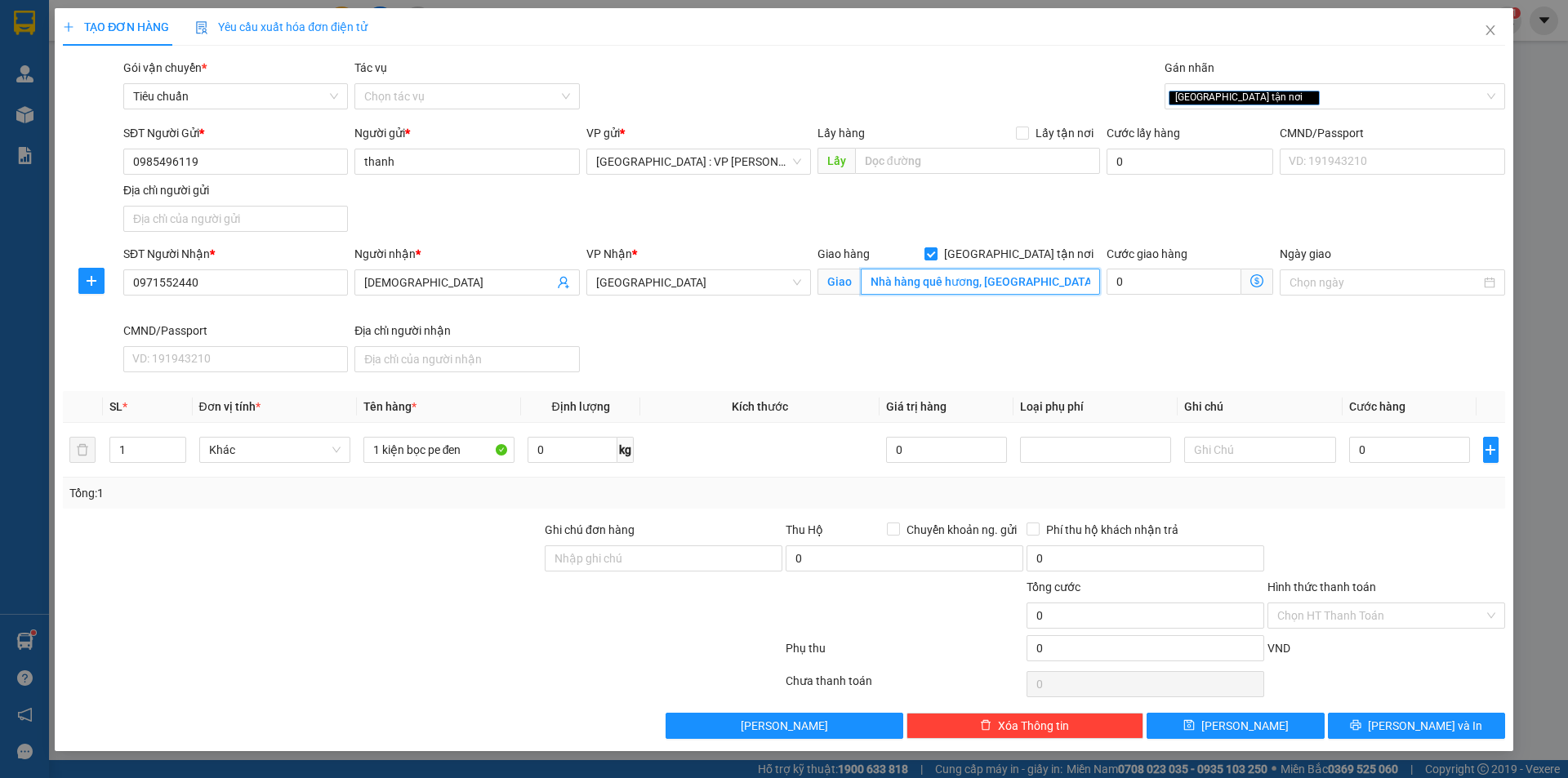
scroll to position [0, 57]
click at [1040, 277] on input "Nhà hàng quê hương, [GEOGRAPHIC_DATA], [GEOGRAPHIC_DATA], [GEOGRAPHIC_DATA]" at bounding box center [980, 282] width 240 height 27
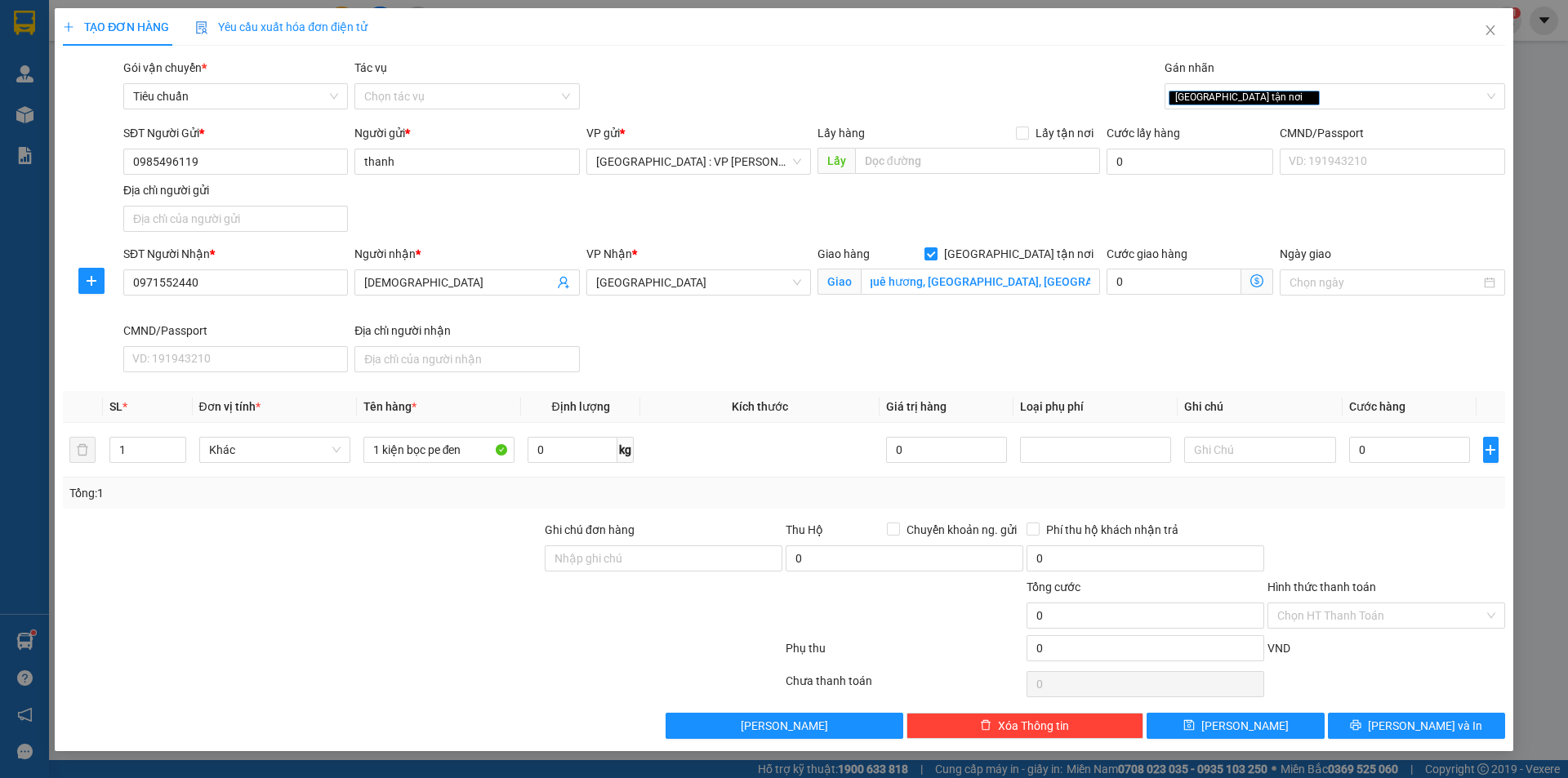
scroll to position [0, 0]
click at [259, 280] on input "0971552440" at bounding box center [236, 282] width 225 height 27
click at [258, 282] on input "0971552440" at bounding box center [236, 282] width 225 height 27
click at [699, 280] on span "[GEOGRAPHIC_DATA]" at bounding box center [699, 282] width 205 height 25
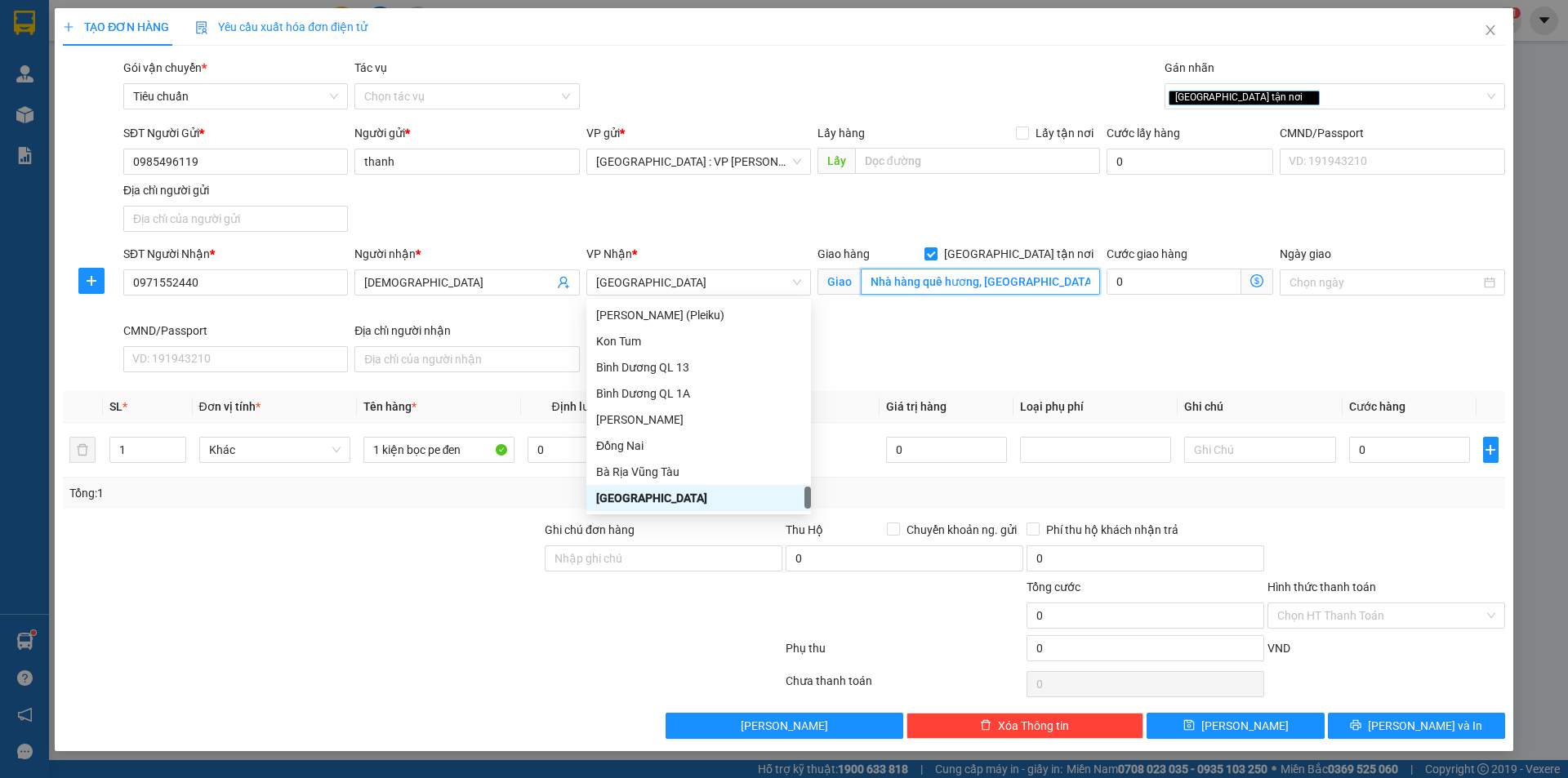
click at [968, 281] on input "Nhà hàng quê hương, [GEOGRAPHIC_DATA], [GEOGRAPHIC_DATA], [GEOGRAPHIC_DATA]" at bounding box center [980, 282] width 240 height 27
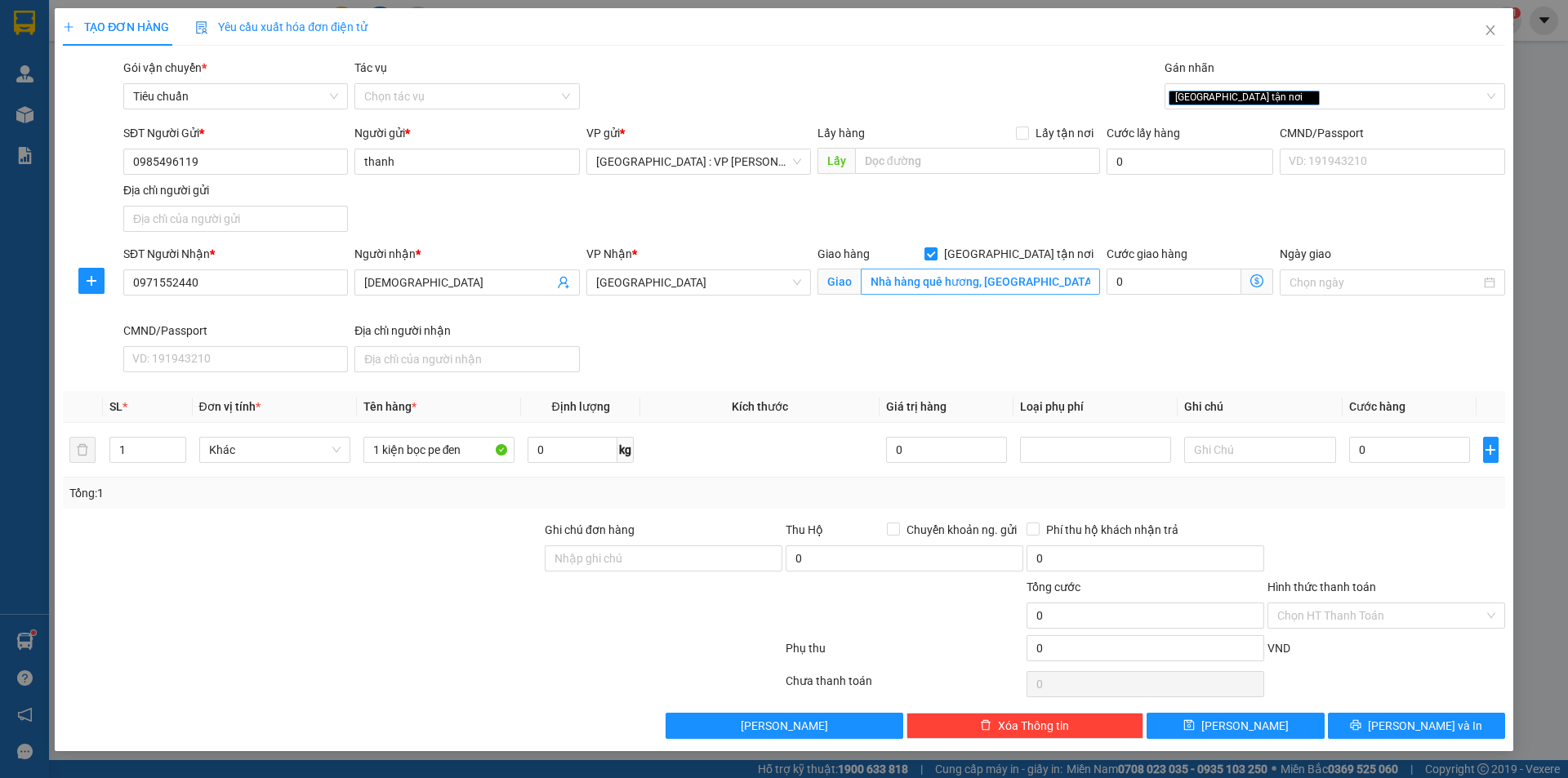
drag, startPoint x: 1016, startPoint y: 250, endPoint x: 1031, endPoint y: 275, distance: 29.2
click at [936, 254] on input "[GEOGRAPHIC_DATA] tận nơi" at bounding box center [930, 253] width 12 height 12
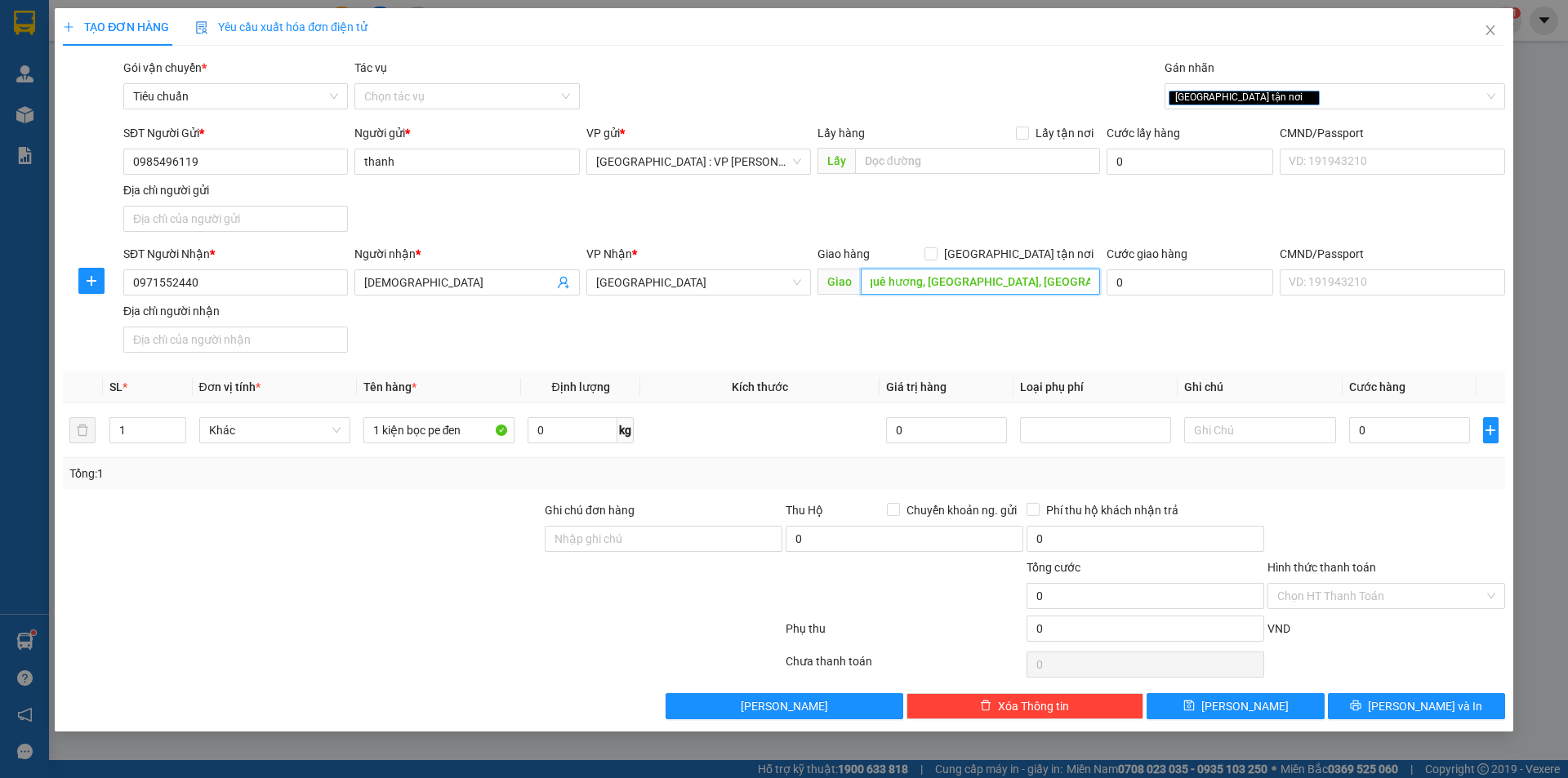
scroll to position [0, 0]
drag, startPoint x: 1398, startPoint y: 439, endPoint x: 1387, endPoint y: 447, distance: 13.6
click at [1398, 438] on input "0" at bounding box center [1409, 430] width 122 height 27
click at [1398, 501] on div at bounding box center [1385, 529] width 240 height 58
click at [1402, 706] on button "[PERSON_NAME] và In" at bounding box center [1416, 706] width 177 height 27
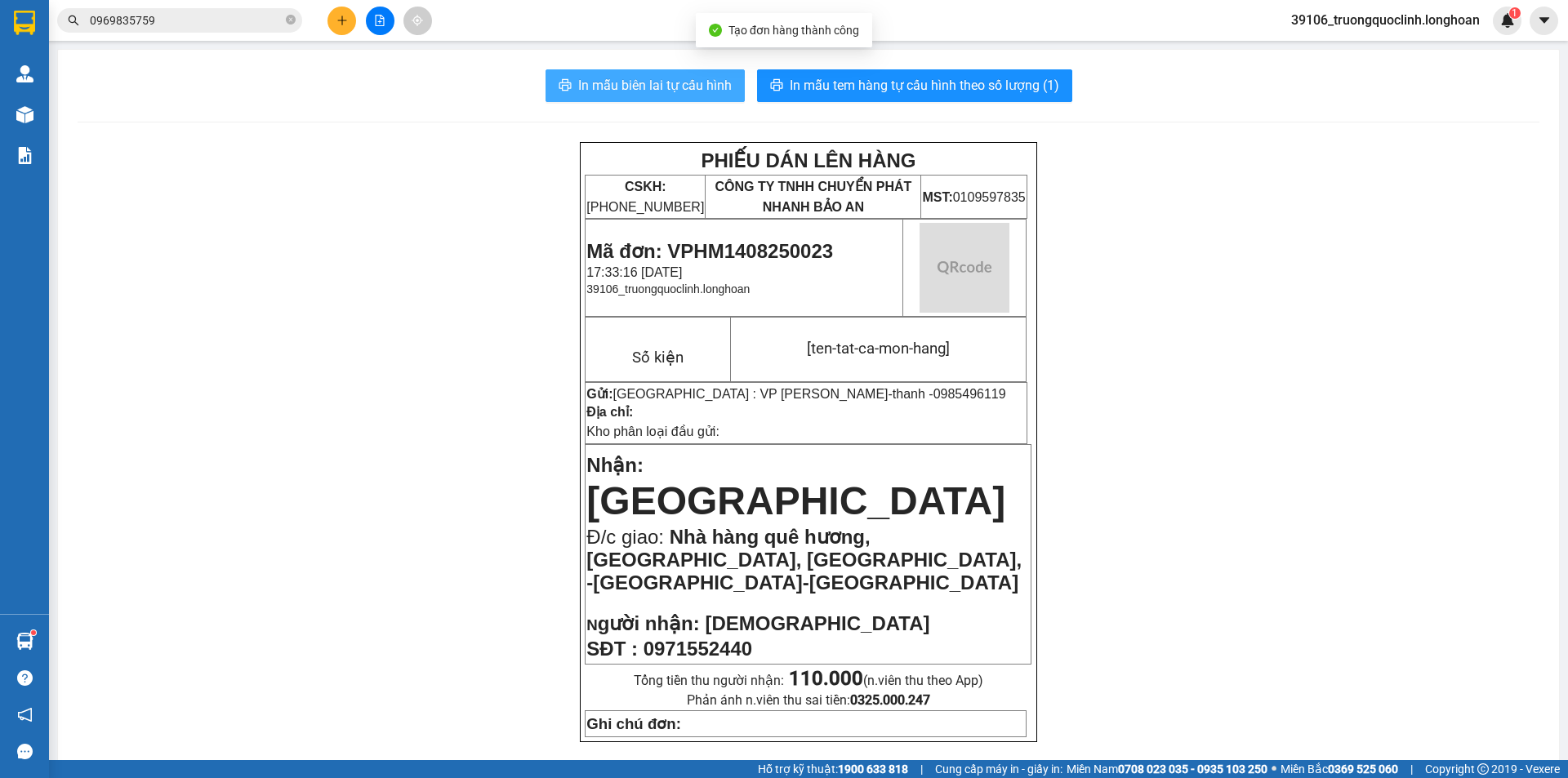
click at [619, 88] on span "In mẫu biên lai tự cấu hình" at bounding box center [655, 85] width 154 height 20
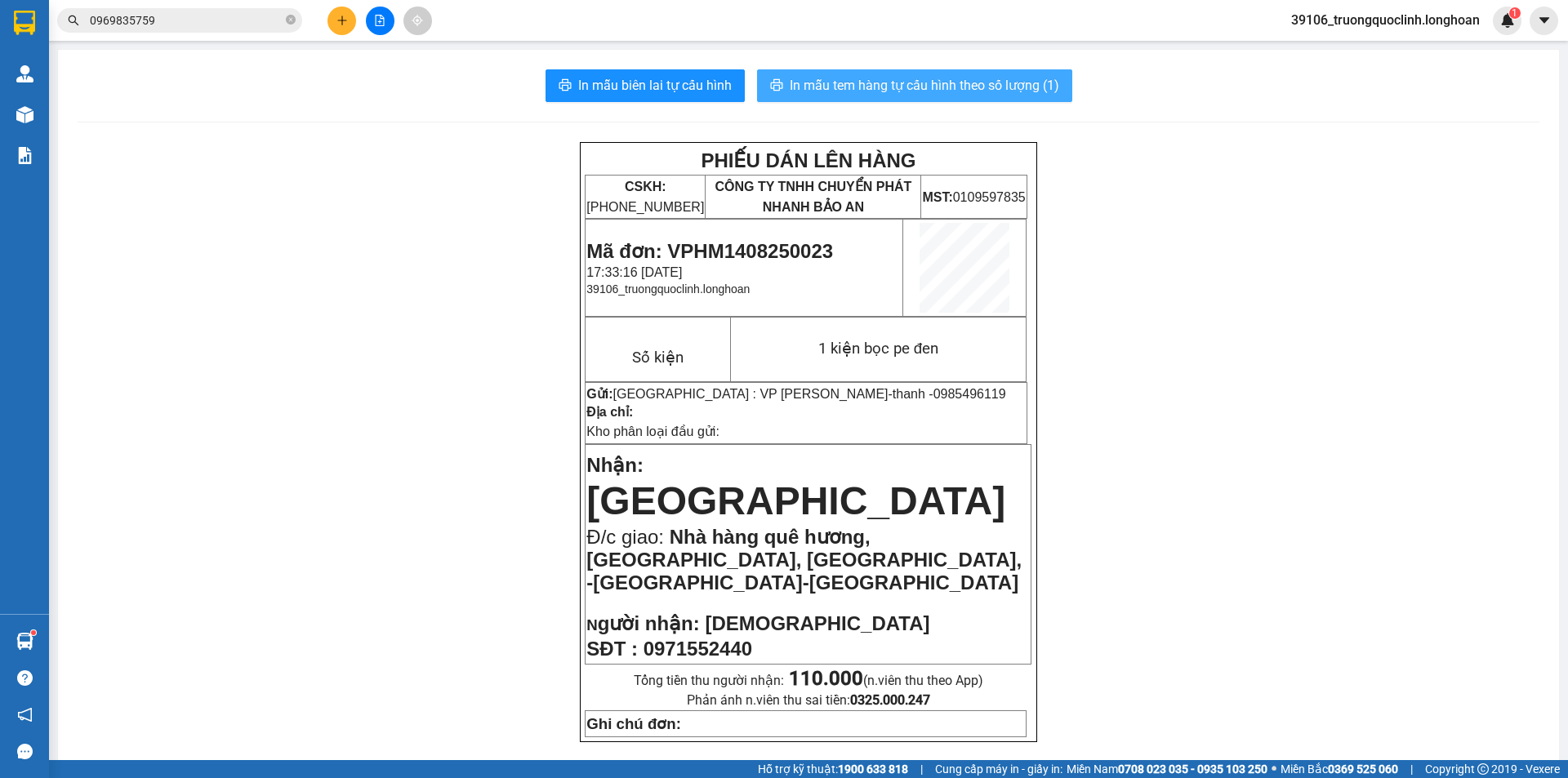
click at [947, 95] on span "In mẫu tem hàng tự cấu hình theo số lượng (1)" at bounding box center [924, 85] width 270 height 20
click at [804, 248] on span "Mã đơn: VPHM1408250023" at bounding box center [709, 251] width 247 height 22
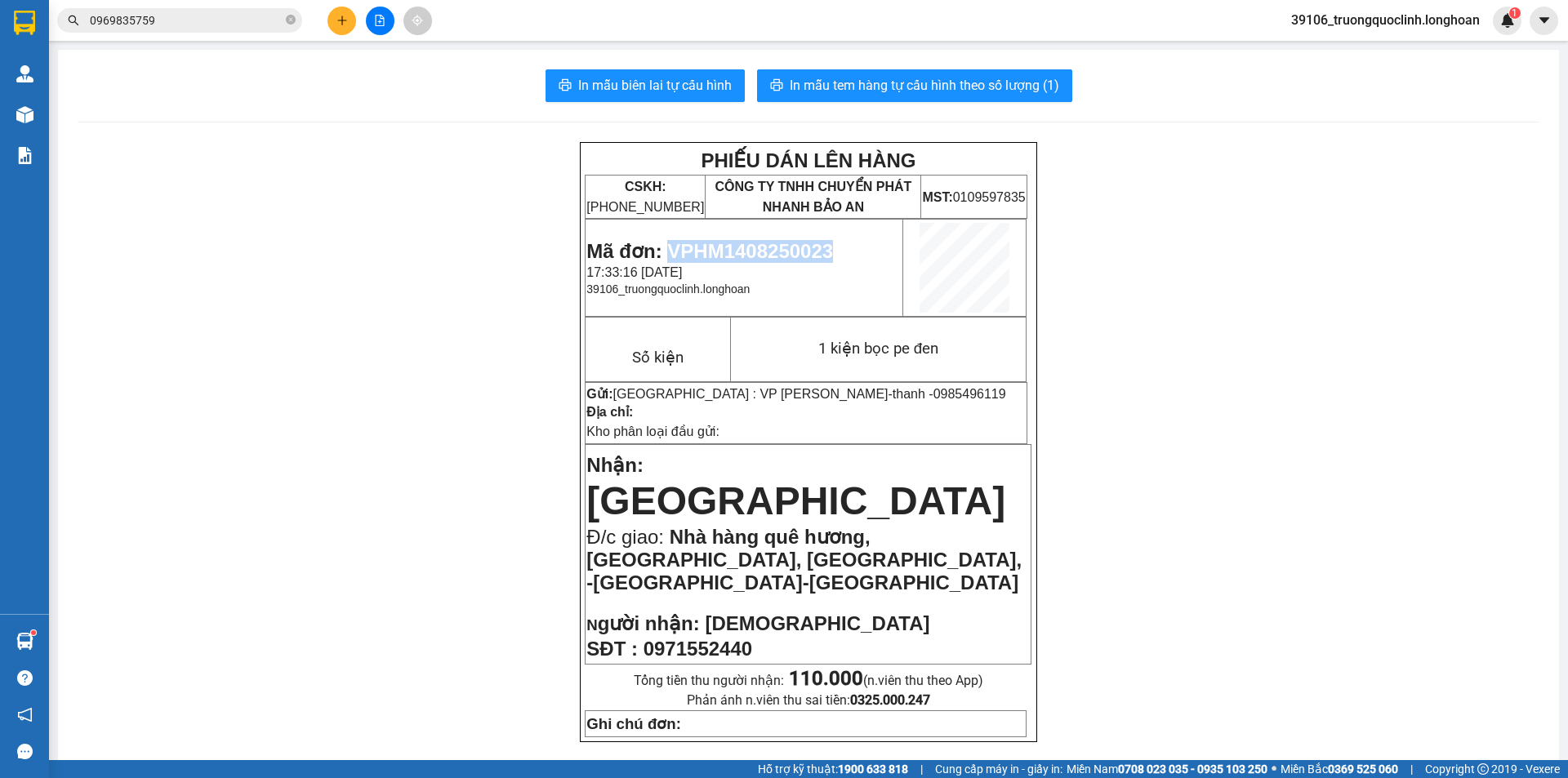
click at [804, 248] on span "Mã đơn: VPHM1408250023" at bounding box center [709, 251] width 247 height 22
copy span "VPHM1408250023"
click at [215, 27] on input "0969835759" at bounding box center [186, 21] width 193 height 18
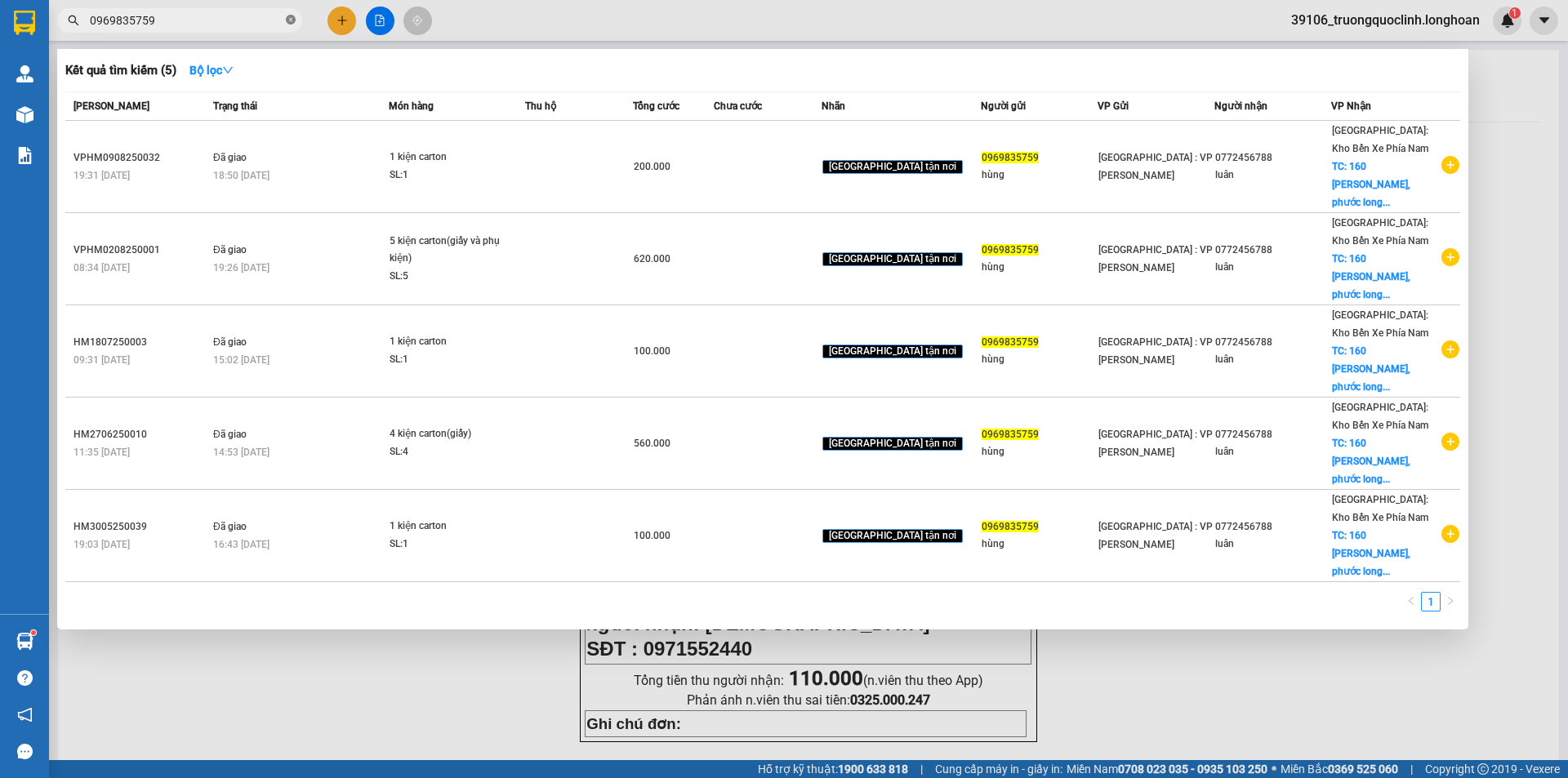
click at [287, 16] on icon "close-circle" at bounding box center [291, 19] width 10 height 10
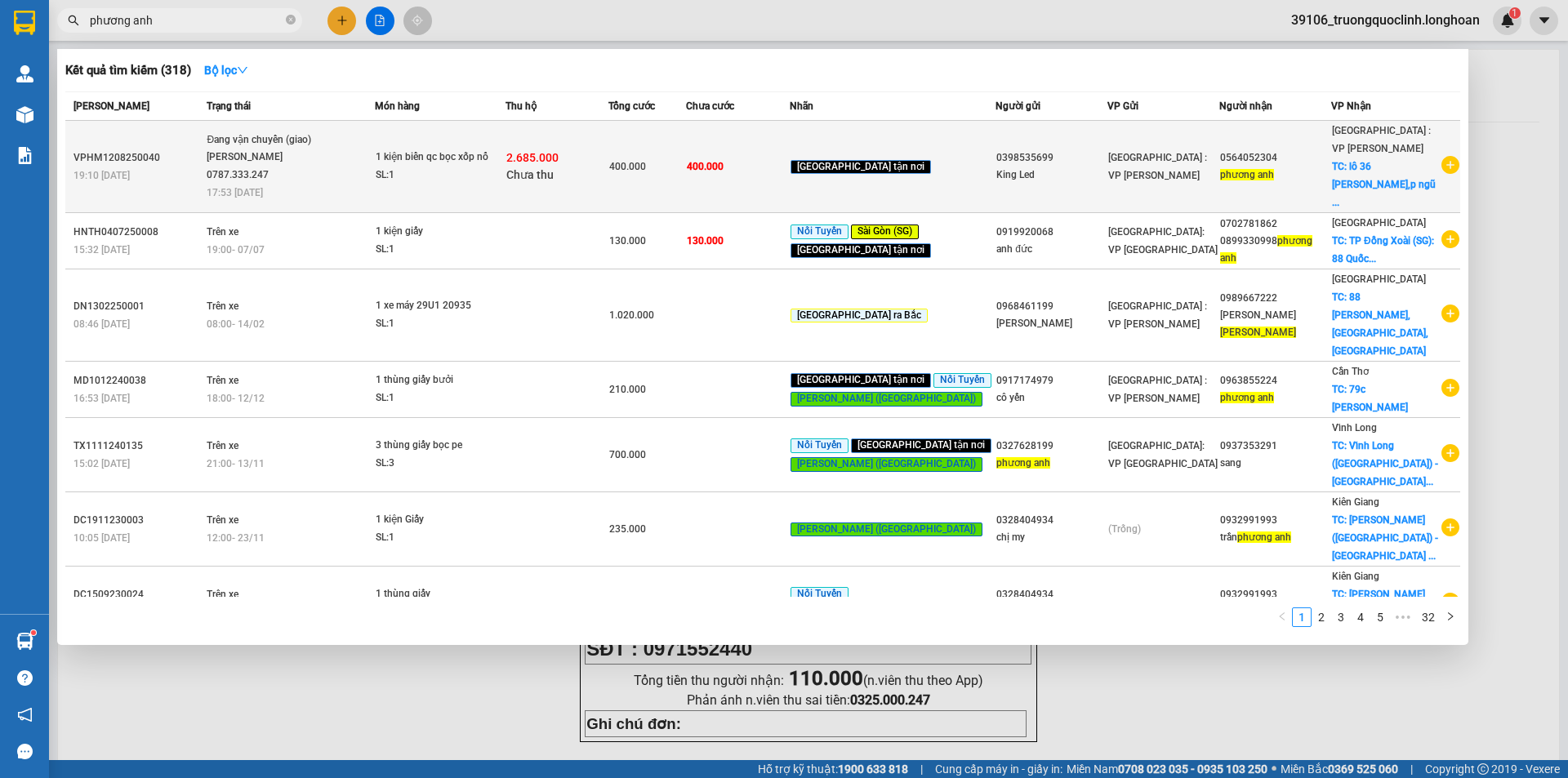
click at [645, 162] on span "400.000" at bounding box center [627, 166] width 37 height 12
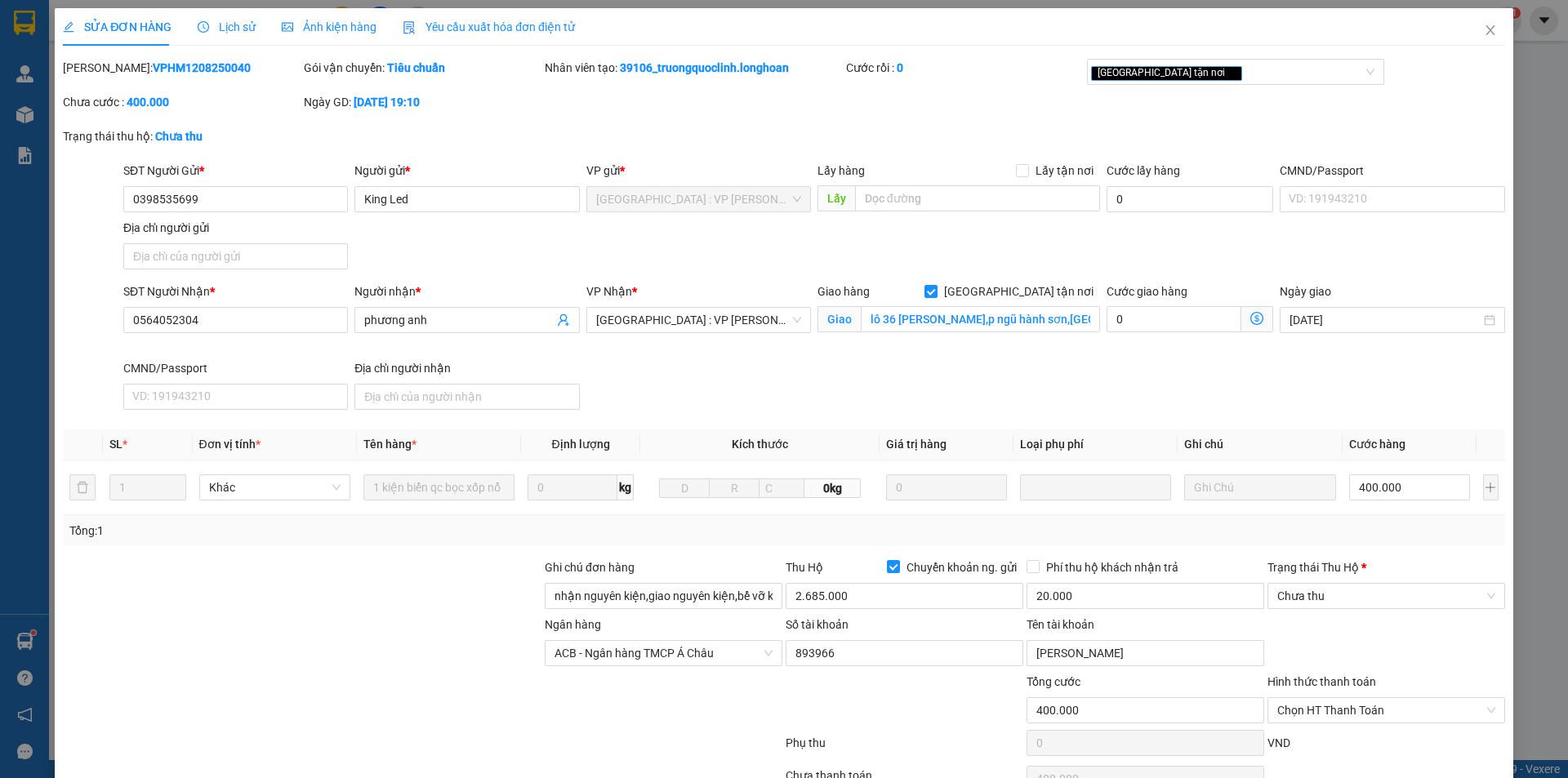
click at [1554, 715] on div "SỬA ĐƠN HÀNG Lịch sử Ảnh kiện hàng Yêu cầu xuất hóa đơn điện tử Total Paid Fee …" at bounding box center [784, 389] width 1568 height 778
click at [179, 66] on b "VPHM1208250040" at bounding box center [201, 68] width 98 height 13
click at [1484, 27] on icon "close" at bounding box center [1490, 30] width 13 height 13
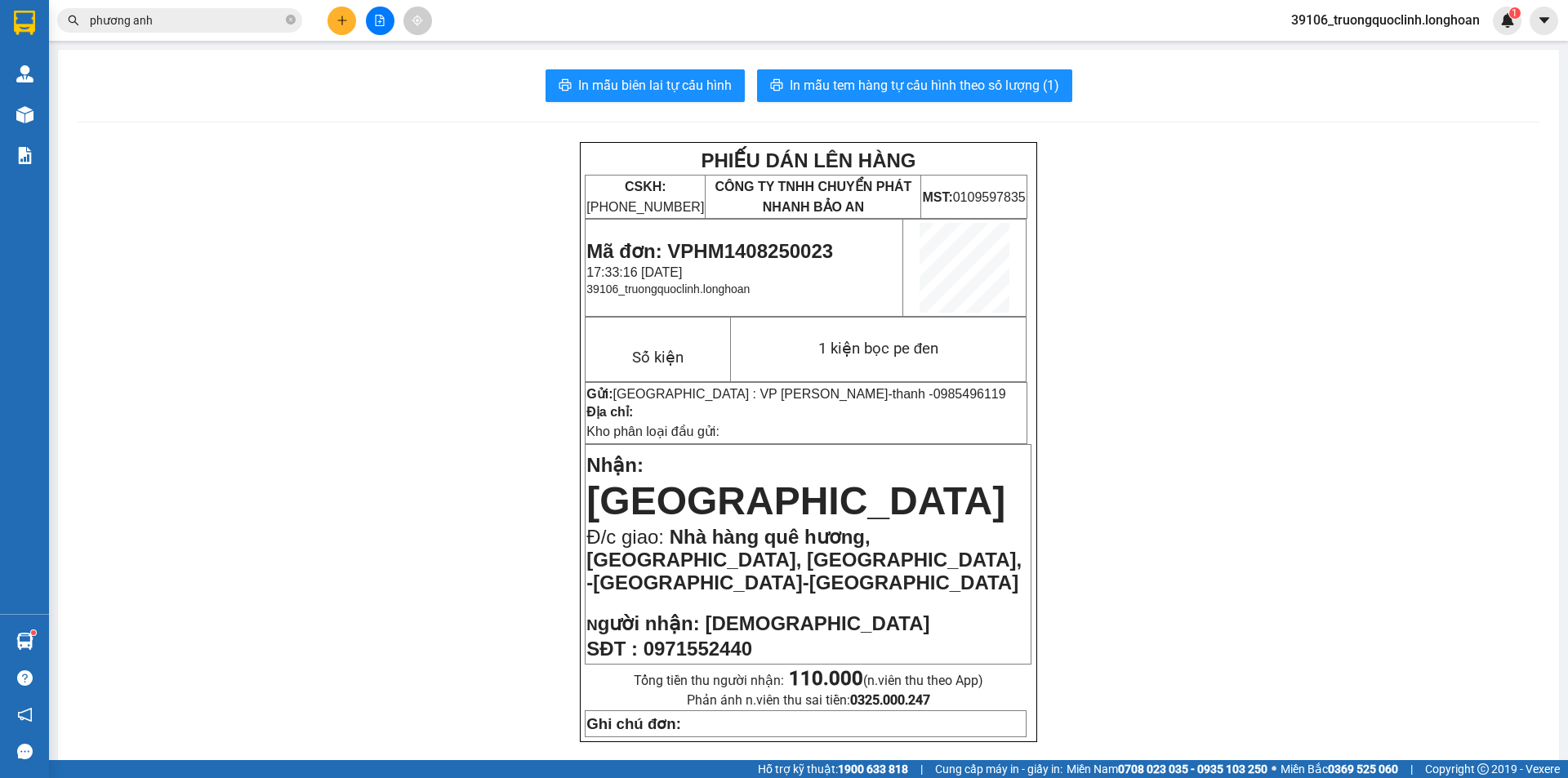
click at [240, 22] on input "phương anh" at bounding box center [186, 21] width 193 height 18
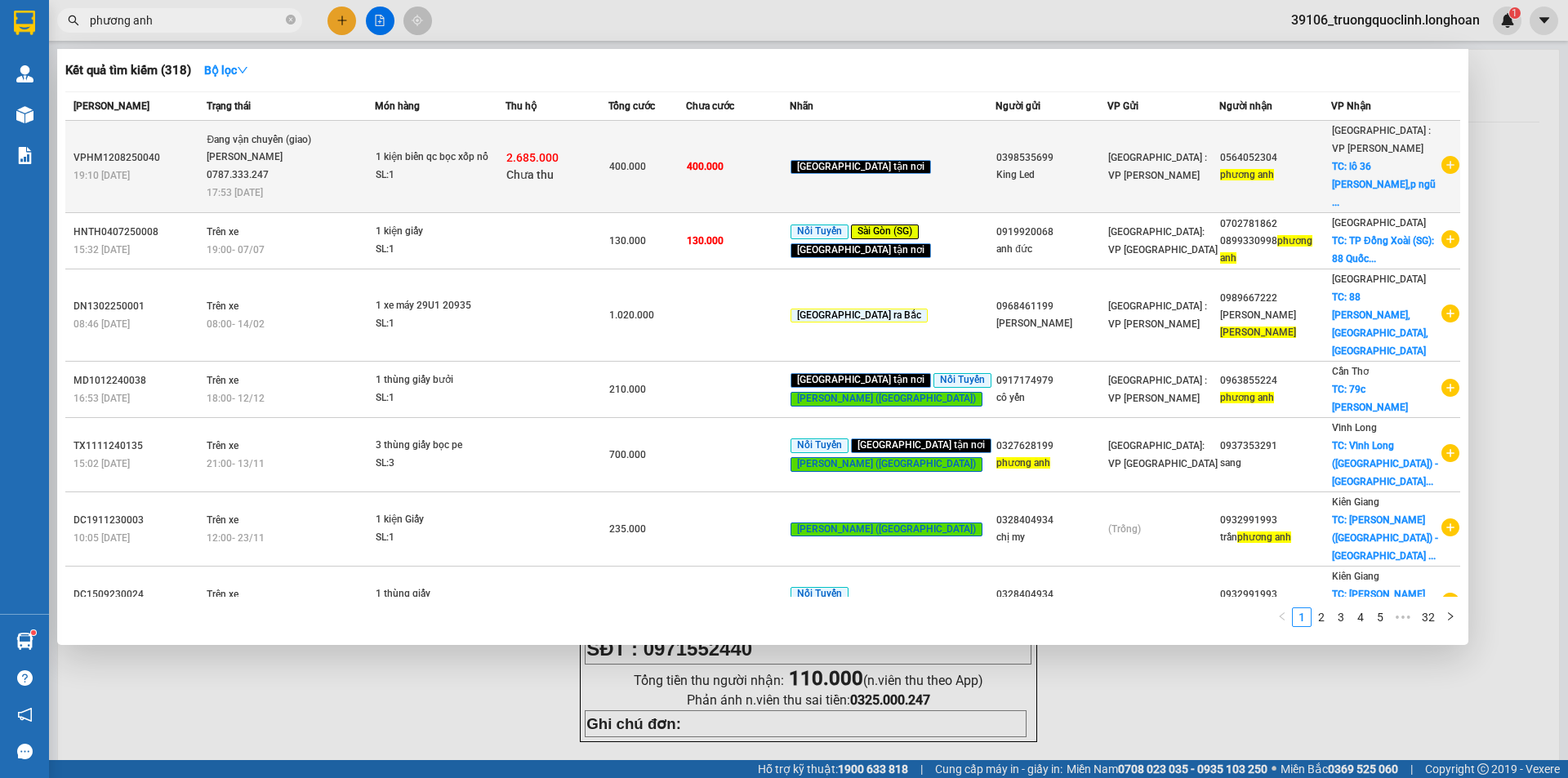
click at [347, 166] on span "Đang vận chuyển (giao) [PERSON_NAME] 0787.333.247 17:53 [DATE]" at bounding box center [290, 165] width 167 height 68
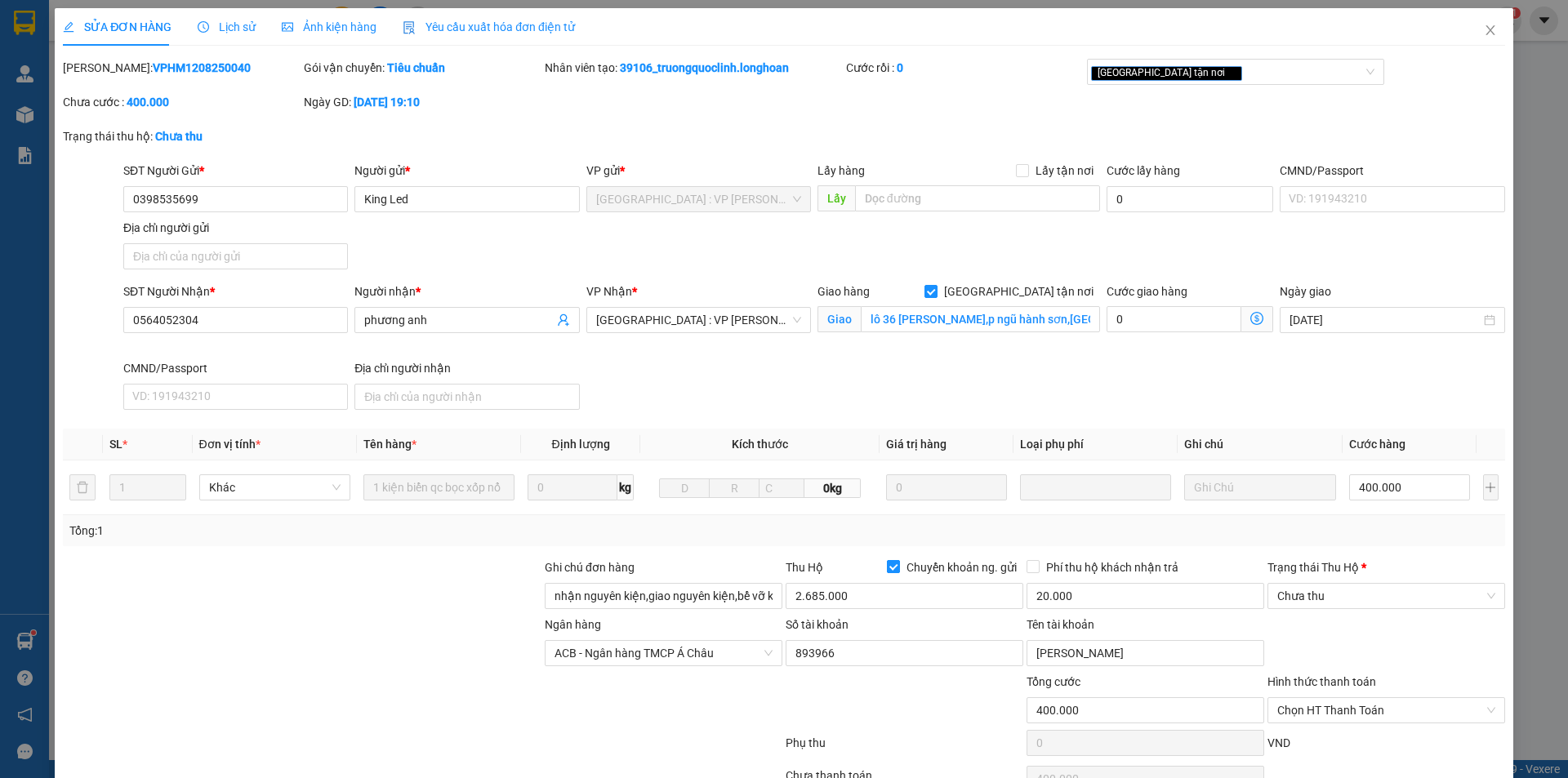
click at [888, 568] on input "Chuyển khoản ng. gửi" at bounding box center [892, 566] width 12 height 12
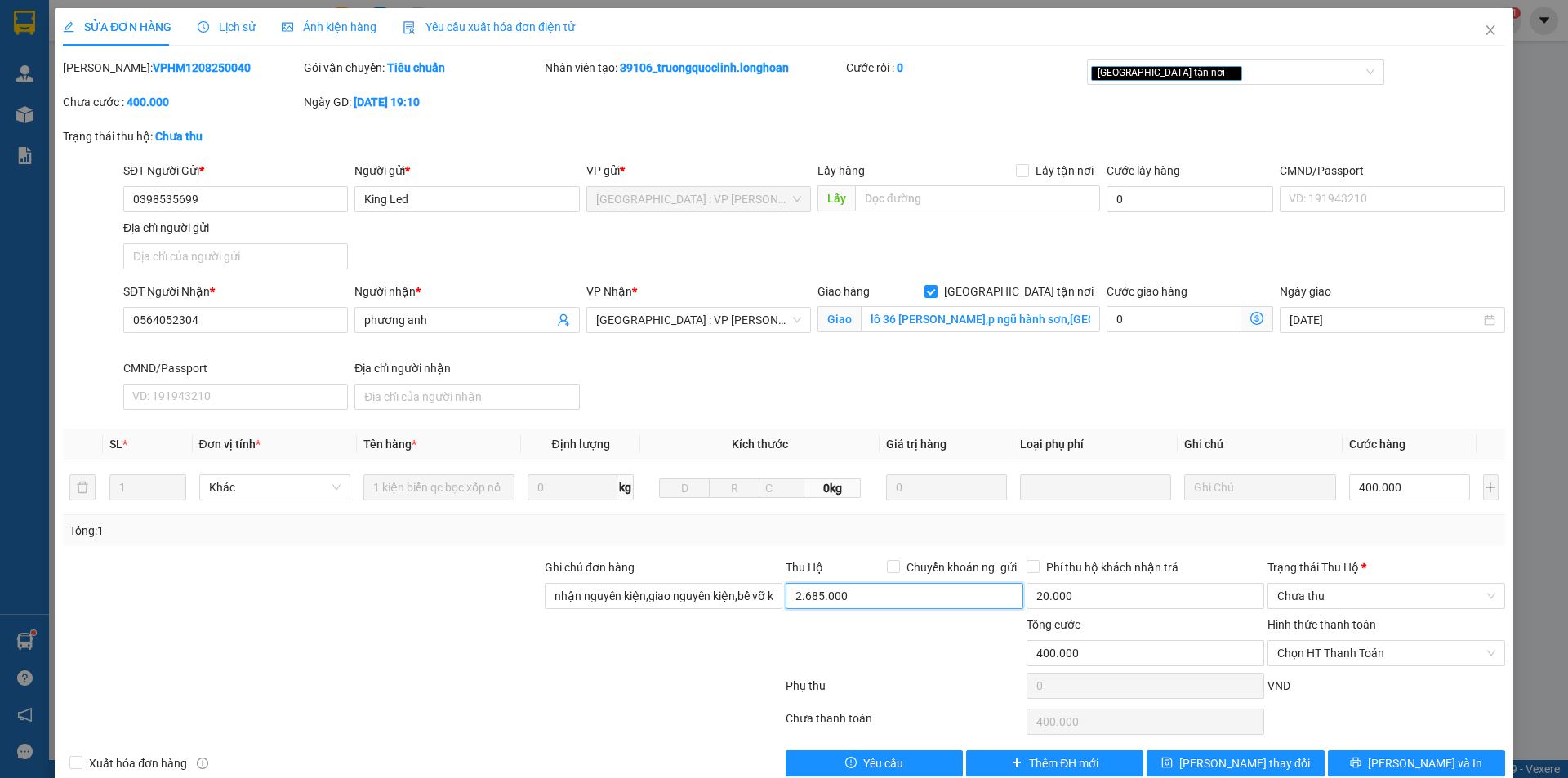
click at [880, 597] on input "2.685.000" at bounding box center [904, 596] width 238 height 27
click at [1088, 599] on input "20.000" at bounding box center [1146, 596] width 238 height 27
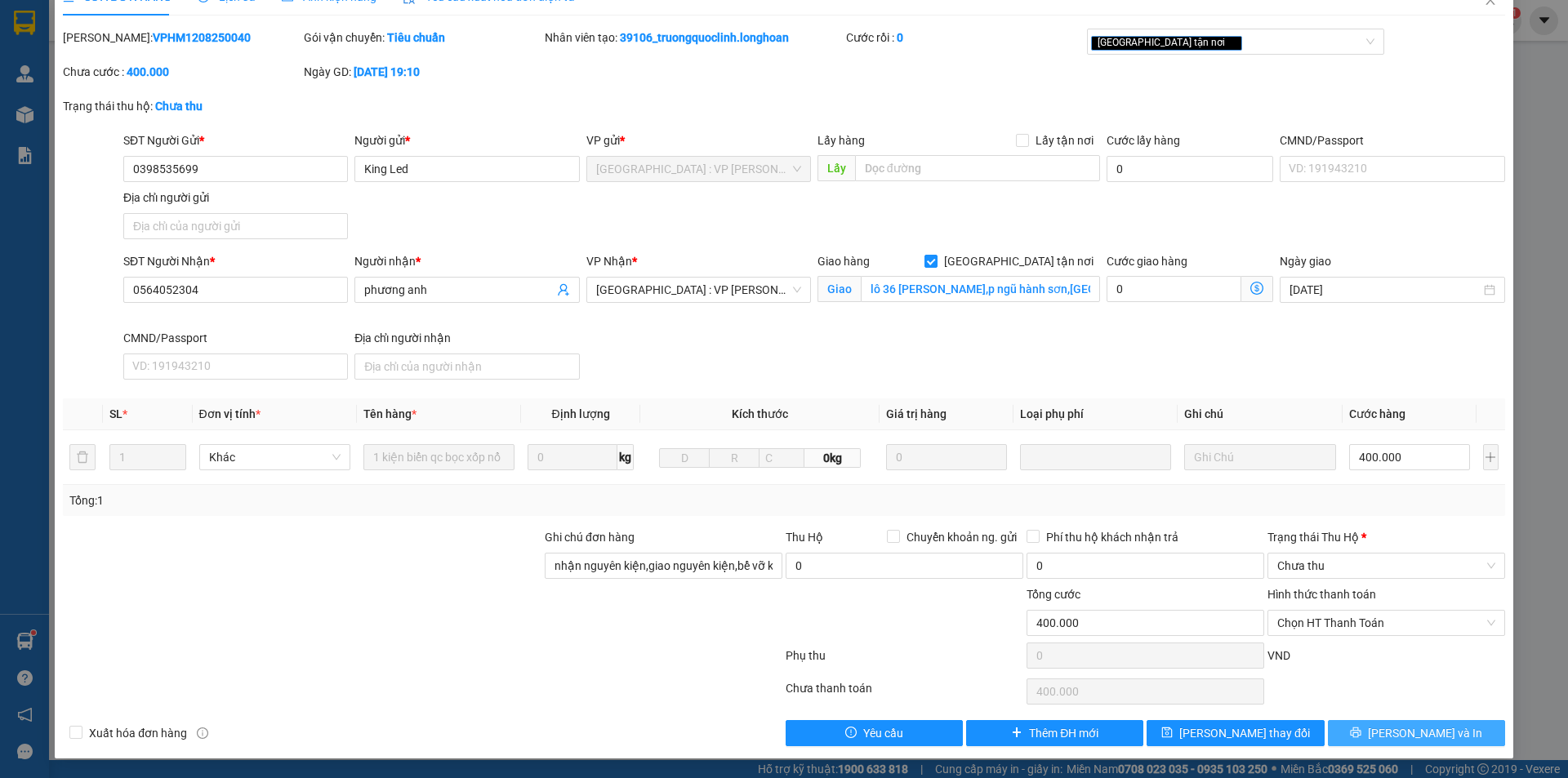
click at [1391, 731] on span "[PERSON_NAME] và In" at bounding box center [1424, 733] width 114 height 18
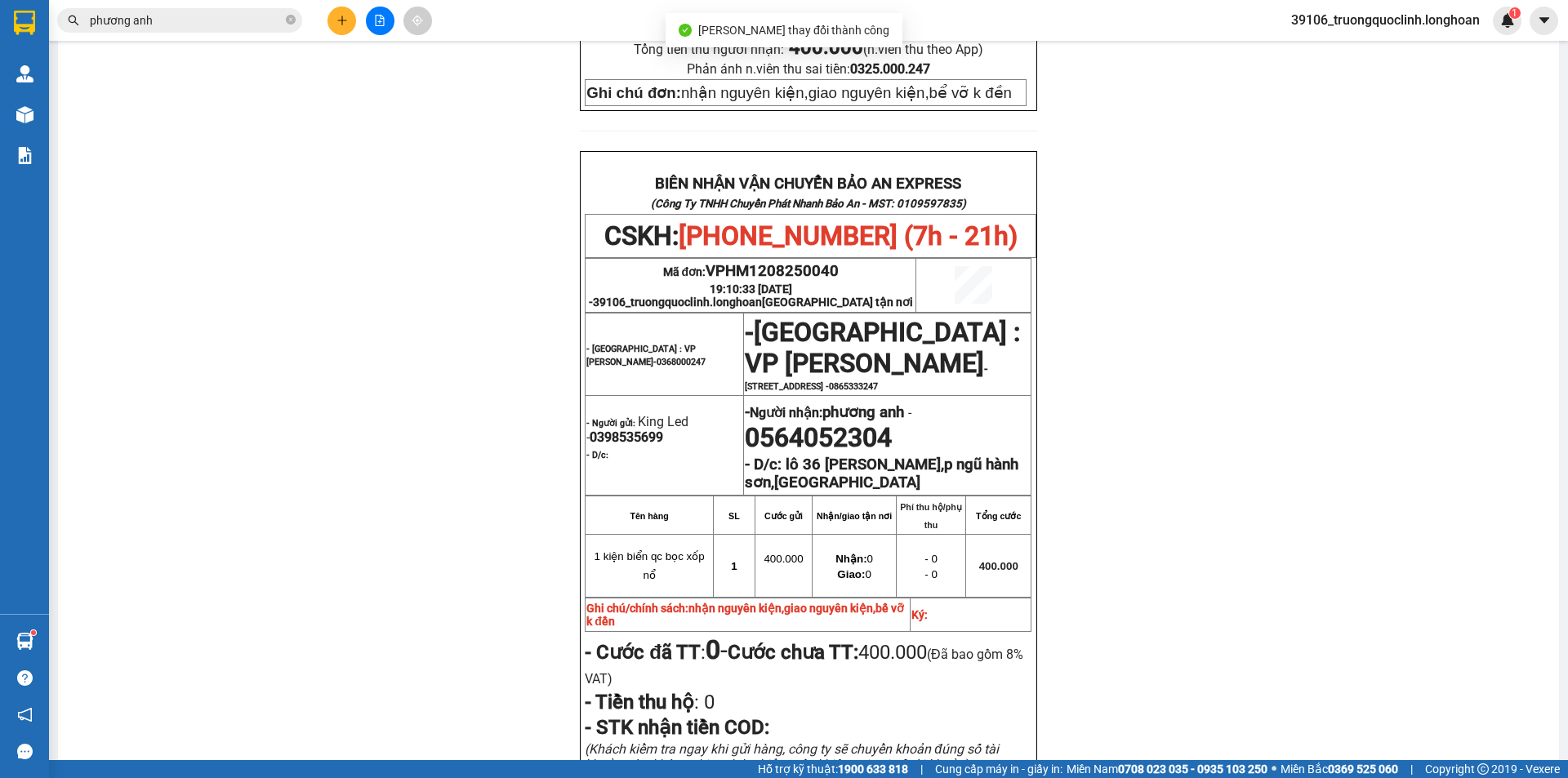
scroll to position [735, 0]
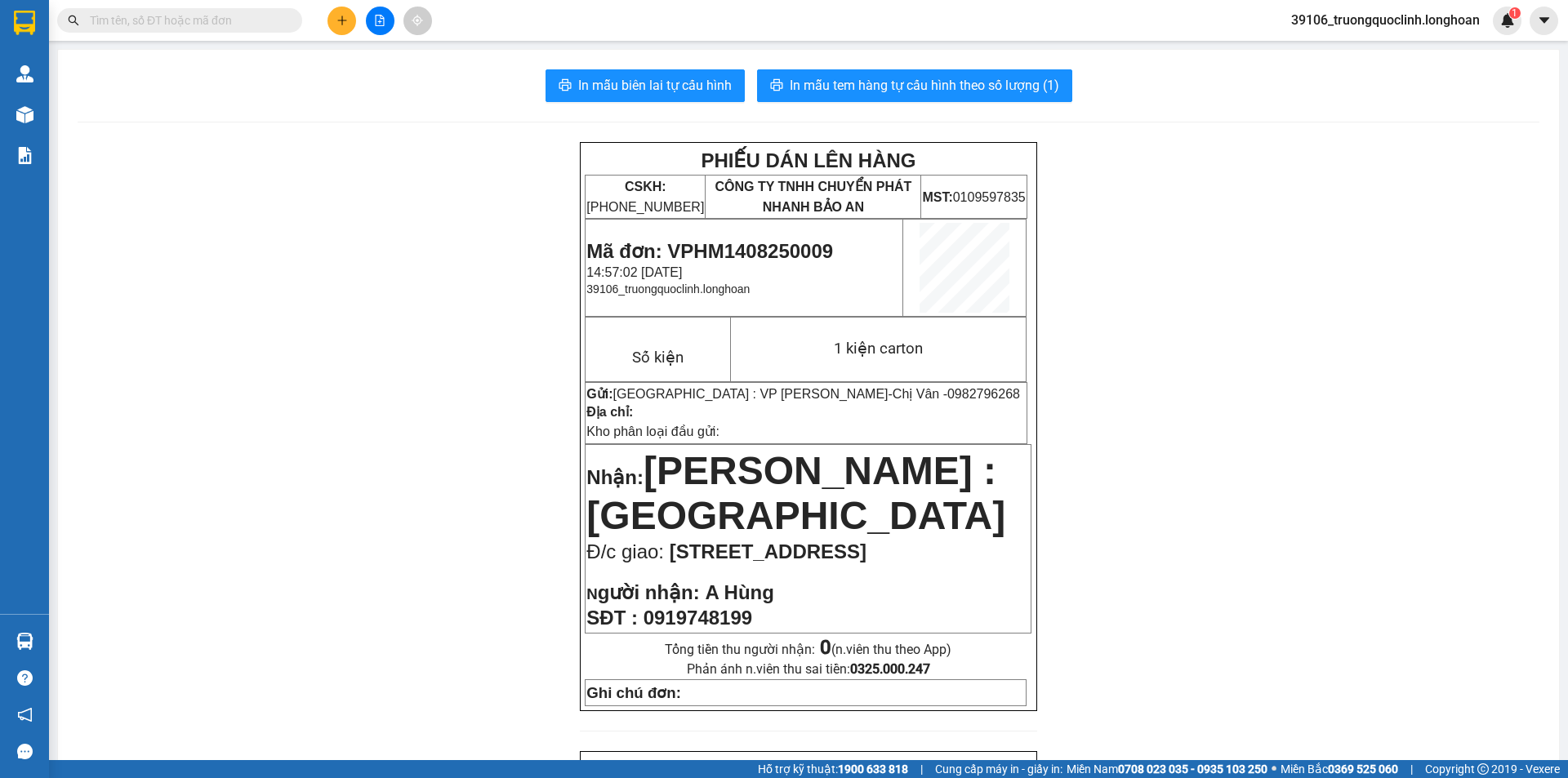
click at [247, 20] on input "text" at bounding box center [186, 21] width 193 height 18
paste input "0971552440"
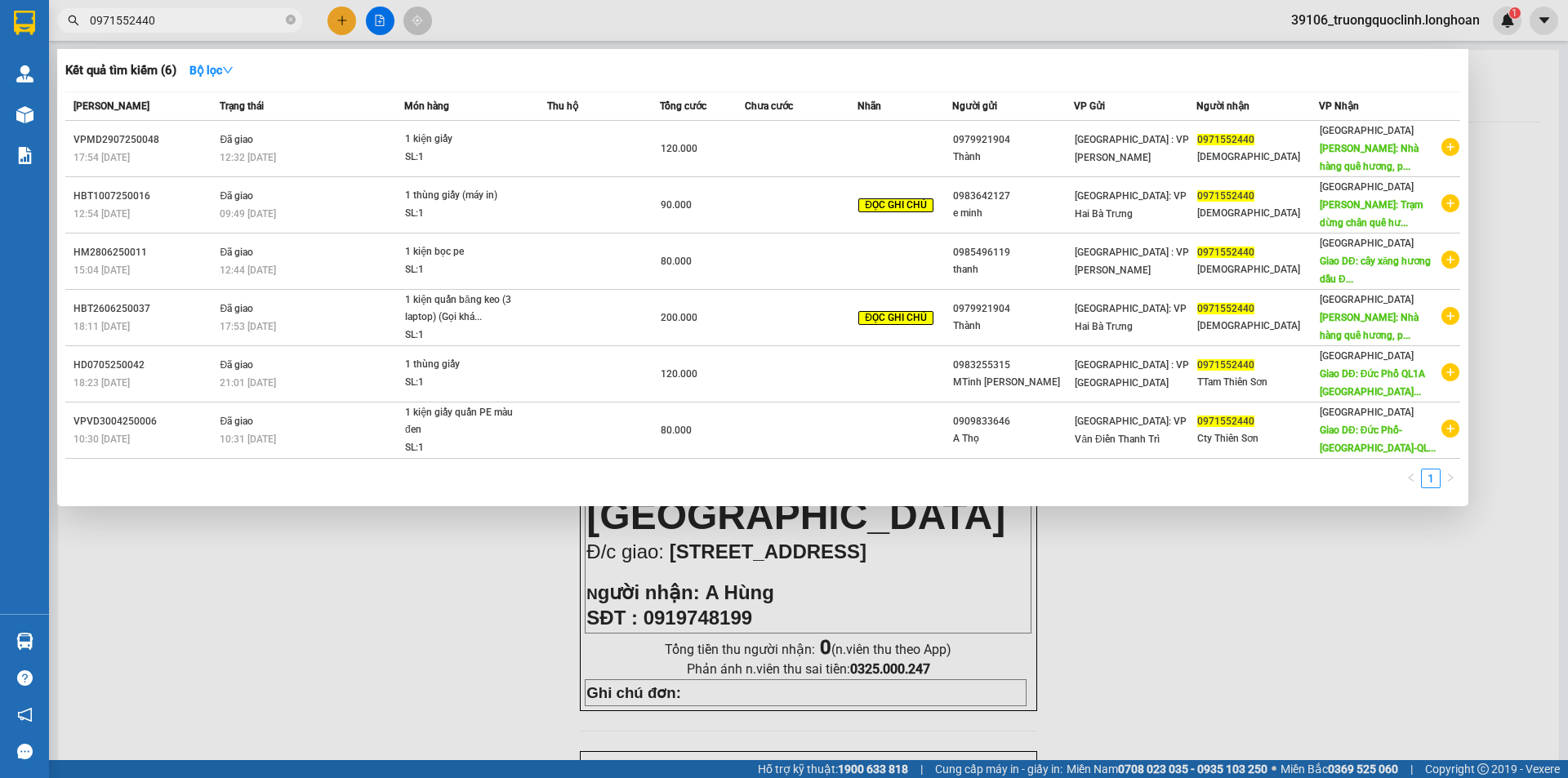
type input "0971552440"
